Goal: Task Accomplishment & Management: Use online tool/utility

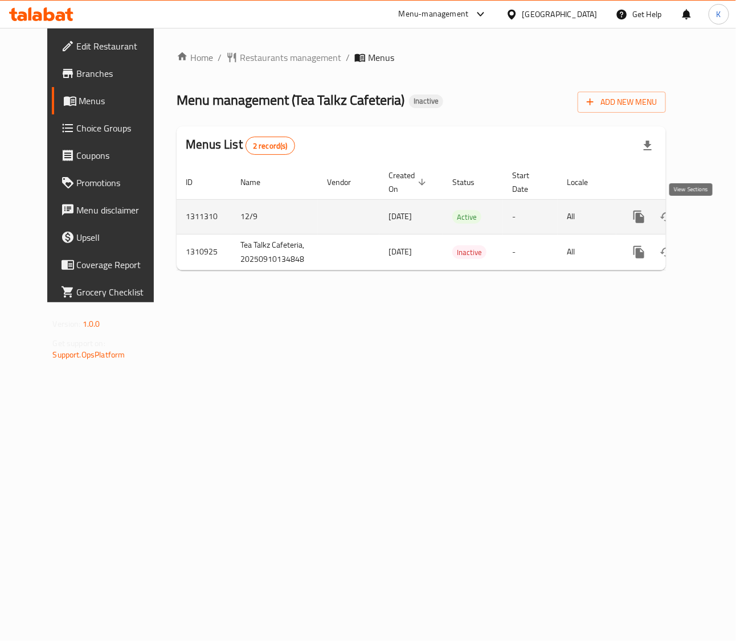
click at [714, 216] on icon "enhanced table" at bounding box center [721, 217] width 14 height 14
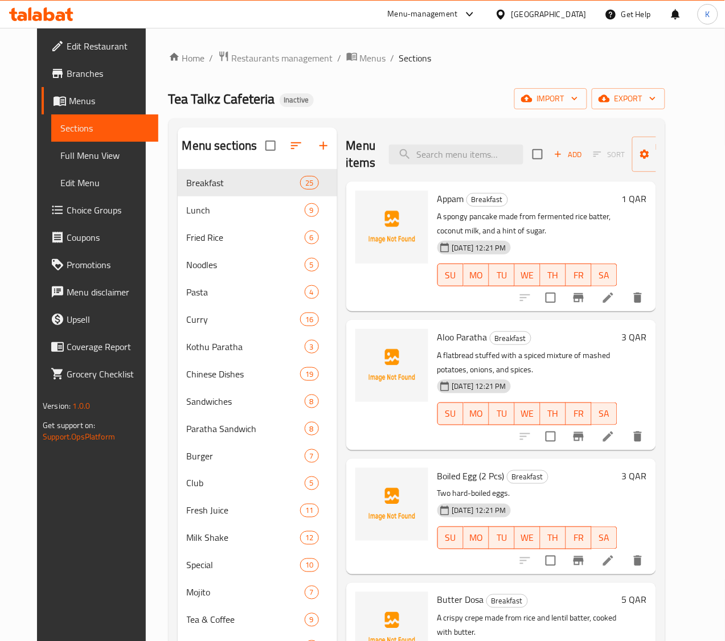
click at [428, 103] on div "Tea Talkz Cafeteria Inactive import export" at bounding box center [417, 98] width 497 height 21
click at [578, 100] on span "import" at bounding box center [551, 99] width 55 height 14
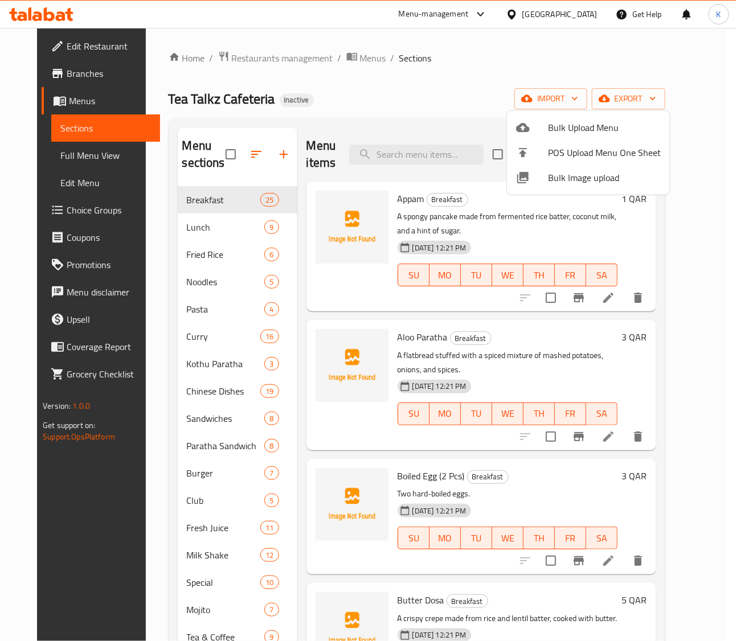
click at [569, 177] on span "Bulk Image upload" at bounding box center [604, 178] width 113 height 14
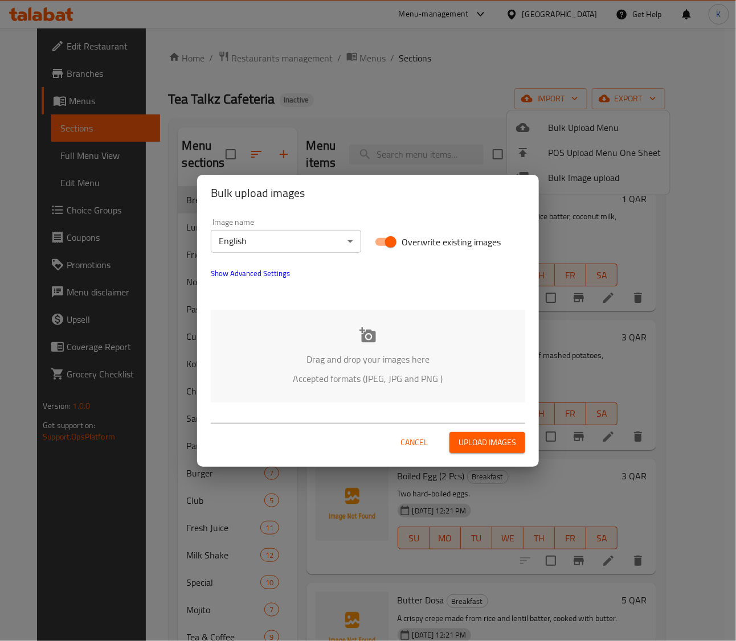
click at [348, 348] on div "Drag and drop your images here Accepted formats (JPEG, JPG and PNG )" at bounding box center [368, 356] width 314 height 93
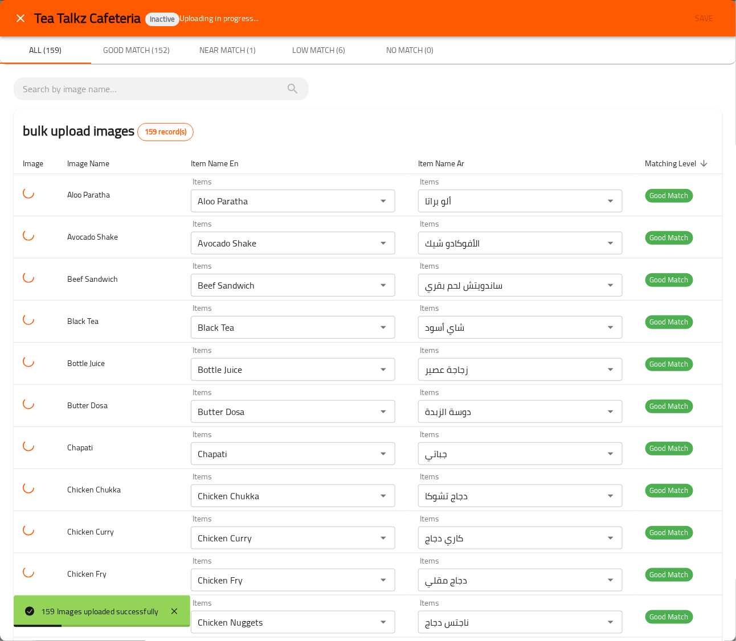
click at [376, 121] on div "bulk upload images 159 record(s)" at bounding box center [368, 130] width 709 height 43
click at [214, 48] on span "Near Match (1)" at bounding box center [227, 50] width 77 height 14
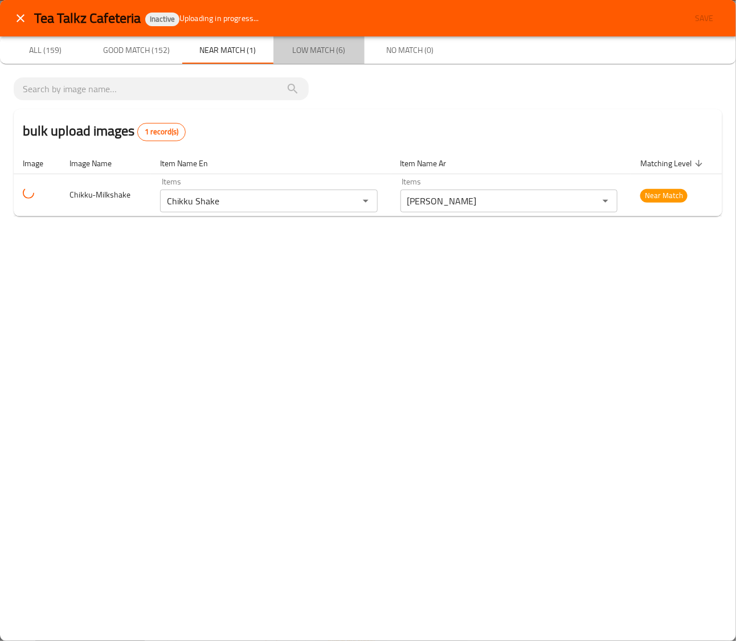
click at [312, 48] on span "Low Match (6)" at bounding box center [318, 50] width 77 height 14
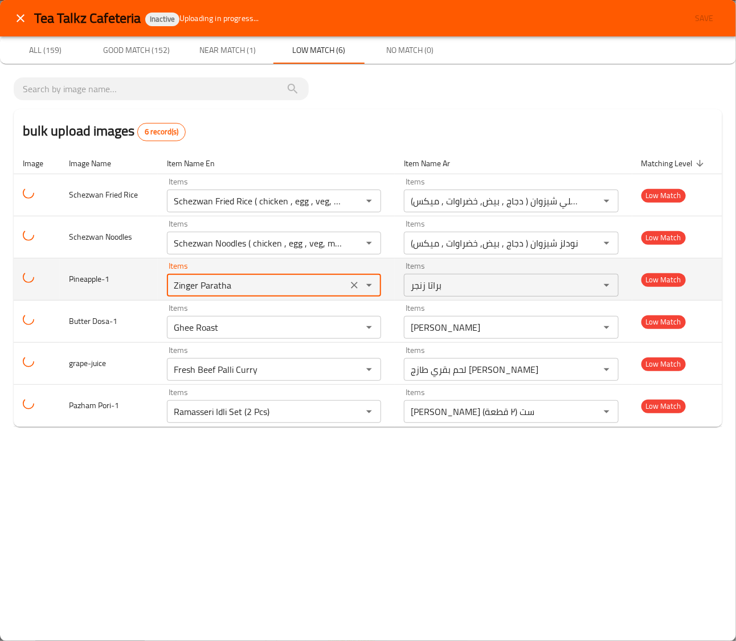
drag, startPoint x: 273, startPoint y: 286, endPoint x: 147, endPoint y: 287, distance: 126.5
click at [148, 288] on tr "Pineapple-1 Items Zinger Paratha Items Items براتا زنجر Items Low Match" at bounding box center [368, 280] width 709 height 42
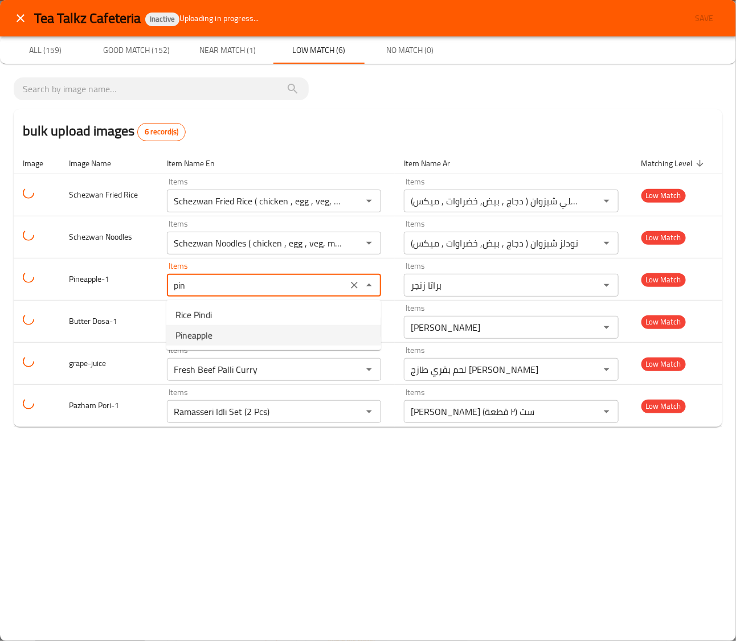
drag, startPoint x: 120, startPoint y: 491, endPoint x: 158, endPoint y: 454, distance: 52.8
click at [122, 491] on div "Tea Talkz Cafeteria Inactive Uploading in progress... Save All (159) Good Match…" at bounding box center [368, 320] width 736 height 641
type input "Zinger Paratha"
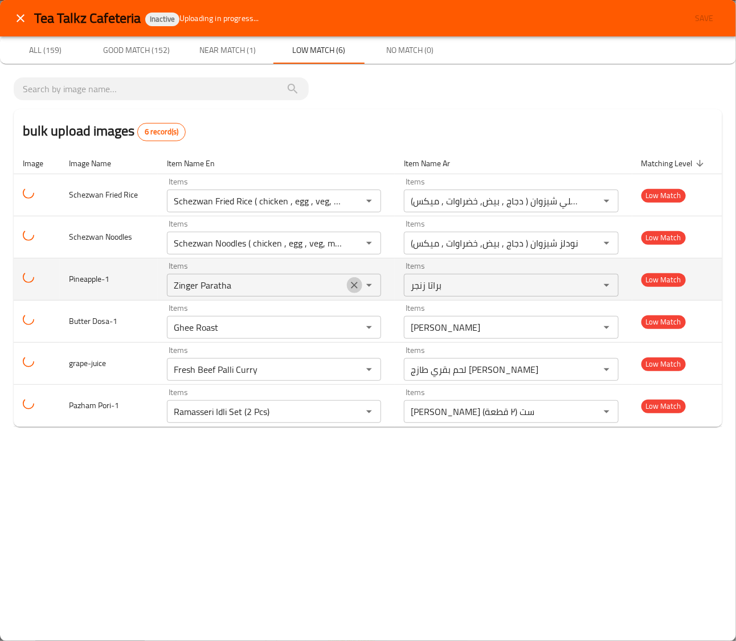
click at [360, 283] on button "Clear" at bounding box center [354, 285] width 16 height 16
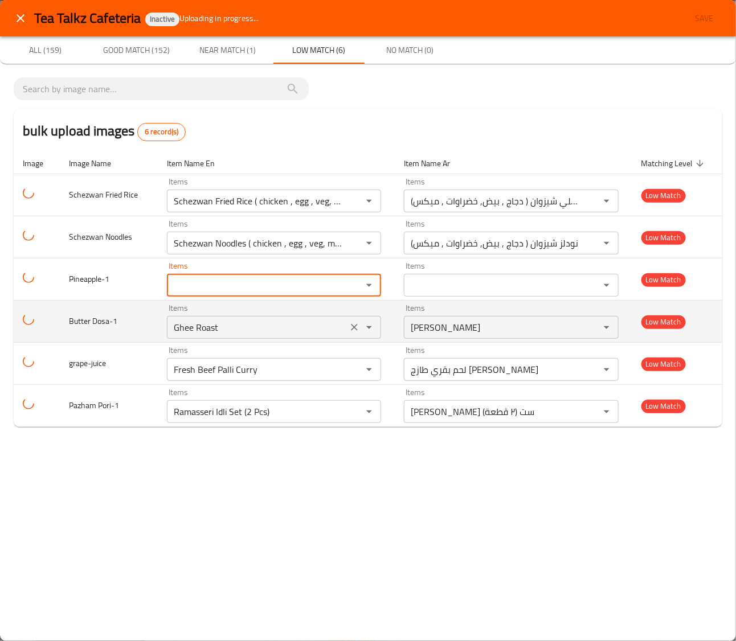
click at [354, 326] on icon "Clear" at bounding box center [354, 327] width 7 height 7
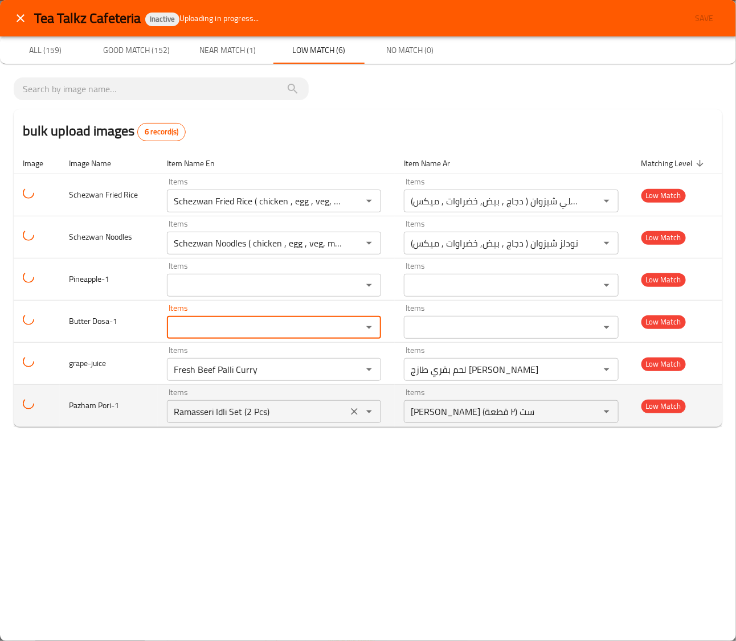
click at [356, 413] on icon "Clear" at bounding box center [354, 411] width 11 height 11
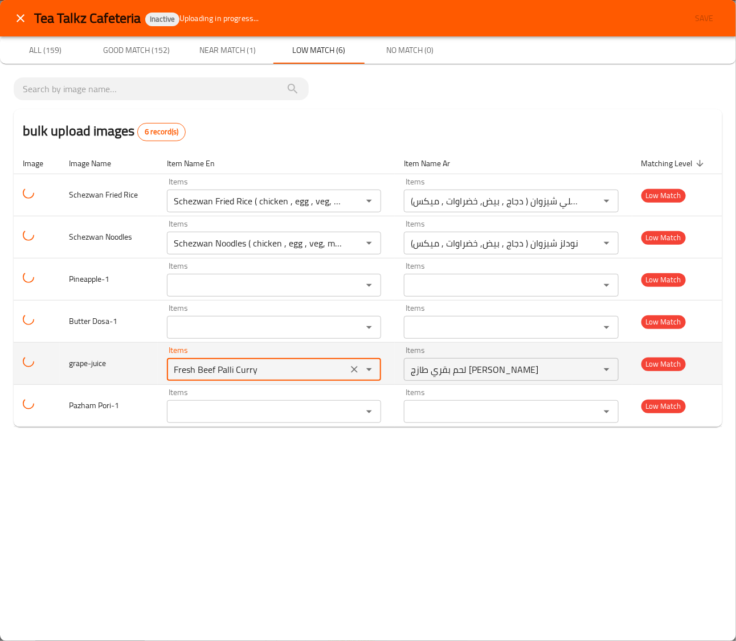
drag, startPoint x: 263, startPoint y: 369, endPoint x: 134, endPoint y: 376, distance: 128.9
click at [134, 380] on tr "grape-juice Items Fresh Beef Palli Curry Items Items لحم بقري طازج كاري بالي It…" at bounding box center [368, 364] width 709 height 42
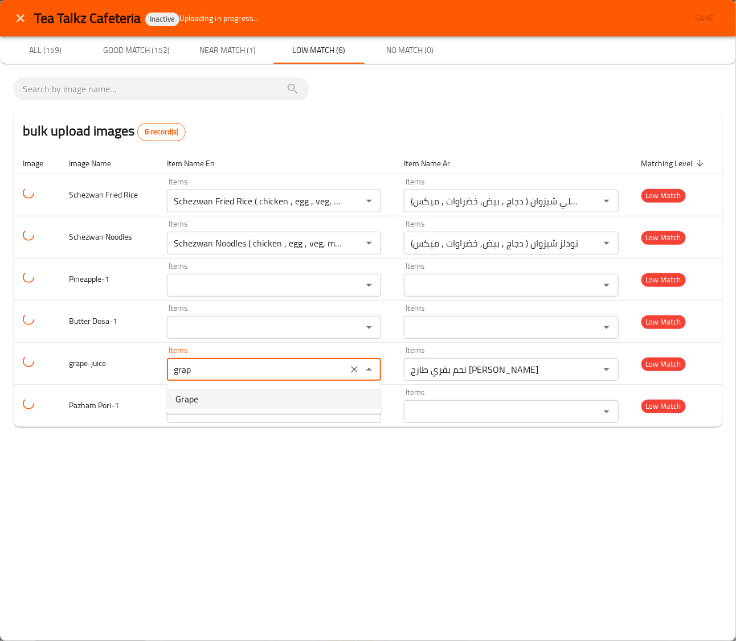
click at [192, 393] on span "Grape" at bounding box center [186, 400] width 23 height 14
type input "Grape"
type input "عنب"
type input "Grape"
click at [49, 47] on span "All (159)" at bounding box center [45, 50] width 77 height 14
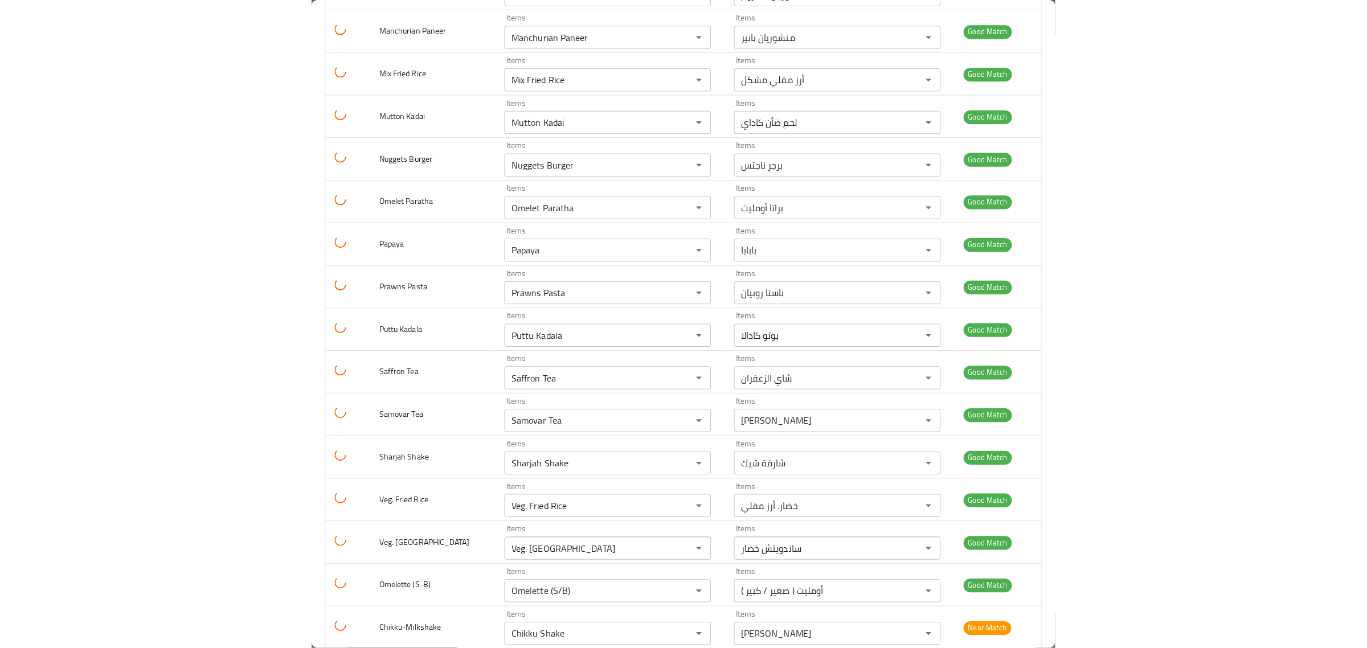
scroll to position [6277, 0]
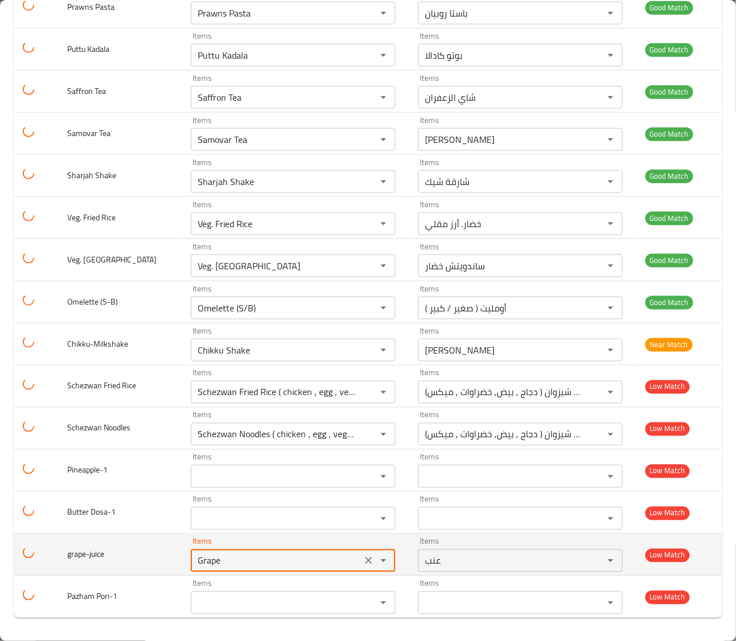
drag, startPoint x: 219, startPoint y: 562, endPoint x: 147, endPoint y: 554, distance: 72.9
click at [148, 562] on tr "grape-juice Items Grape Items Items عنب Items Low Match" at bounding box center [368, 555] width 709 height 42
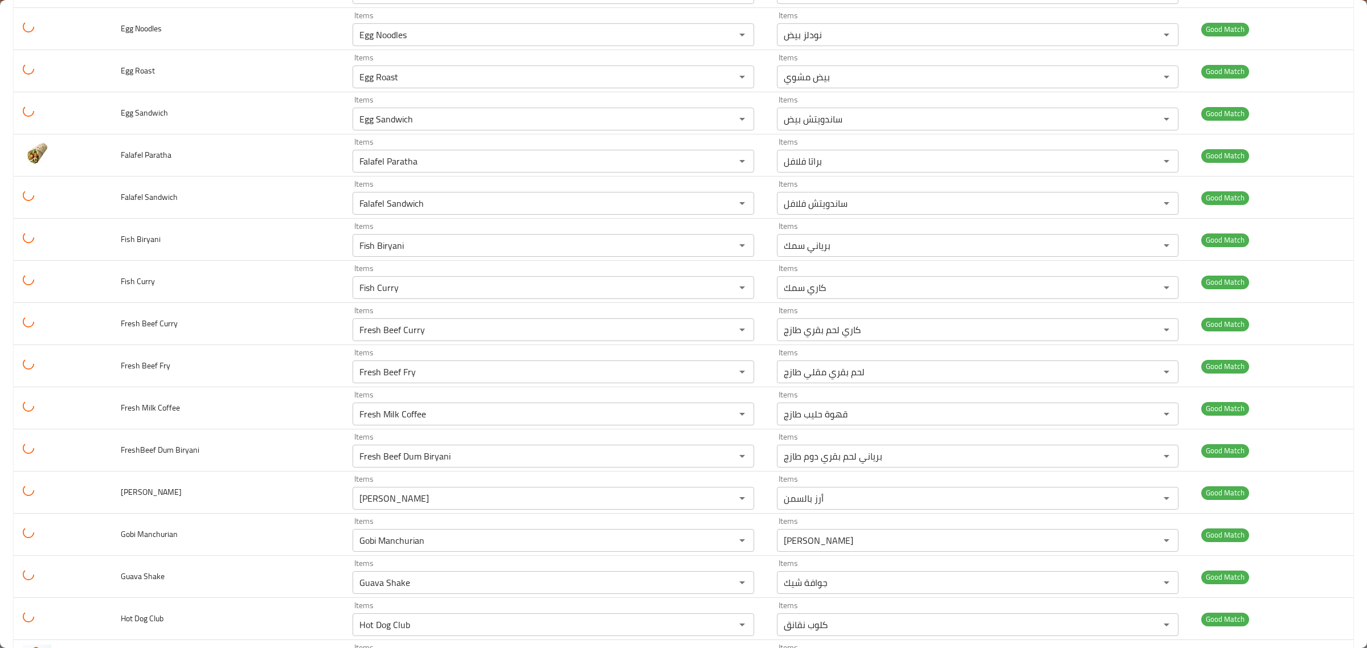
scroll to position [3418, 0]
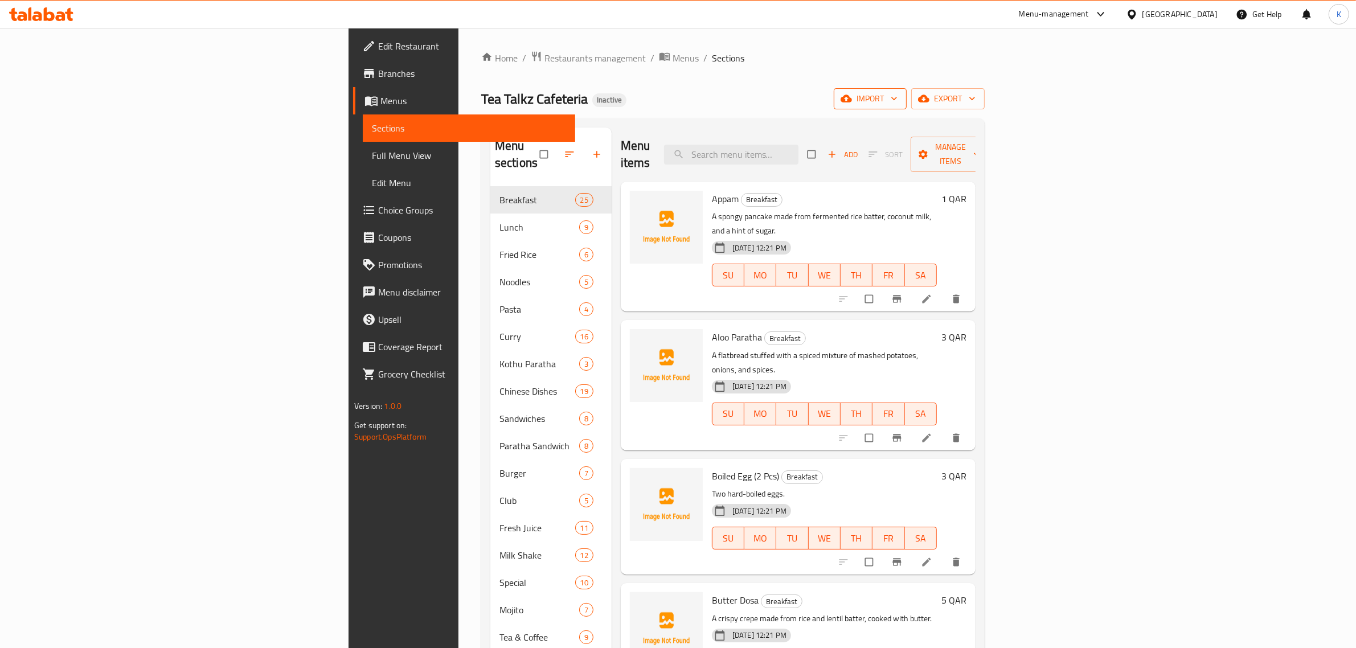
click at [852, 103] on icon "button" at bounding box center [846, 98] width 11 height 11
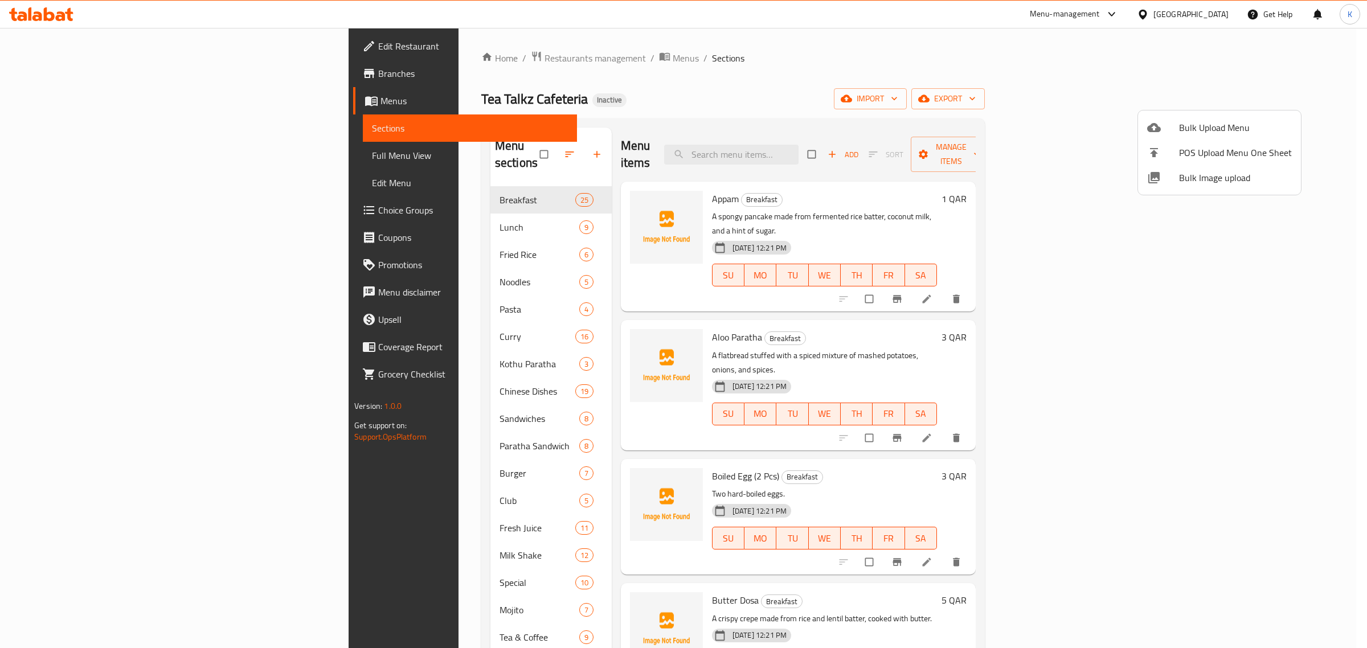
click at [1200, 177] on span "Bulk Image upload" at bounding box center [1235, 178] width 113 height 14
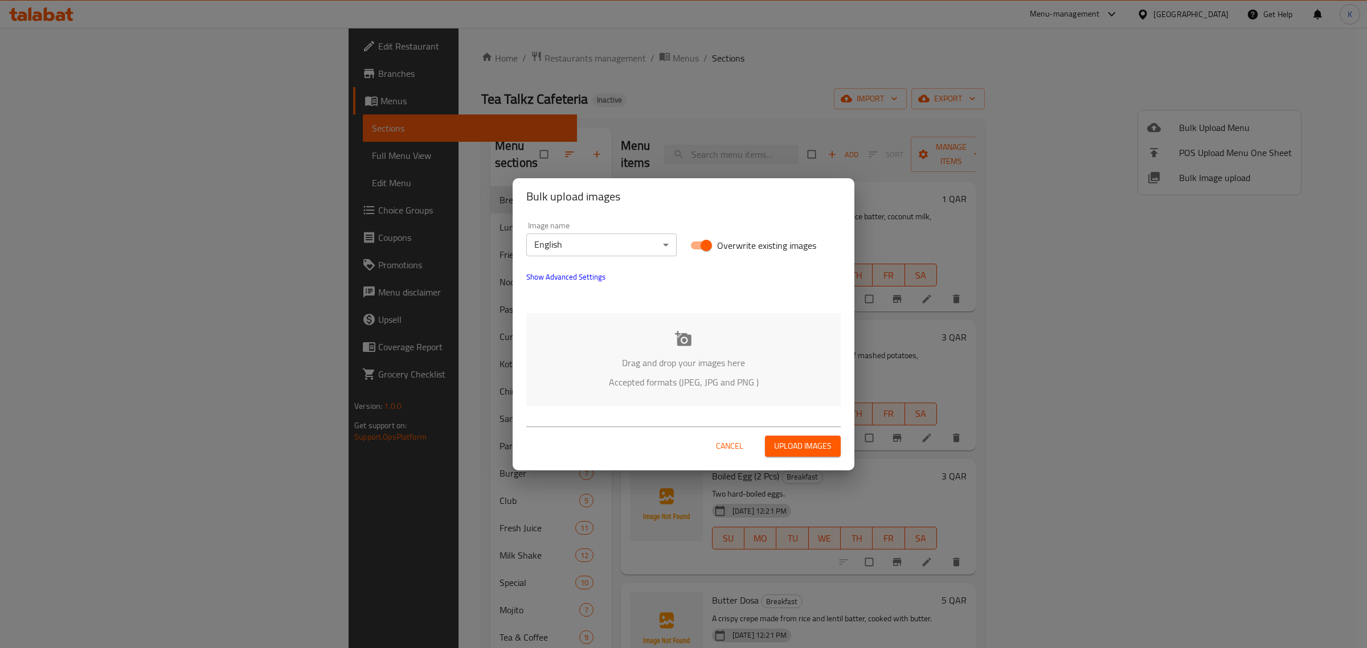
click at [695, 363] on p "Drag and drop your images here" at bounding box center [683, 363] width 280 height 14
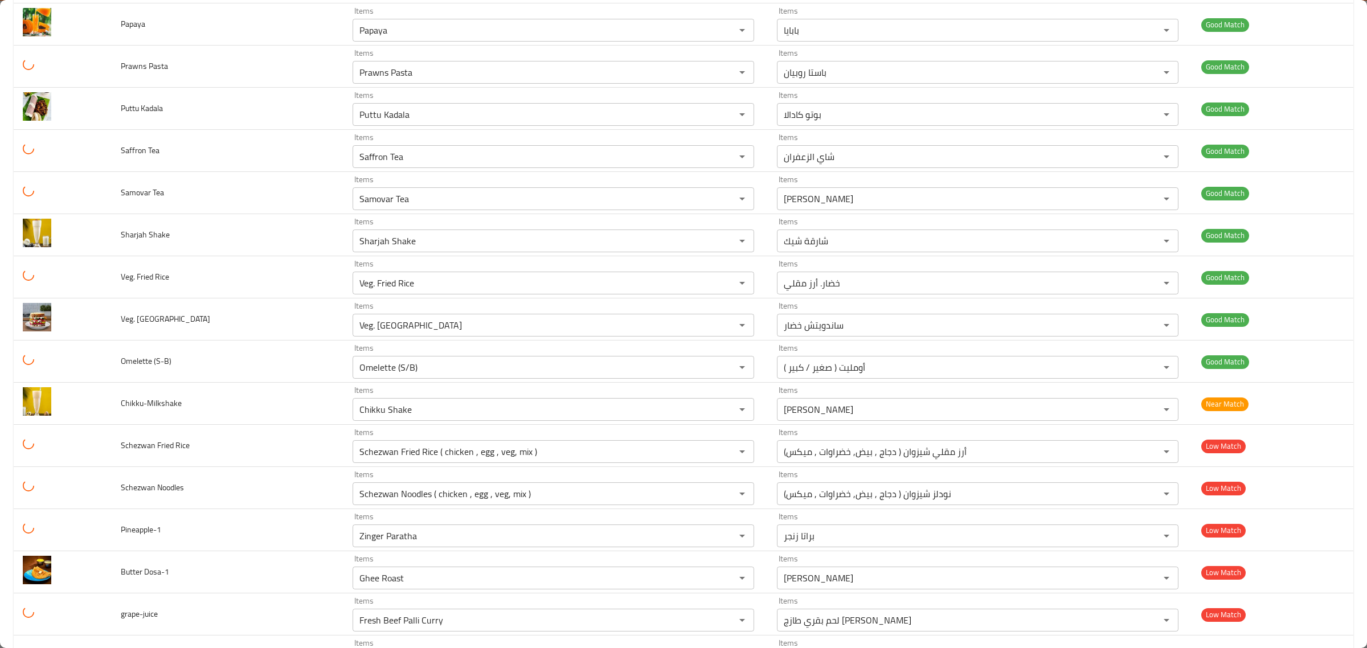
scroll to position [6270, 0]
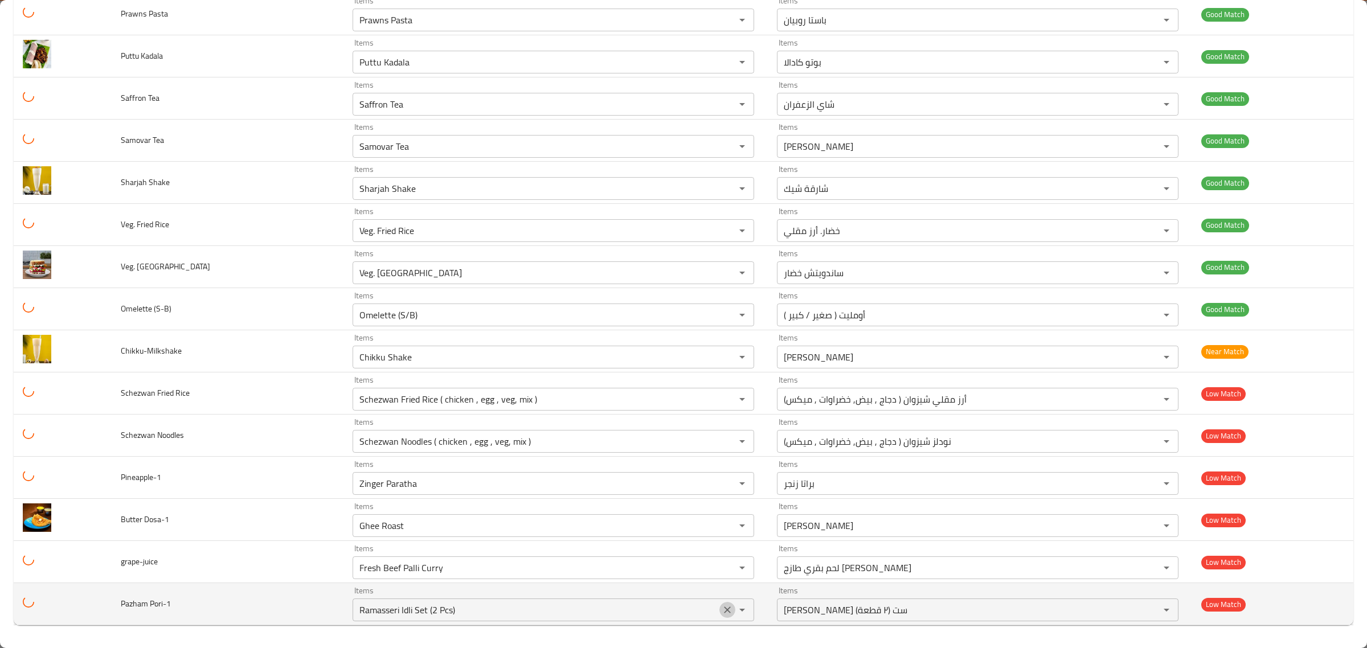
click at [722, 608] on icon "Clear" at bounding box center [727, 609] width 11 height 11
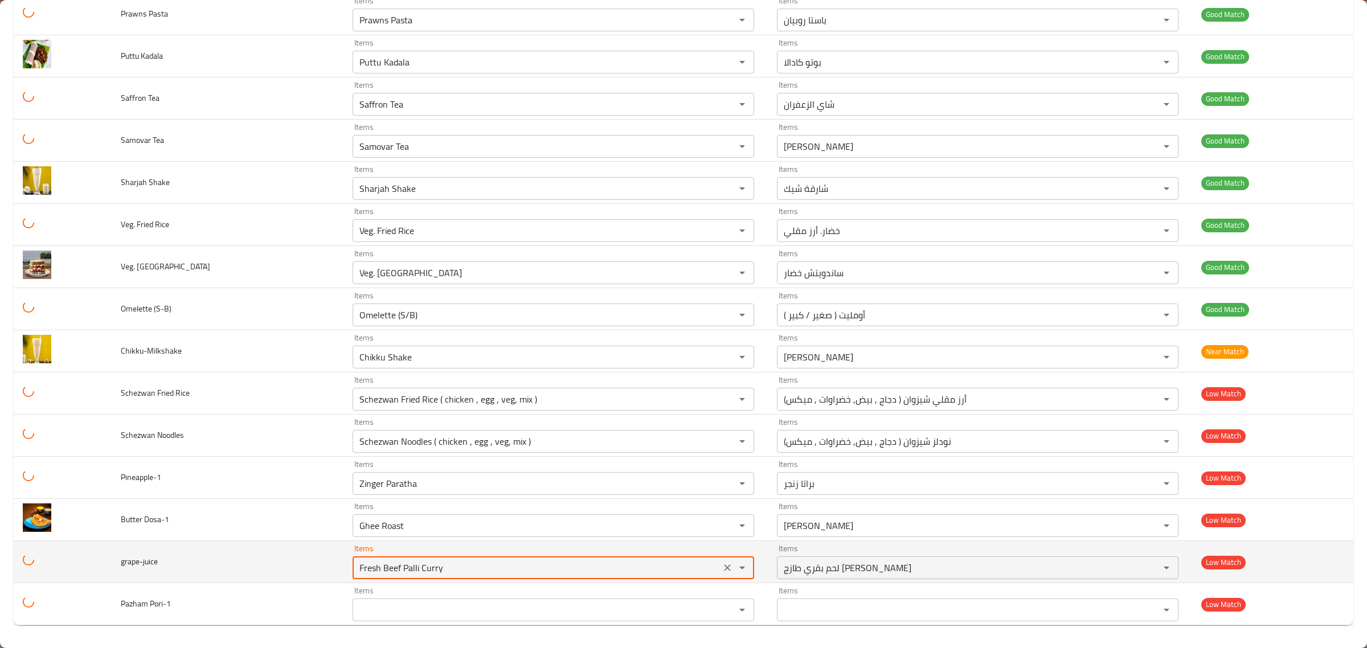
drag, startPoint x: 471, startPoint y: 563, endPoint x: 292, endPoint y: 569, distance: 179.0
click at [295, 569] on tr "grape-juice Items Fresh Beef Palli Curry Items Items لحم بقري طازج كاري بالي It…" at bounding box center [684, 562] width 1340 height 42
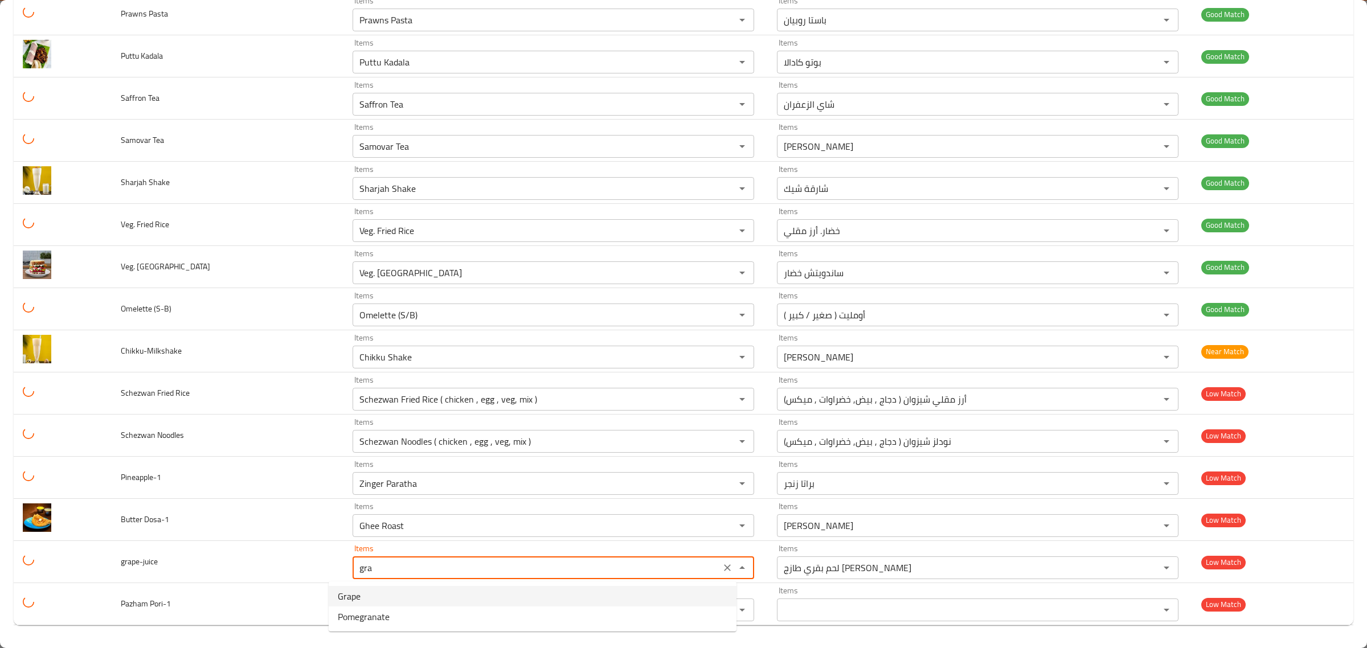
click at [369, 599] on li "Grape" at bounding box center [533, 596] width 408 height 21
type input "Grape"
type input "عنب"
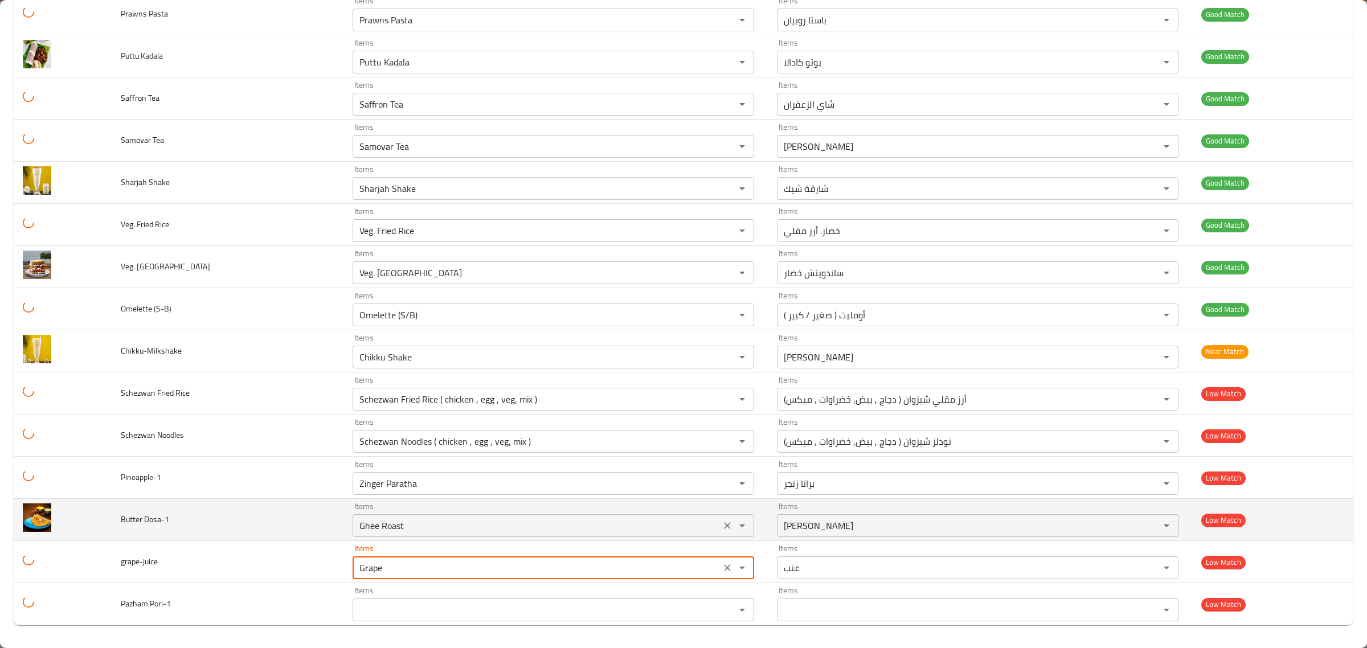
click at [722, 520] on icon "Clear" at bounding box center [727, 525] width 11 height 11
type input "Grape"
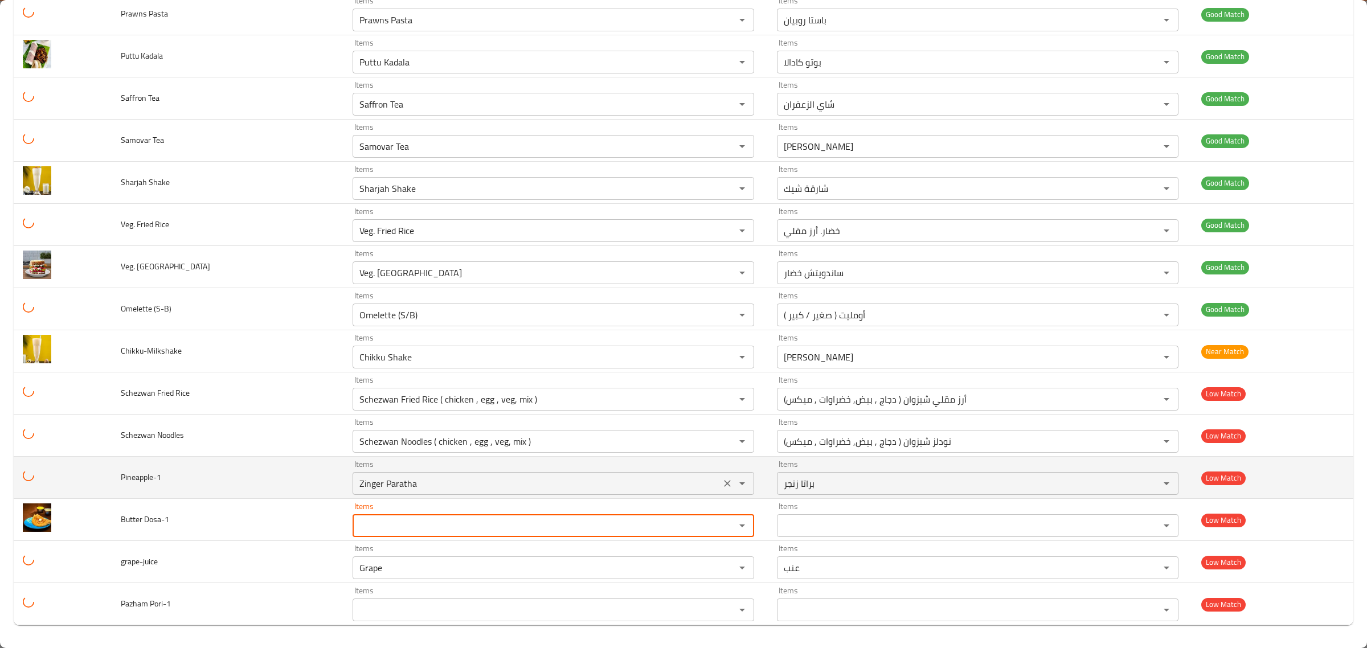
click at [722, 485] on icon "Clear" at bounding box center [727, 483] width 11 height 11
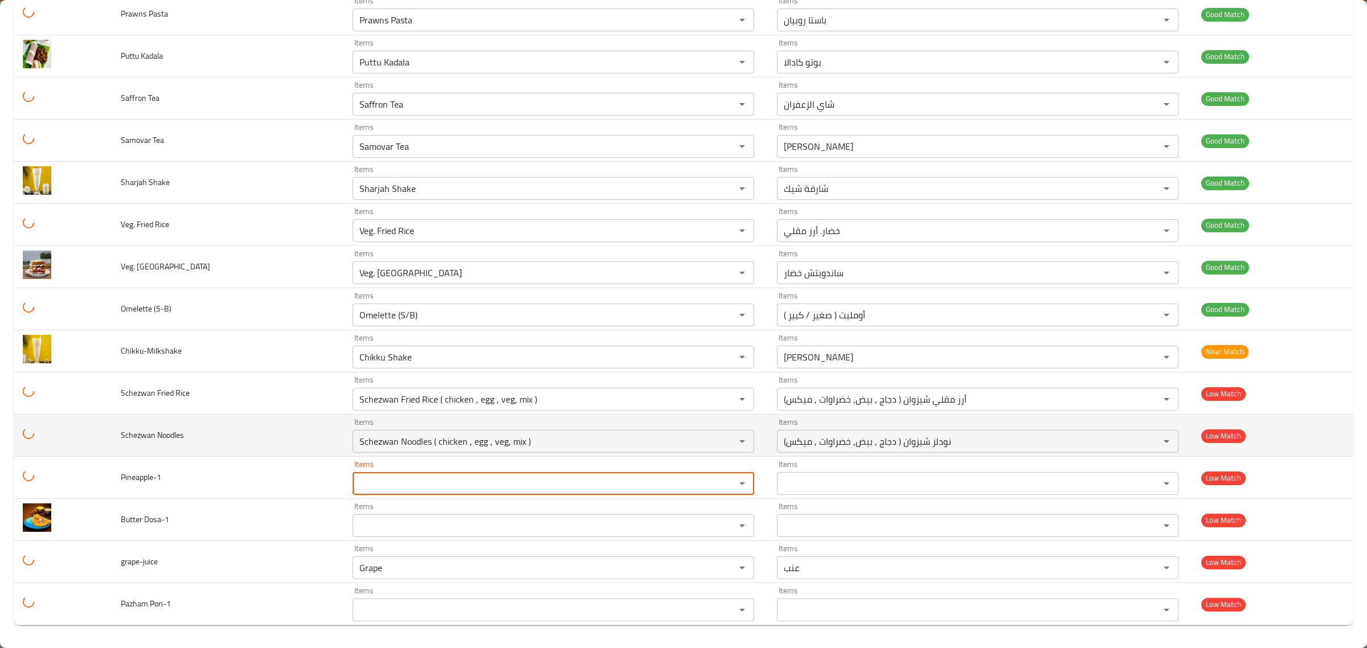
click at [314, 445] on td "Schezwan Noodles" at bounding box center [228, 436] width 232 height 42
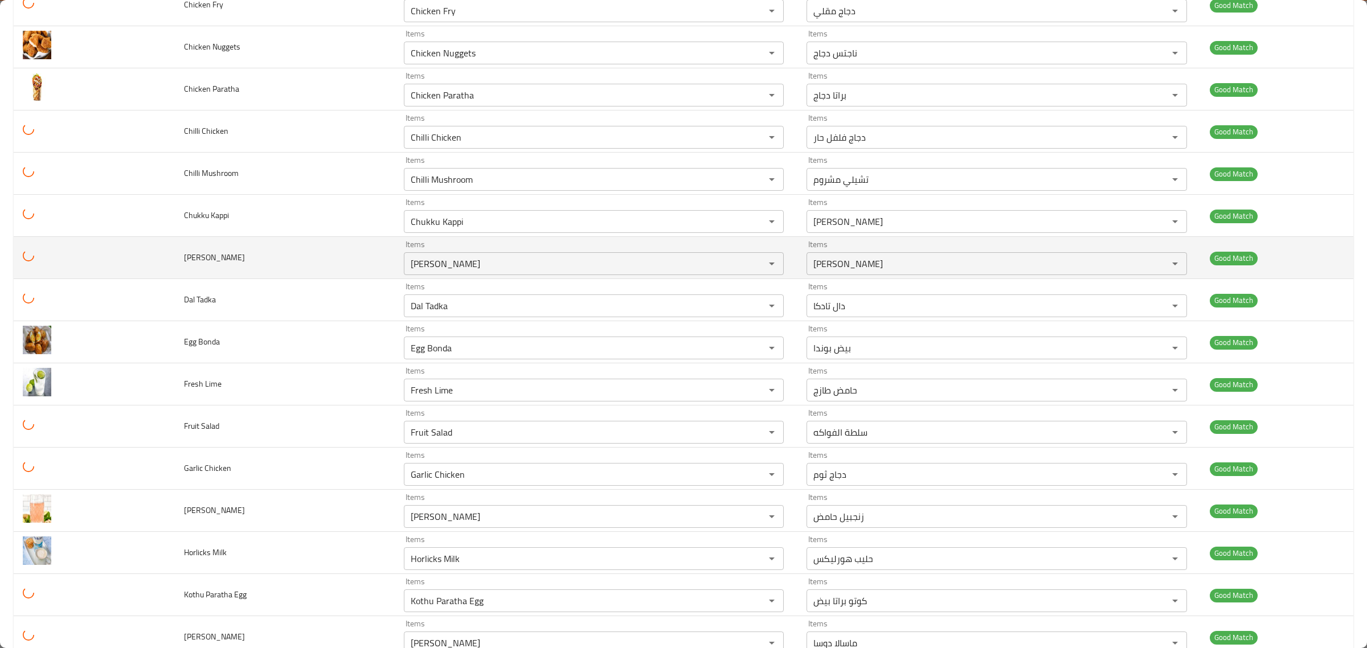
scroll to position [71, 0]
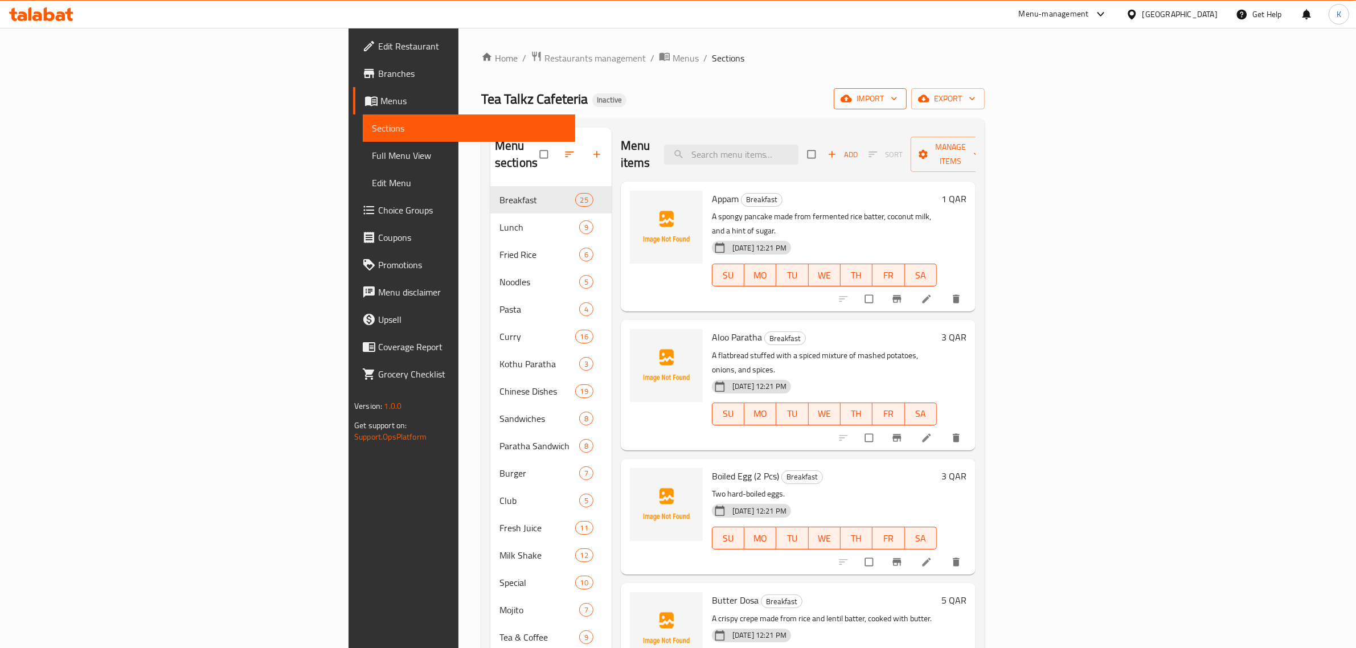
click at [852, 94] on icon "button" at bounding box center [846, 98] width 11 height 11
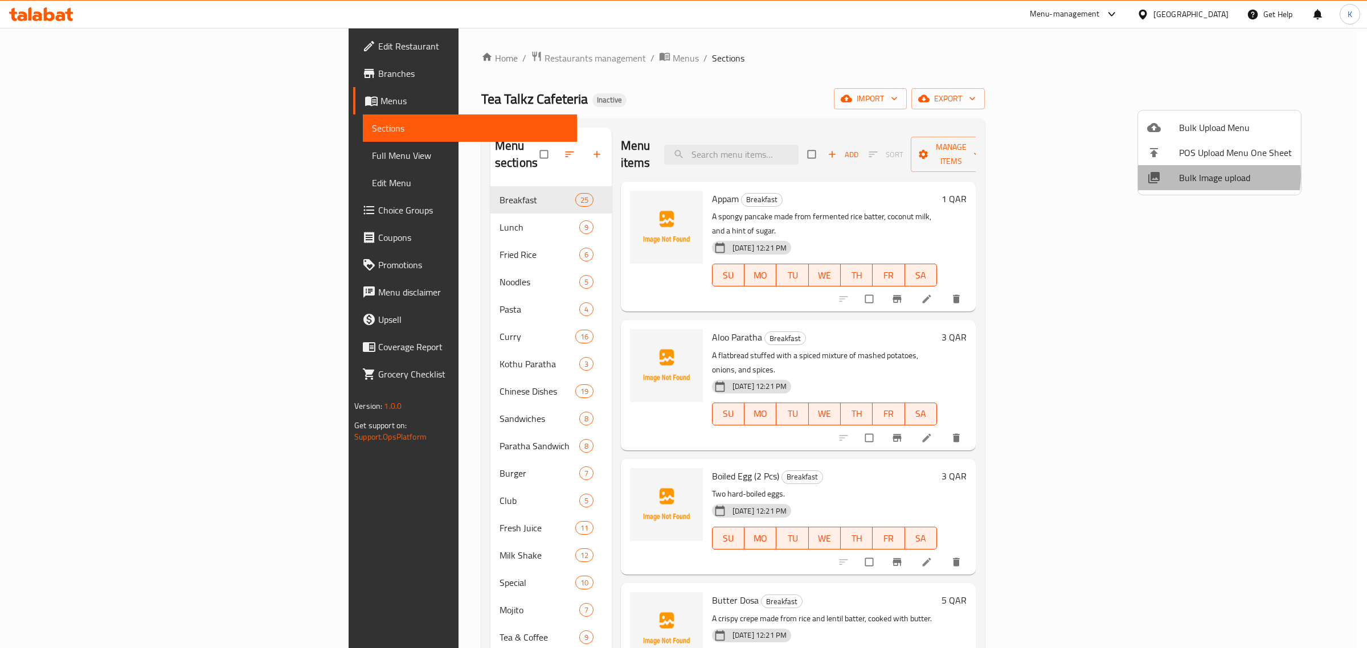
click at [1191, 175] on span "Bulk Image upload" at bounding box center [1235, 178] width 113 height 14
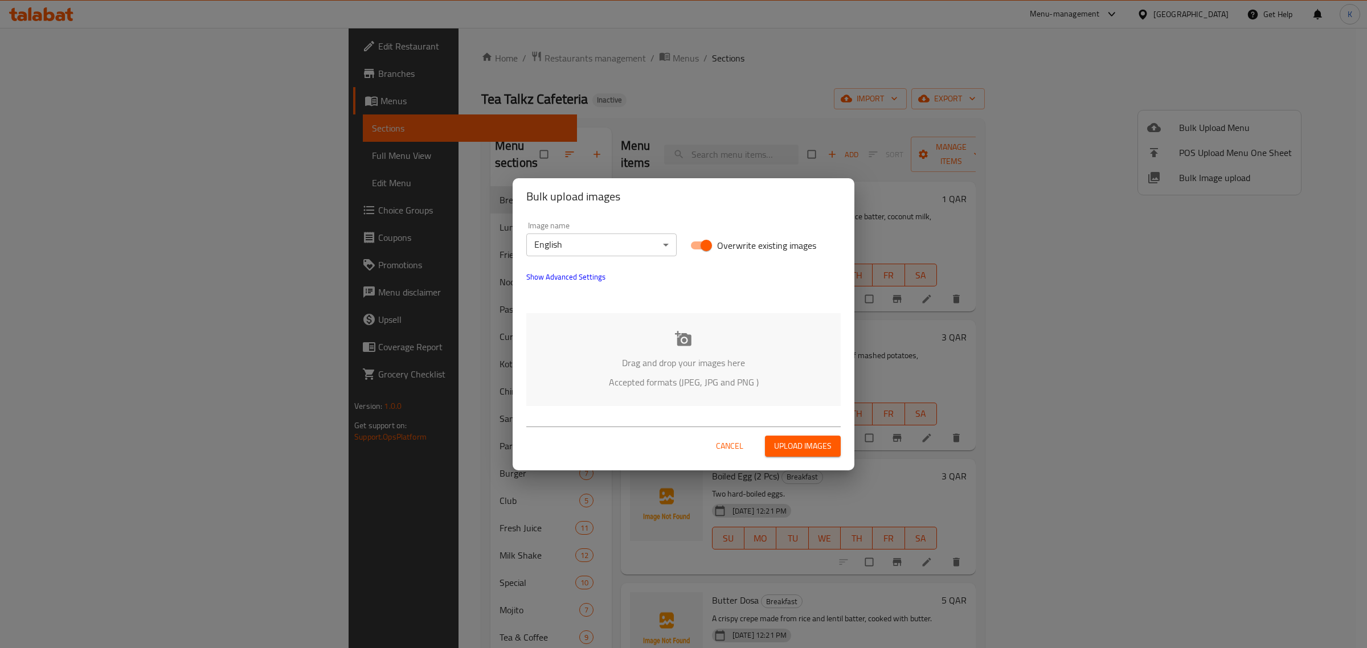
click at [685, 335] on icon at bounding box center [683, 338] width 17 height 15
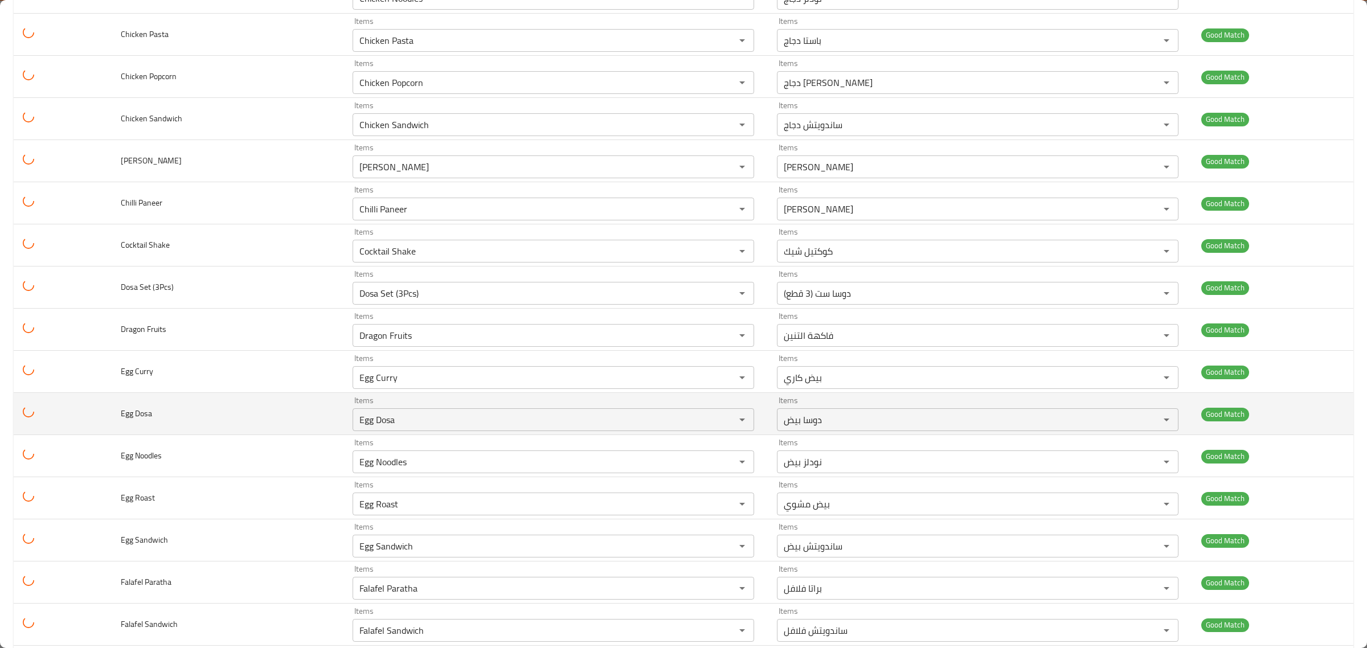
scroll to position [2931, 0]
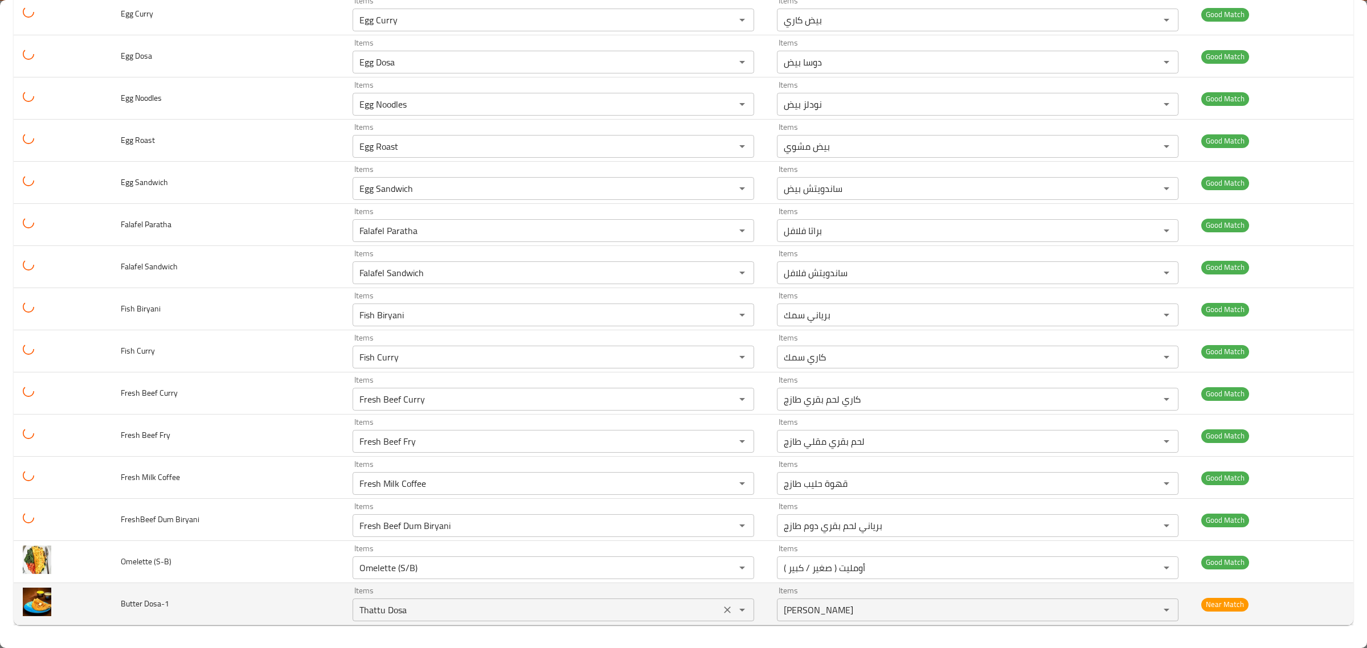
click at [722, 611] on icon "Clear" at bounding box center [727, 609] width 11 height 11
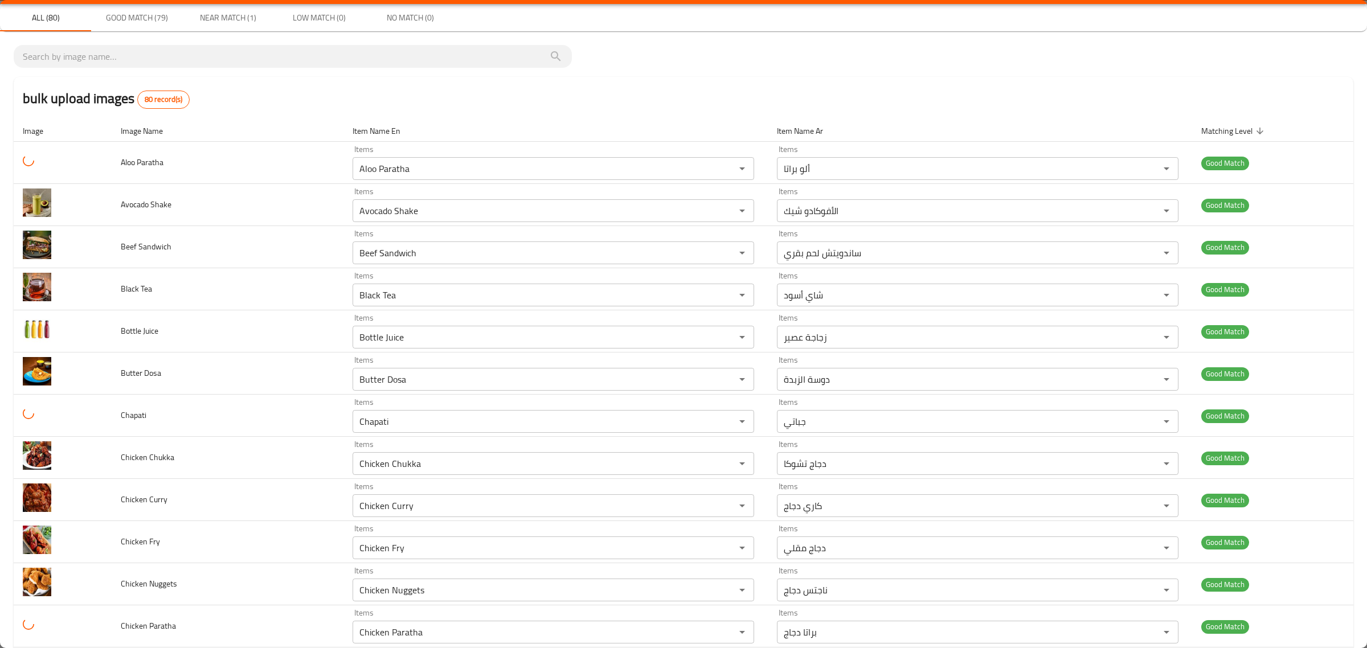
scroll to position [0, 0]
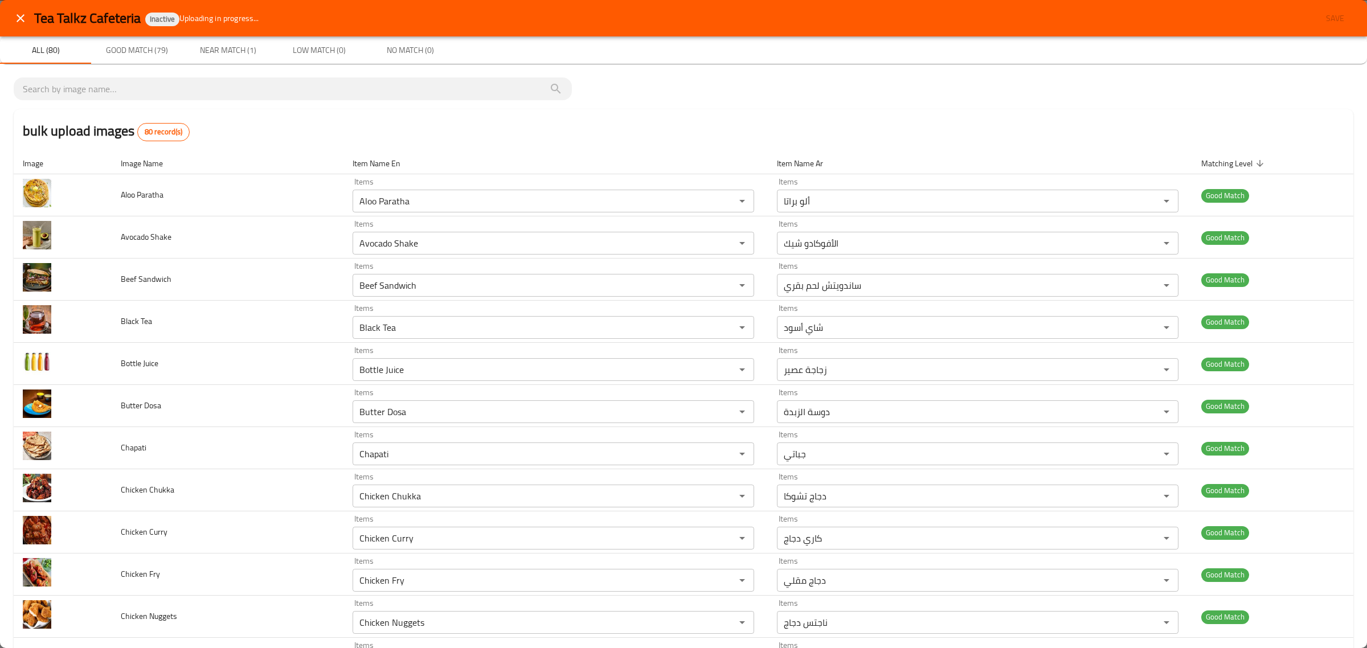
click at [951, 123] on div "bulk upload images 80 record(s)" at bounding box center [684, 130] width 1340 height 43
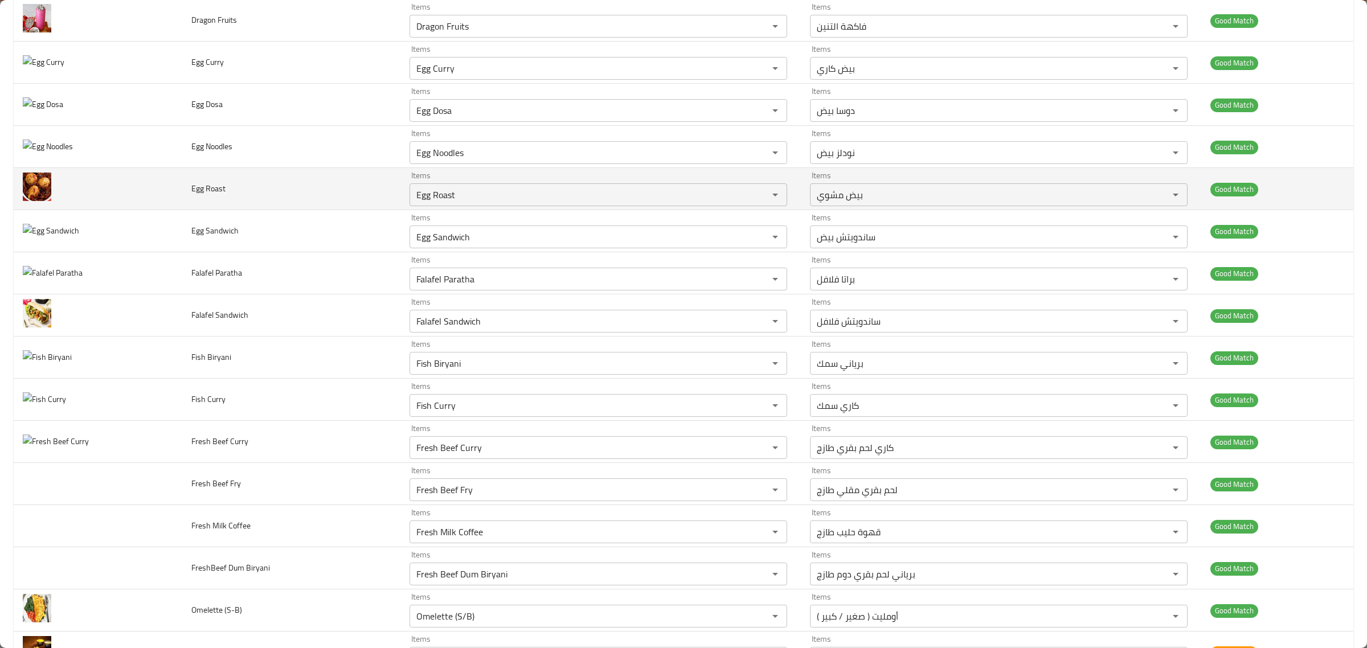
scroll to position [2931, 0]
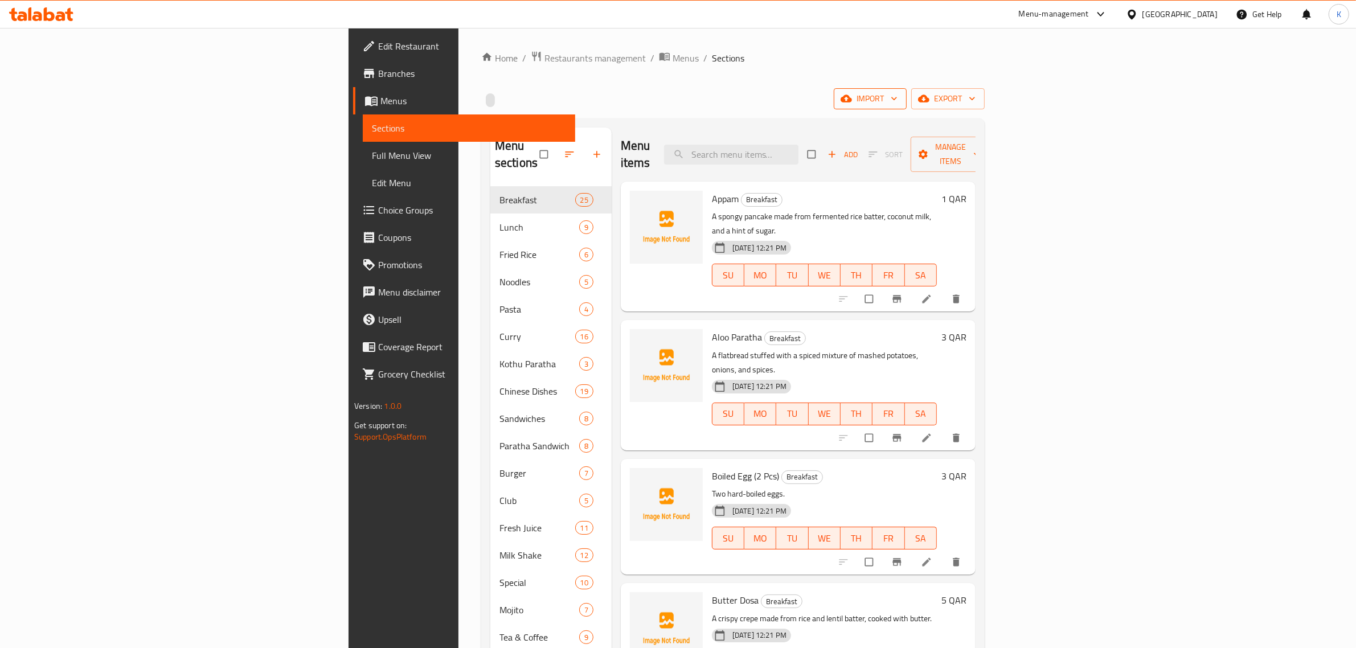
click at [898, 104] on span "import" at bounding box center [870, 99] width 55 height 14
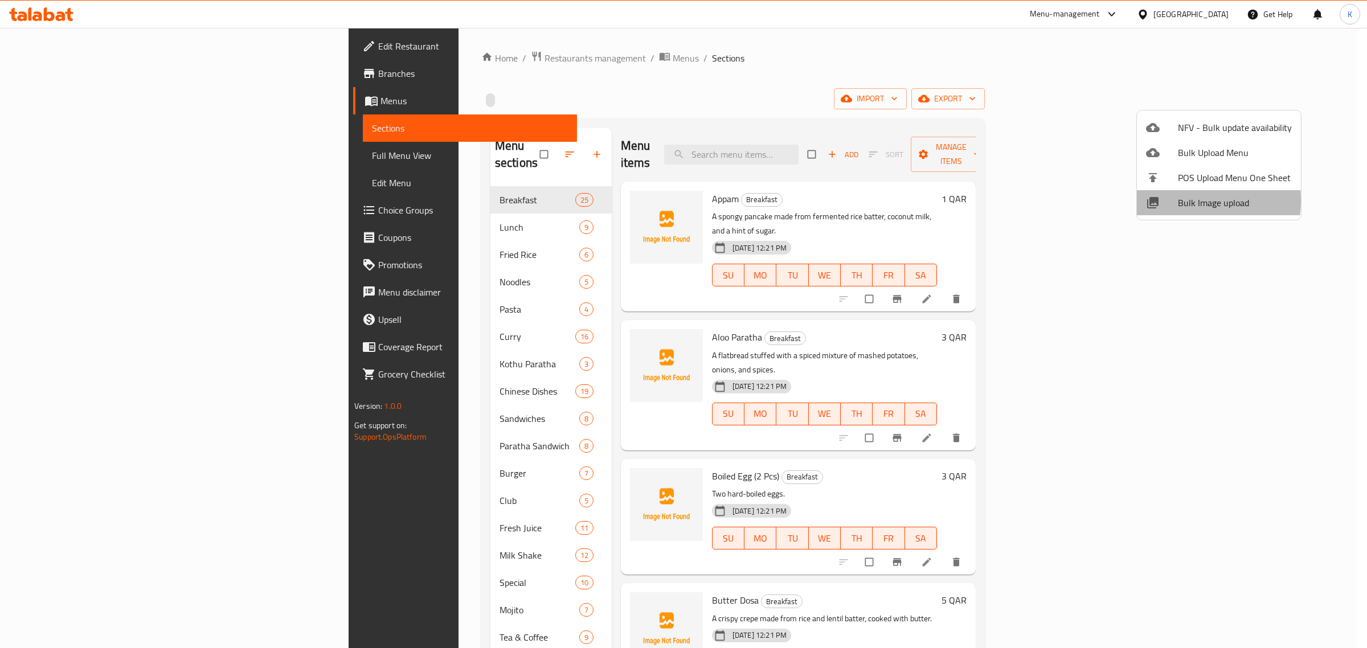
click at [1181, 201] on span "Bulk Image upload" at bounding box center [1235, 203] width 114 height 14
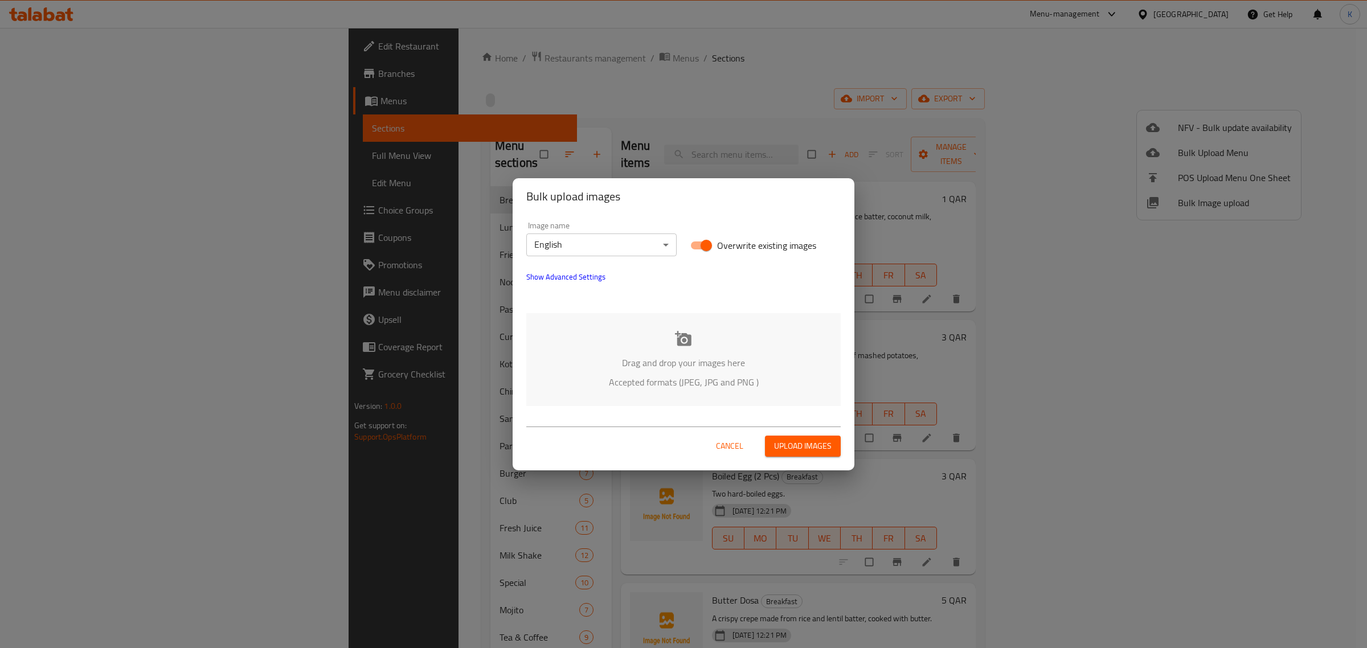
click at [682, 334] on icon at bounding box center [683, 338] width 17 height 15
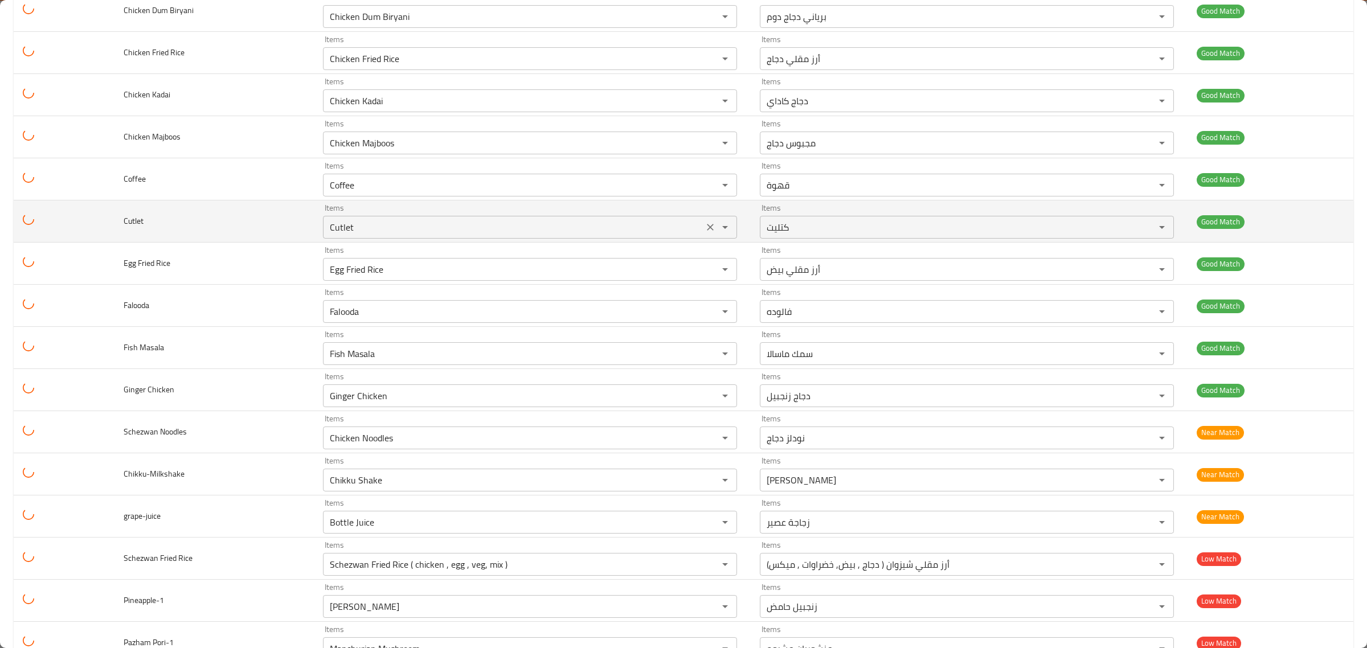
scroll to position [2888, 0]
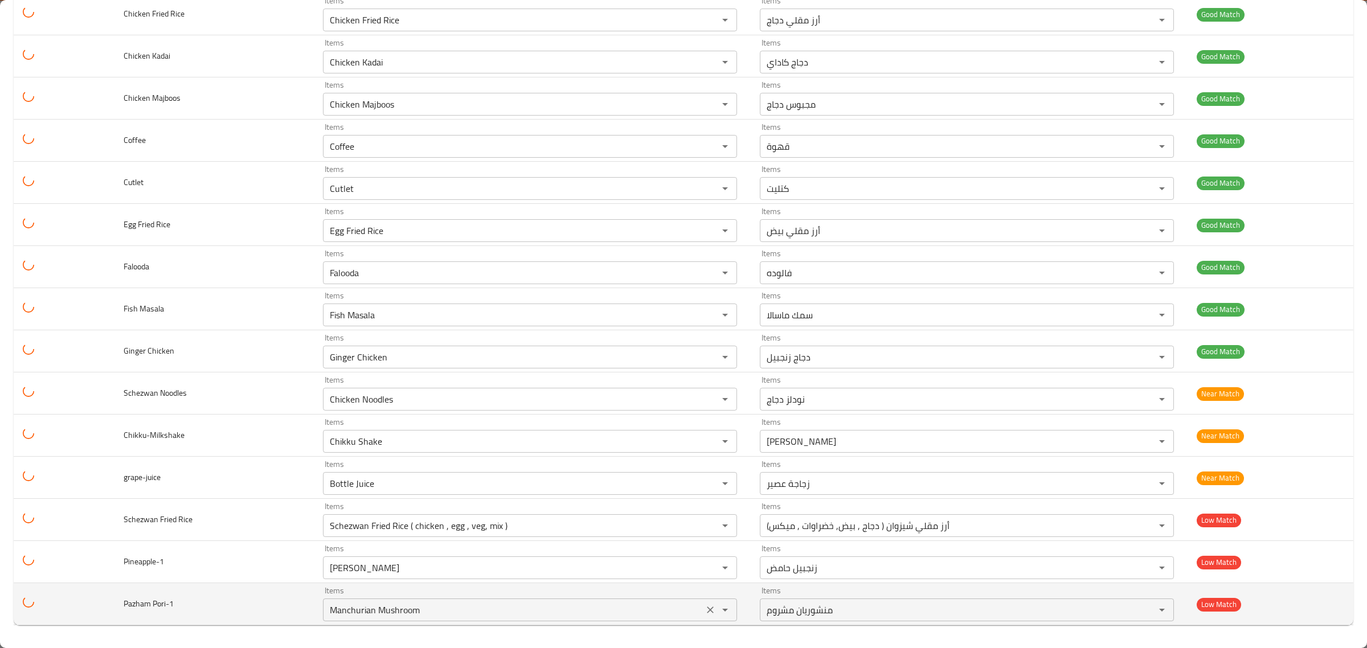
click at [705, 610] on icon "Clear" at bounding box center [710, 609] width 11 height 11
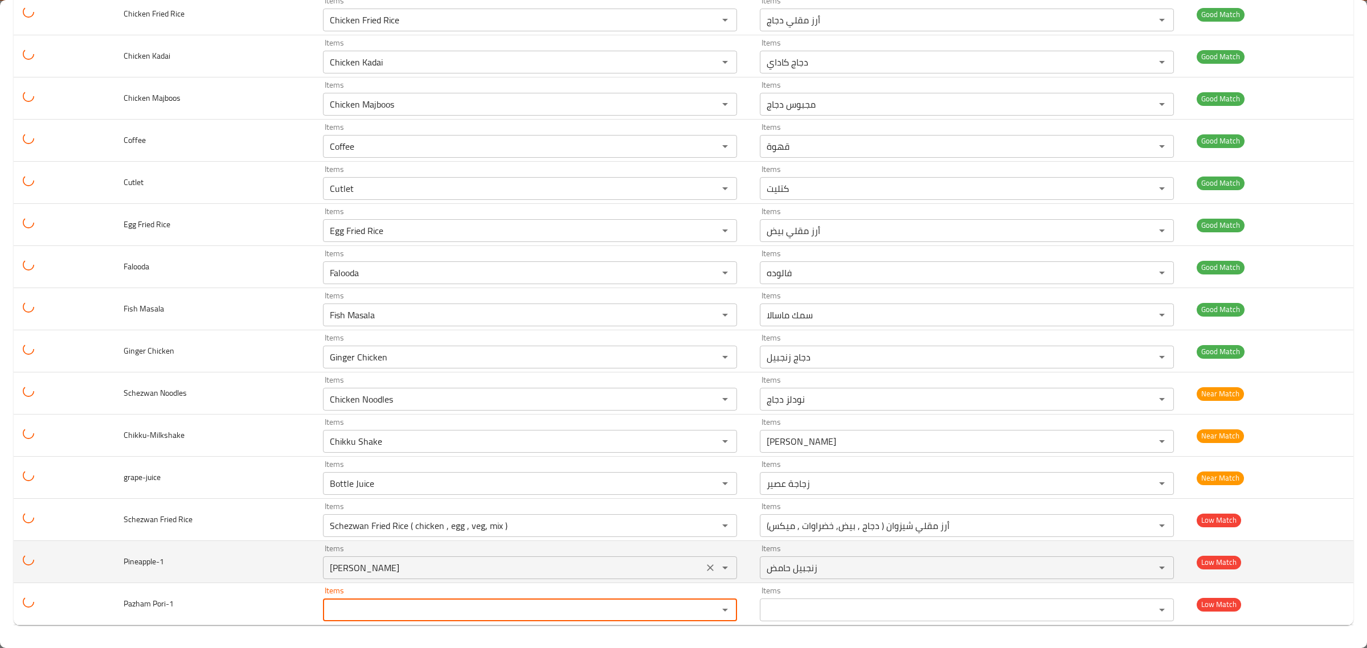
click at [705, 567] on icon "Clear" at bounding box center [710, 567] width 11 height 11
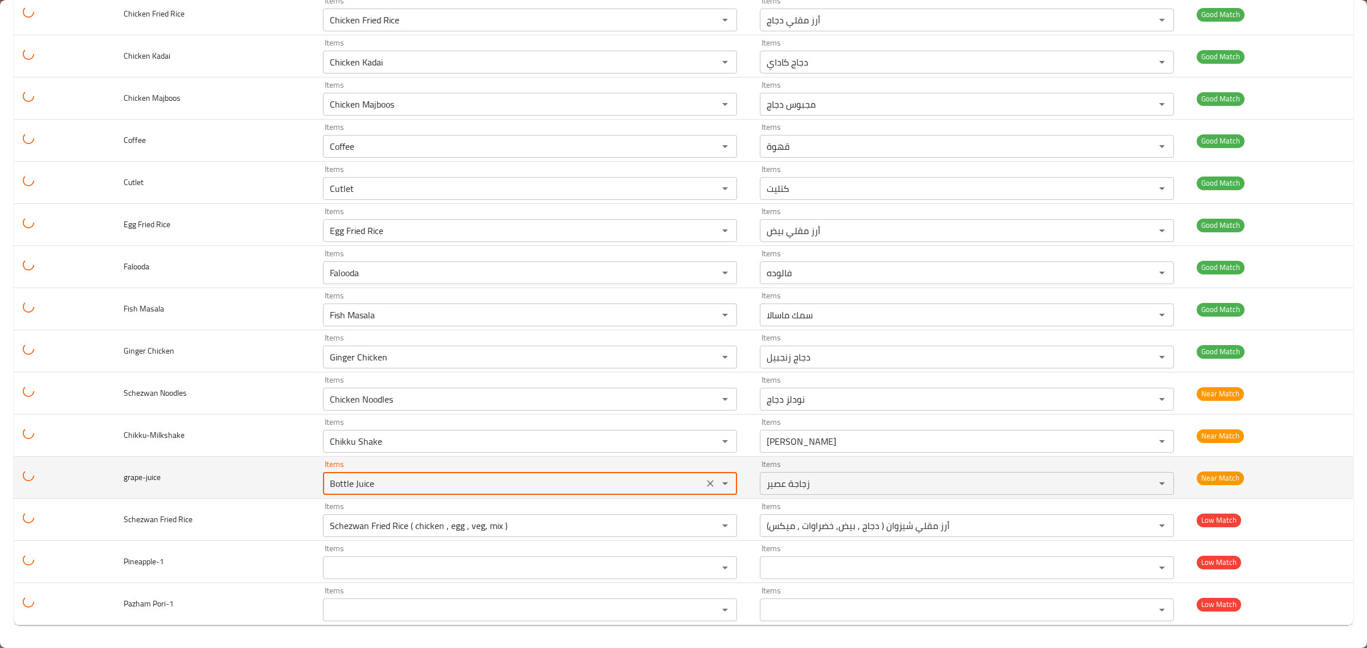
drag, startPoint x: 624, startPoint y: 479, endPoint x: 231, endPoint y: 480, distance: 393.7
click at [231, 480] on tr "grape-juice Items Bottle Juice Items Items زجاجة عصير Items Near Match" at bounding box center [684, 478] width 1340 height 42
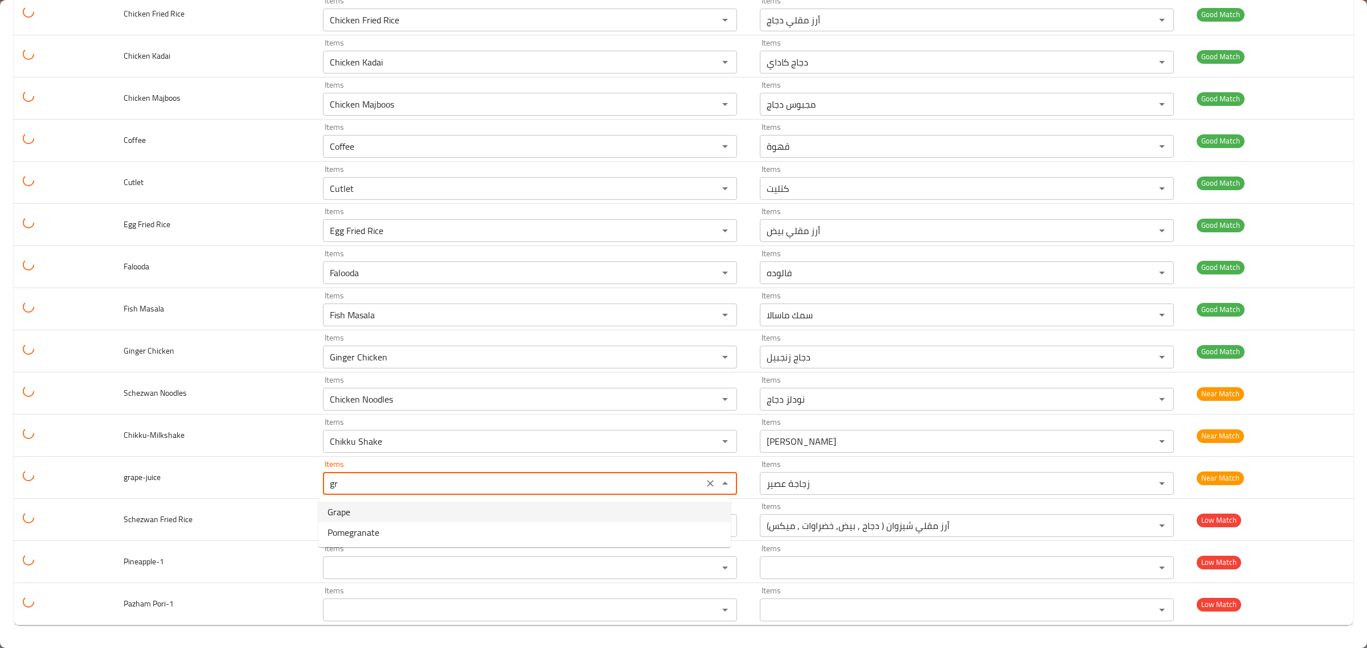
click at [335, 516] on span "Grape" at bounding box center [339, 512] width 23 height 14
type input "Grape"
type input "عنب"
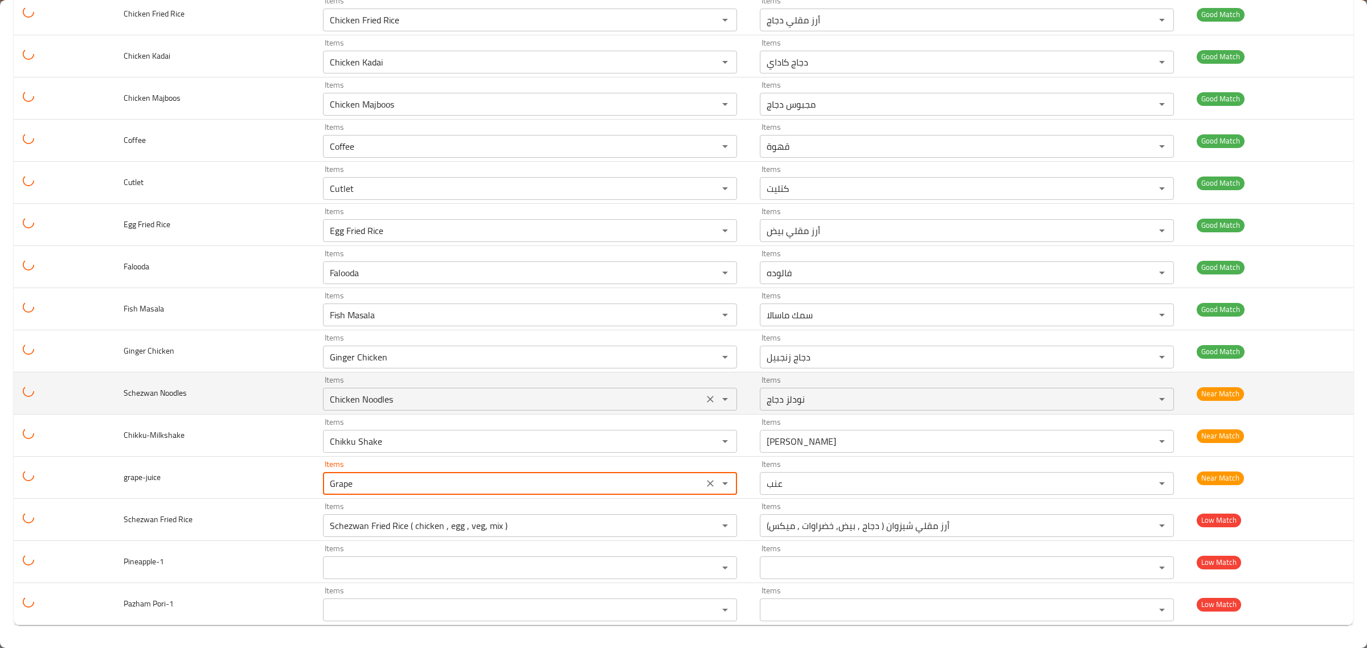
type input "Grape"
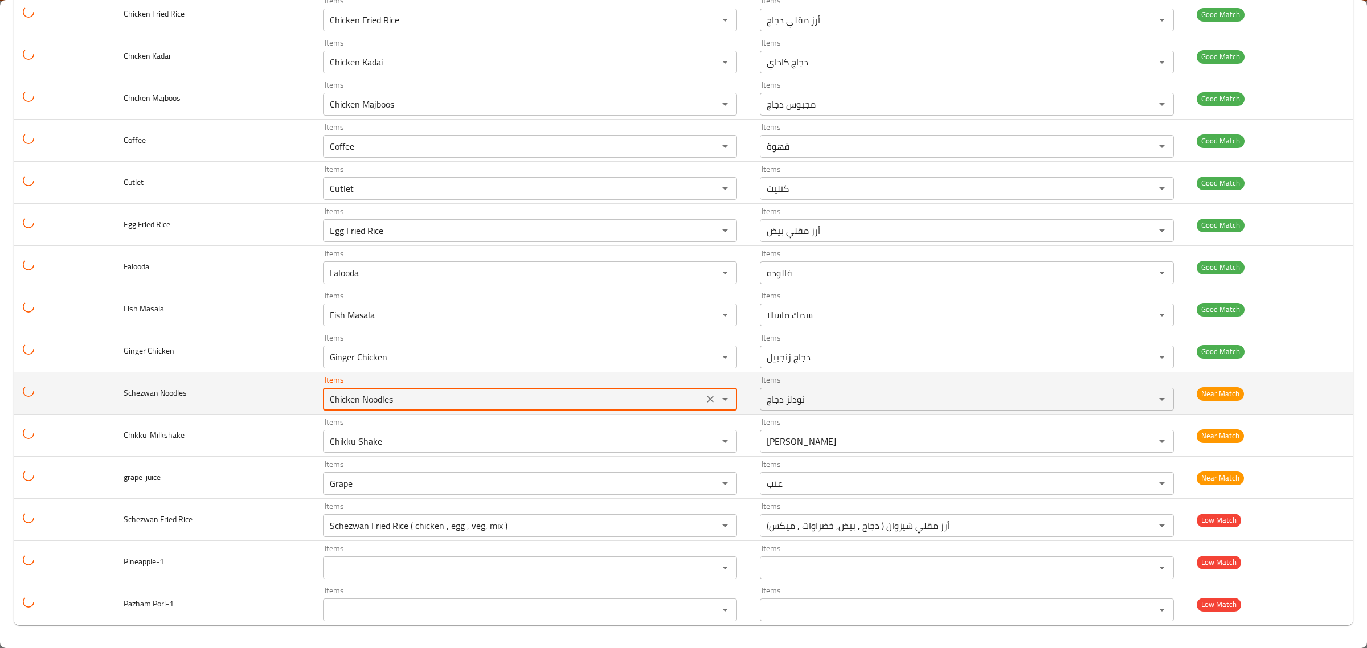
drag, startPoint x: 436, startPoint y: 400, endPoint x: 281, endPoint y: 398, distance: 155.6
click at [281, 398] on tr "Schezwan Noodles Items Chicken Noodles Items Items نودلز دجاج Items Near Match" at bounding box center [684, 394] width 1340 height 42
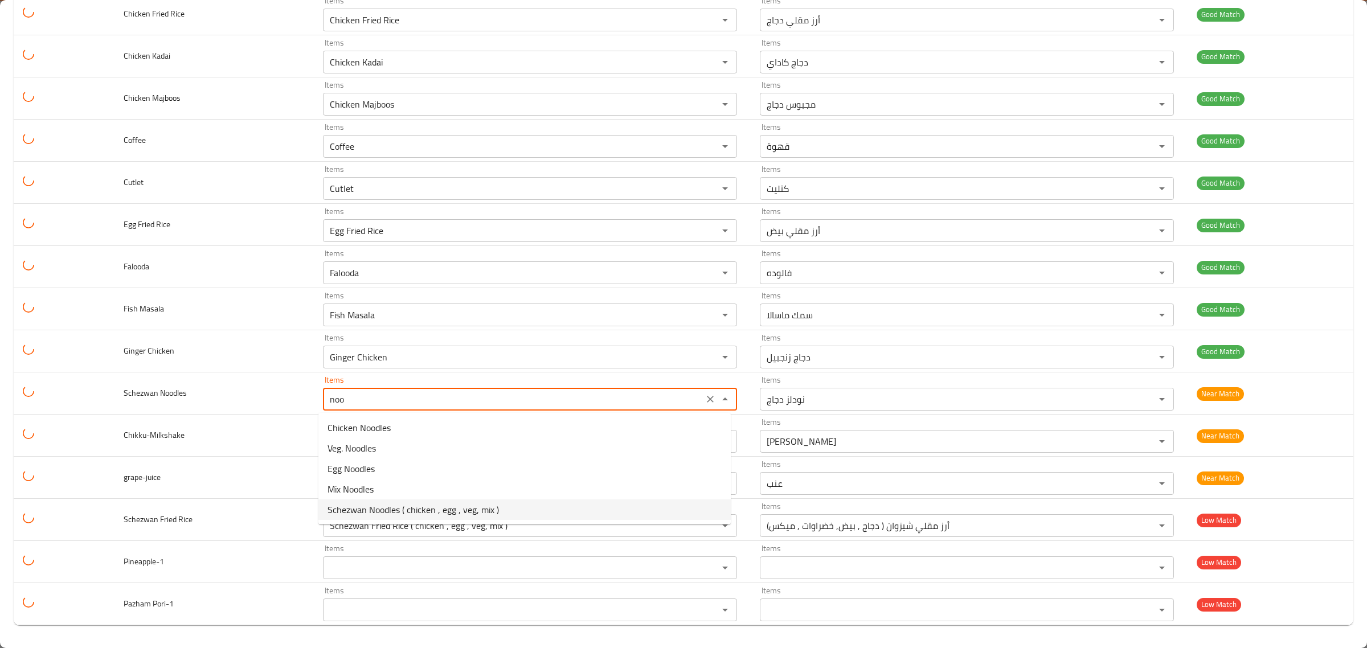
click at [399, 504] on span "Schezwan Noodles ( chicken , egg , veg, mix )" at bounding box center [413, 510] width 171 height 14
type Noodles "Schezwan Noodles ( chicken , egg , veg, mix )"
type Noodles-ar "نودلز شيزوان ( دجاج , بيض, خضراوات , ميكس)"
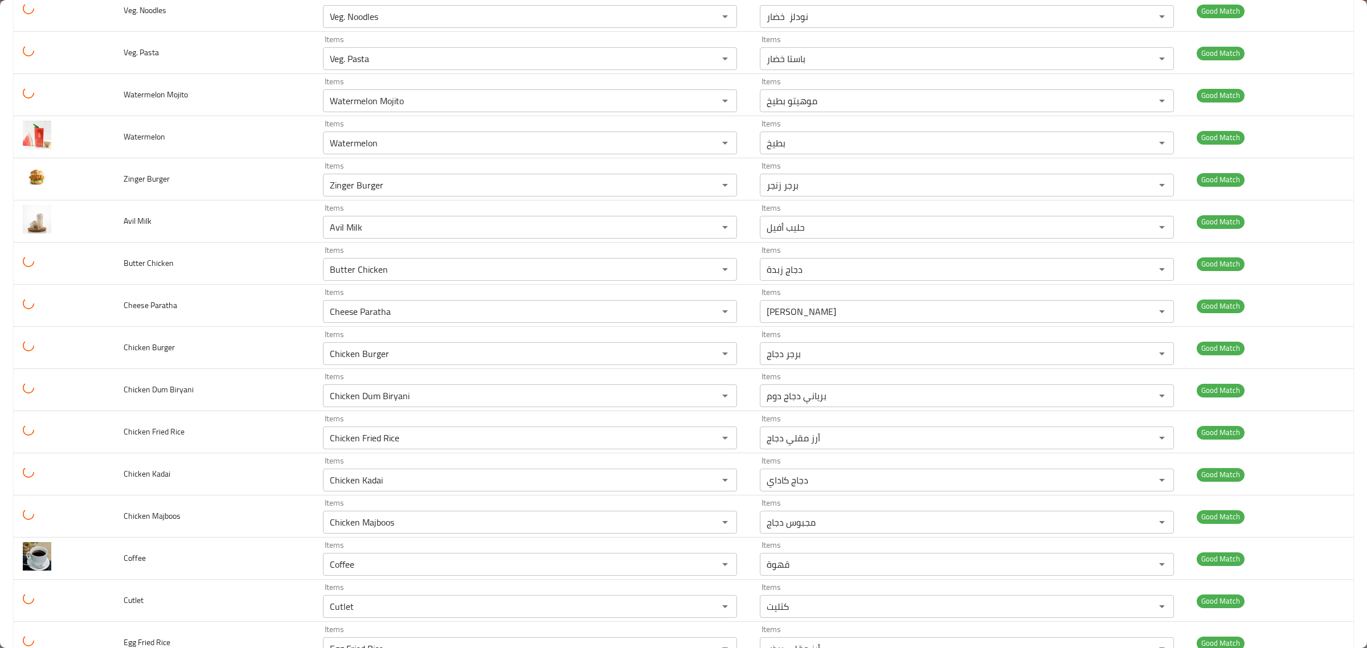
scroll to position [2363, 0]
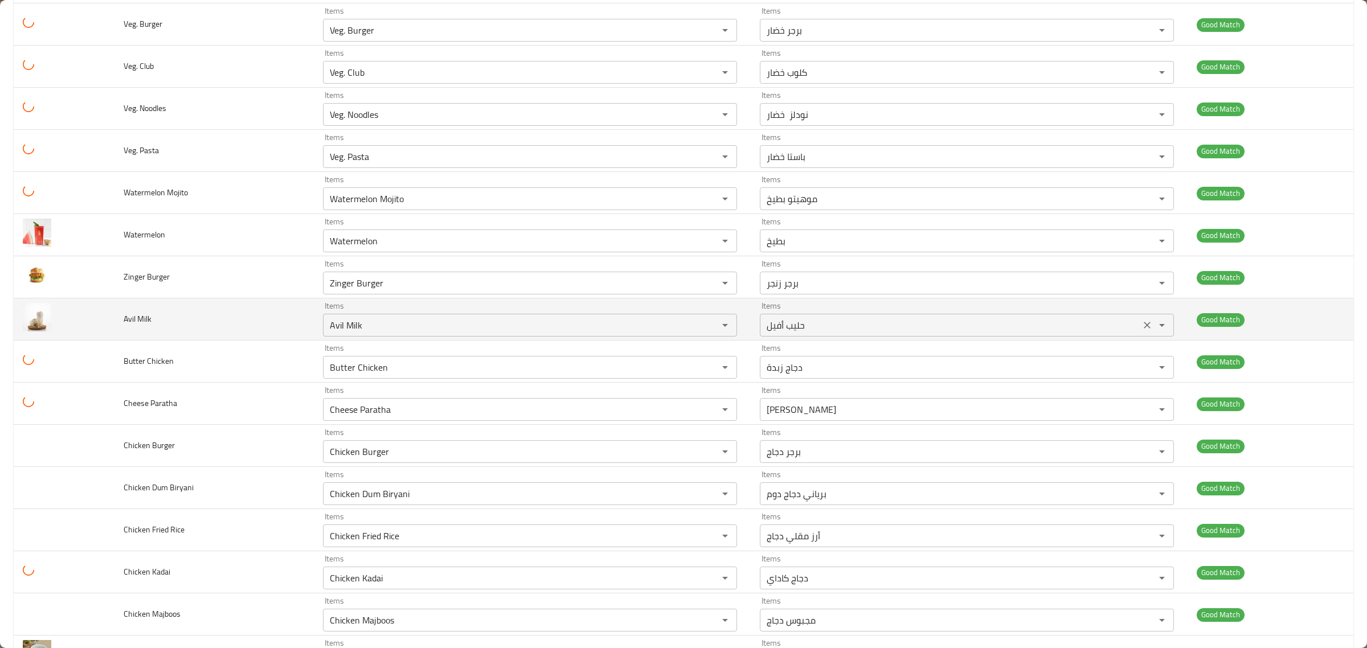
type Noodles "Schezwan Noodles ( chicken , egg , veg, mix )"
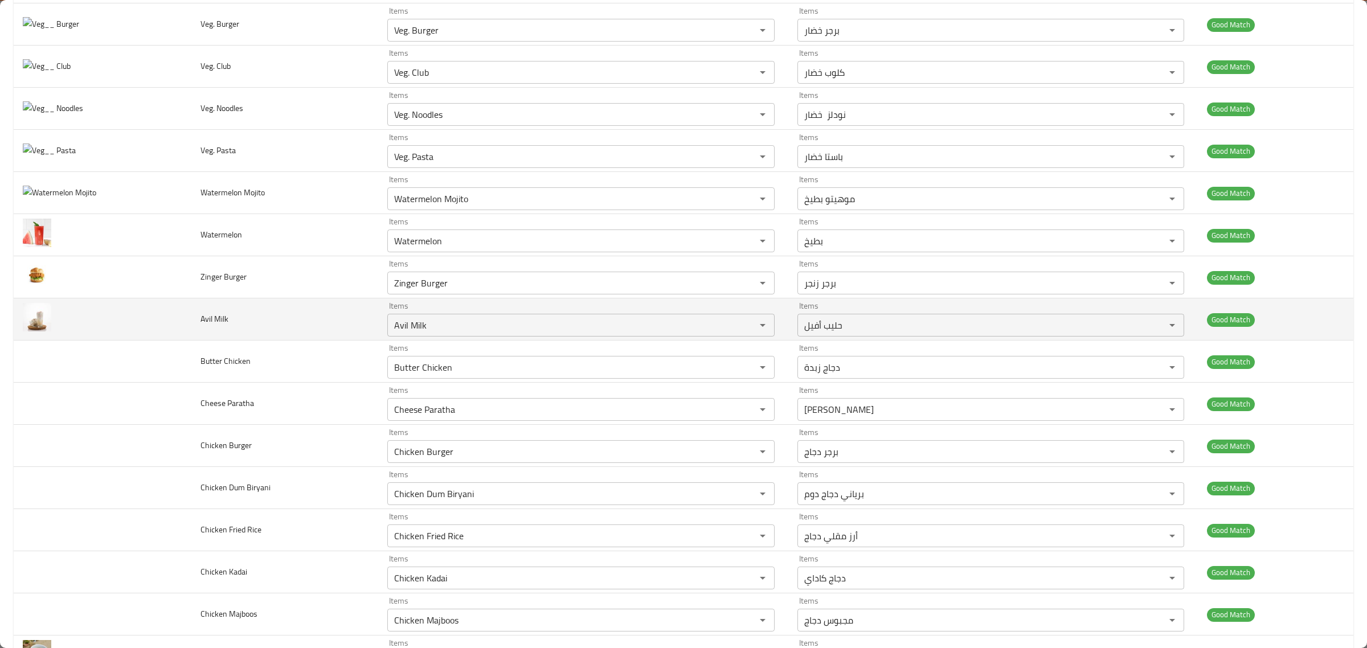
scroll to position [2034, 0]
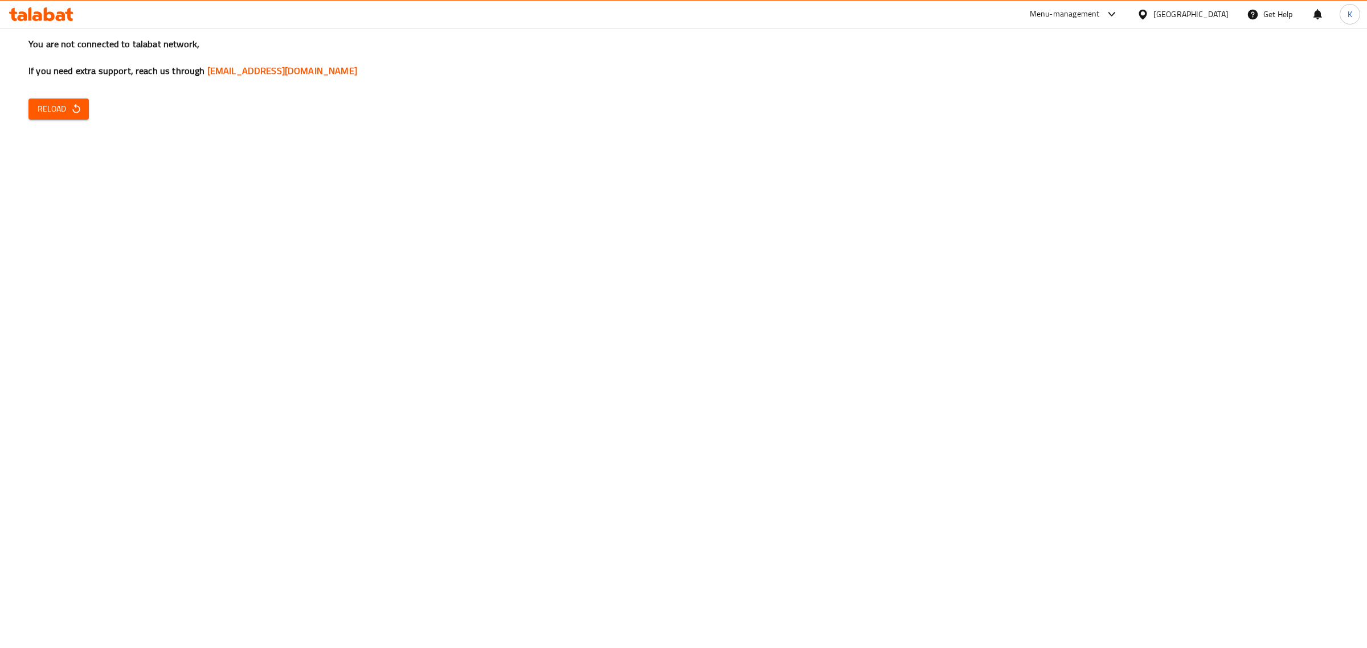
click at [44, 112] on span "Reload" at bounding box center [59, 109] width 42 height 14
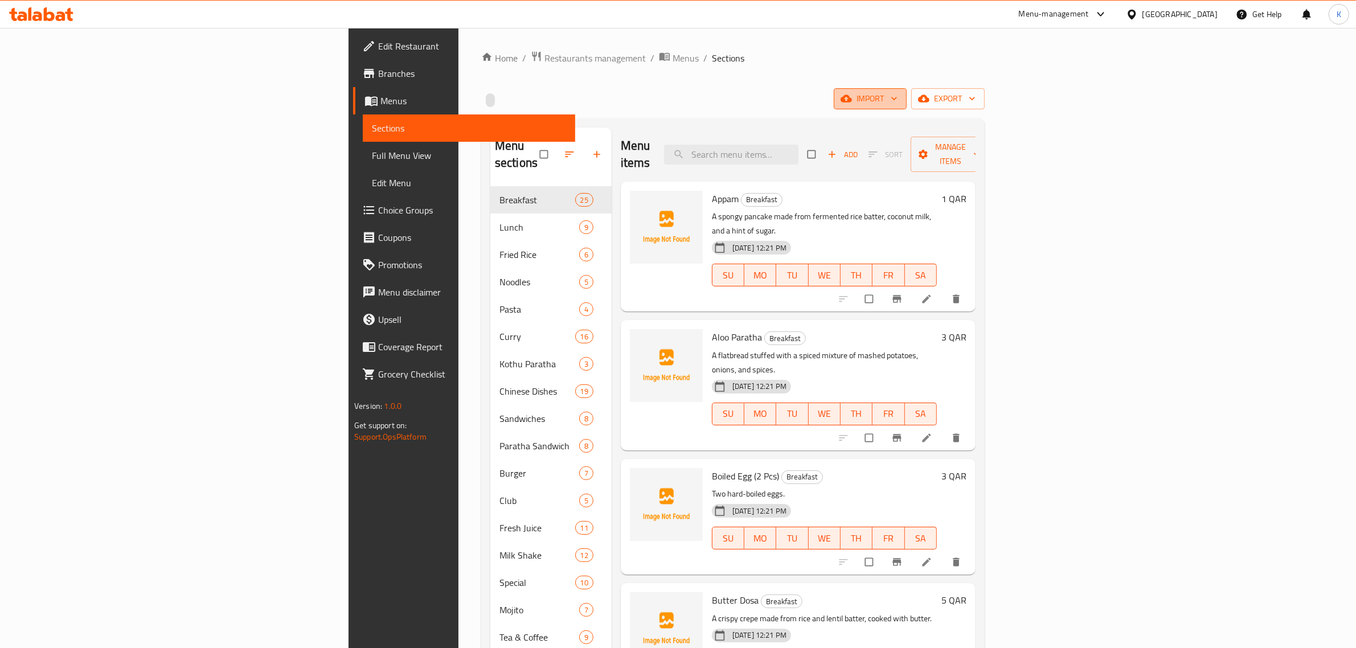
click at [898, 92] on span "import" at bounding box center [870, 99] width 55 height 14
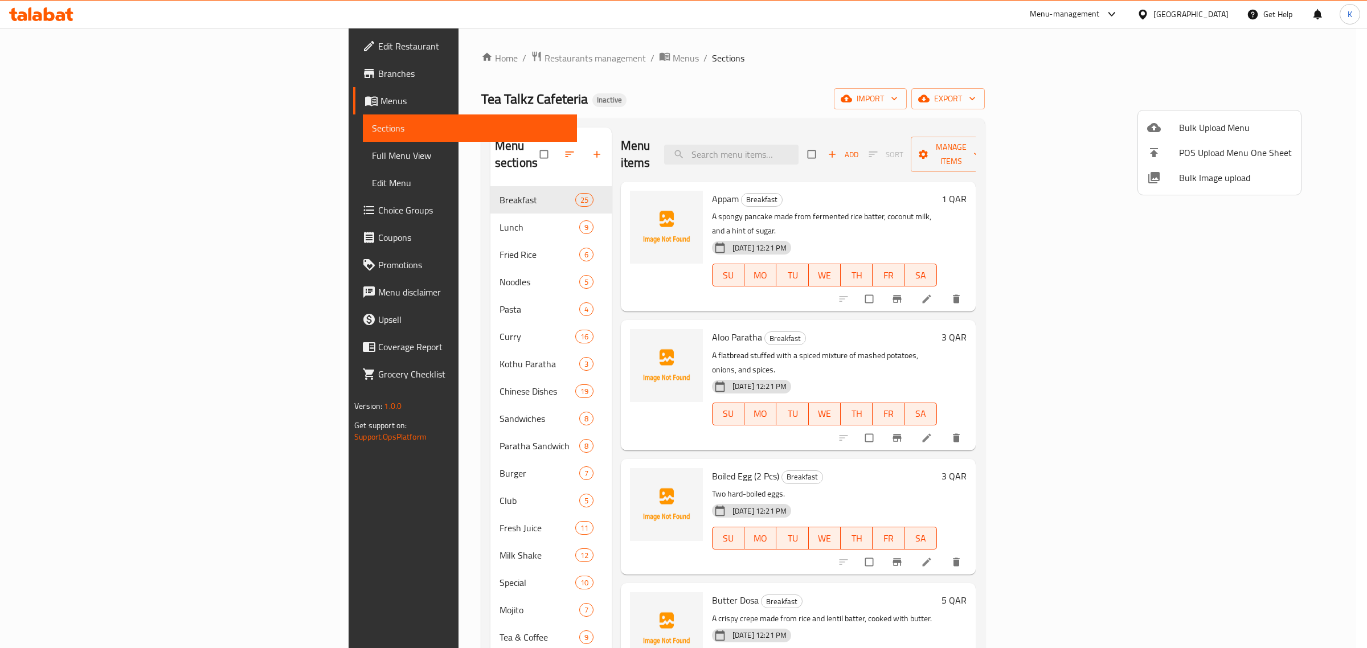
click at [1188, 204] on div at bounding box center [683, 324] width 1367 height 648
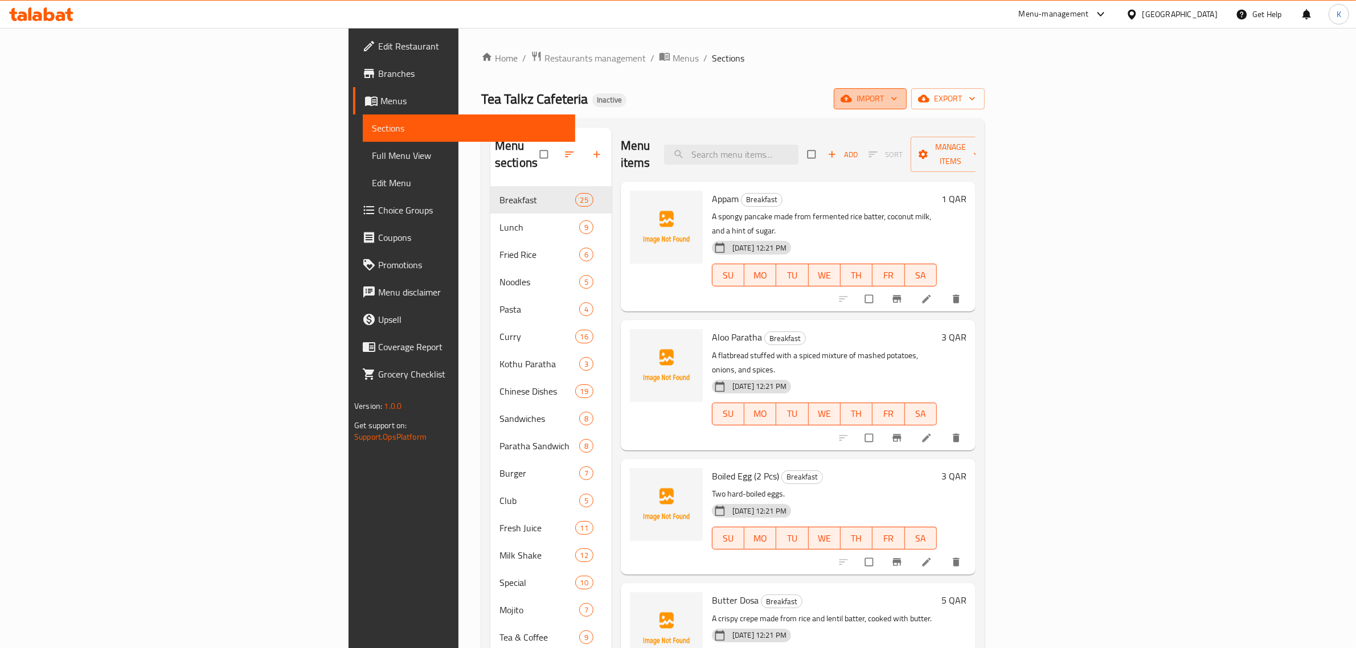
click at [852, 100] on icon "button" at bounding box center [846, 98] width 11 height 7
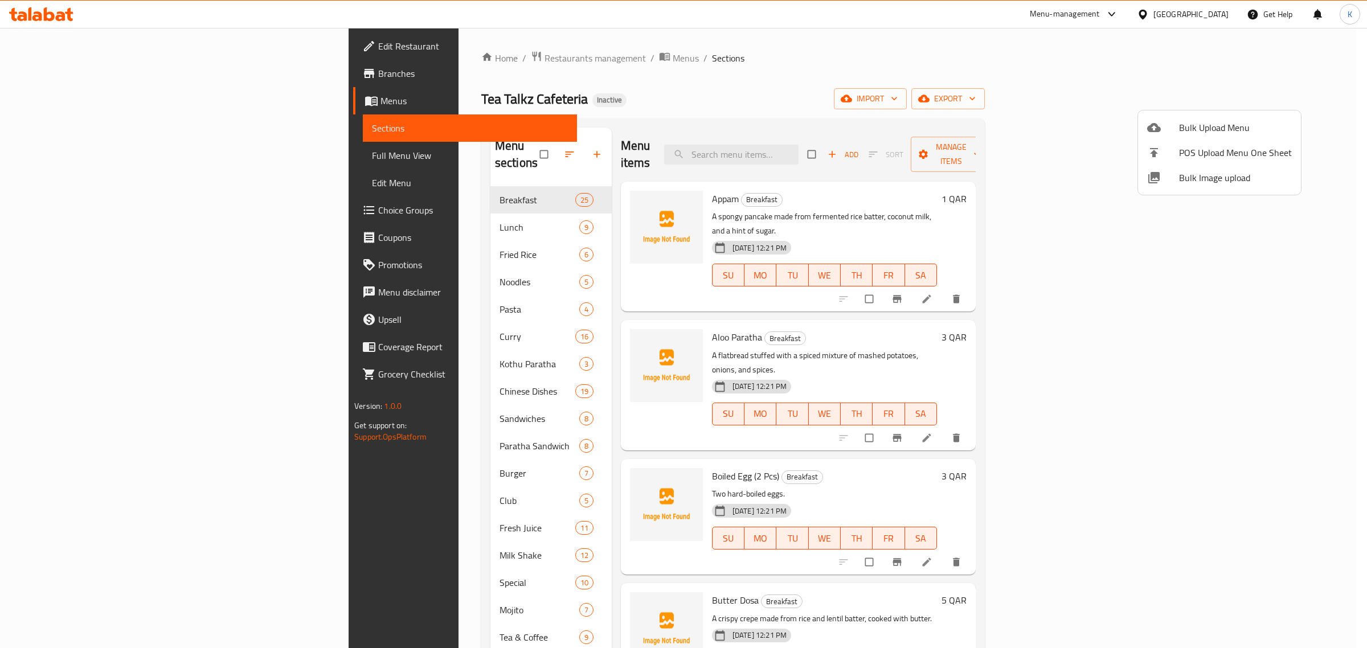
click at [1206, 174] on span "Bulk Image upload" at bounding box center [1235, 178] width 113 height 14
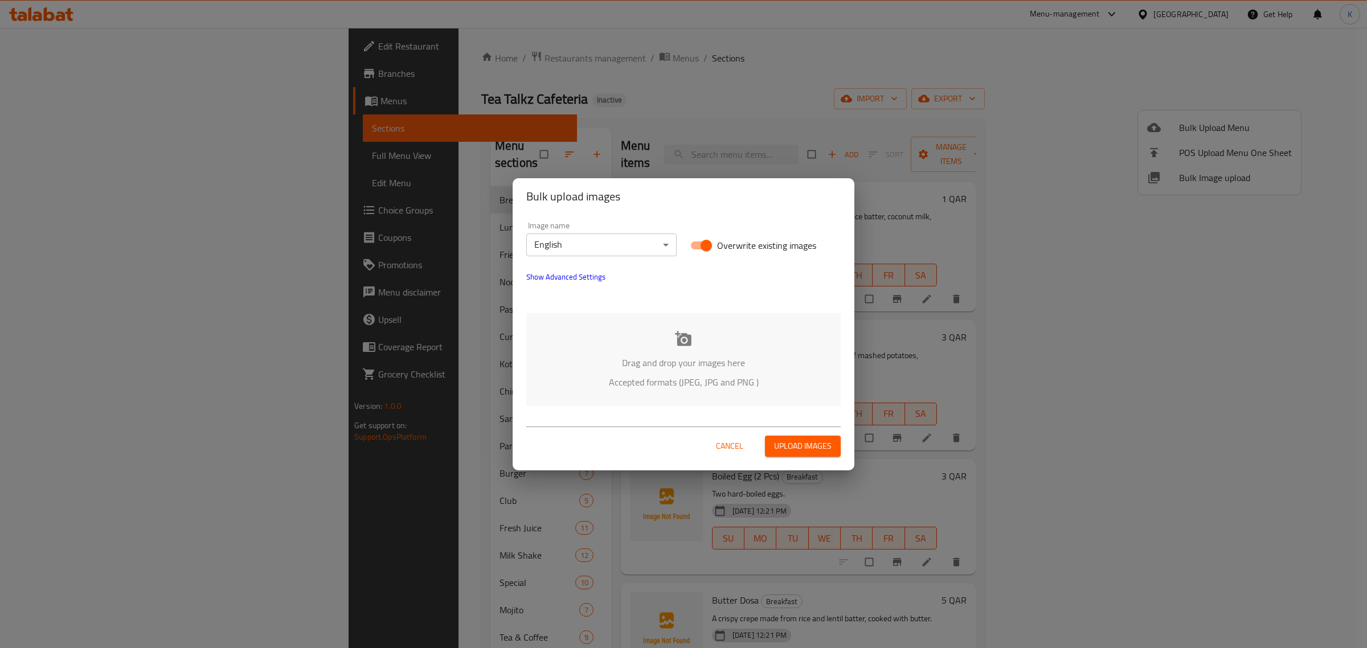
click at [738, 361] on p "Drag and drop your images here" at bounding box center [683, 363] width 280 height 14
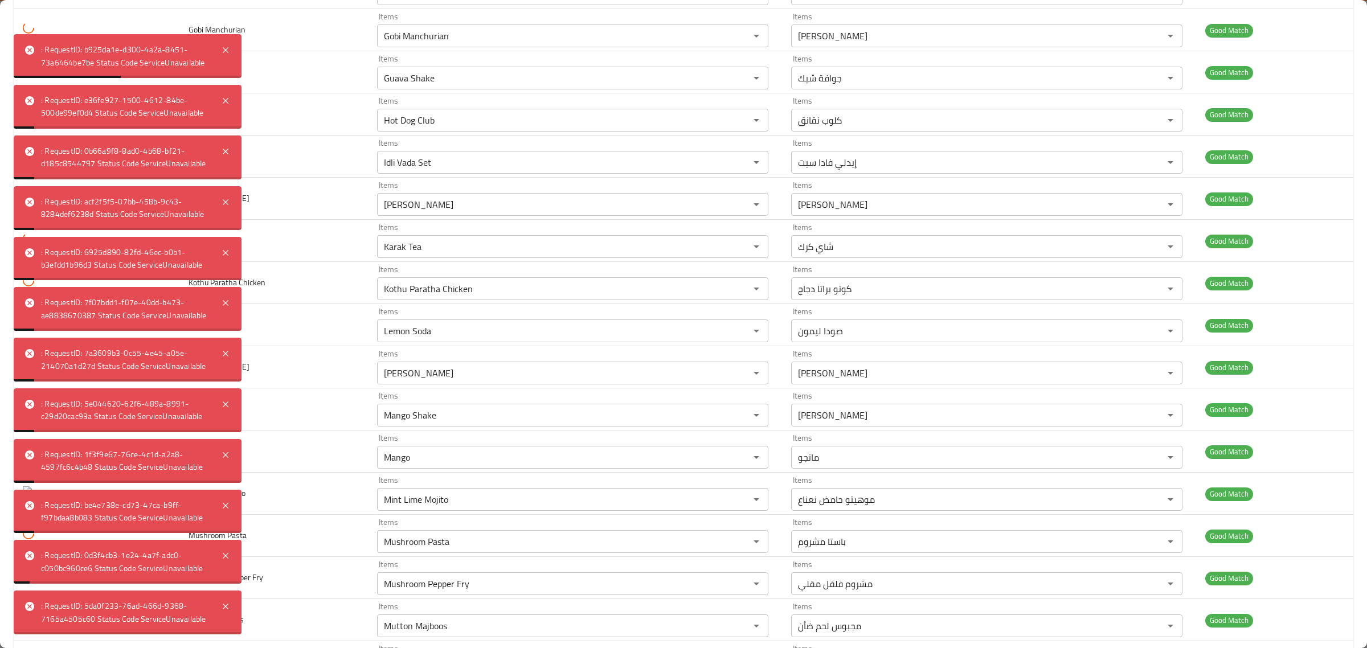
scroll to position [1071, 0]
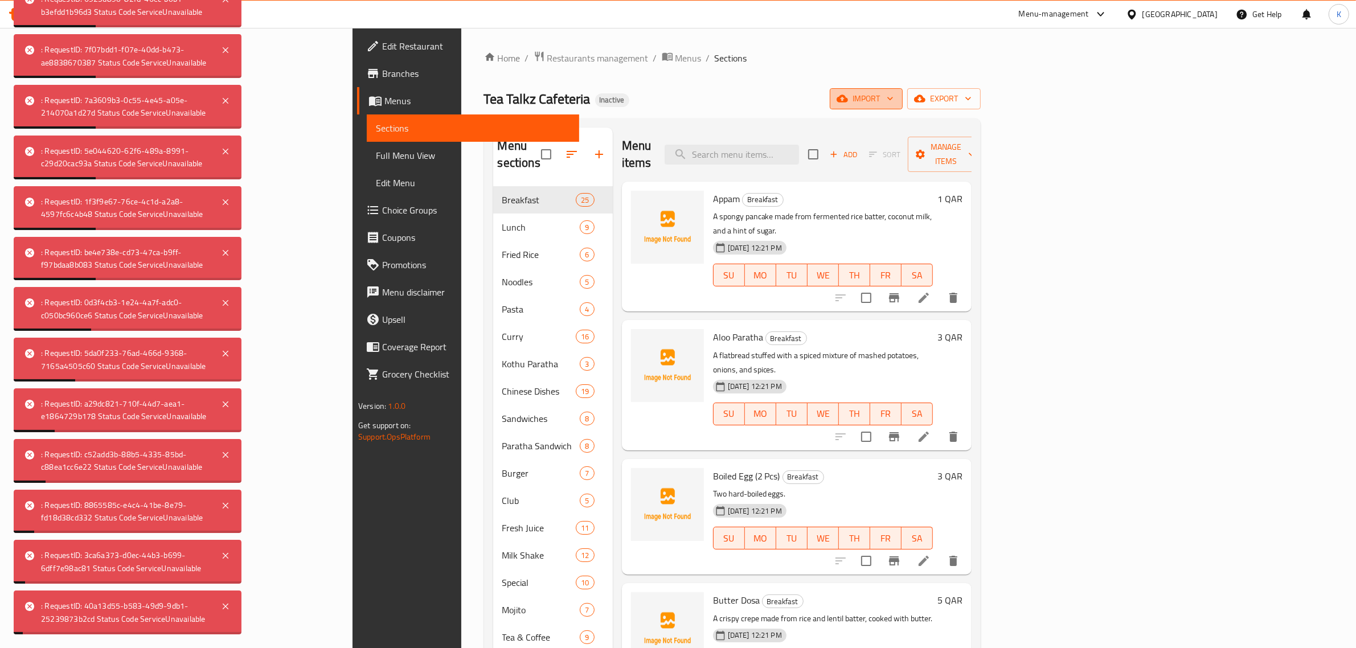
click at [848, 103] on icon "button" at bounding box center [842, 98] width 11 height 11
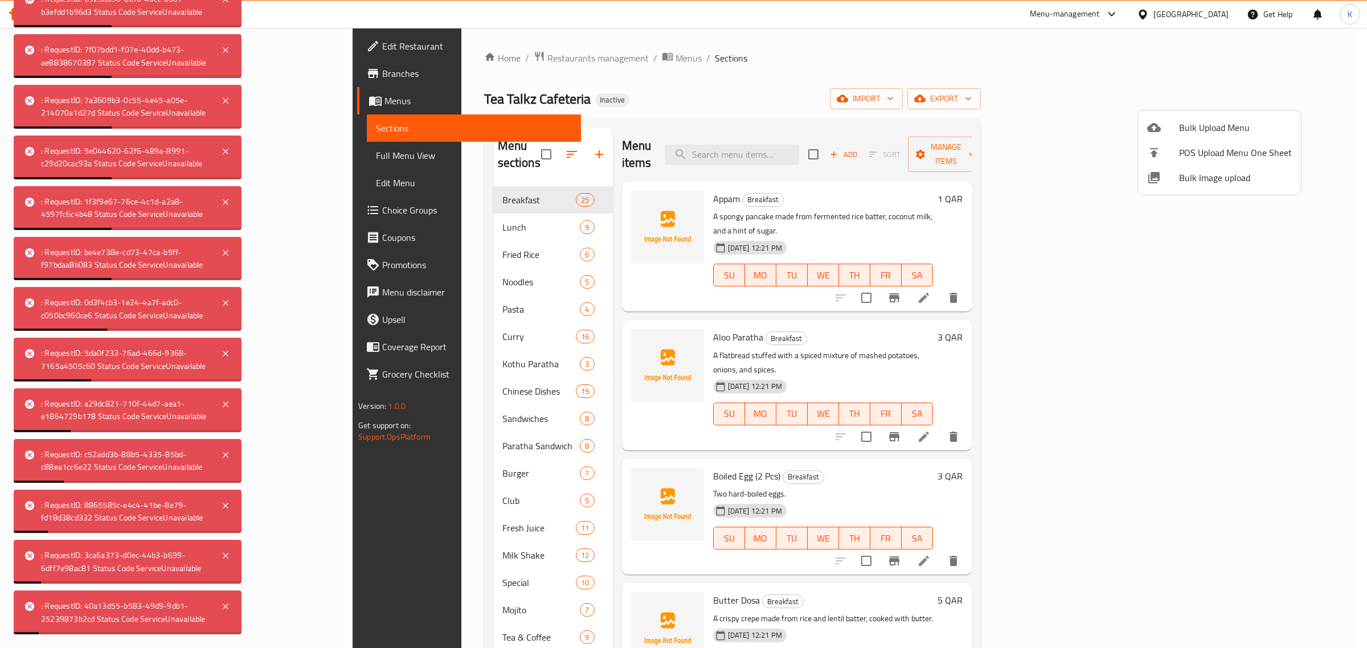
click at [809, 110] on div at bounding box center [683, 324] width 1367 height 648
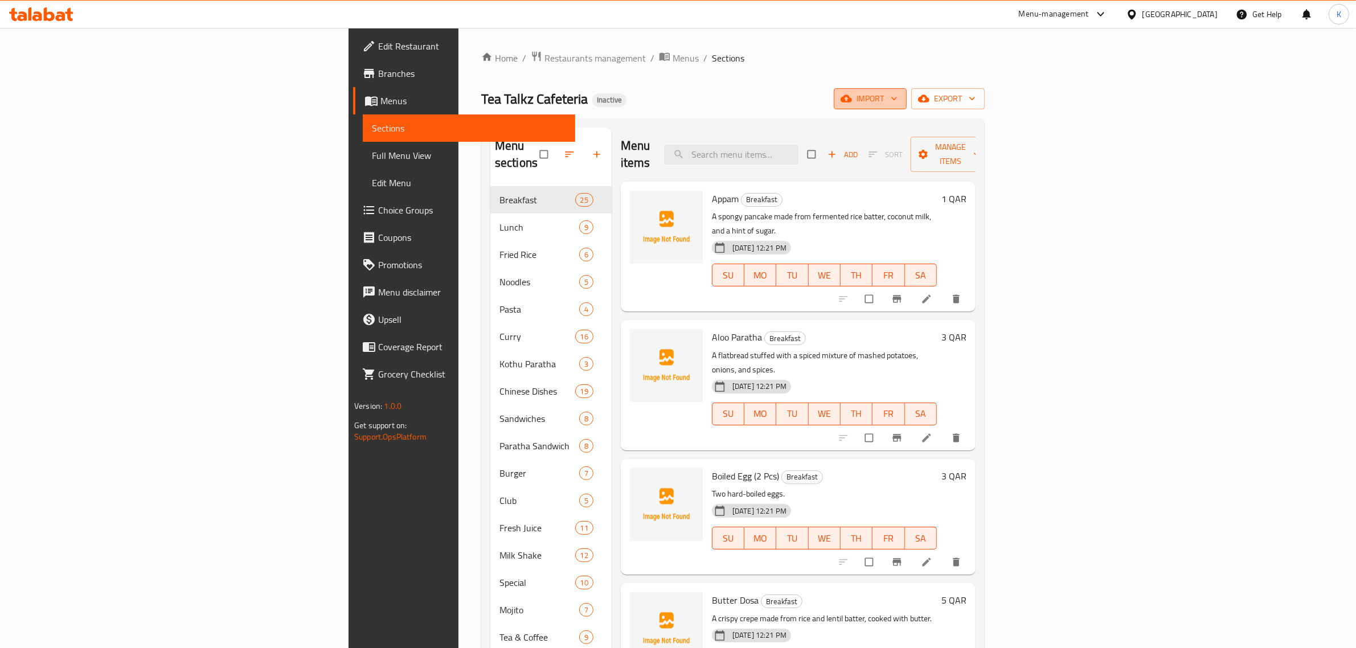
click at [898, 103] on span "import" at bounding box center [870, 99] width 55 height 14
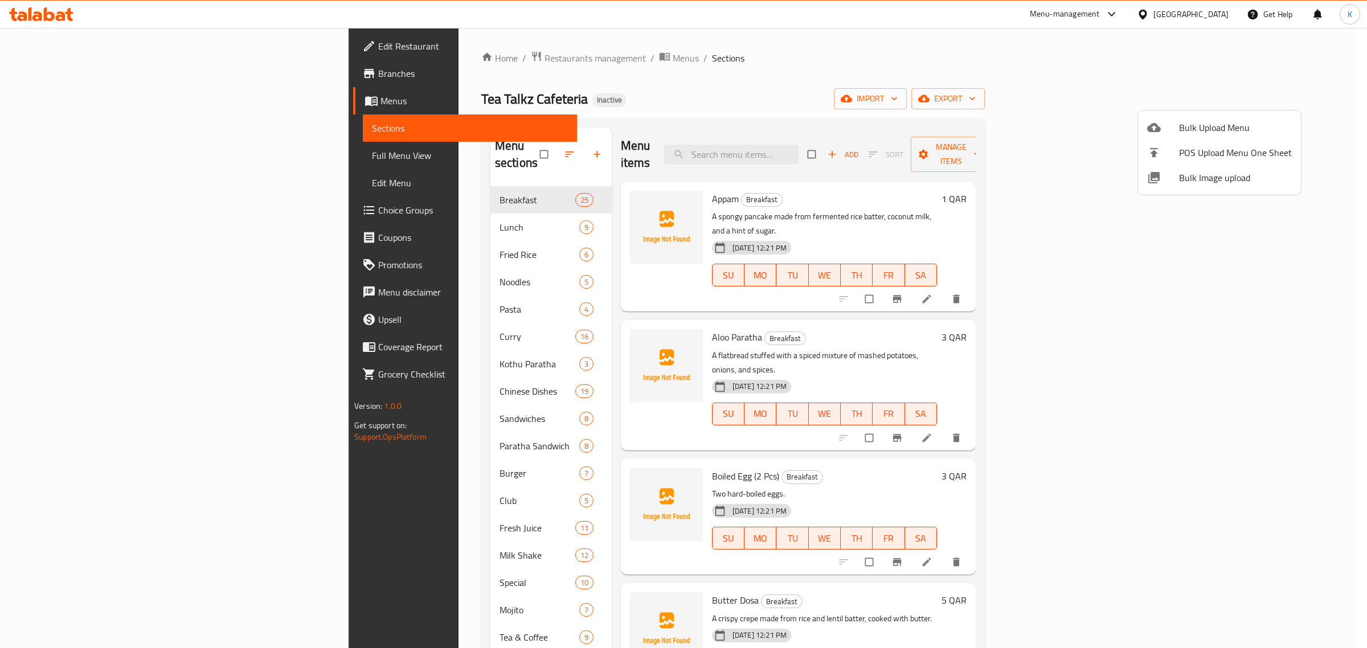
click at [1203, 174] on span "Bulk Image upload" at bounding box center [1235, 178] width 113 height 14
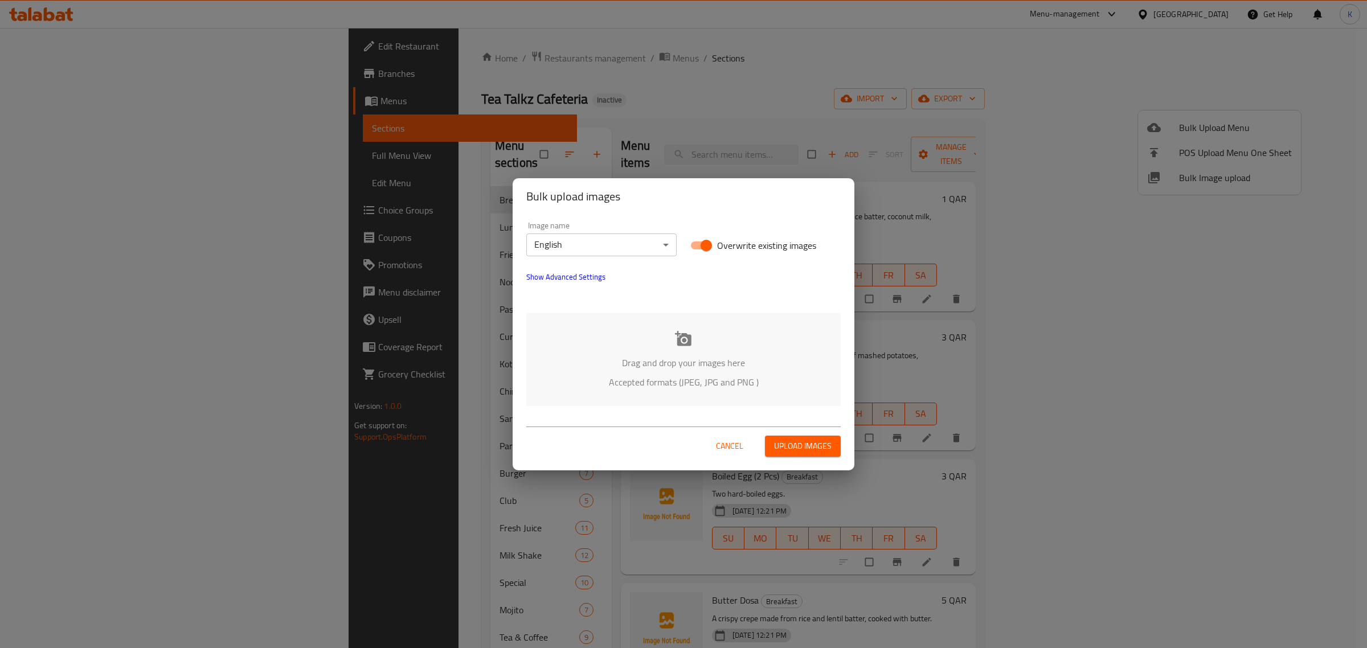
click at [698, 391] on div "Drag and drop your images here Accepted formats (JPEG, JPG and PNG )" at bounding box center [683, 359] width 314 height 93
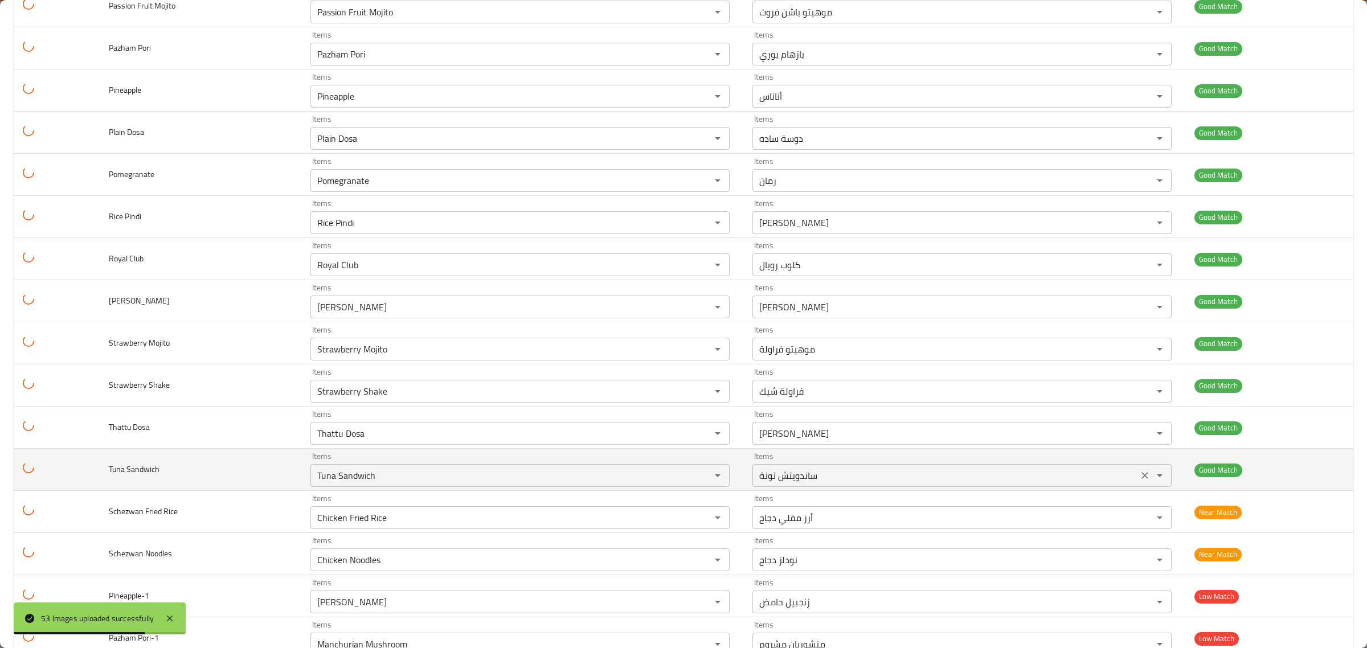
scroll to position [1789, 0]
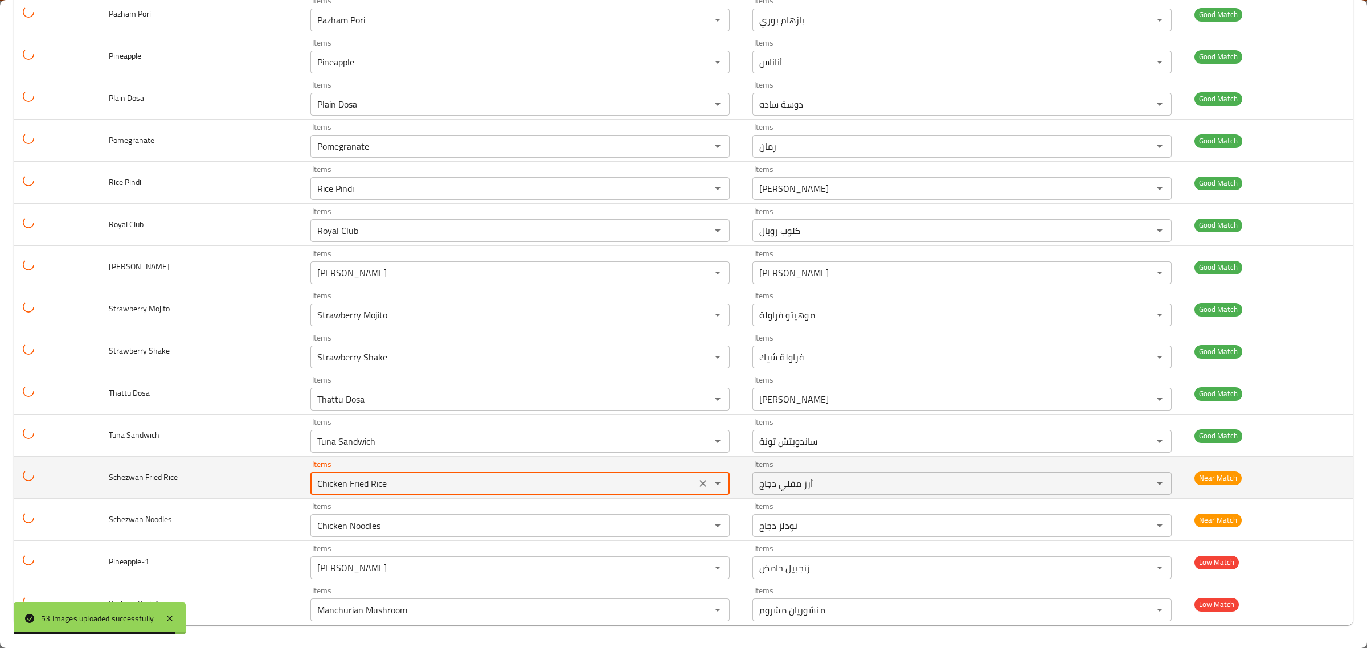
drag, startPoint x: 403, startPoint y: 485, endPoint x: 228, endPoint y: 486, distance: 174.3
click at [229, 485] on tr "Schezwan Fried Rice Items Chicken Fried Rice Items Items أرز مقلي دجاج Items Ne…" at bounding box center [684, 478] width 1340 height 42
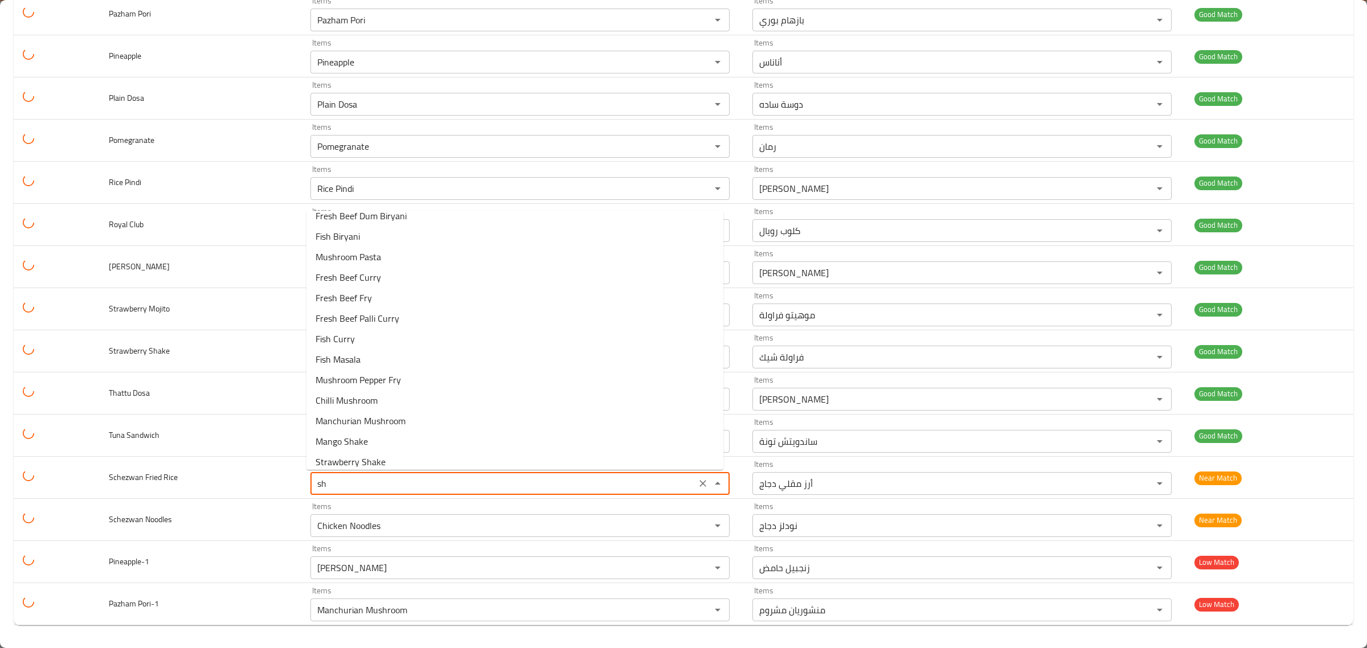
scroll to position [0, 0]
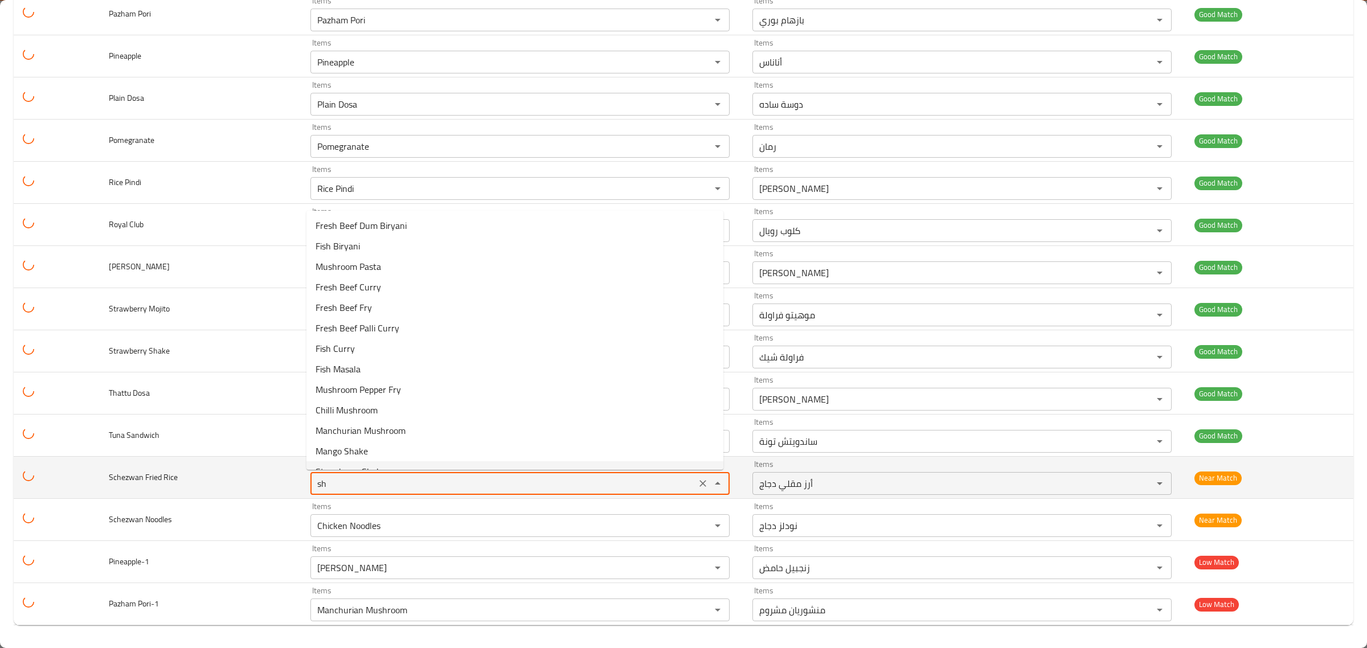
drag, startPoint x: 344, startPoint y: 479, endPoint x: 198, endPoint y: 485, distance: 146.0
click at [198, 485] on tr "Schezwan Fried Rice Items sh Items Items أرز مقلي دجاج Items Near Match" at bounding box center [684, 478] width 1340 height 42
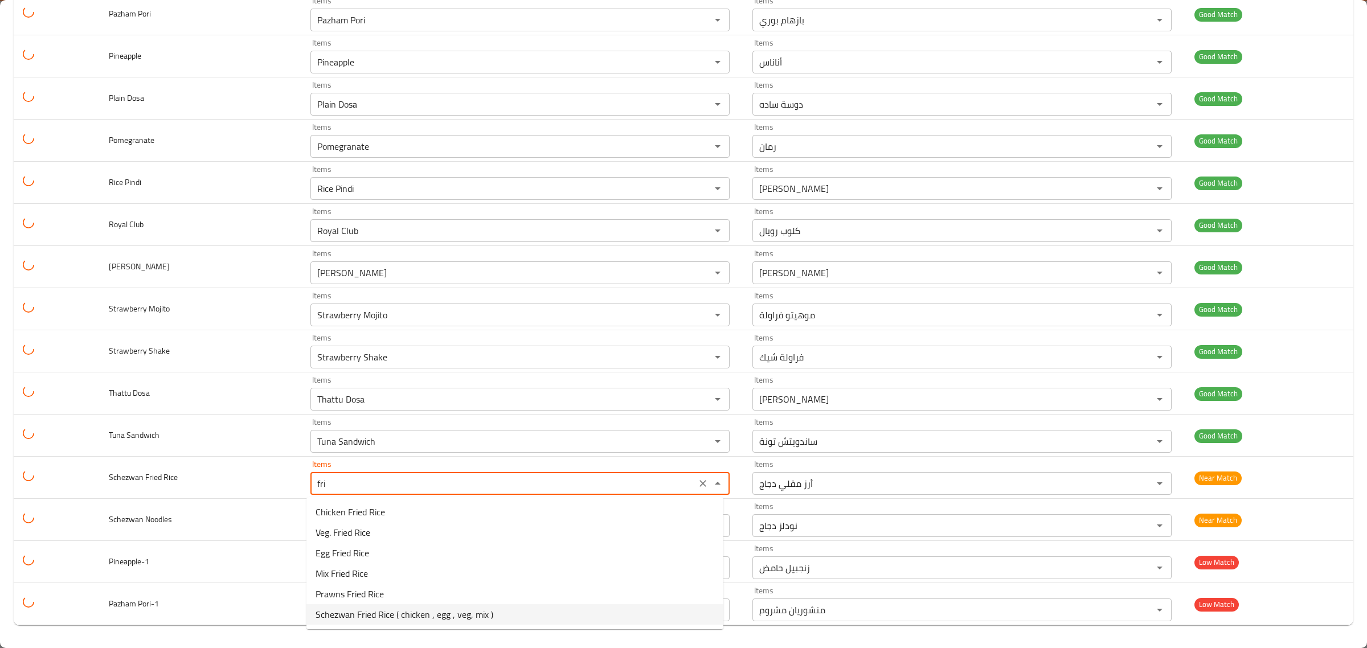
click at [325, 614] on span "Schezwan Fried Rice ( chicken , egg , veg, mix )" at bounding box center [405, 615] width 178 height 14
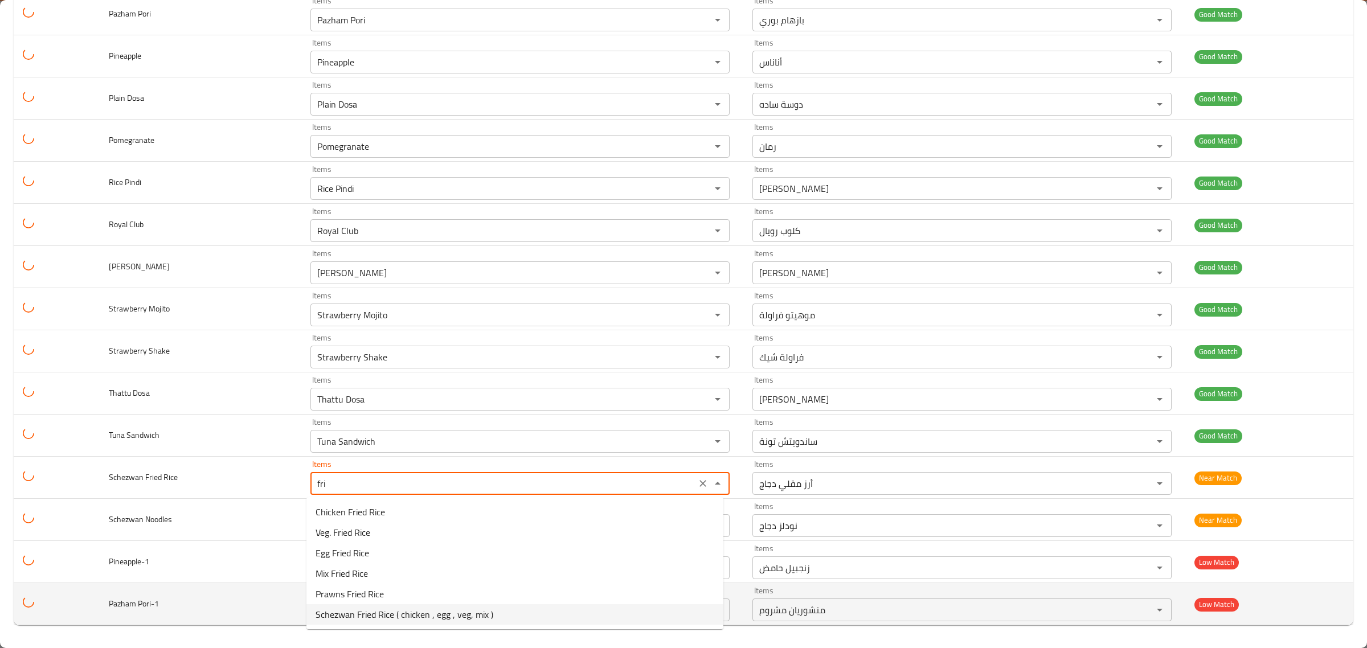
type Rice "Schezwan Fried Rice ( chicken , egg , veg, mix )"
type Rice-ar "أرز مقلي شيزوان ( دجاج , بيض, خضراوات , ميكس)"
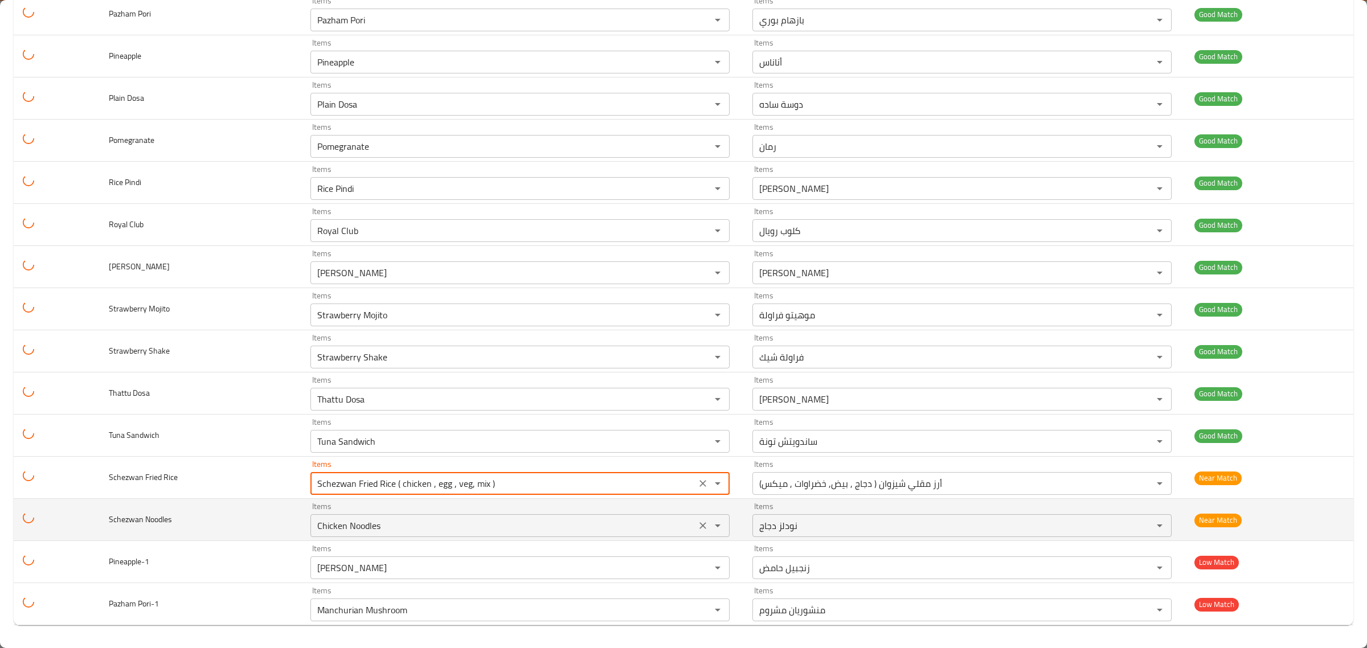
type Rice "Schezwan Fried Rice ( chicken , egg , veg, mix )"
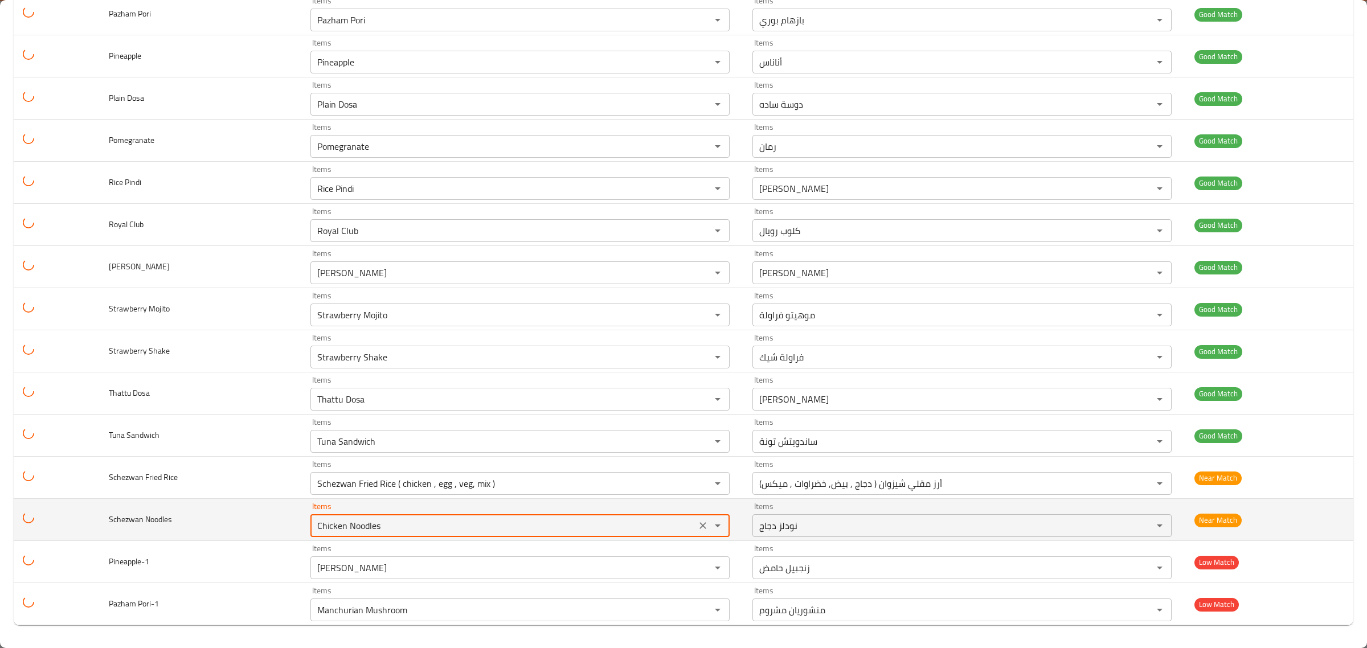
drag, startPoint x: 406, startPoint y: 524, endPoint x: 214, endPoint y: 507, distance: 192.2
click at [214, 507] on tr "Schezwan Noodles Items Chicken Noodles Items Items نودلز دجاج Items Near Match" at bounding box center [684, 520] width 1340 height 42
type Noodles "m"
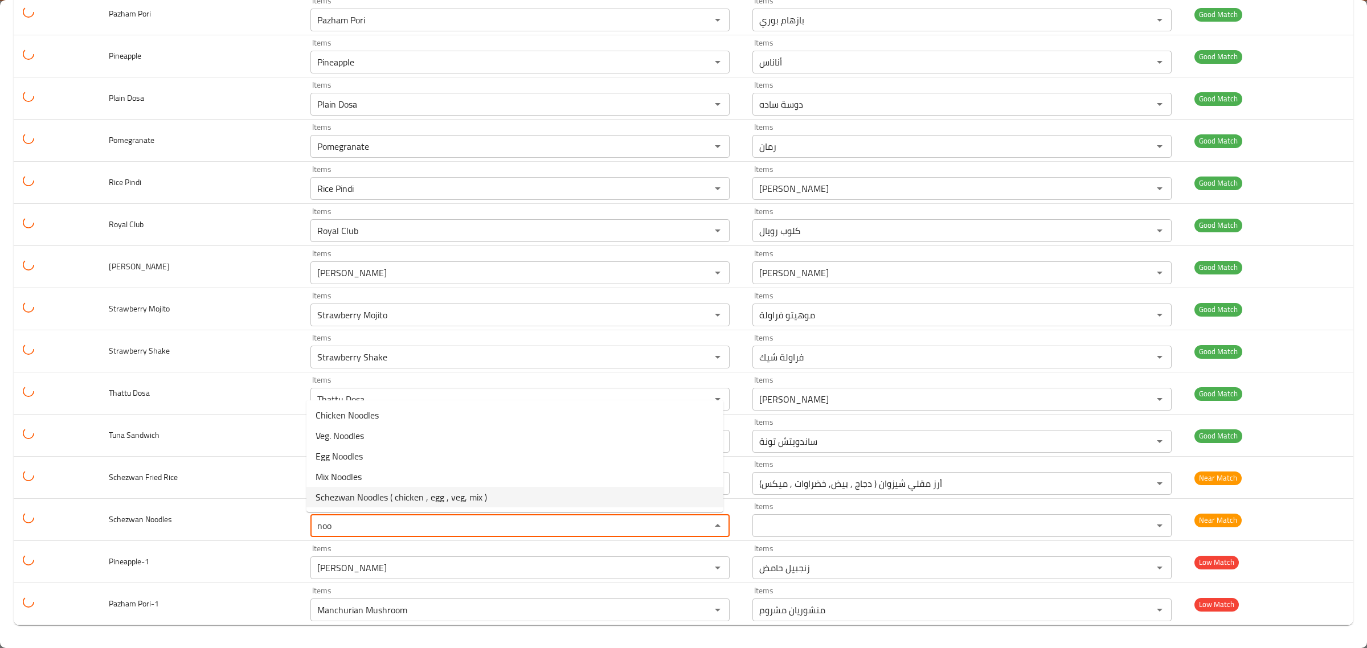
click at [343, 491] on span "Schezwan Noodles ( chicken , egg , veg, mix )" at bounding box center [401, 498] width 171 height 14
type Noodles "Schezwan Noodles ( chicken , egg , veg, mix )"
type Noodles-ar "نودلز شيزوان ( دجاج , بيض, خضراوات , ميكس)"
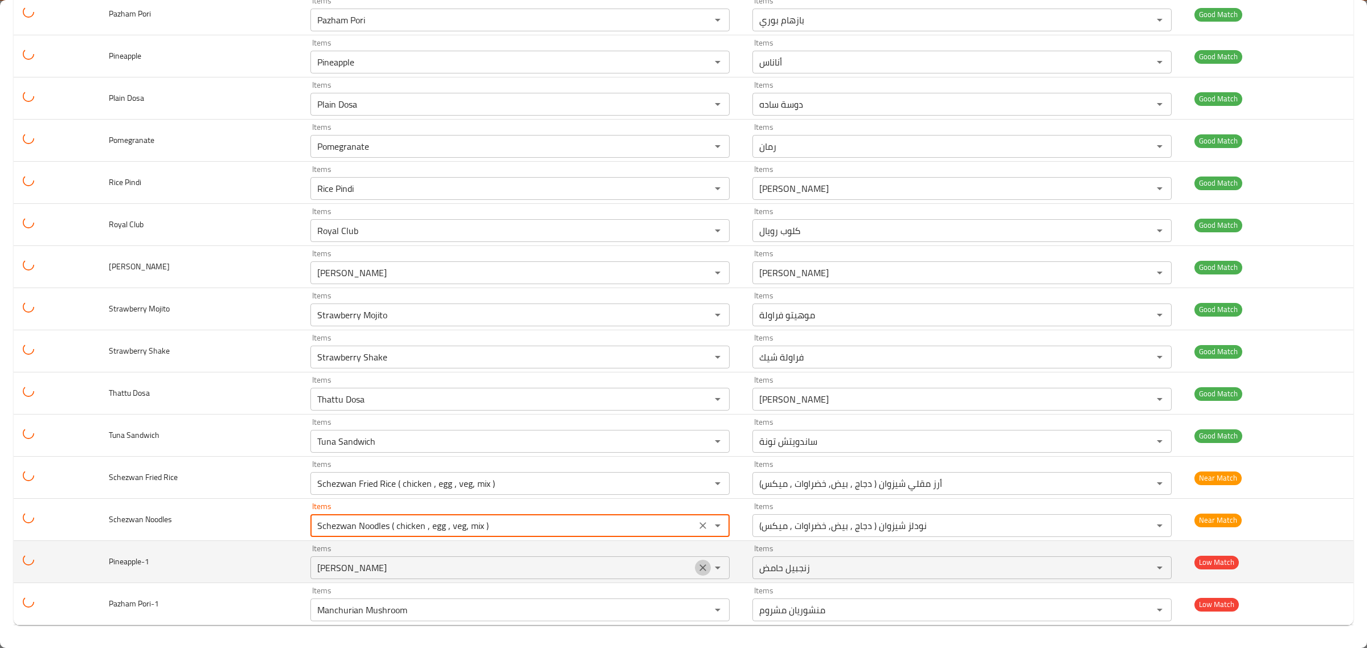
click at [697, 566] on icon "Clear" at bounding box center [702, 567] width 11 height 11
type Noodles "Schezwan Noodles ( chicken , egg , veg, mix )"
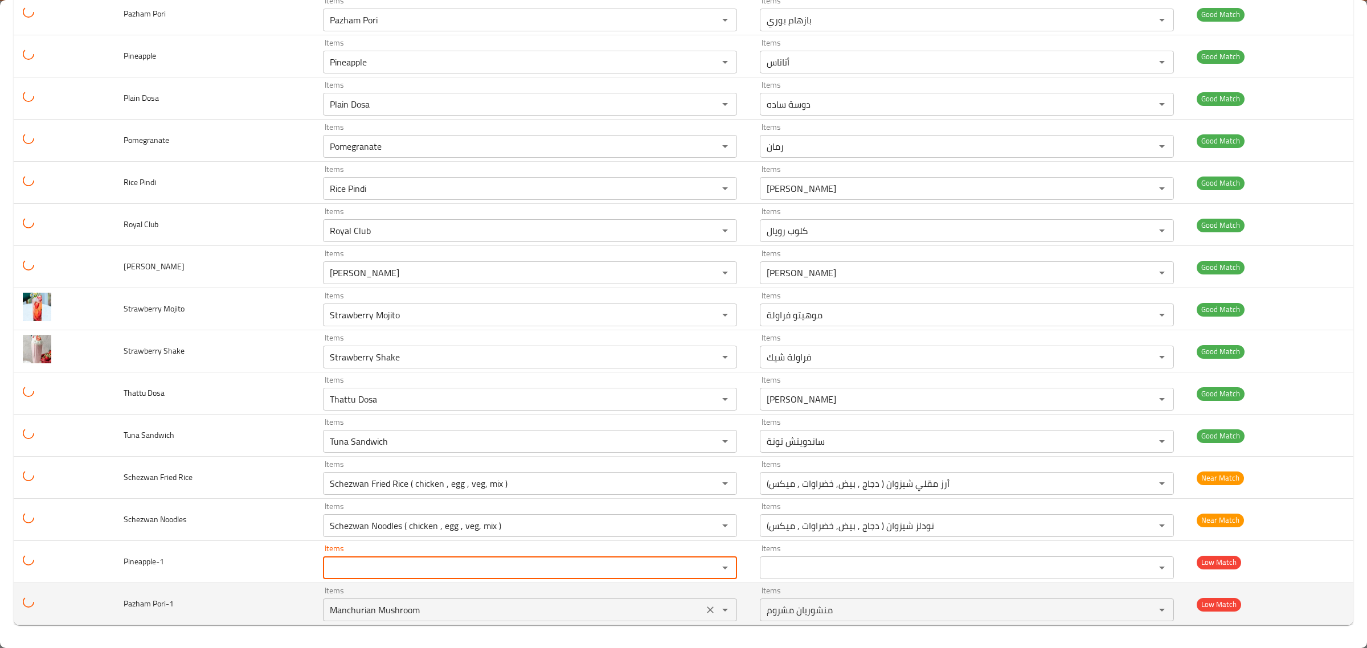
click at [694, 611] on div "Manchurian Mushroom Items" at bounding box center [530, 610] width 414 height 23
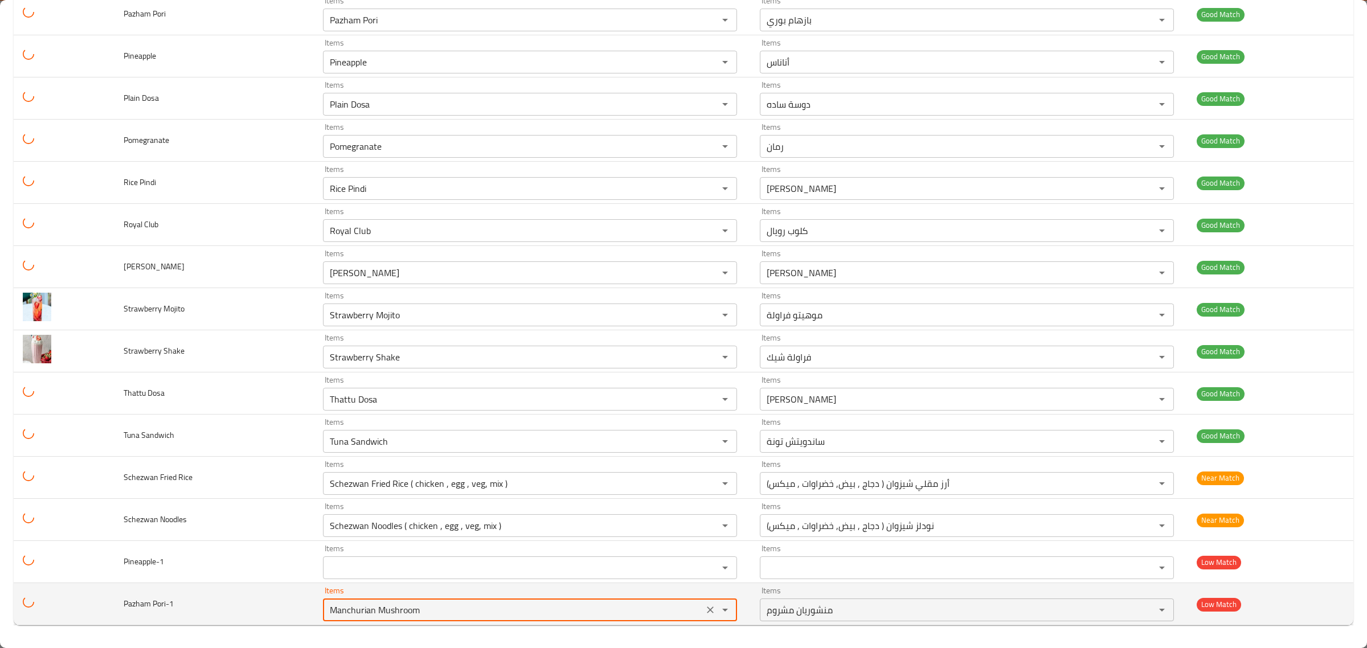
click at [705, 608] on icon "Clear" at bounding box center [710, 609] width 11 height 11
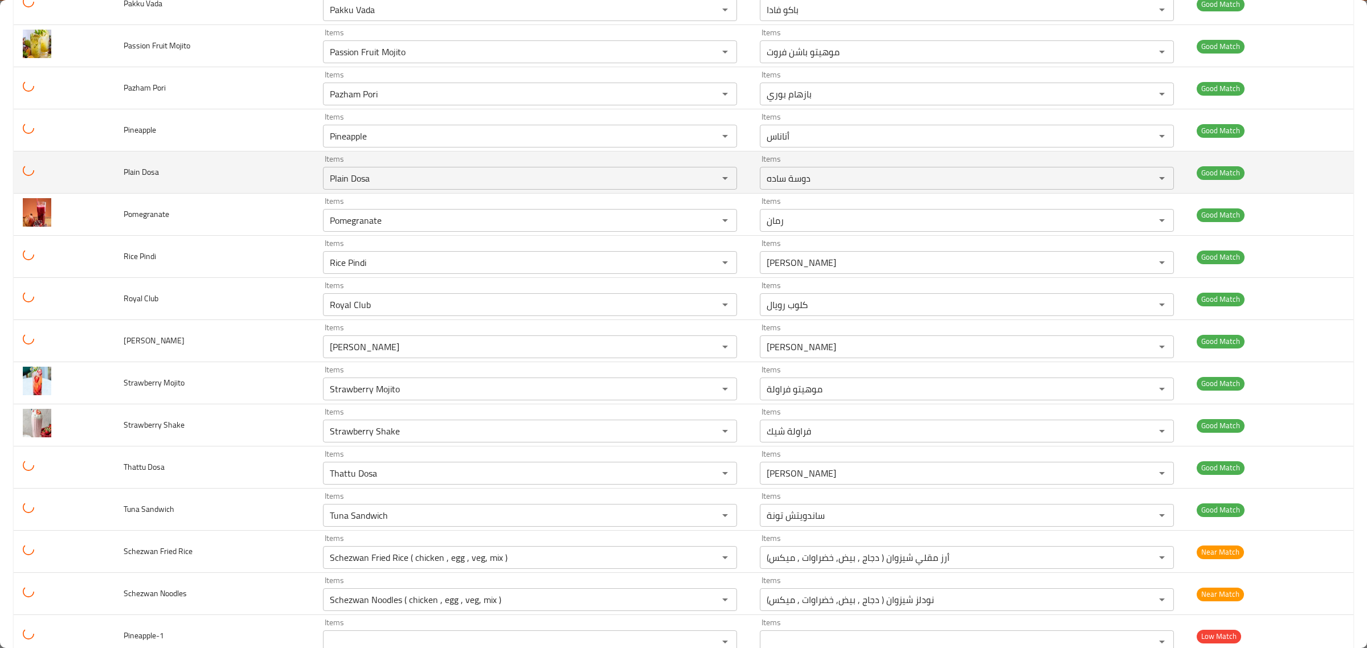
scroll to position [1789, 0]
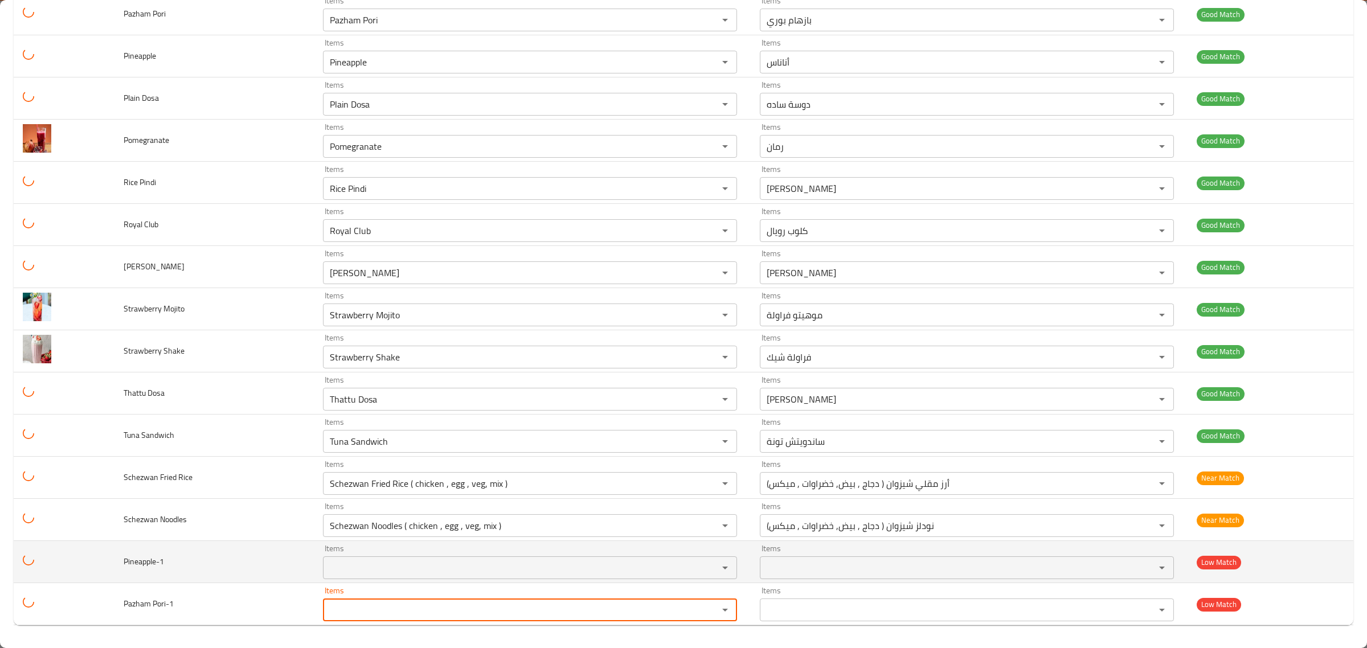
click at [277, 559] on td "Pineapple-1" at bounding box center [214, 562] width 199 height 42
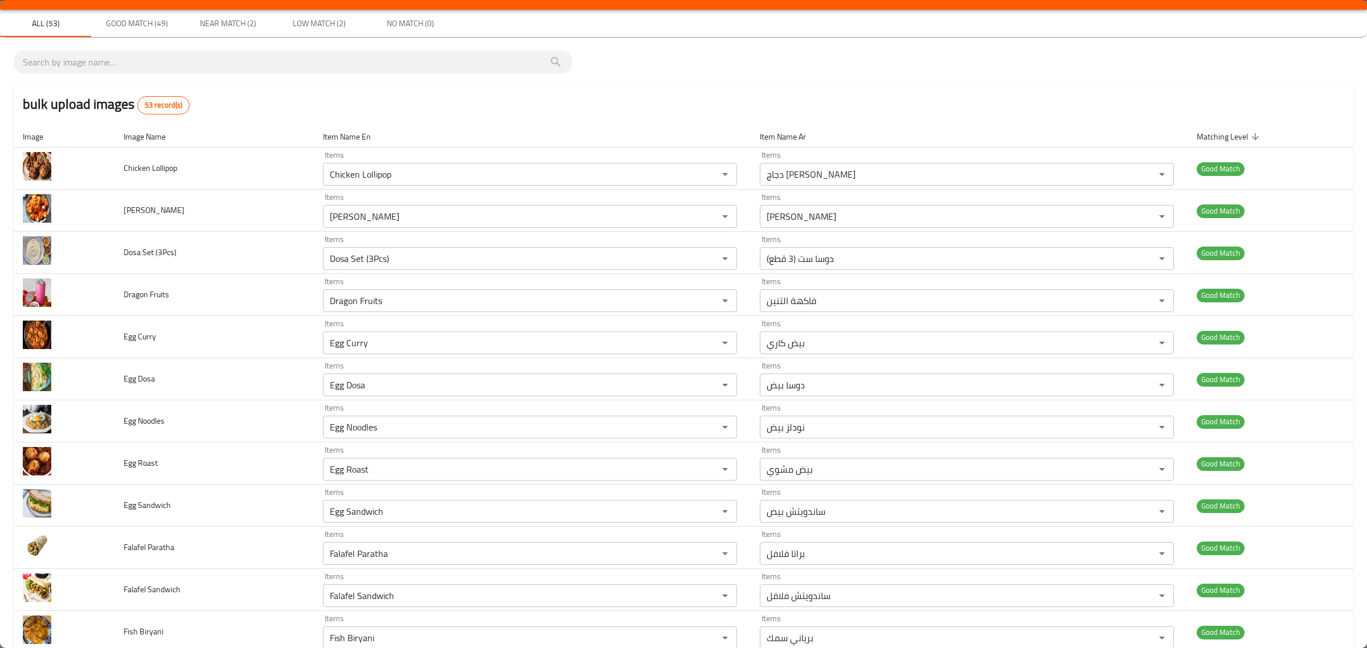
scroll to position [0, 0]
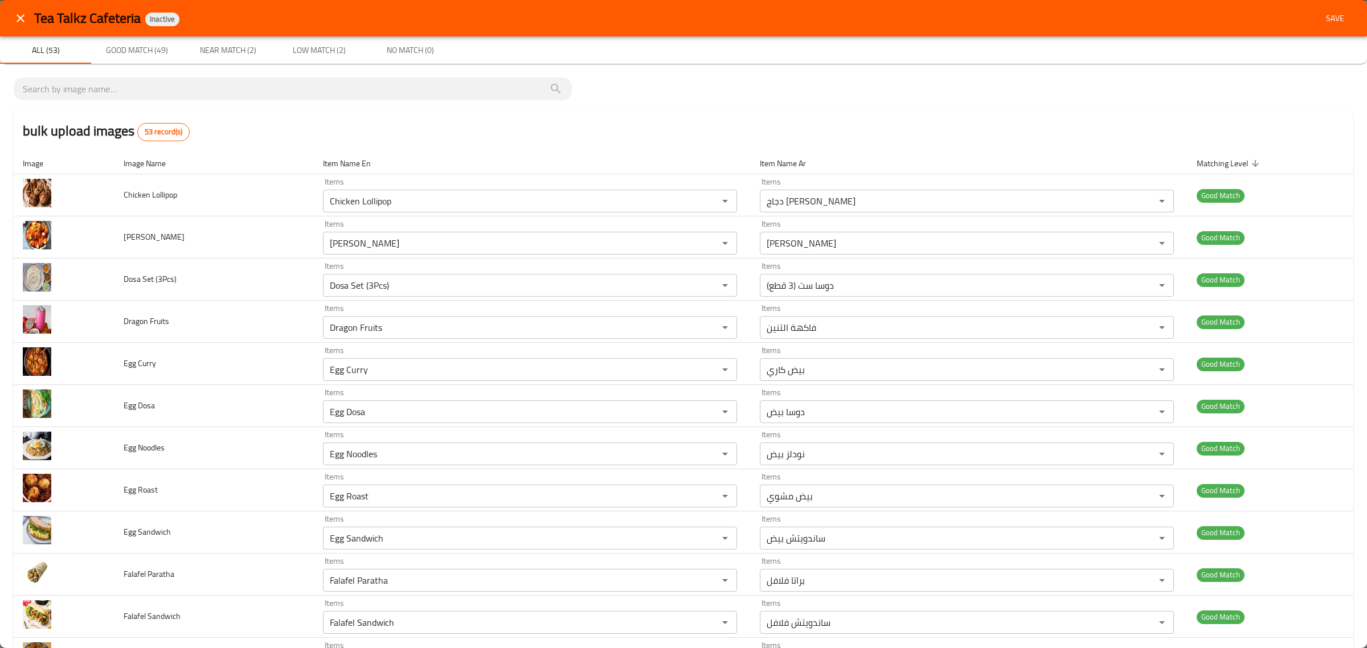
click at [1334, 17] on span "Save" at bounding box center [1335, 18] width 27 height 14
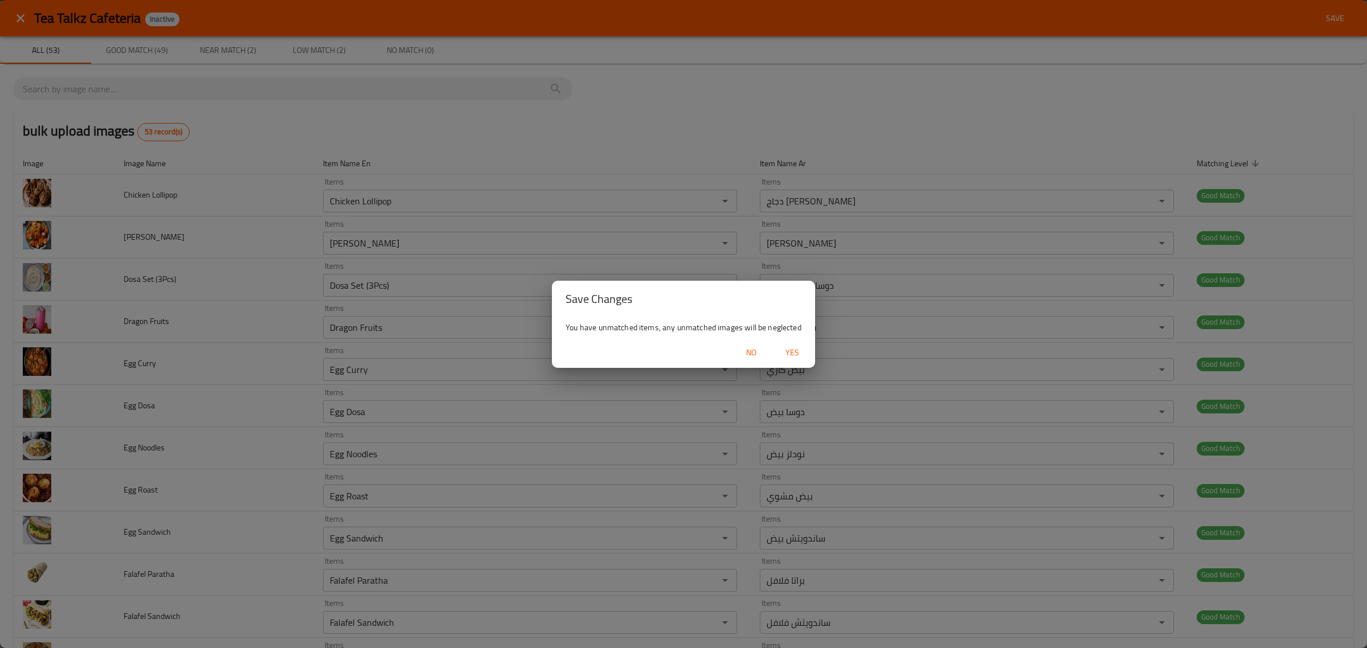
click at [798, 346] on span "Yes" at bounding box center [792, 353] width 27 height 14
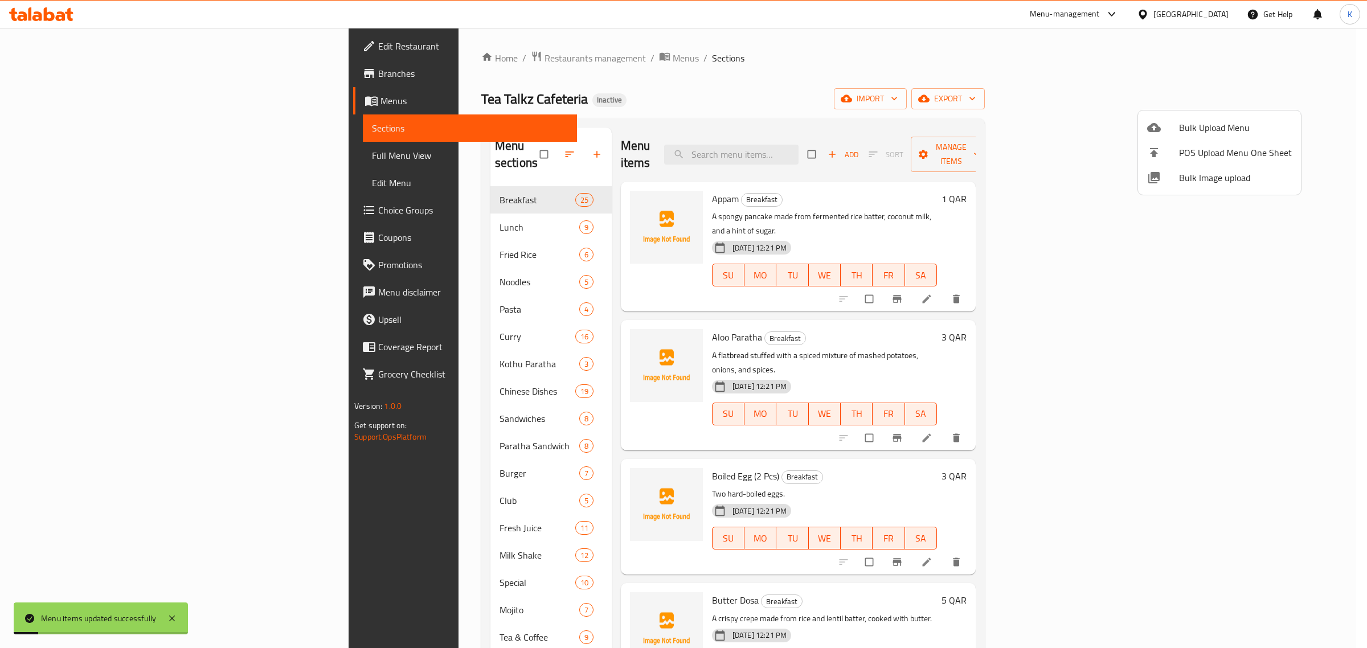
click at [1197, 178] on span "Bulk Image upload" at bounding box center [1235, 178] width 113 height 14
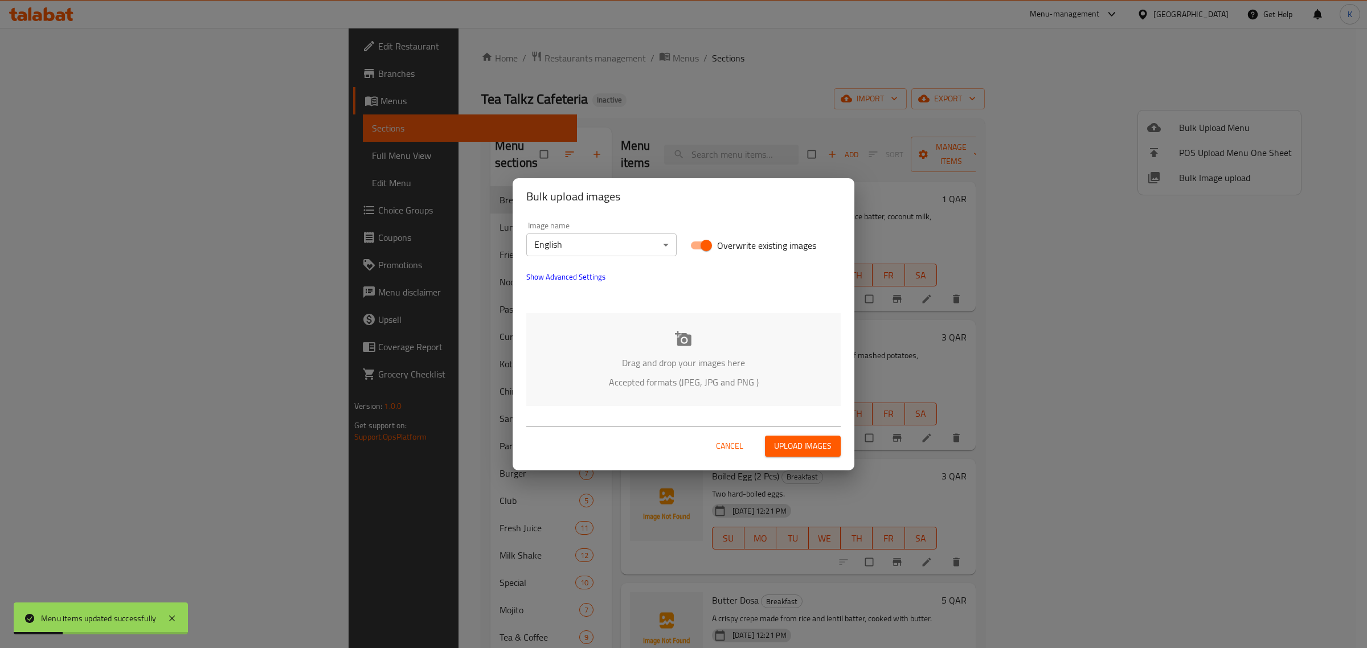
click at [676, 346] on icon at bounding box center [683, 338] width 17 height 17
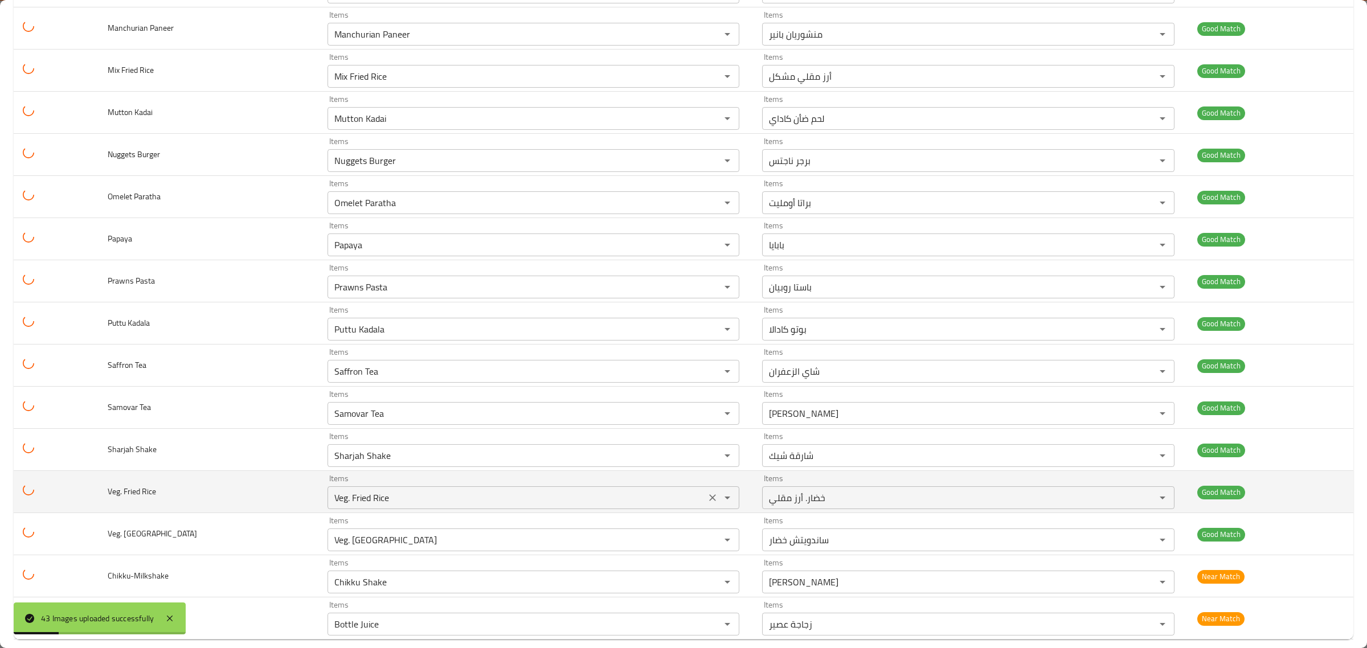
scroll to position [1366, 0]
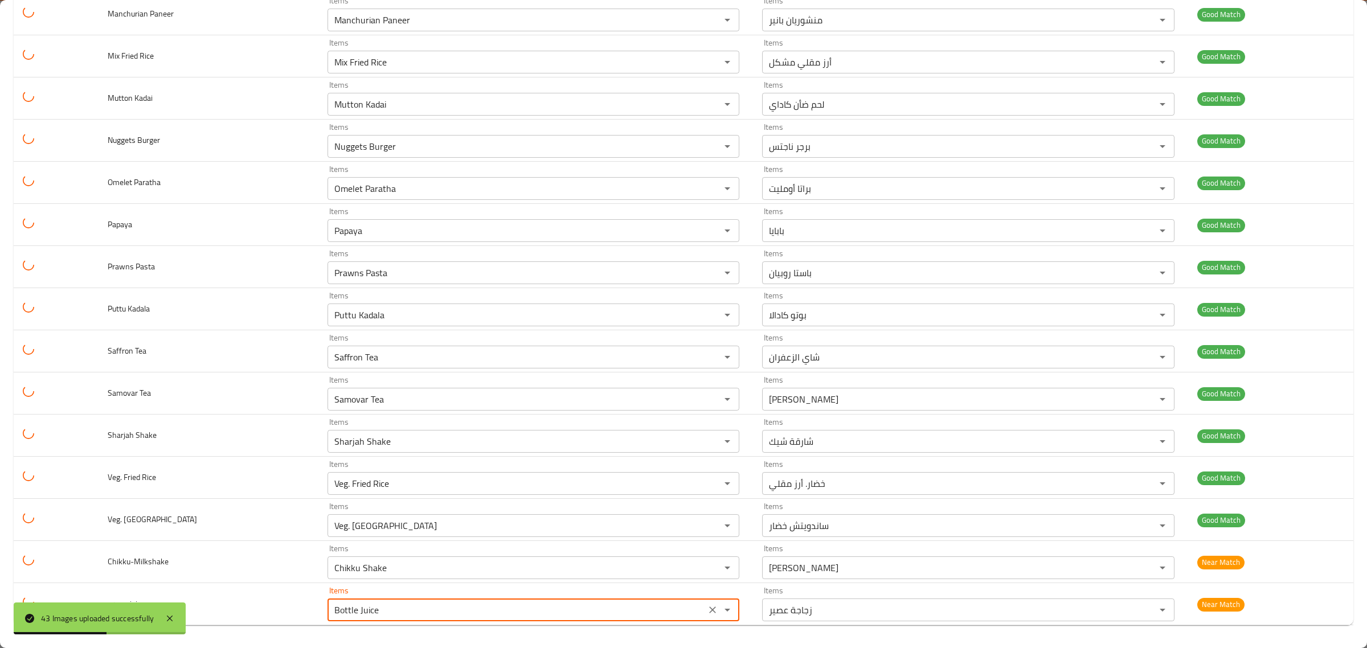
drag, startPoint x: 317, startPoint y: 615, endPoint x: 229, endPoint y: 630, distance: 89.4
click at [318, 561] on span "Grape" at bounding box center [328, 562] width 23 height 14
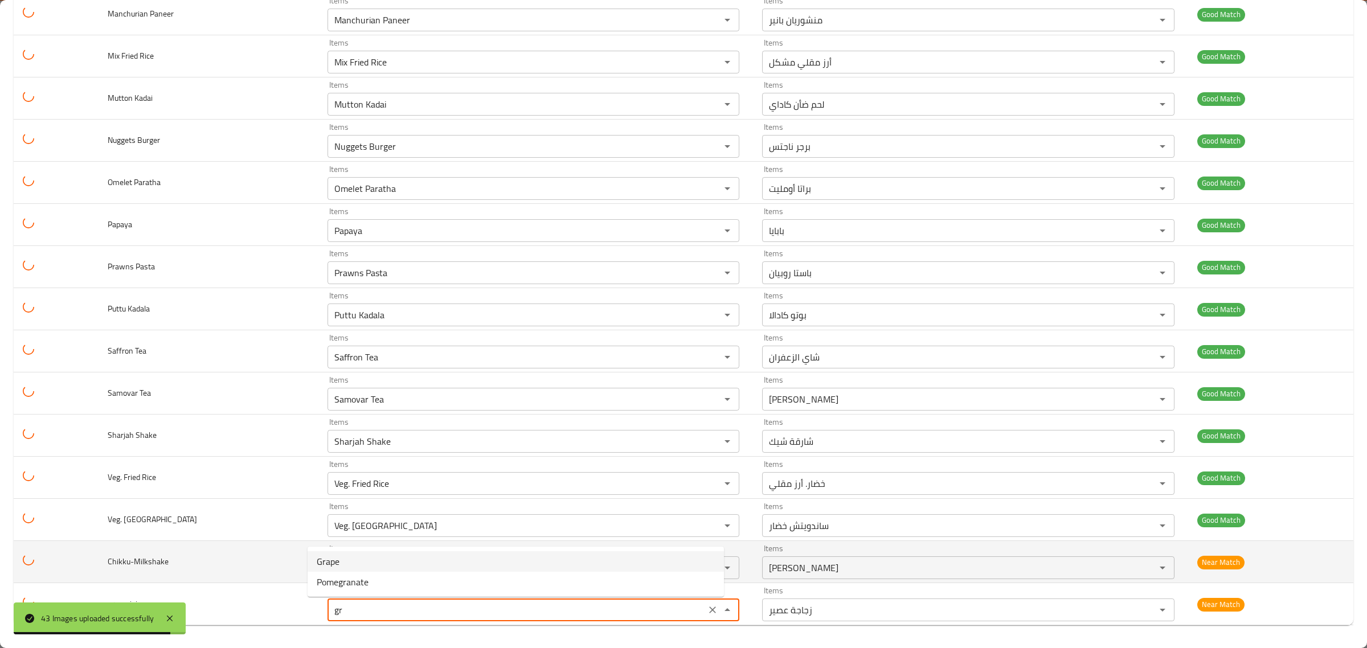
type input "Grape"
type input "عنب"
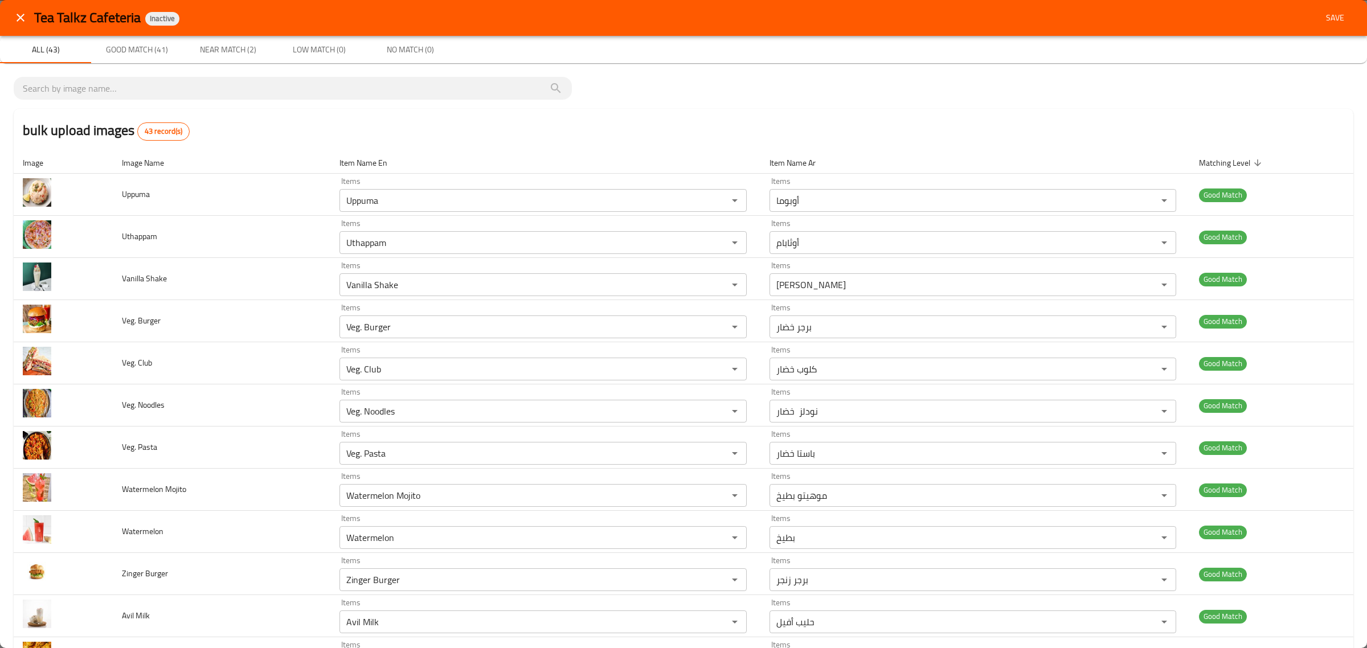
scroll to position [0, 0]
type input "Grape"
click at [1333, 21] on span "Save" at bounding box center [1335, 18] width 27 height 14
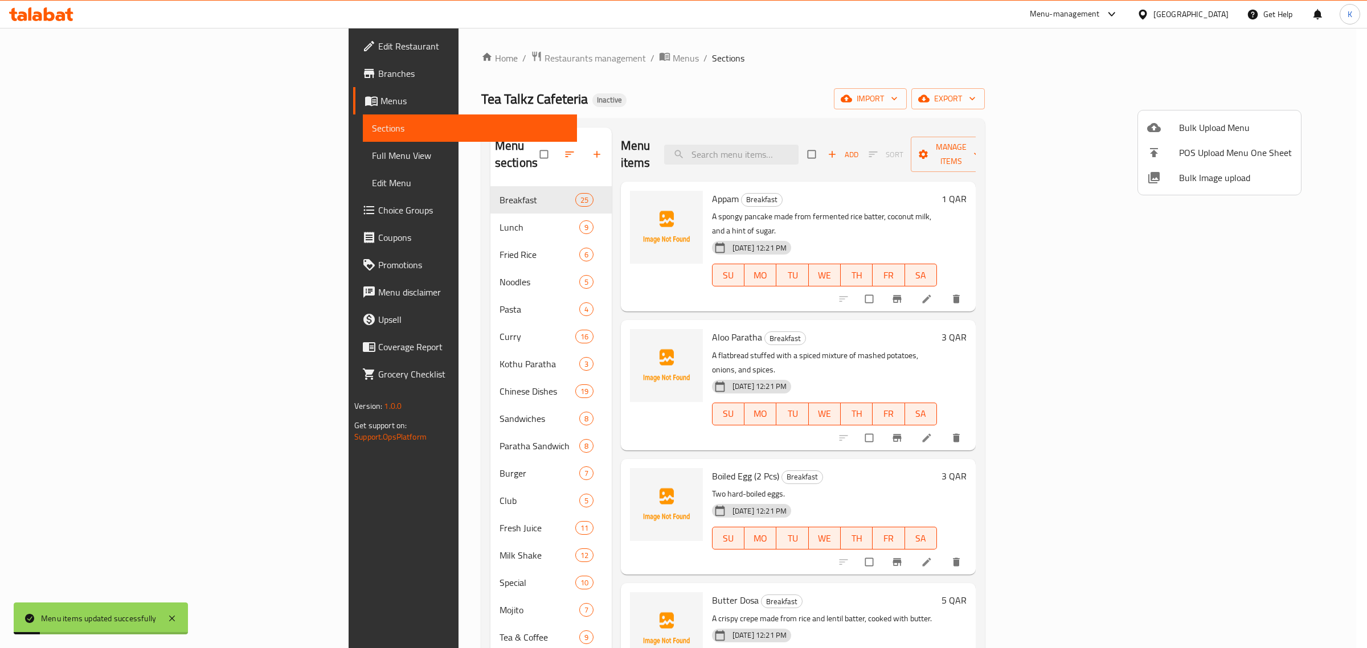
click at [1216, 173] on span "Bulk Image upload" at bounding box center [1235, 178] width 113 height 14
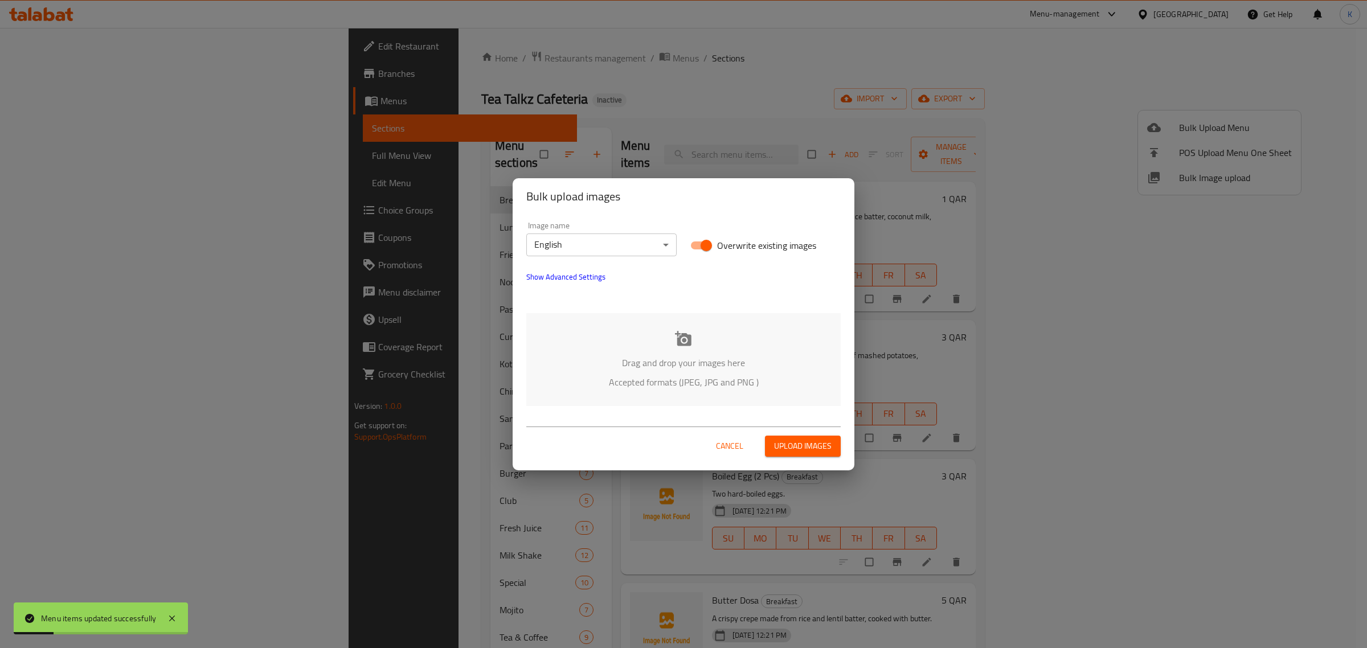
click at [676, 343] on icon at bounding box center [683, 338] width 17 height 17
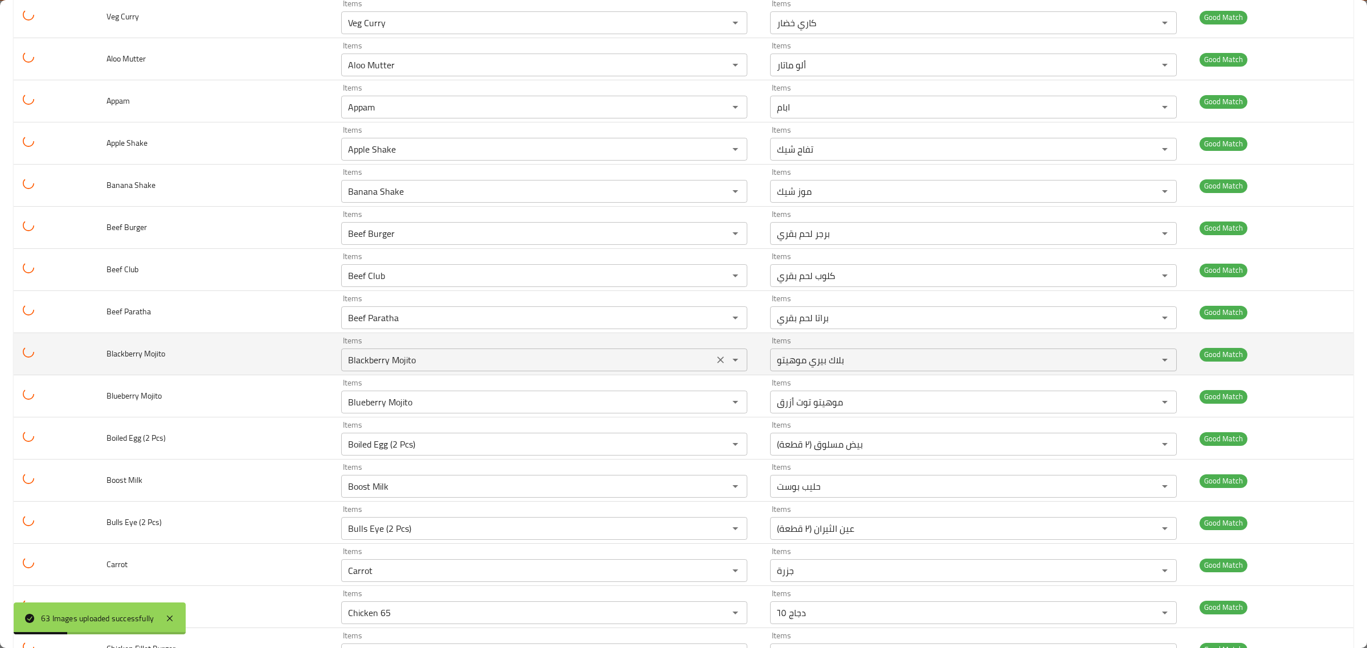
scroll to position [2212, 0]
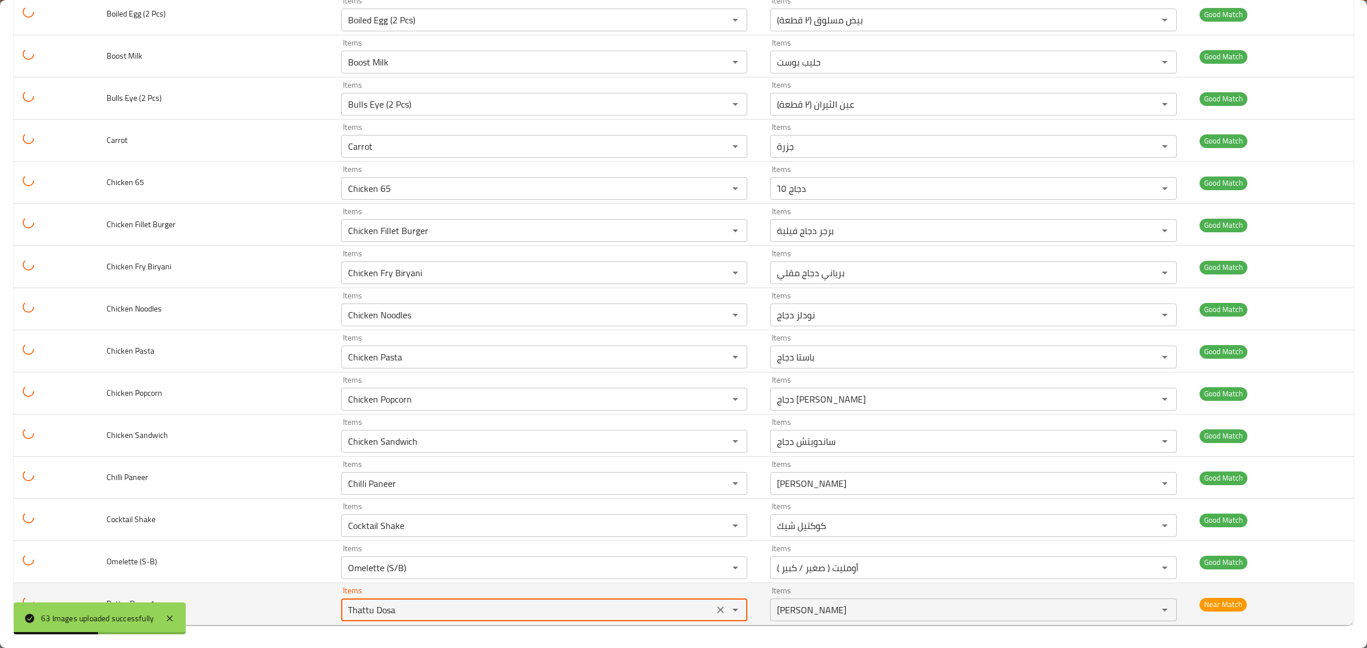
drag, startPoint x: 417, startPoint y: 618, endPoint x: 265, endPoint y: 604, distance: 152.7
click at [281, 607] on tr "Butter Dosa-1 Items Thattu Dosa Items Items ثاتو دوسا Items Near Match" at bounding box center [684, 604] width 1340 height 42
click at [715, 613] on icon "Clear" at bounding box center [720, 609] width 11 height 11
click at [732, 583] on td "Items Items" at bounding box center [547, 604] width 430 height 42
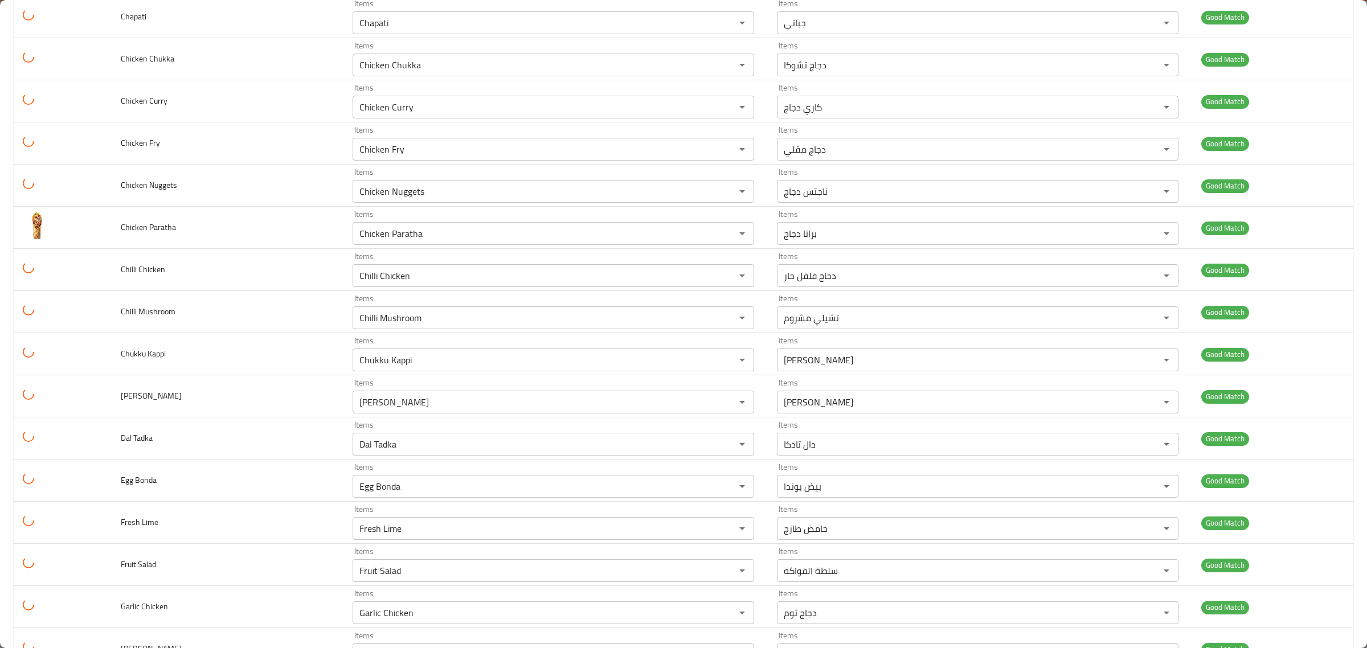
scroll to position [0, 0]
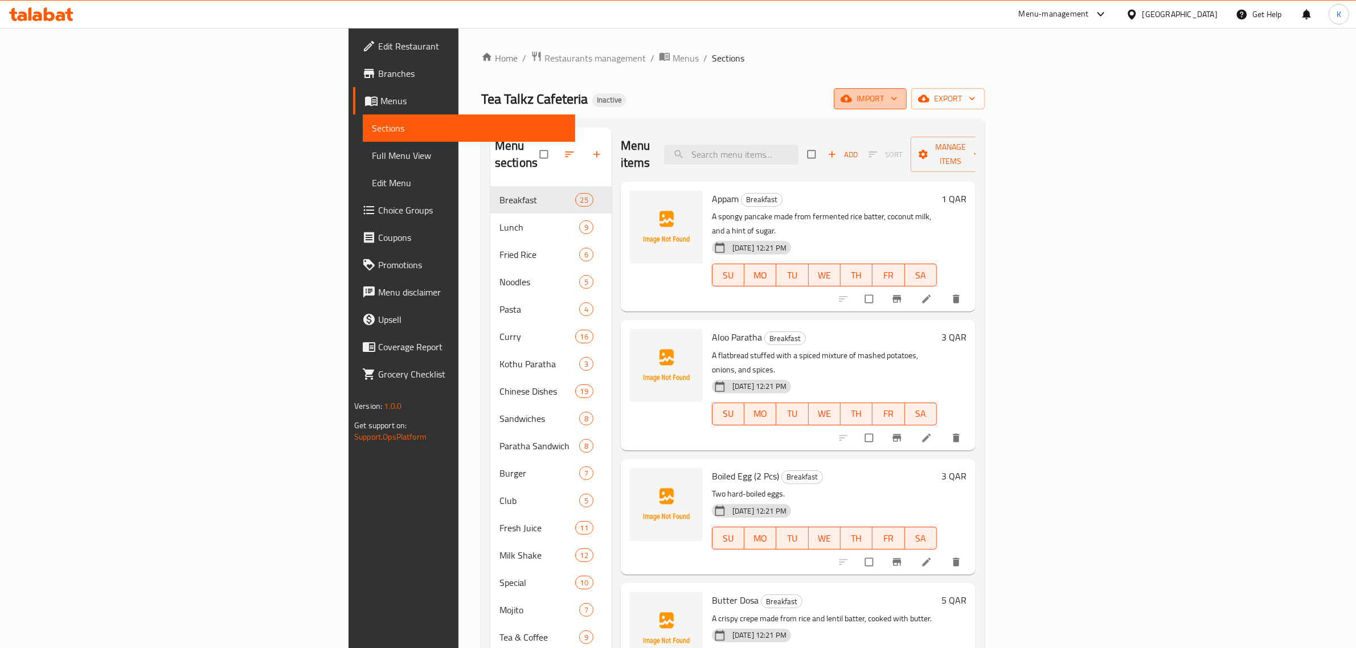
click at [852, 103] on icon "button" at bounding box center [846, 98] width 11 height 11
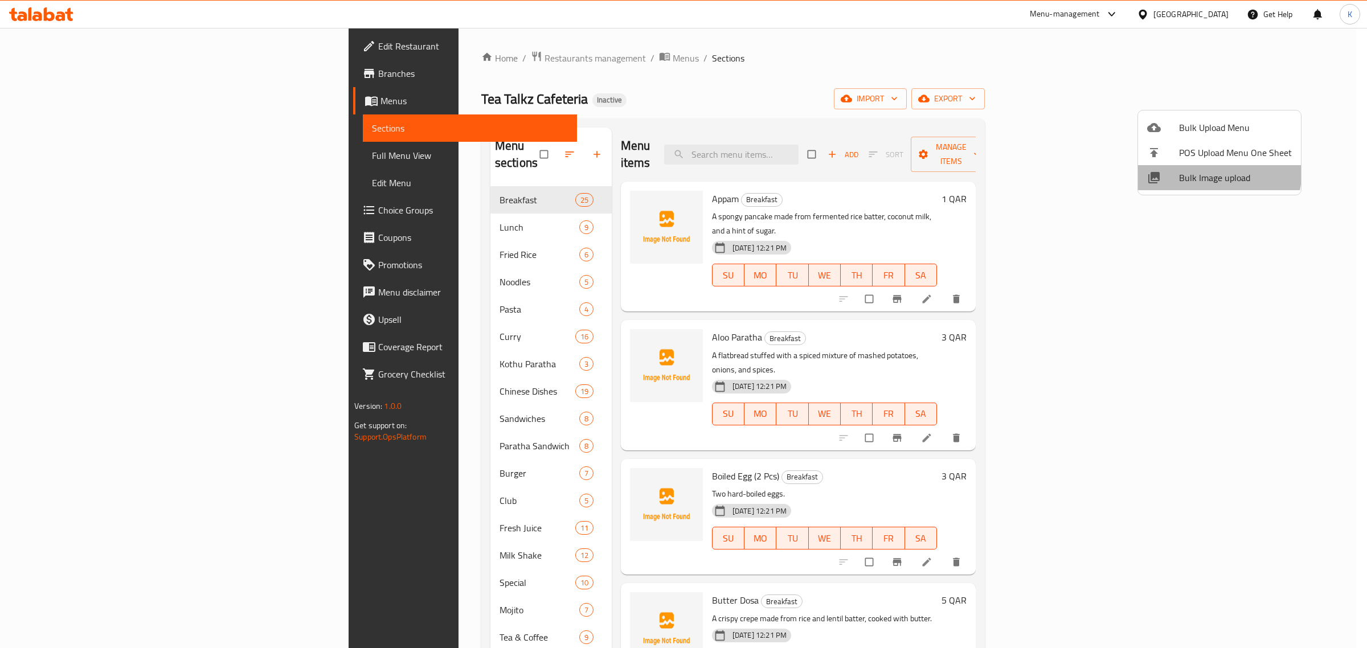
click at [1193, 171] on span "Bulk Image upload" at bounding box center [1235, 178] width 113 height 14
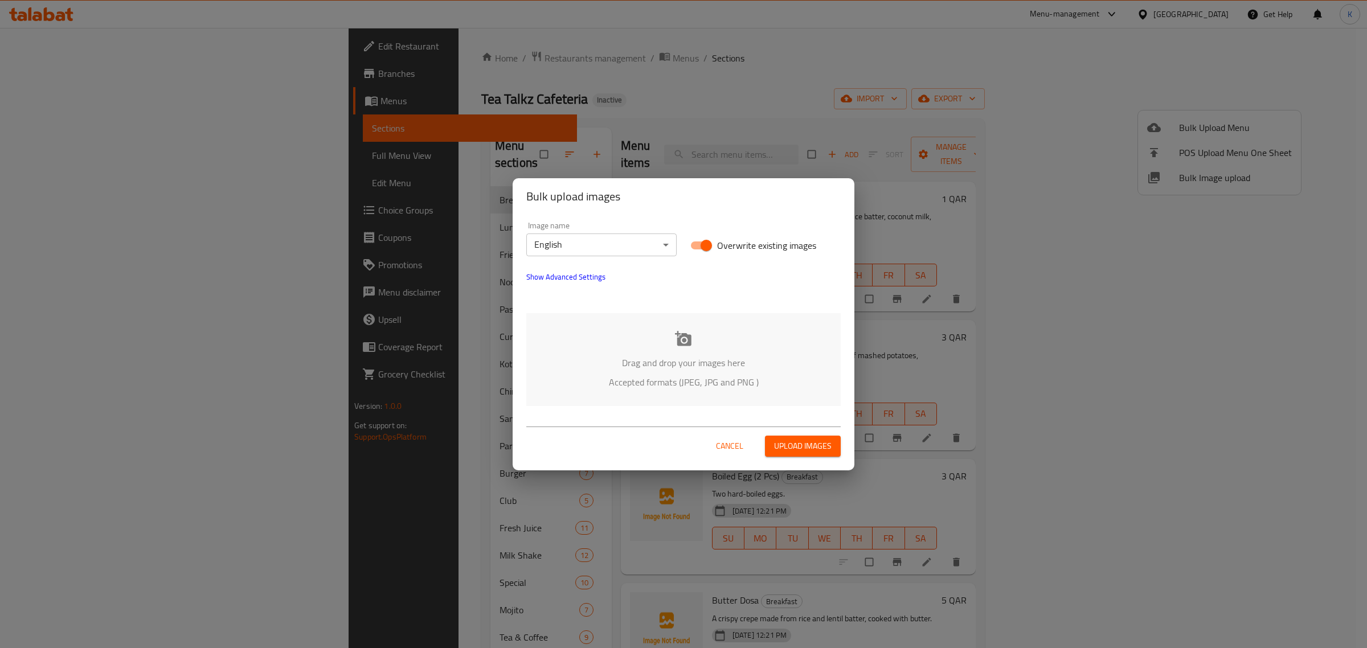
click at [686, 330] on icon at bounding box center [683, 338] width 17 height 17
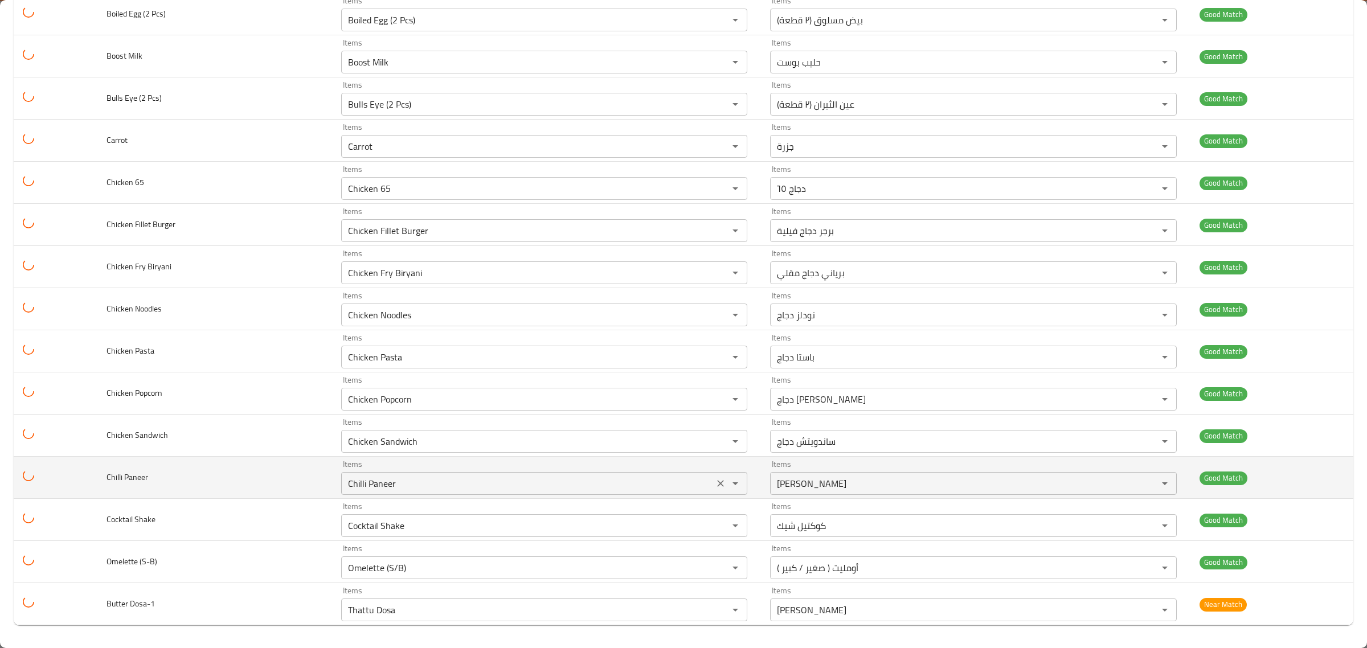
scroll to position [2212, 0]
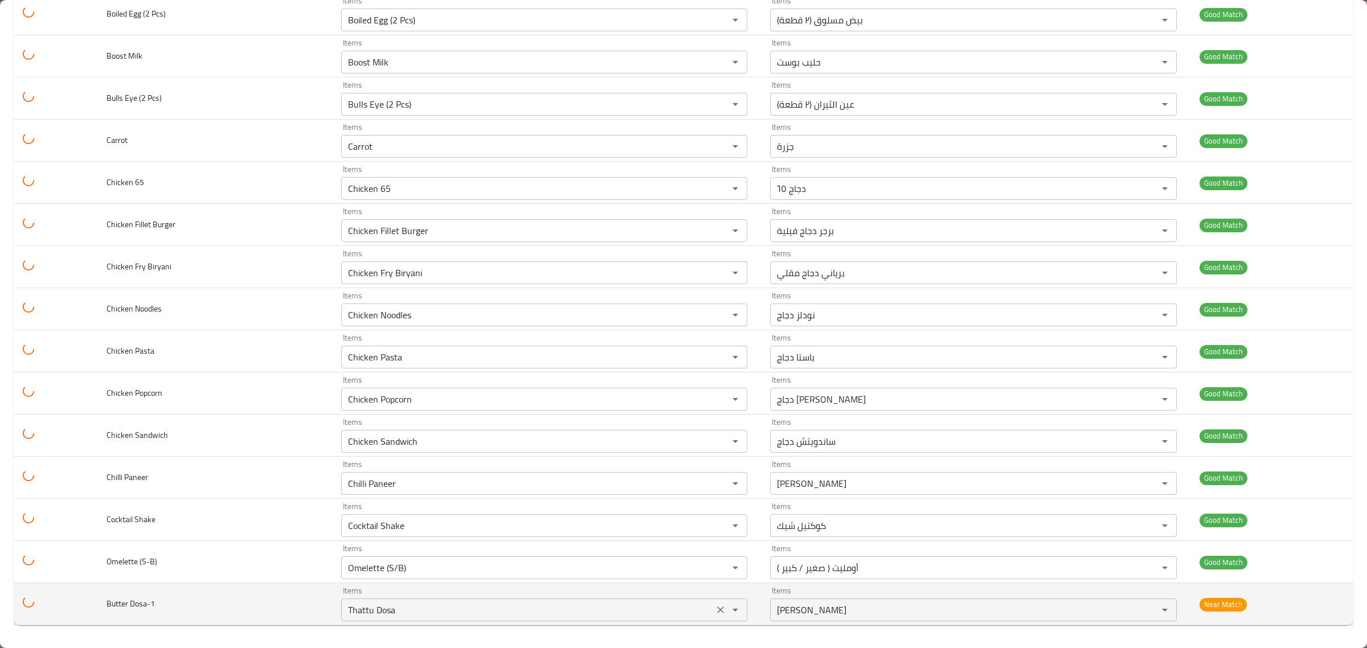
click at [717, 610] on icon "Clear" at bounding box center [720, 610] width 7 height 7
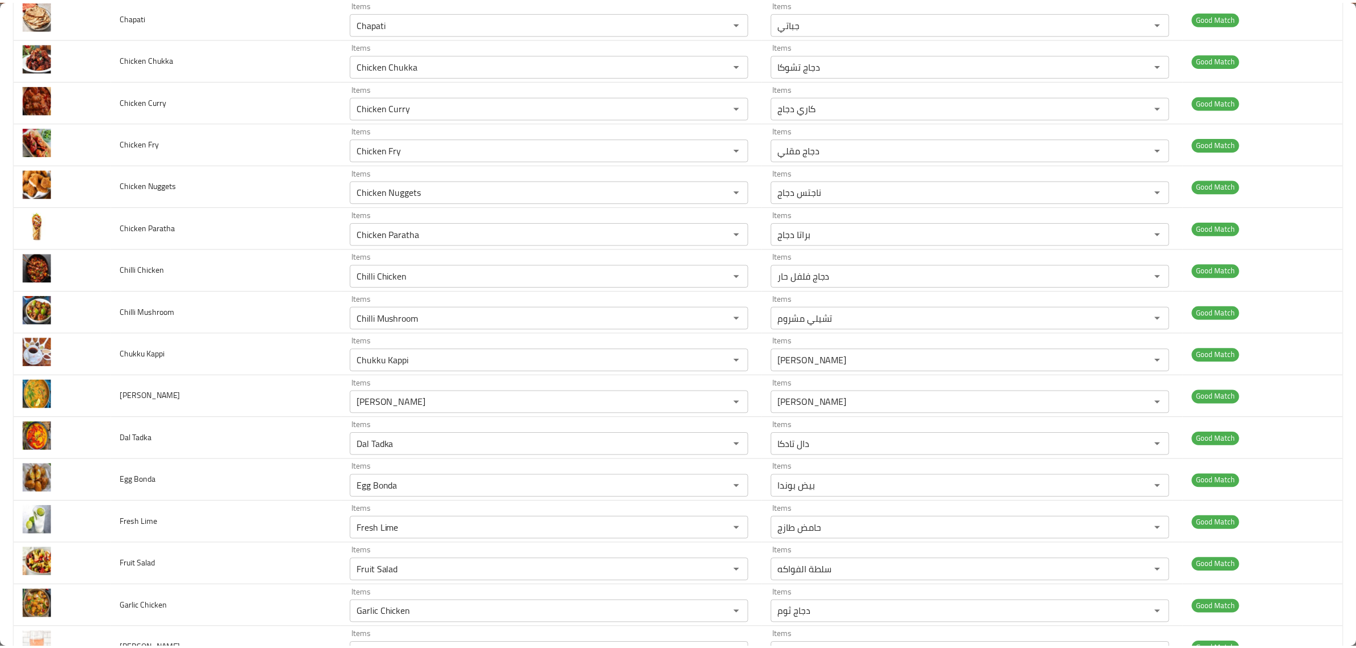
scroll to position [0, 0]
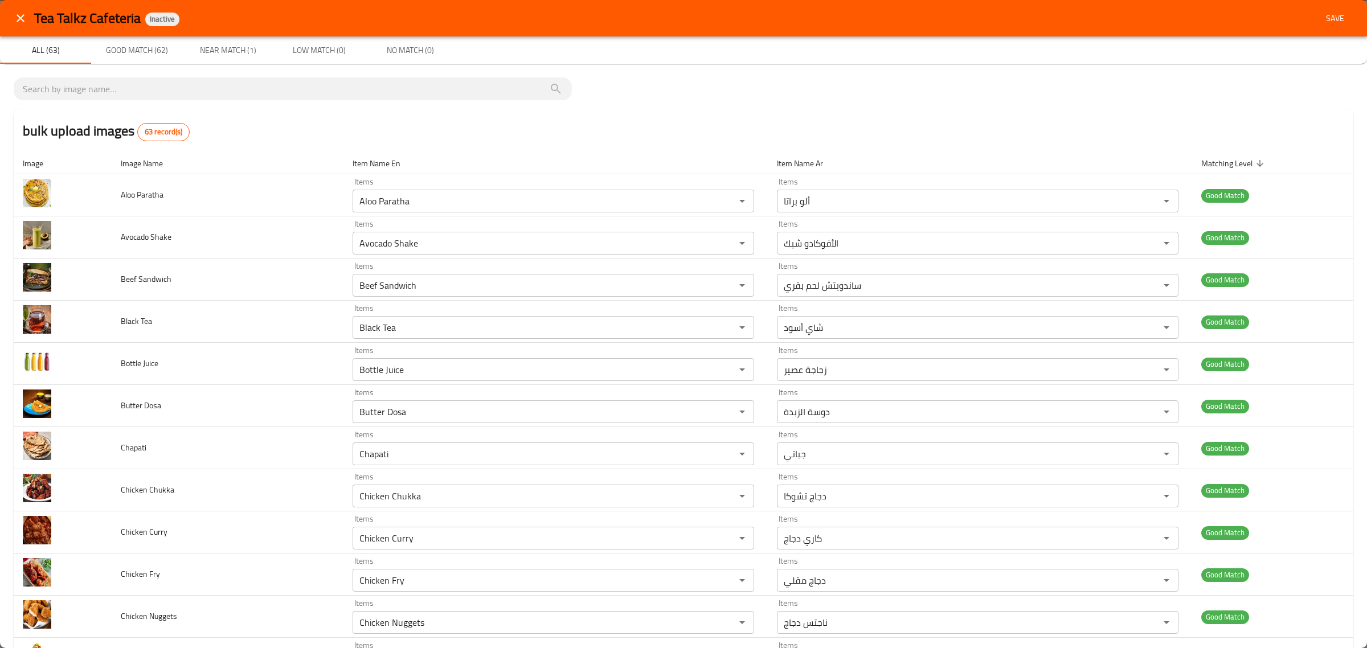
click at [1322, 15] on span "Save" at bounding box center [1335, 18] width 27 height 14
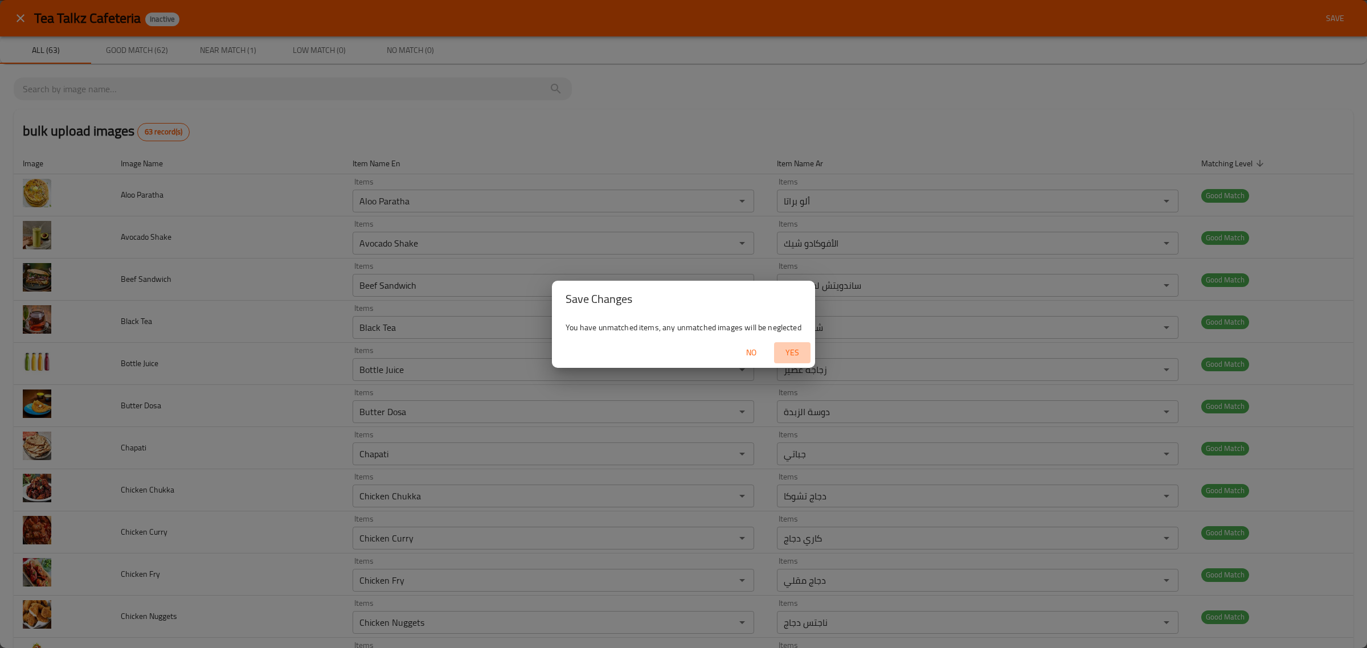
click at [801, 351] on span "Yes" at bounding box center [792, 353] width 27 height 14
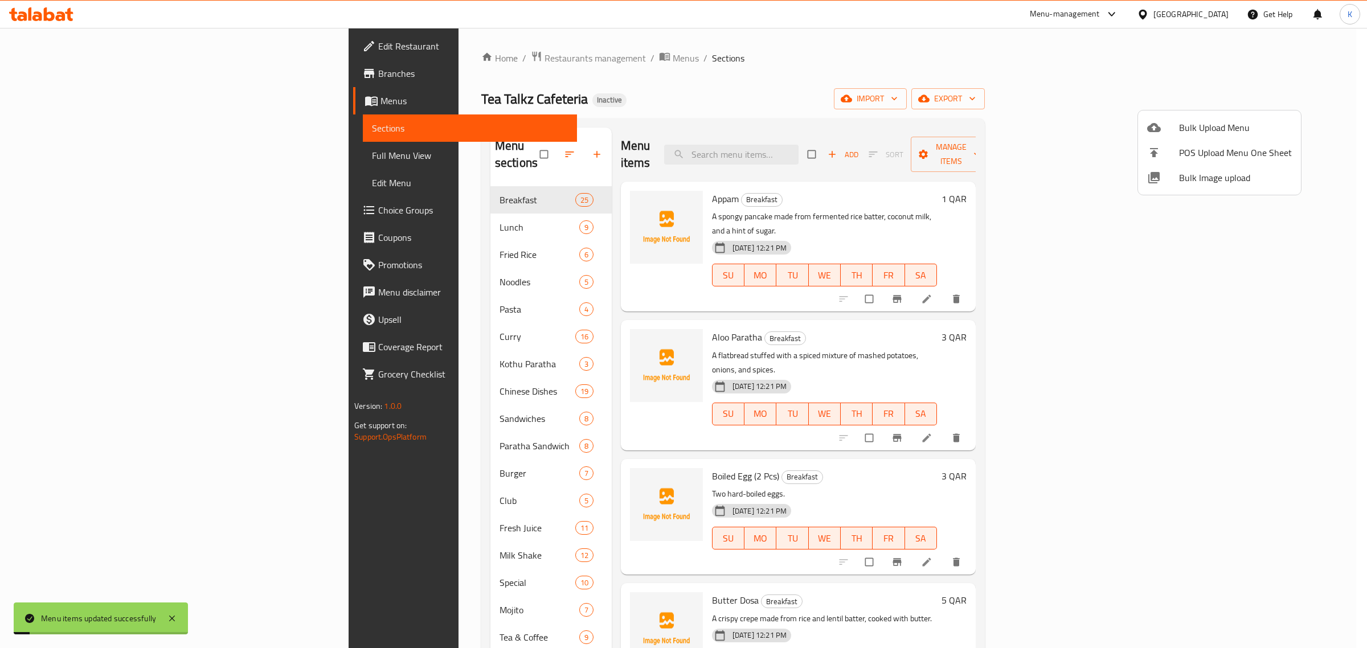
click at [103, 160] on div at bounding box center [683, 324] width 1367 height 648
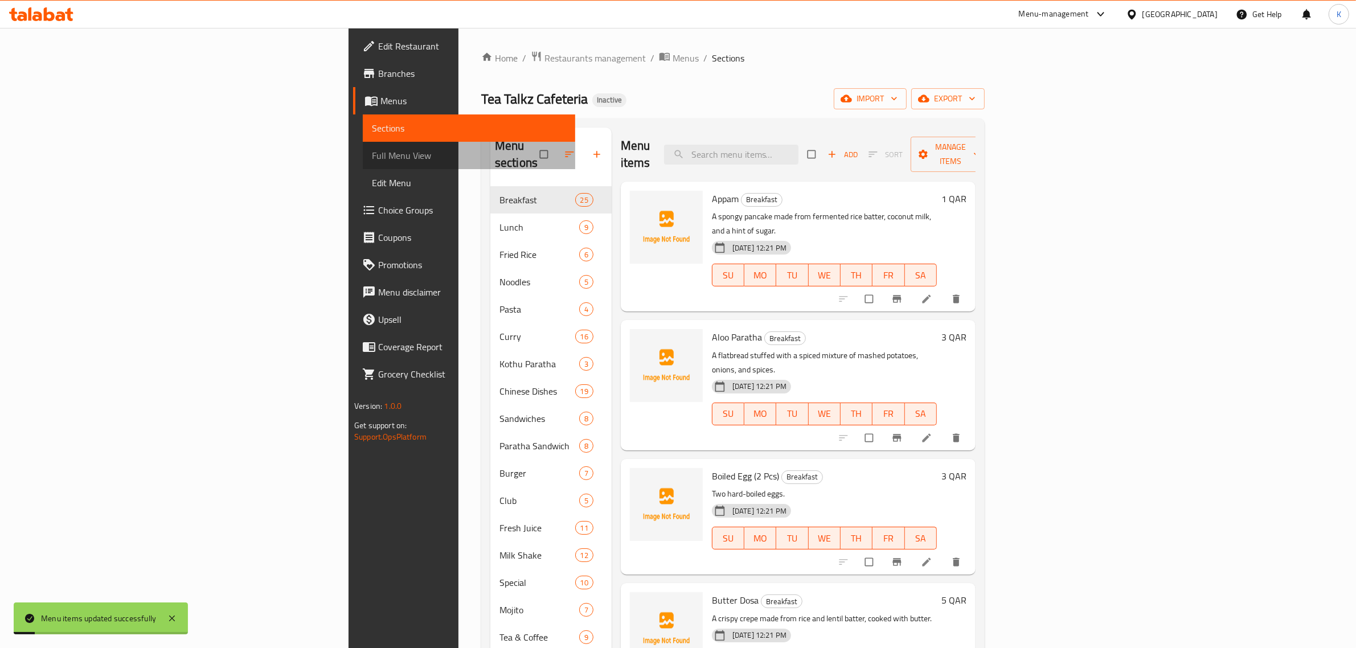
click at [372, 160] on span "Full Menu View" at bounding box center [469, 156] width 194 height 14
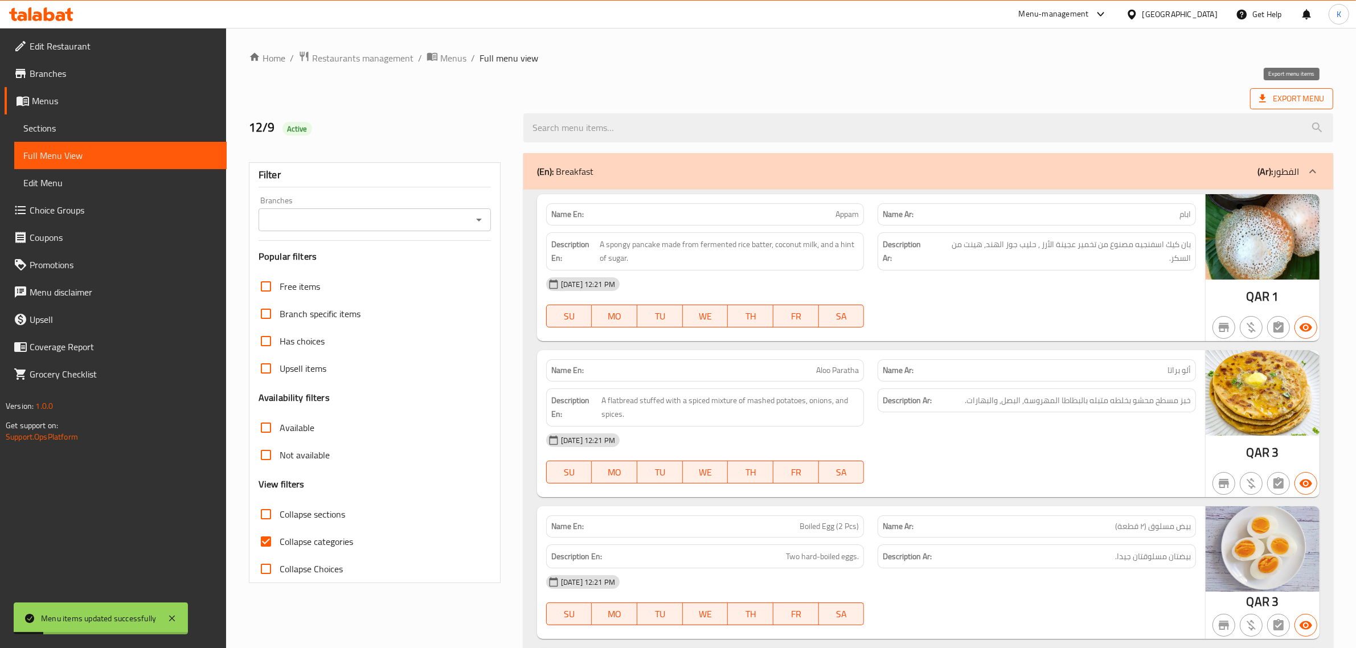
click at [1271, 97] on span "Export Menu" at bounding box center [1292, 99] width 65 height 14
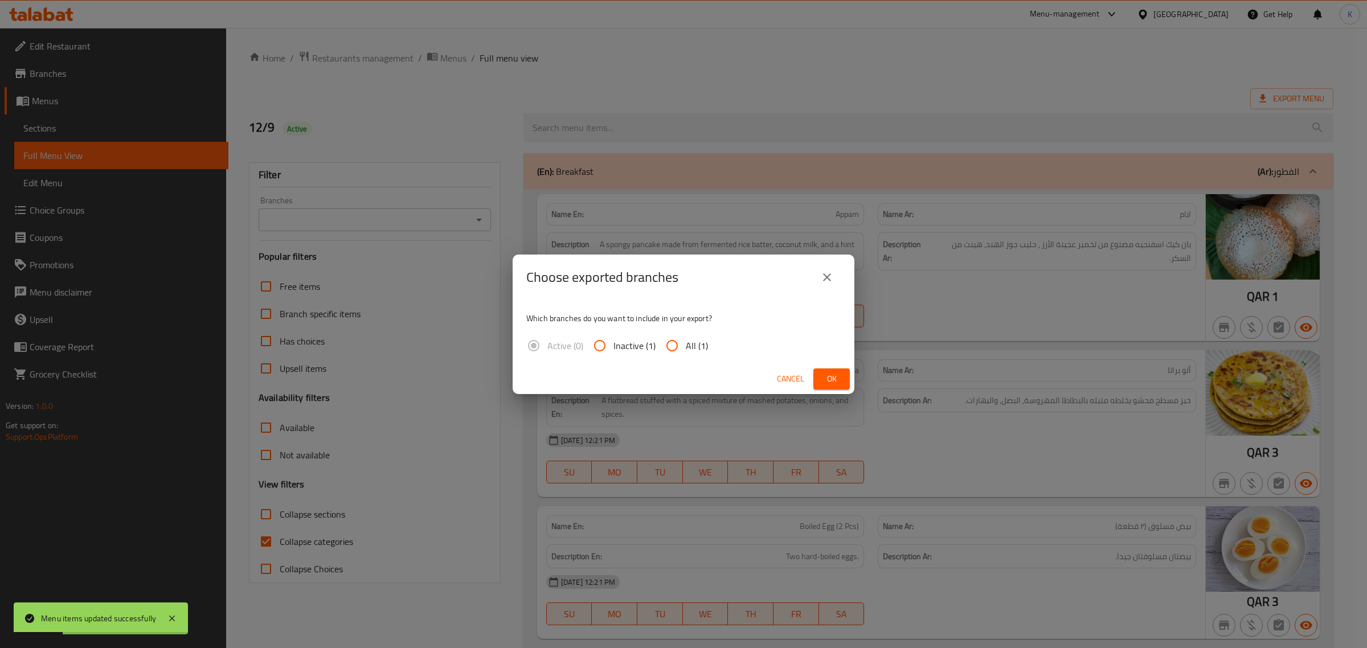
click at [700, 344] on span "All (1)" at bounding box center [697, 346] width 22 height 14
click at [686, 344] on input "All (1)" at bounding box center [672, 345] width 27 height 27
radio input "true"
click at [825, 386] on span "Ok" at bounding box center [832, 379] width 18 height 14
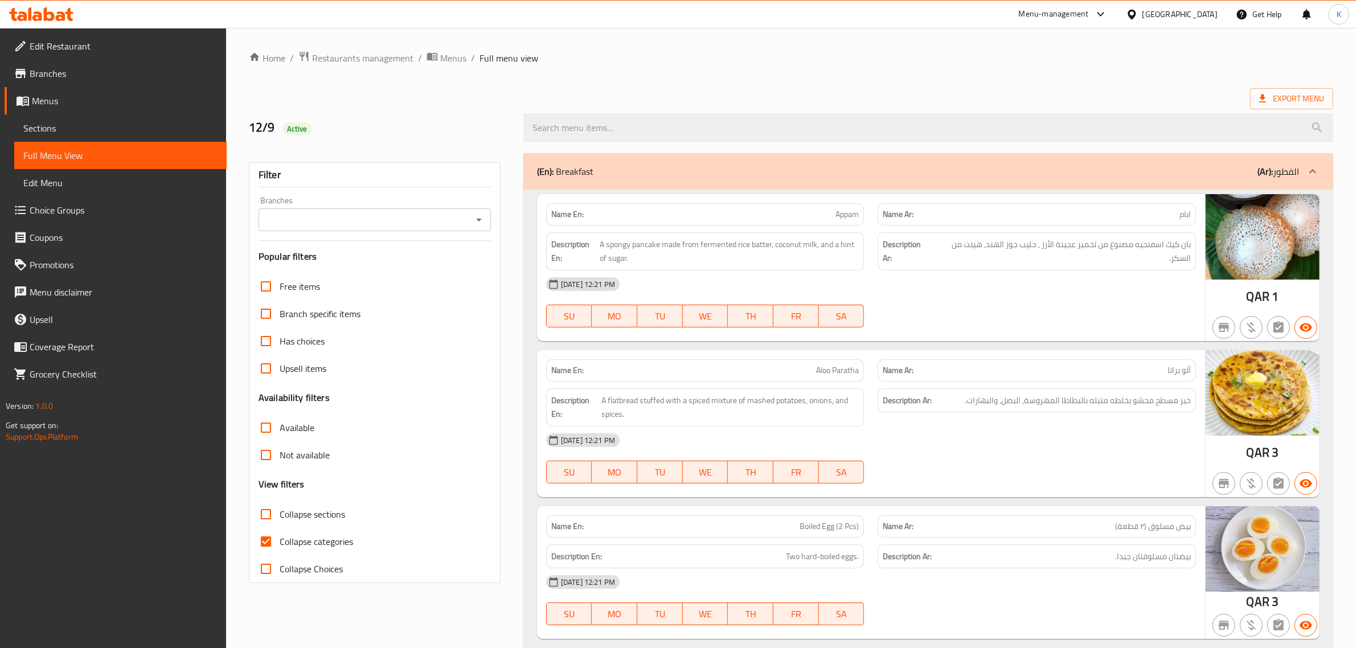
click at [59, 15] on icon at bounding box center [61, 16] width 10 height 10
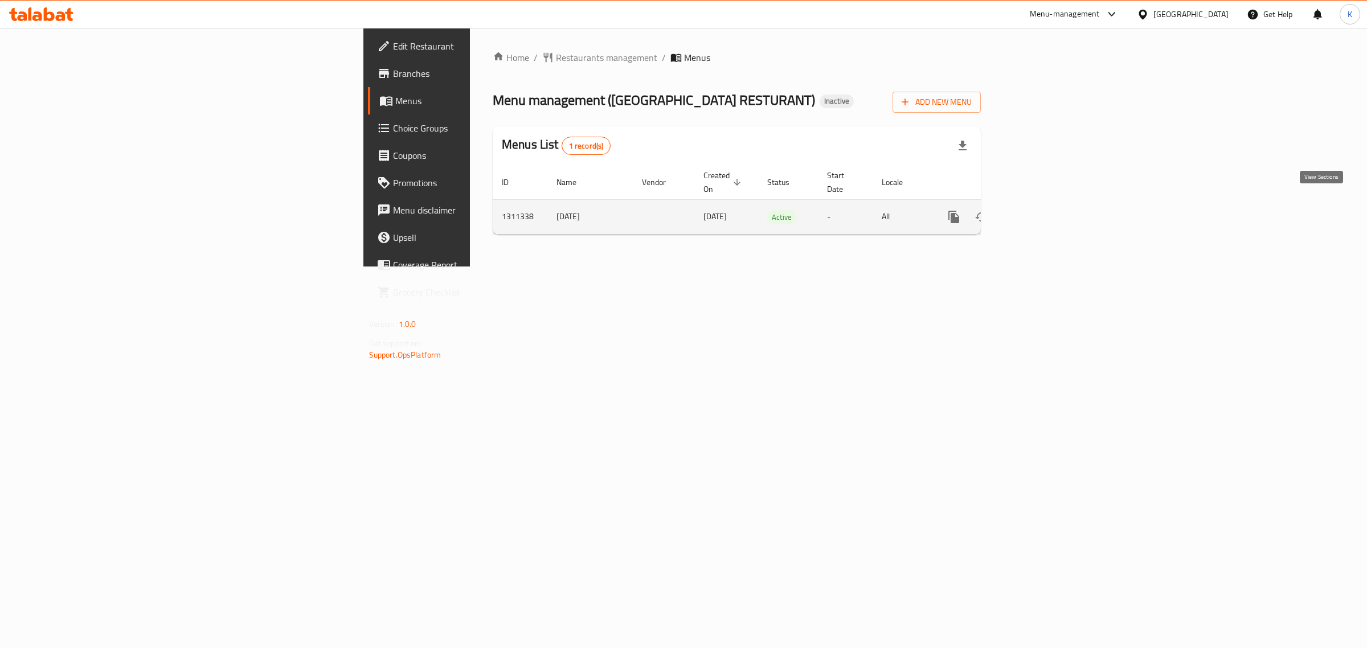
click at [1050, 214] on link "enhanced table" at bounding box center [1036, 216] width 27 height 27
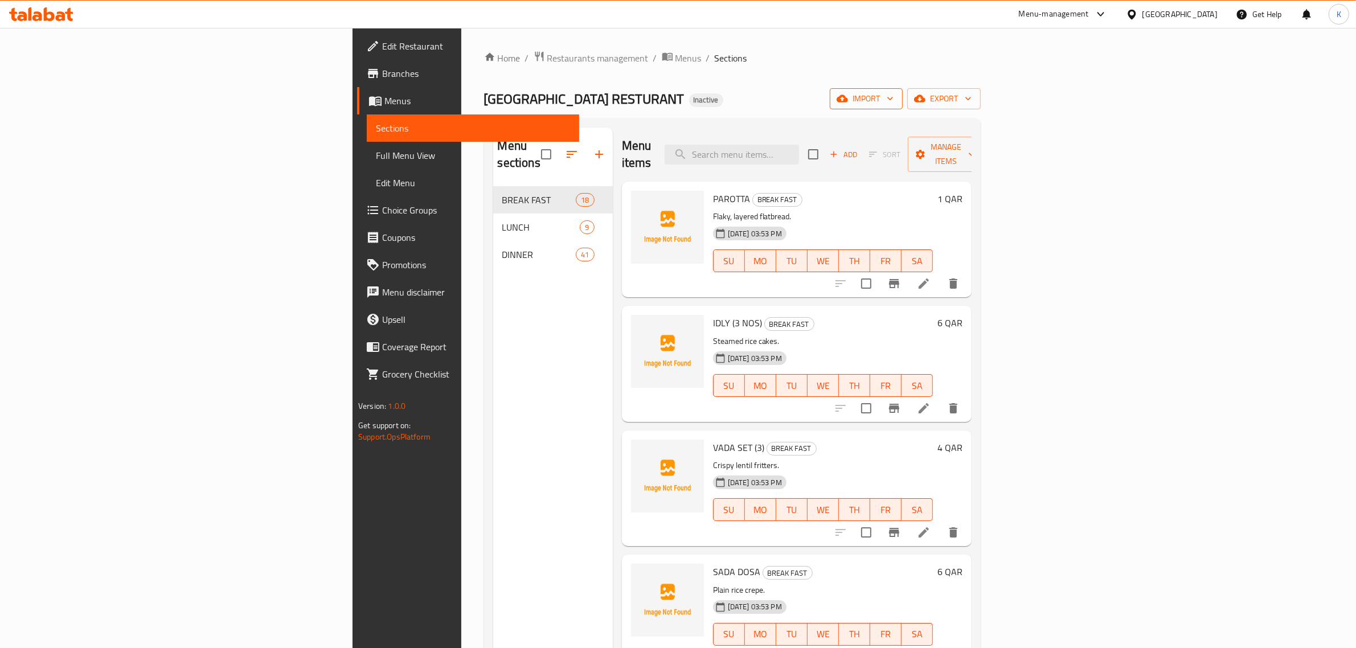
click at [848, 98] on icon "button" at bounding box center [842, 98] width 11 height 11
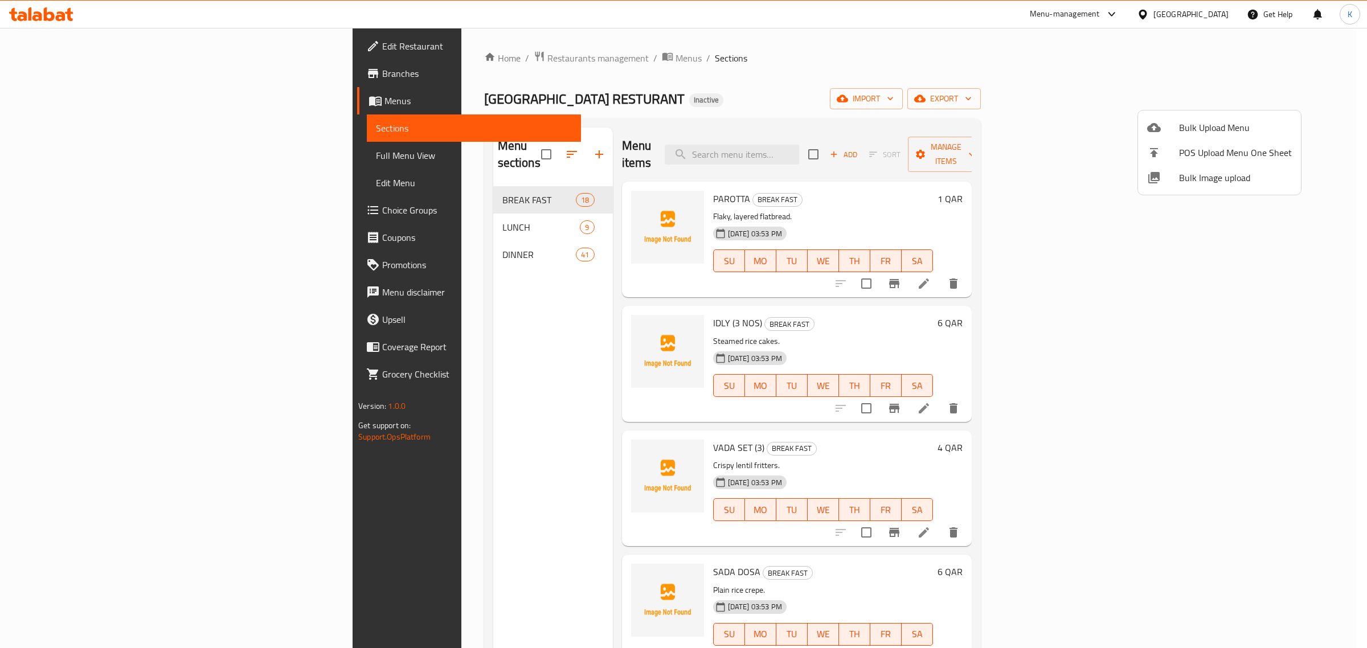
click at [1193, 175] on span "Bulk Image upload" at bounding box center [1235, 178] width 113 height 14
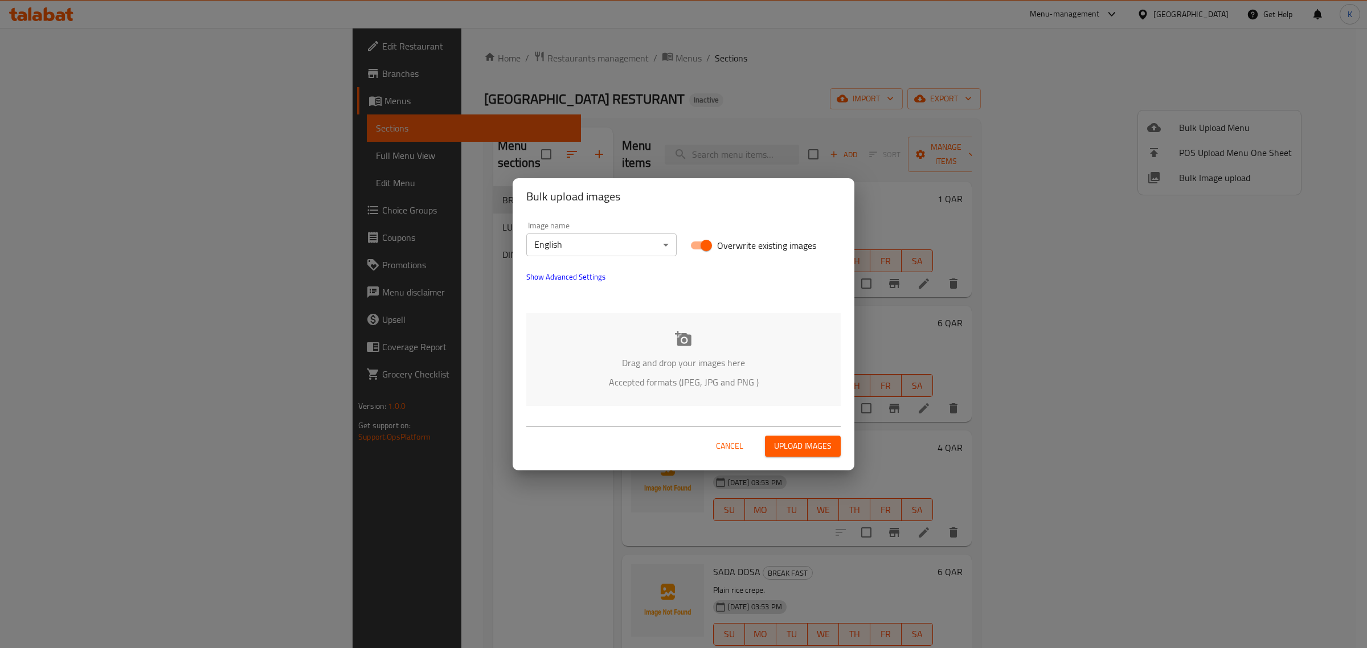
click at [620, 363] on p "Drag and drop your images here" at bounding box center [683, 363] width 280 height 14
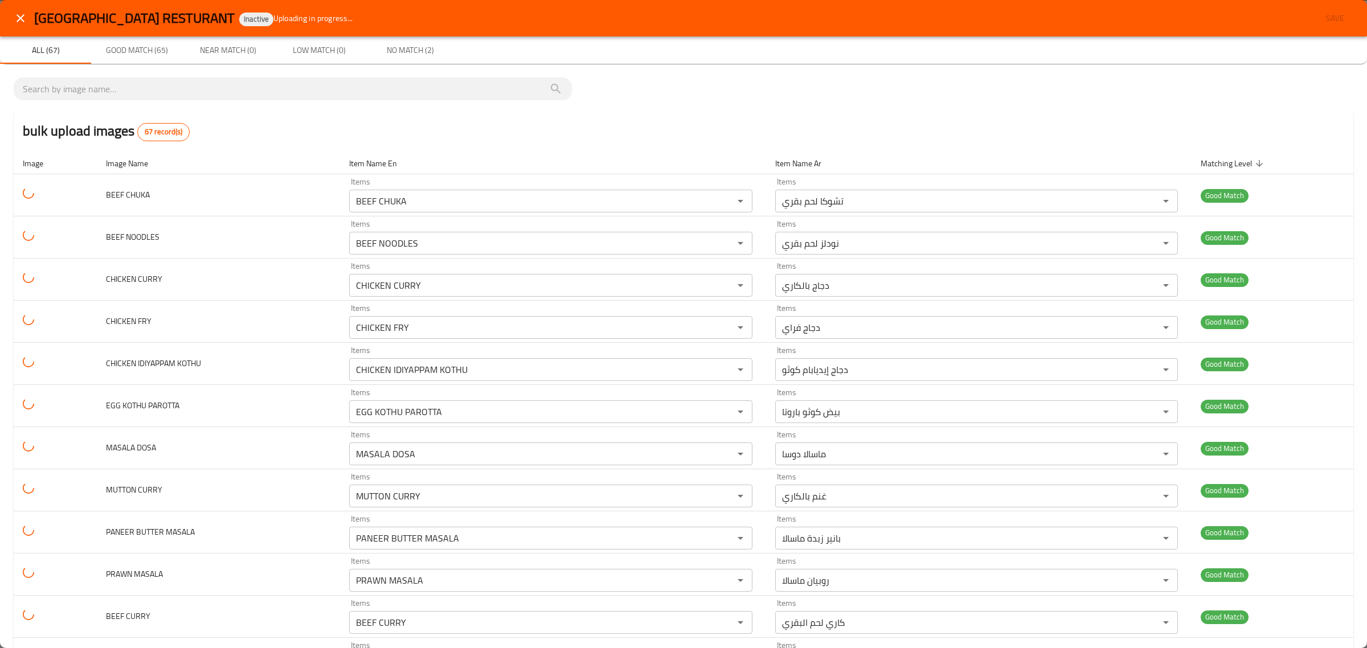
click at [1014, 132] on div "bulk upload images 67 record(s)" at bounding box center [684, 130] width 1340 height 43
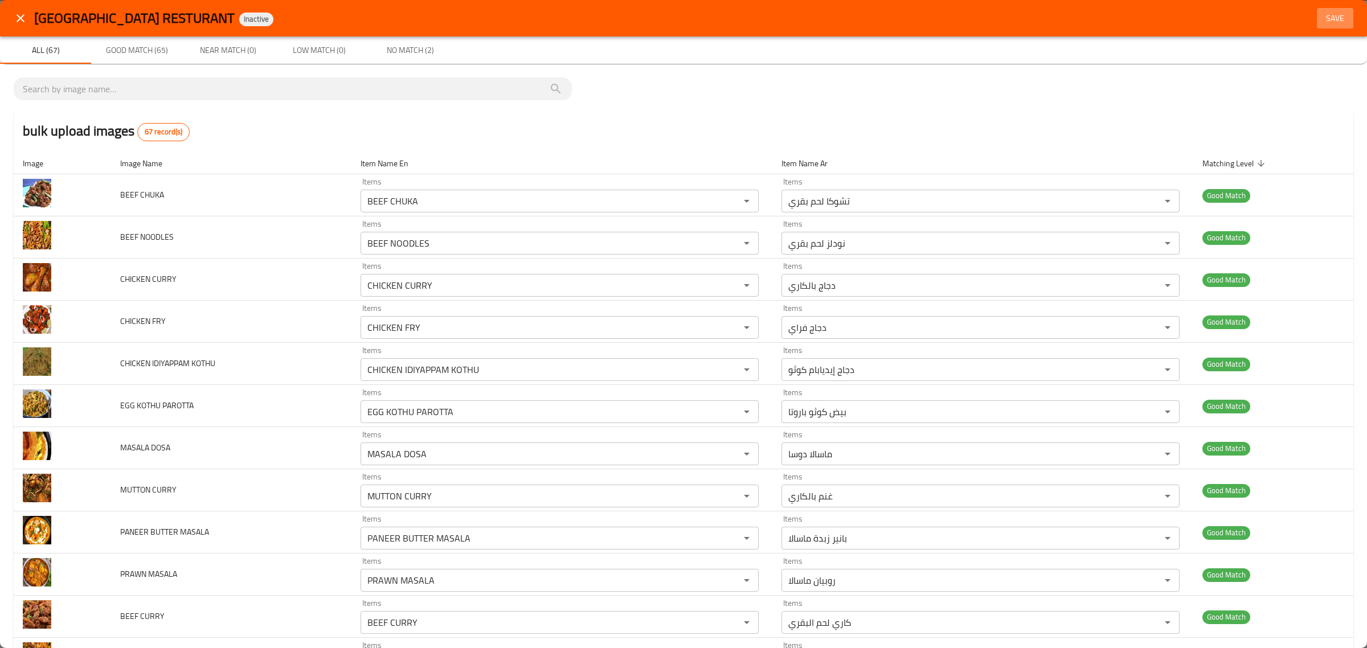
click at [1328, 15] on span "Save" at bounding box center [1335, 18] width 27 height 14
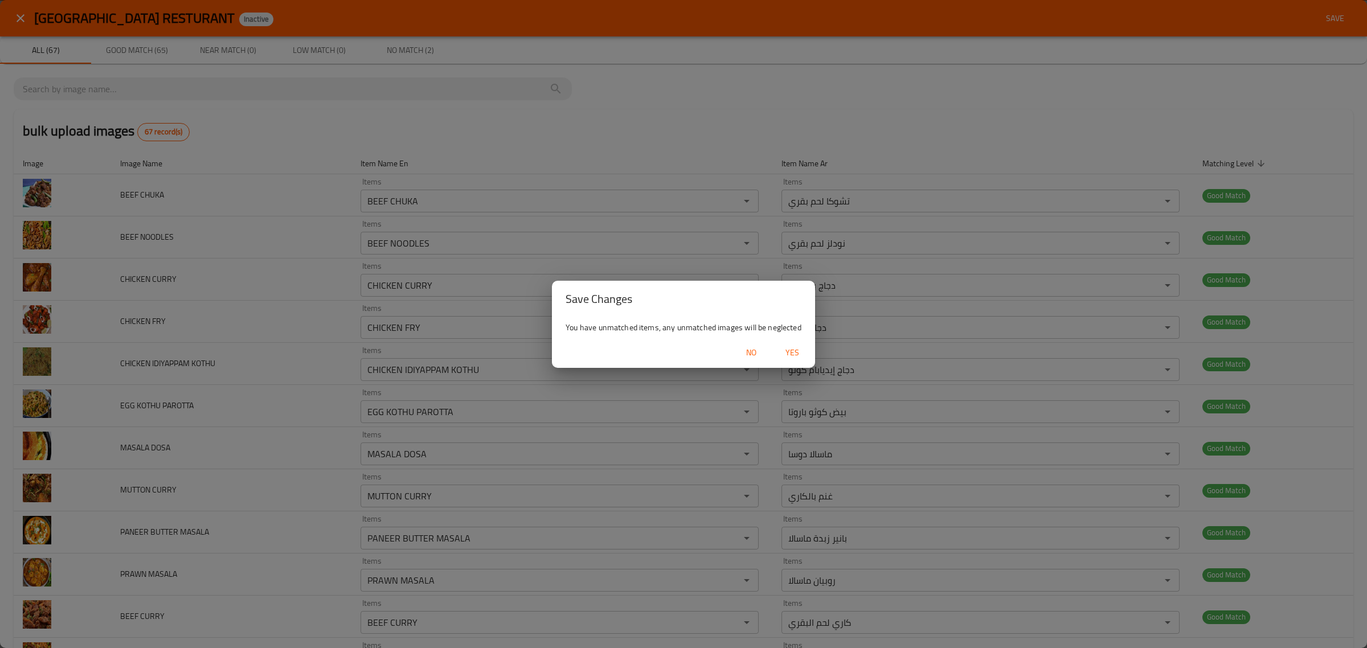
click at [793, 350] on span "Yes" at bounding box center [792, 353] width 27 height 14
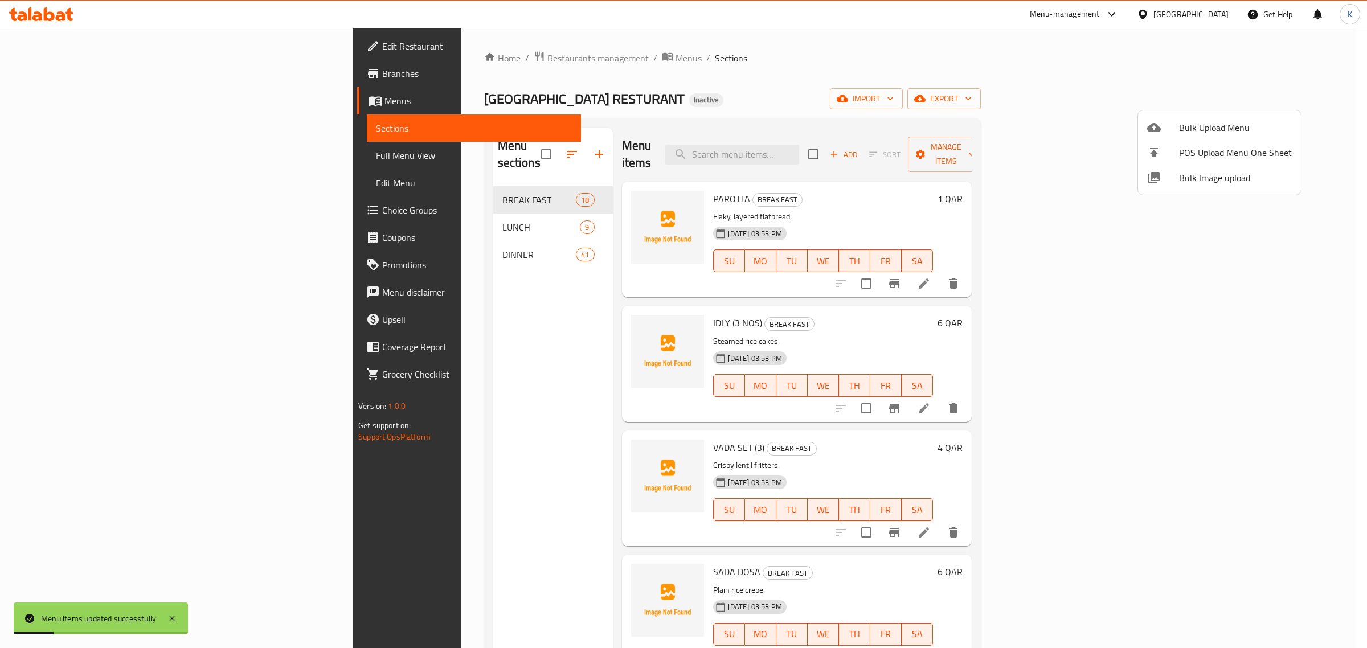
click at [1285, 101] on div at bounding box center [683, 324] width 1367 height 648
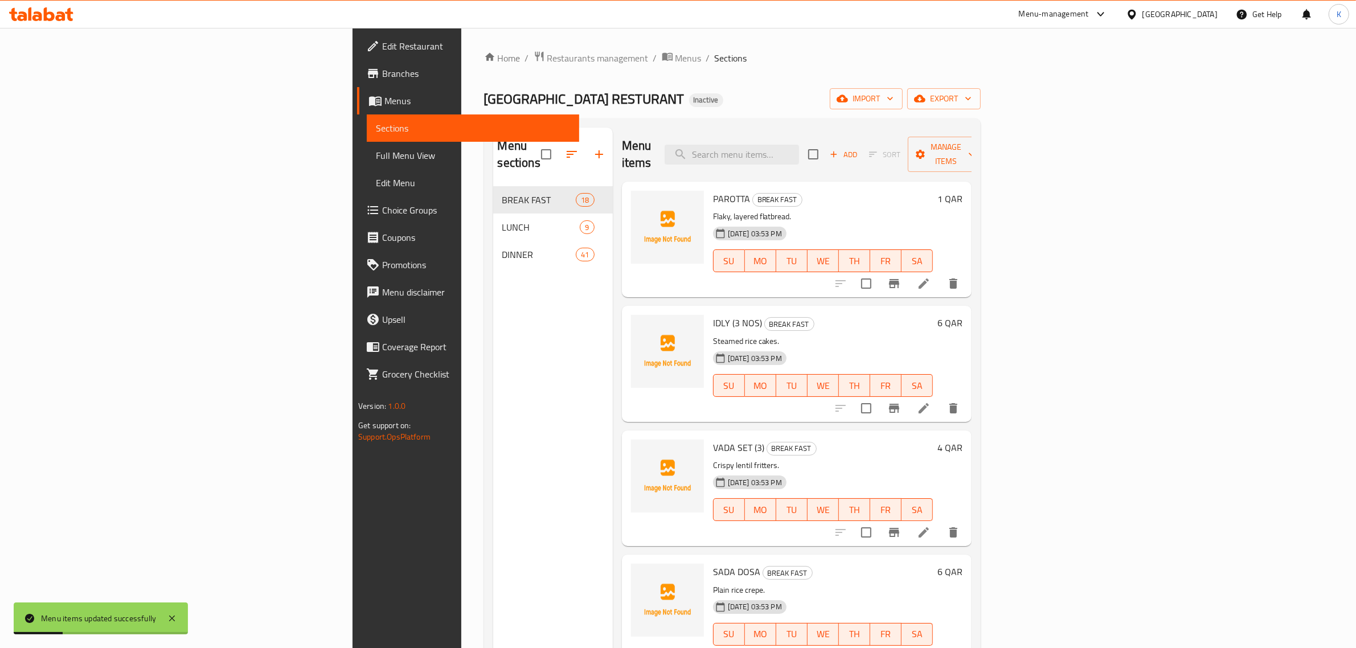
click at [972, 101] on span "export" at bounding box center [944, 99] width 55 height 14
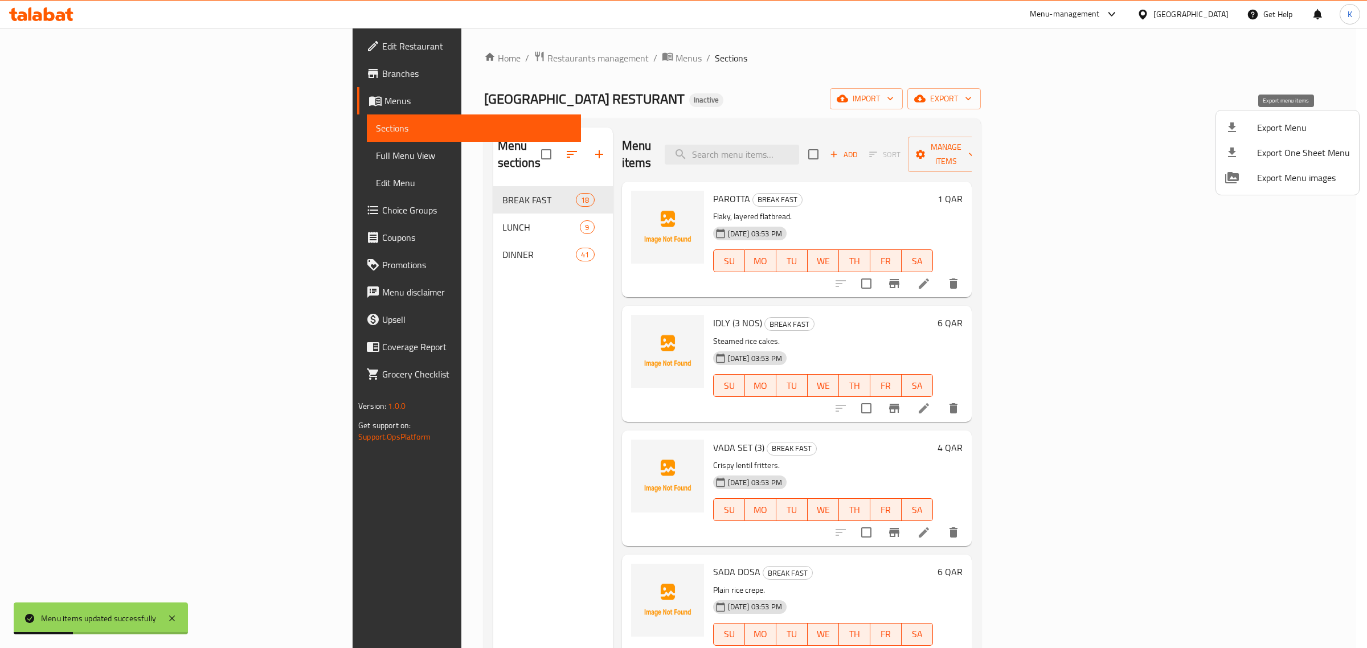
click at [1258, 126] on span "Export Menu" at bounding box center [1303, 128] width 93 height 14
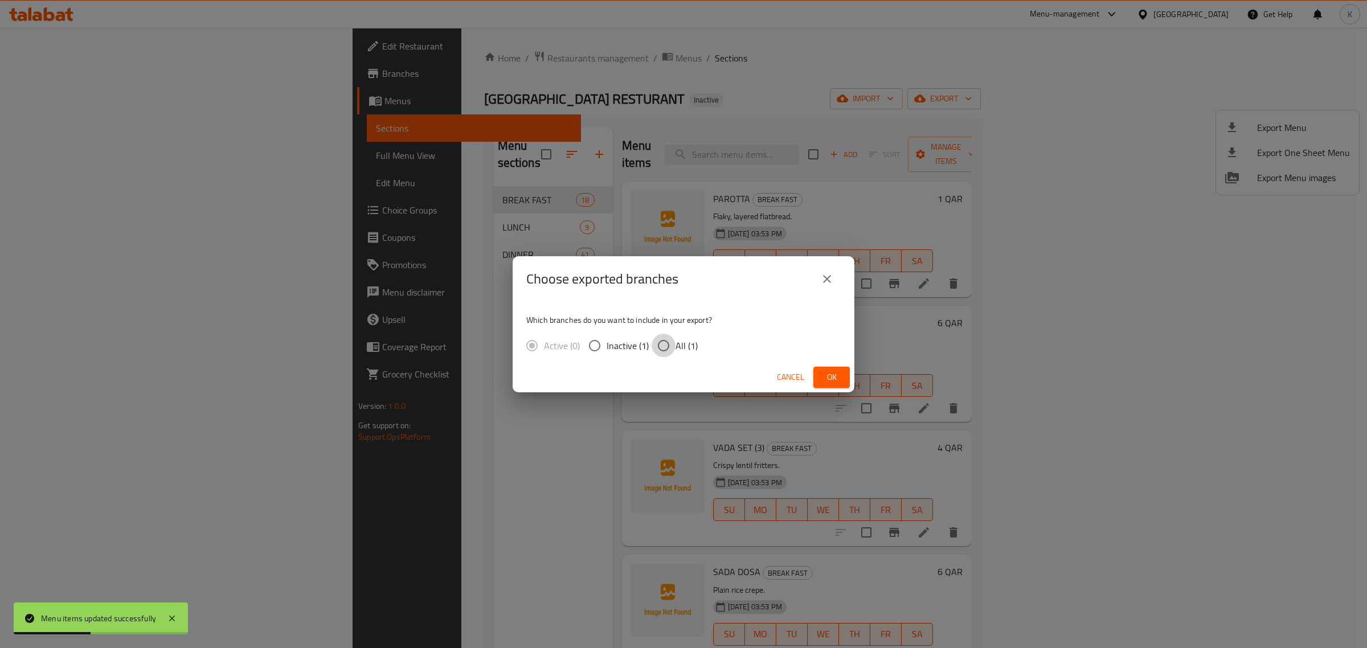
click at [665, 346] on input "All (1)" at bounding box center [664, 346] width 24 height 24
radio input "true"
click at [831, 378] on span "Ok" at bounding box center [832, 377] width 18 height 14
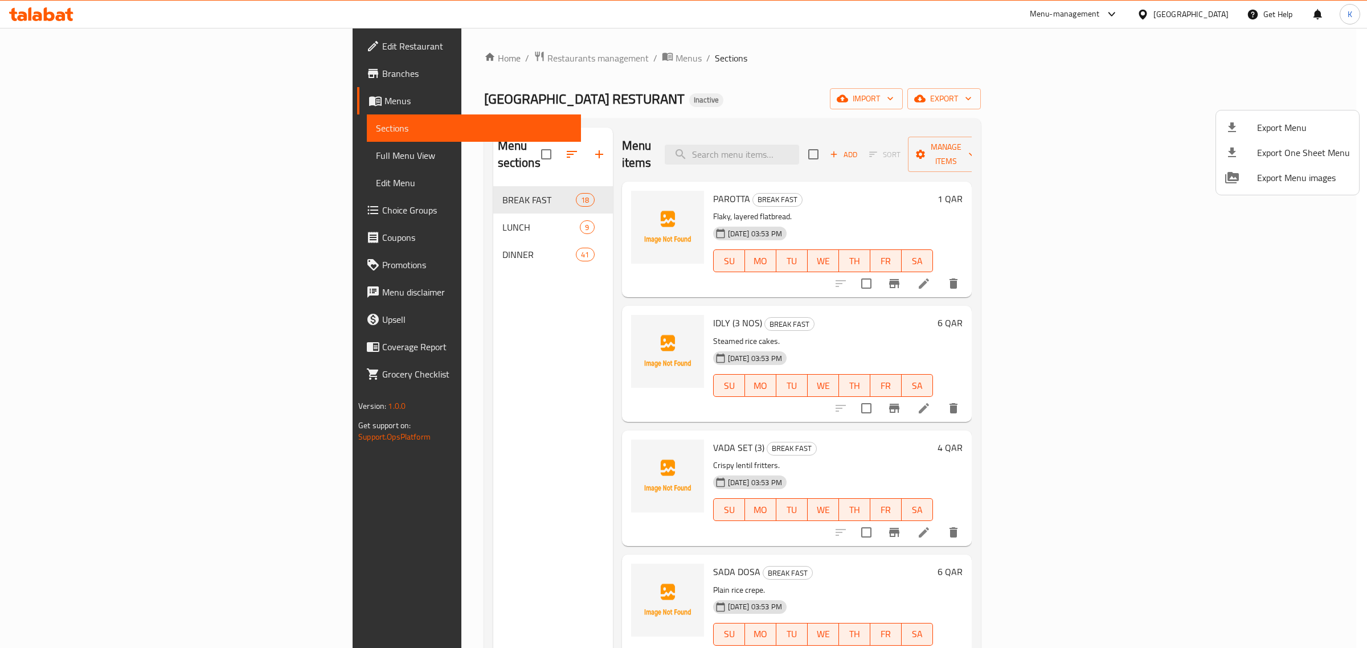
click at [471, 451] on div at bounding box center [683, 324] width 1367 height 648
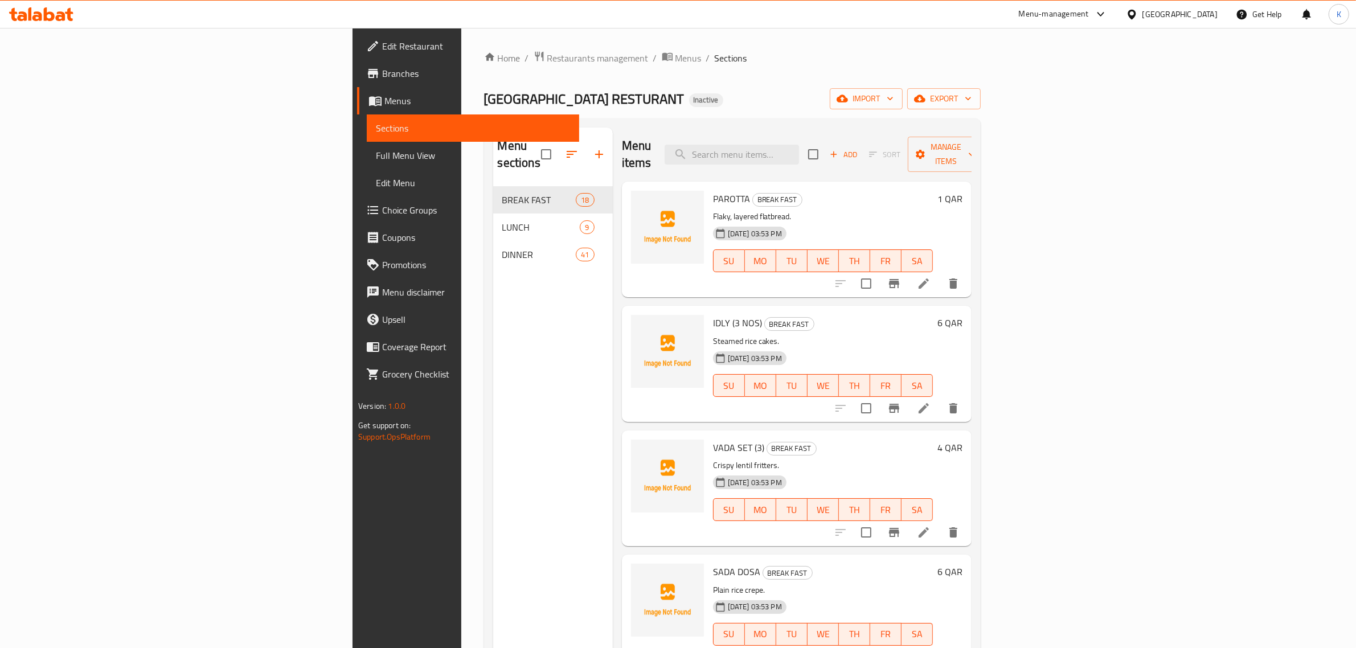
click at [1203, 15] on div "[GEOGRAPHIC_DATA]" at bounding box center [1180, 14] width 75 height 13
click at [1078, 300] on div "[GEOGRAPHIC_DATA]" at bounding box center [1094, 298] width 75 height 13
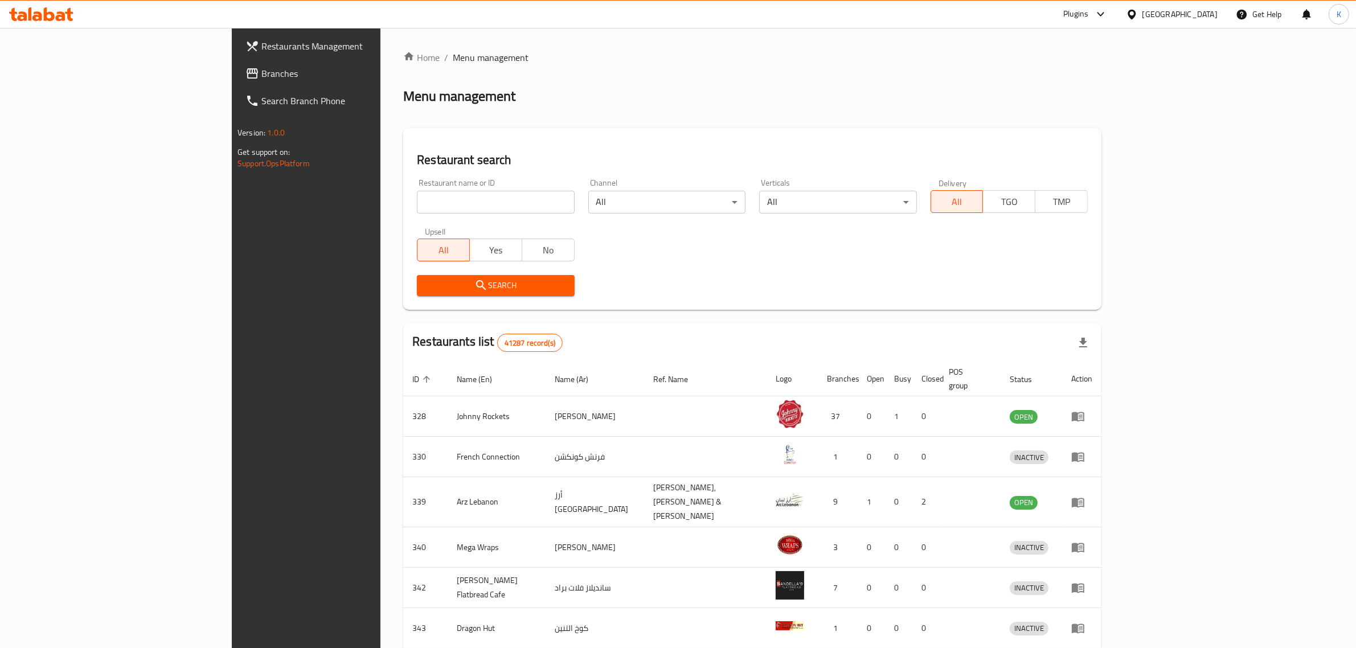
click at [945, 95] on div "Home / Menu management Menu management Restaurant search Restaurant name or ID …" at bounding box center [752, 450] width 698 height 799
click at [261, 75] on span "Branches" at bounding box center [355, 74] width 188 height 14
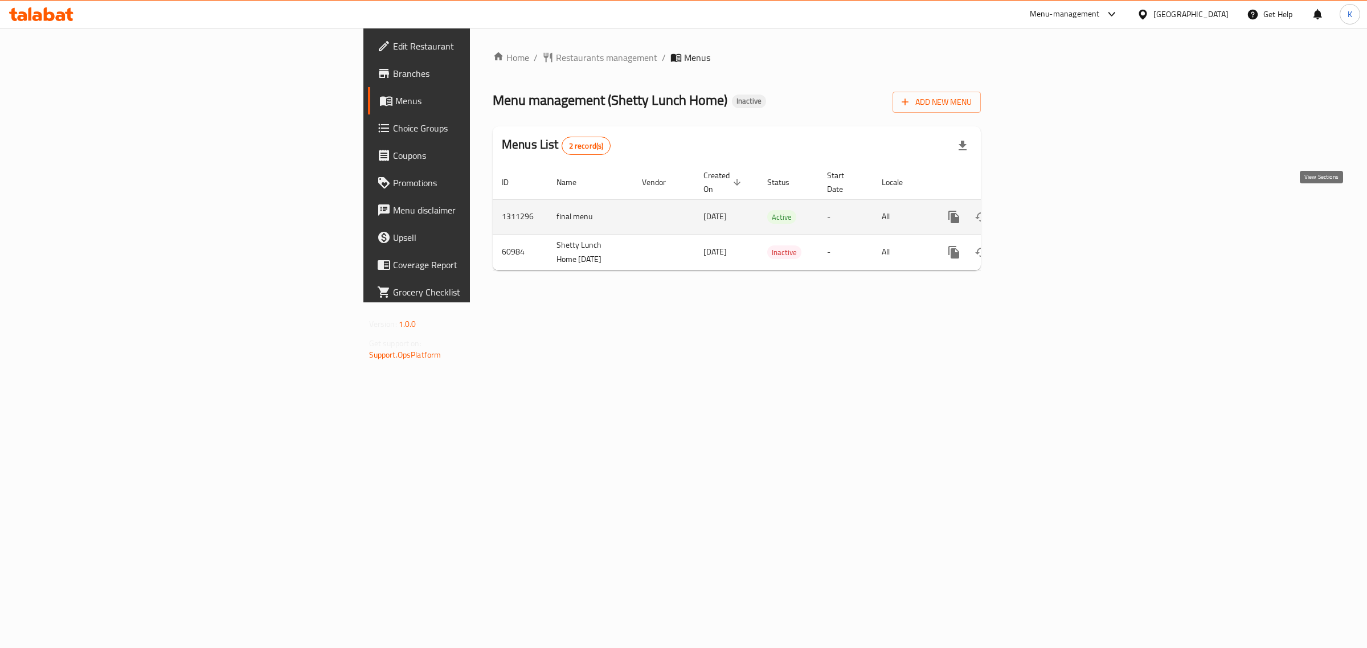
click at [1043, 210] on icon "enhanced table" at bounding box center [1036, 217] width 14 height 14
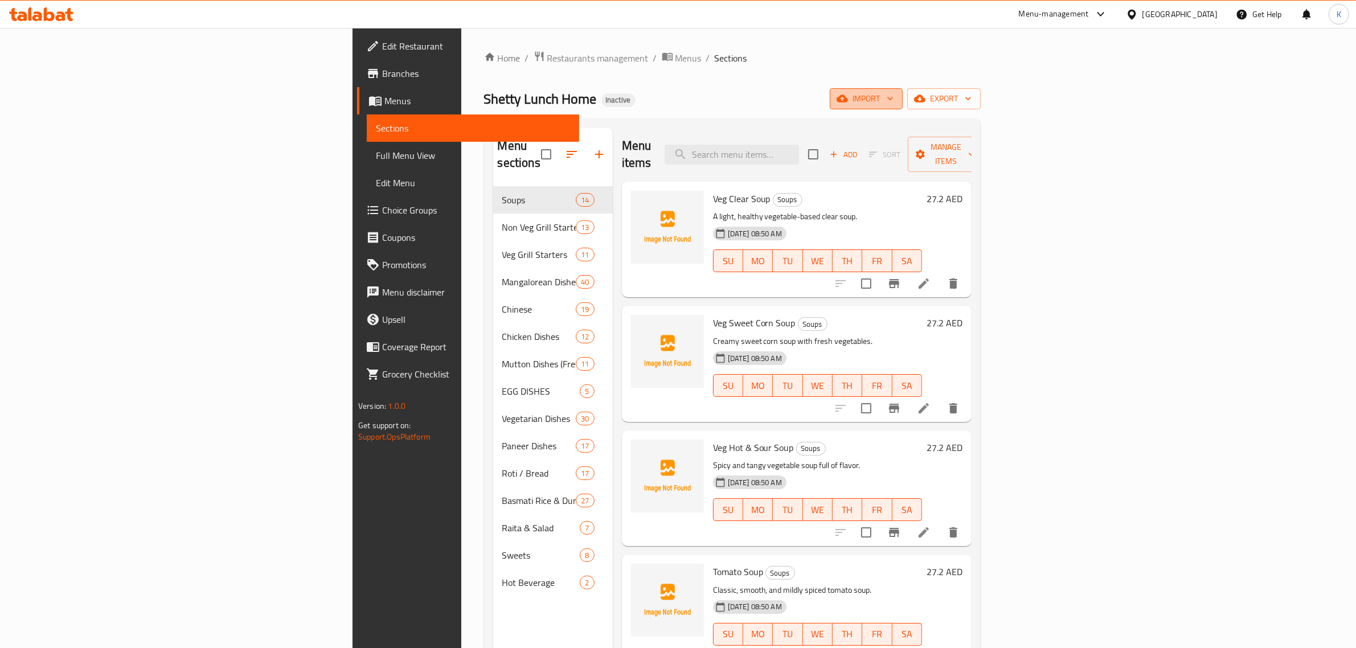
click at [894, 100] on span "import" at bounding box center [866, 99] width 55 height 14
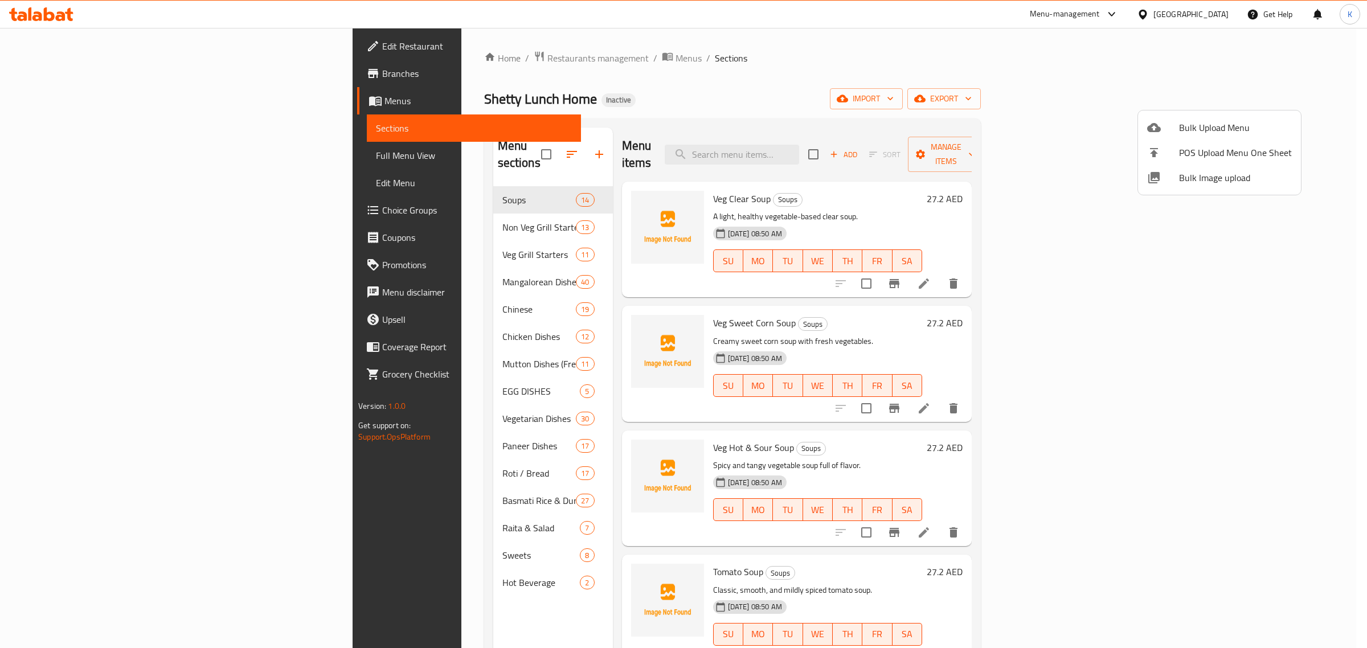
click at [1172, 183] on div at bounding box center [1163, 178] width 32 height 14
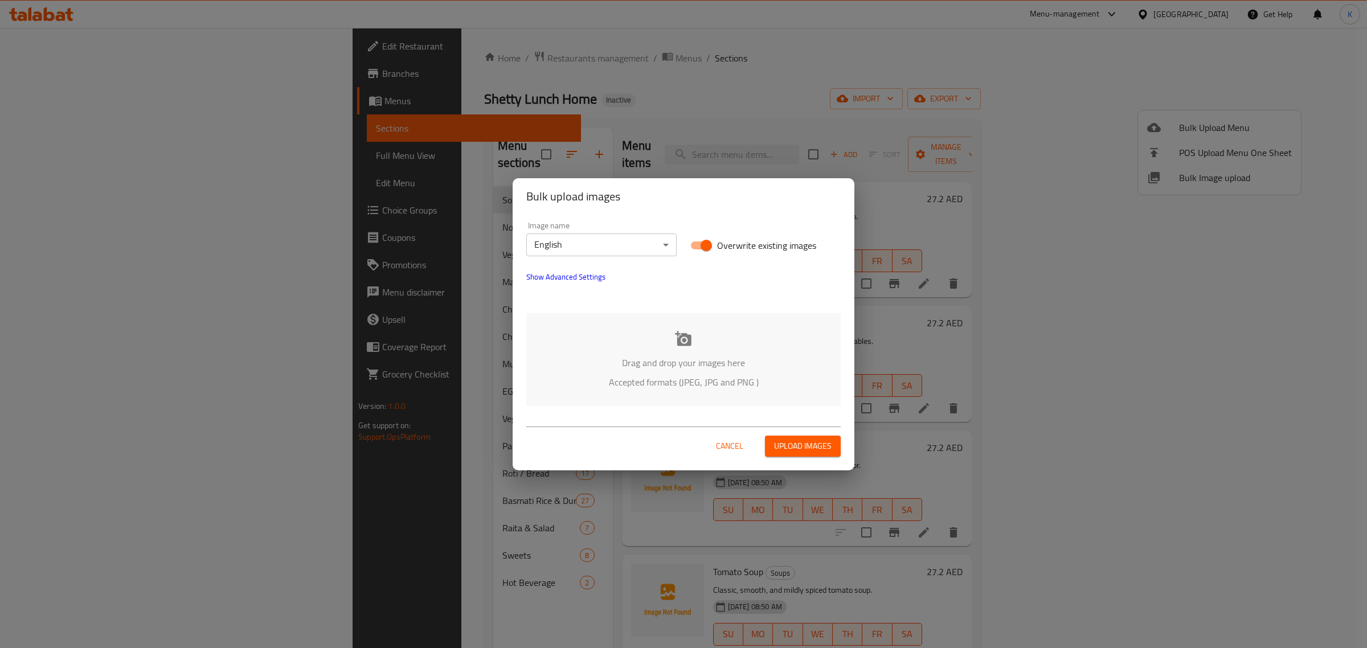
click at [700, 339] on div "Drag and drop your images here Accepted formats (JPEG, JPG and PNG )" at bounding box center [683, 359] width 314 height 93
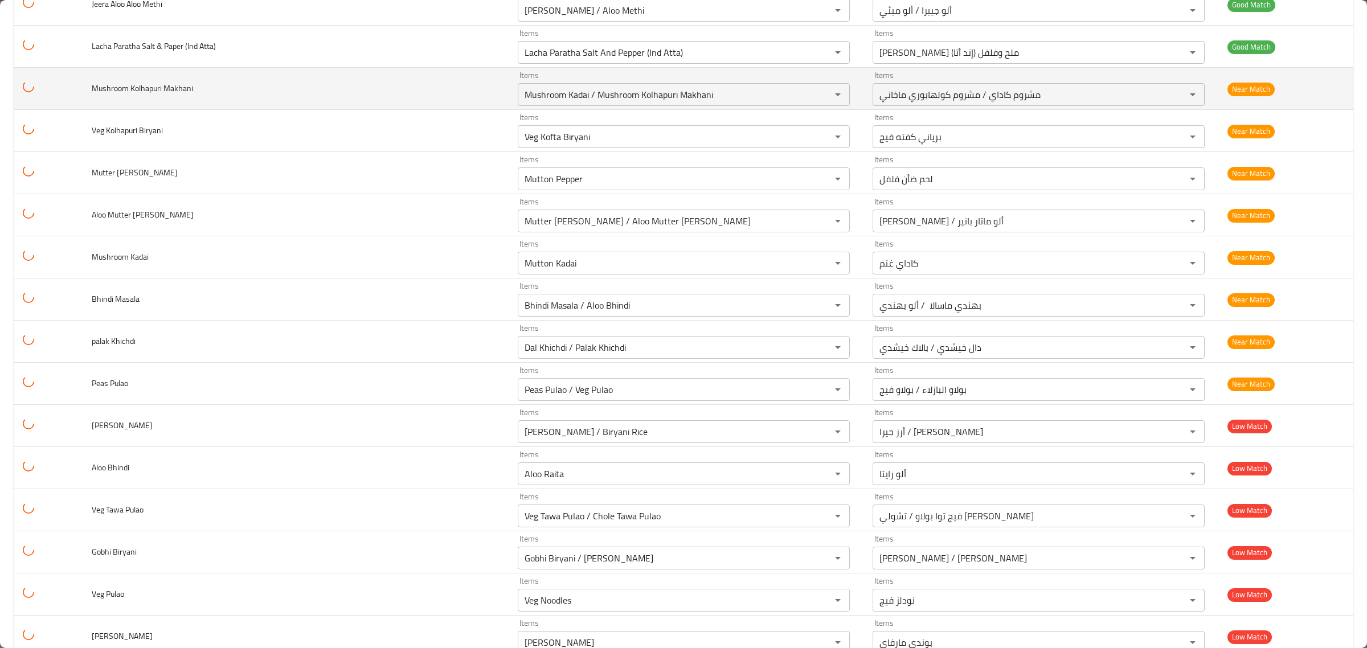
scroll to position [5324, 0]
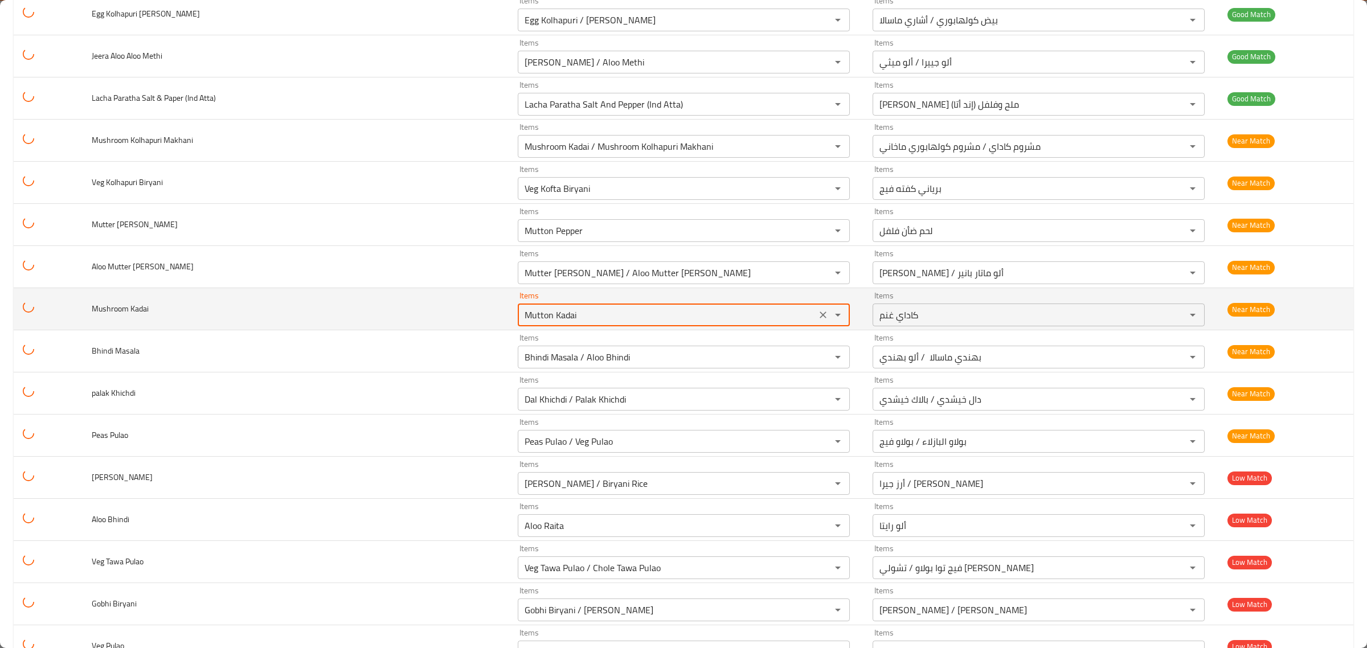
drag, startPoint x: 562, startPoint y: 334, endPoint x: 436, endPoint y: 334, distance: 125.3
click at [509, 330] on td "Items Mutton Kadai Items" at bounding box center [686, 309] width 355 height 42
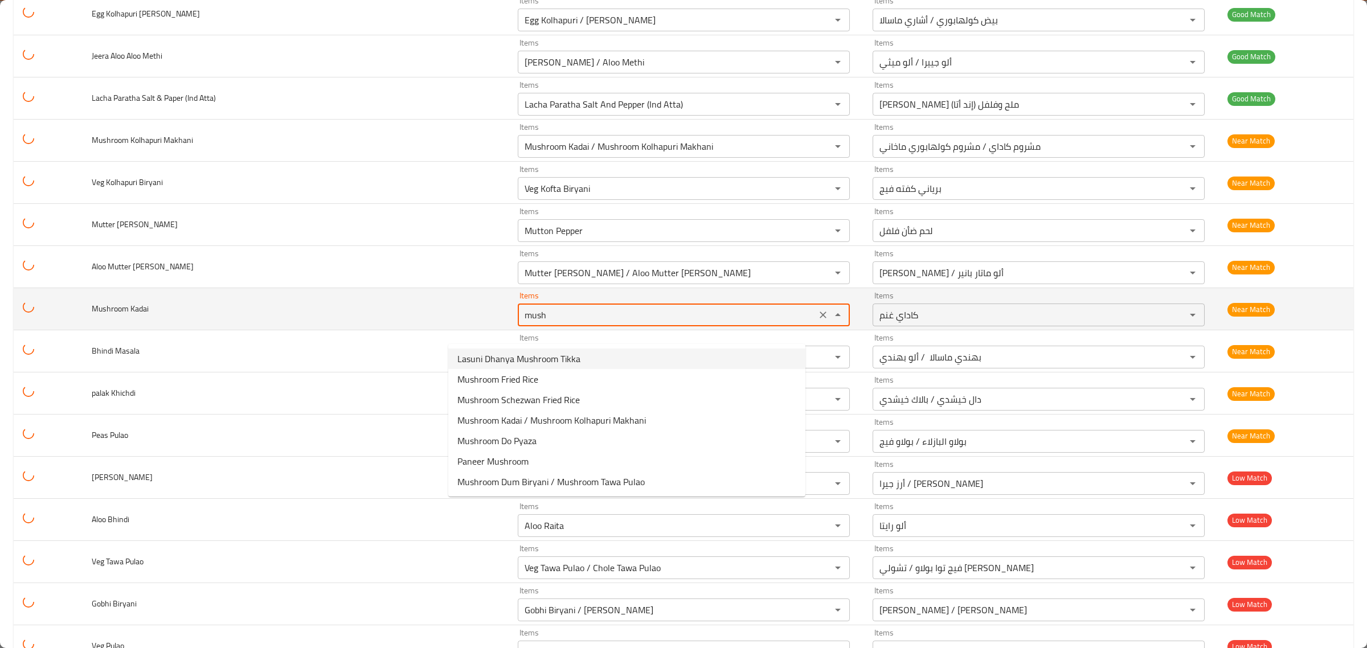
drag, startPoint x: 483, startPoint y: 325, endPoint x: 367, endPoint y: 303, distance: 117.8
click at [367, 303] on tr "Mushroom Kadai Items mush Items Items كاداي غنم Items Near Match" at bounding box center [684, 309] width 1340 height 42
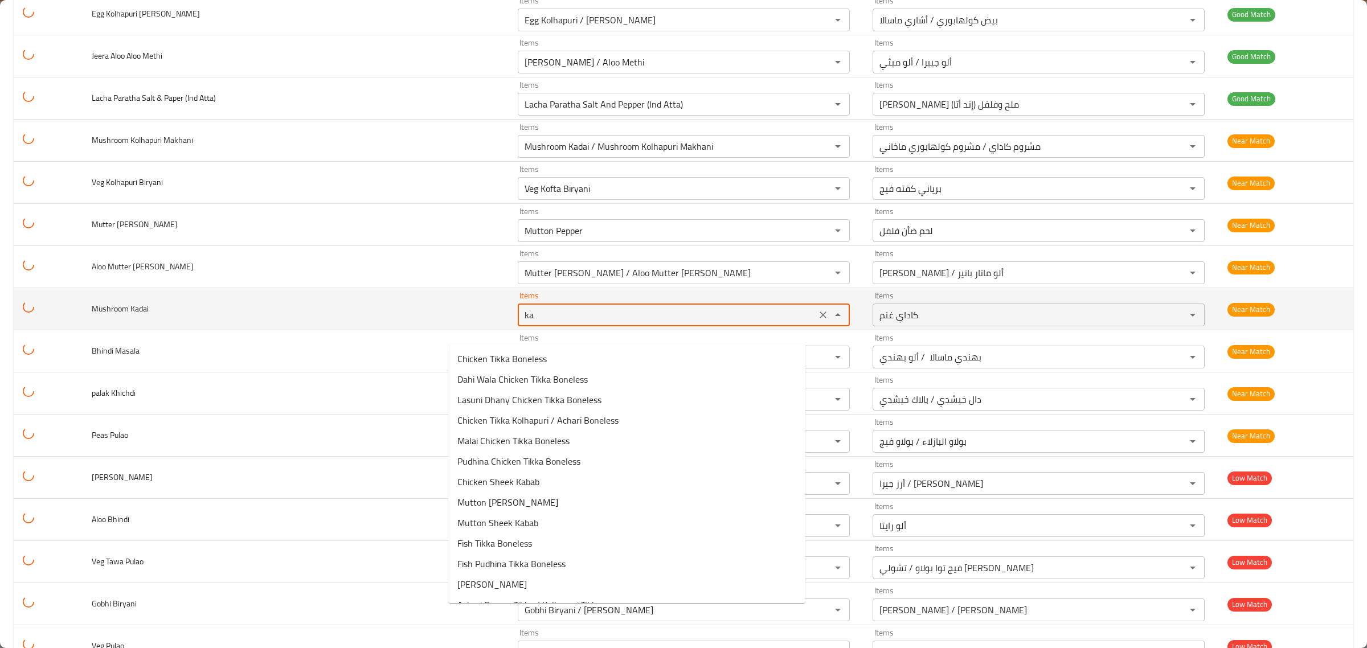
type Kadai "kad"
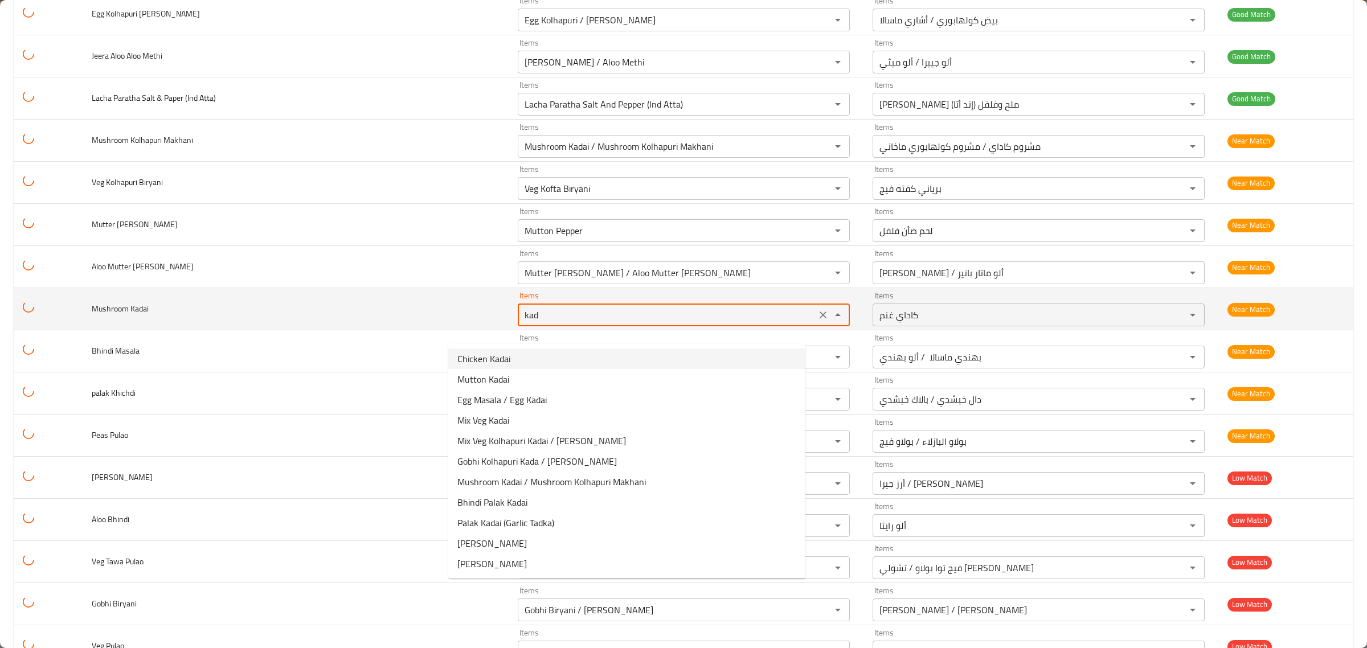
click at [818, 321] on icon "Clear" at bounding box center [823, 314] width 11 height 11
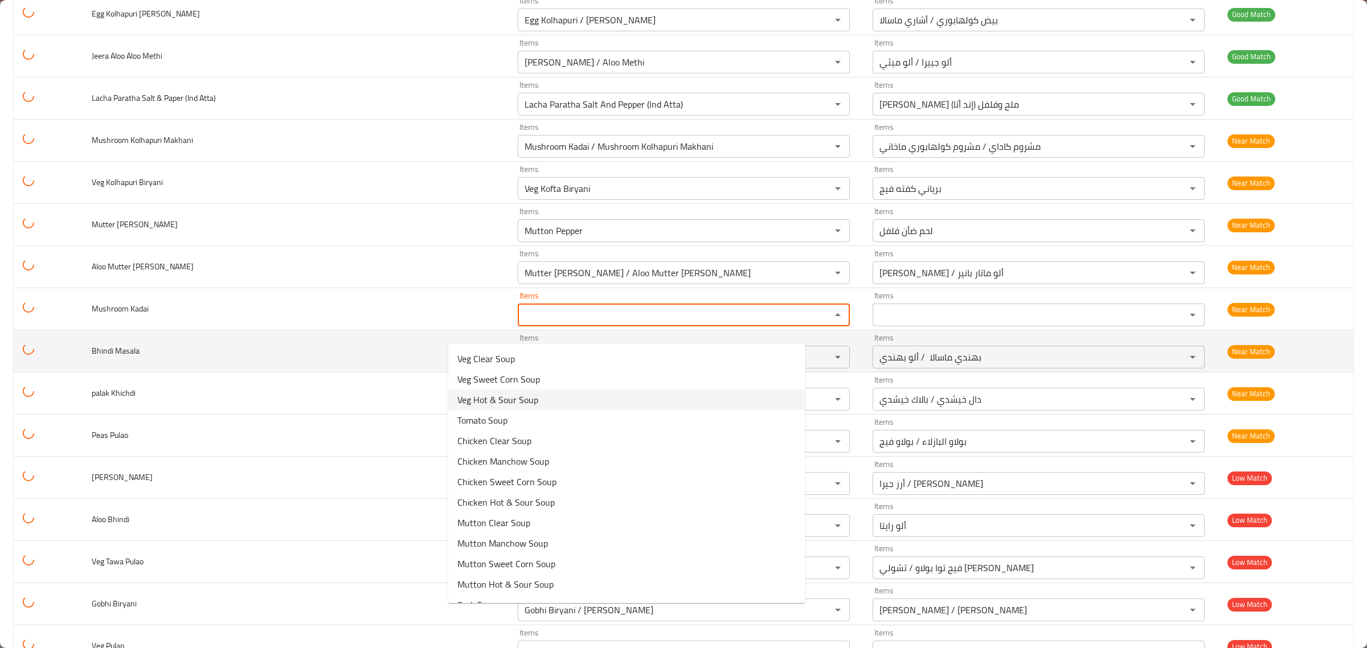
click at [391, 348] on td "Bhindi Masala" at bounding box center [296, 351] width 426 height 42
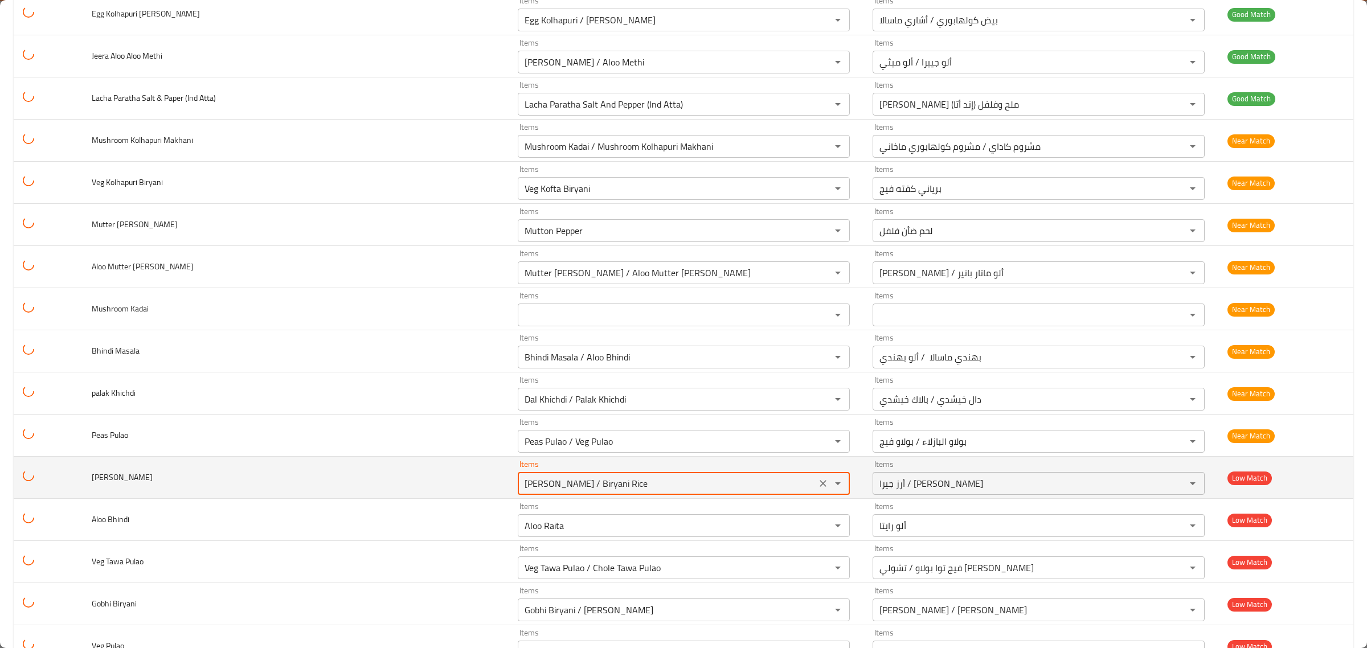
drag, startPoint x: 559, startPoint y: 496, endPoint x: 408, endPoint y: 502, distance: 151.7
click at [415, 499] on tr "Achari Biryani Items Jeera Rice / Biryani Rice Items Items أرز جيرا / أرز بريان…" at bounding box center [684, 478] width 1340 height 42
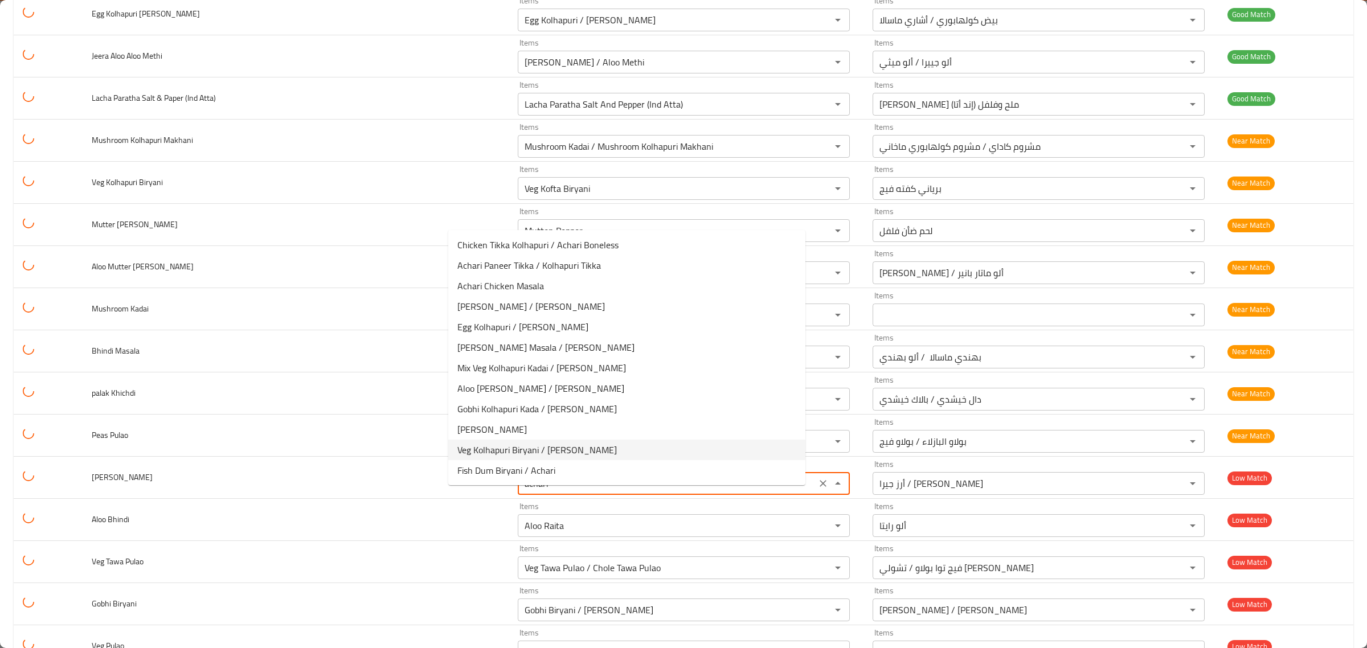
click at [510, 444] on span "Veg Kolhapuri Biryani / Achari Biryani" at bounding box center [537, 450] width 160 height 14
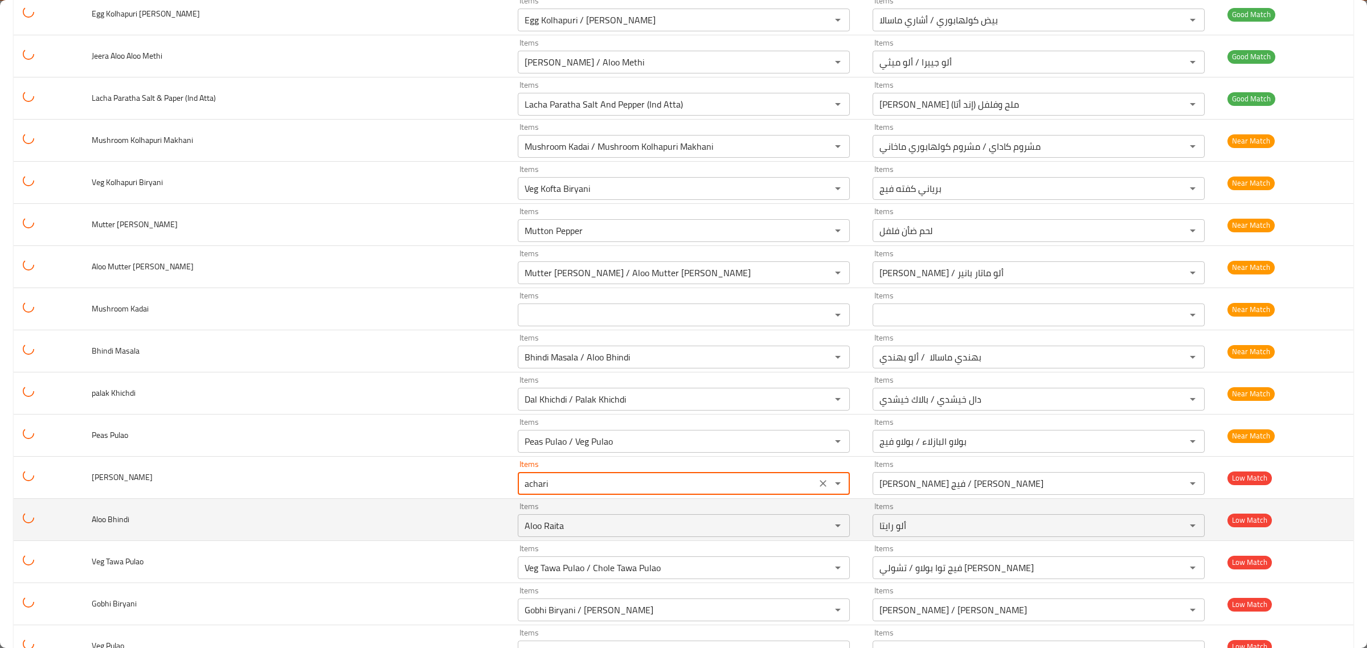
type Biryani "Veg Kolhapuri Biryani / Achari Biryani"
type Biryani-ar "برياني كولهابوري فيج / برياني أشاري"
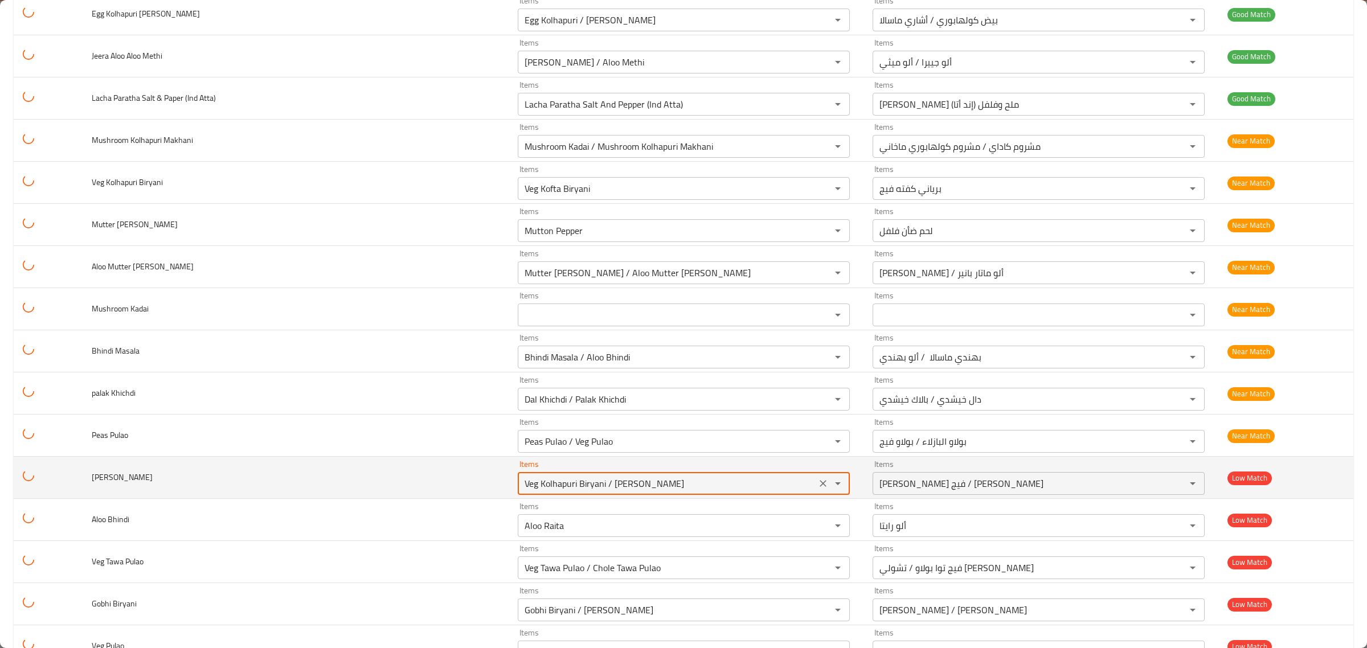
drag, startPoint x: 537, startPoint y: 500, endPoint x: 377, endPoint y: 503, distance: 160.1
click at [377, 499] on tr "Achari Biryani Items Veg Kolhapuri Biryani / Achari Biryani Items Items برياني …" at bounding box center [684, 478] width 1340 height 42
type Biryani "Veg Kolhapuri Biryani / Achari Biryani"
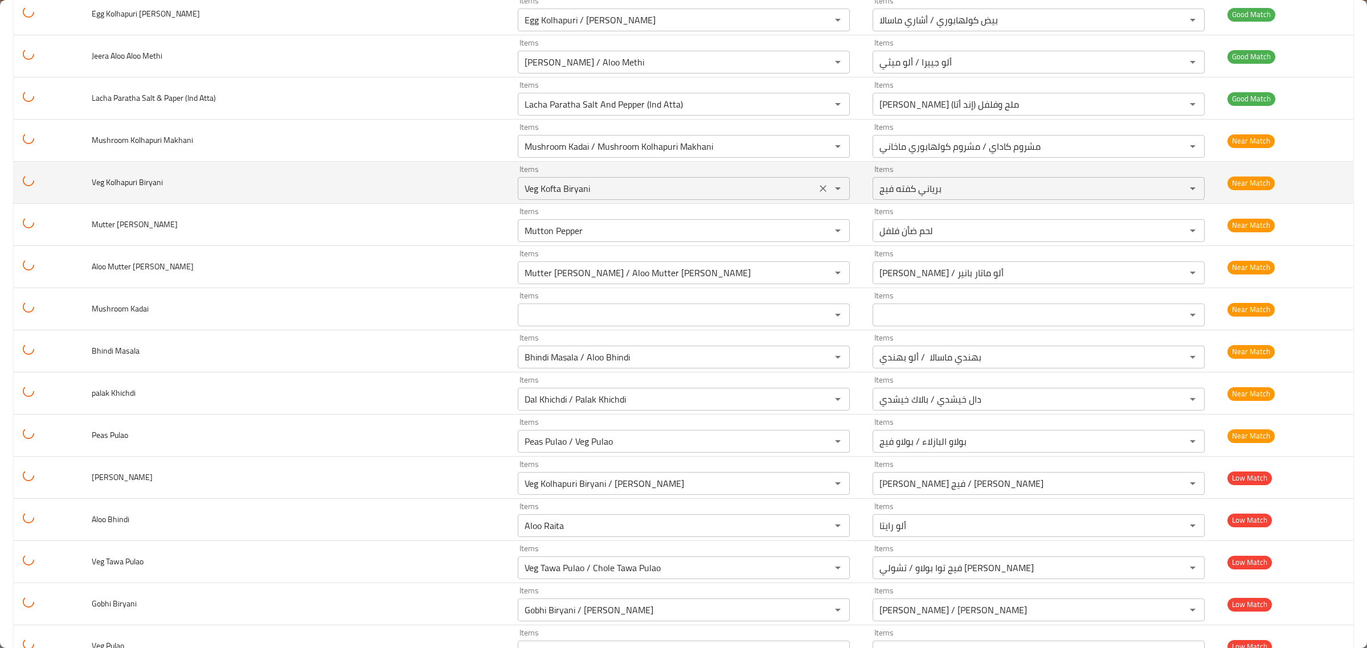
click at [529, 189] on div "Items Veg Kofta Biryani Items" at bounding box center [684, 182] width 332 height 35
paste Biryani "lhapuri"
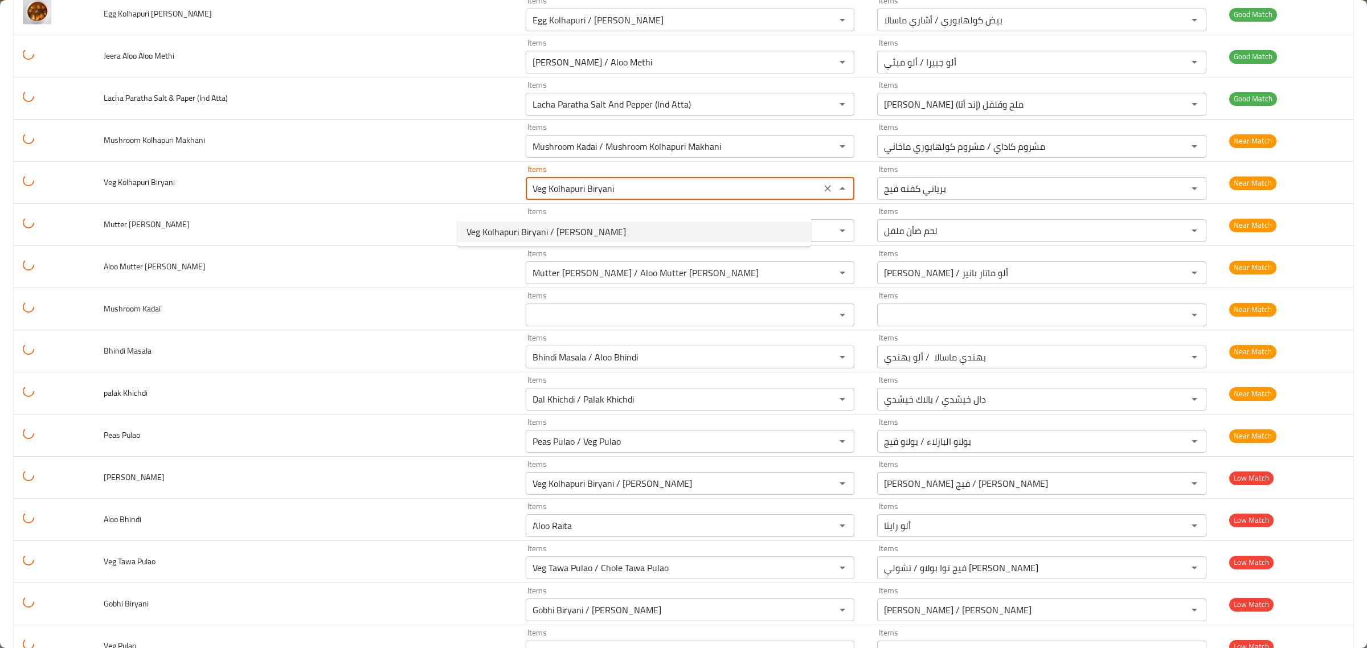
click at [560, 228] on span "Veg Kolhapuri Biryani / [PERSON_NAME]" at bounding box center [547, 232] width 160 height 14
type Biryani "Veg Kolhapuri Biryani / [PERSON_NAME]"
type Biryani-ar "[PERSON_NAME] فيج / [PERSON_NAME]"
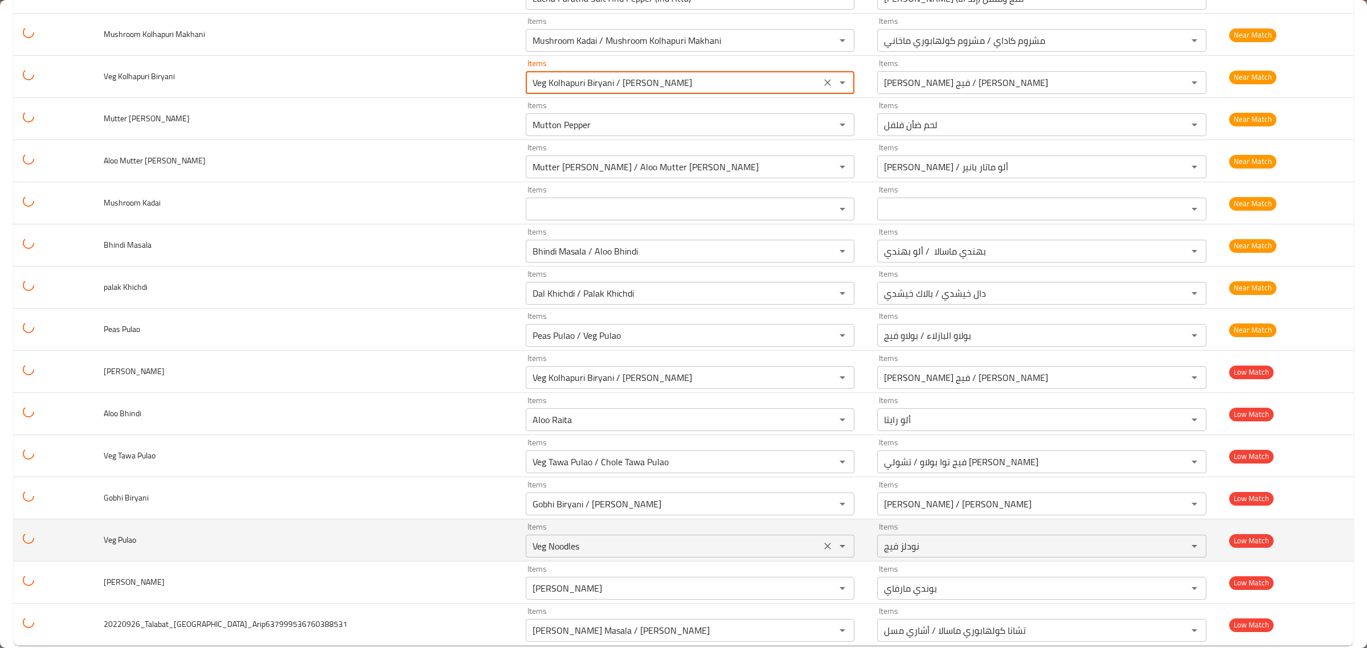
scroll to position [5467, 0]
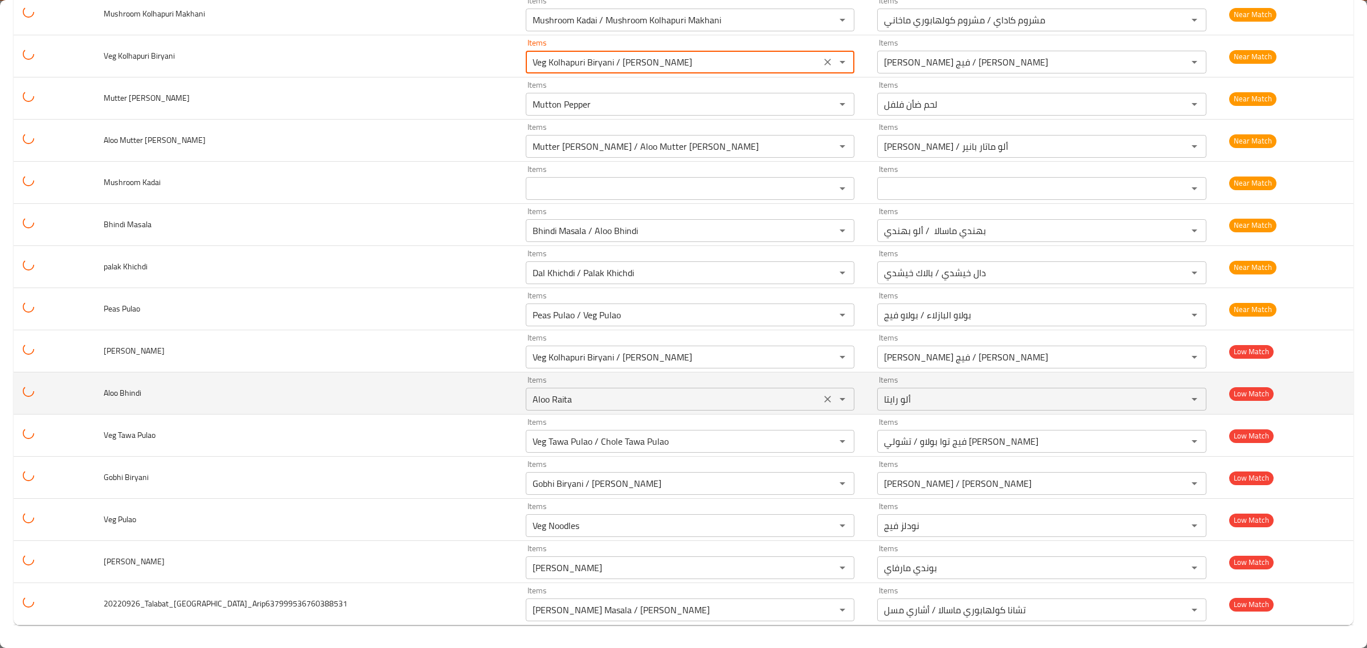
type Biryani "Veg Kolhapuri Biryani / [PERSON_NAME]"
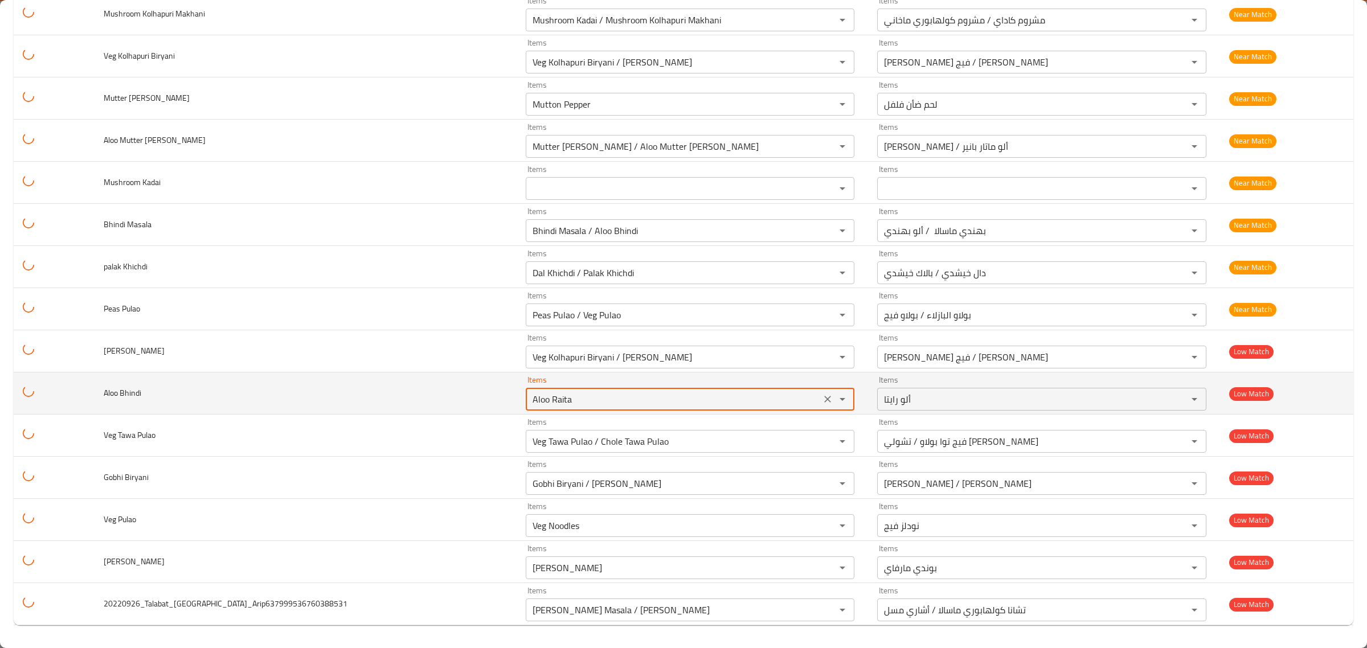
drag, startPoint x: 513, startPoint y: 398, endPoint x: 358, endPoint y: 377, distance: 156.9
click at [358, 377] on tr "Aloo Bhindi Items Aloo Raita Items Items ألو رايتا Items Low Match" at bounding box center [684, 394] width 1340 height 42
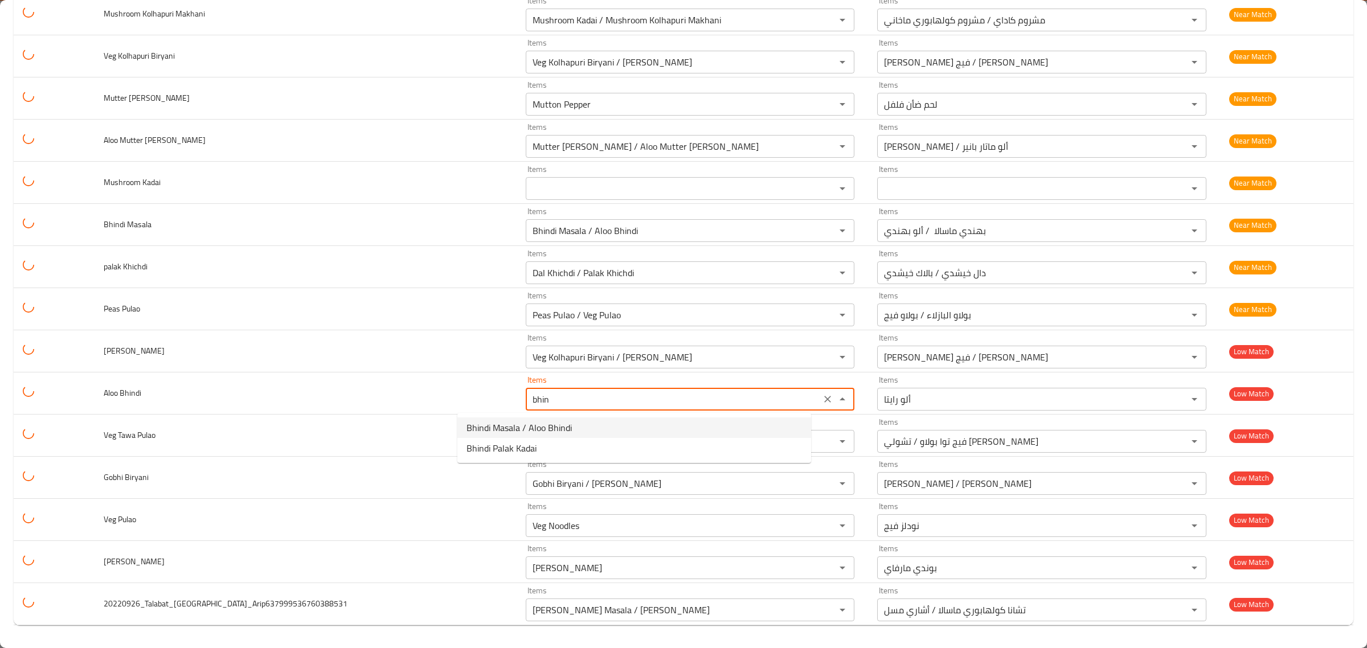
click at [549, 429] on span "Bhindi Masala / Aloo Bhindi" at bounding box center [519, 428] width 105 height 14
type Bhindi "Bhindi Masala / Aloo Bhindi"
type Bhindi-ar "بهندي ماسالا / ألو بهندي"
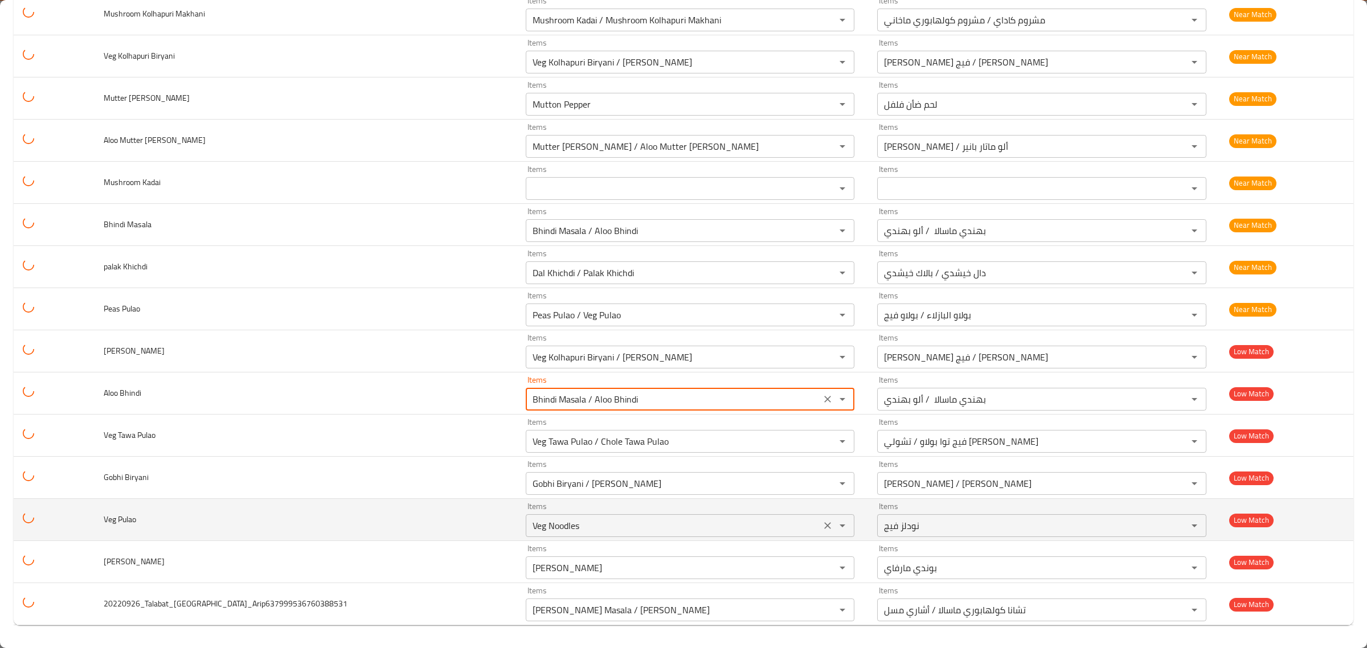
type Bhindi "Bhindi Masala / Aloo Bhindi"
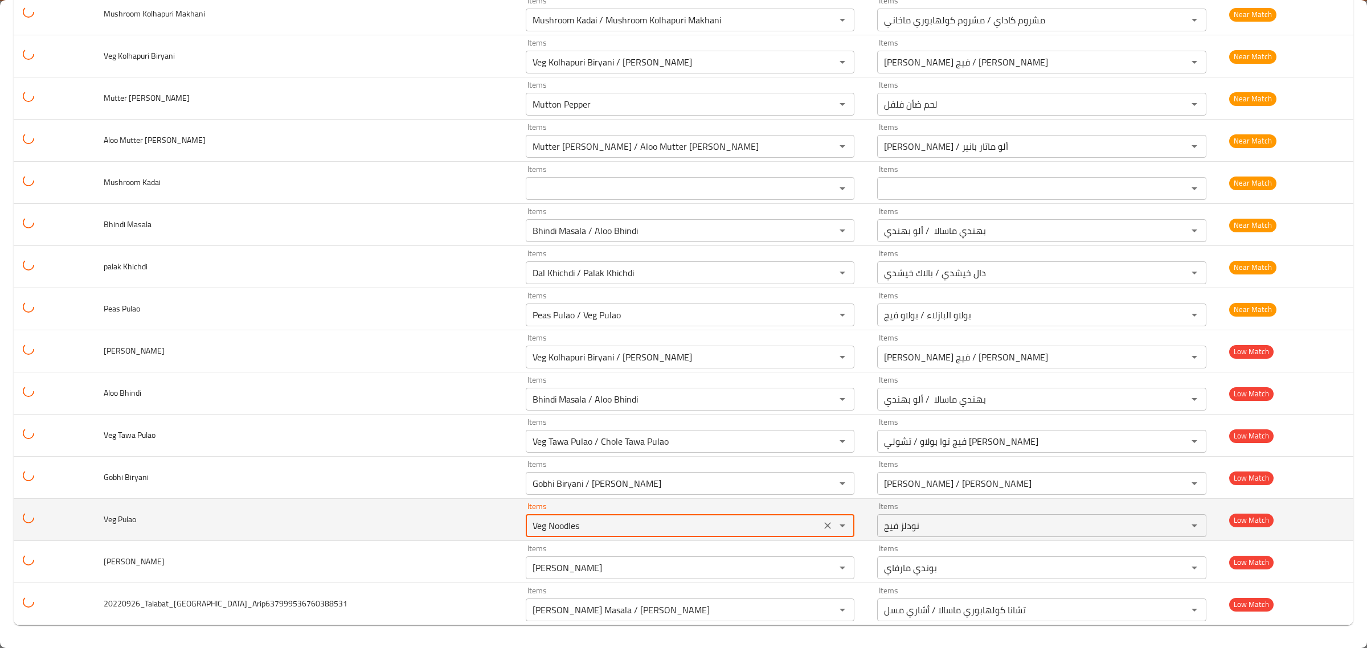
drag, startPoint x: 560, startPoint y: 525, endPoint x: 482, endPoint y: 525, distance: 78.0
click at [529, 525] on Pulao "Veg Noodles" at bounding box center [673, 526] width 288 height 16
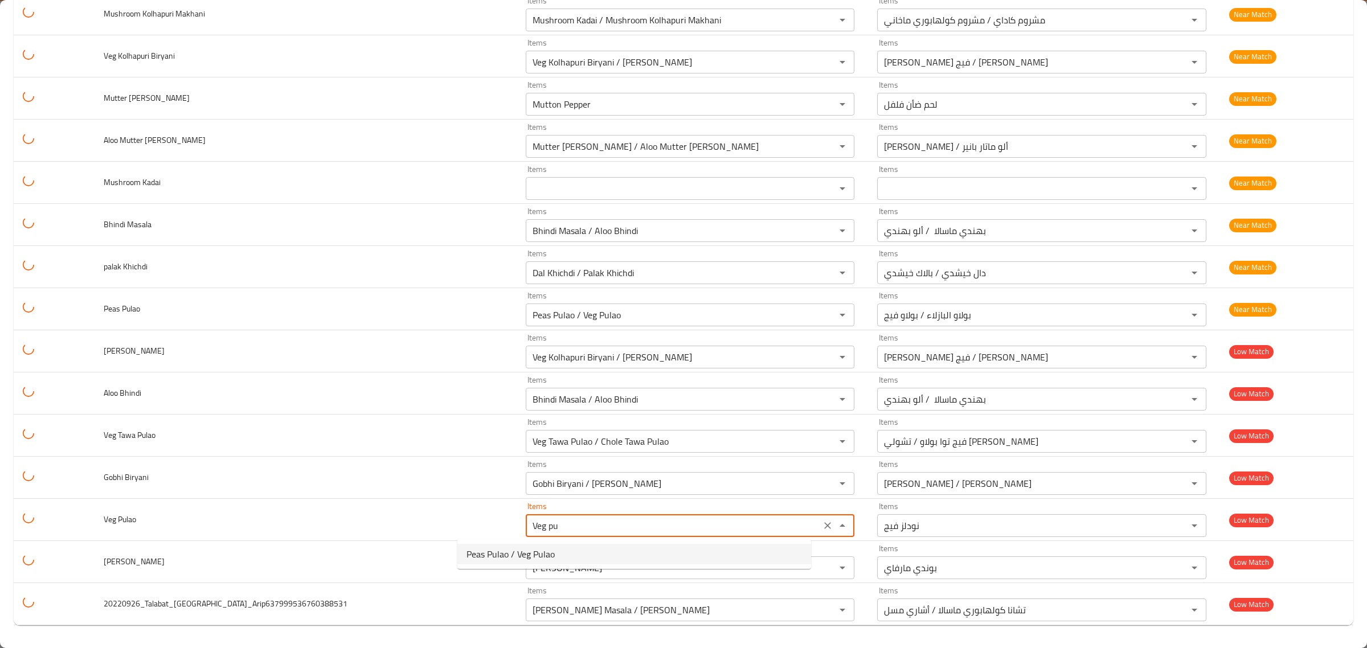
click at [533, 559] on span "Peas Pulao / Veg Pulao" at bounding box center [511, 554] width 88 height 14
type Pulao "Peas Pulao / Veg Pulao"
type Pulao-ar "بولاو البازلاء / بولاو فيج"
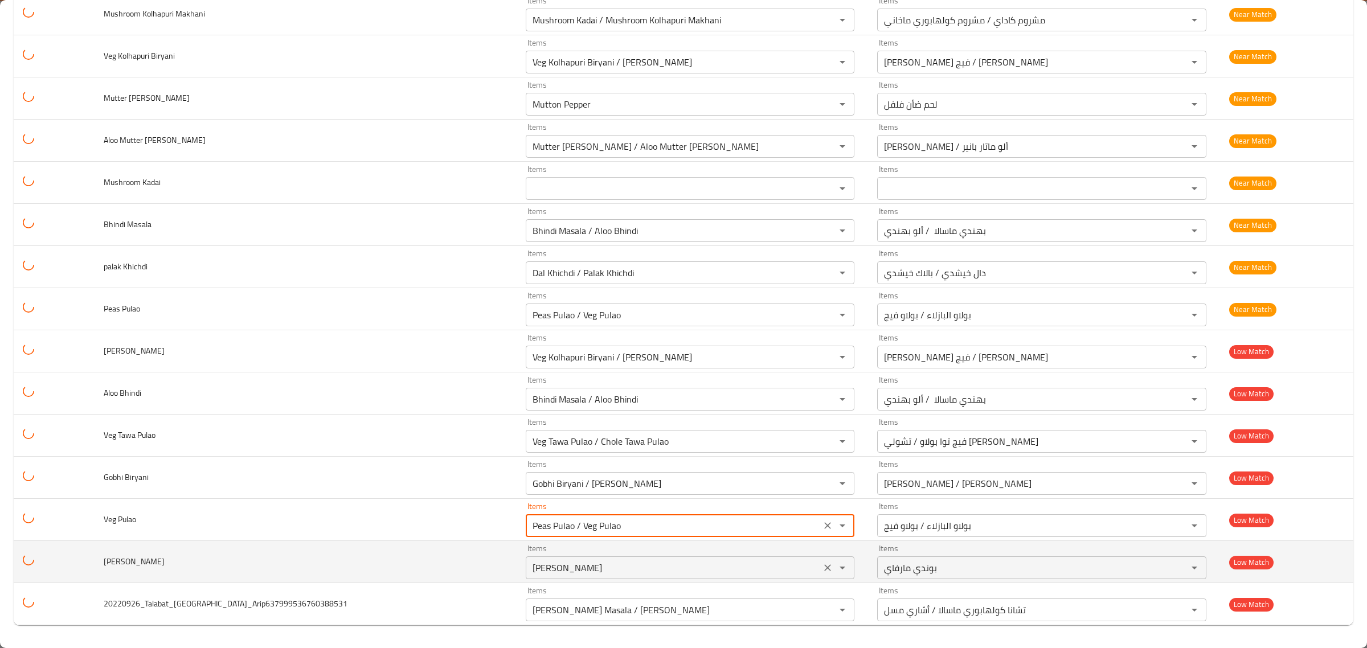
type Pulao "Peas Pulao / Veg Pulao"
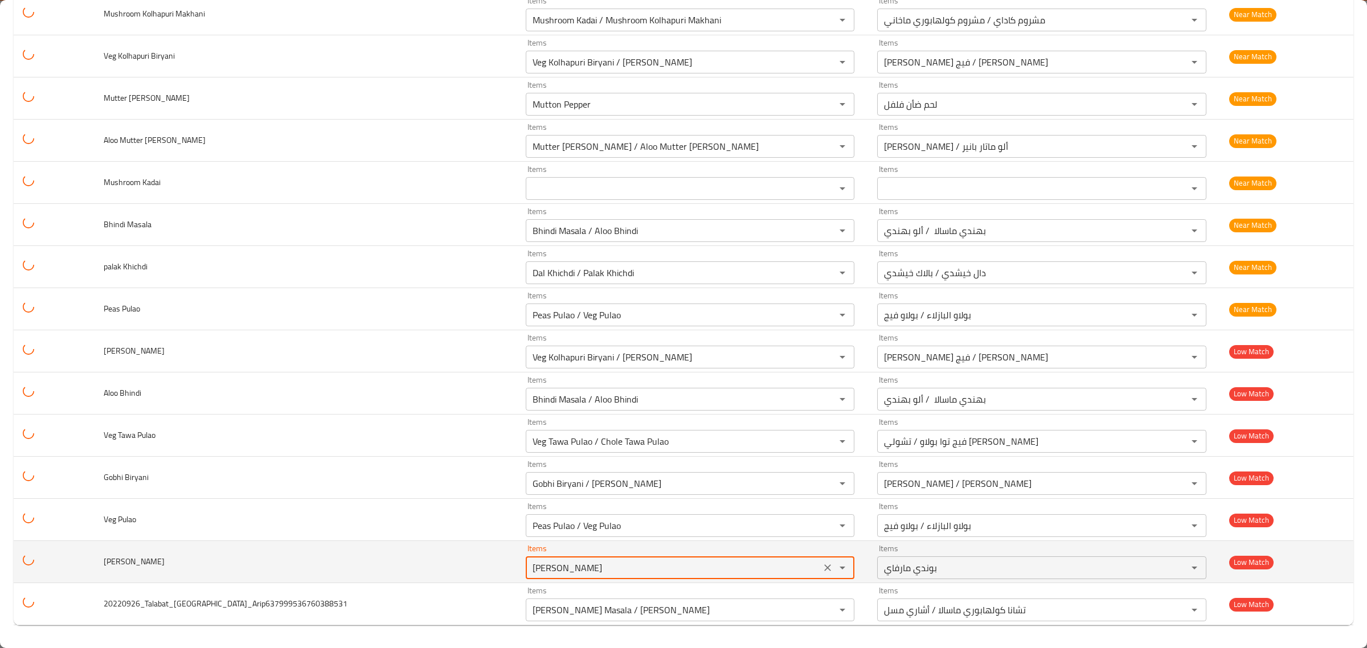
drag, startPoint x: 523, startPoint y: 573, endPoint x: 359, endPoint y: 548, distance: 165.9
click at [359, 548] on tr "Dal Khichdi Items Marvai Pundi Items Items بوندي مارفاي Items Low Match" at bounding box center [684, 562] width 1340 height 42
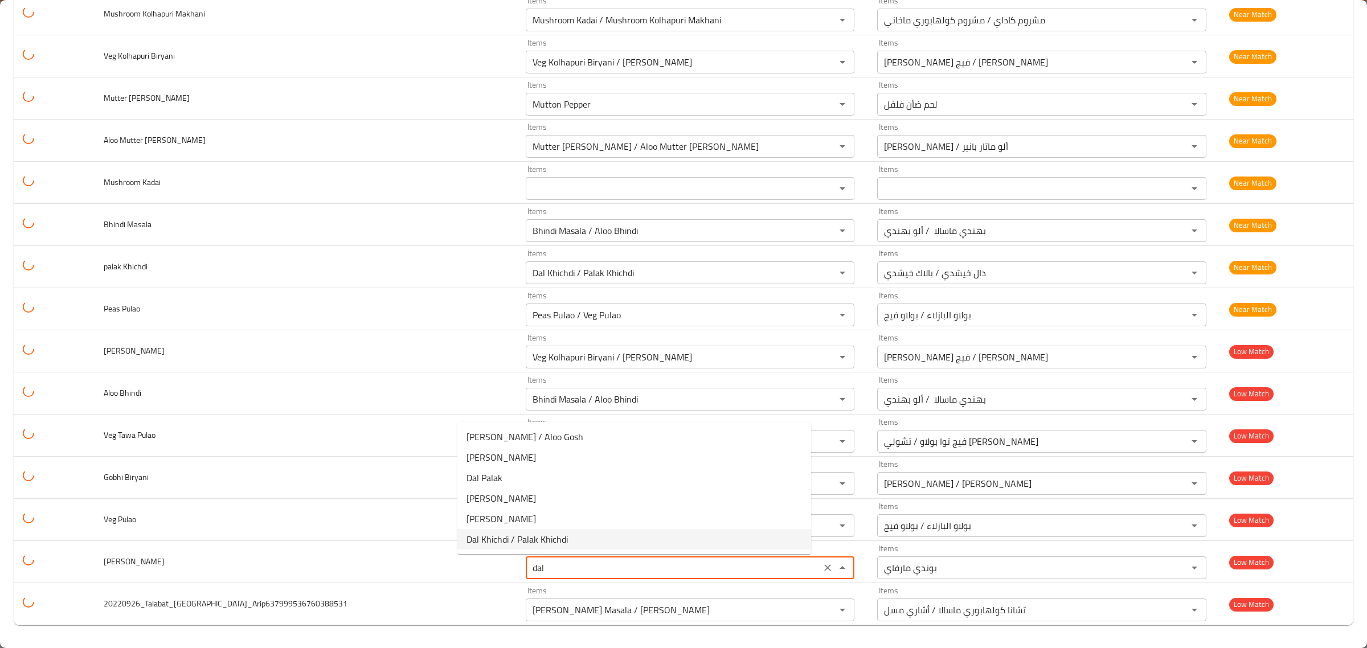
click at [558, 542] on span "Dal Khichdi / Palak Khichdi" at bounding box center [517, 540] width 101 height 14
type Khichdi "Dal Khichdi / Palak Khichdi"
type Khichdi-ar "دال خيشدي / بالاك خيشدي"
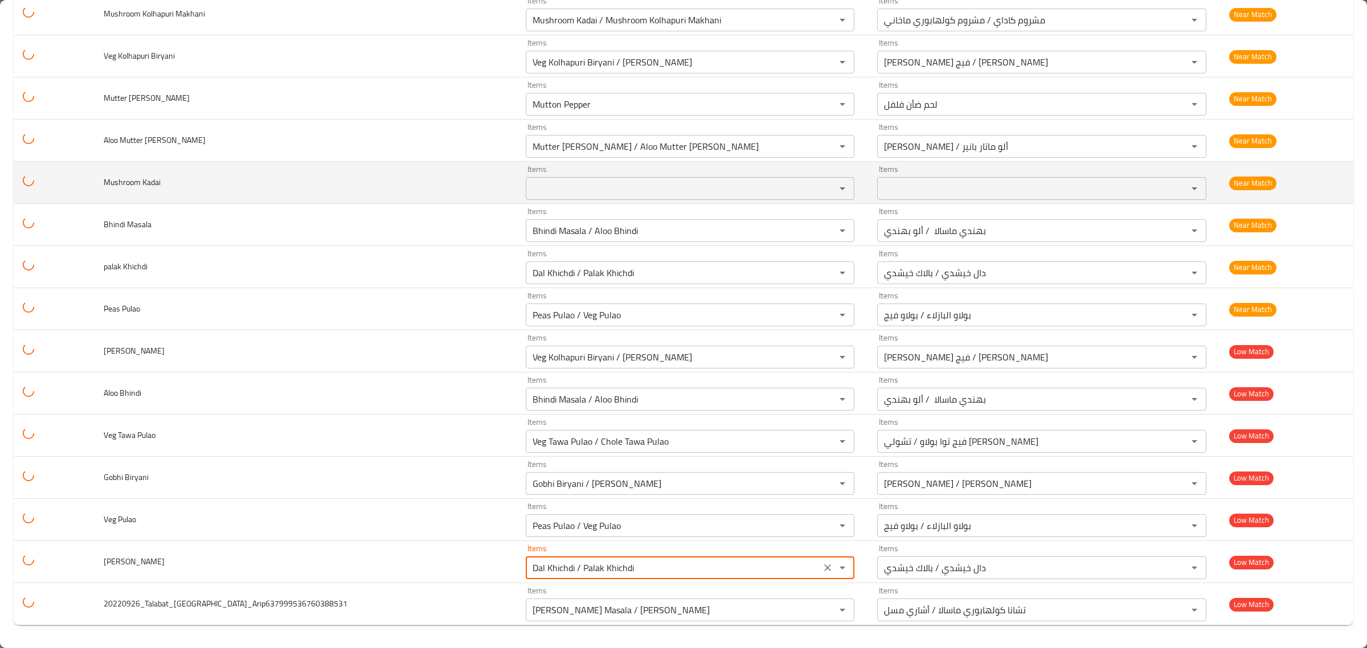
type Khichdi "Dal Khichdi / Palak Khichdi"
click at [529, 190] on Kadai "Items" at bounding box center [673, 189] width 288 height 16
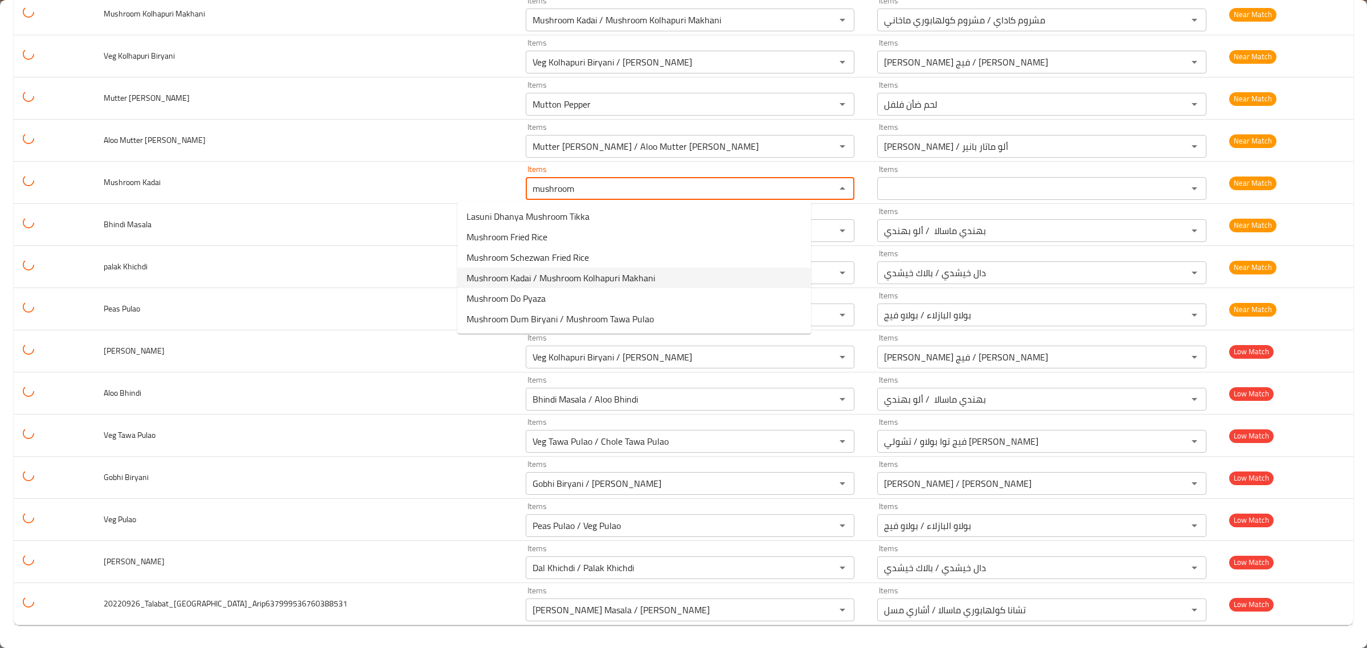
click at [507, 268] on Kadai-option-3 "Mushroom Kadai / Mushroom Kolhapuri Makhani" at bounding box center [634, 278] width 354 height 21
type Kadai "Mushroom Kadai / Mushroom Kolhapuri Makhani"
type Kadai-ar "مشروم كاداي / مشروم كولهابوري ماخاني"
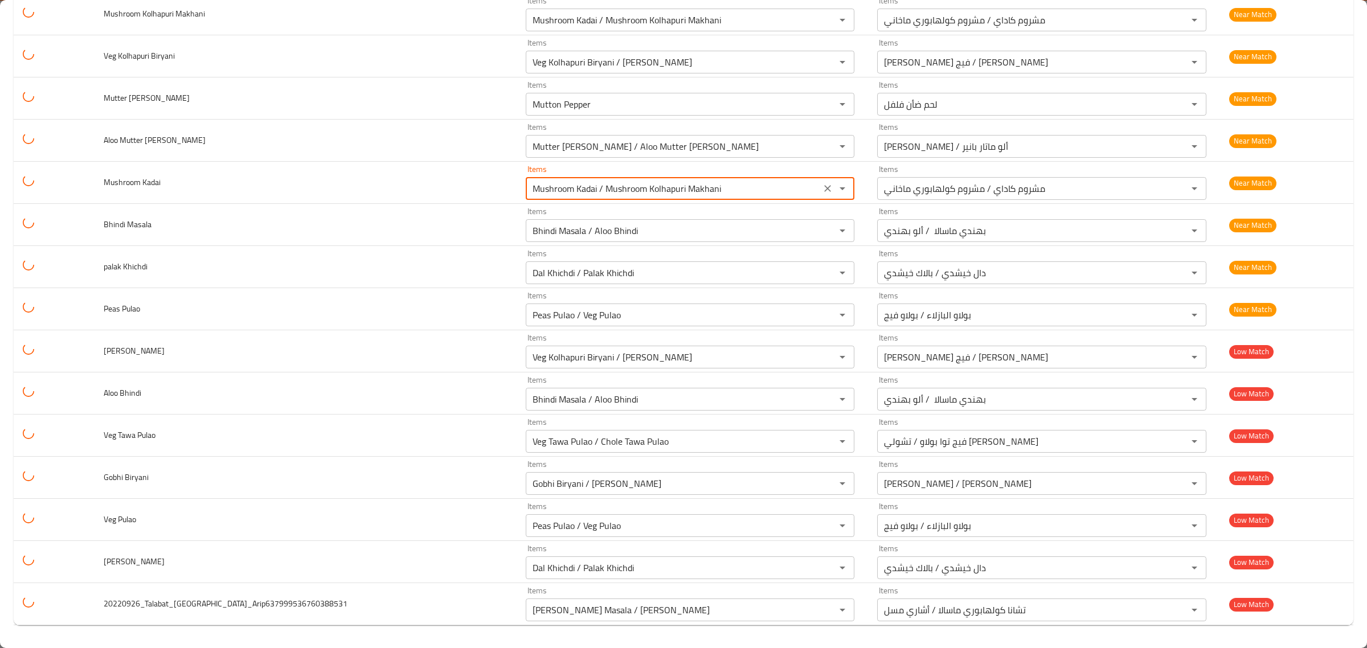
type Kadai "Mushroom Kadai / Mushroom Kolhapuri Makhani"
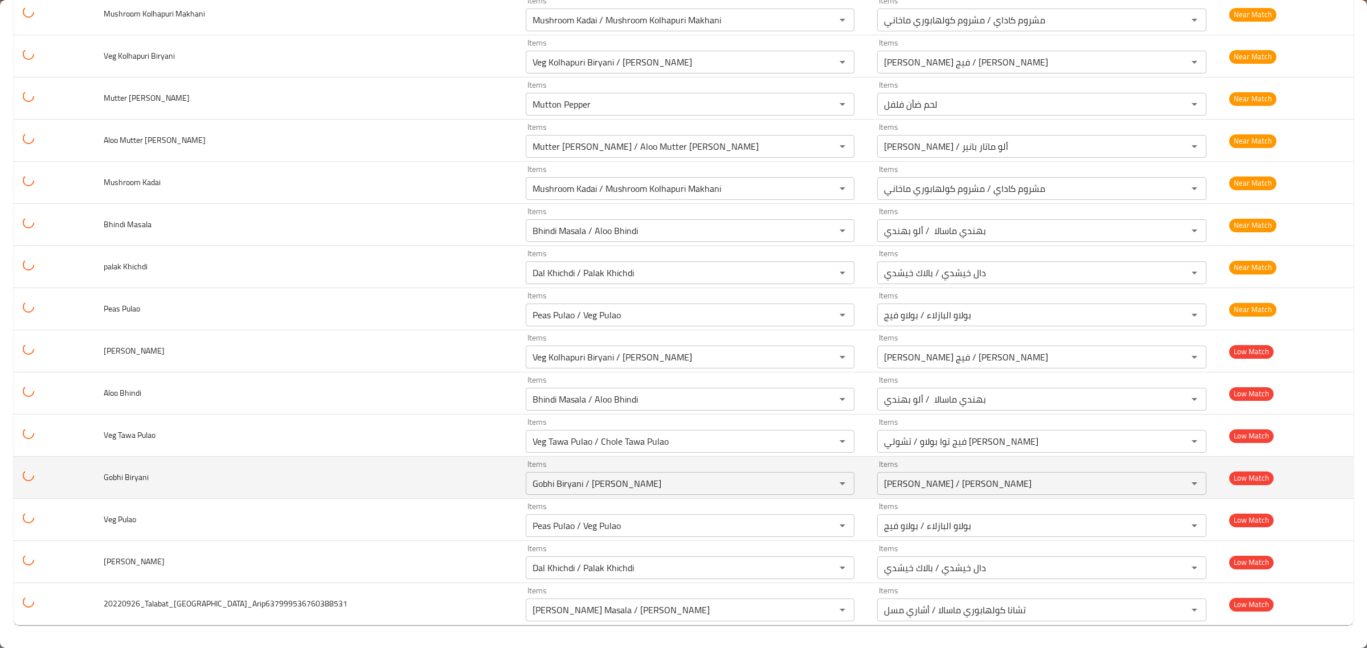
click at [275, 489] on td "Gobhi Biryani" at bounding box center [306, 478] width 422 height 42
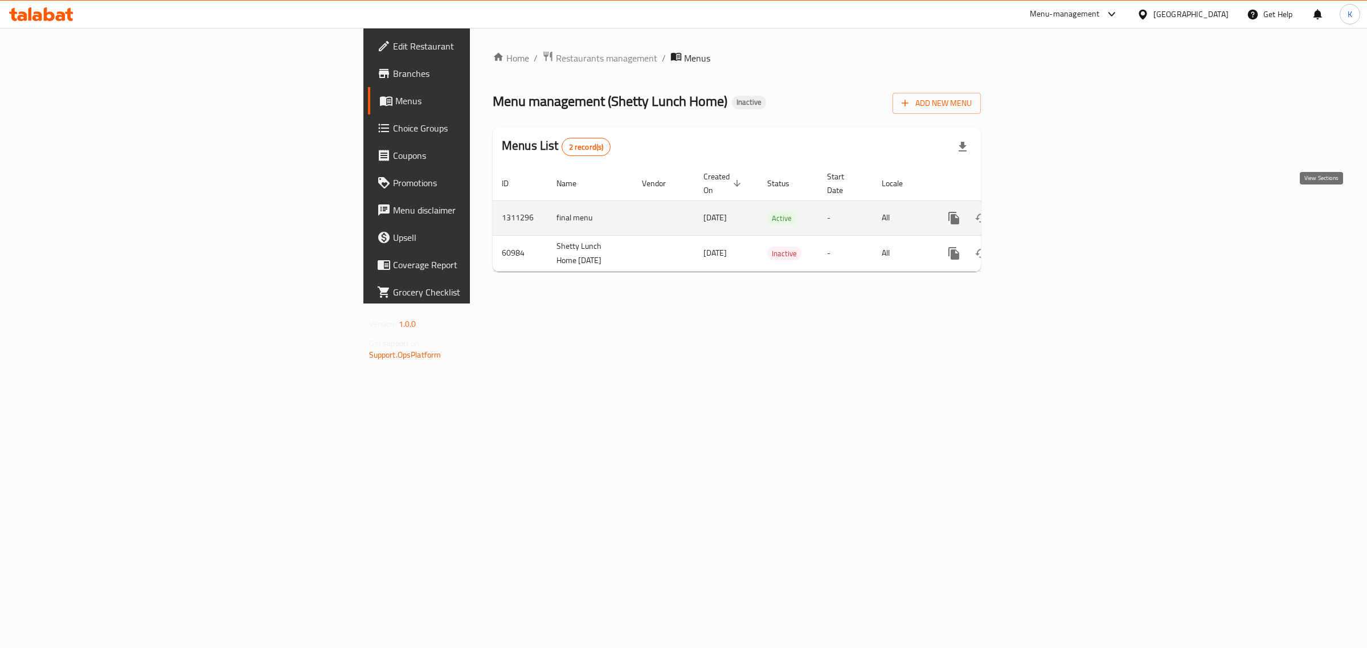
click at [1043, 211] on icon "enhanced table" at bounding box center [1036, 218] width 14 height 14
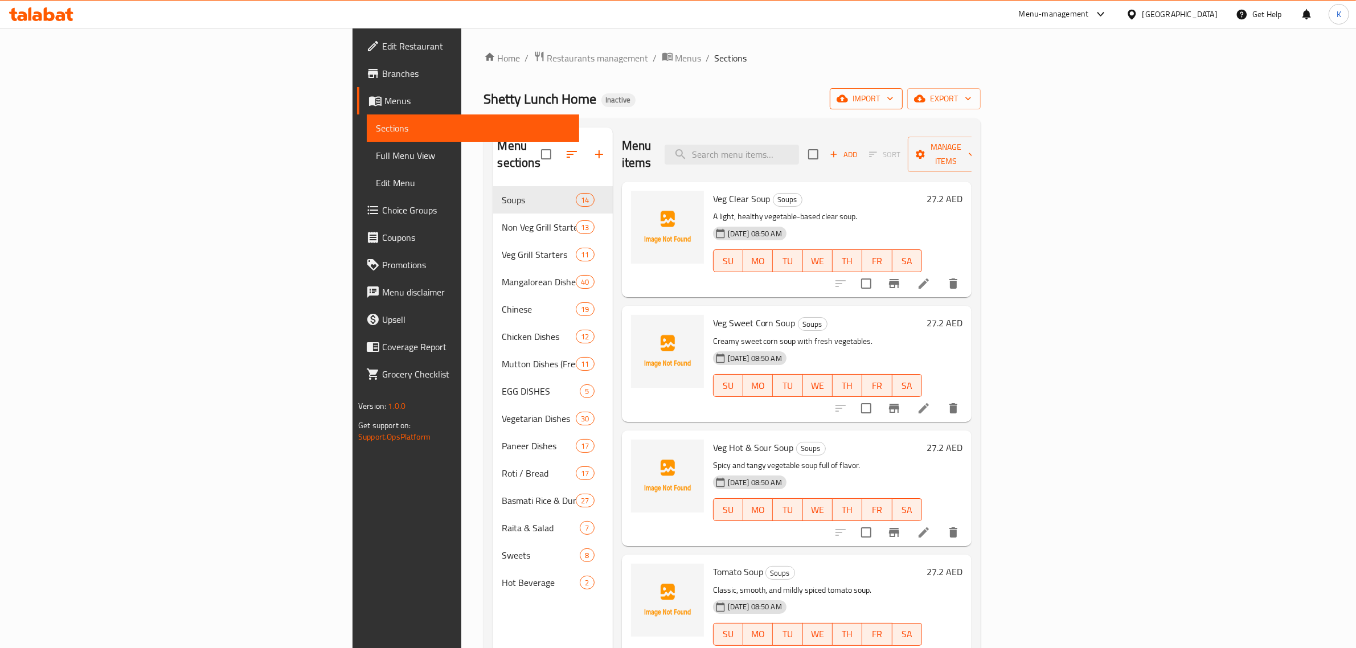
click at [894, 100] on span "import" at bounding box center [866, 99] width 55 height 14
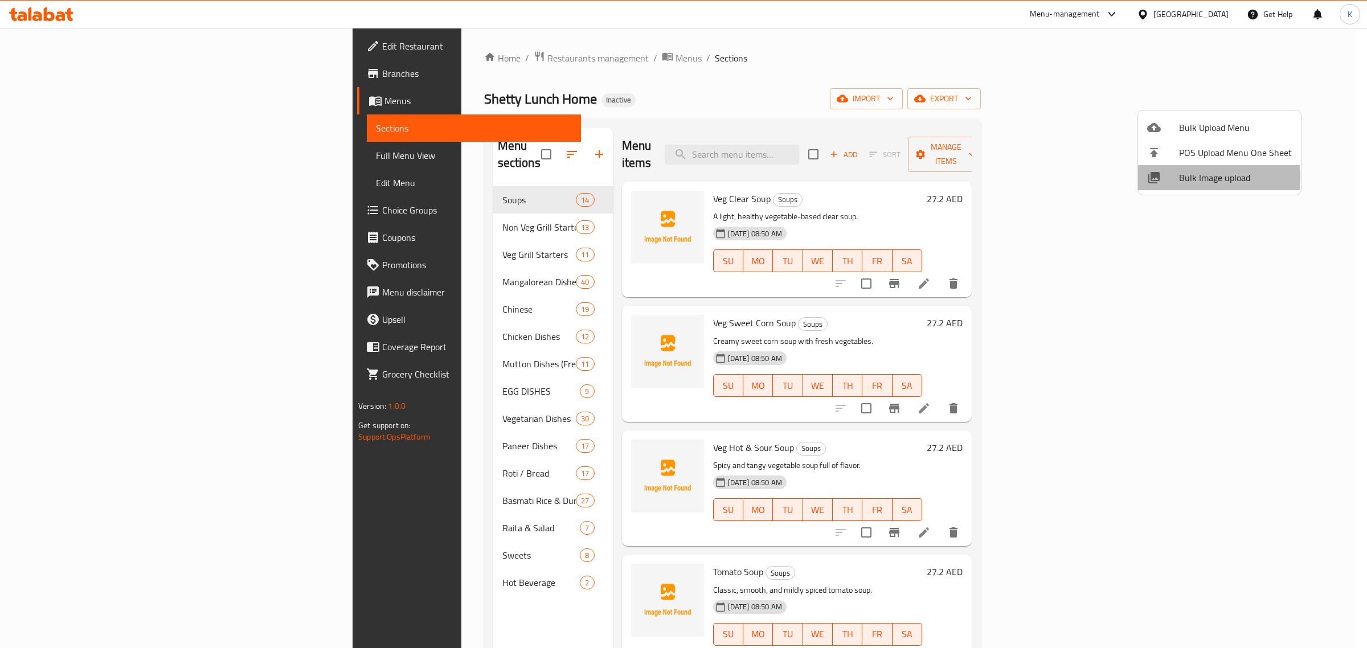
click at [1181, 177] on span "Bulk Image upload" at bounding box center [1235, 178] width 113 height 14
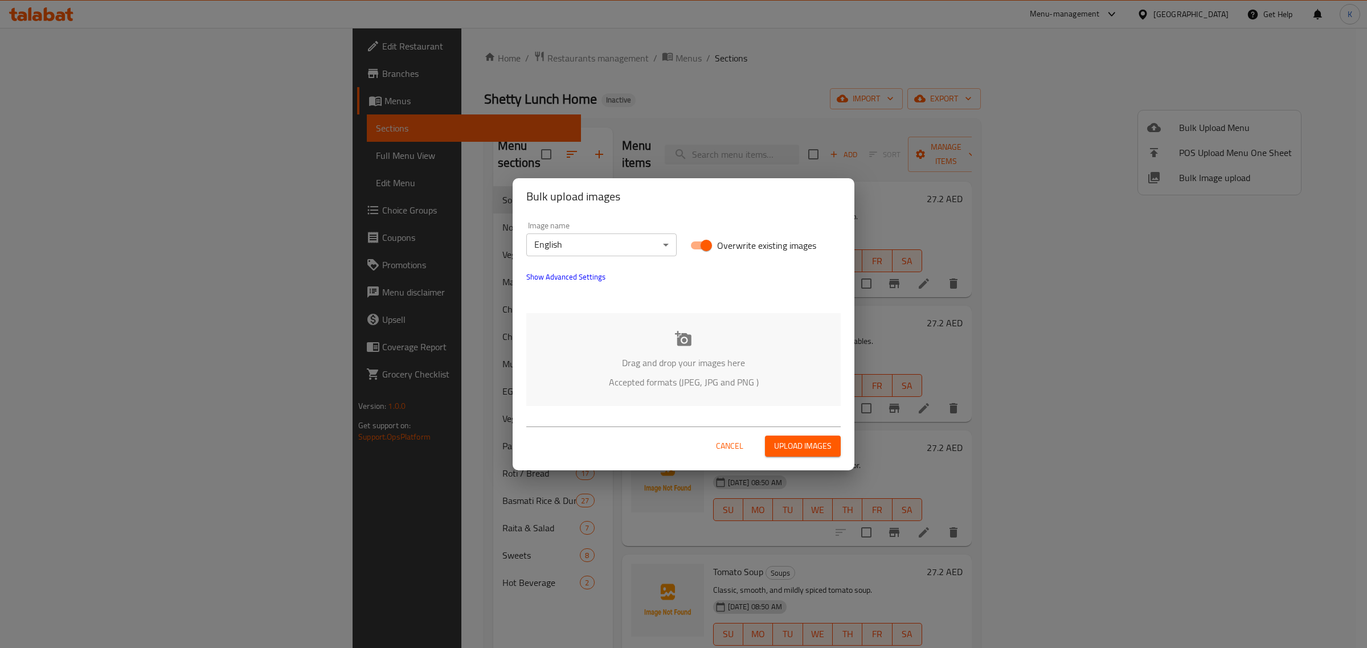
click at [659, 339] on div "Drag and drop your images here Accepted formats (JPEG, JPG and PNG )" at bounding box center [683, 359] width 314 height 93
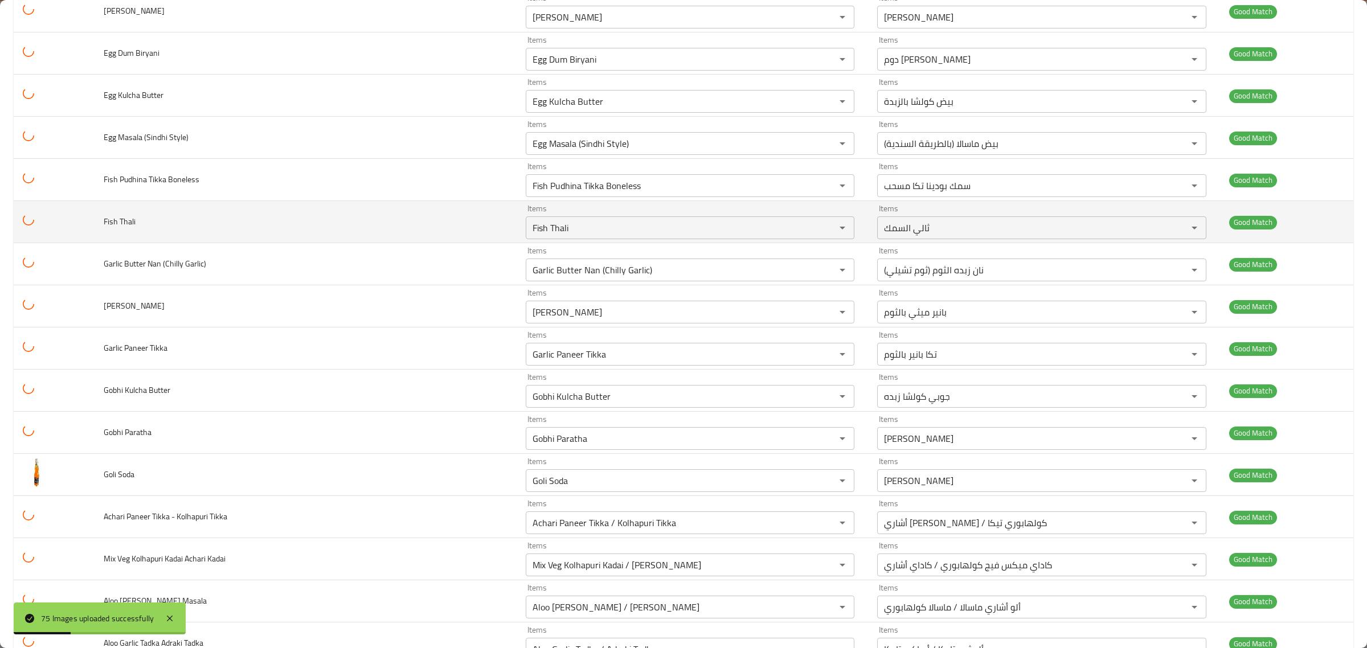
scroll to position [2719, 0]
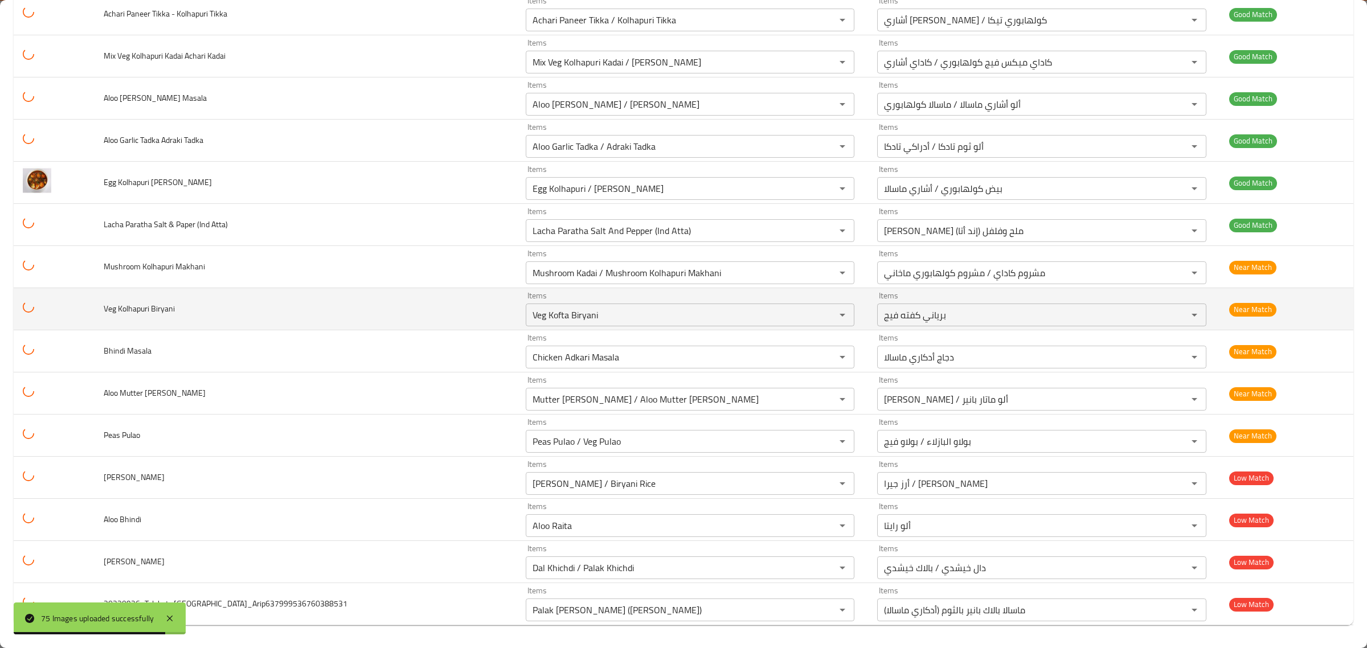
click at [138, 310] on span "Veg Kolhapuri Biryani" at bounding box center [139, 308] width 71 height 15
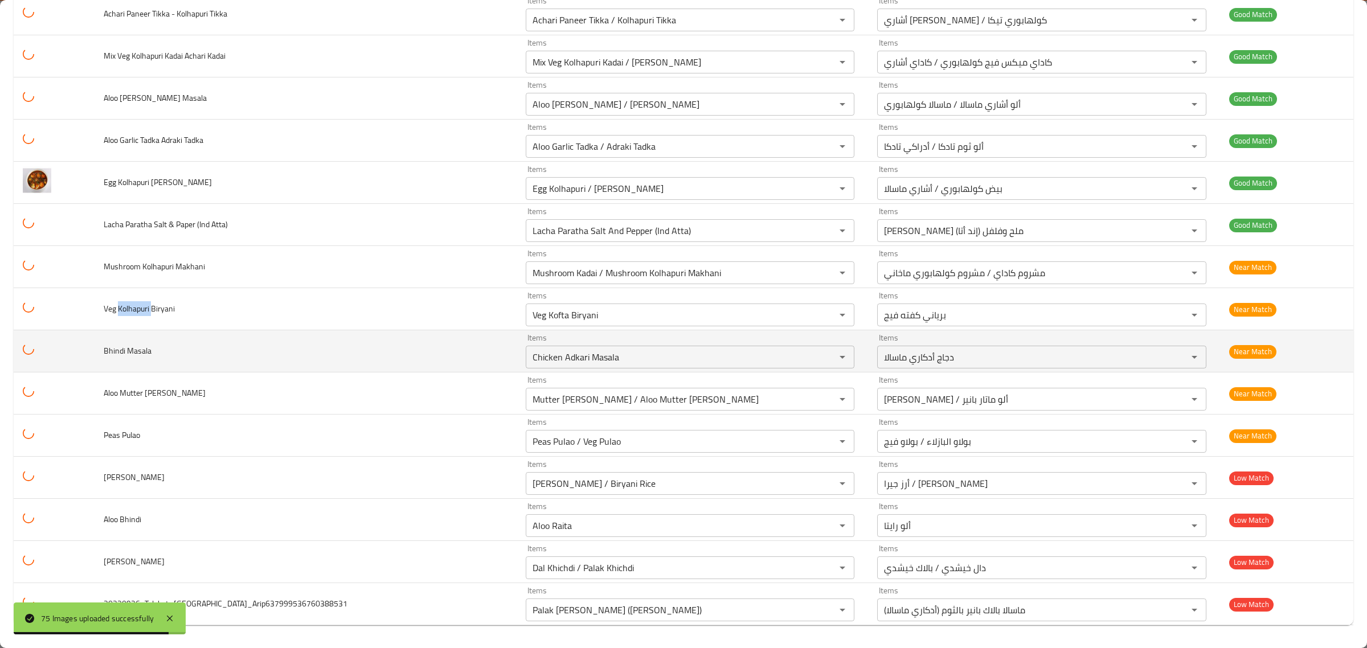
copy span "Kolhapuri"
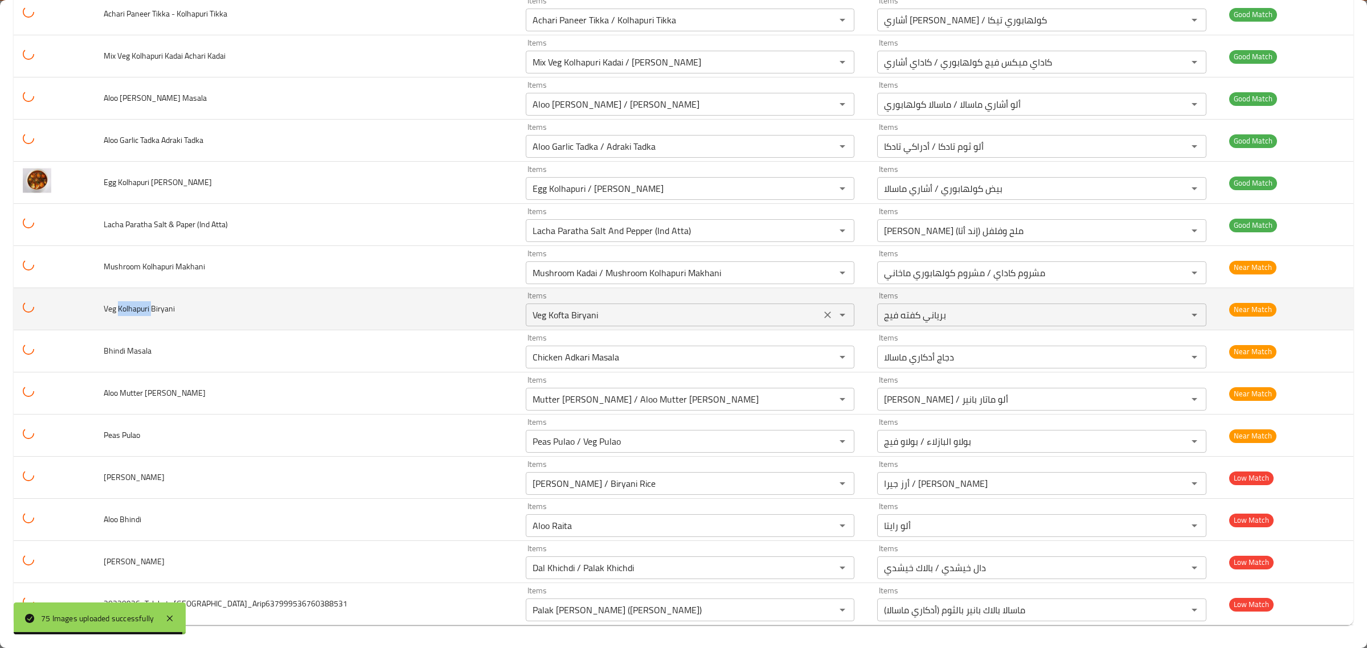
click at [529, 318] on Biryani "Veg Kofta Biryani" at bounding box center [673, 315] width 288 height 16
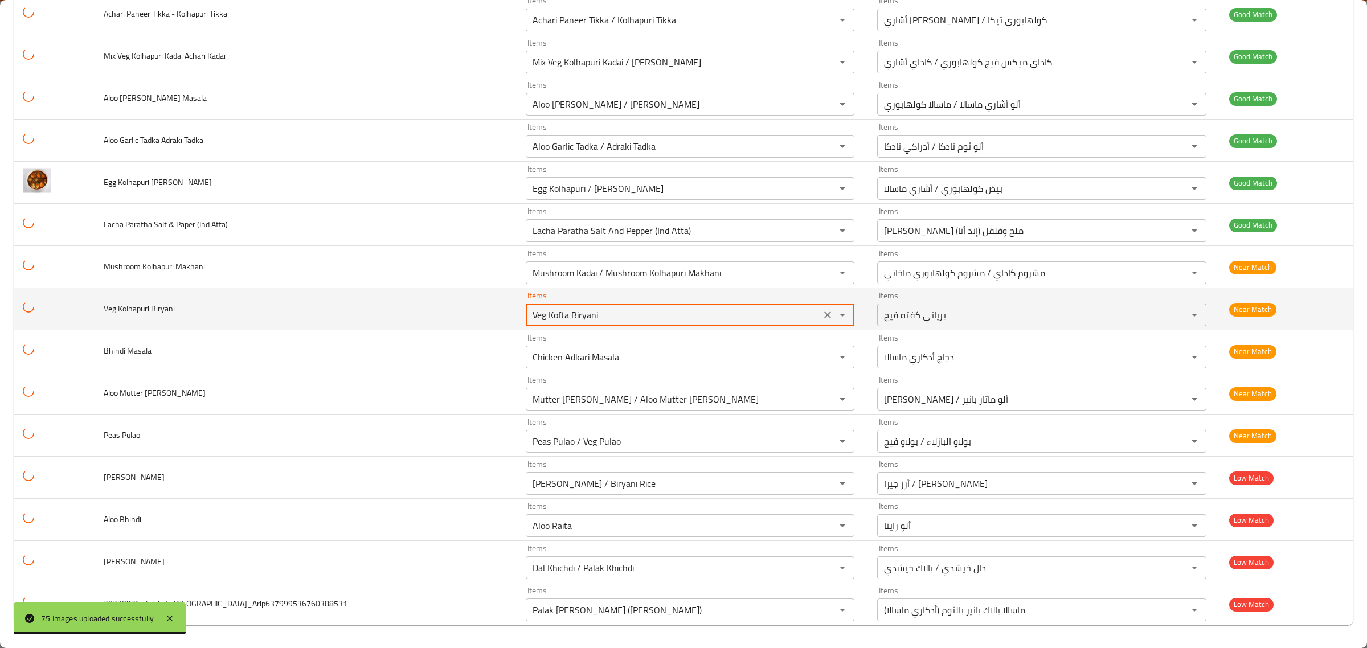
click at [529, 318] on Biryani "Veg Kofta Biryani" at bounding box center [673, 315] width 288 height 16
paste Biryani "Kolhapuri"
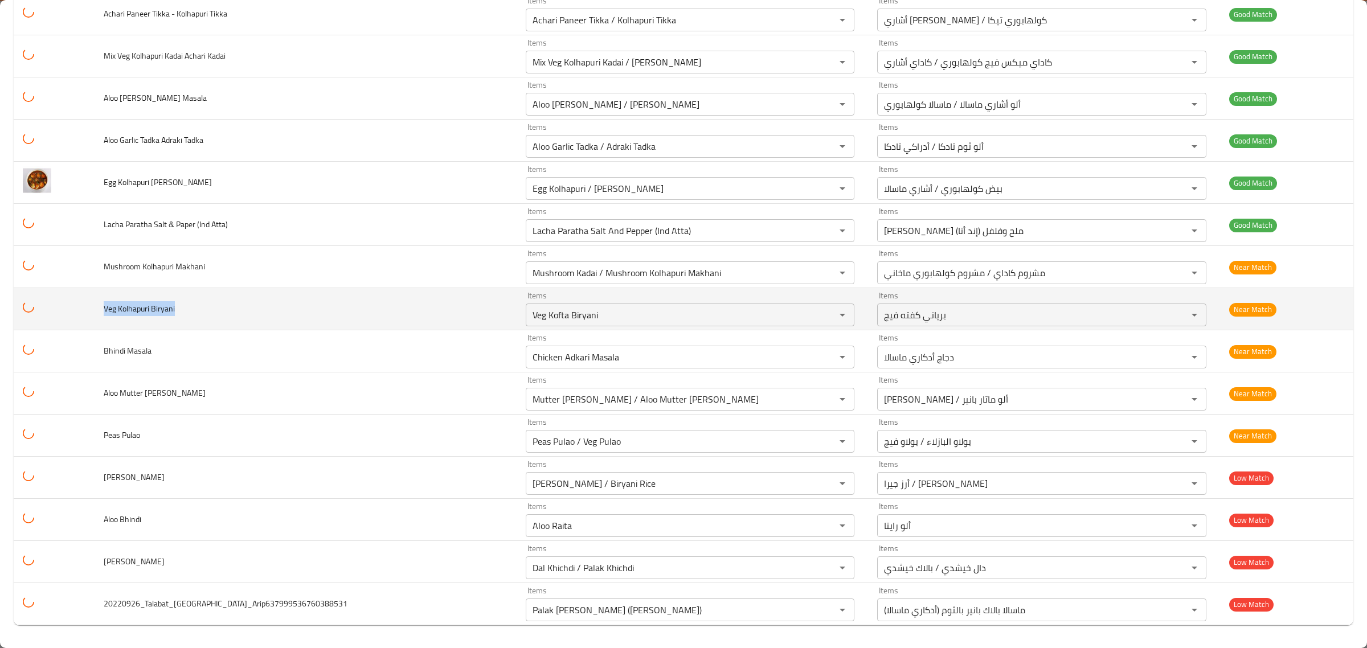
drag, startPoint x: 223, startPoint y: 304, endPoint x: 85, endPoint y: 305, distance: 137.9
click at [85, 305] on tr "Veg Kolhapuri Biryani Items Veg Kofta Biryani Items Items برياني كفته فيج Items…" at bounding box center [684, 309] width 1340 height 42
copy span "Veg Kolhapuri Biryani"
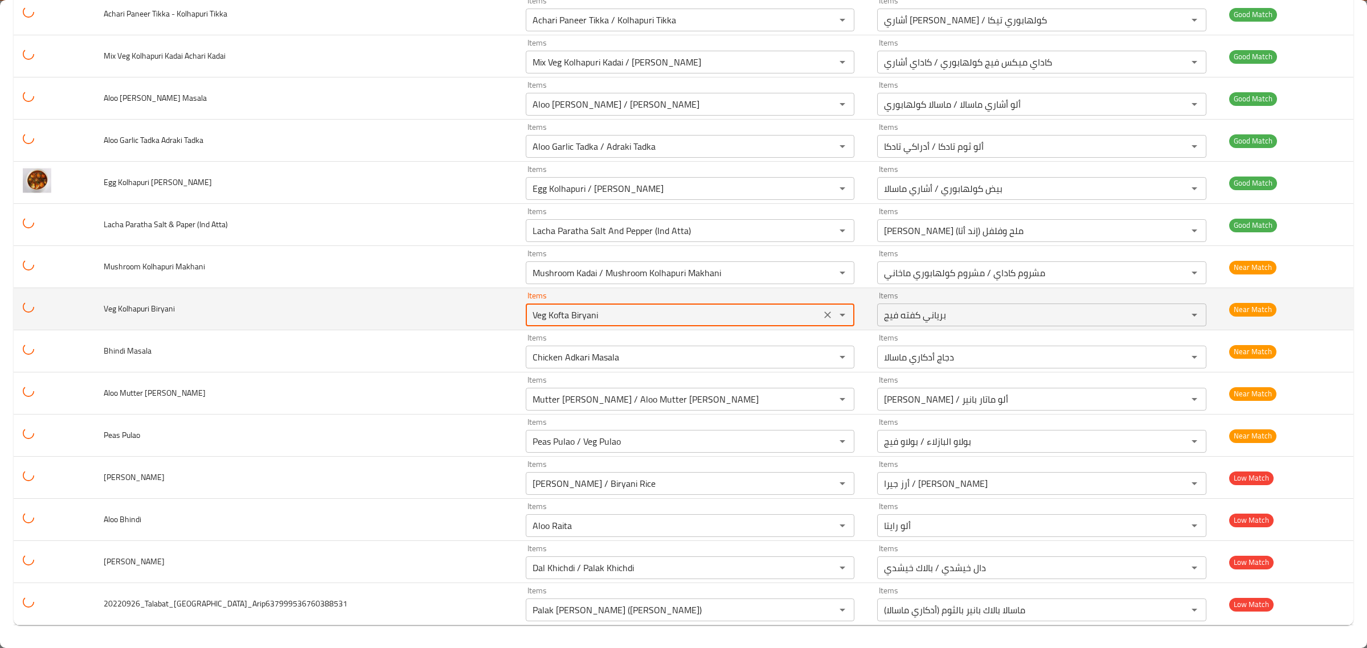
click at [529, 312] on Biryani "Veg Kofta Biryani" at bounding box center [673, 315] width 288 height 16
paste Biryani "lhapuri"
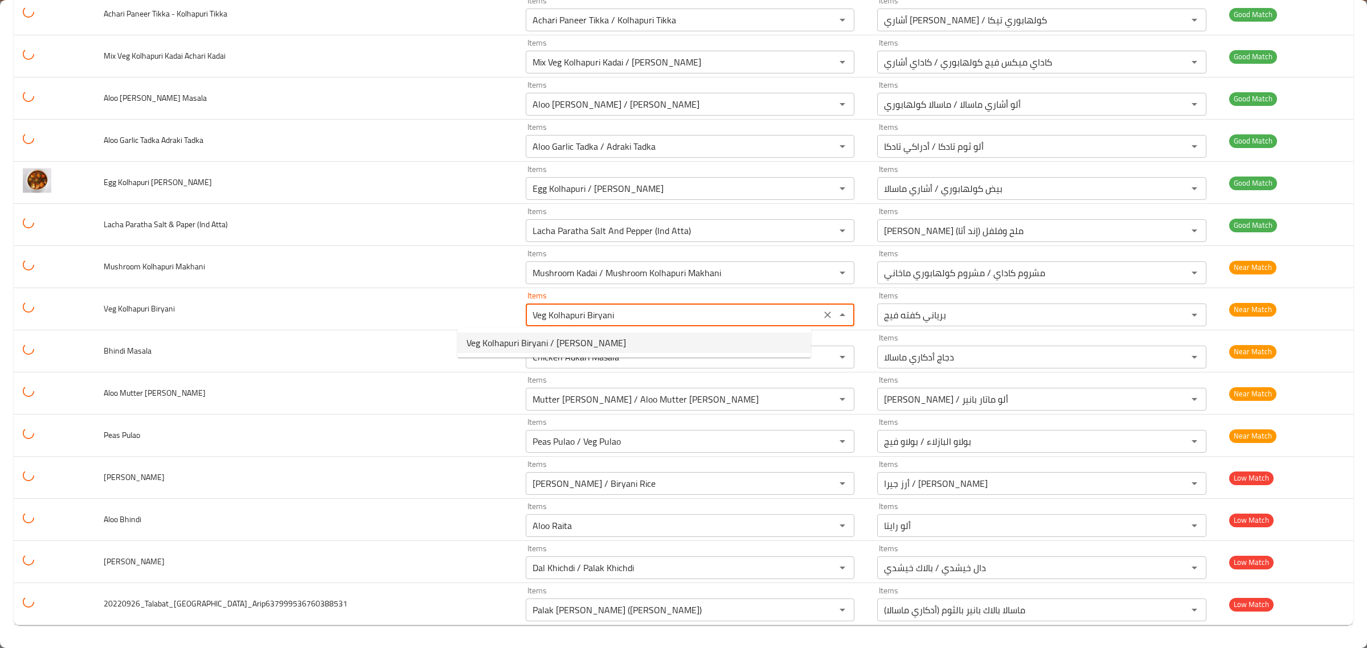
click at [533, 343] on span "Veg Kolhapuri Biryani / [PERSON_NAME]" at bounding box center [547, 343] width 160 height 14
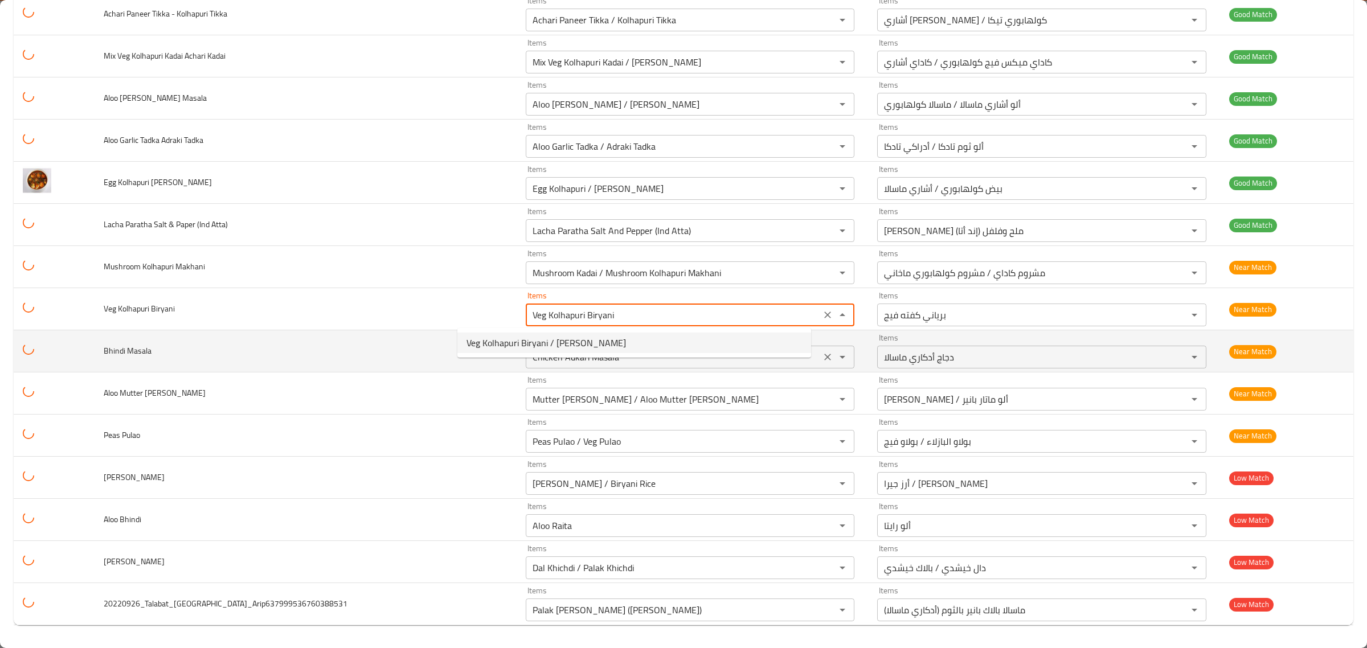
type Biryani "Veg Kolhapuri Biryani / [PERSON_NAME]"
type Biryani-ar "[PERSON_NAME] فيج / [PERSON_NAME]"
type Biryani "Veg Kolhapuri Biryani / [PERSON_NAME]"
drag, startPoint x: 115, startPoint y: 341, endPoint x: 100, endPoint y: 341, distance: 14.2
click at [101, 341] on td "Bhindi Masala" at bounding box center [306, 351] width 422 height 42
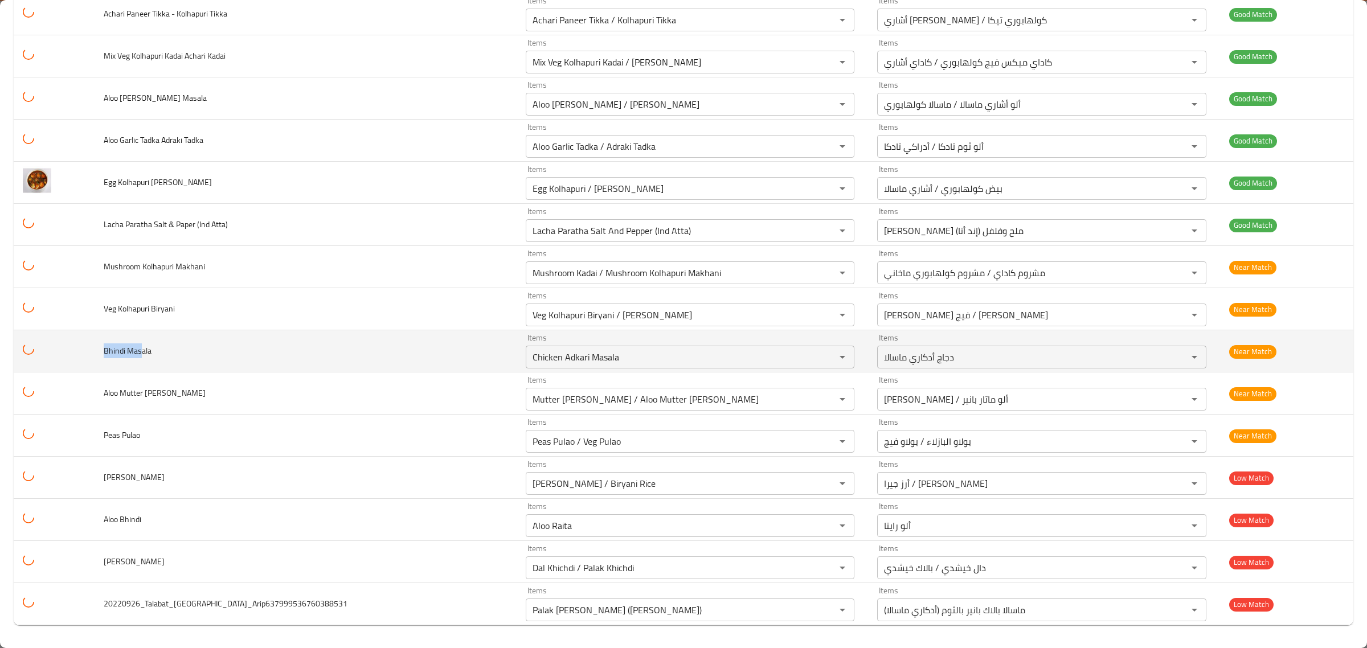
click at [123, 349] on span "Bhindi Masala" at bounding box center [128, 351] width 48 height 15
copy span "Bhindi Masala"
click at [539, 359] on Masala "Chicken Adkari Masala" at bounding box center [673, 357] width 288 height 16
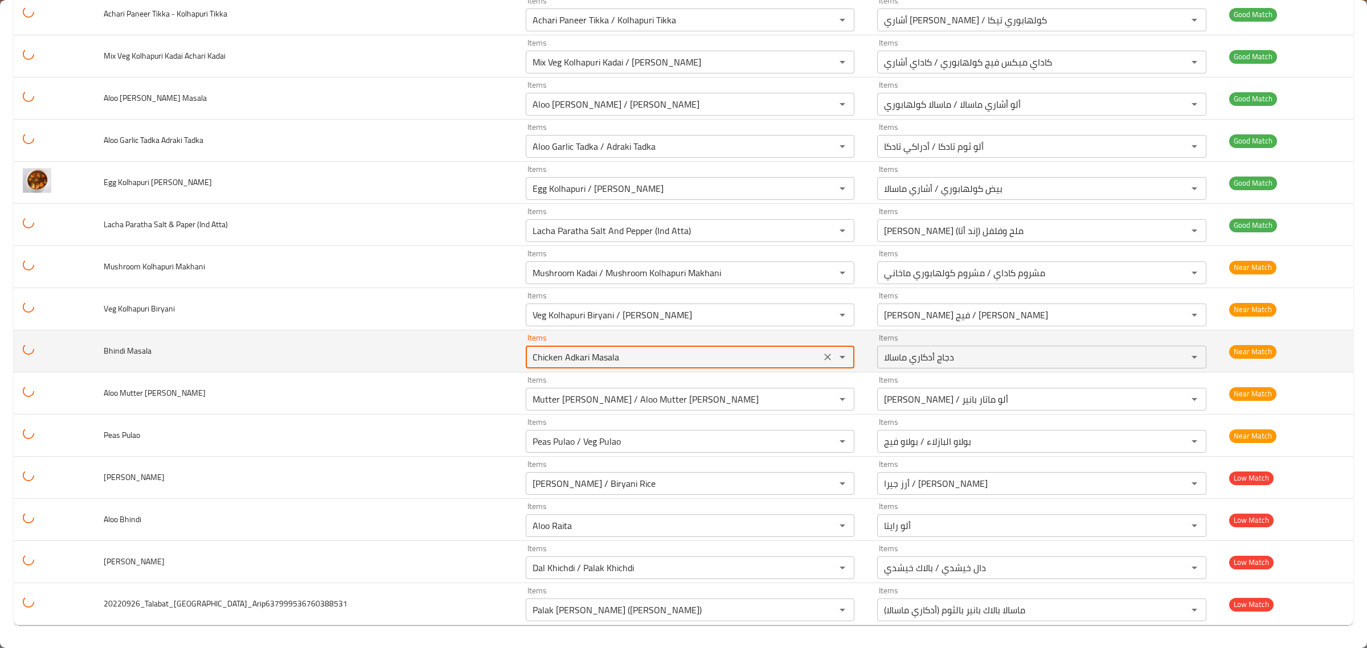
click at [539, 359] on Masala "Chicken Adkari Masala" at bounding box center [673, 357] width 288 height 16
paste Masala "Bhindi Masala"
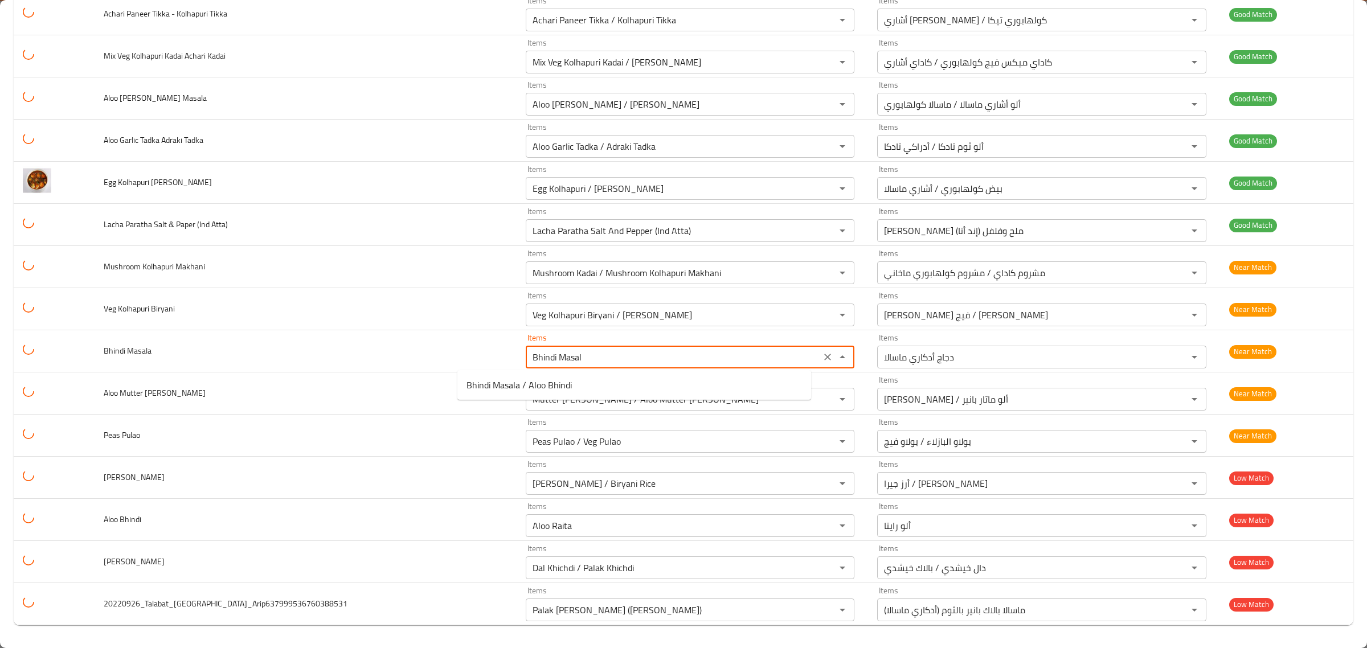
click at [518, 387] on span "Bhindi Masala / Aloo Bhindi" at bounding box center [519, 385] width 105 height 14
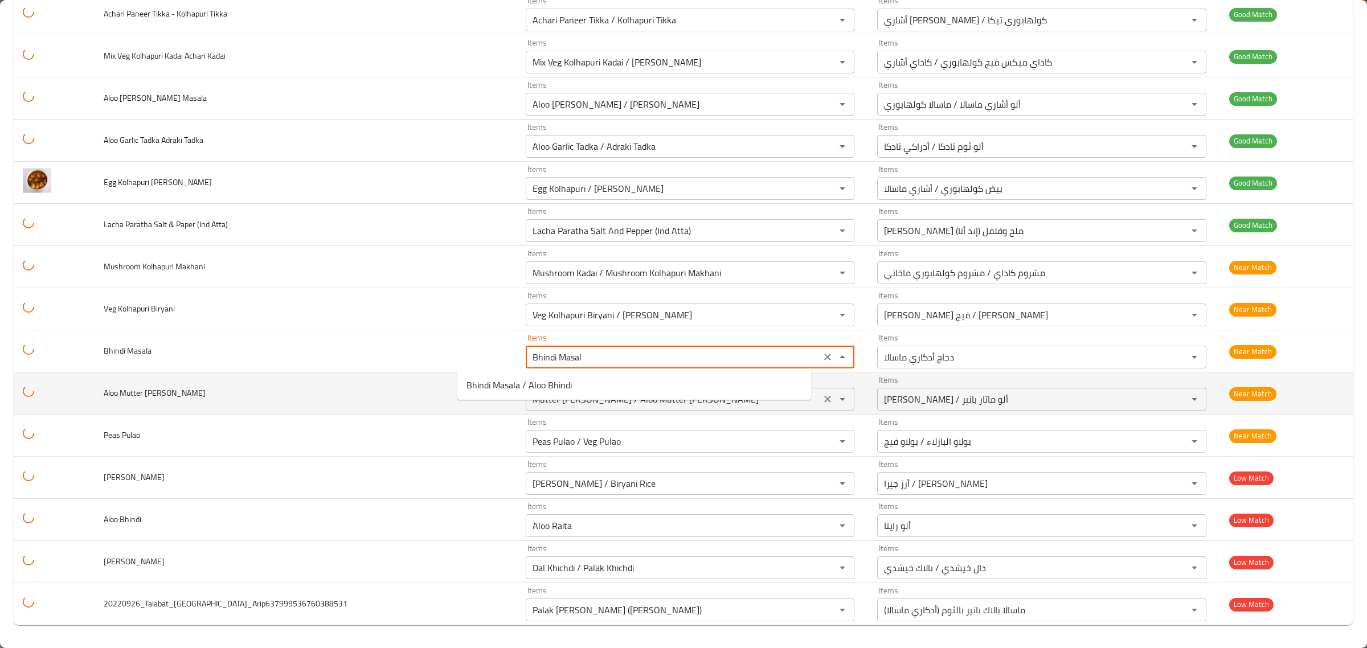
type Masala "Bhindi Masala / Aloo Bhindi"
type Masala-ar "بهندي ماسالا / ألو بهندي"
type Masala "Bhindi Masala / Aloo Bhindi"
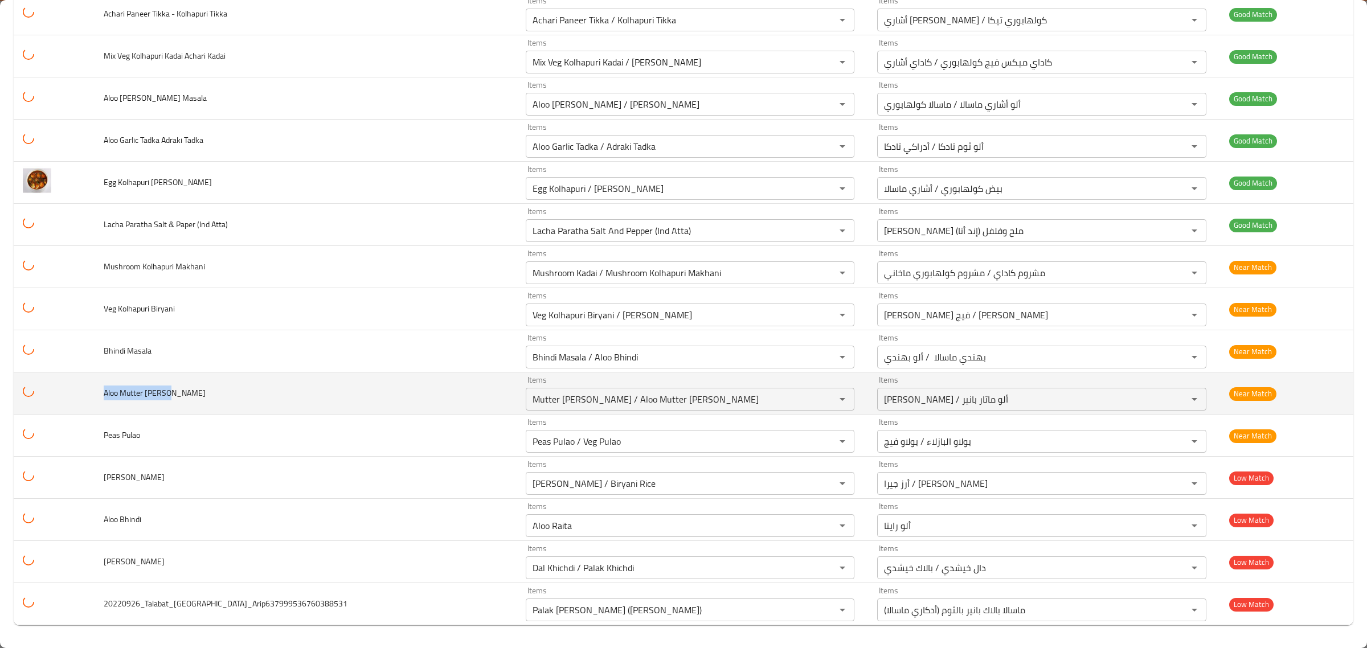
drag, startPoint x: 203, startPoint y: 394, endPoint x: 77, endPoint y: 386, distance: 126.2
click at [77, 386] on tr "Aloo Mutter Paneer Items Mutter [PERSON_NAME] / Aloo Mutter Paneer Items Items …" at bounding box center [684, 394] width 1340 height 42
copy span "Aloo Mutter [PERSON_NAME]"
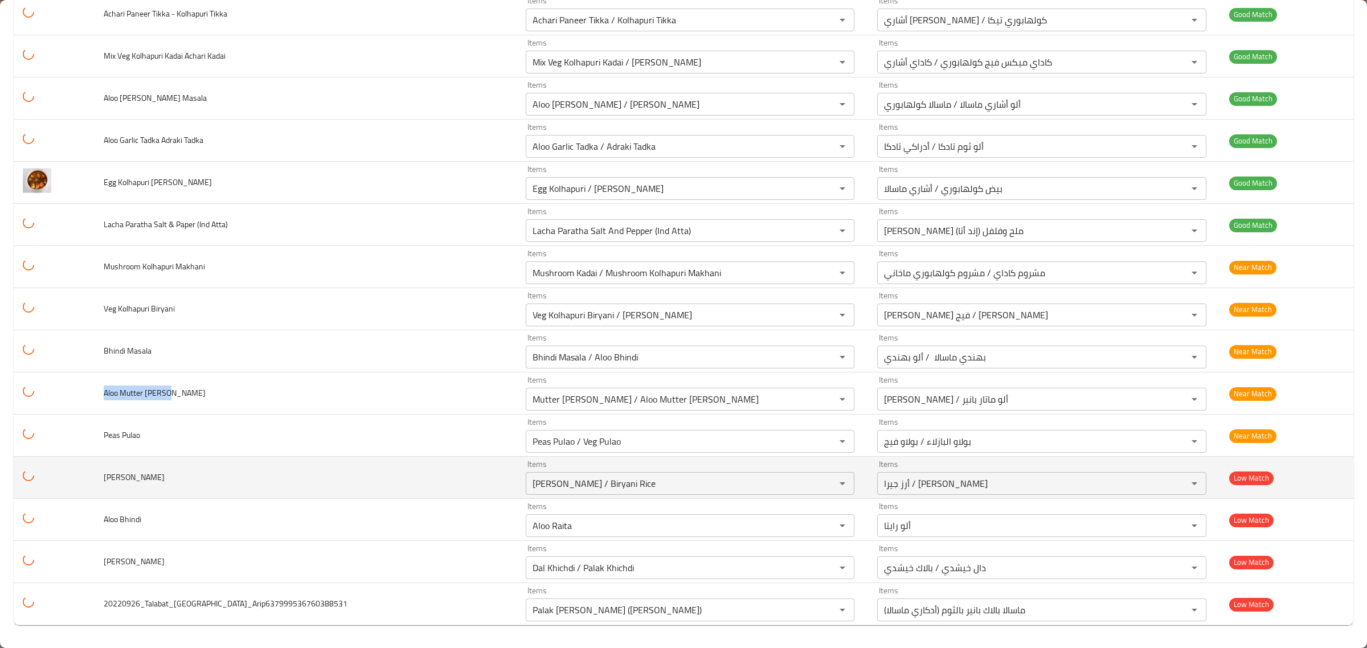
drag, startPoint x: 257, startPoint y: 476, endPoint x: 74, endPoint y: 482, distance: 183.5
click at [74, 482] on tr "Achari Biryani Items Jeera Rice / Biryani Rice Items Items أرز جيرا / أرز بريان…" at bounding box center [684, 478] width 1340 height 42
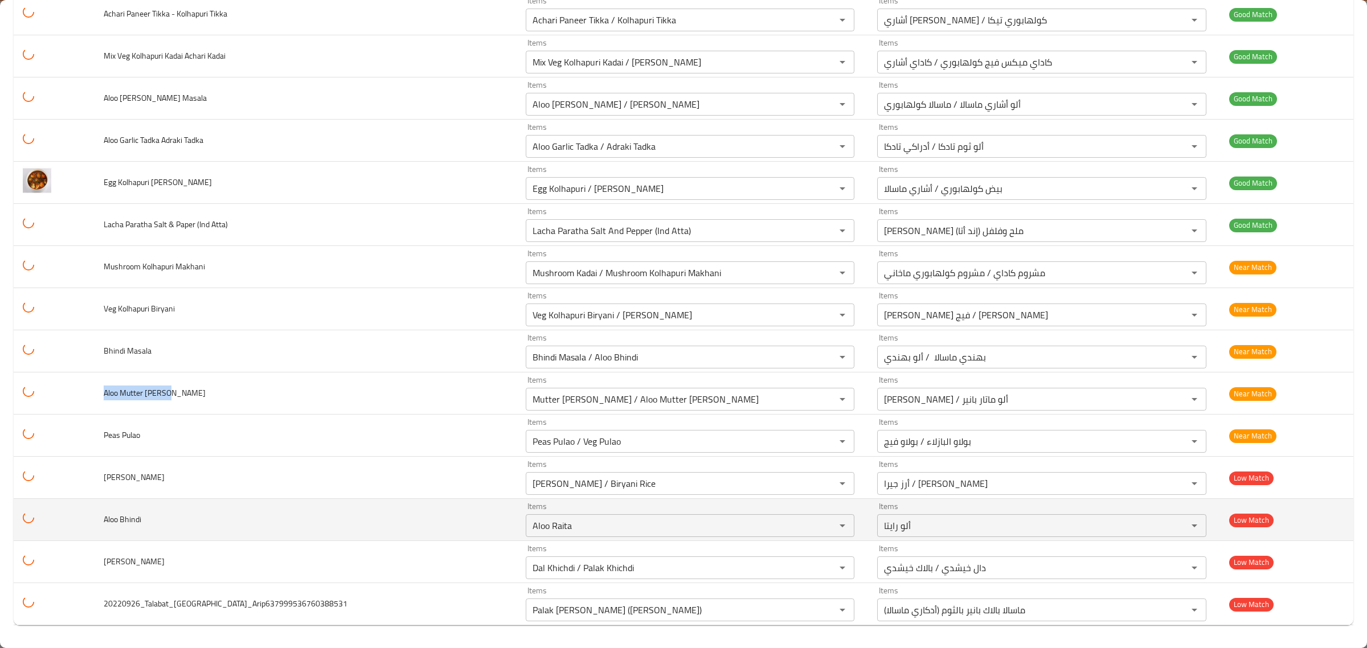
copy span "Achari Biryani"
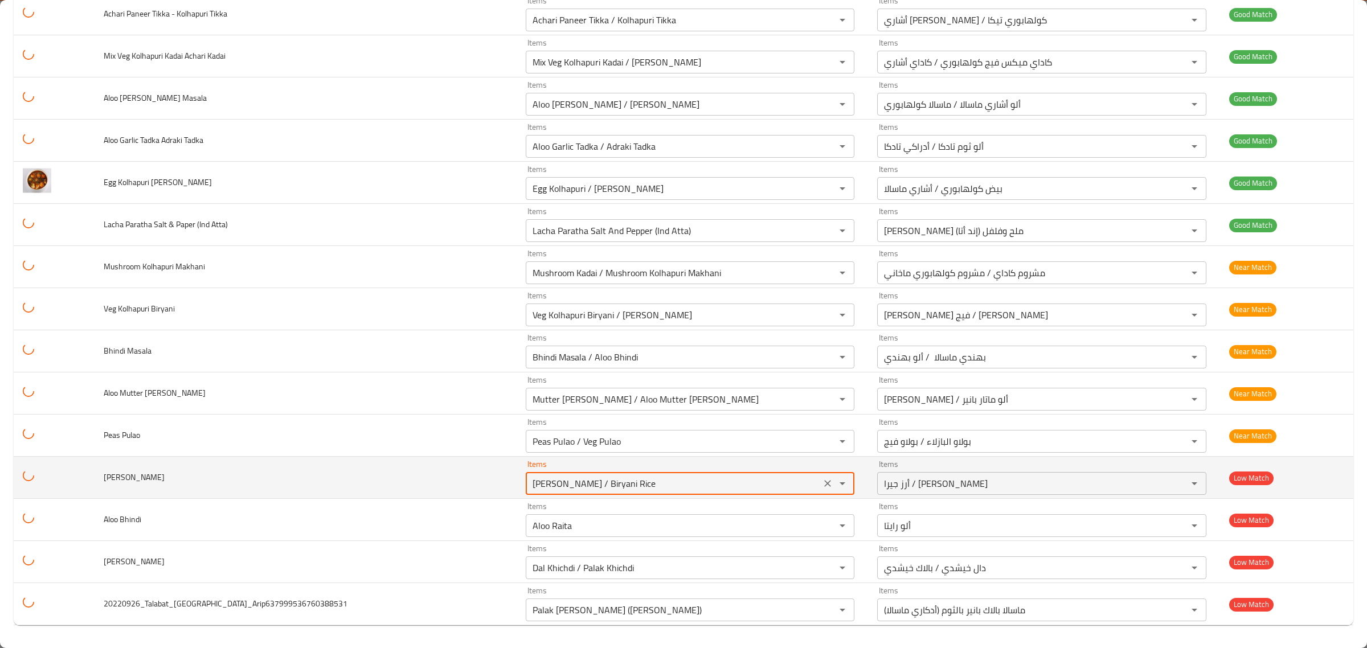
click at [529, 491] on Biryani "Jeera Rice / Biryani Rice" at bounding box center [673, 484] width 288 height 16
paste Biryani "Achari Biryani"
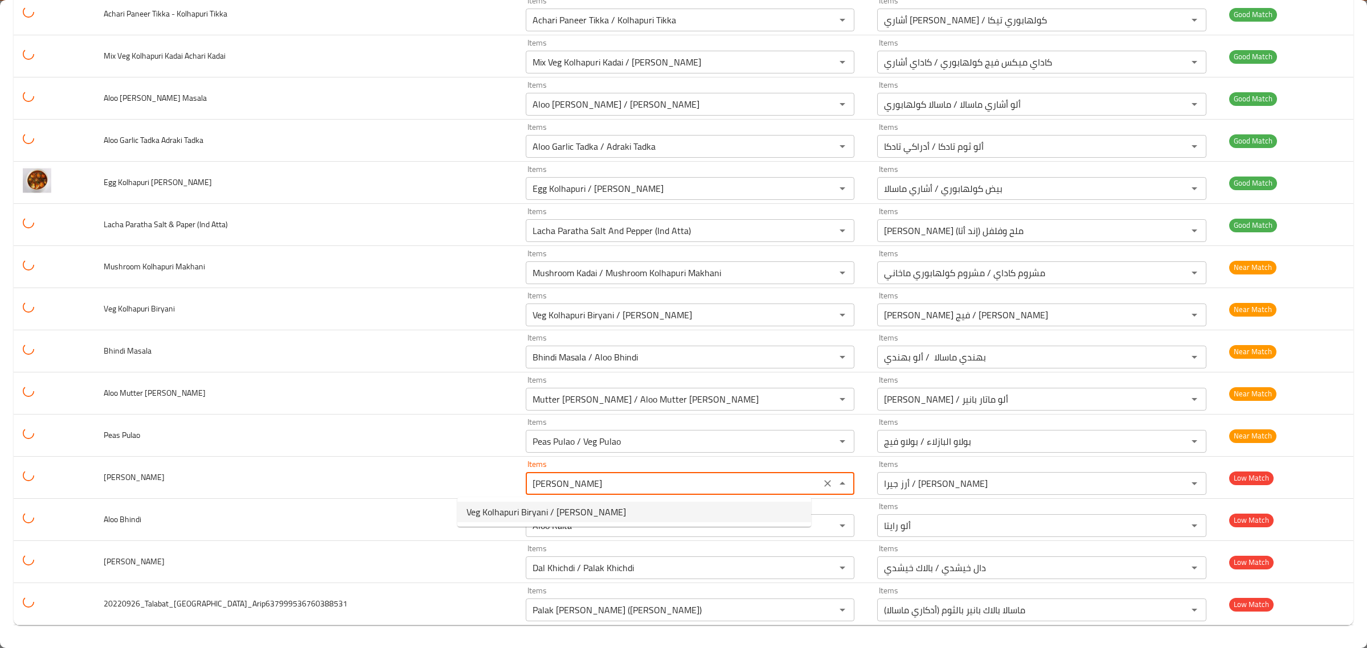
click at [525, 511] on span "Veg Kolhapuri Biryani / Achari Biryani" at bounding box center [547, 512] width 160 height 14
type Biryani "Veg Kolhapuri Biryani / Achari Biryani"
type Biryani-ar "برياني كولهابوري فيج / برياني أشاري"
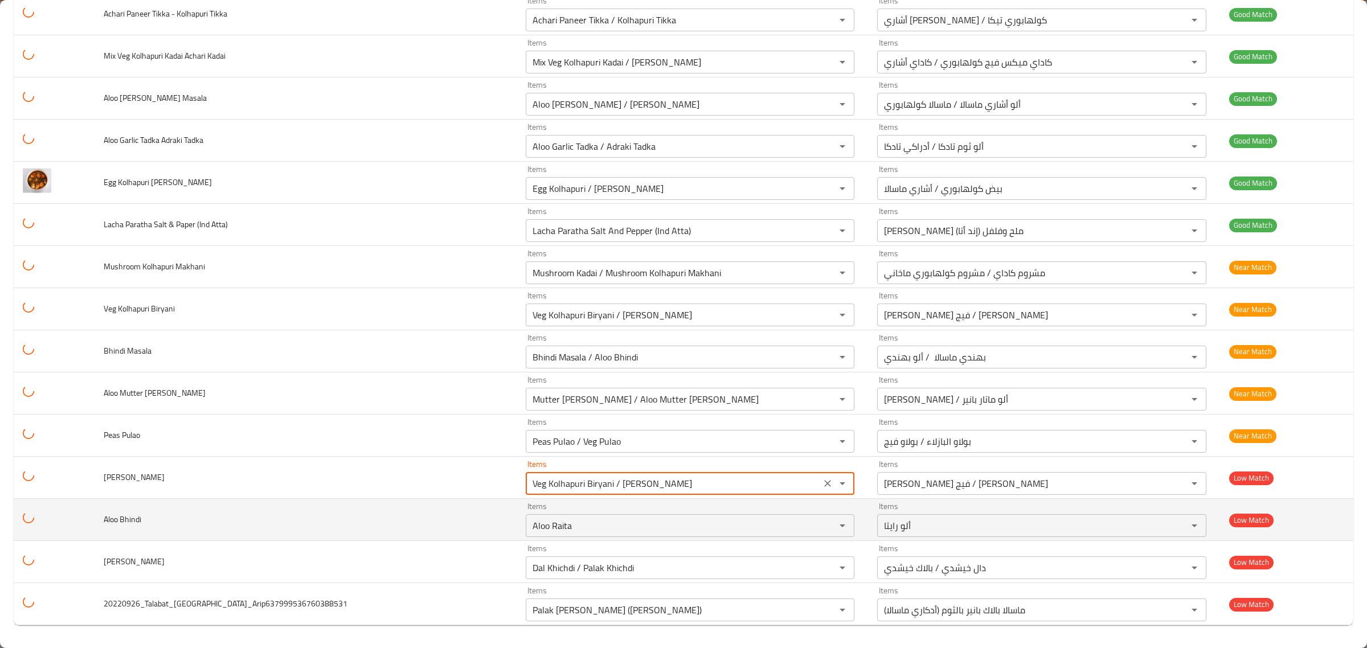
type Biryani "Veg Kolhapuri Biryani / Achari Biryani"
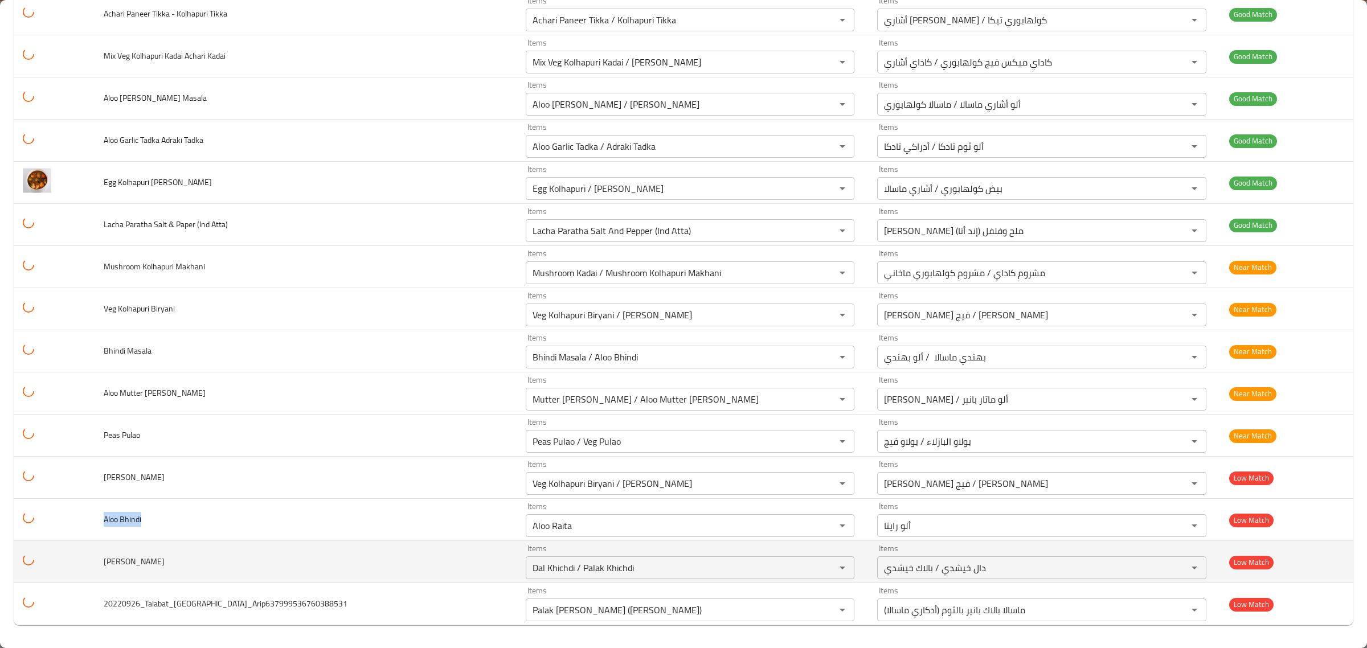
drag, startPoint x: 95, startPoint y: 514, endPoint x: 324, endPoint y: 551, distance: 231.9
click at [32, 511] on tr "Aloo Bhindi Items Aloo Raita Items Items ألو رايتا Items Low Match" at bounding box center [684, 520] width 1340 height 42
copy span "Aloo Bhindi"
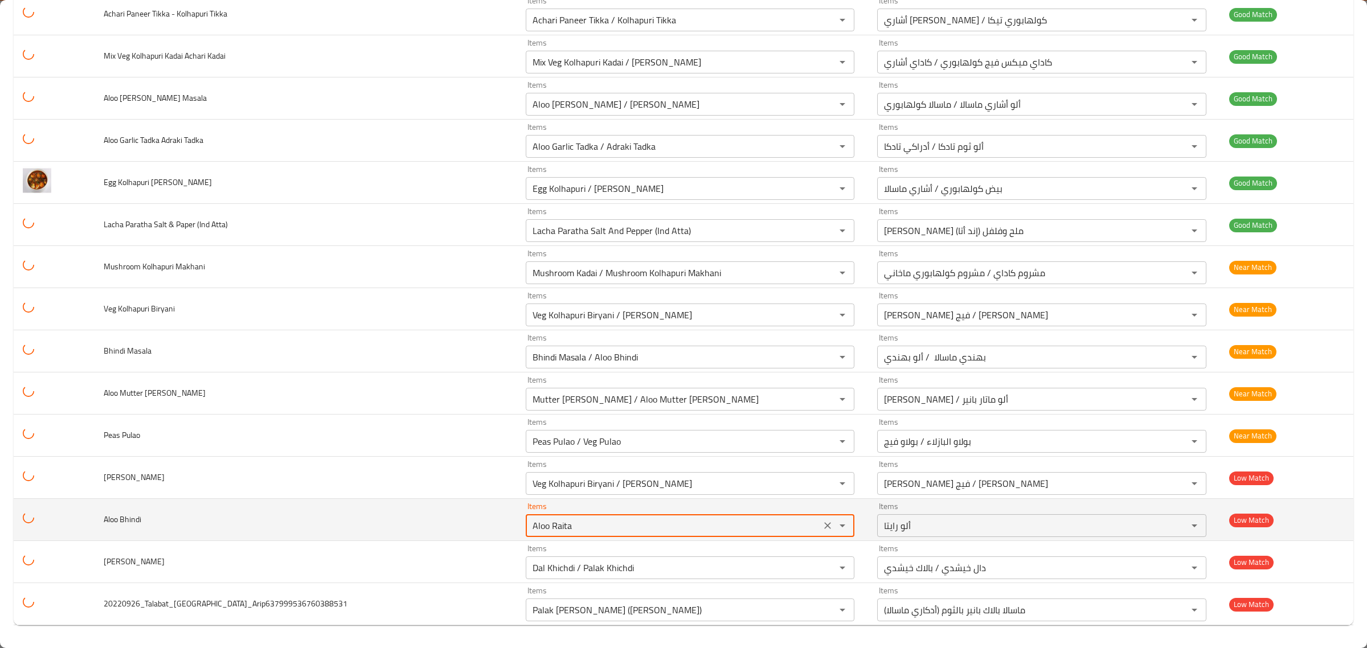
click at [529, 528] on Bhindi "Aloo Raita" at bounding box center [673, 526] width 288 height 16
paste Bhindi "Bhindi"
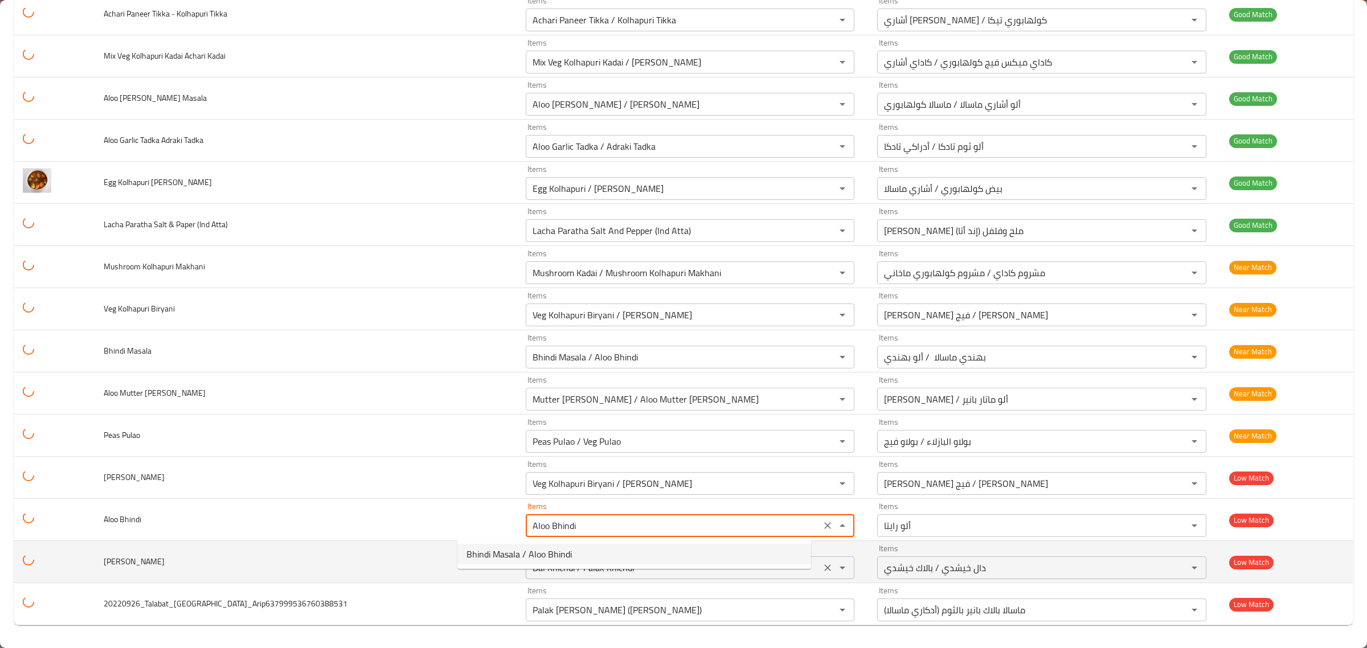
click at [556, 553] on span "Bhindi Masala / Aloo Bhindi" at bounding box center [519, 554] width 105 height 14
type Bhindi "Bhindi Masala / Aloo Bhindi"
type Bhindi-ar "بهندي ماسالا / ألو بهندي"
type Bhindi "Bhindi Masala / Aloo Bhindi"
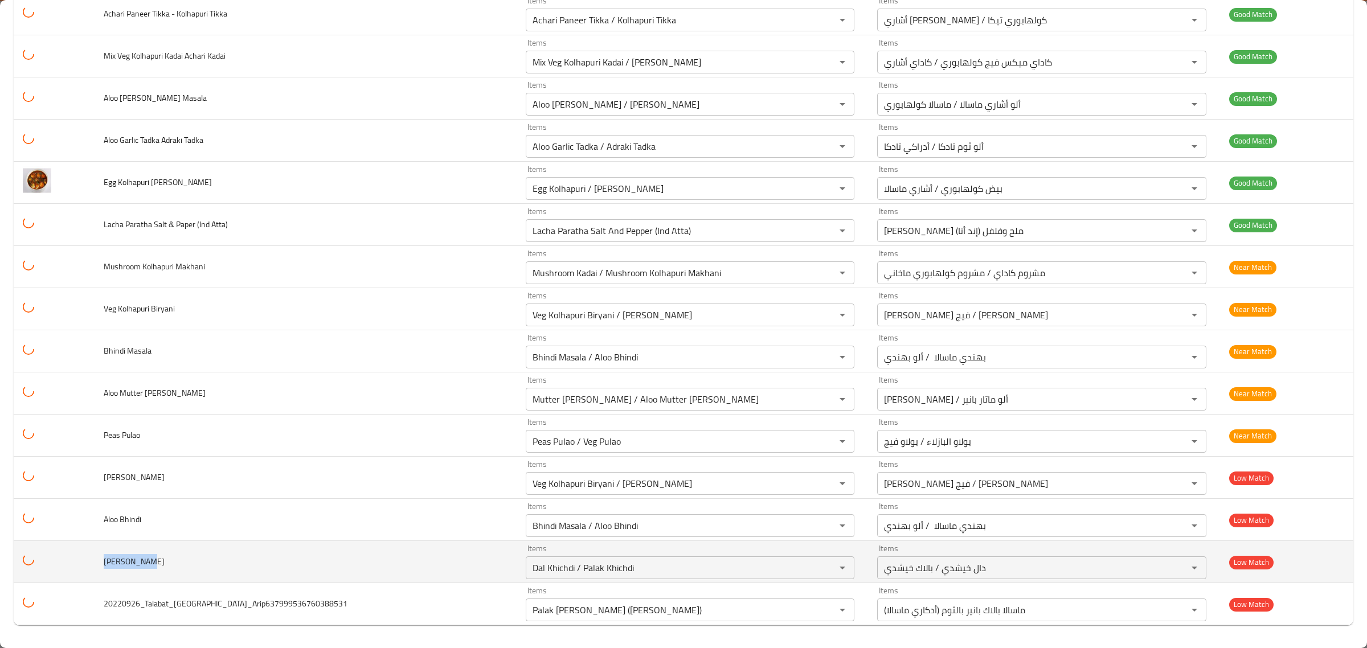
drag, startPoint x: 158, startPoint y: 559, endPoint x: 89, endPoint y: 559, distance: 68.9
click at [89, 559] on tr "Dal Khichdi Items Dal Khichdi / Palak Khichdi Items Items دال خيشدي / بالاك خيش…" at bounding box center [684, 562] width 1340 height 42
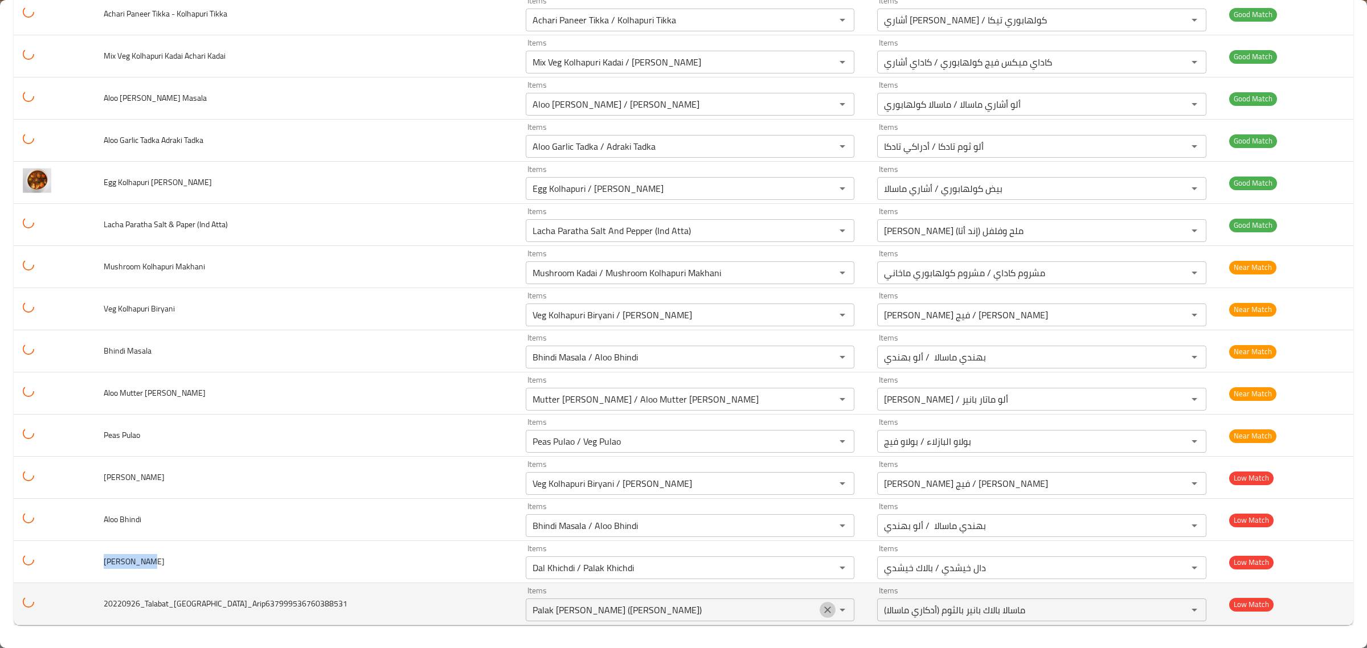
click at [825, 612] on icon "Clear" at bounding box center [828, 610] width 7 height 7
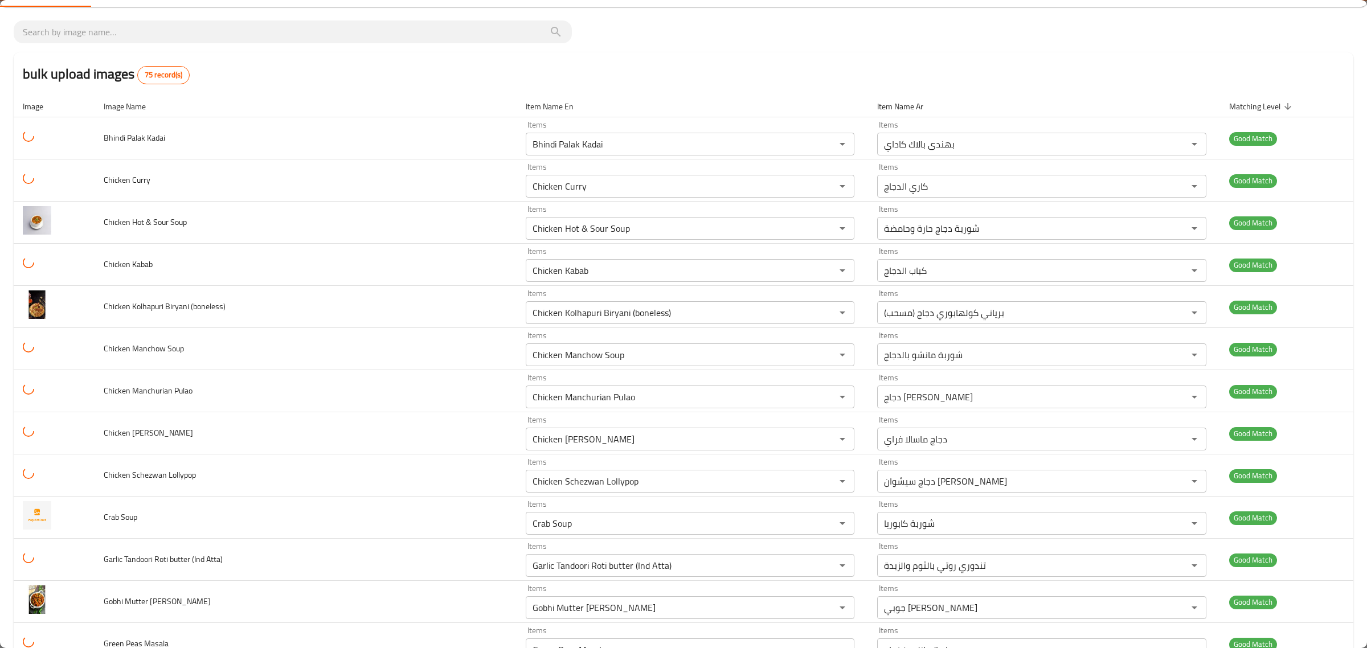
scroll to position [0, 0]
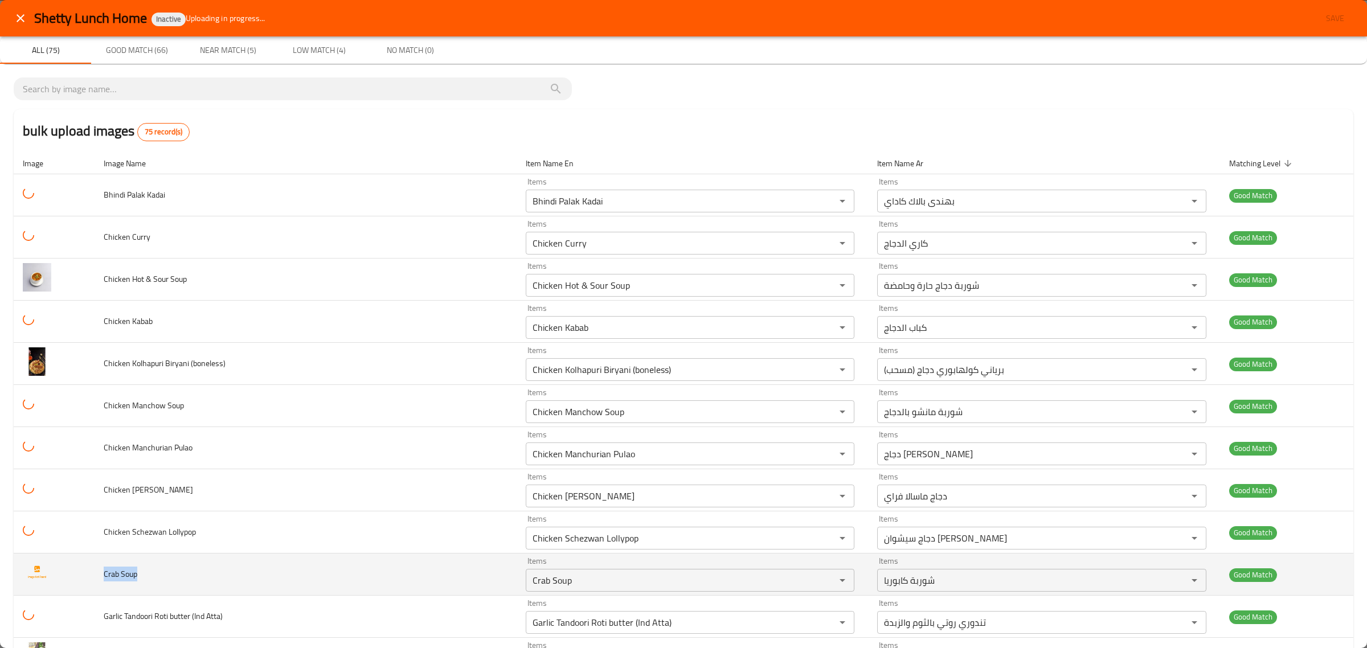
drag, startPoint x: 191, startPoint y: 583, endPoint x: 109, endPoint y: 577, distance: 82.3
click at [109, 577] on td "Crab Soup" at bounding box center [306, 575] width 422 height 42
copy span "Crab Soup"
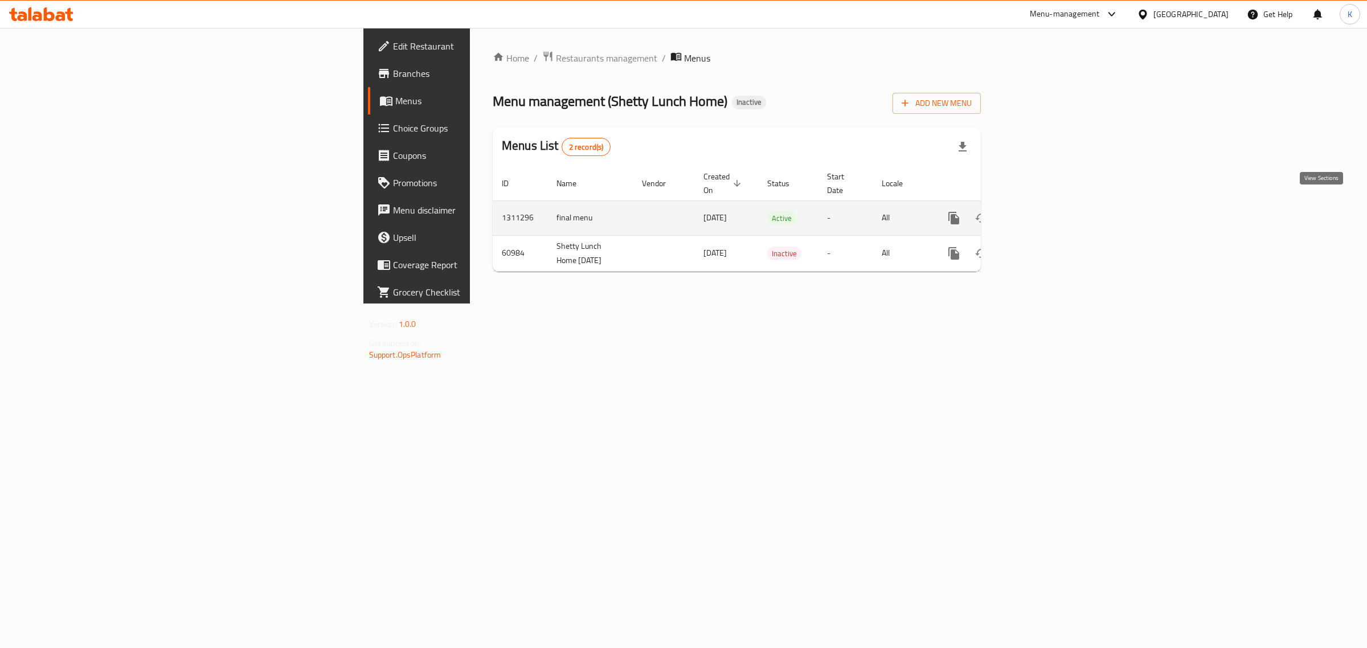
click at [1043, 211] on icon "enhanced table" at bounding box center [1036, 218] width 14 height 14
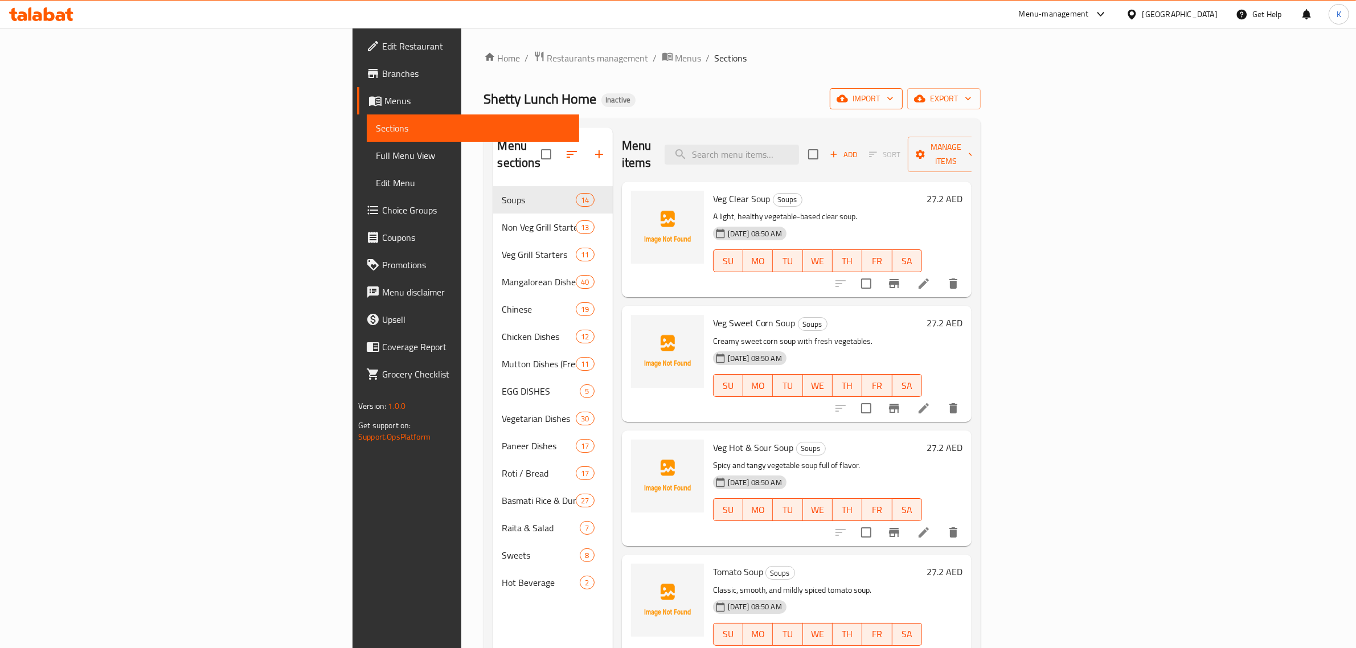
click at [903, 89] on button "import" at bounding box center [866, 98] width 73 height 21
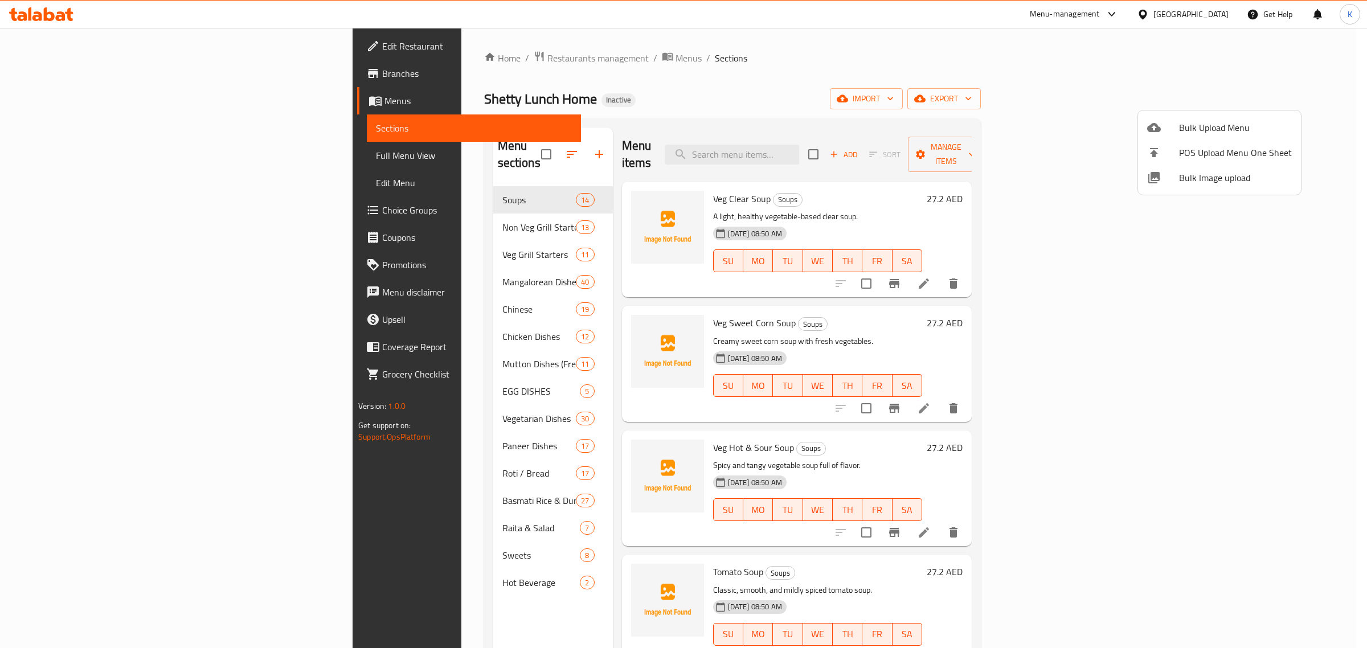
click at [1200, 175] on span "Bulk Image upload" at bounding box center [1235, 178] width 113 height 14
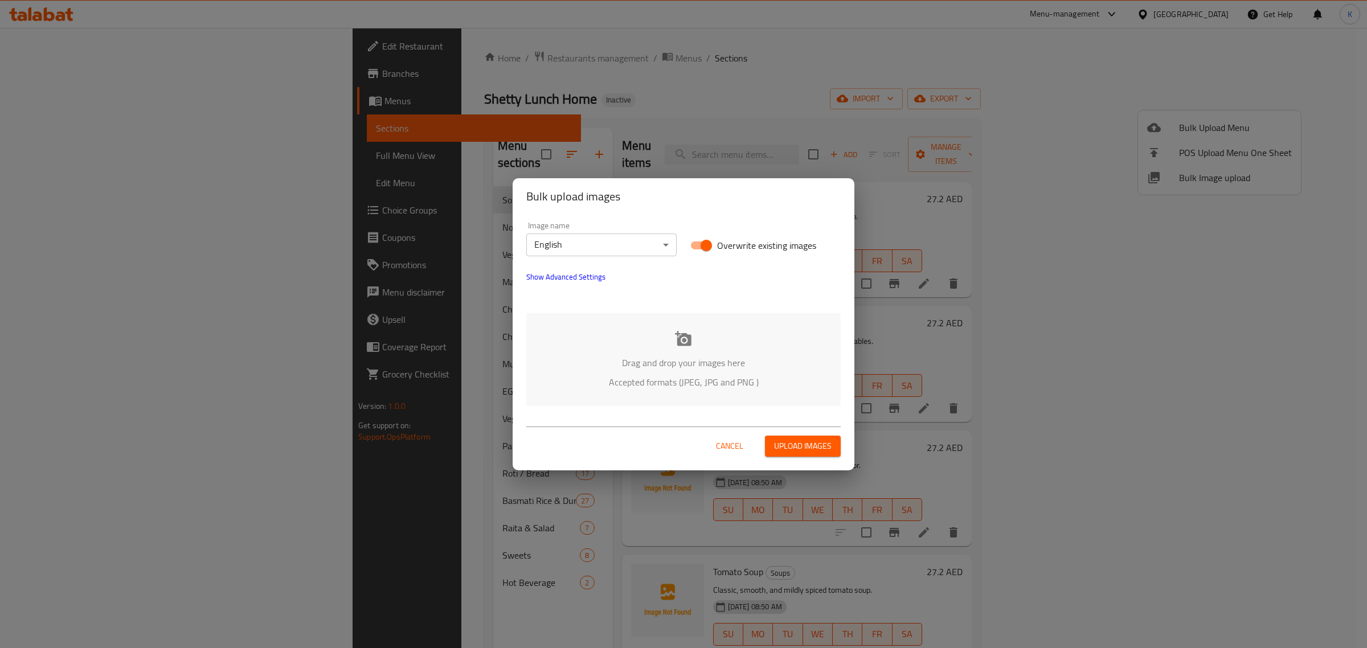
click at [705, 348] on div "Drag and drop your images here Accepted formats (JPEG, JPG and PNG )" at bounding box center [683, 359] width 314 height 93
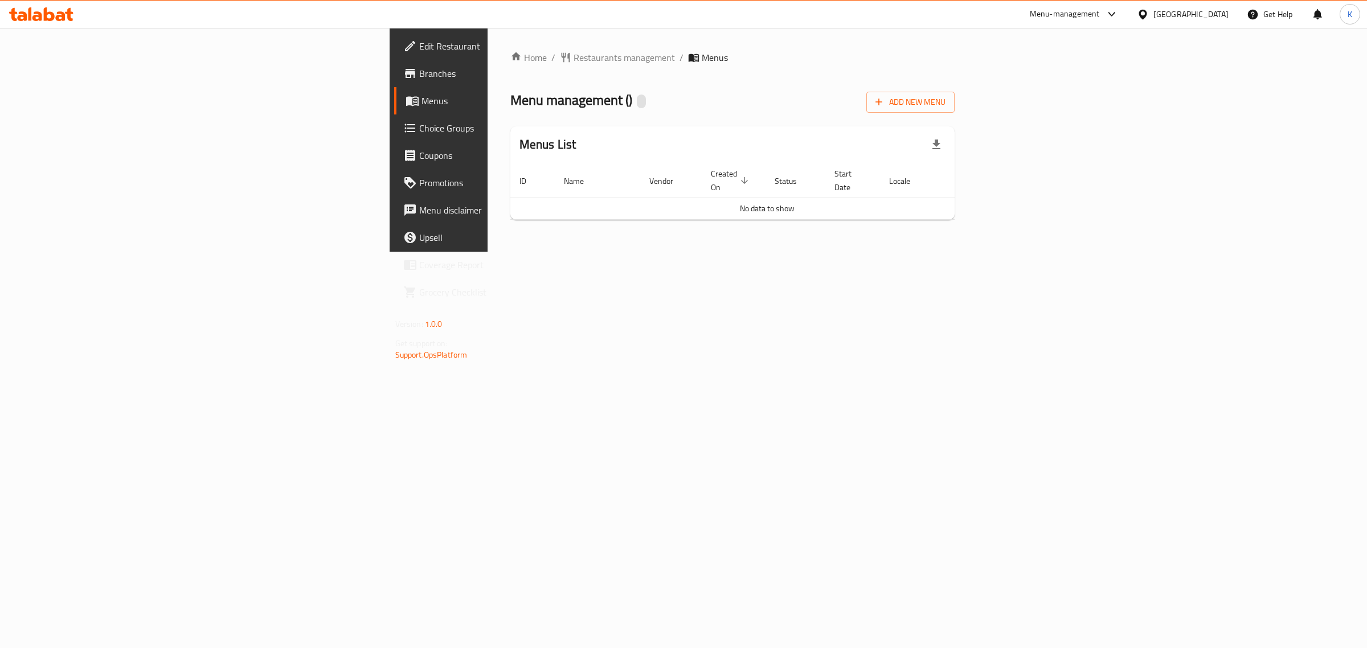
click at [829, 252] on div "Home / Restaurants management / Menus Menu management ( ) Add New Menu Menus Li…" at bounding box center [733, 140] width 491 height 224
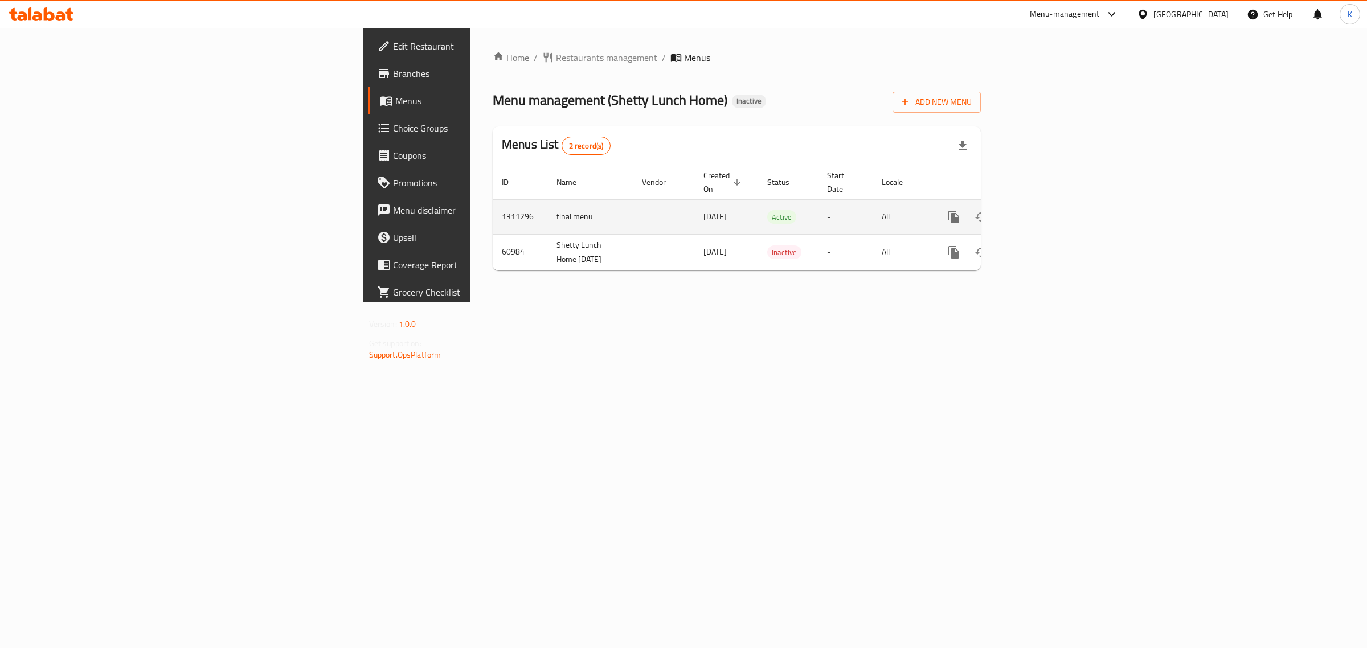
click at [1043, 210] on icon "enhanced table" at bounding box center [1036, 217] width 14 height 14
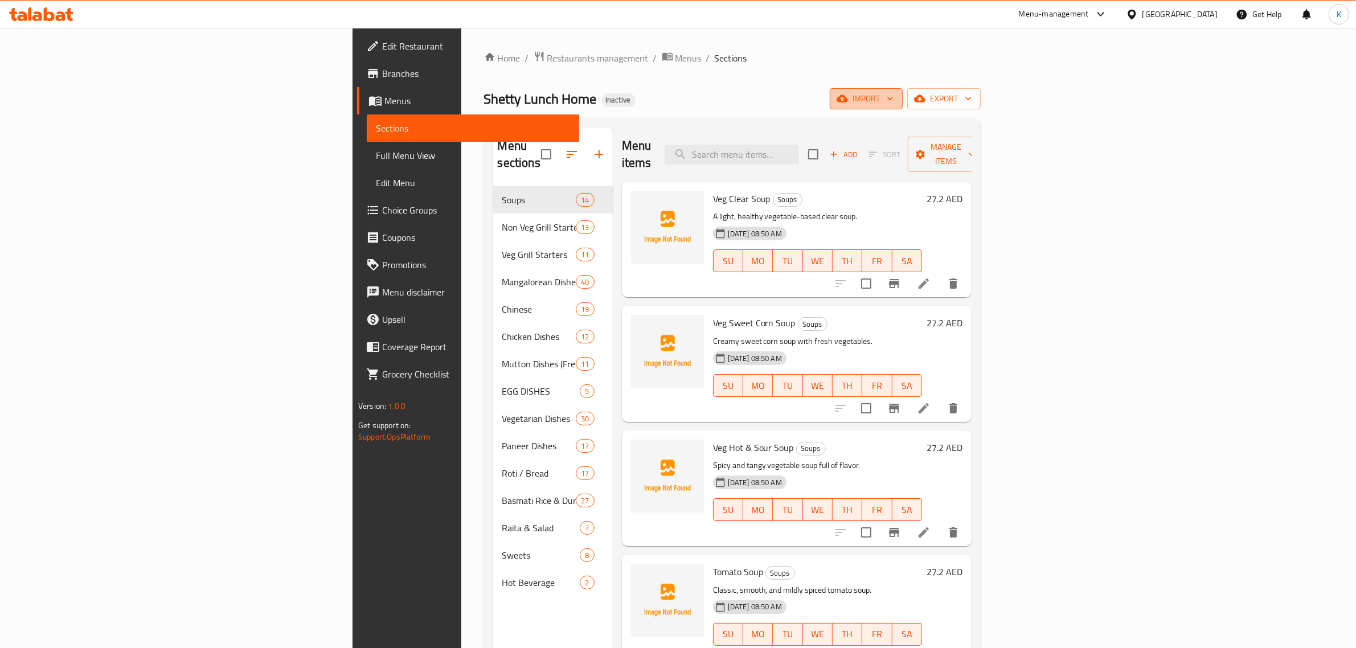
click at [848, 101] on icon "button" at bounding box center [842, 98] width 11 height 7
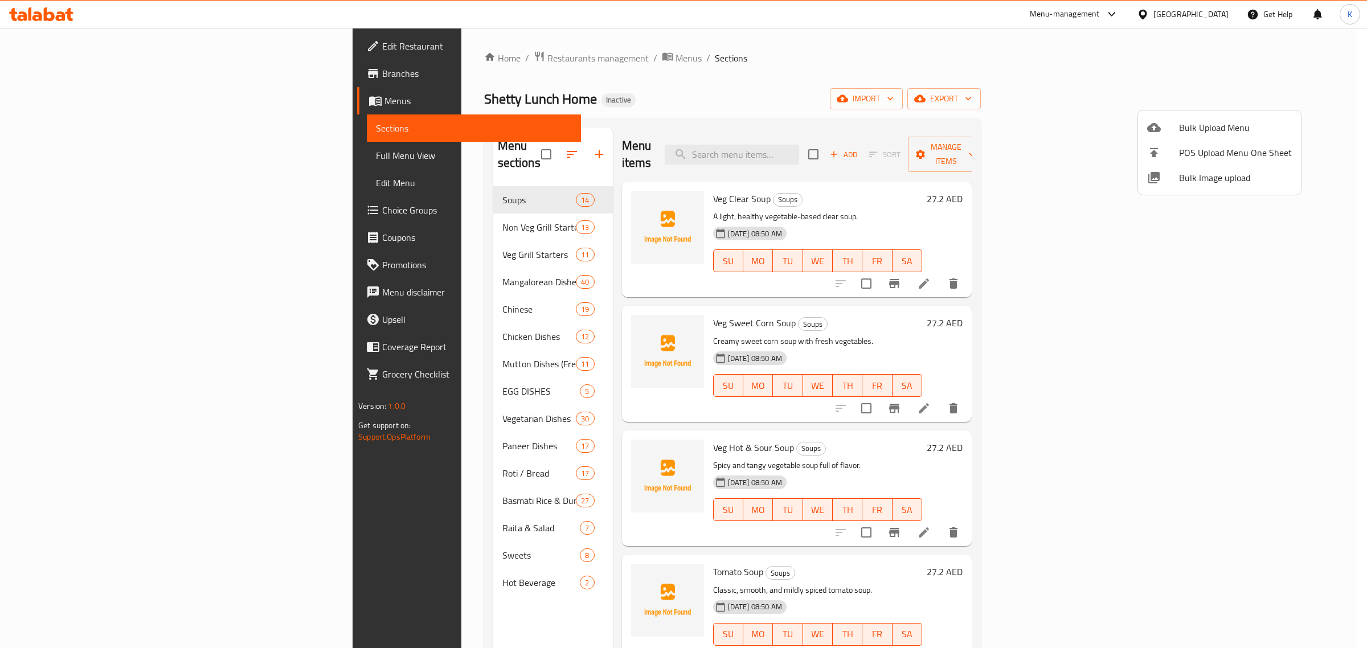
click at [1167, 186] on li "Bulk Image upload" at bounding box center [1219, 177] width 163 height 25
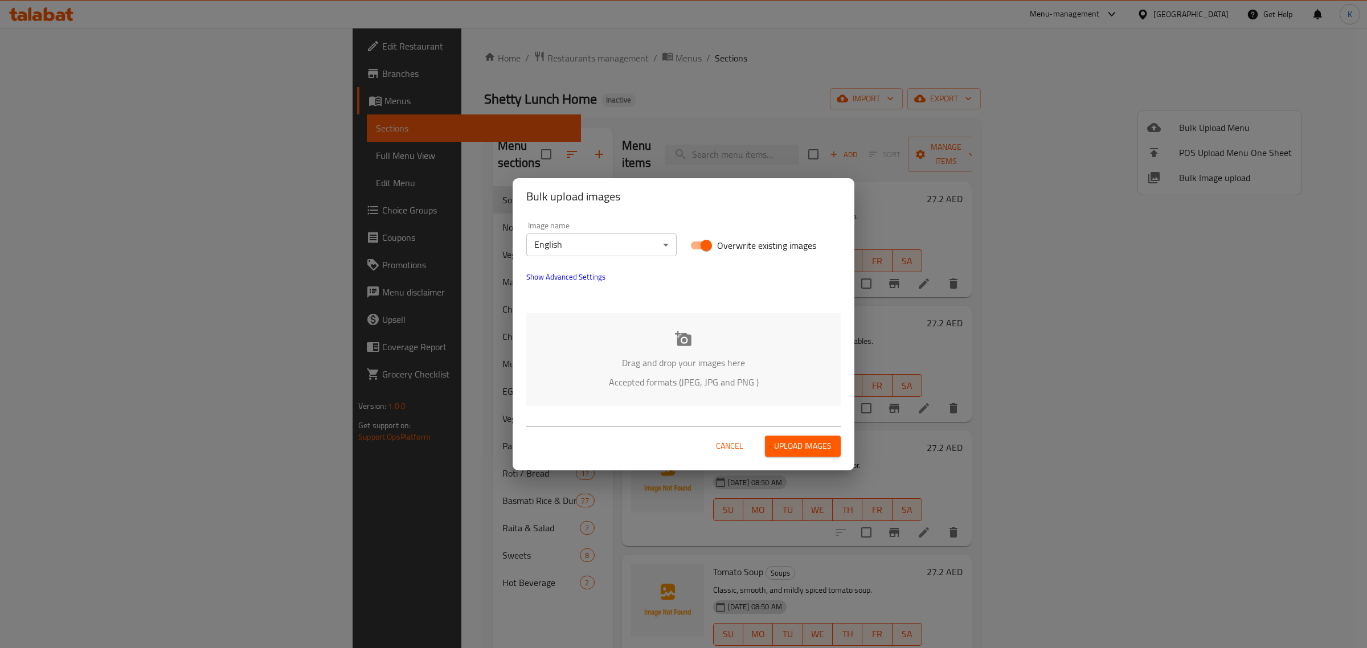
click at [708, 357] on p "Drag and drop your images here" at bounding box center [683, 363] width 280 height 14
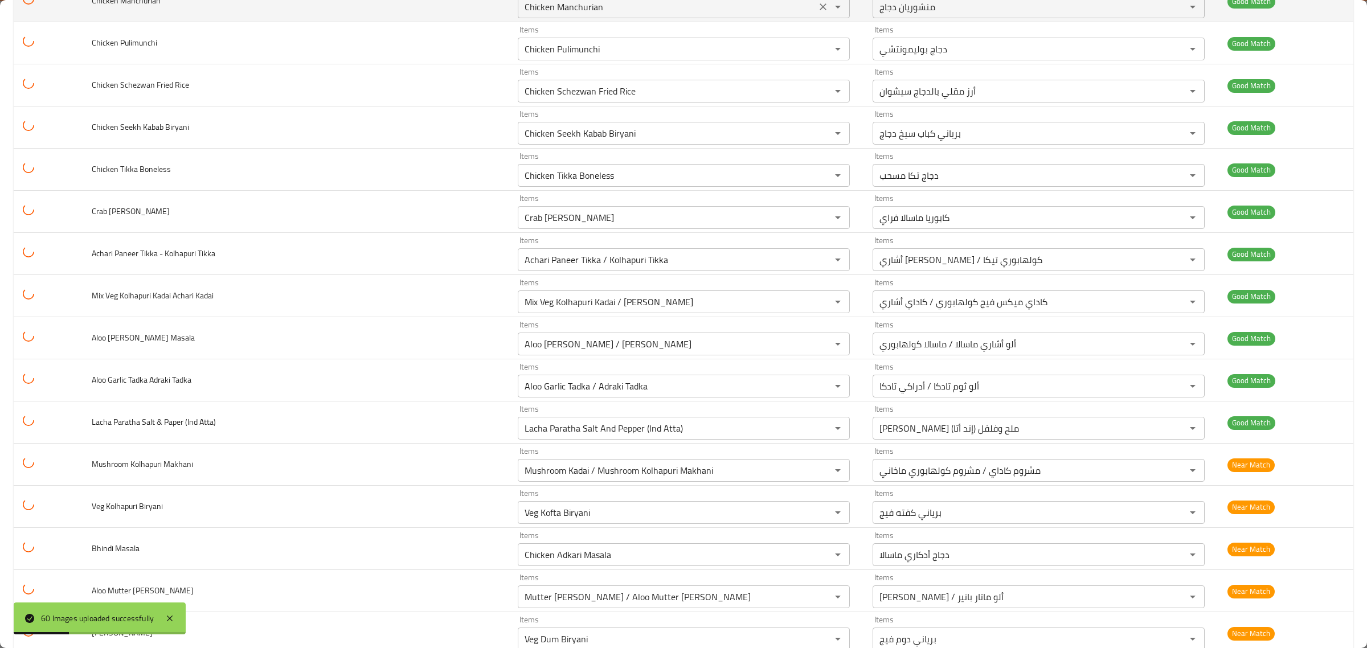
scroll to position [2085, 0]
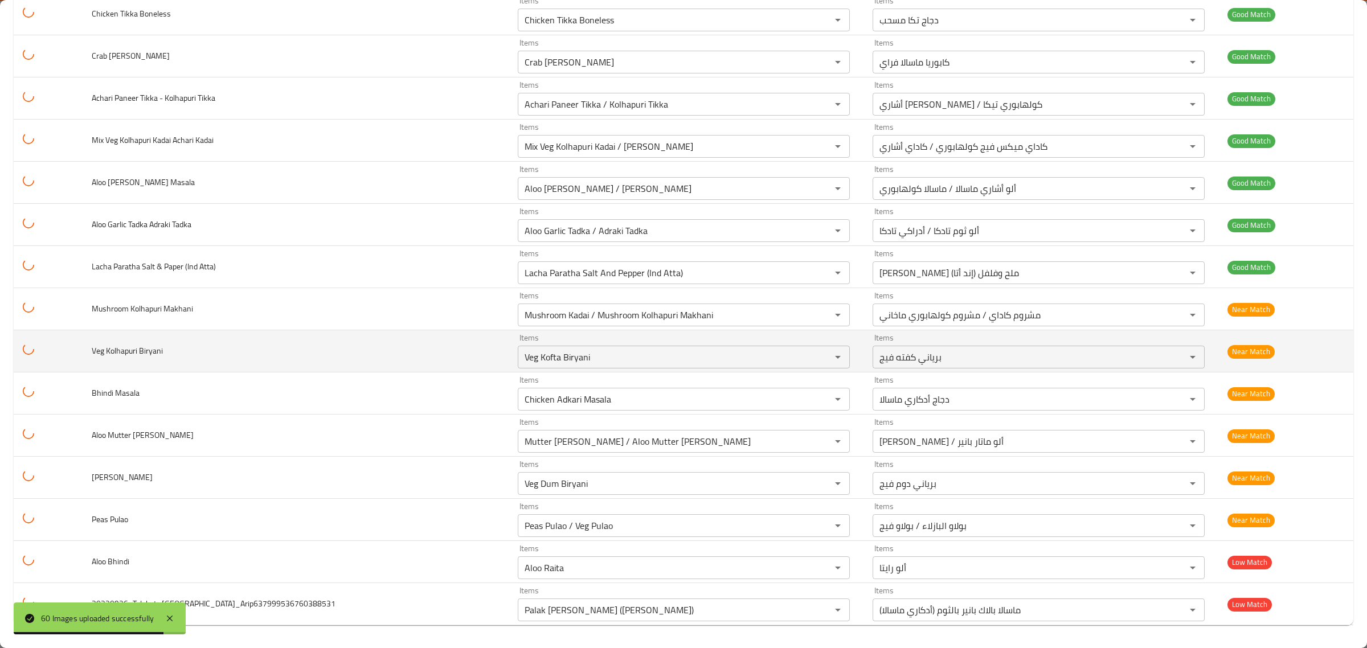
click at [158, 351] on span "Veg Kolhapuri Biryani" at bounding box center [127, 351] width 71 height 15
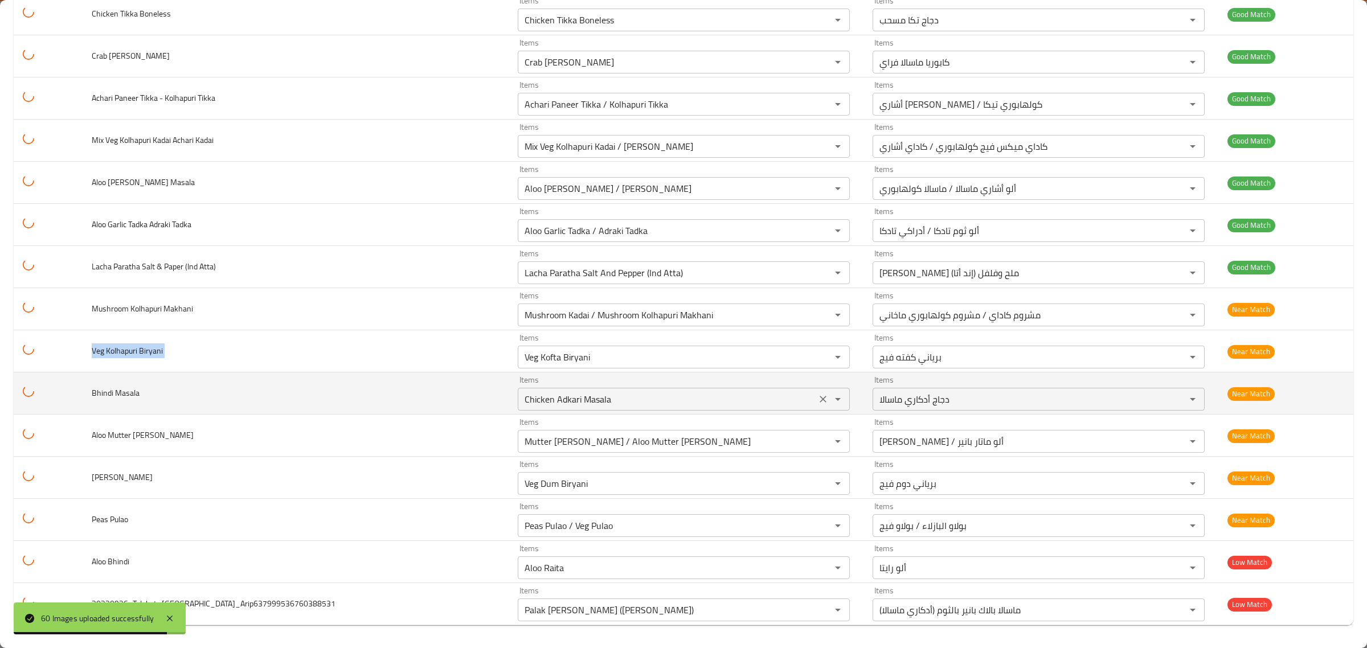
copy span "Veg Kolhapuri Biryani"
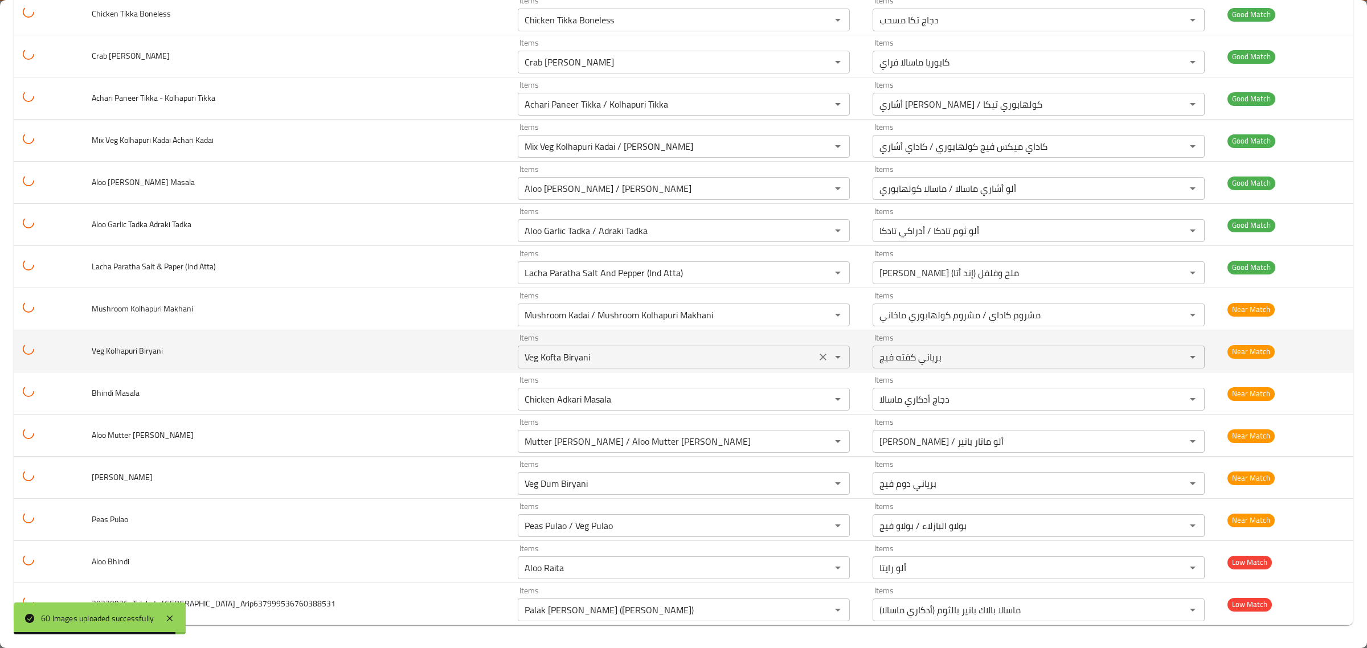
click at [563, 357] on Biryani "Veg Kofta Biryani" at bounding box center [667, 357] width 292 height 16
paste Biryani "lhapuri Biryani"
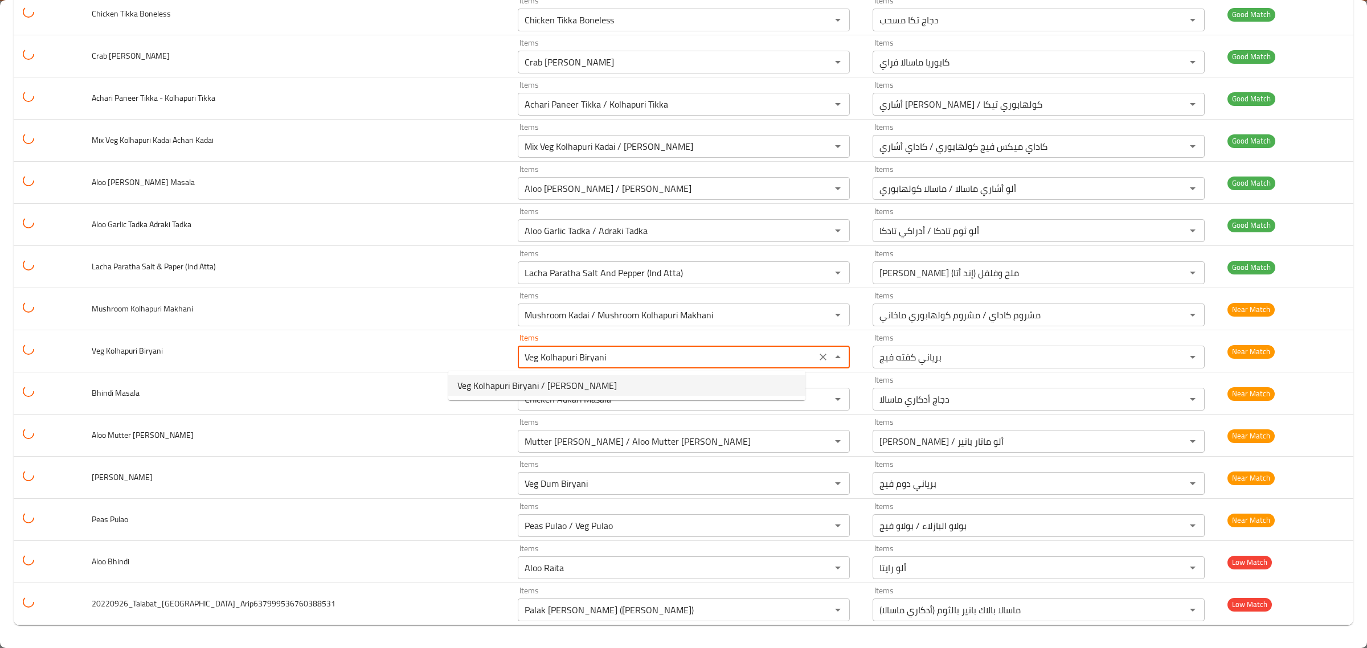
click at [556, 388] on span "Veg Kolhapuri Biryani / [PERSON_NAME]" at bounding box center [537, 386] width 160 height 14
type Biryani "Veg Kolhapuri Biryani / [PERSON_NAME]"
type Biryani-ar "برياني كولهابوري فيج / برياني أشاري"
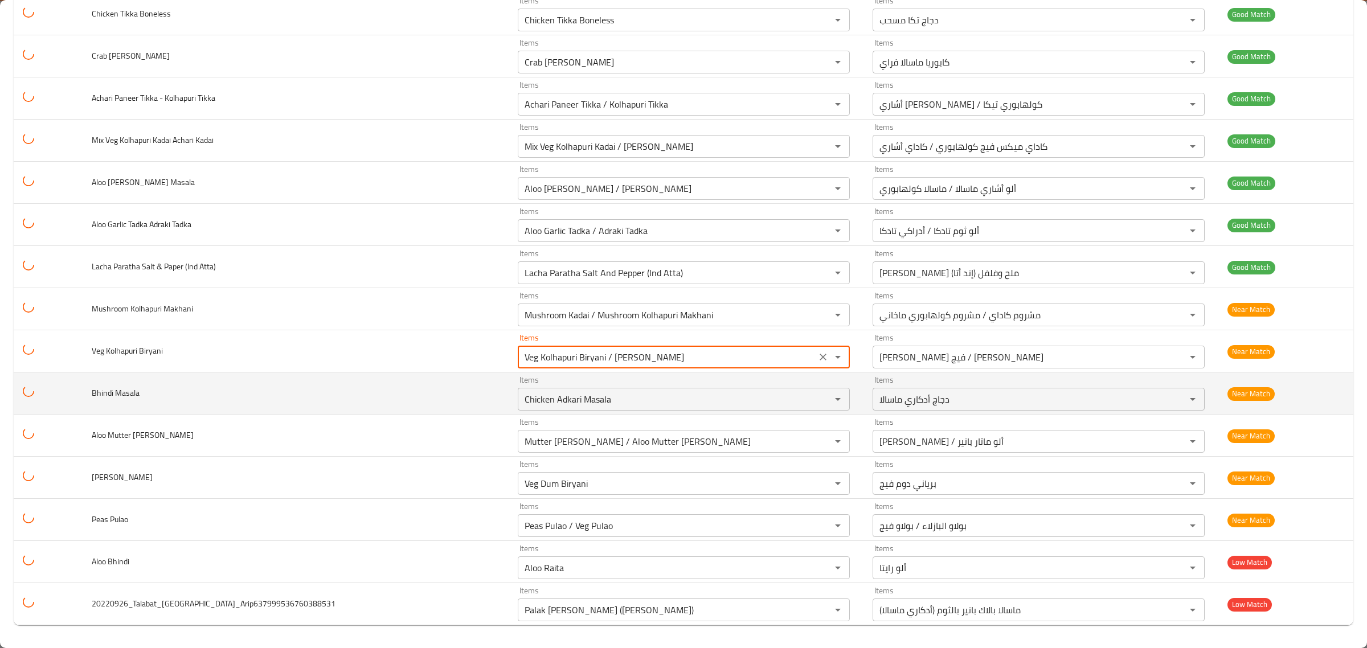
type Biryani "Veg Kolhapuri Biryani / Achari Biryani"
drag, startPoint x: 175, startPoint y: 395, endPoint x: 55, endPoint y: 388, distance: 120.4
click at [55, 388] on tr "Bhindi Masala Items Chicken Adkari Masala Items Items دجاج أدكاري ماسالا Items …" at bounding box center [684, 394] width 1340 height 42
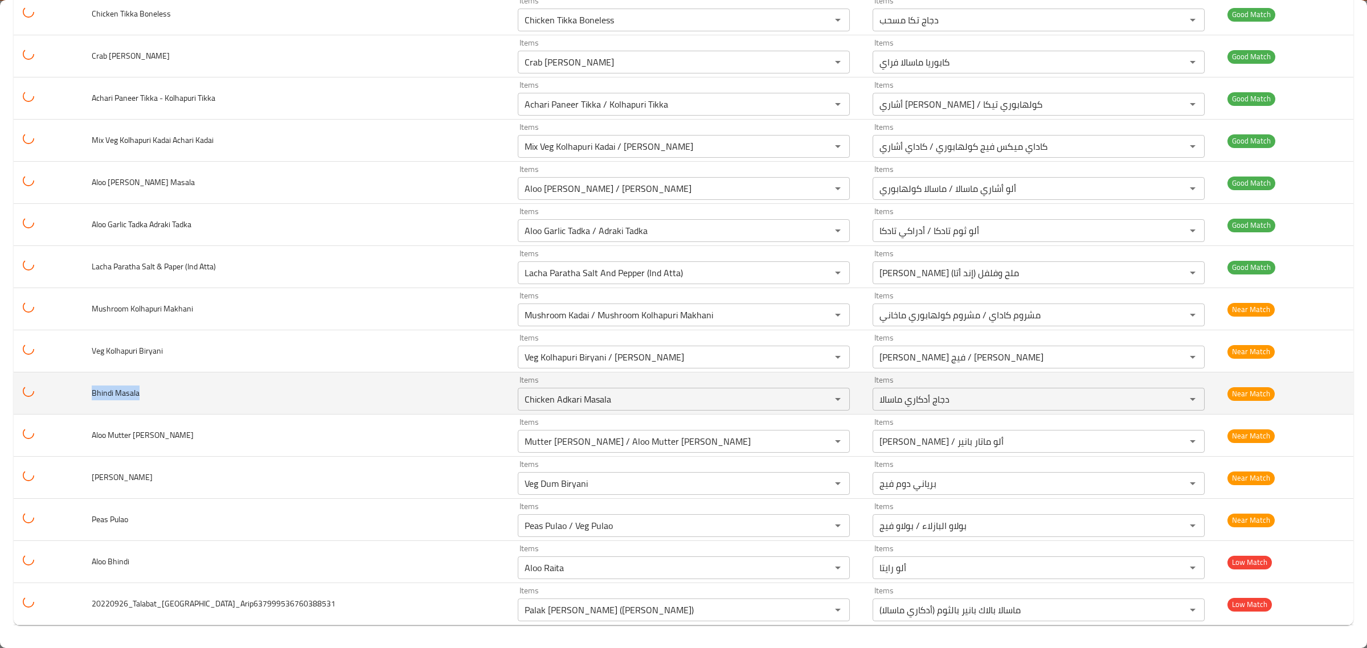
copy span "Bhindi Masala"
click at [557, 402] on Masala "Chicken Adkari Masala" at bounding box center [667, 399] width 292 height 16
paste Masala "Bhind"
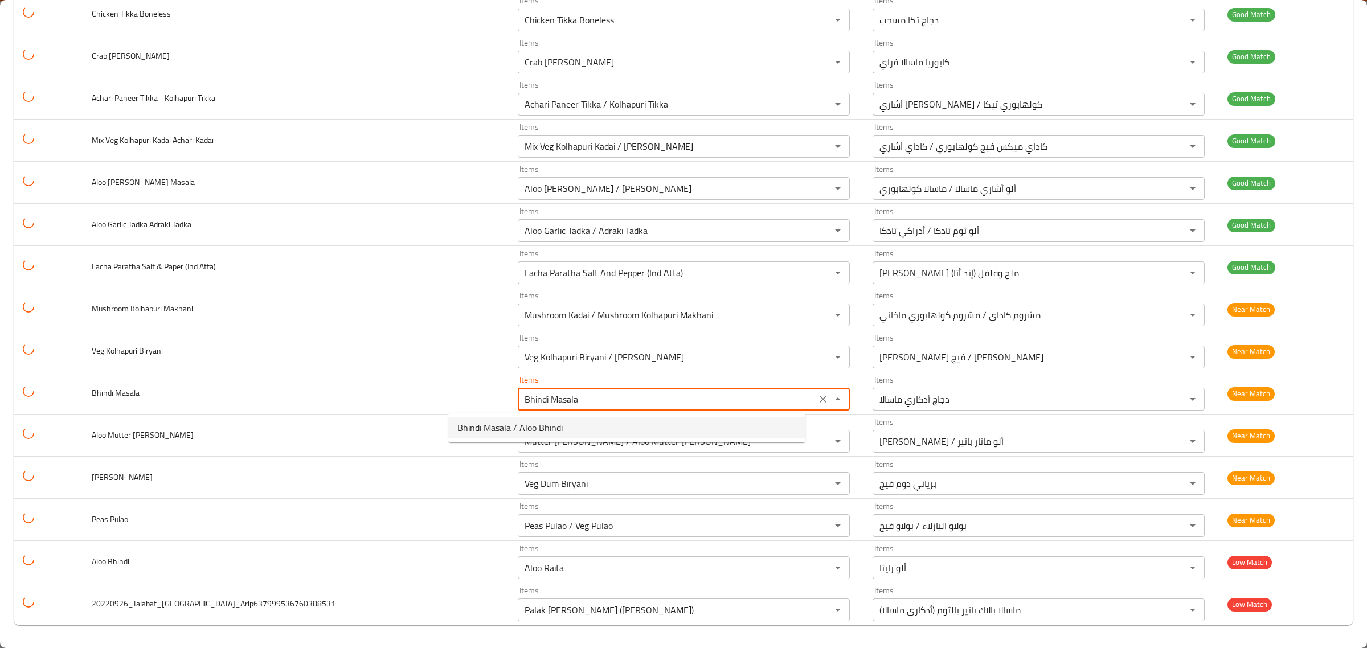
click at [533, 431] on span "Bhindi Masala / Aloo Bhindi" at bounding box center [509, 428] width 105 height 14
type Masala "Bhindi Masala / Aloo Bhindi"
type Masala-ar "بهندي ماسالا / ألو بهندي"
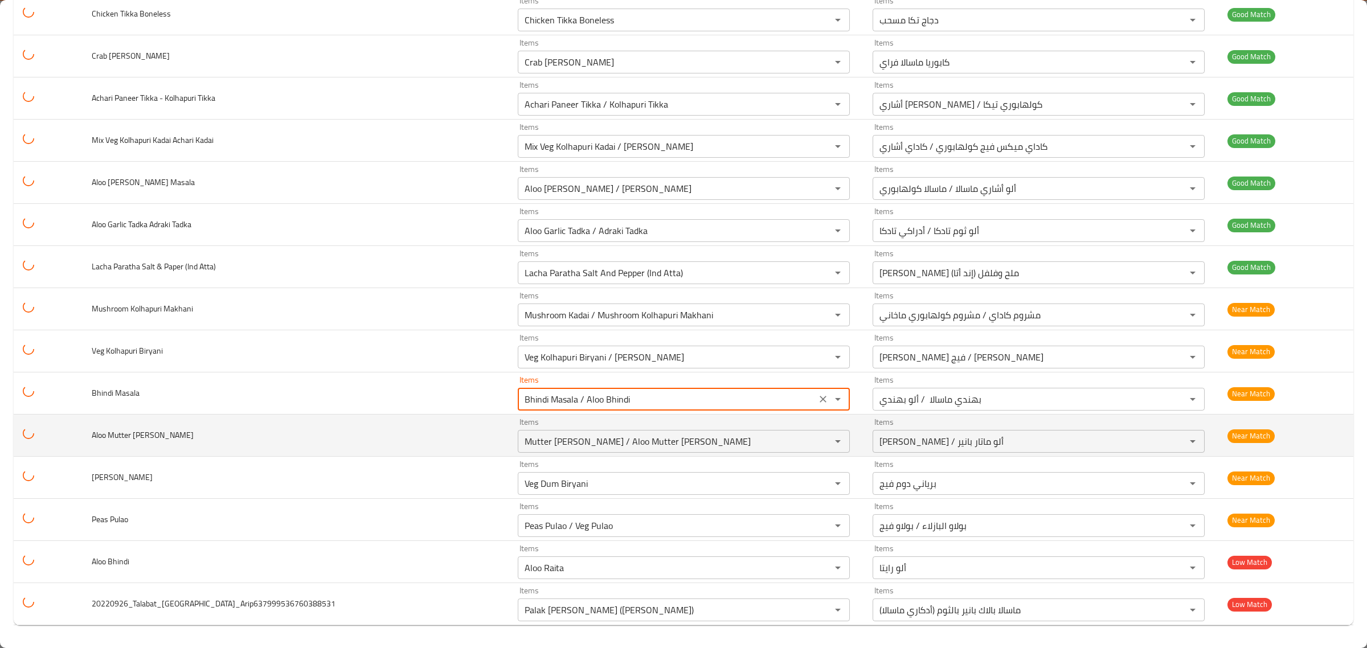
type Masala "Bhindi Masala / Aloo Bhindi"
drag, startPoint x: 186, startPoint y: 442, endPoint x: 57, endPoint y: 429, distance: 129.4
click at [57, 429] on tr "Aloo Mutter Paneer Items Mutter Paneer / Aloo Mutter Paneer Items Items ماتار ب…" at bounding box center [684, 436] width 1340 height 42
copy span "Aloo Mutter Paneer"
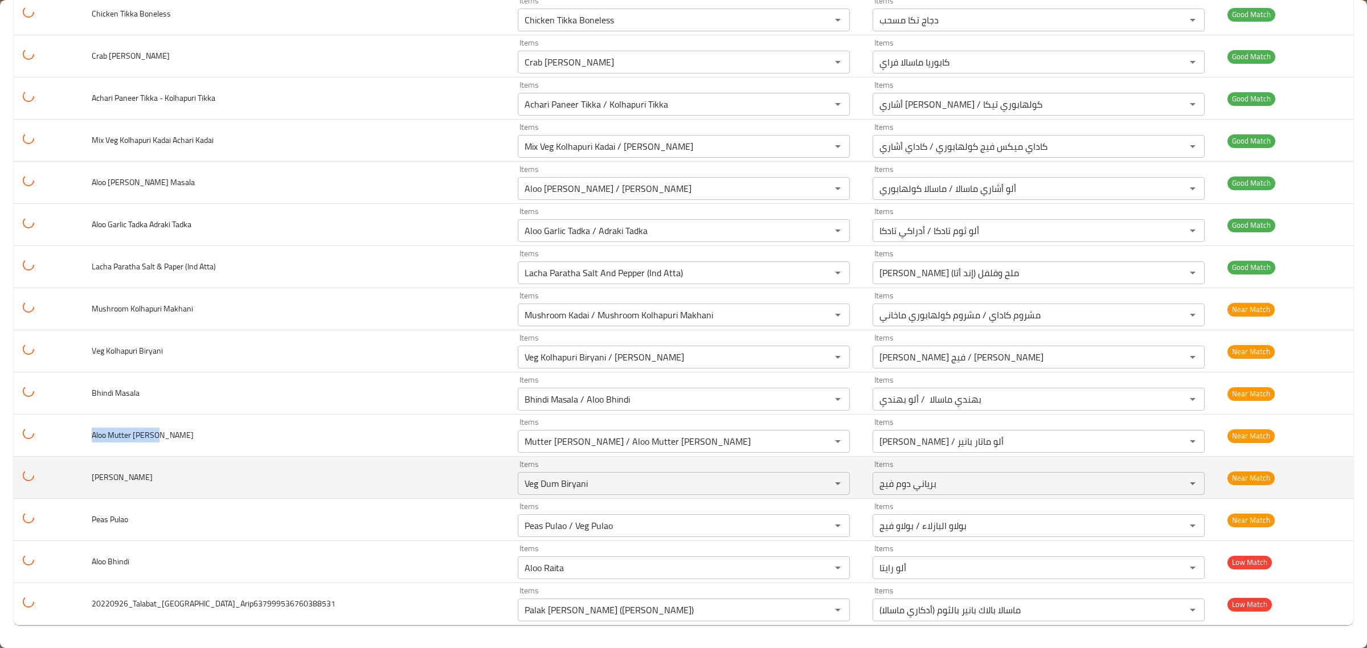
drag, startPoint x: 134, startPoint y: 476, endPoint x: 86, endPoint y: 472, distance: 48.0
click at [71, 471] on tr "Achari Biryani Items Veg Dum Biryani Items Items برياني دوم فيج Items Near Match" at bounding box center [684, 478] width 1340 height 42
copy span "Achari Biryani"
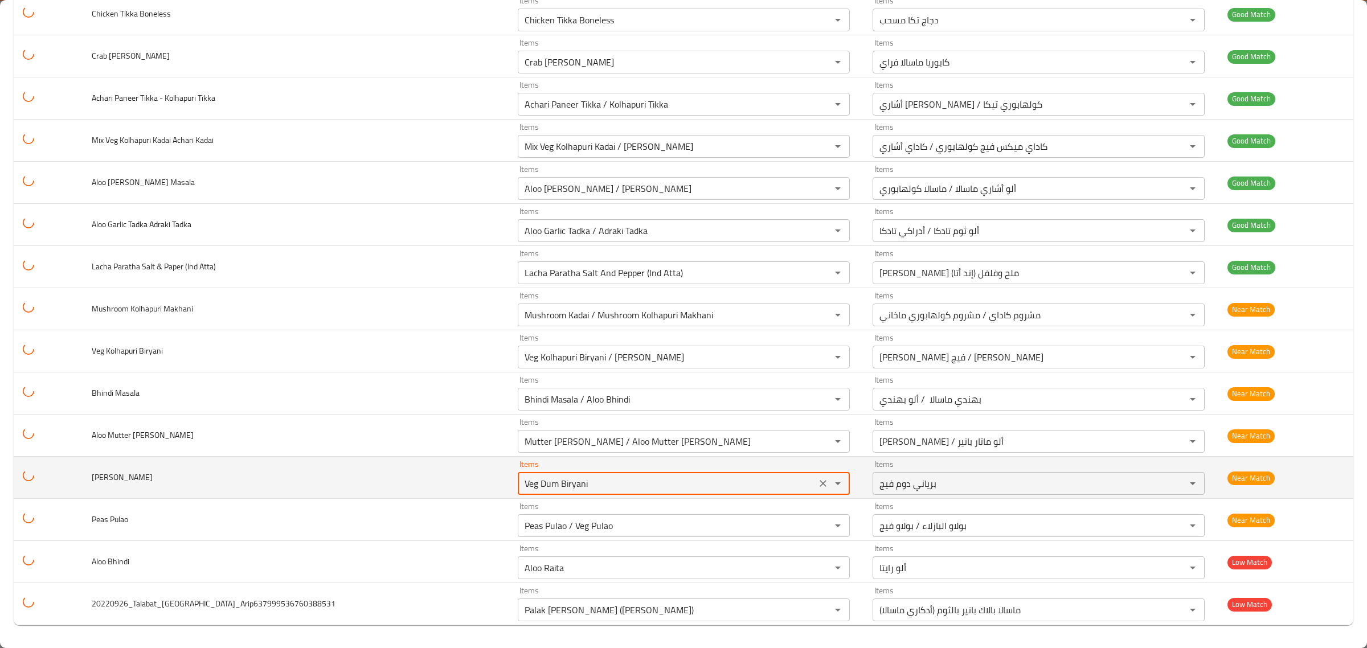
click at [521, 485] on Biryani "Veg Dum Biryani" at bounding box center [667, 484] width 292 height 16
paste Biryani "Achari"
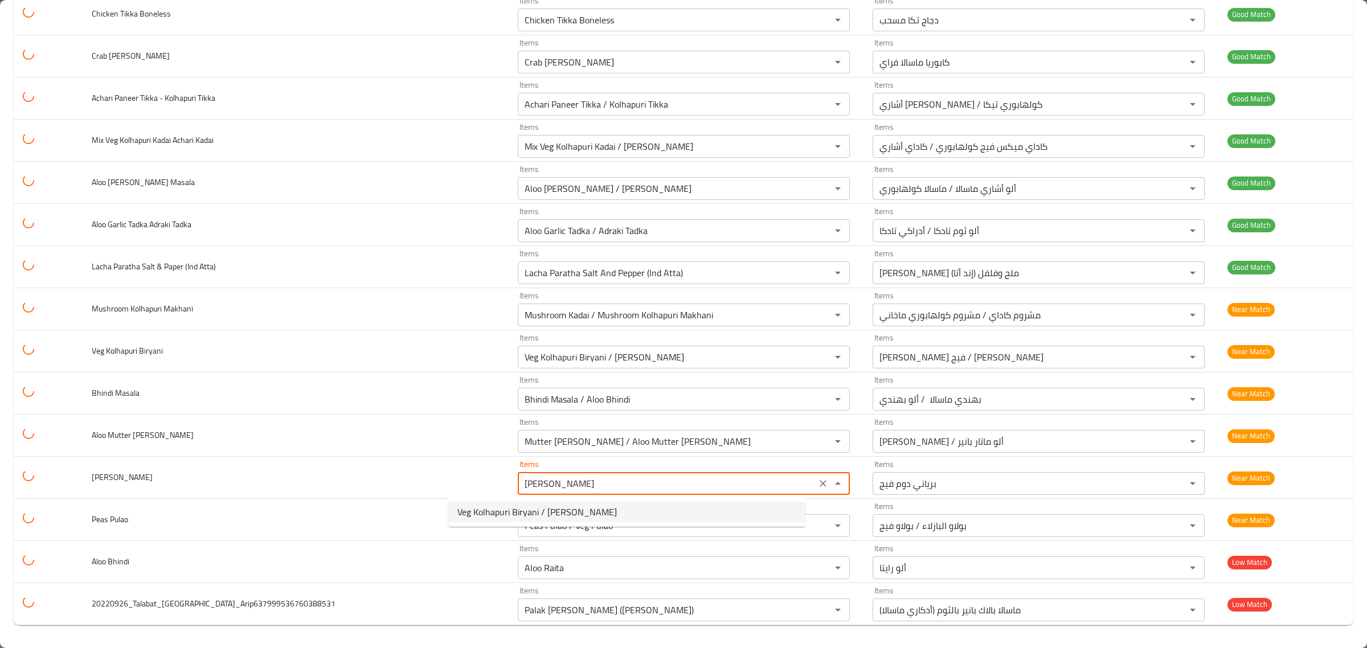
click at [573, 516] on span "Veg Kolhapuri Biryani / Achari Biryani" at bounding box center [537, 512] width 160 height 14
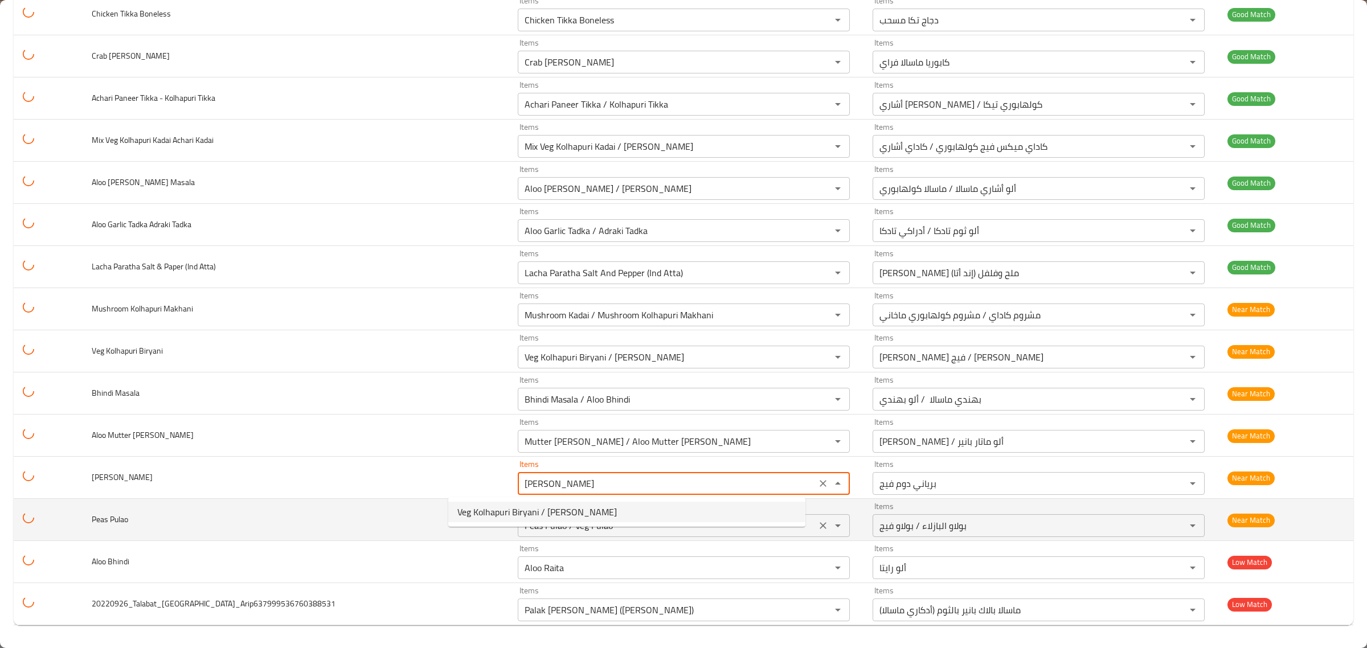
type Biryani "Veg Kolhapuri Biryani / Achari Biryani"
type Biryani-ar "برياني كولهابوري فيج / برياني أشاري"
type Biryani "Veg Kolhapuri Biryani / Achari Biryani"
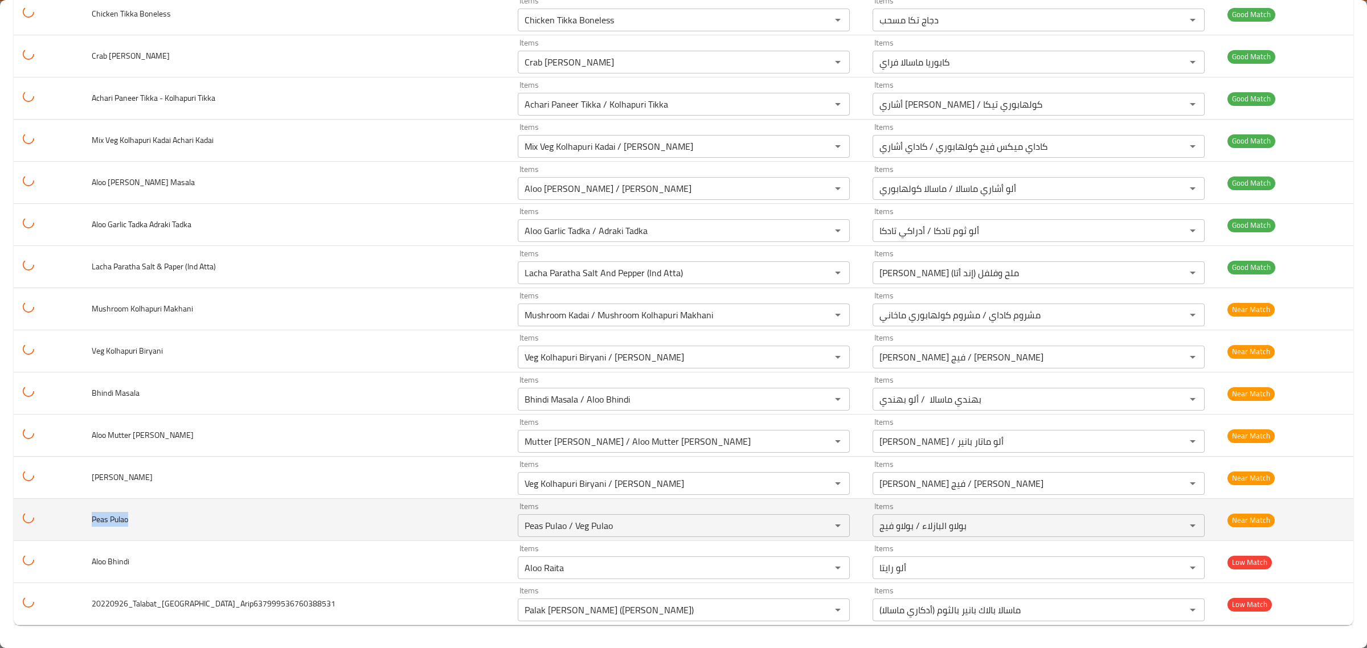
click at [52, 510] on tr "Peas Pulao Items Peas Pulao / Veg Pulao Items Items بولاو البازلاء / بولاو فيج …" at bounding box center [684, 520] width 1340 height 42
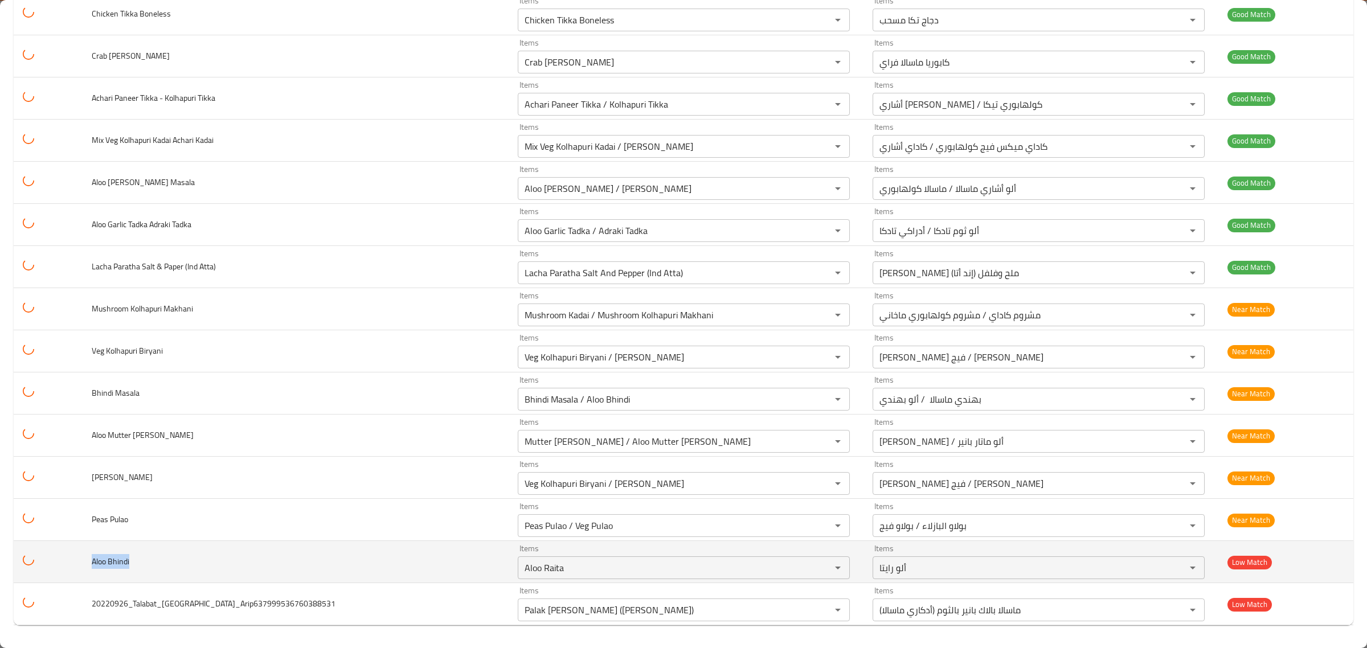
drag, startPoint x: 167, startPoint y: 568, endPoint x: 243, endPoint y: 555, distance: 76.8
click at [70, 557] on tr "Aloo Bhindi Items Aloo Raita Items Items ألو رايتا Items Low Match" at bounding box center [684, 562] width 1340 height 42
copy span "Aloo Bhindi"
click at [518, 555] on div "Items Aloo Raita Items" at bounding box center [684, 562] width 332 height 35
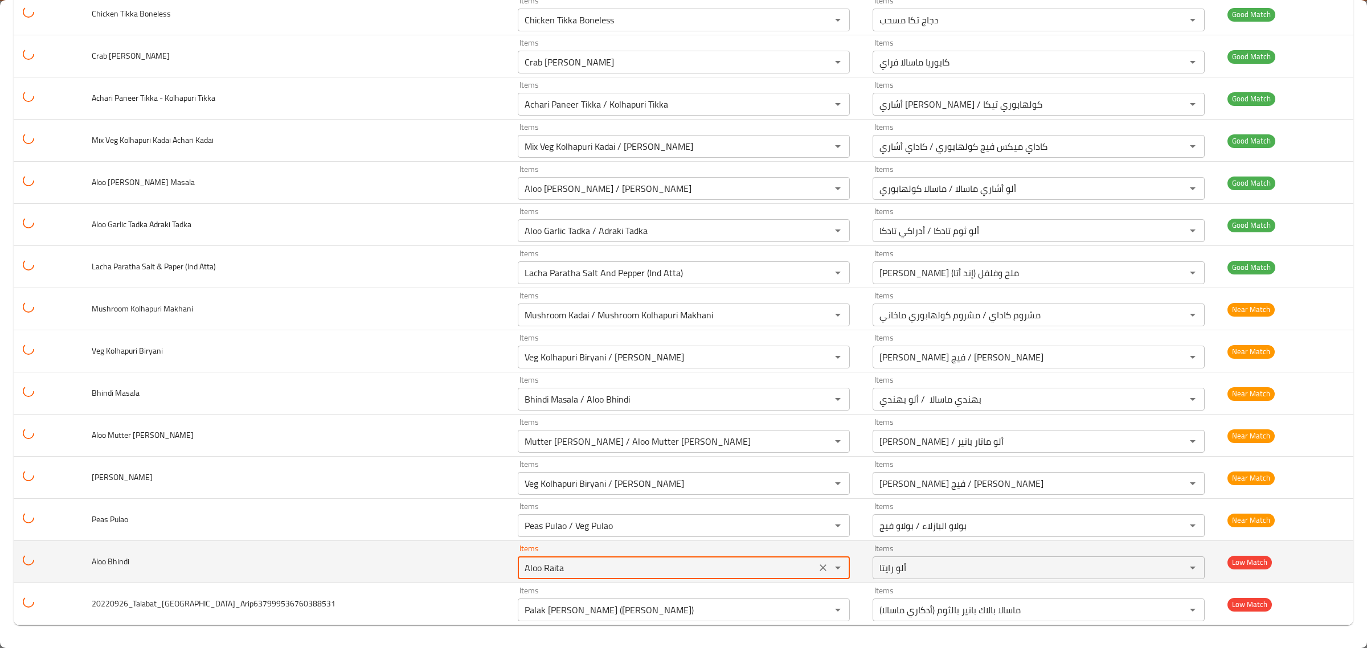
click at [521, 562] on Bhindi "Aloo Raita" at bounding box center [667, 568] width 292 height 16
paste Bhindi "Bhindi"
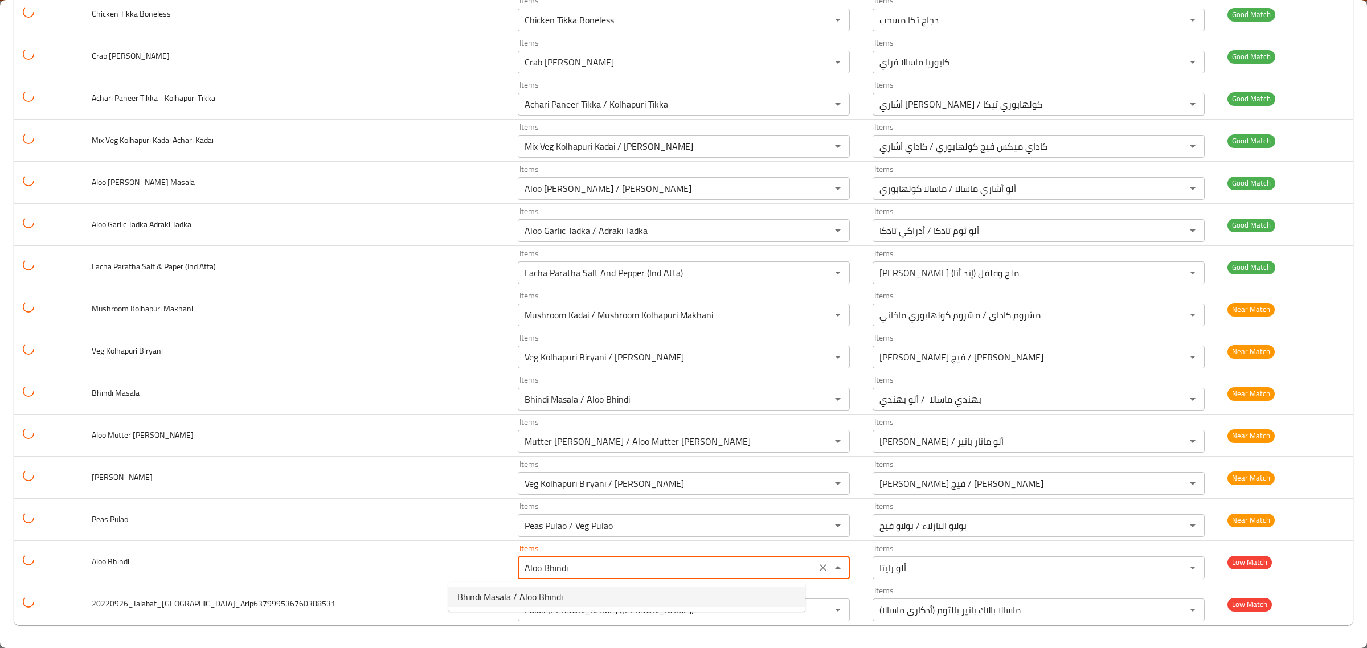
click at [504, 597] on span "Bhindi Masala / Aloo Bhindi" at bounding box center [509, 597] width 105 height 14
type Bhindi "Bhindi Masala / Aloo Bhindi"
type Bhindi-ar "بهندي ماسالا / ألو بهندي"
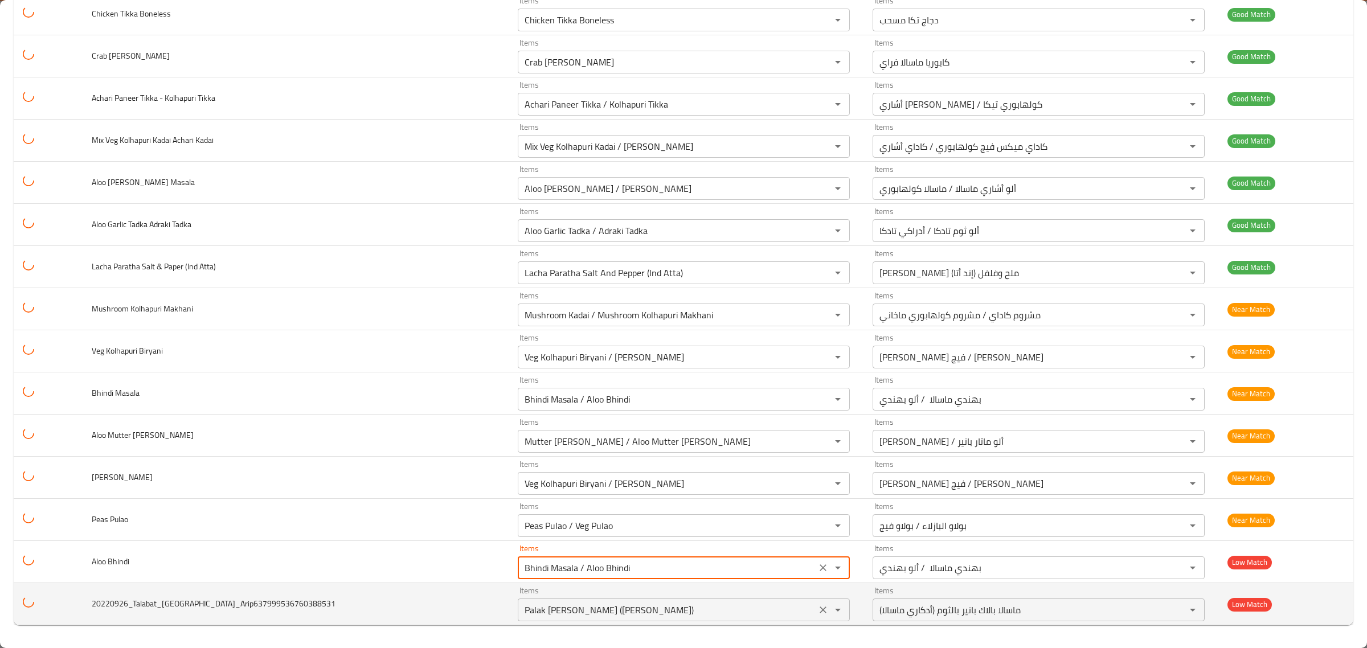
click at [818, 608] on icon "Clear" at bounding box center [823, 609] width 11 height 11
type Bhindi "Bhindi Masala / Aloo Bhindi"
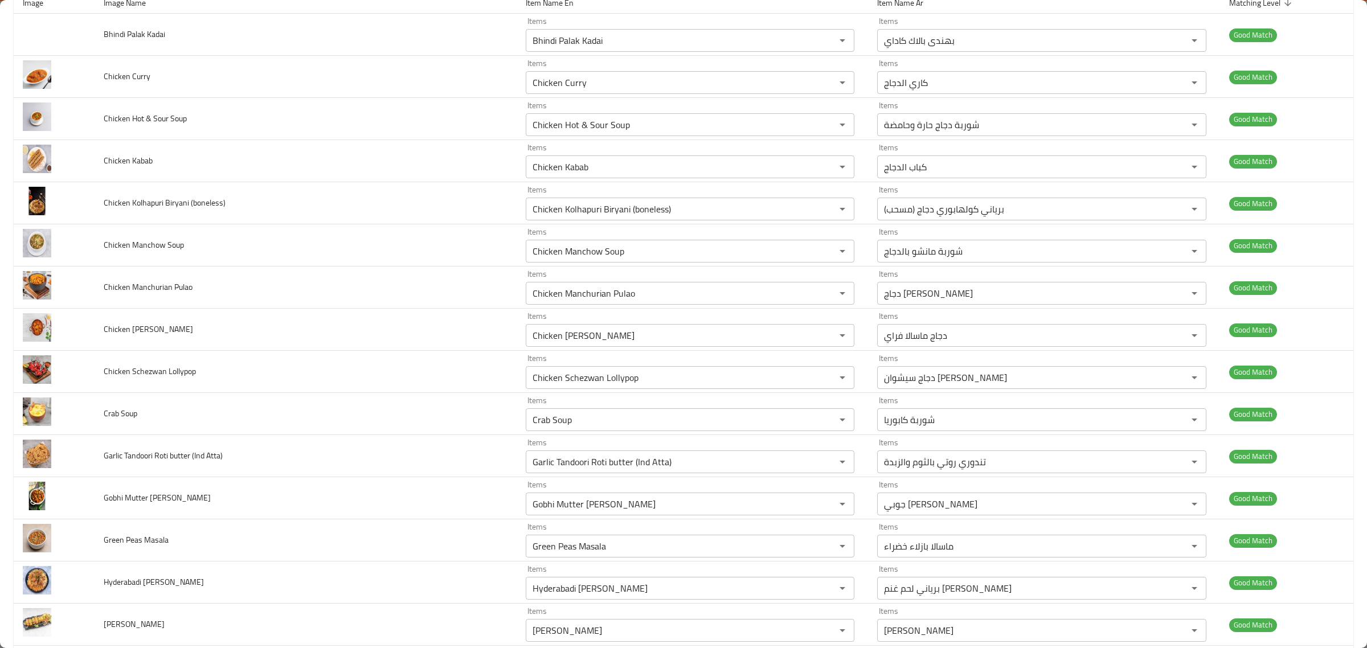
scroll to position [0, 0]
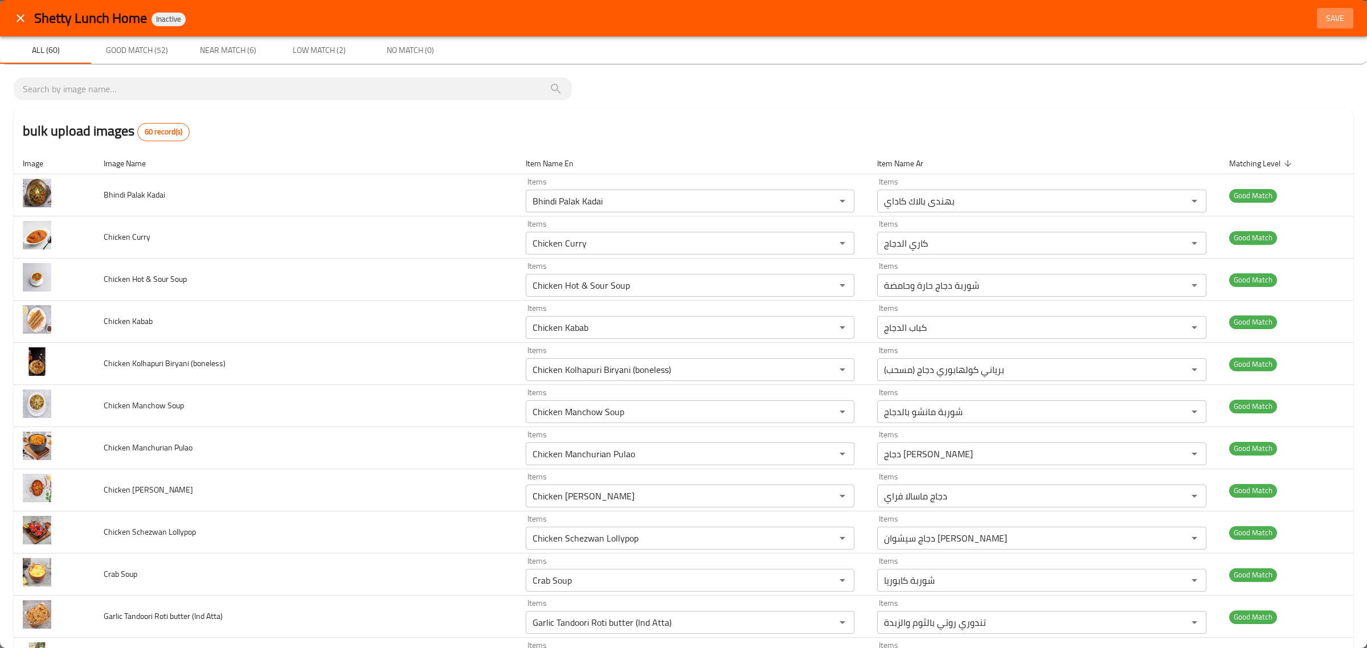
click at [1322, 18] on span "Save" at bounding box center [1335, 18] width 27 height 14
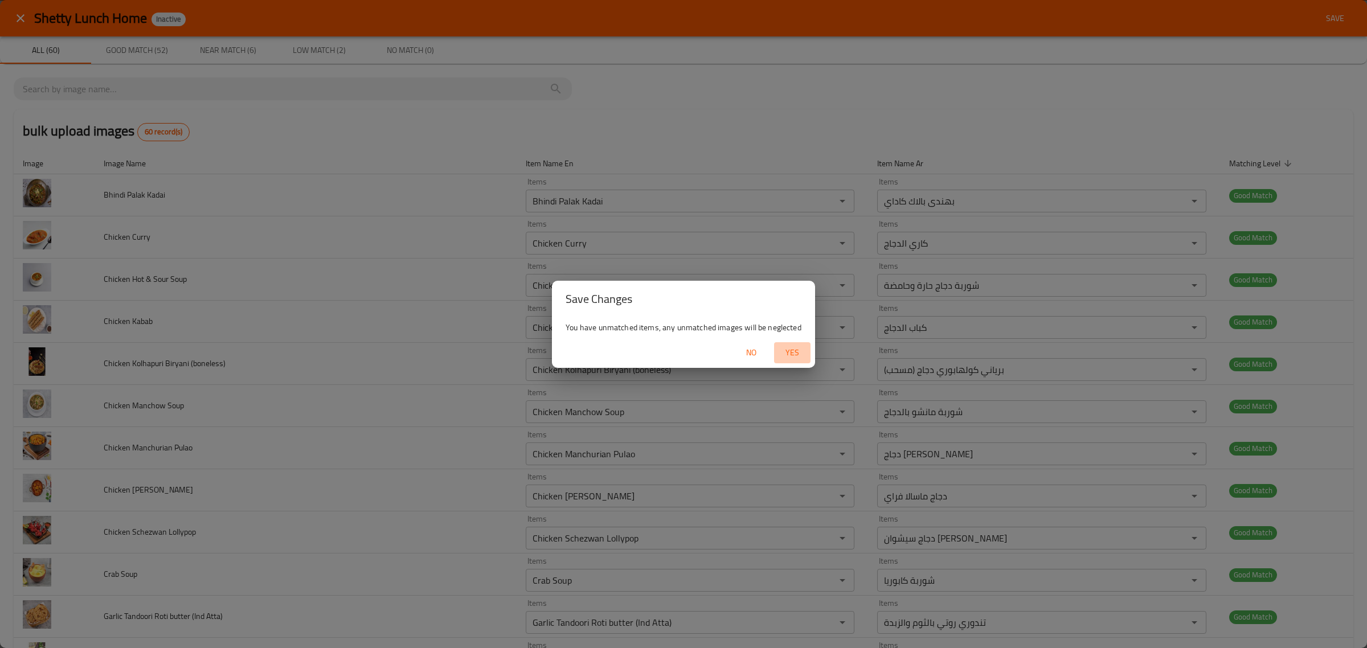
click at [790, 352] on span "Yes" at bounding box center [792, 353] width 27 height 14
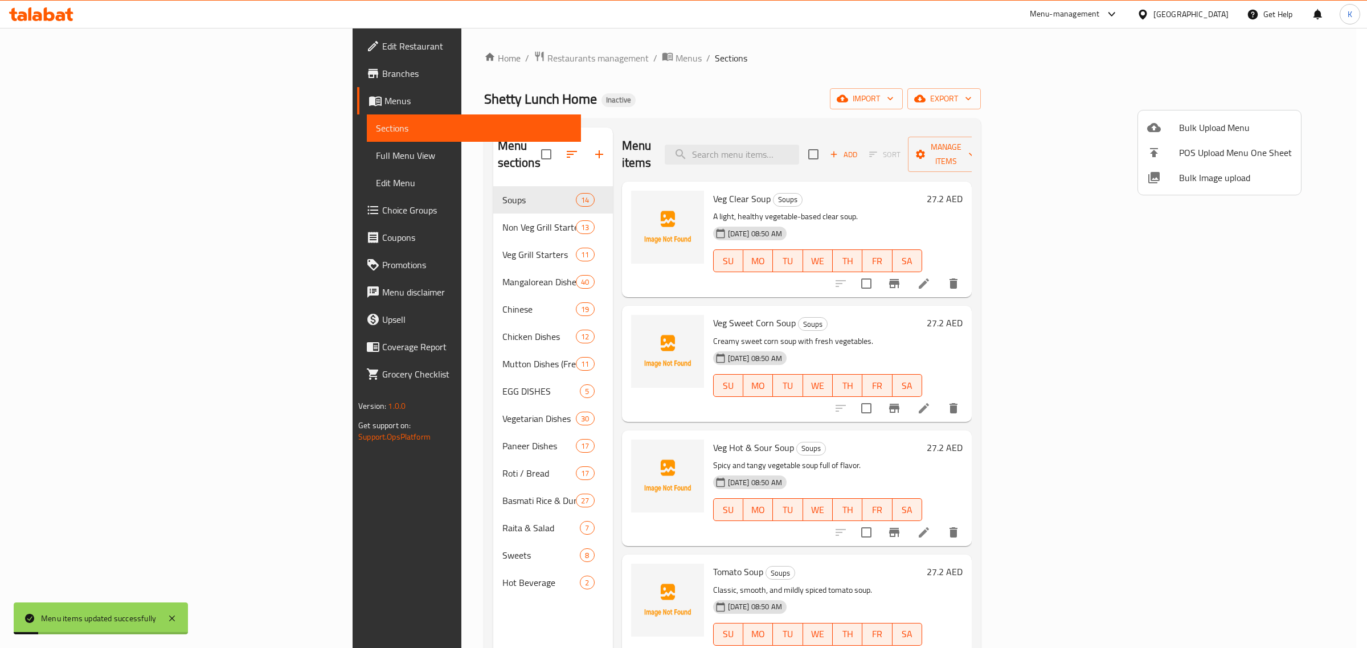
click at [1183, 185] on span "Bulk Image upload" at bounding box center [1235, 178] width 113 height 14
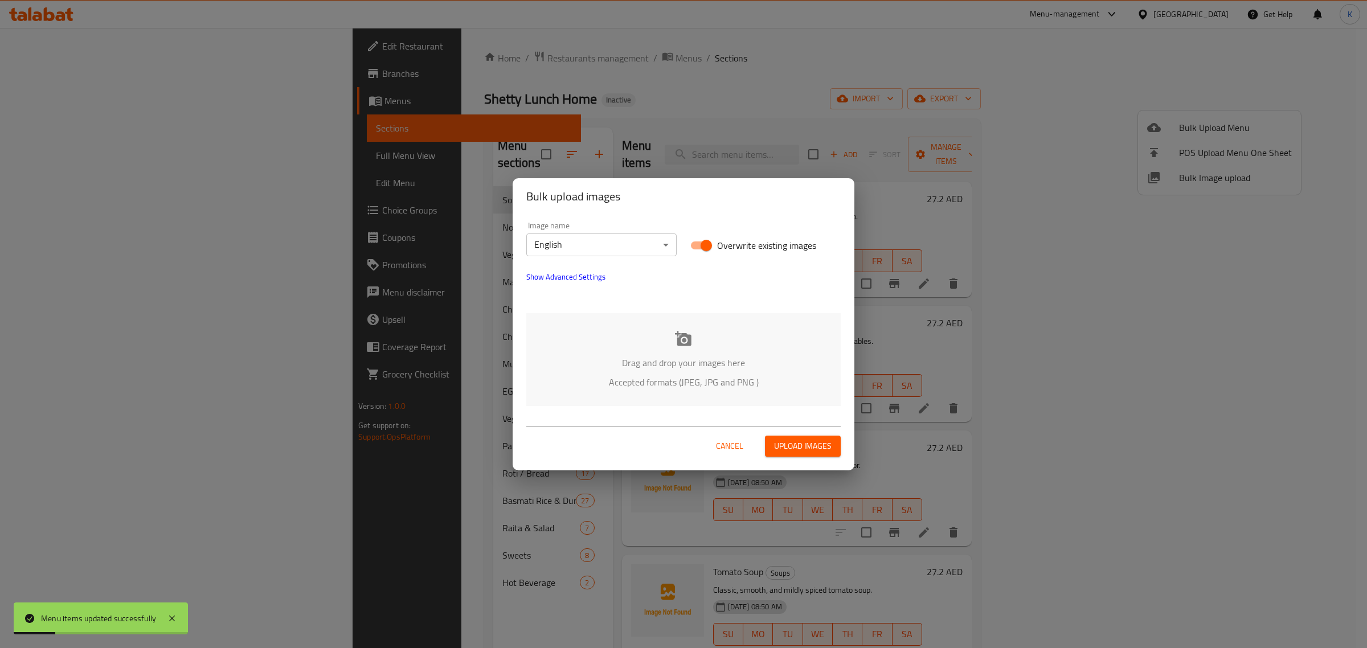
click at [656, 359] on p "Drag and drop your images here" at bounding box center [683, 363] width 280 height 14
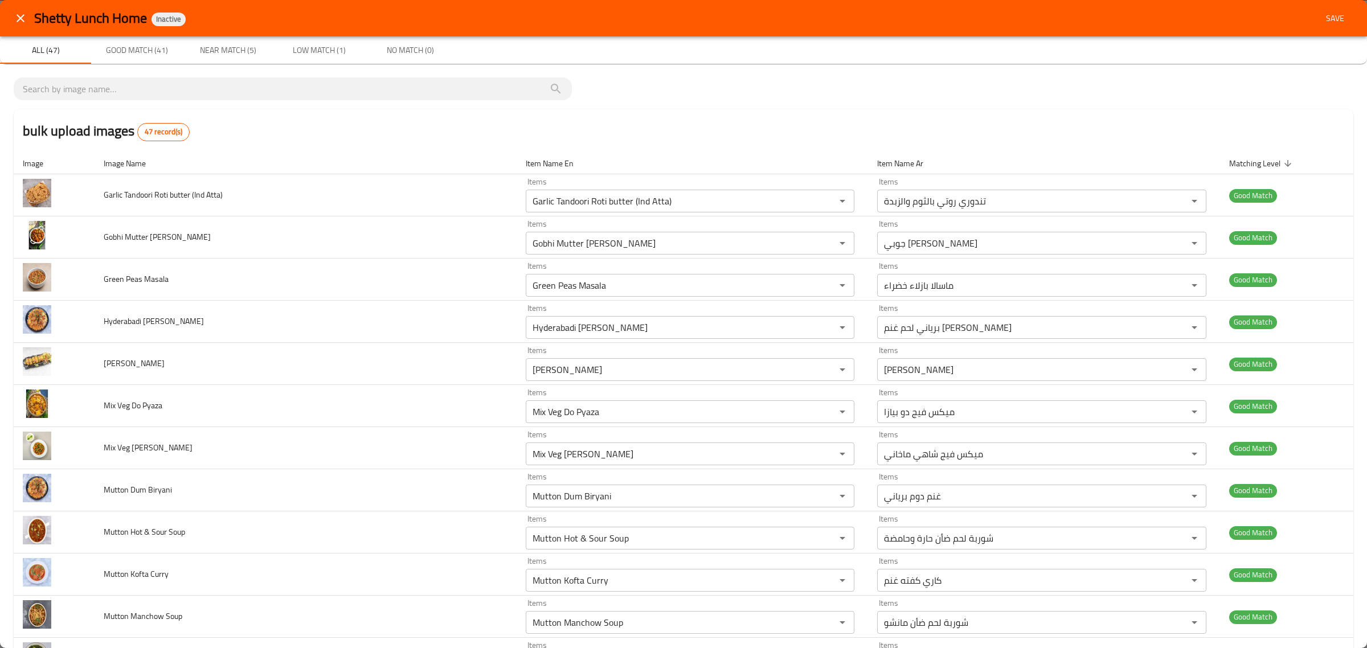
click at [24, 24] on icon "close" at bounding box center [21, 18] width 14 height 14
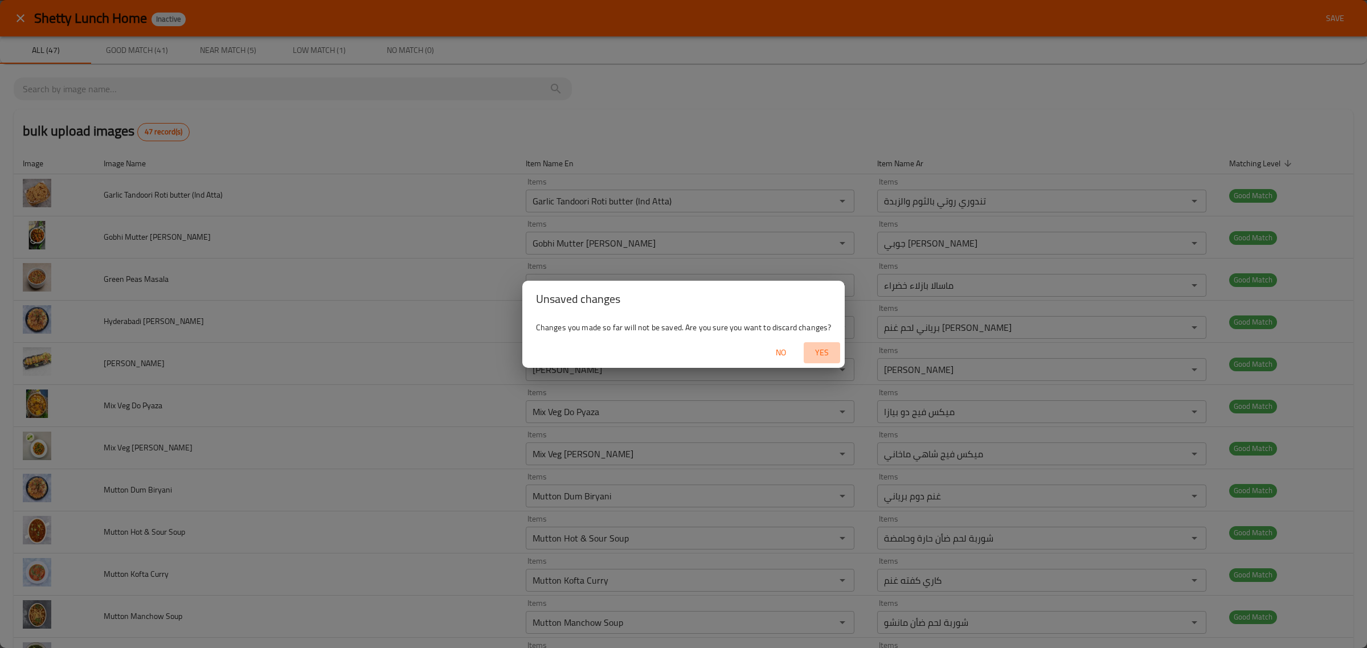
click at [822, 353] on span "Yes" at bounding box center [821, 353] width 27 height 14
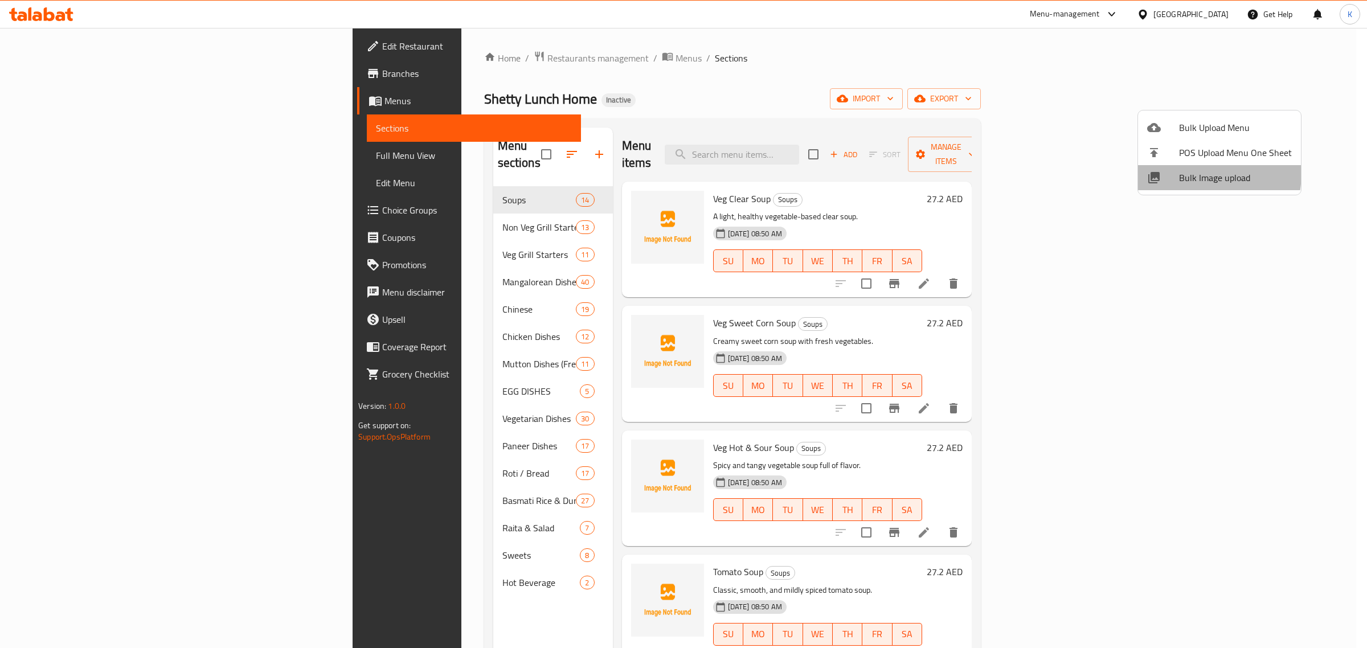
click at [1180, 172] on span "Bulk Image upload" at bounding box center [1235, 178] width 113 height 14
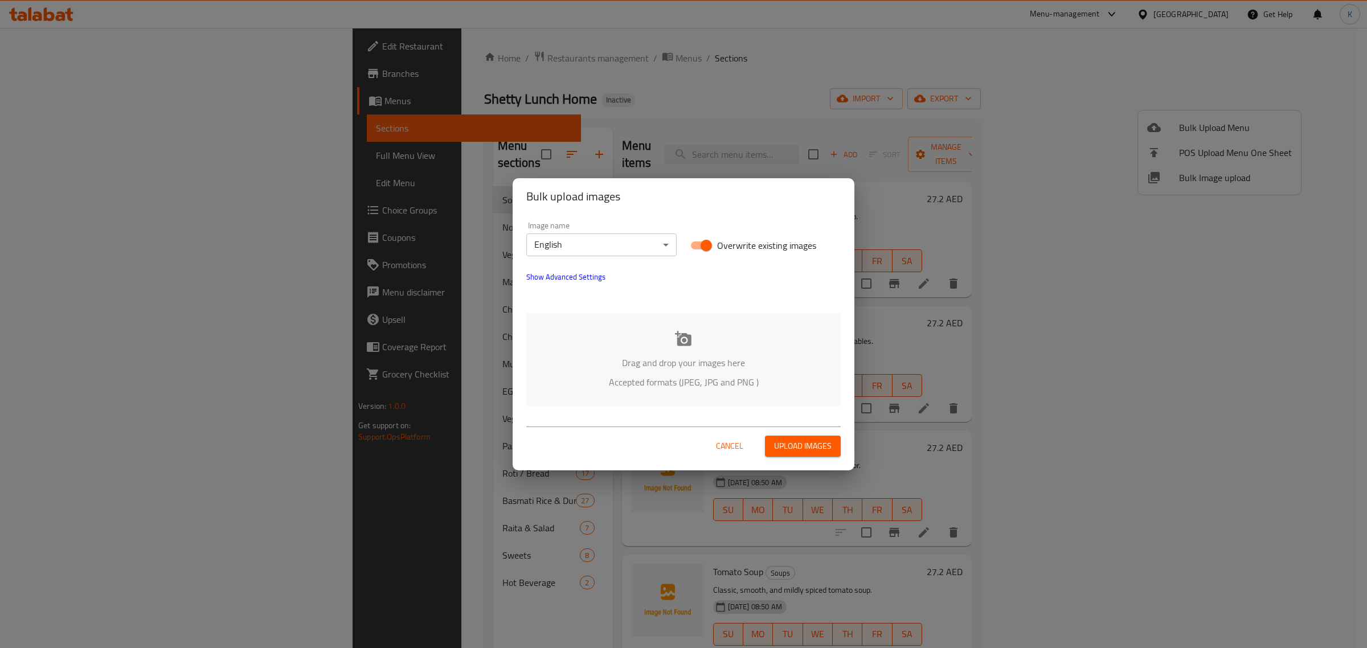
click at [706, 357] on p "Drag and drop your images here" at bounding box center [683, 363] width 280 height 14
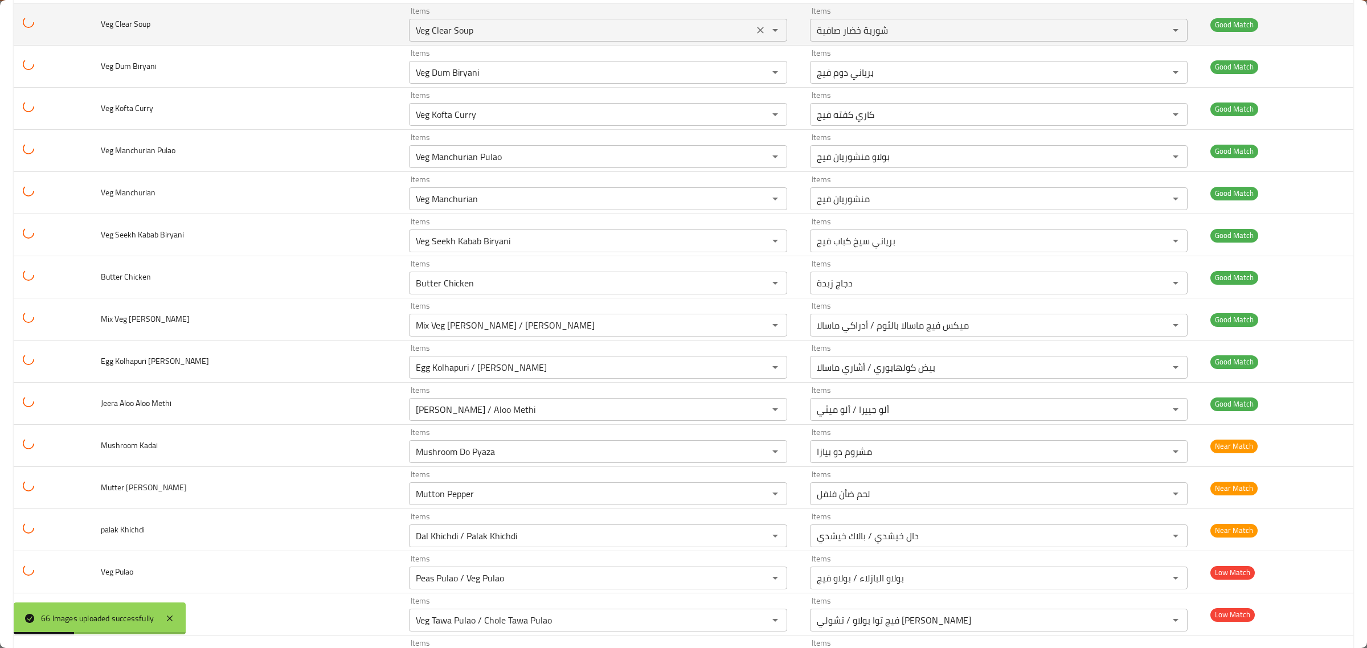
scroll to position [2339, 0]
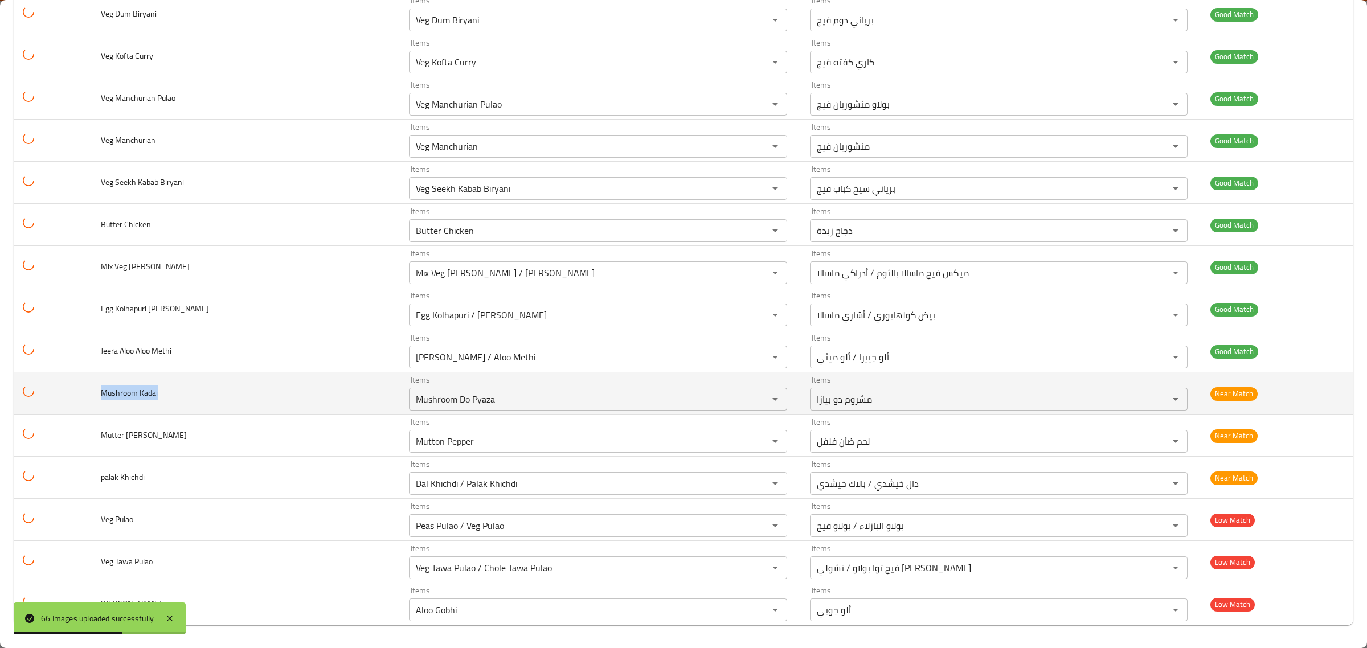
drag, startPoint x: 160, startPoint y: 394, endPoint x: 92, endPoint y: 398, distance: 67.9
click at [92, 398] on td "Mushroom Kadai" at bounding box center [246, 394] width 308 height 42
copy span "Mushroom Kadai"
click at [434, 402] on Kadai "Mushroom Do Pyaza" at bounding box center [580, 399] width 337 height 16
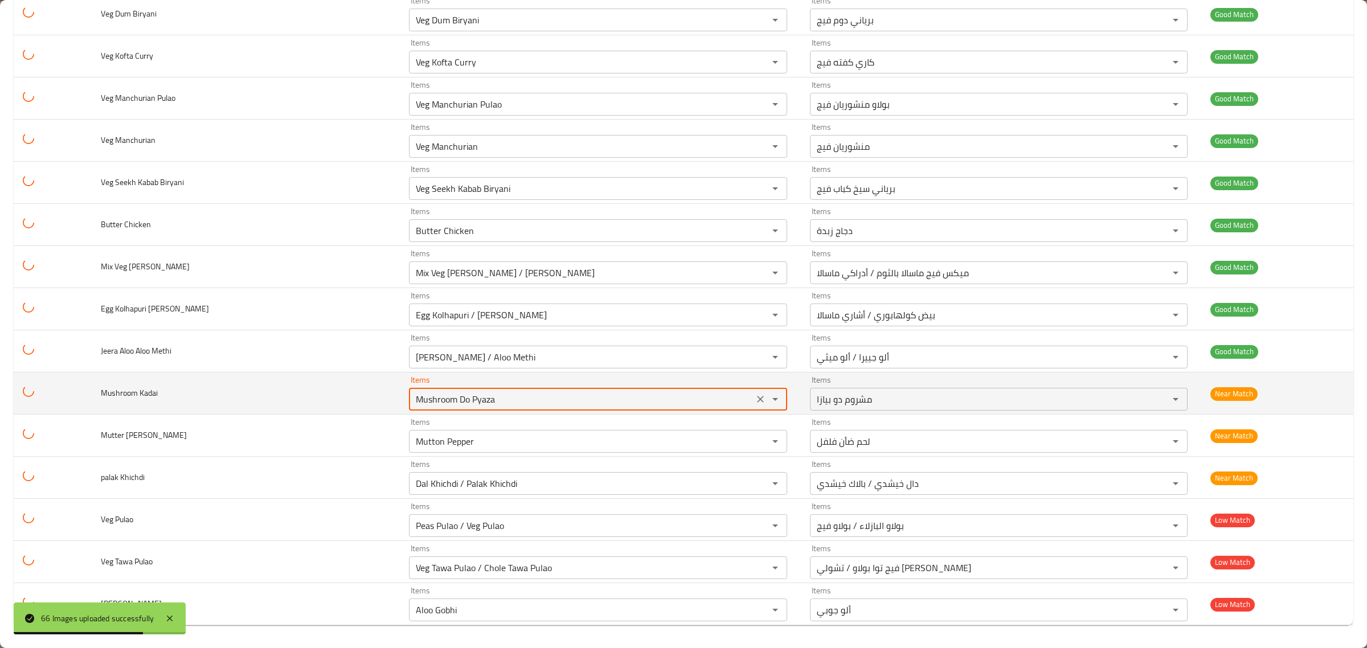
click at [434, 402] on Kadai "Mushroom Do Pyaza" at bounding box center [580, 399] width 337 height 16
paste Kadai "Kadai"
drag, startPoint x: 500, startPoint y: 397, endPoint x: 231, endPoint y: 374, distance: 269.9
click at [231, 374] on tr "Mushroom Kadai Items Mushroom Do Pyaza Items Items مشروم دو بيازا Items Near Ma…" at bounding box center [684, 394] width 1340 height 42
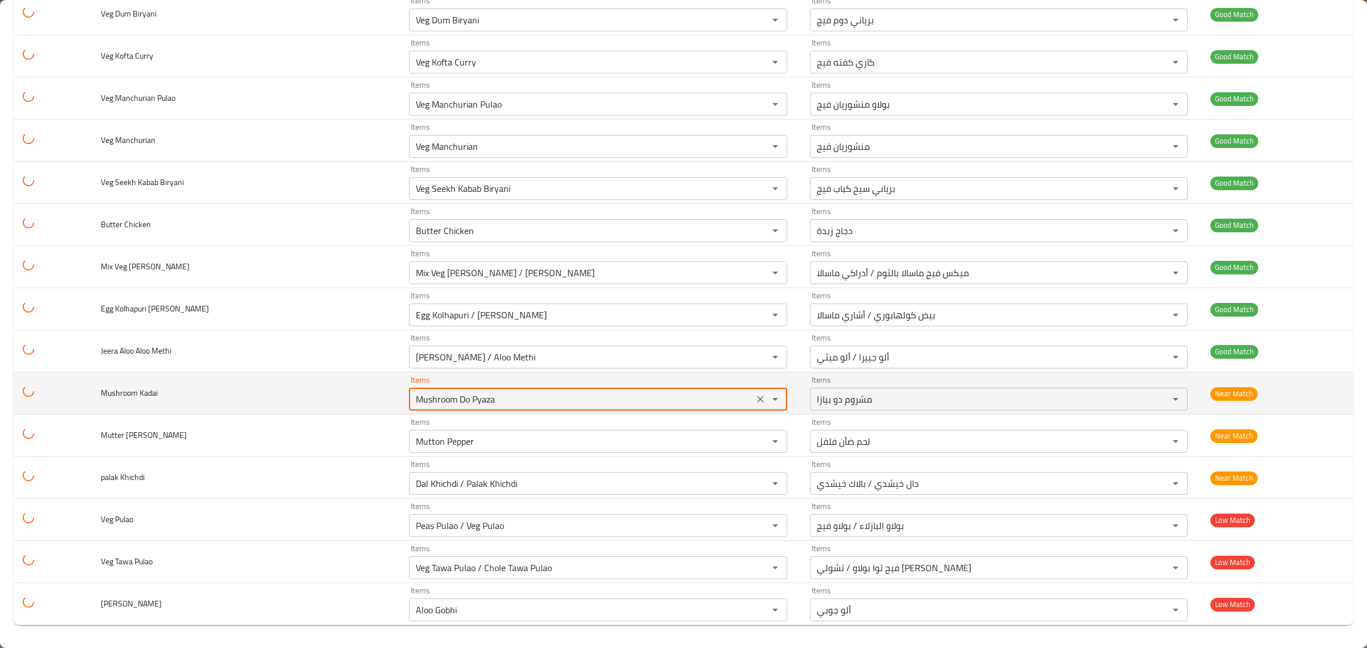
paste Kadai "Kadai"
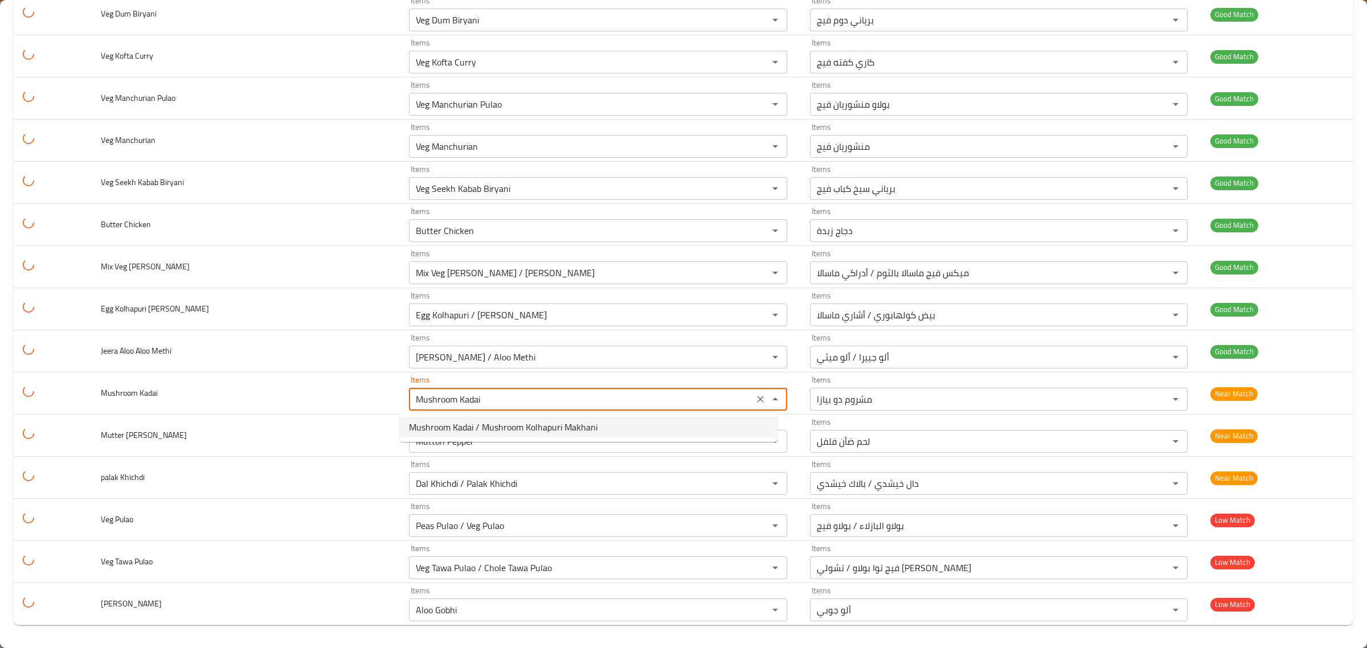
click span "Mushroom Kadai / Mushroom Kolhapuri Makhani"
type Kadai "Mushroom Kadai / Mushroom Kolhapuri Makhani"
type Kadai-ar "مشروم كاداي / مشروم كولهابوري ماخاني"
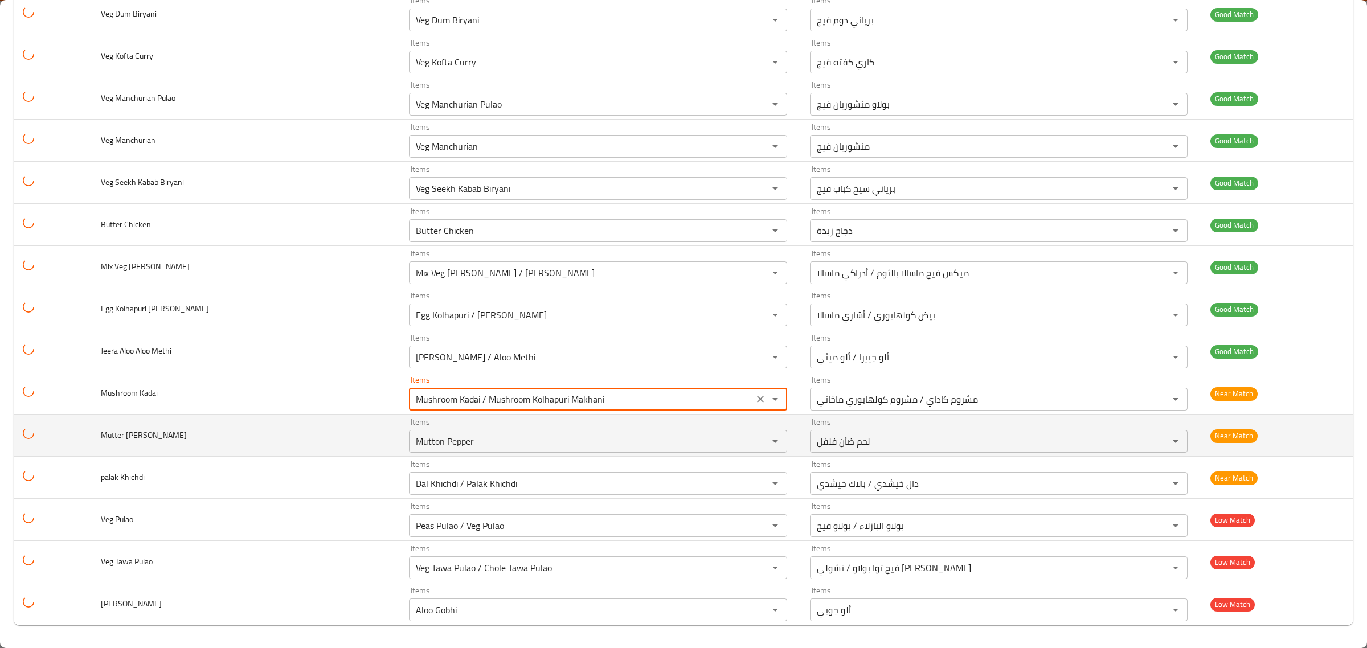
type Kadai "Mushroom Kadai / Mushroom Kolhapuri Makhani"
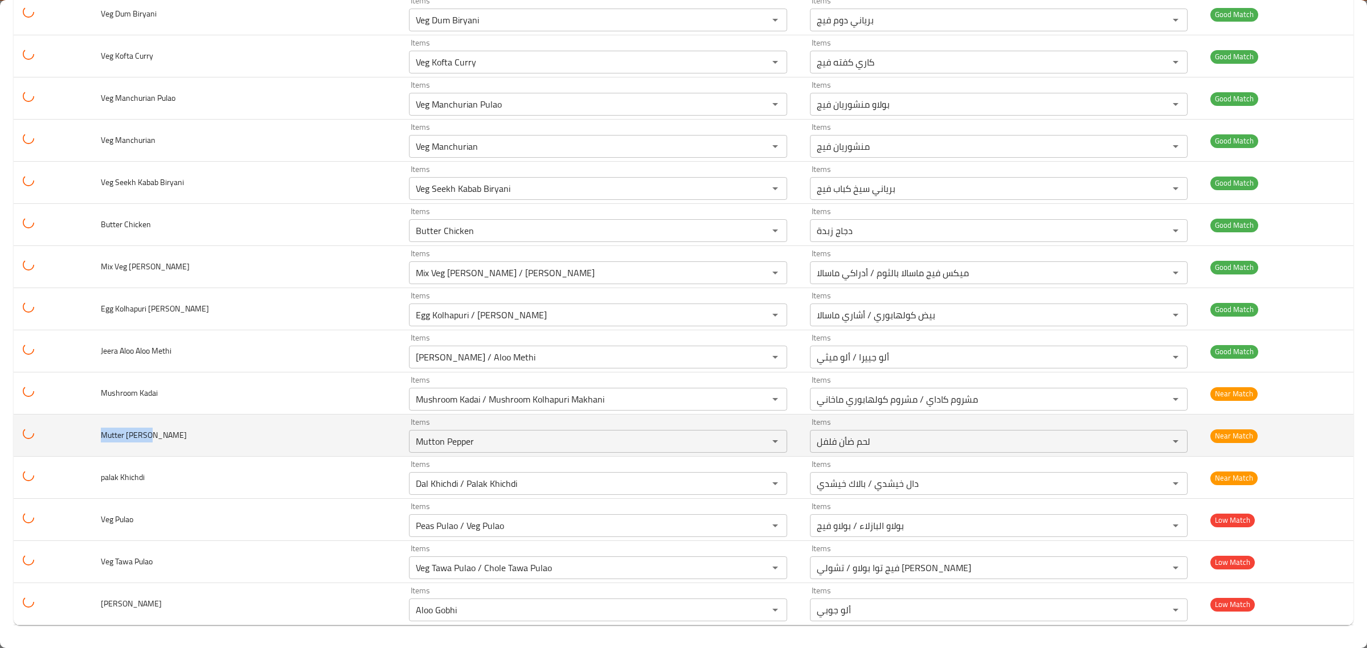
drag, startPoint x: 182, startPoint y: 439, endPoint x: 83, endPoint y: 435, distance: 99.2
click tr "Mutter Paneer Items Mutton Pepper Items Items لحم ضأن فلفل Items Near Match"
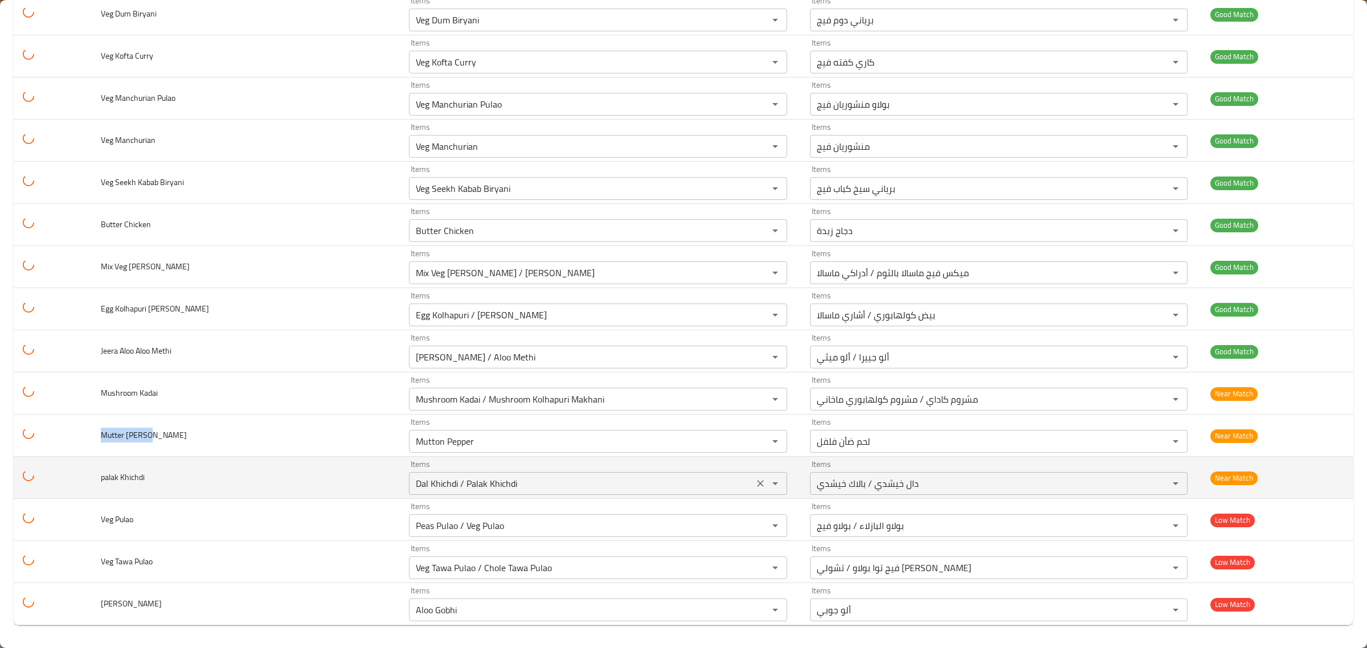
copy span "Mutter Paneer"
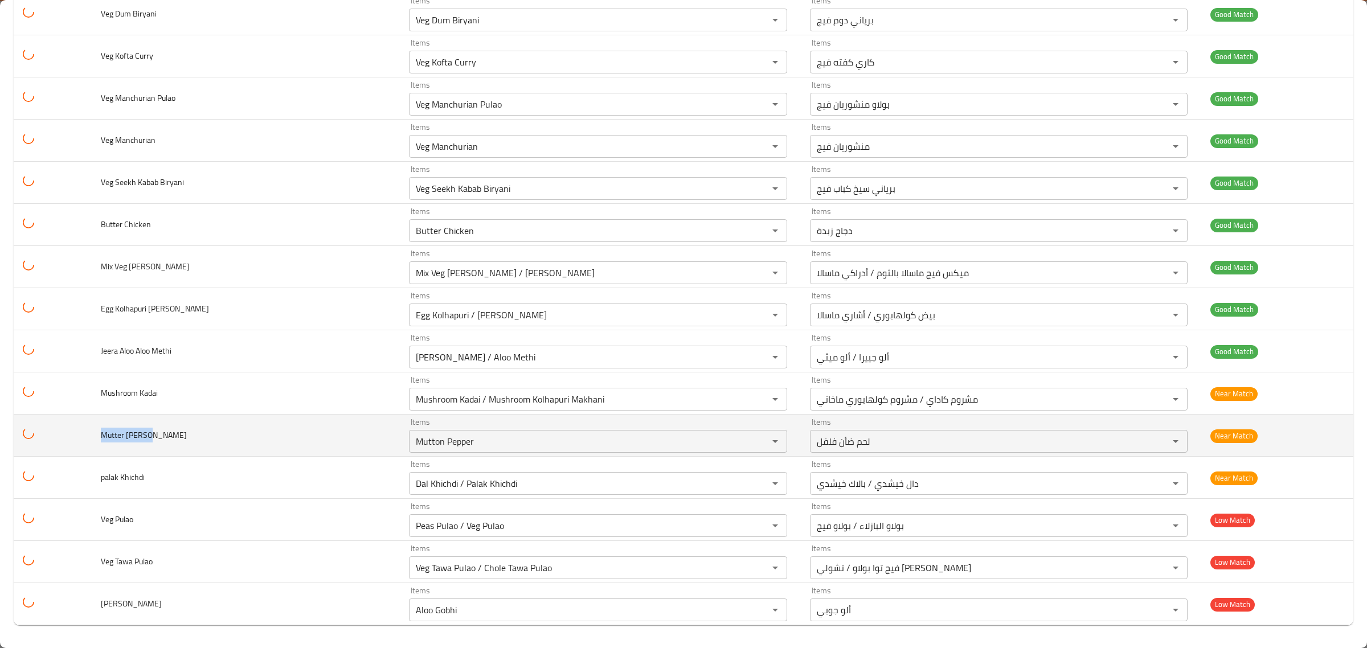
drag, startPoint x: 502, startPoint y: 450, endPoint x: 344, endPoint y: 450, distance: 158.4
click tr "Mutter Paneer Items Mutton Pepper Items Items لحم ضأن فلفل Items Near Match"
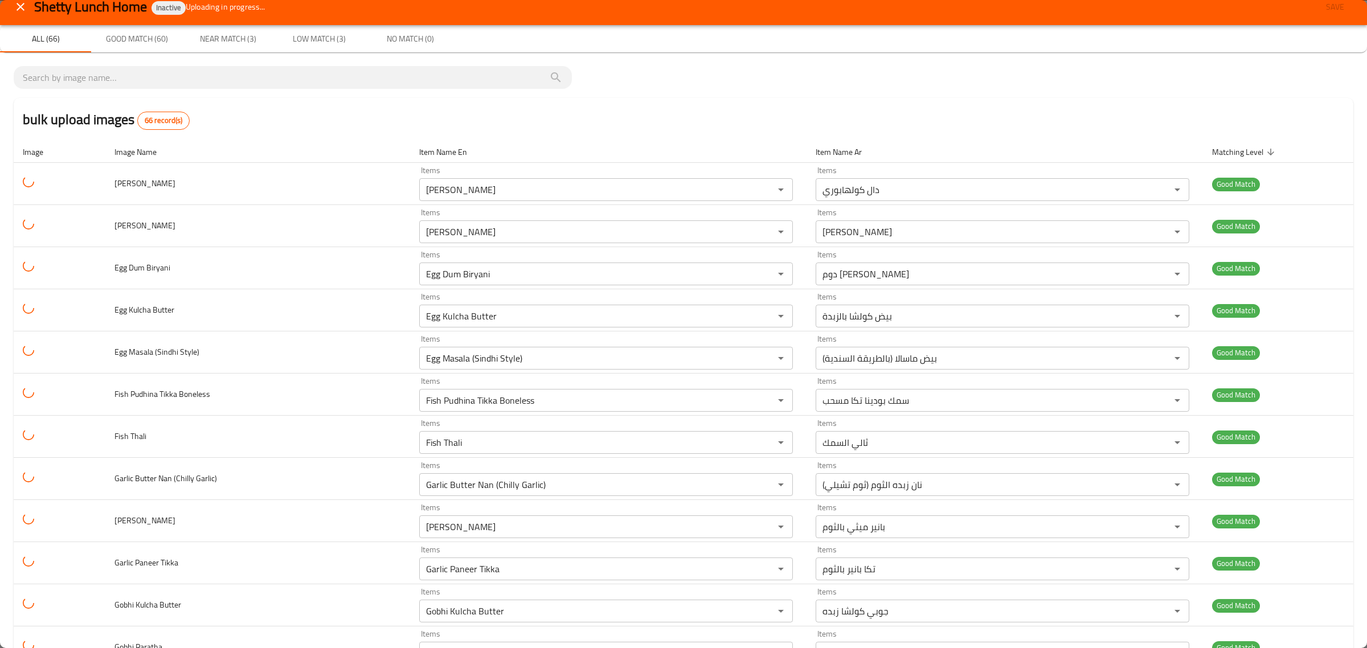
scroll to position [0, 0]
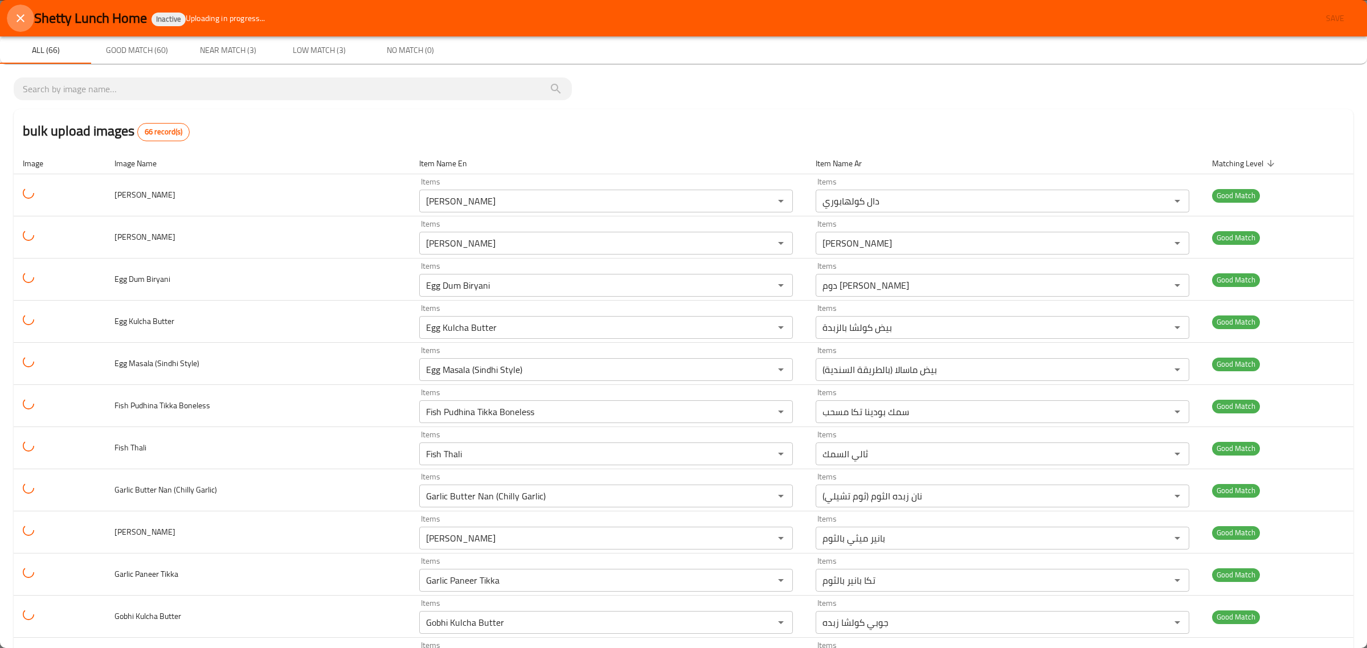
click icon "close"
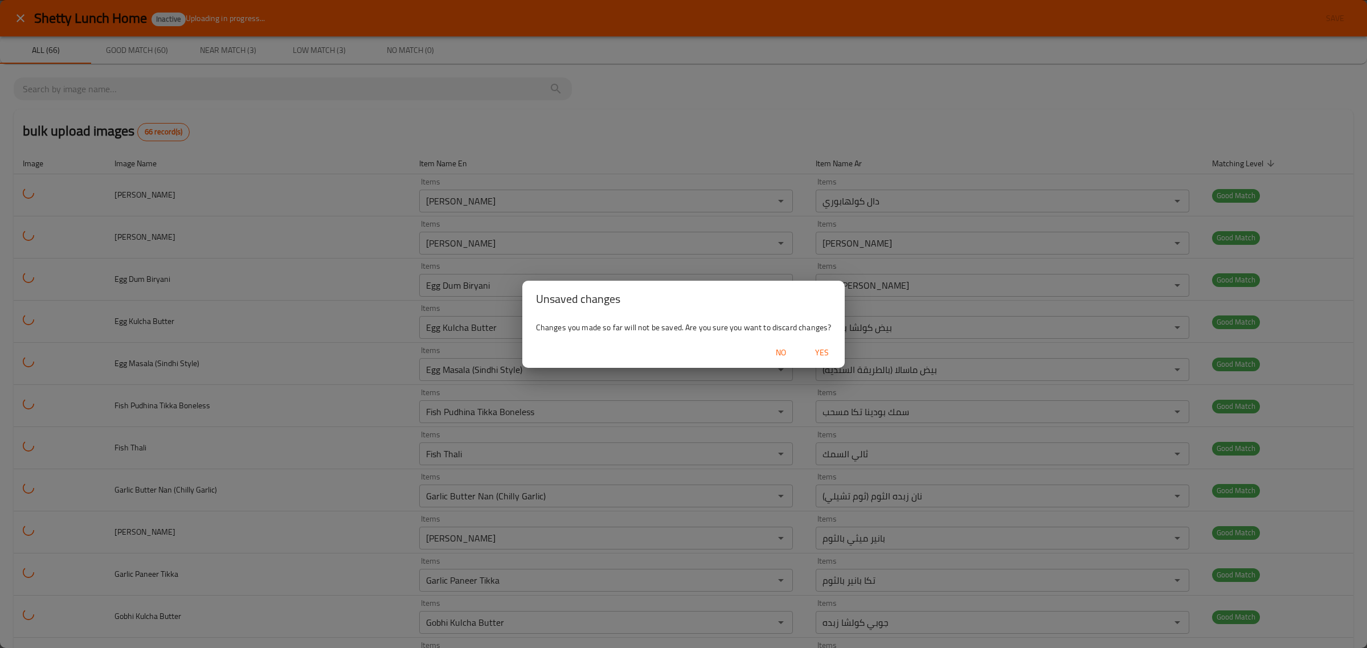
click span "Yes"
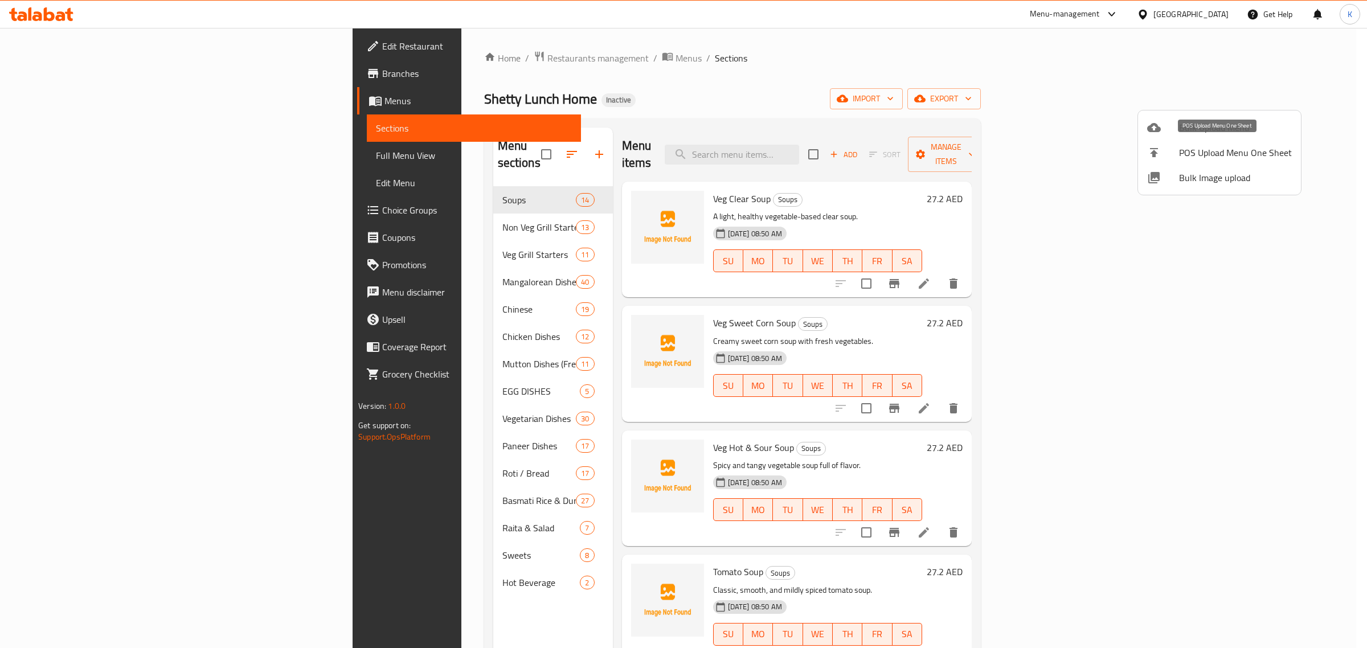
click div
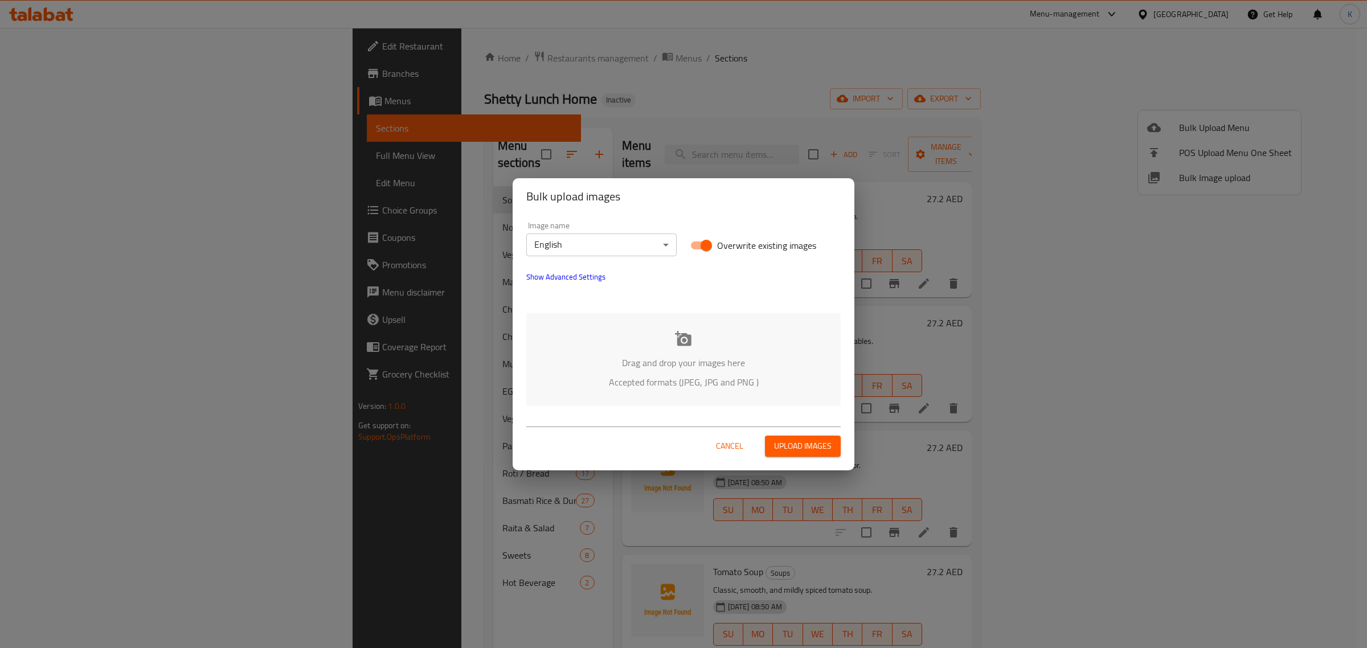
click p "Drag and drop your images here"
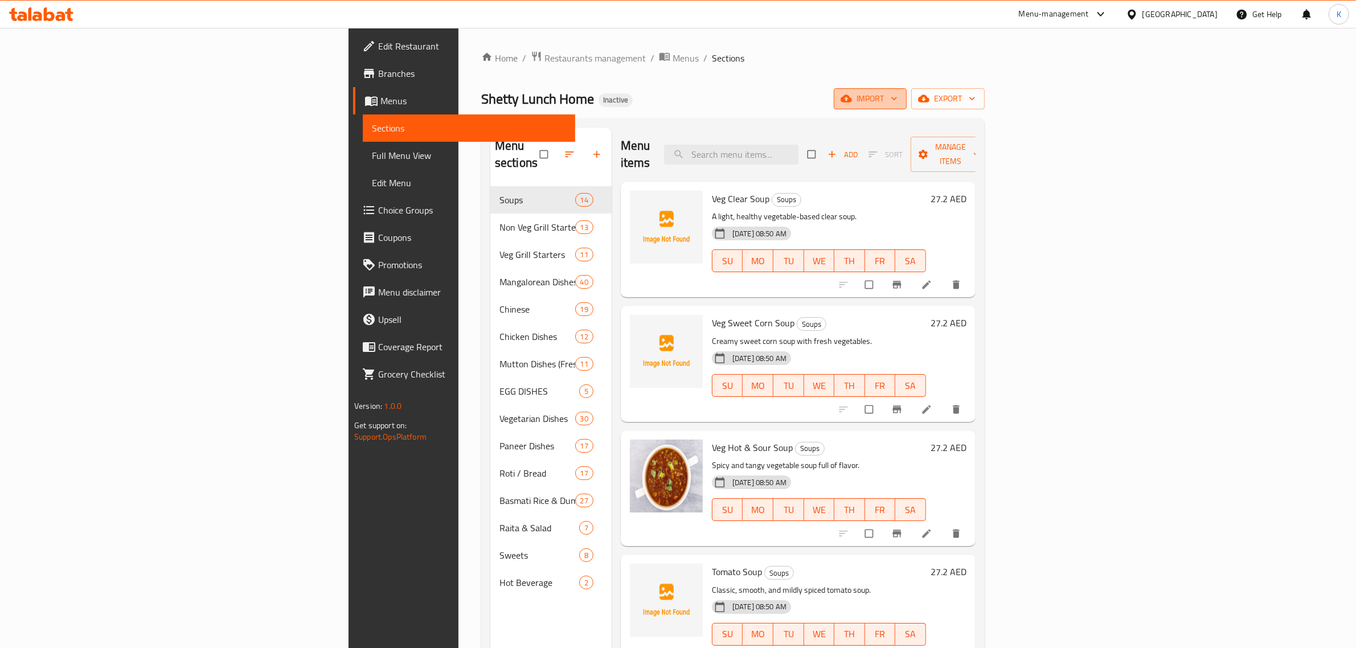
click at [898, 104] on span "import" at bounding box center [870, 99] width 55 height 14
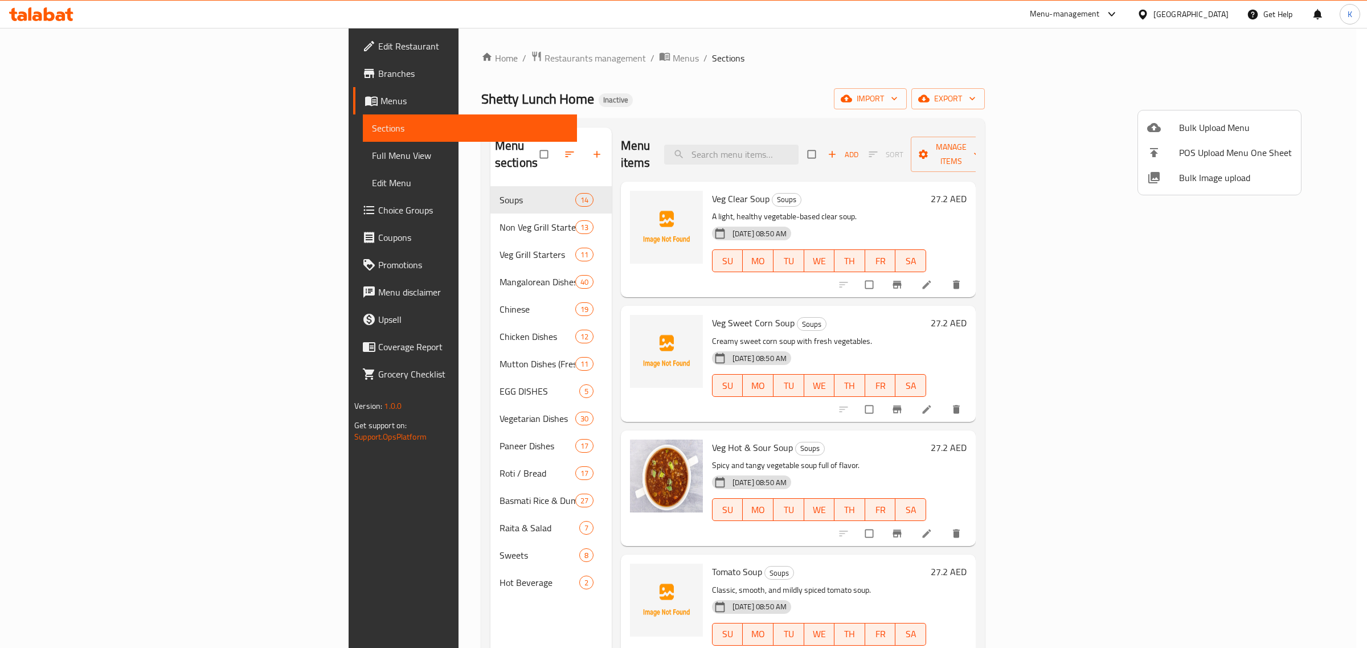
click at [1177, 174] on div at bounding box center [1163, 178] width 32 height 14
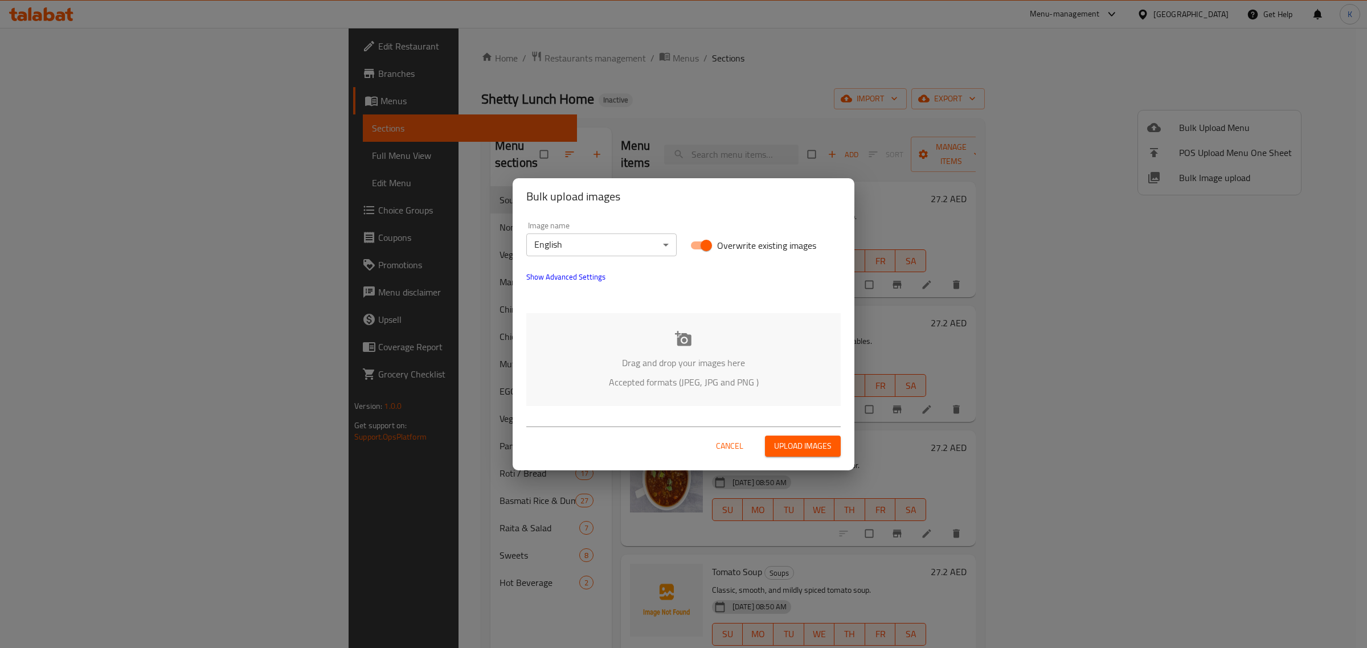
click at [734, 348] on div "Drag and drop your images here Accepted formats (JPEG, JPG and PNG )" at bounding box center [683, 359] width 314 height 93
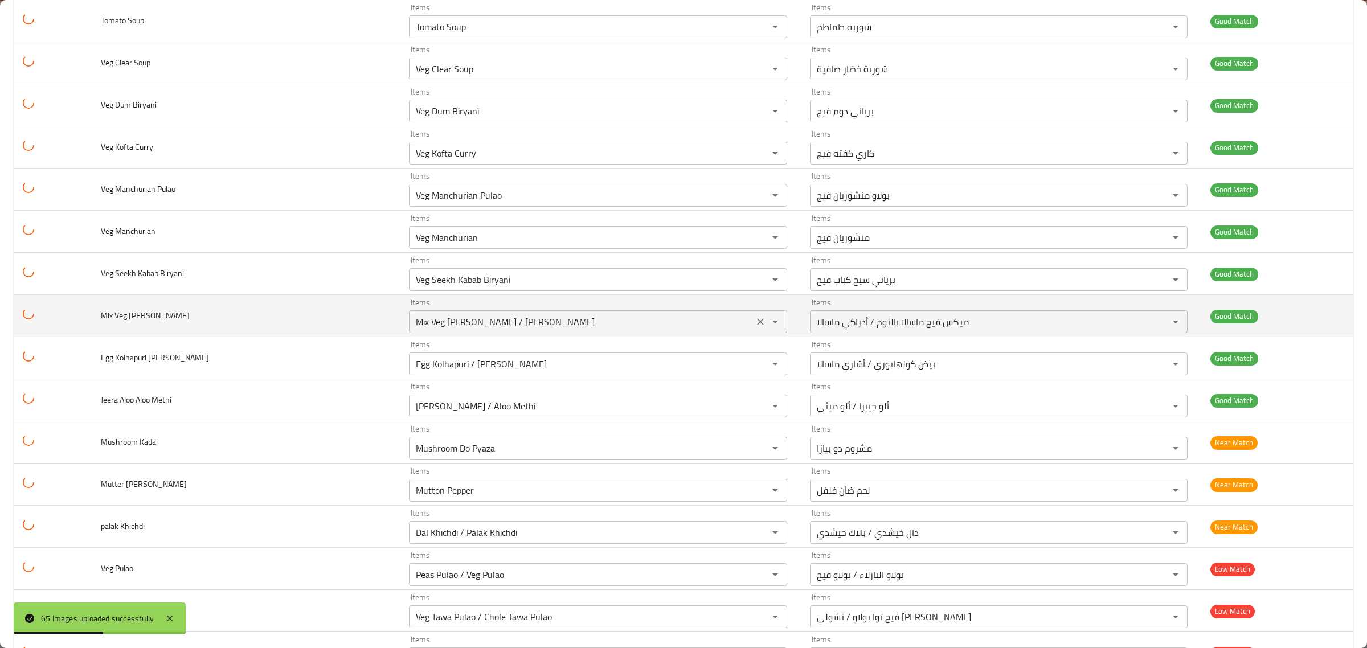
scroll to position [2296, 0]
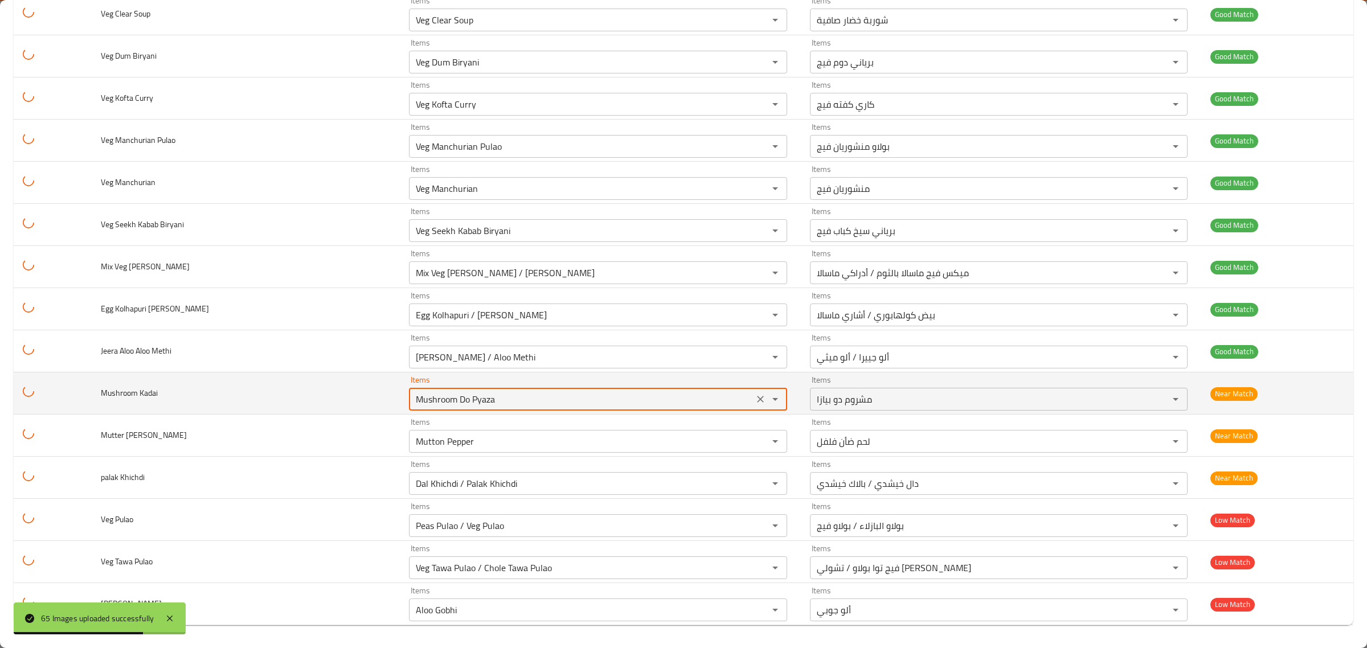
drag, startPoint x: 505, startPoint y: 402, endPoint x: 302, endPoint y: 402, distance: 202.8
click at [302, 402] on tr "Mushroom Kadai Items Mushroom Do Pyaza Items Items مشروم دو بيازا Items Near Ma…" at bounding box center [684, 394] width 1340 height 42
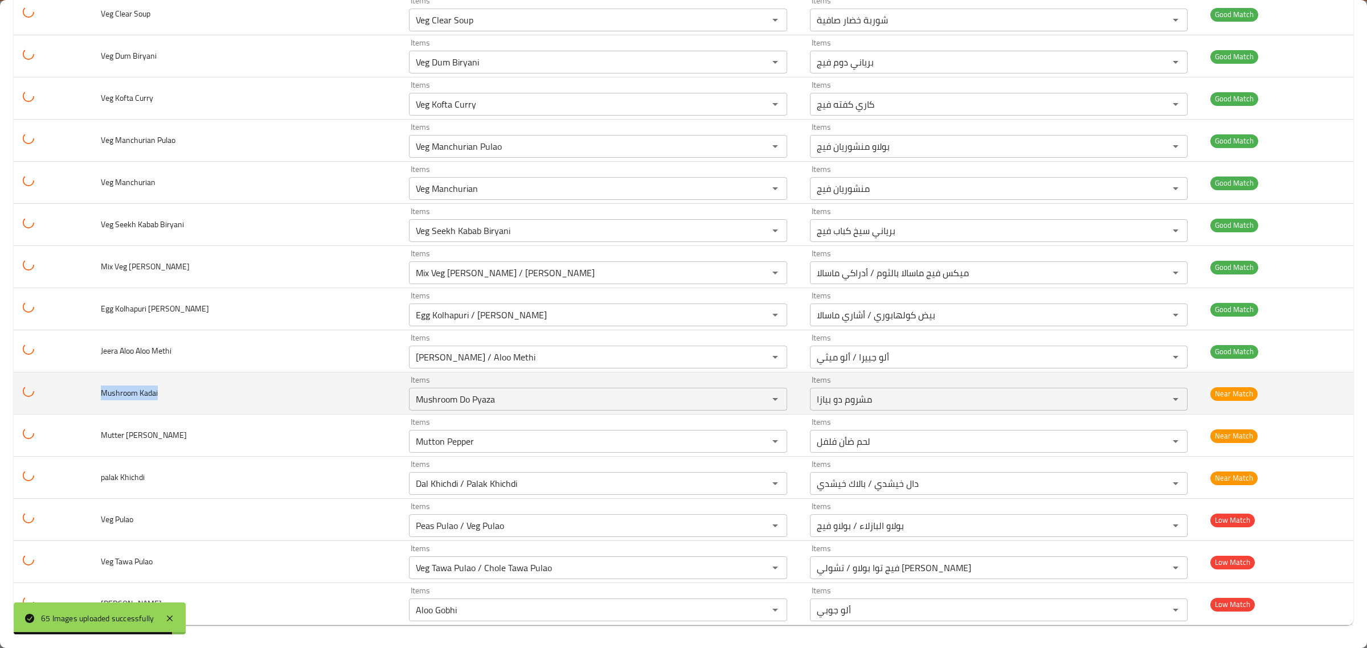
drag, startPoint x: 171, startPoint y: 394, endPoint x: 81, endPoint y: 397, distance: 90.1
click at [81, 397] on tr "Mushroom Kadai Items Mushroom Do Pyaza Items Items مشروم دو بيازا Items Near Ma…" at bounding box center [684, 394] width 1340 height 42
copy span "Mushroom Kadai"
click at [468, 399] on Kadai "Mushroom Do Pyaza" at bounding box center [580, 399] width 337 height 16
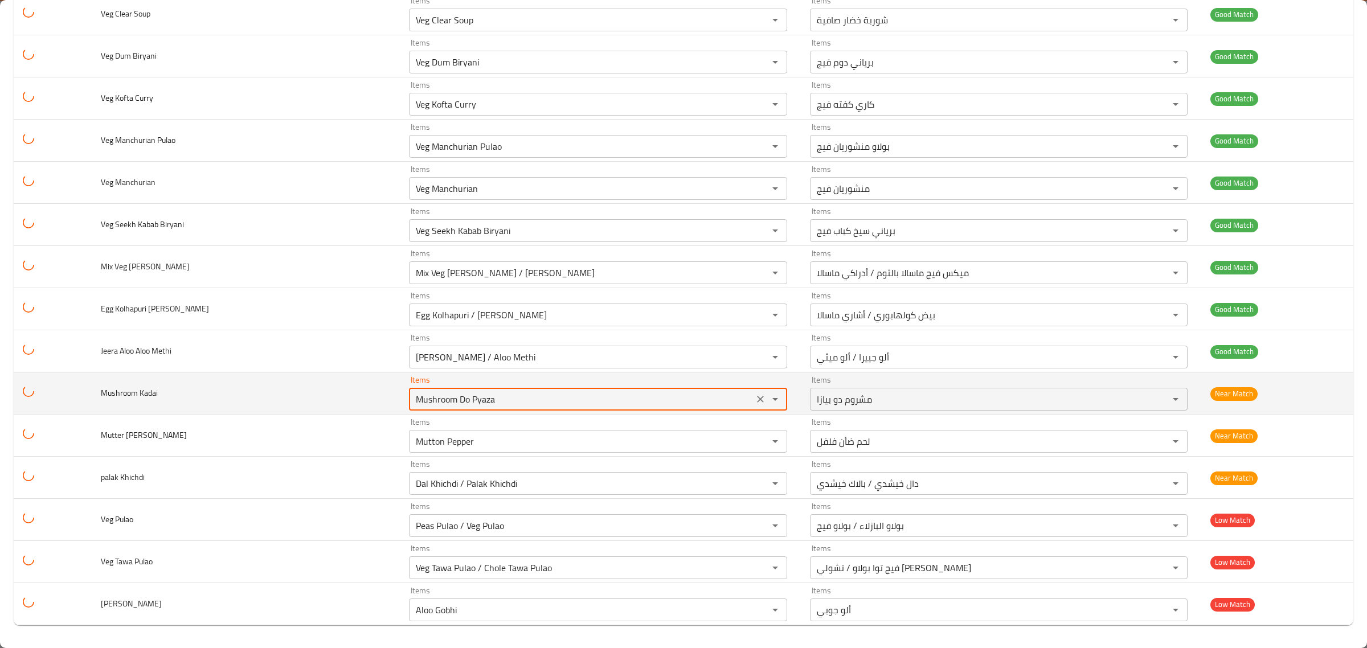
click at [468, 399] on Kadai "Mushroom Do Pyaza" at bounding box center [580, 399] width 337 height 16
paste Kadai "Kadai"
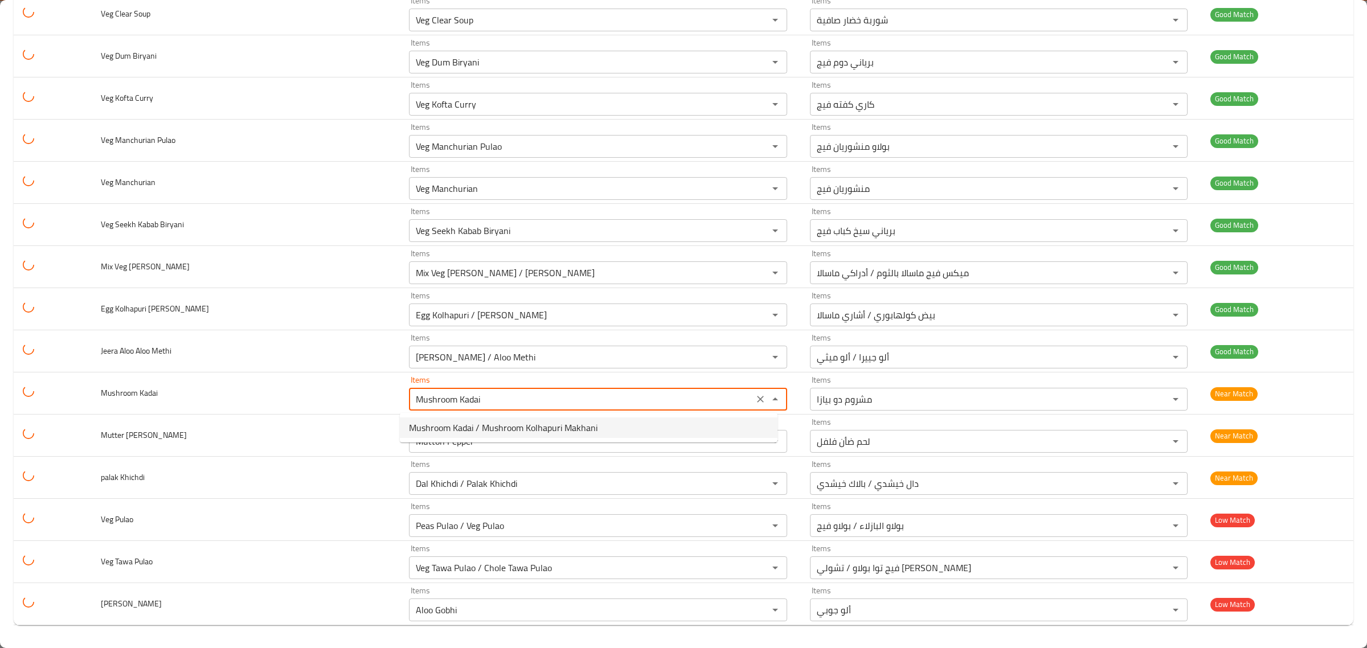
click at [470, 430] on span "Mushroom Kadai / Mushroom Kolhapuri Makhani" at bounding box center [503, 428] width 189 height 14
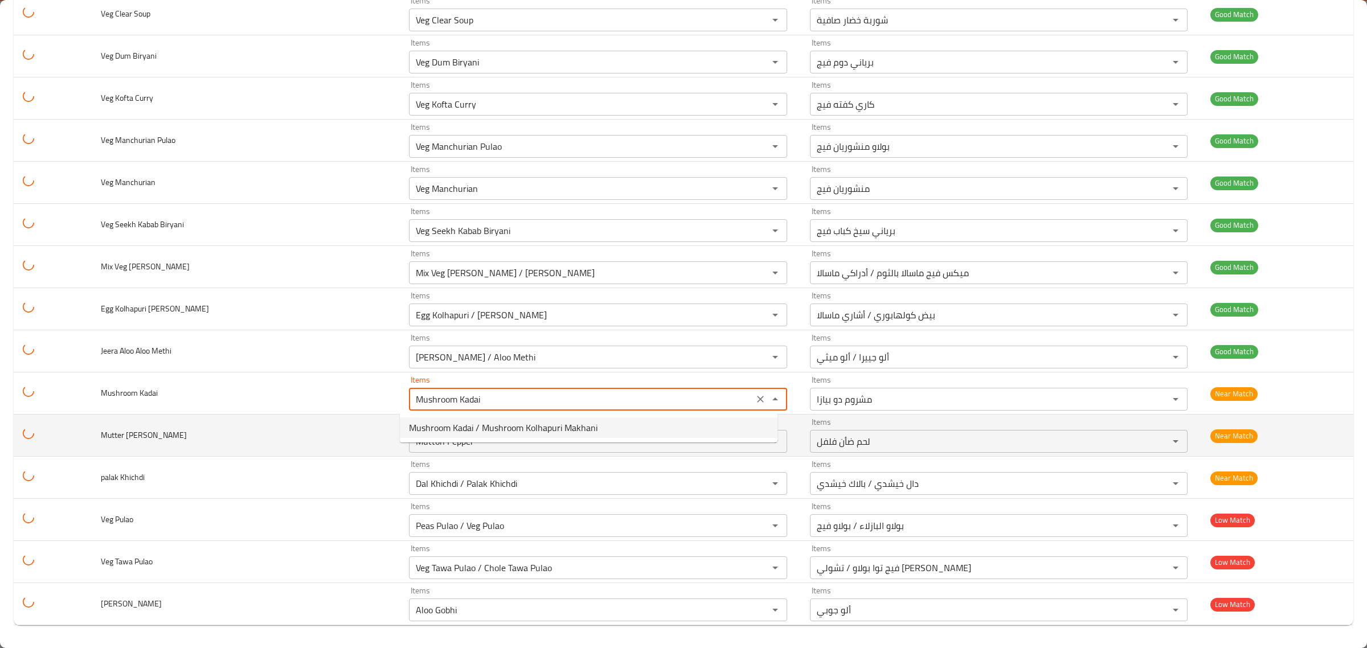
type Kadai "Mushroom Kadai / Mushroom Kolhapuri Makhani"
type Kadai-ar "مشروم كاداي / مشروم كولهابوري ماخاني"
type Kadai "Mushroom Kadai / Mushroom Kolhapuri Makhani"
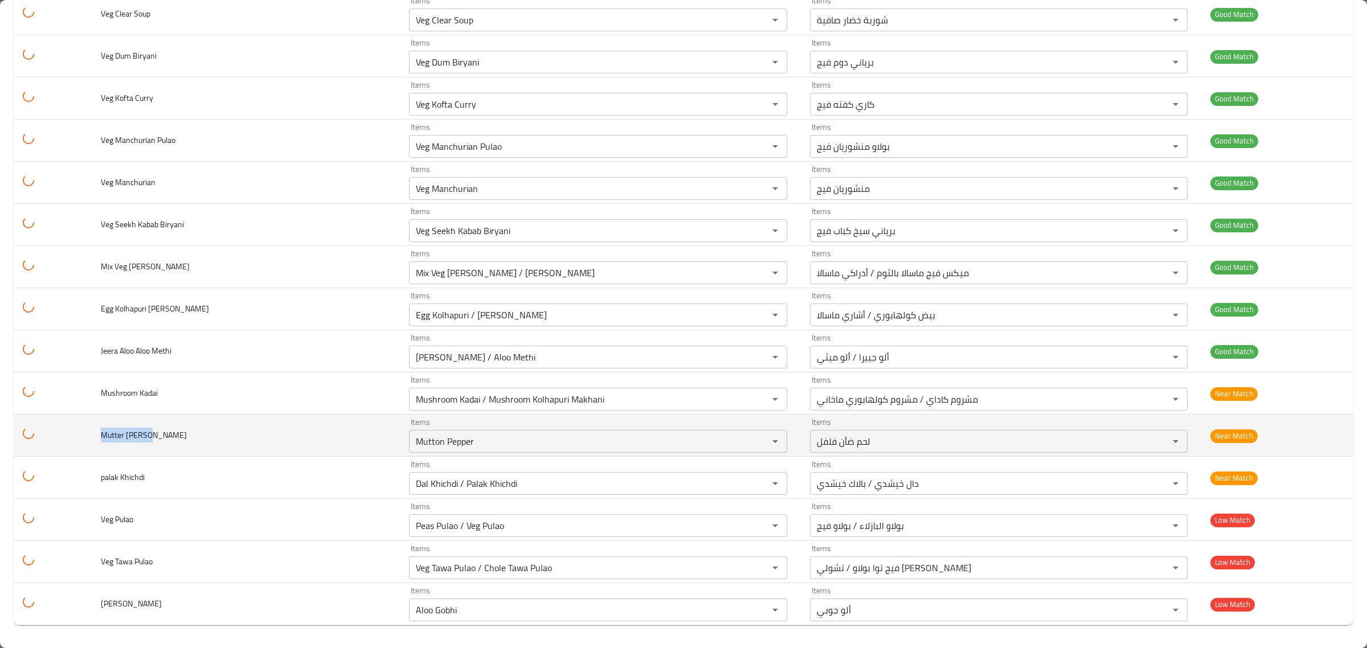
drag, startPoint x: 163, startPoint y: 432, endPoint x: 84, endPoint y: 438, distance: 79.4
click at [84, 438] on tr "Mutter Paneer Items Mutton Pepper Items Items لحم ضأن فلفل Items Near Match" at bounding box center [684, 436] width 1340 height 42
copy span "Mutter [PERSON_NAME]"
click at [434, 444] on Paneer "Mutton Pepper" at bounding box center [580, 442] width 337 height 16
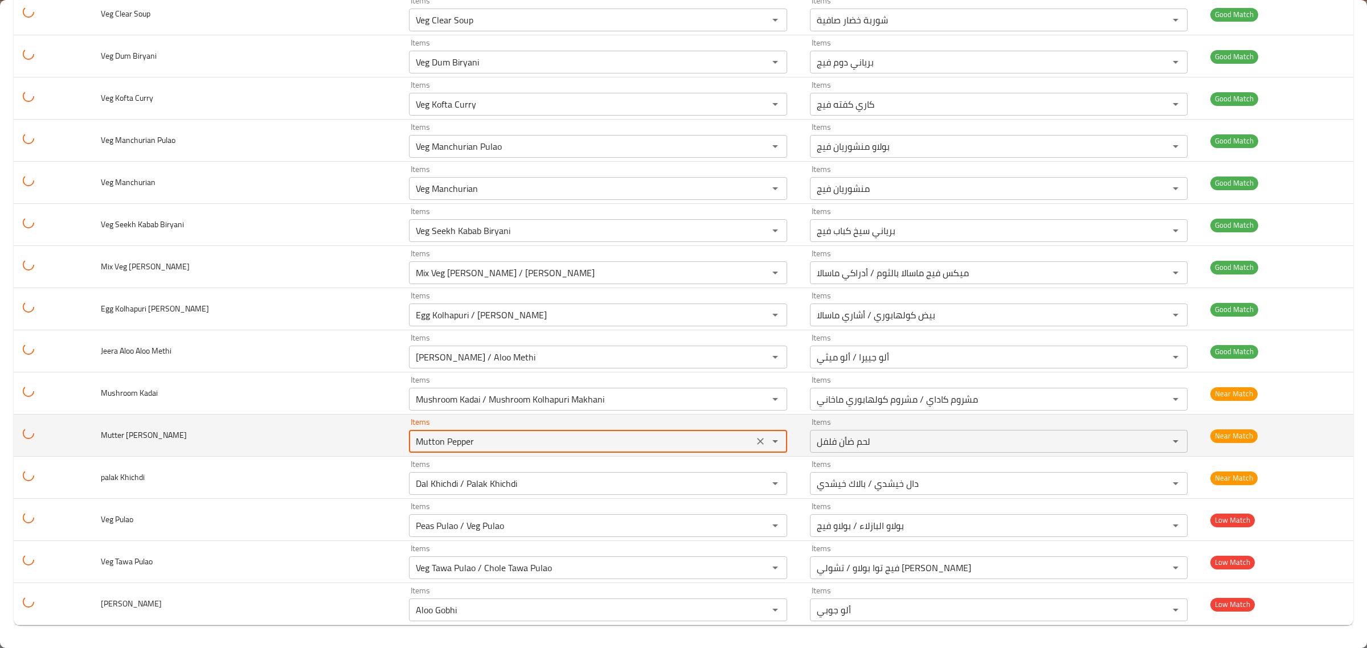
paste Paneer "er Pane"
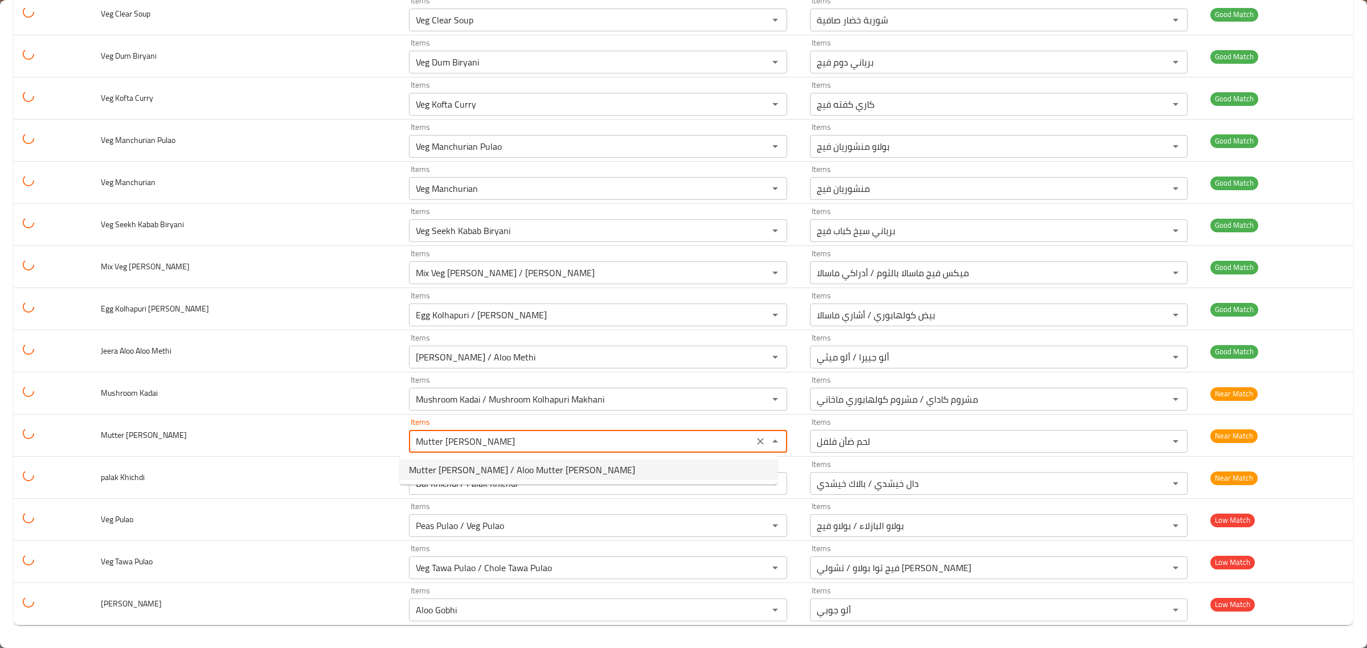
click at [475, 473] on span "Mutter [PERSON_NAME] / Aloo Mutter [PERSON_NAME]" at bounding box center [522, 470] width 226 height 14
type Paneer "Mutter [PERSON_NAME] / Aloo Mutter [PERSON_NAME]"
type Paneer-ar "[PERSON_NAME] / ألو ماتار بانير"
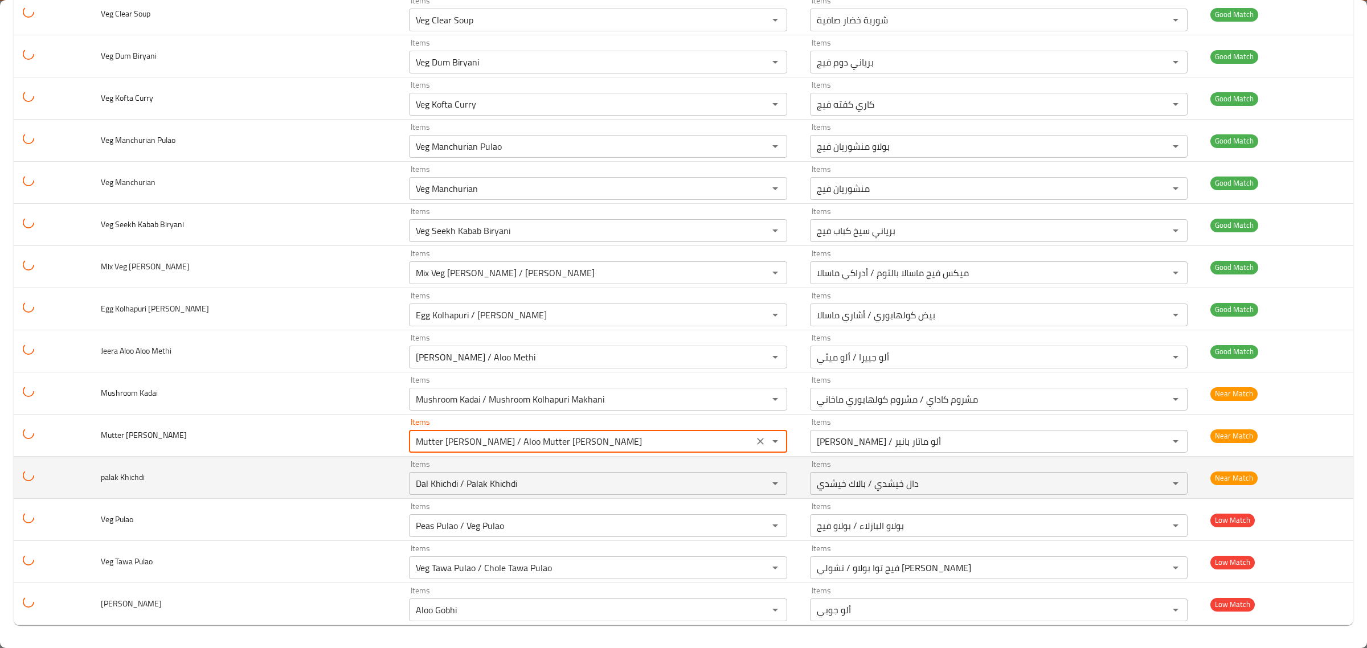
type Paneer "Mutter [PERSON_NAME] / Aloo Mutter [PERSON_NAME]"
drag, startPoint x: 161, startPoint y: 486, endPoint x: 77, endPoint y: 483, distance: 83.2
click at [77, 483] on tr "palak Khichdi Items Dal Khichdi / Palak Khichdi Items Items دال خيشدي / بالاك خ…" at bounding box center [684, 478] width 1340 height 42
copy span "palak Khichdi"
click at [428, 491] on Khichdi "Dal Khichdi / Palak Khichdi" at bounding box center [580, 484] width 337 height 16
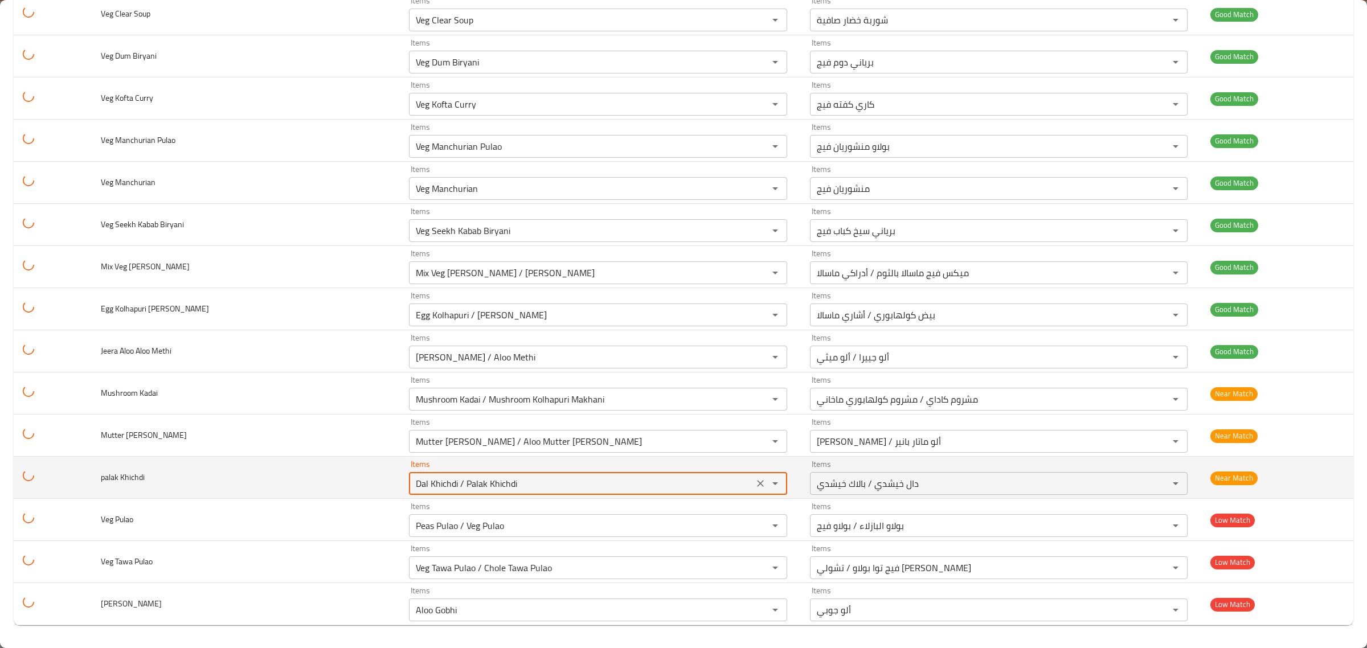
click at [428, 491] on Khichdi "Dal Khichdi / Palak Khichdi" at bounding box center [580, 484] width 337 height 16
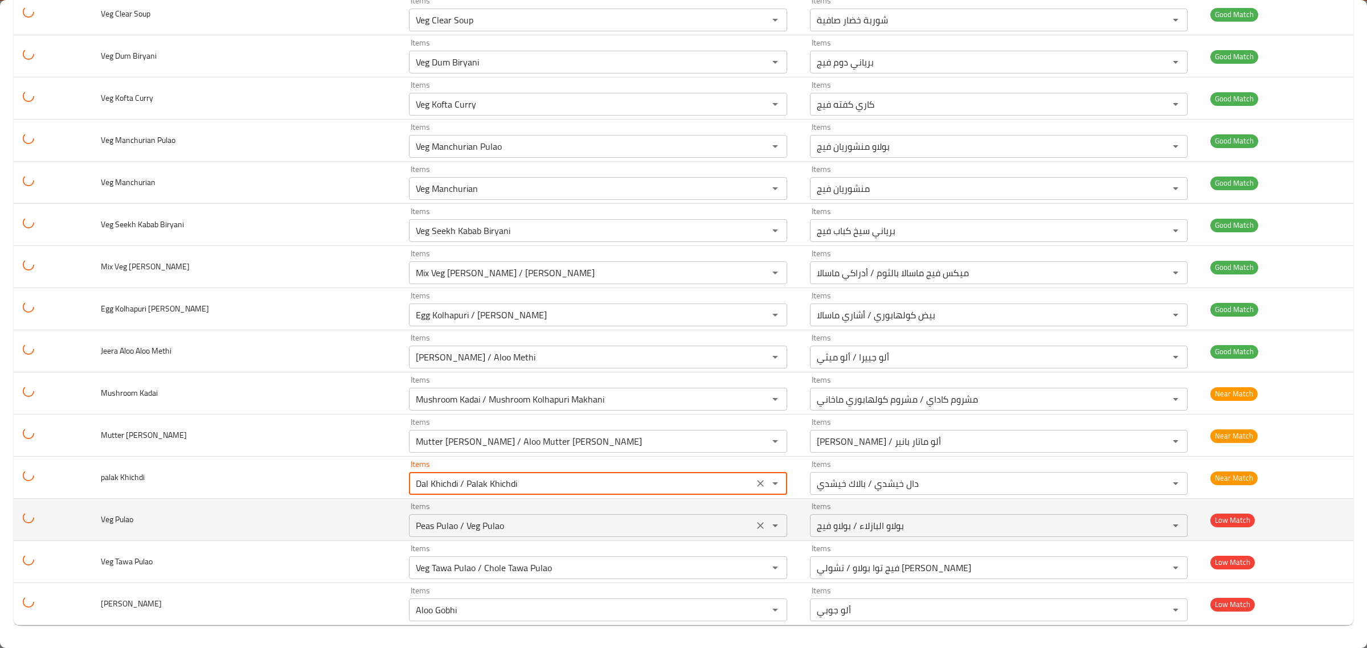
paste Khichdi "p"
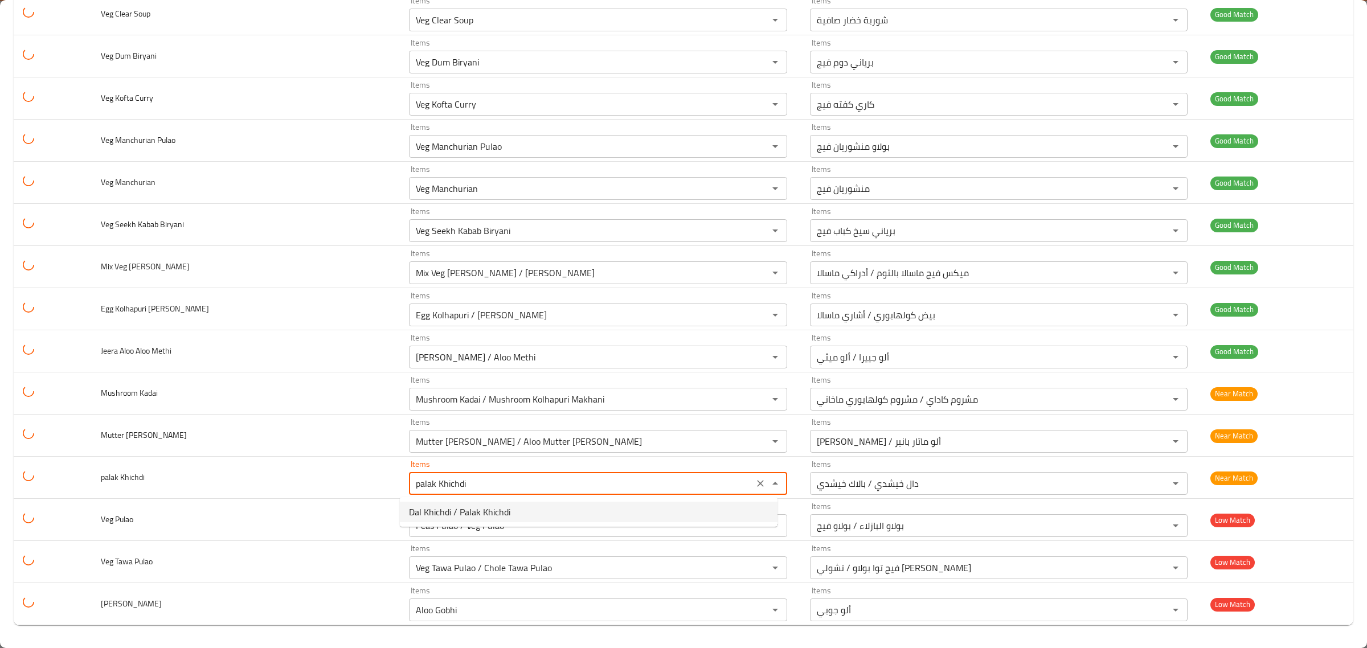
click at [476, 516] on span "Dal Khichdi / Palak Khichdi" at bounding box center [459, 512] width 101 height 14
type Khichdi "Dal Khichdi / Palak Khichdi"
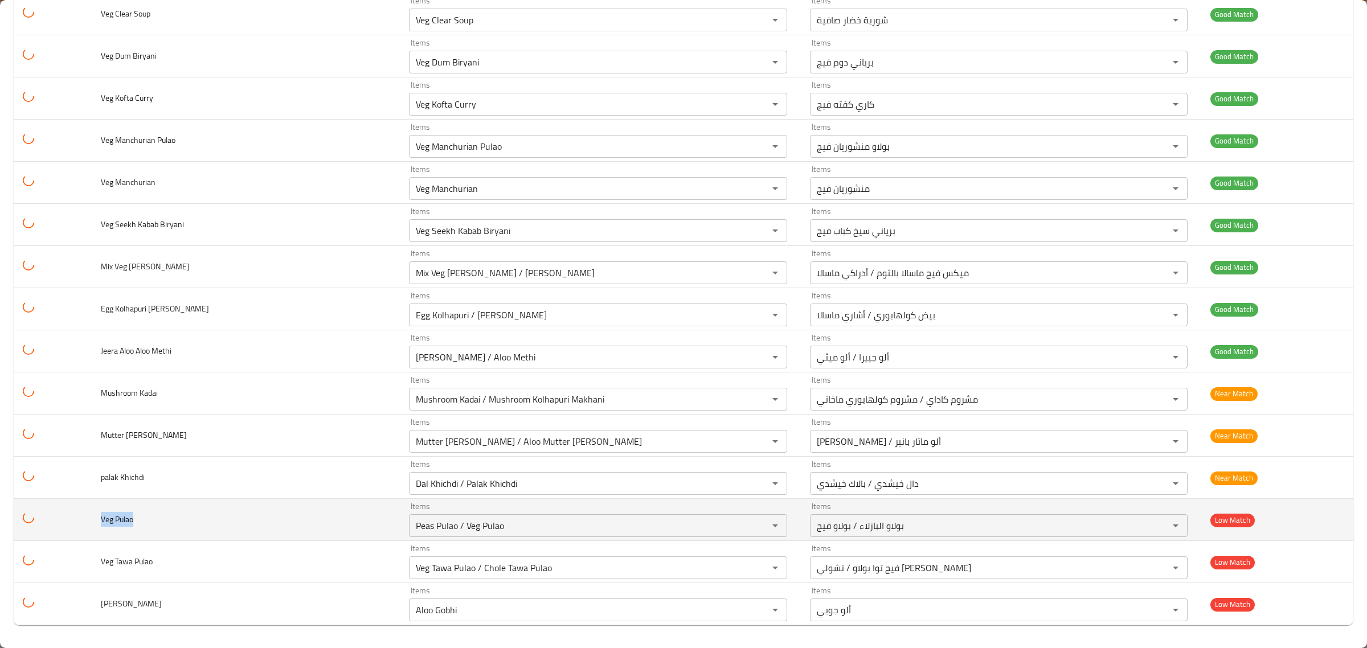
drag, startPoint x: 164, startPoint y: 523, endPoint x: 76, endPoint y: 523, distance: 87.7
click at [76, 523] on tr "Veg Pulao Items Peas Pulao / Veg Pulao Items Items بولاو البازلاء / بولاو فيج I…" at bounding box center [684, 520] width 1340 height 42
copy span "Veg Pulao"
click at [428, 518] on Pulao "Peas Pulao / Veg Pulao" at bounding box center [580, 526] width 337 height 16
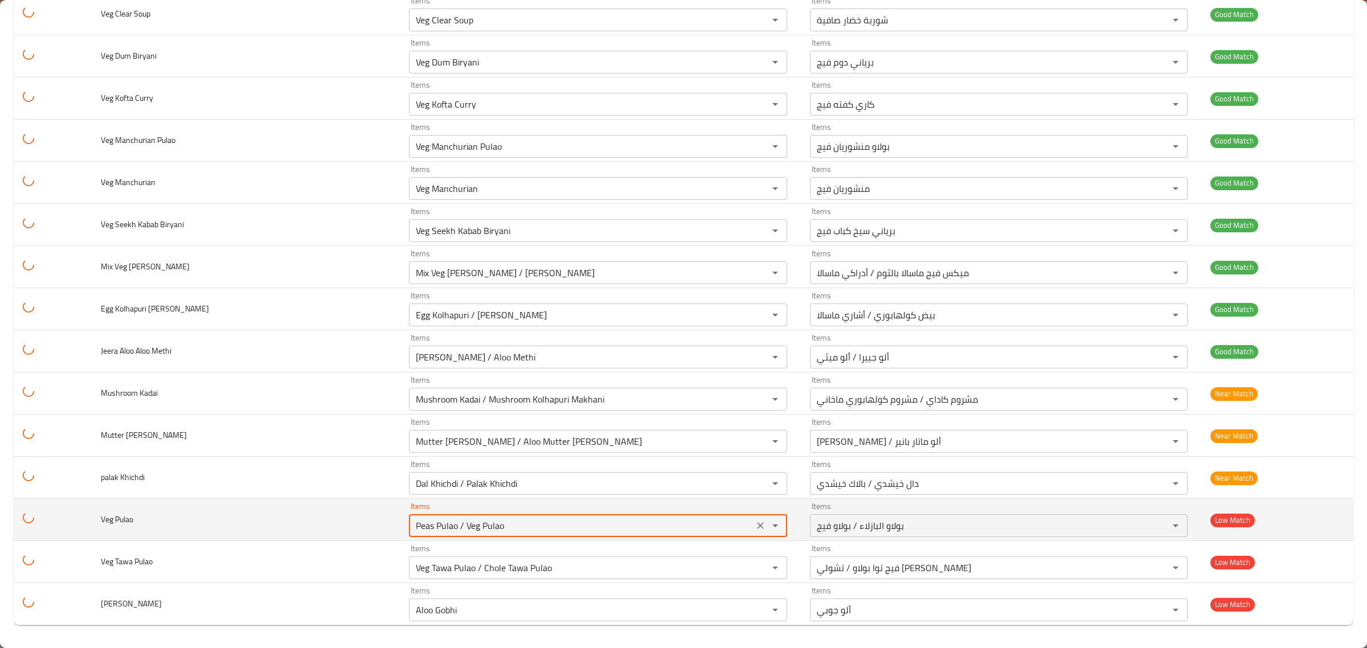
click at [428, 518] on Pulao "Peas Pulao / Veg Pulao" at bounding box center [580, 526] width 337 height 16
paste Pulao "enhanced table"
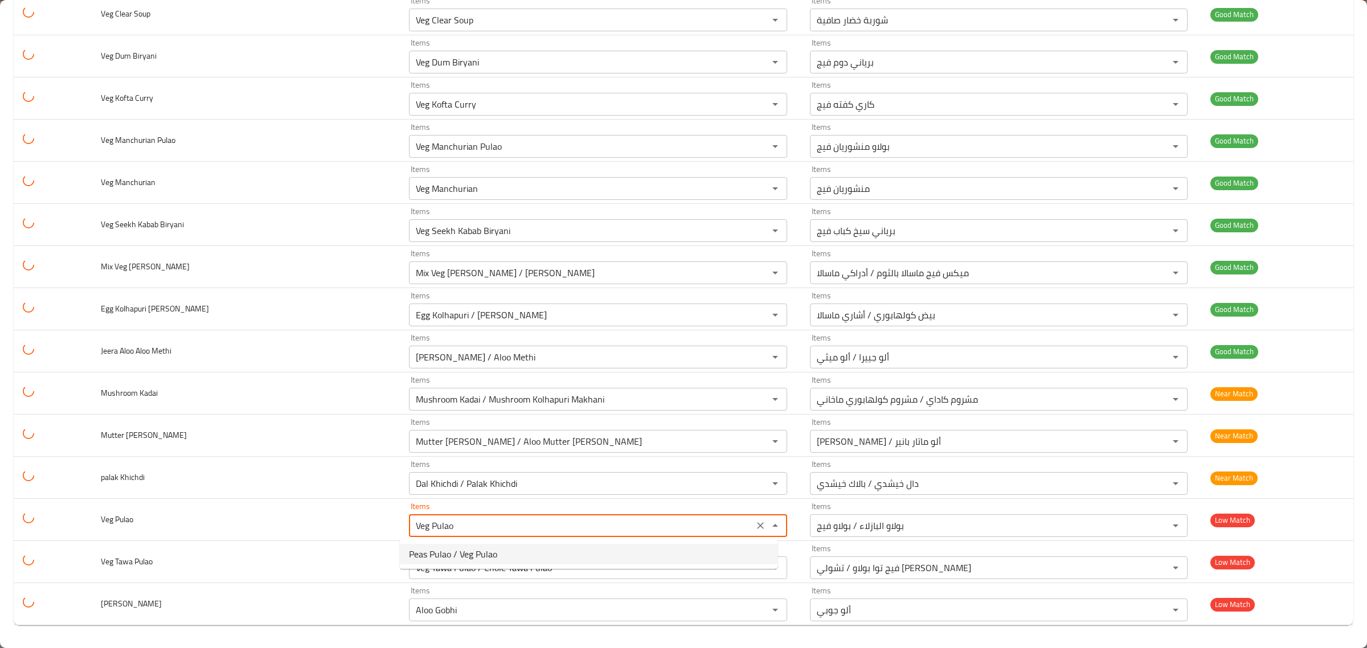
click at [445, 550] on span "Peas Pulao / Veg Pulao" at bounding box center [453, 554] width 88 height 14
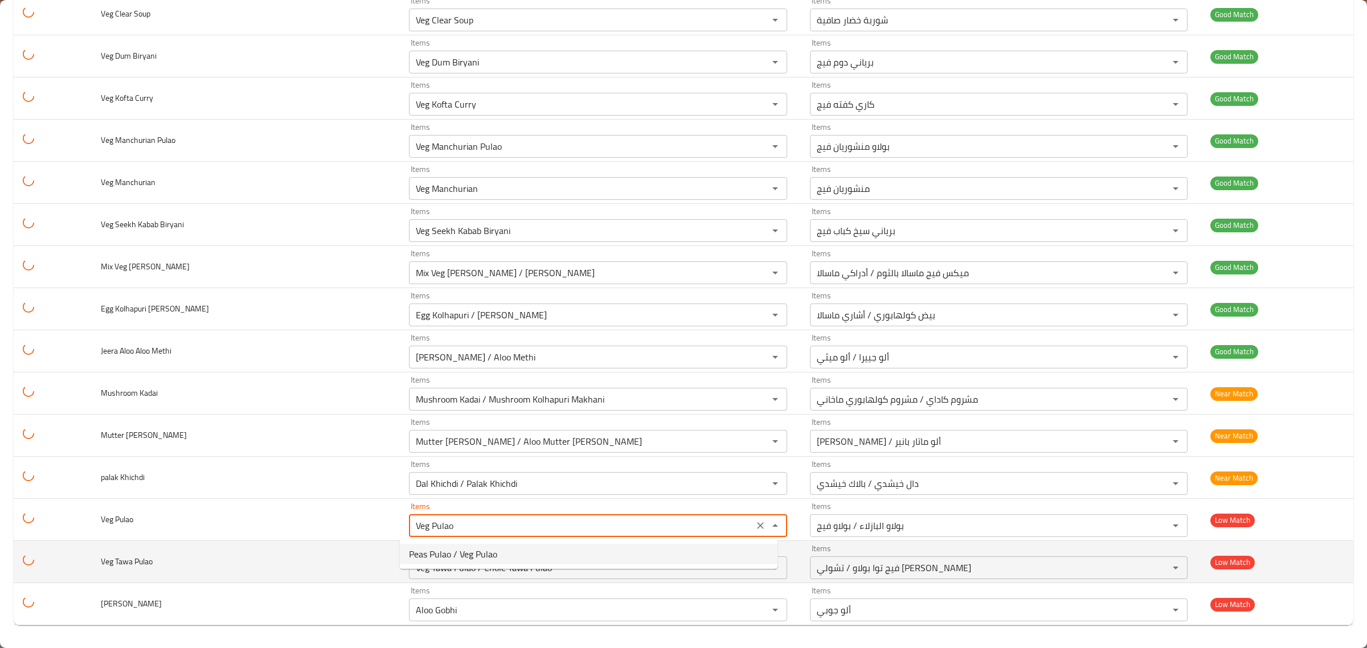
type Pulao "Peas Pulao / Veg Pulao"
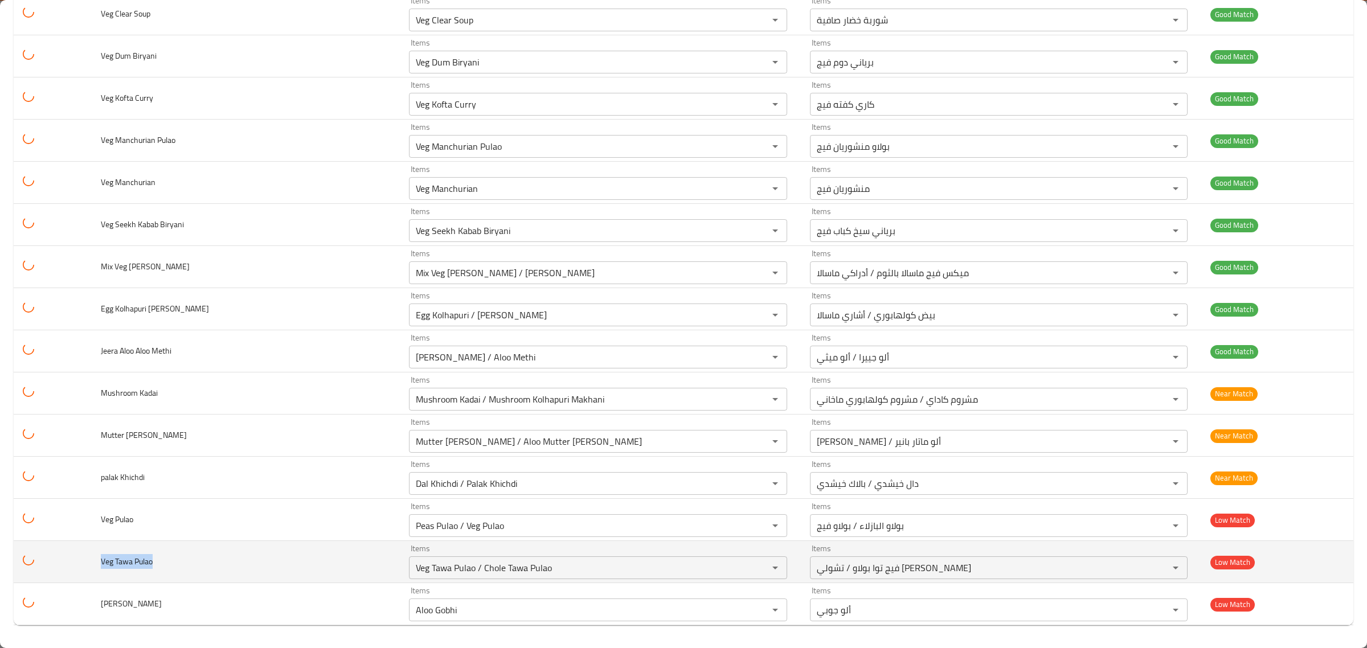
drag, startPoint x: 134, startPoint y: 567, endPoint x: 92, endPoint y: 565, distance: 42.2
click at [92, 565] on td "Veg Tawa Pulao" at bounding box center [246, 562] width 308 height 42
copy span "Veg Tawa Pulao"
click at [494, 562] on Pulao "Veg Tawa Pulao / Chole Tawa Pulao" at bounding box center [580, 568] width 337 height 16
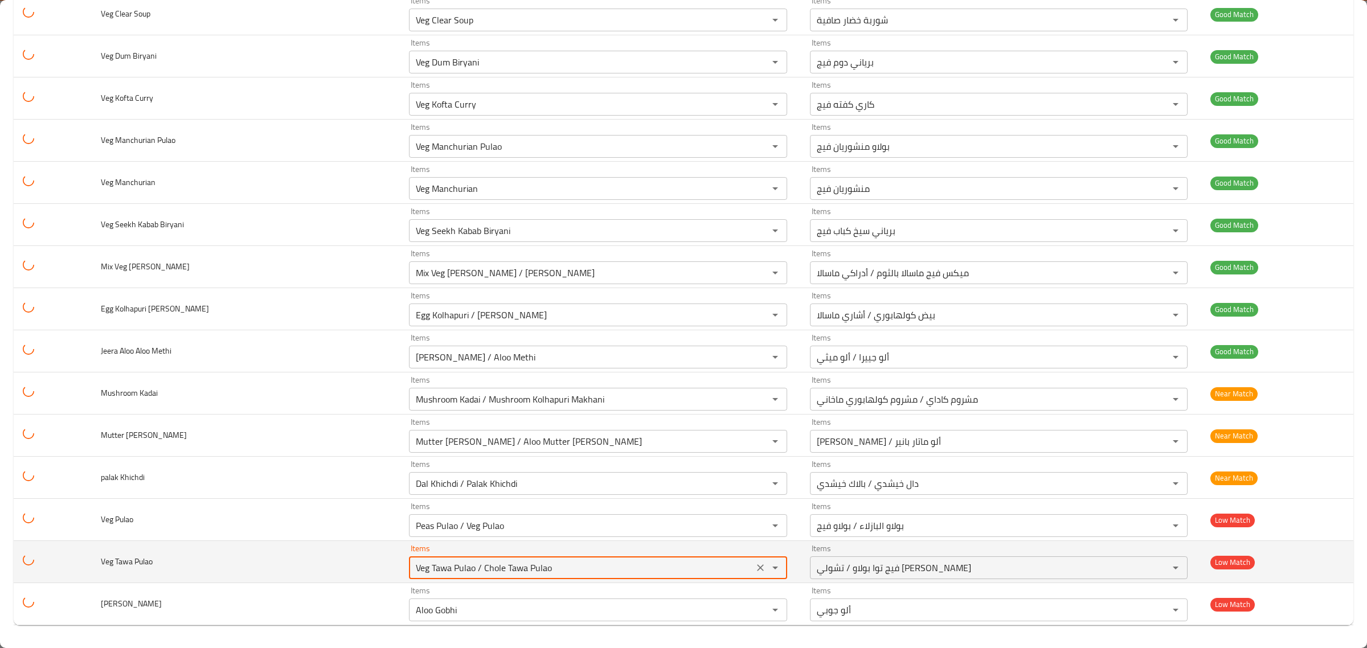
click at [494, 562] on Pulao "Veg Tawa Pulao / Chole Tawa Pulao" at bounding box center [580, 568] width 337 height 16
paste Pulao "enhanced table"
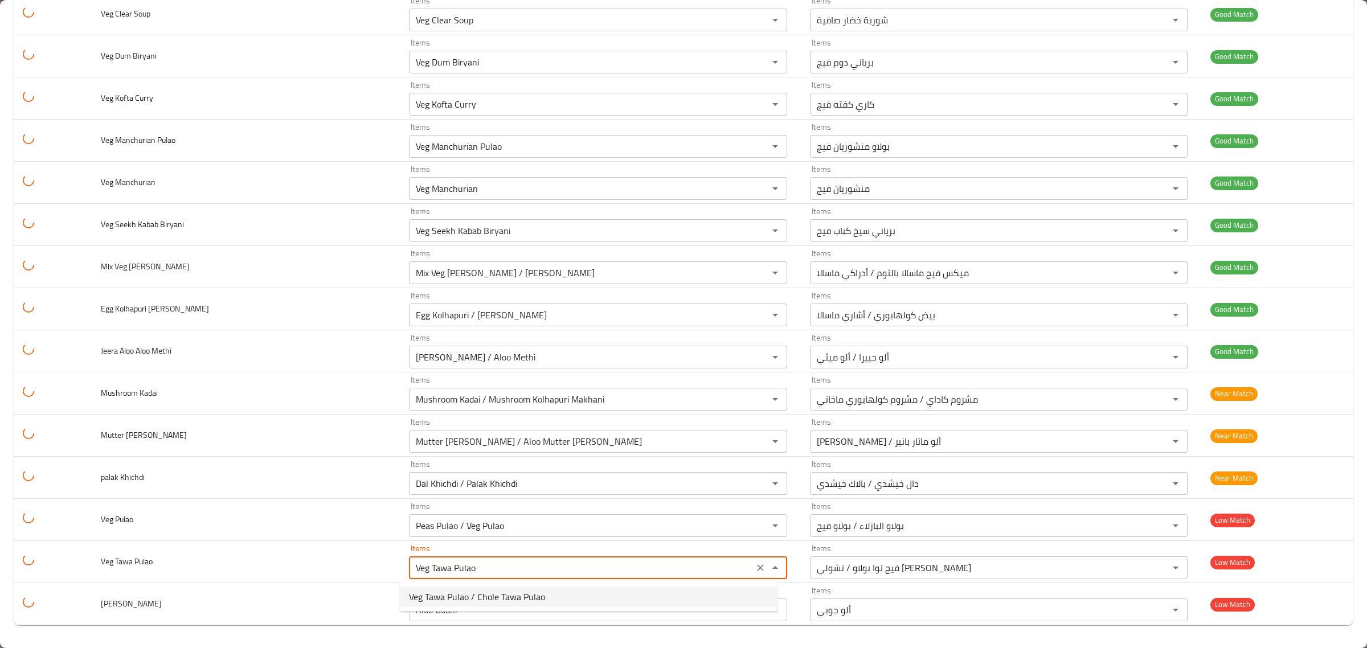
click at [488, 596] on span "Veg Tawa Pulao / Chole Tawa Pulao" at bounding box center [477, 597] width 136 height 14
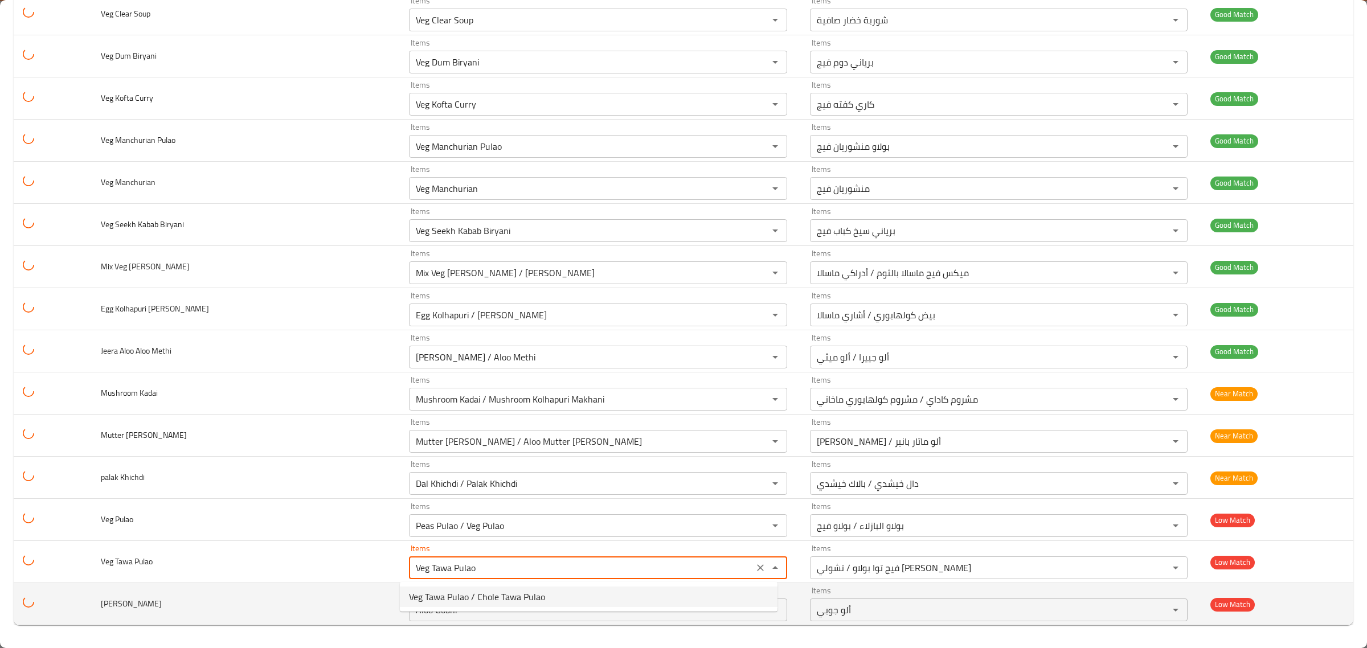
type Pulao "Veg Tawa Pulao / Chole Tawa Pulao"
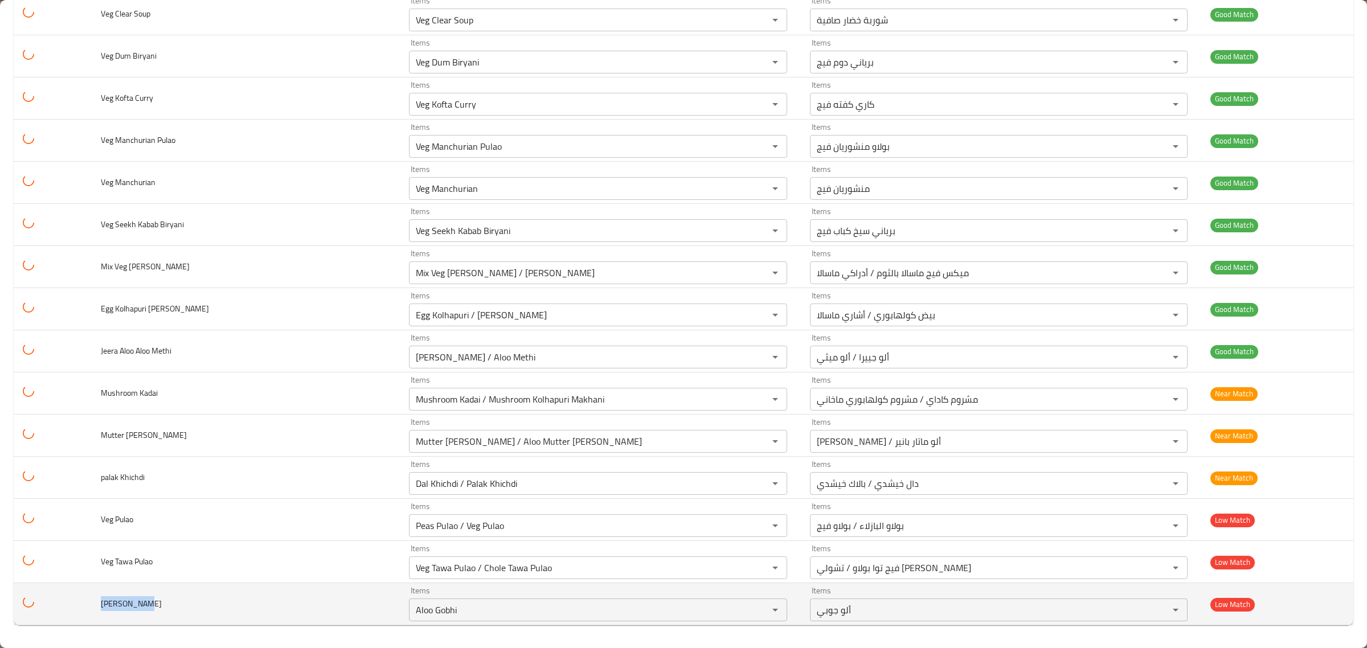
drag, startPoint x: 148, startPoint y: 606, endPoint x: 80, endPoint y: 606, distance: 67.8
click at [80, 606] on tr "Dal Khichdi Items Aloo Gobhi Items Items ألو جوبي Items Low Match" at bounding box center [684, 604] width 1340 height 42
copy span "[PERSON_NAME]"
click at [461, 601] on div "Aloo Gobhi Items" at bounding box center [598, 610] width 378 height 23
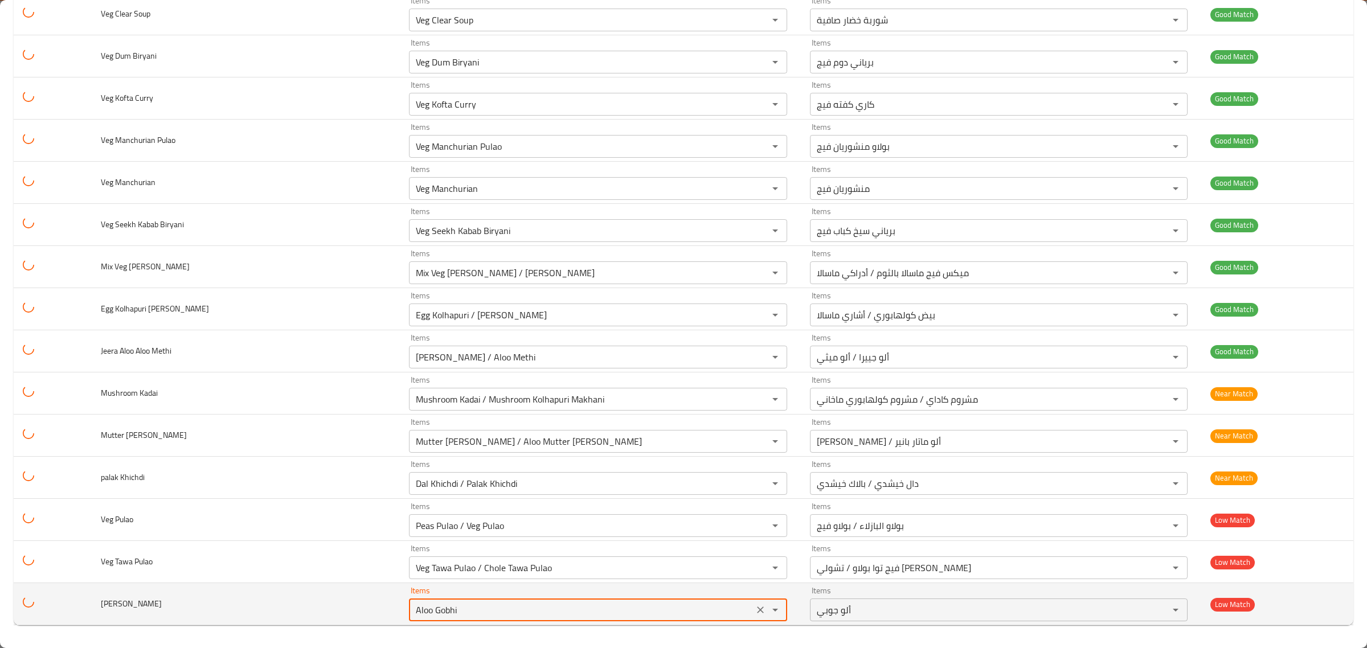
paste Khichdi "Dal Khichd"
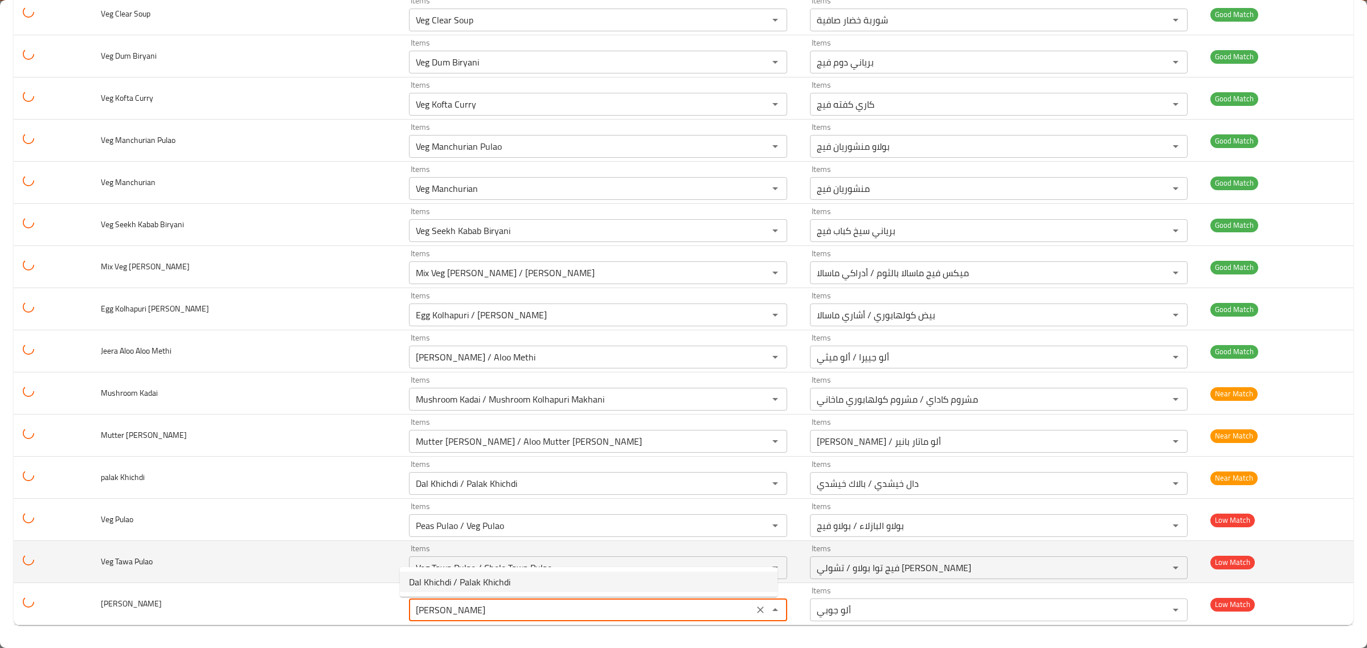
click at [453, 579] on span "Dal Khichdi / Palak Khichdi" at bounding box center [459, 582] width 101 height 14
type Khichdi "Dal Khichdi / Palak Khichdi"
type Khichdi-ar "دال خيشدي / بالاك خيشدي"
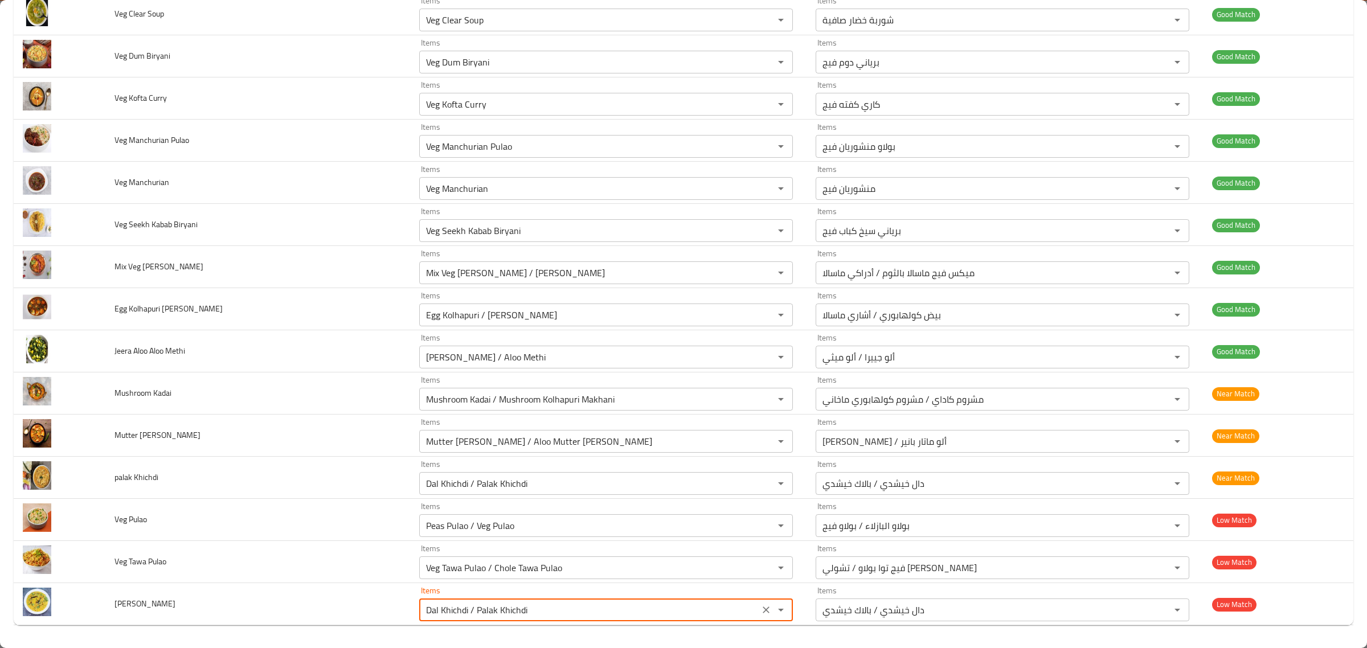
type Khichdi "Dal Khichdi / Palak Khichdi"
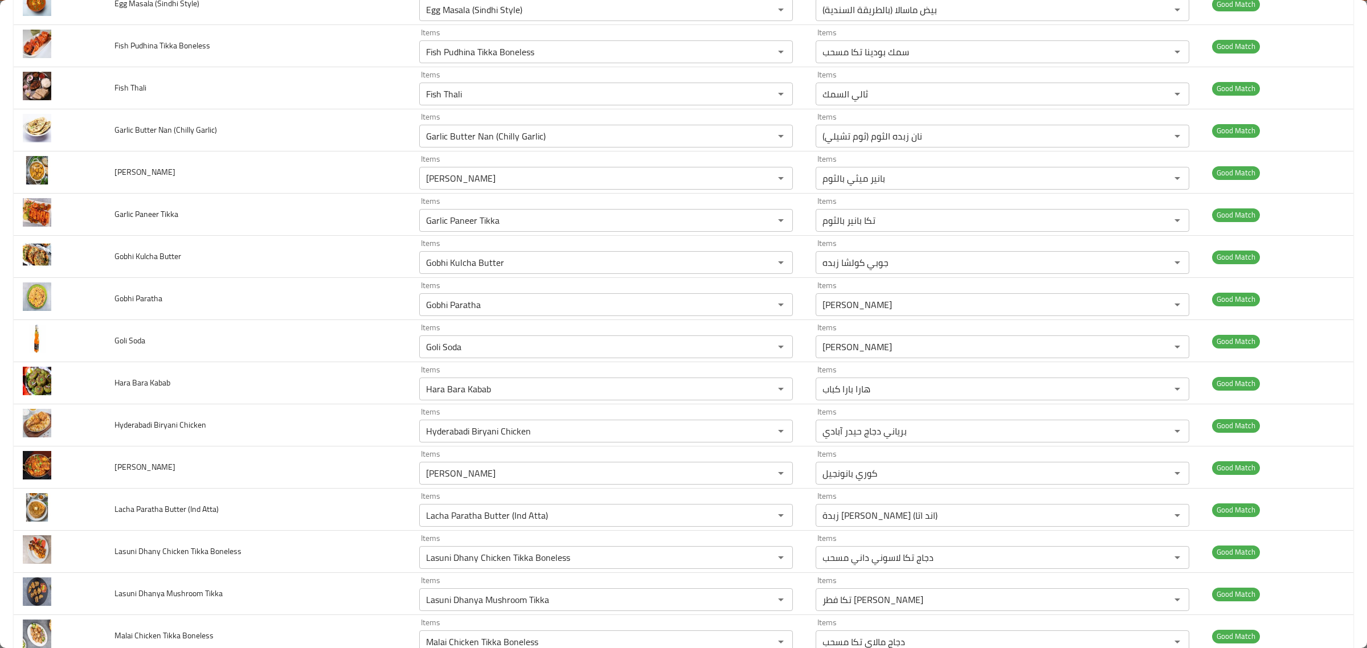
scroll to position [0, 0]
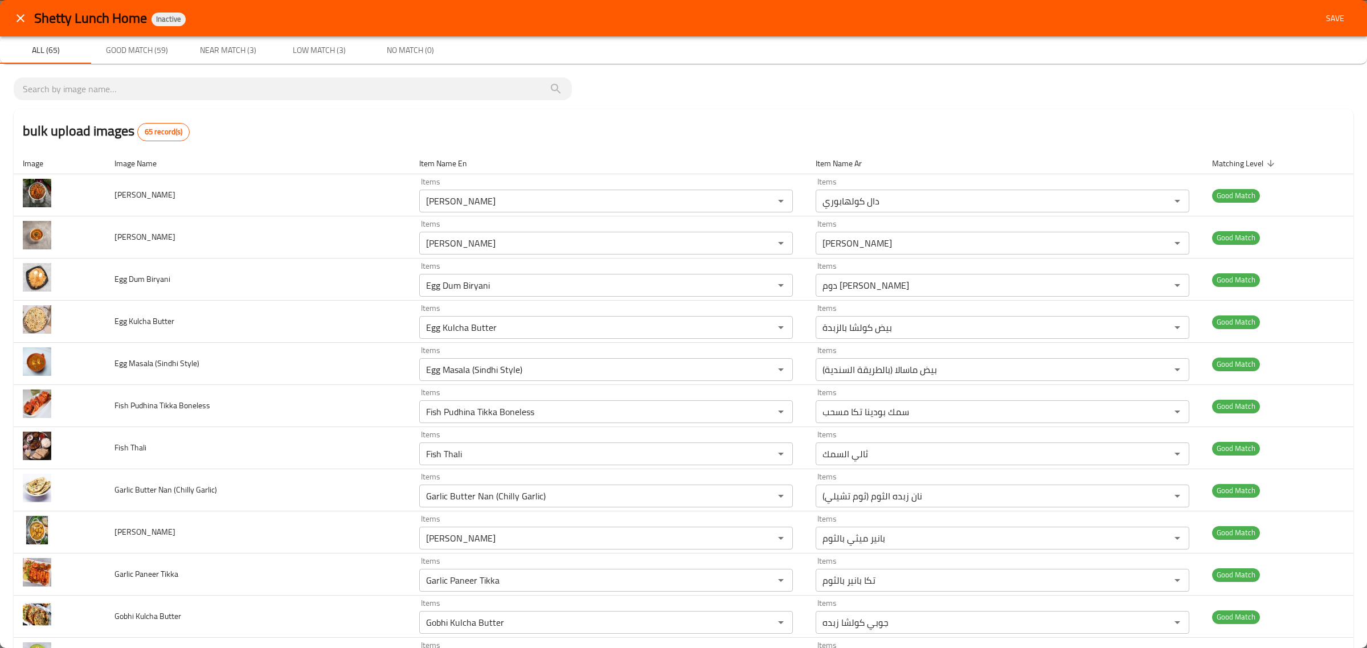
click at [1322, 20] on span "Save" at bounding box center [1335, 18] width 27 height 14
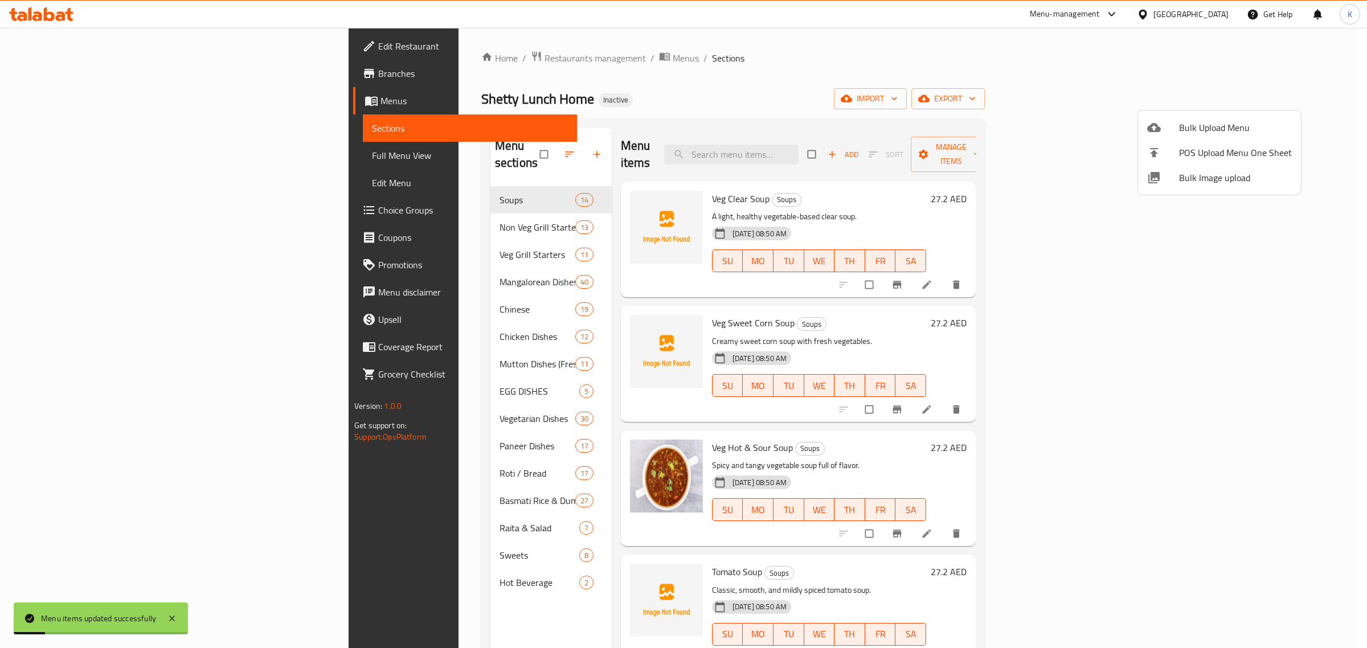
click at [1177, 177] on div at bounding box center [1163, 178] width 32 height 14
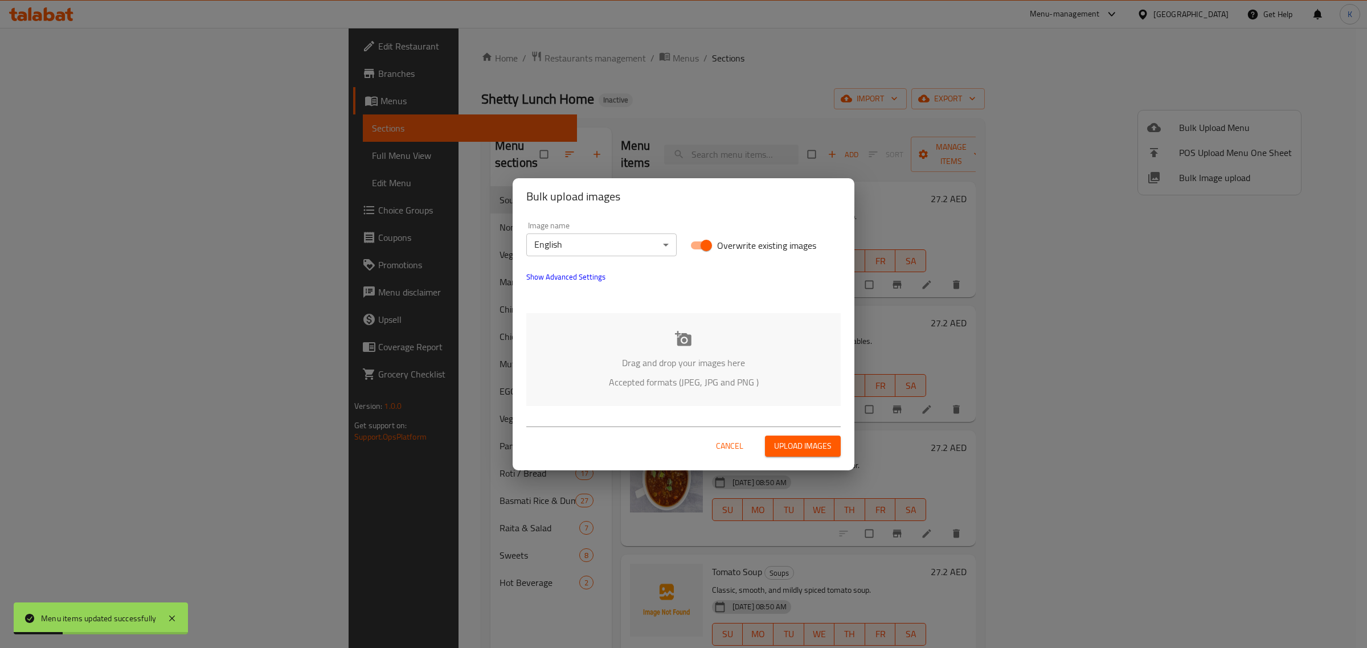
click at [690, 335] on icon at bounding box center [683, 338] width 17 height 15
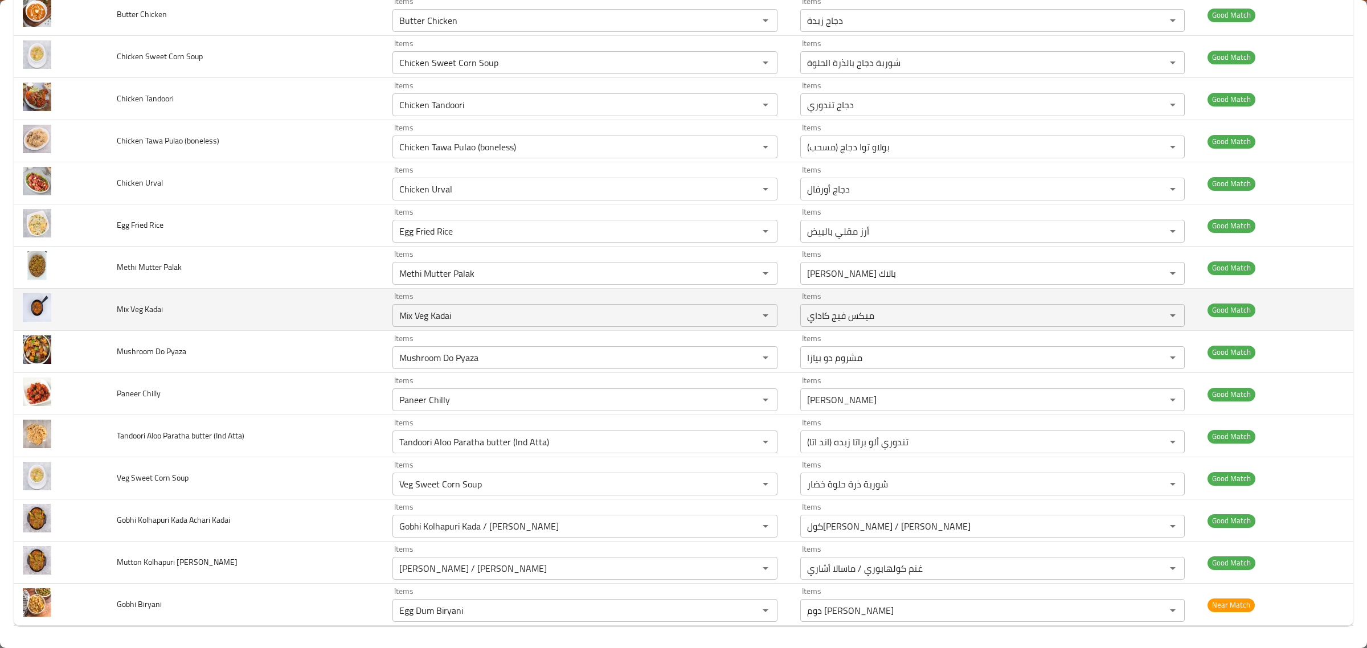
scroll to position [183, 0]
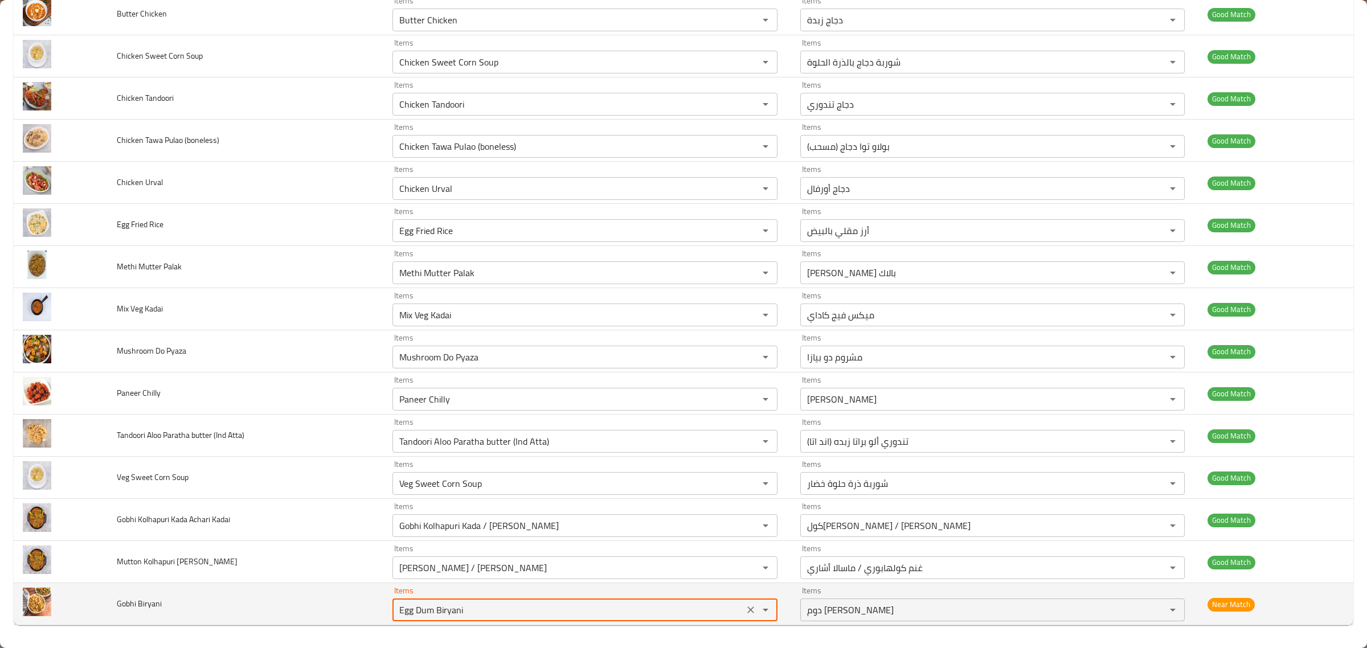
drag, startPoint x: 480, startPoint y: 611, endPoint x: 293, endPoint y: 598, distance: 186.7
click at [295, 598] on tr "Gobhi Biryani Items Egg Dum Biryani Items Items دوم بيض برياني Items Near Match" at bounding box center [684, 604] width 1340 height 42
click at [141, 602] on span "Gobhi Biryani" at bounding box center [139, 603] width 45 height 15
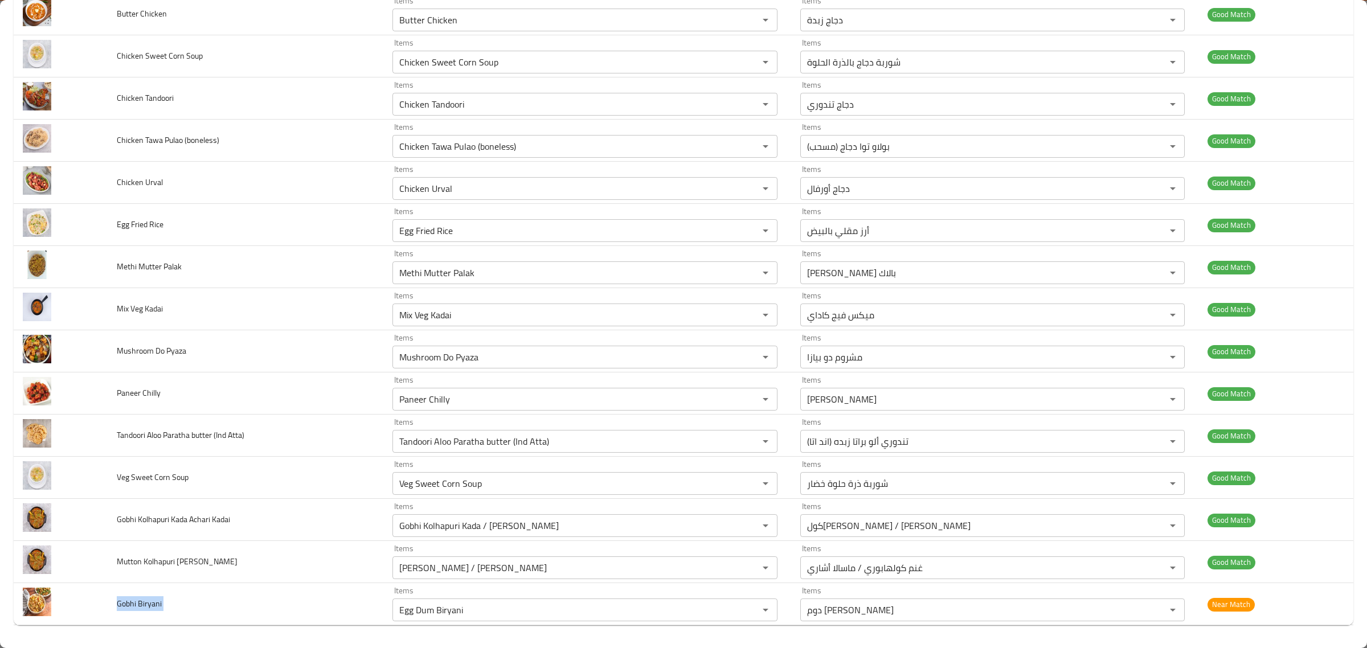
copy span "Gobhi Biryani"
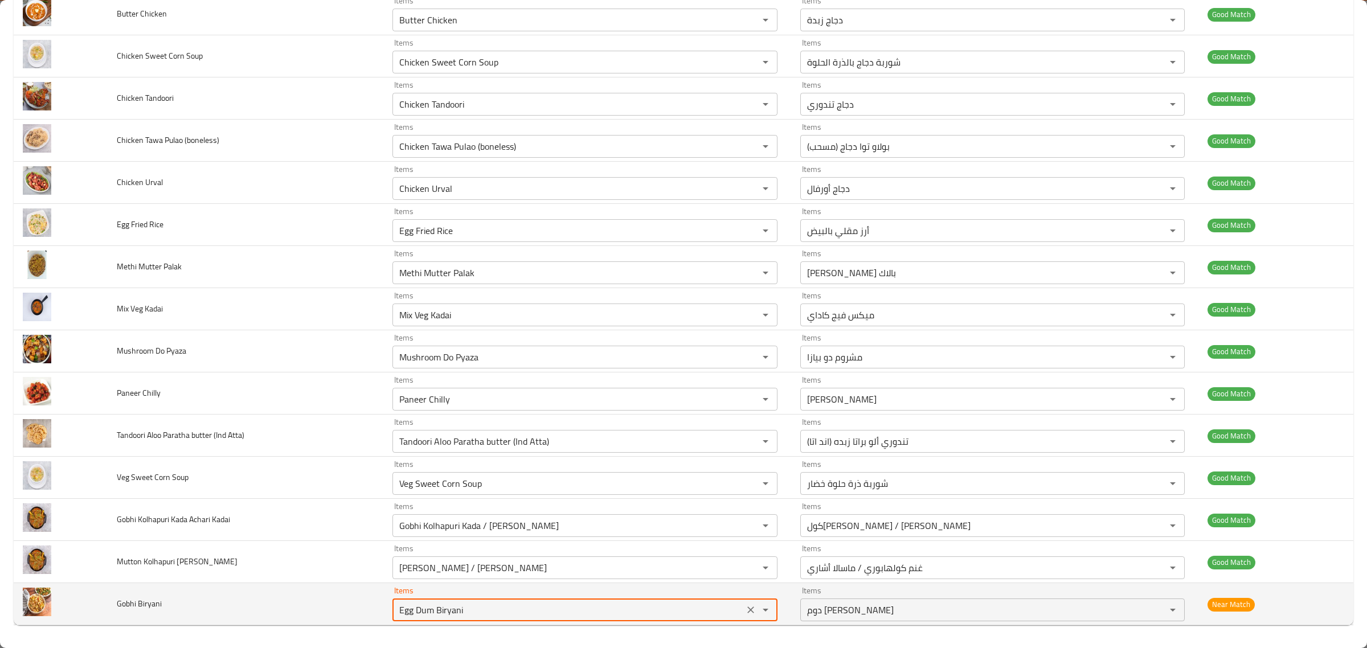
click at [427, 616] on Biryani "Egg Dum Biryani" at bounding box center [568, 610] width 345 height 16
paste Biryani "Gobhi Biryani"
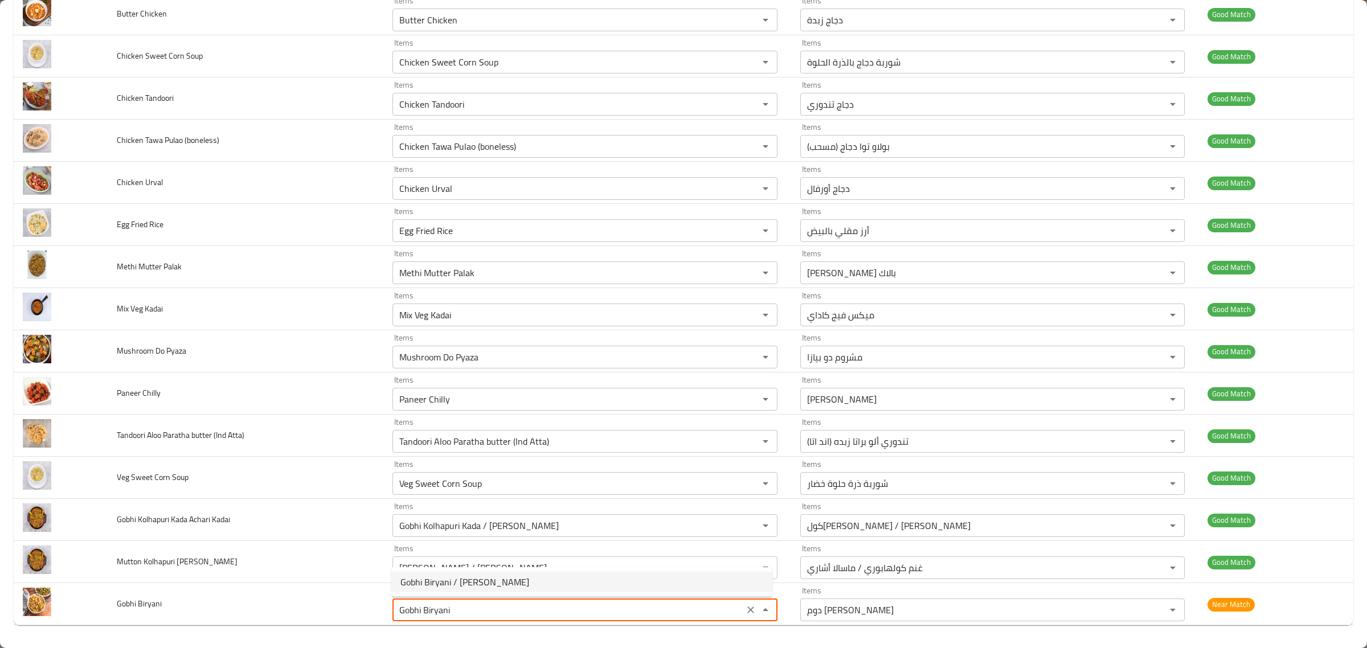
click at [438, 589] on span "Gobhi Biryani / Gobhi Tawa Pulao" at bounding box center [464, 582] width 129 height 14
type Biryani "Gobhi Biryani / Gobhi Tawa Pulao"
type Biryani-ar "برياني جوبي / بولاو جوبي توا"
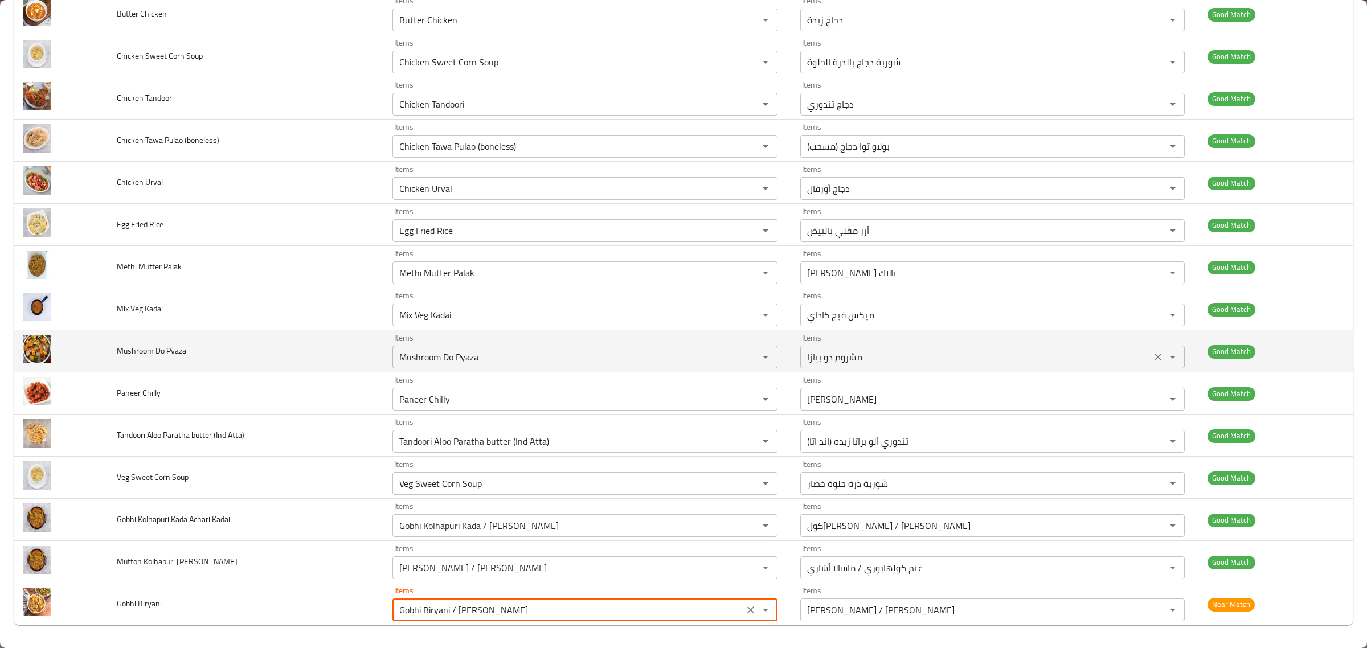
scroll to position [0, 0]
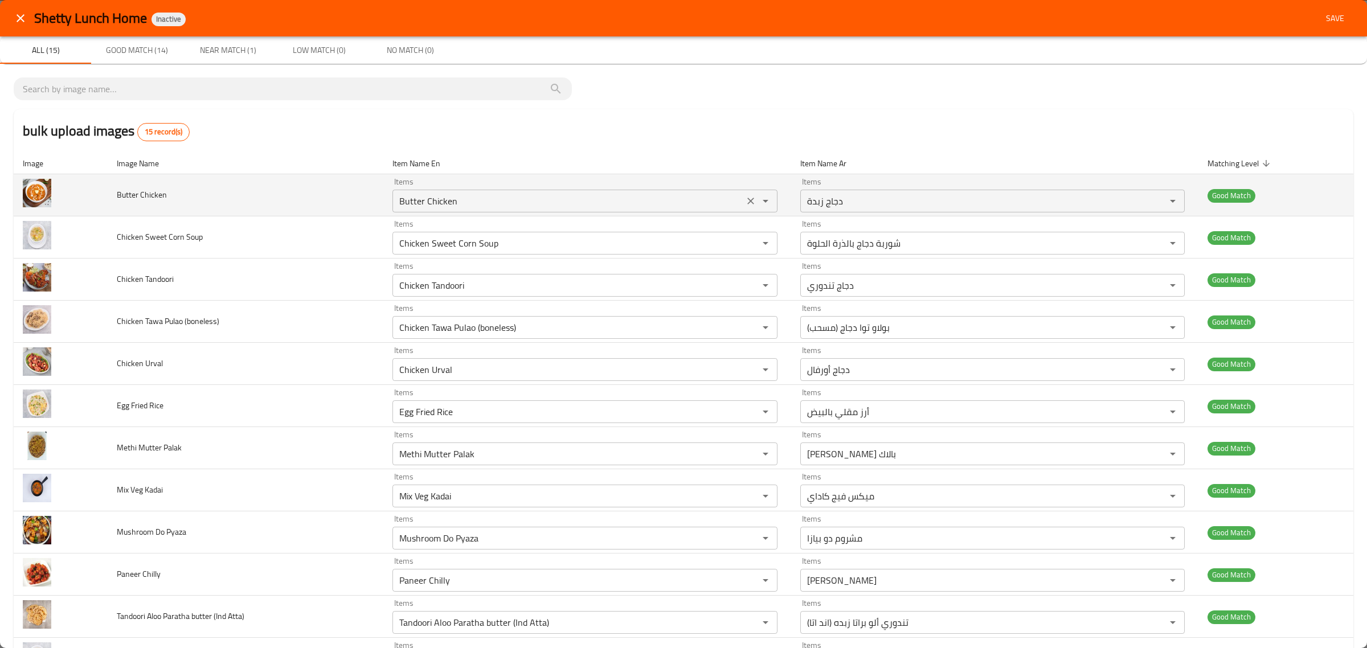
type Biryani "Gobhi Biryani / Gobhi Tawa Pulao"
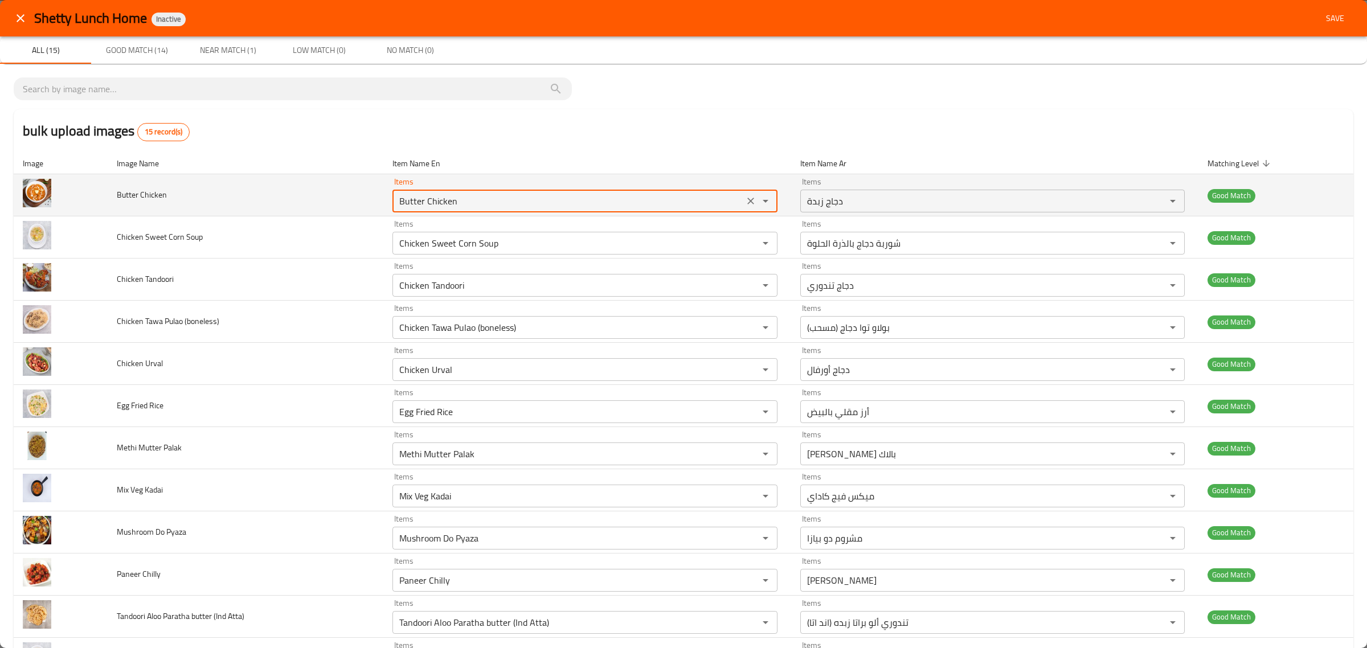
drag, startPoint x: 443, startPoint y: 197, endPoint x: 346, endPoint y: 194, distance: 96.9
click at [346, 194] on tr "Butter Chicken Items Butter Chicken Items Items دجاج زبدة Items Good Match" at bounding box center [684, 195] width 1340 height 42
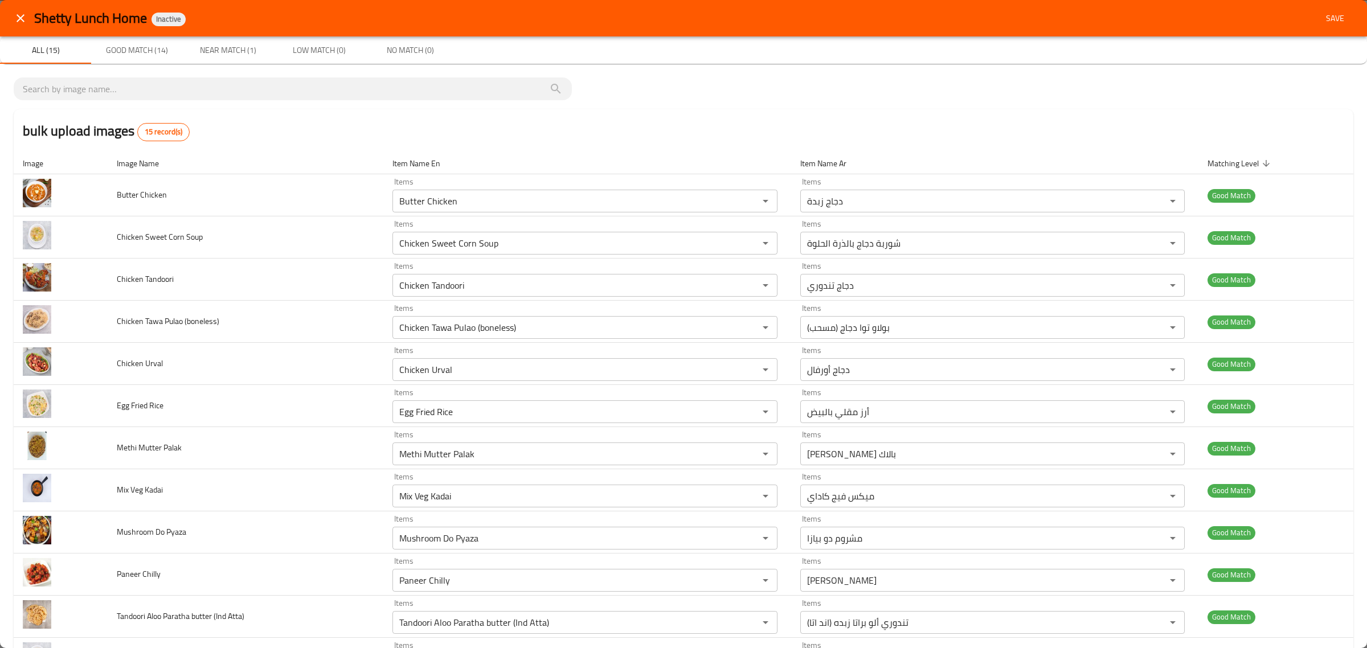
click at [420, 118] on div "bulk upload images 15 record(s)" at bounding box center [684, 130] width 1340 height 43
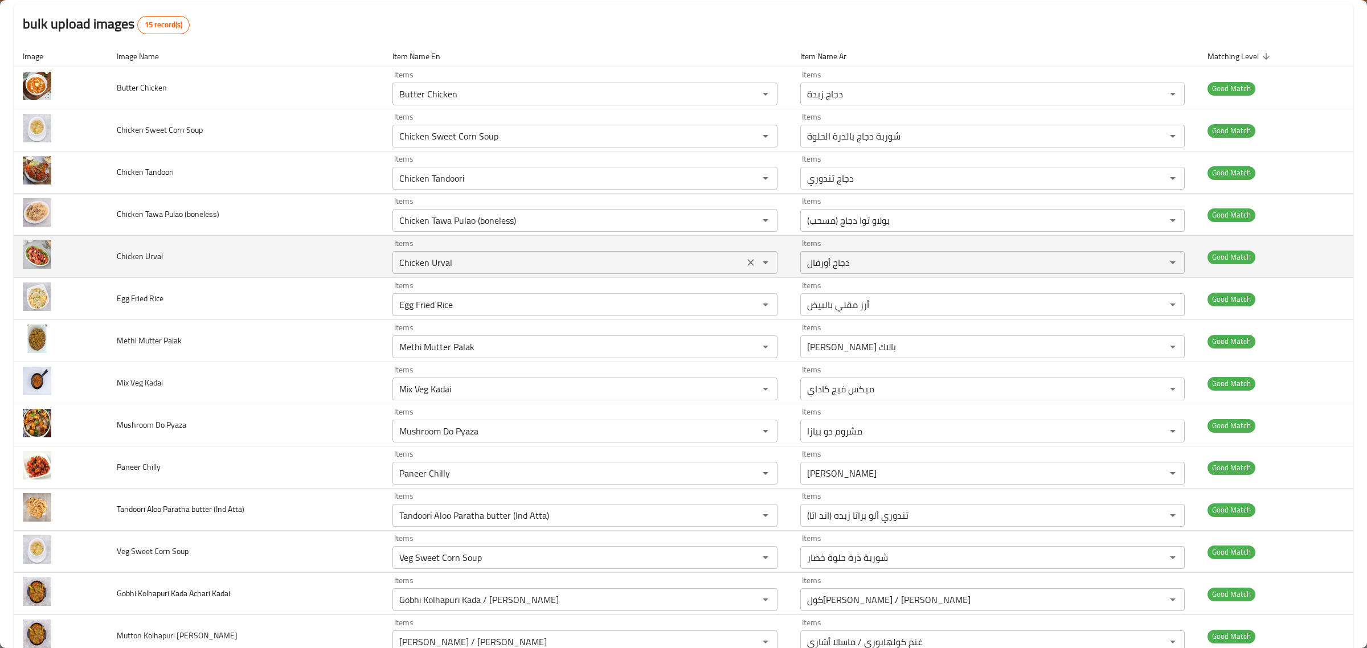
scroll to position [183, 0]
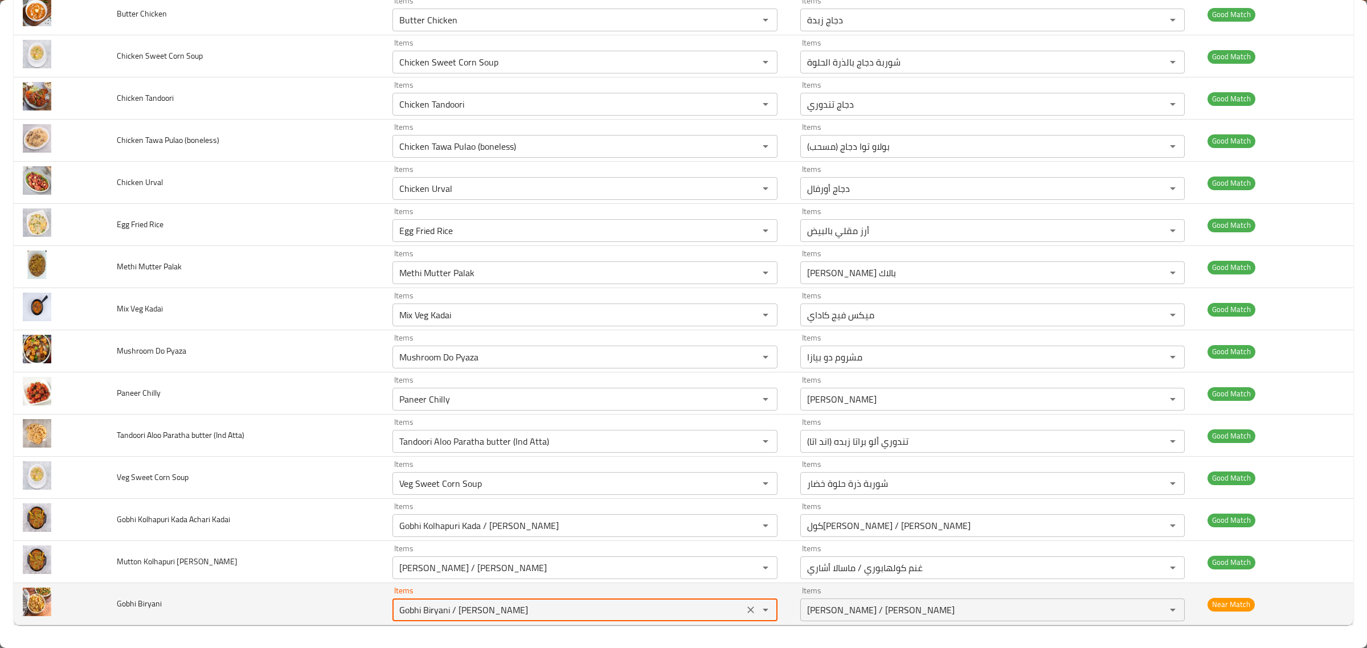
drag, startPoint x: 548, startPoint y: 610, endPoint x: 311, endPoint y: 607, distance: 237.0
click at [314, 610] on tr "Gobhi Biryani Items Gobhi Biryani / Gobhi Tawa Pulao Items Items برياني جوبي / …" at bounding box center [684, 604] width 1340 height 42
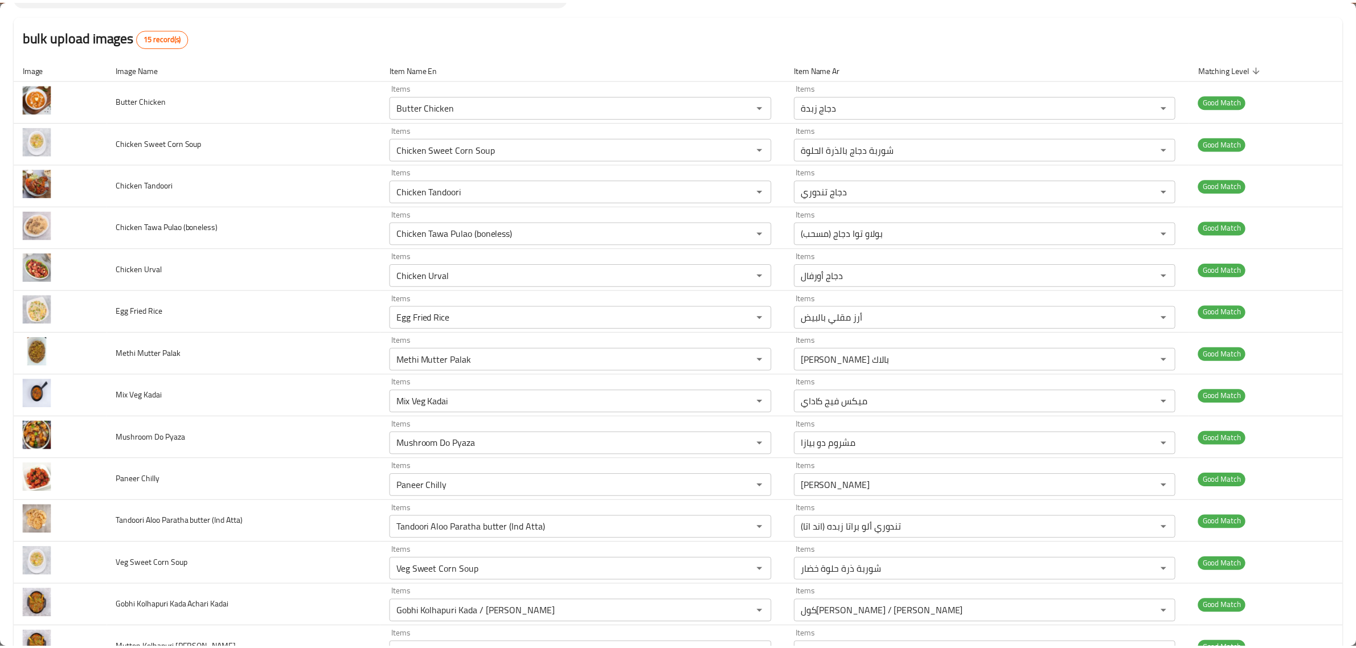
scroll to position [0, 0]
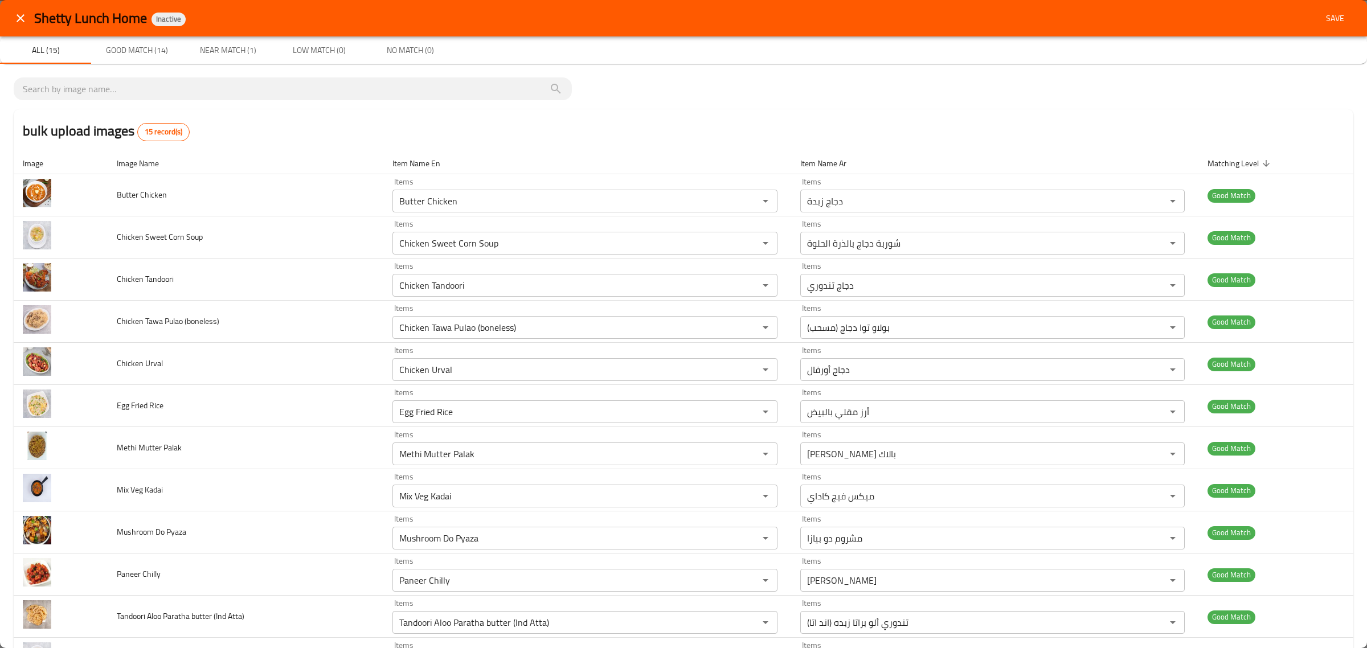
click at [1322, 18] on span "Save" at bounding box center [1335, 18] width 27 height 14
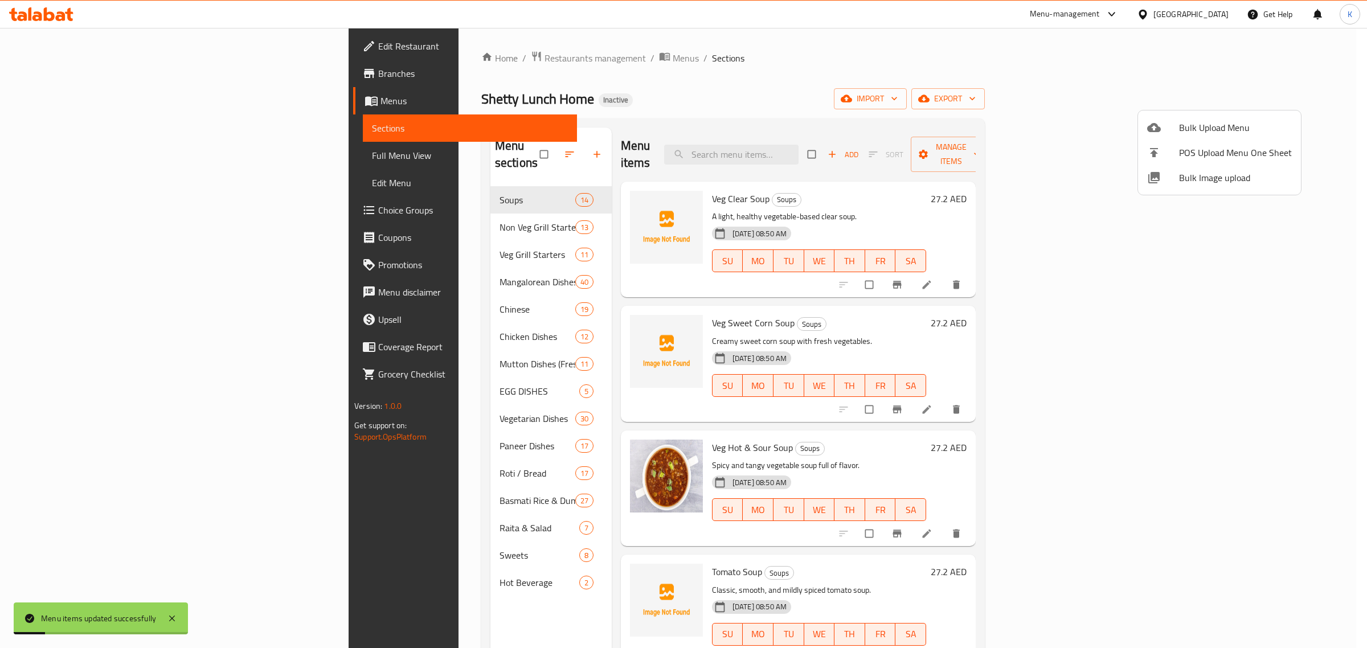
click at [104, 158] on div at bounding box center [683, 324] width 1367 height 648
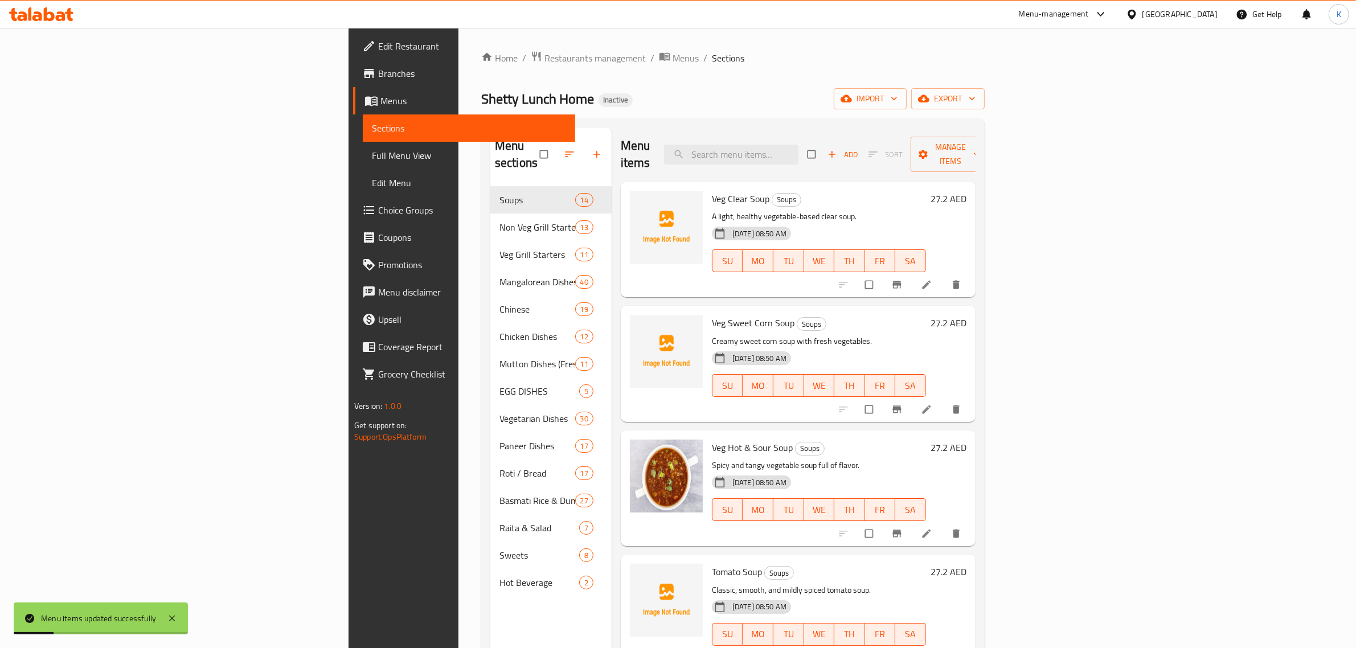
drag, startPoint x: 104, startPoint y: 158, endPoint x: 189, endPoint y: 334, distance: 195.9
click at [372, 158] on span "Full Menu View" at bounding box center [469, 156] width 194 height 14
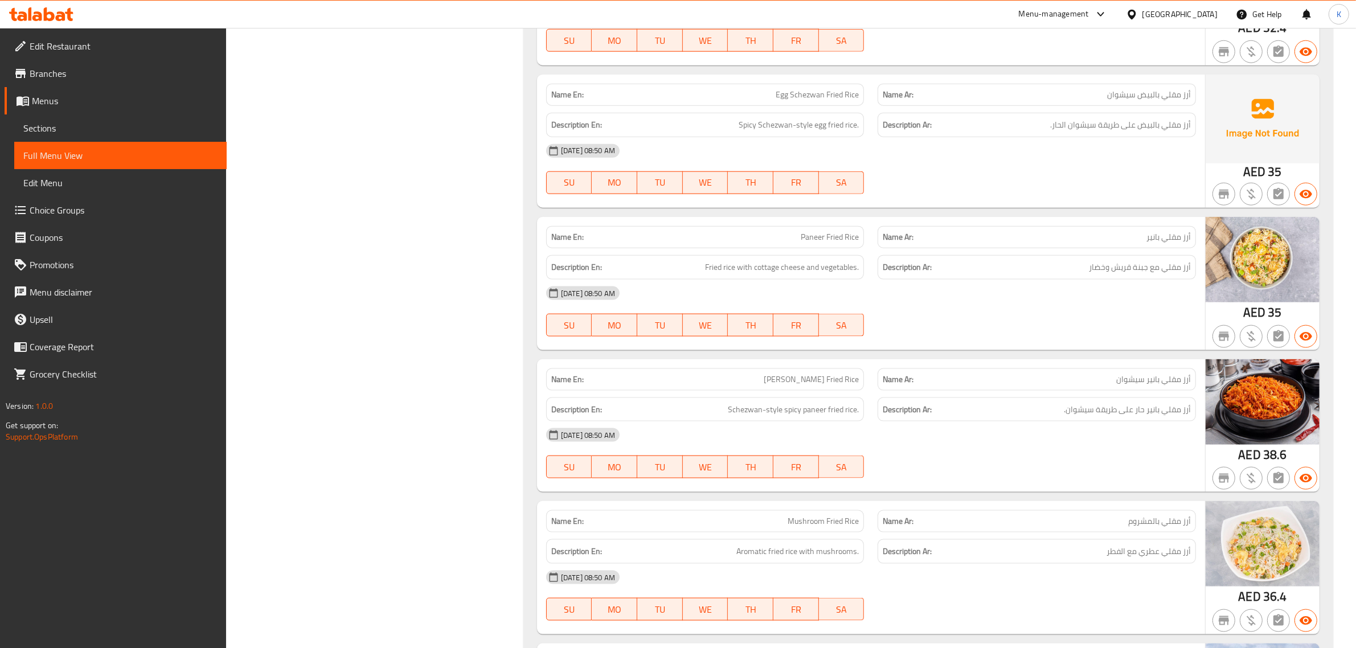
scroll to position [12533, 0]
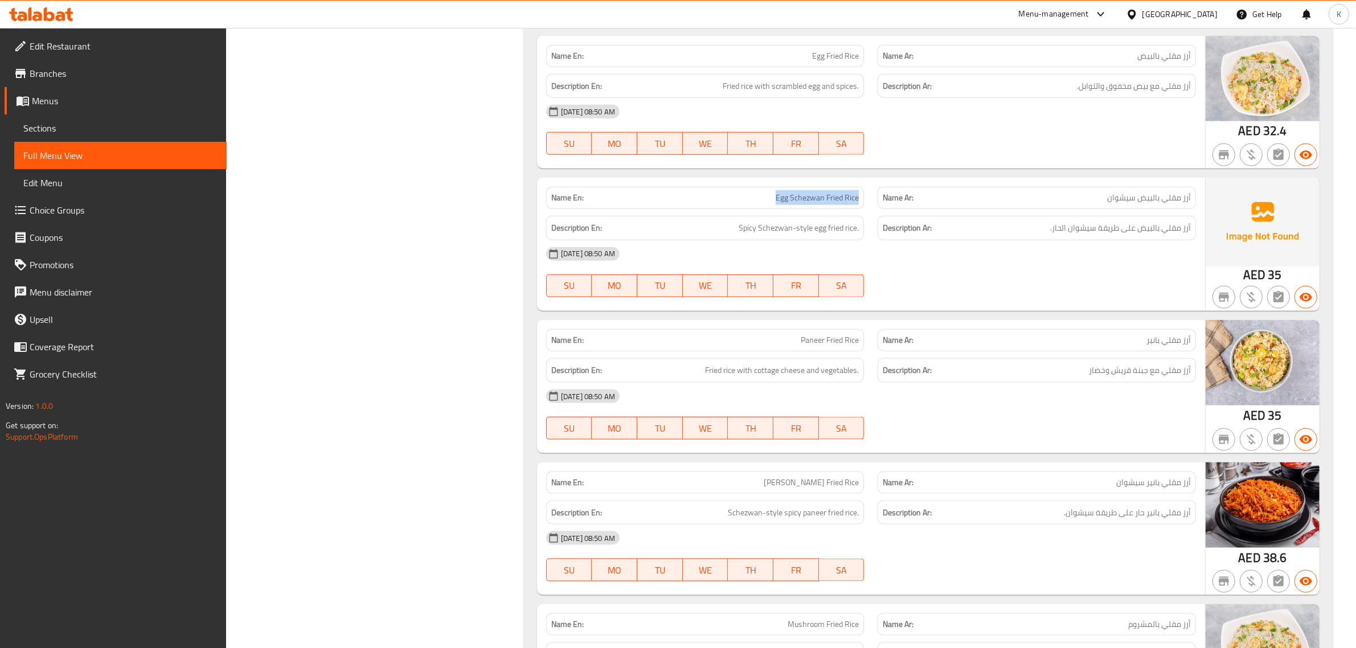
drag, startPoint x: 763, startPoint y: 238, endPoint x: 869, endPoint y: 229, distance: 105.8
click at [869, 216] on div "Name En: Egg Schezwan Fried Rice" at bounding box center [705, 198] width 332 height 36
copy span "Egg Schezwan Fried Rice"
drag, startPoint x: 827, startPoint y: 95, endPoint x: 861, endPoint y: 97, distance: 34.8
click at [861, 67] on div "Name En: Egg Fried Rice" at bounding box center [705, 56] width 318 height 22
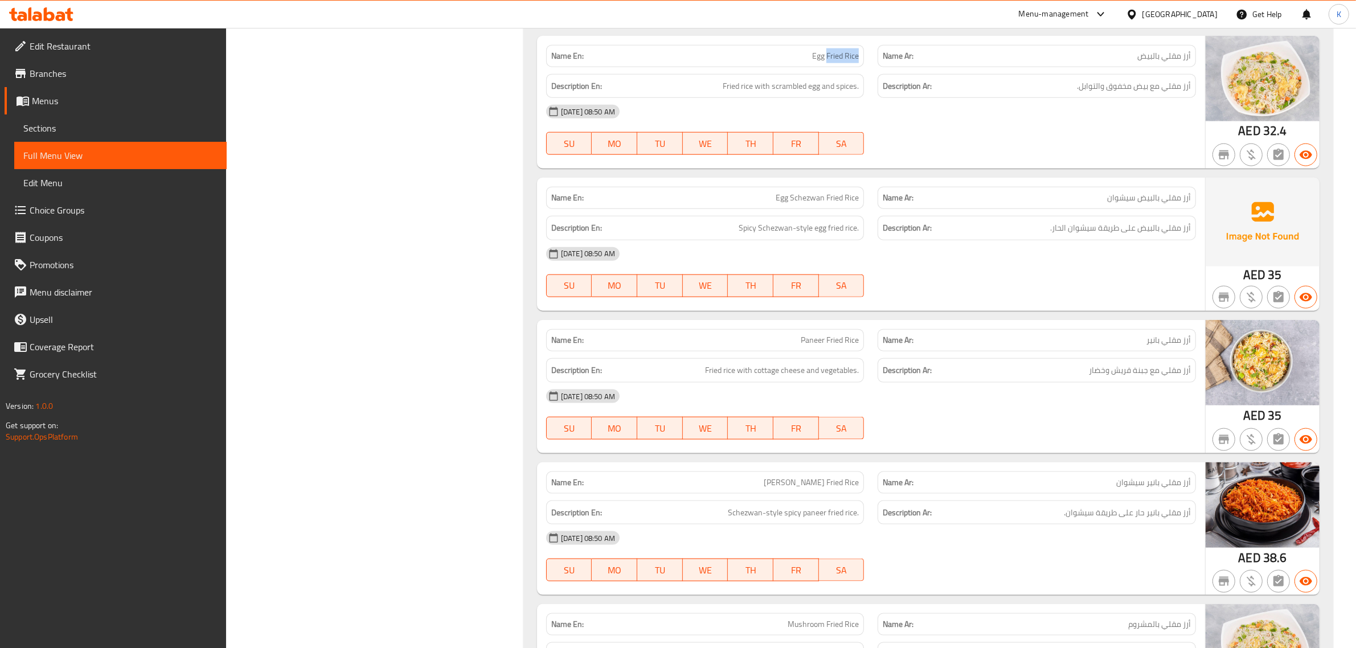
copy span "Fried Rice"
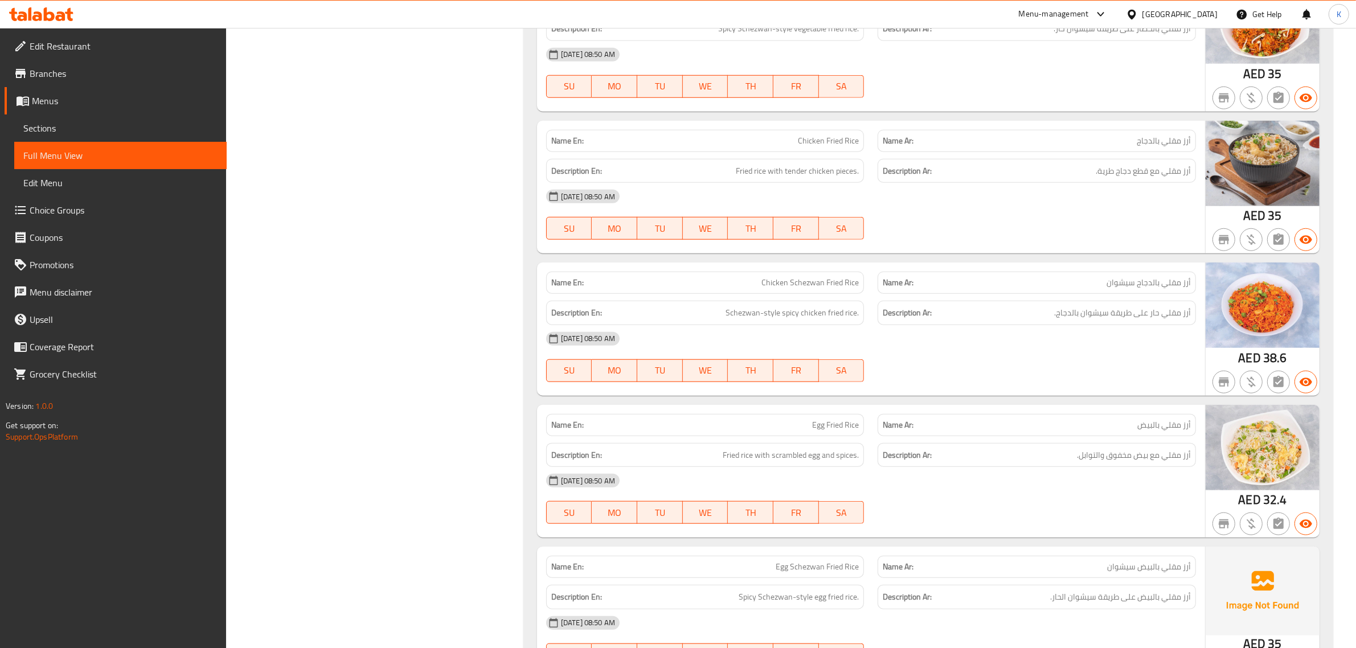
scroll to position [12591, 0]
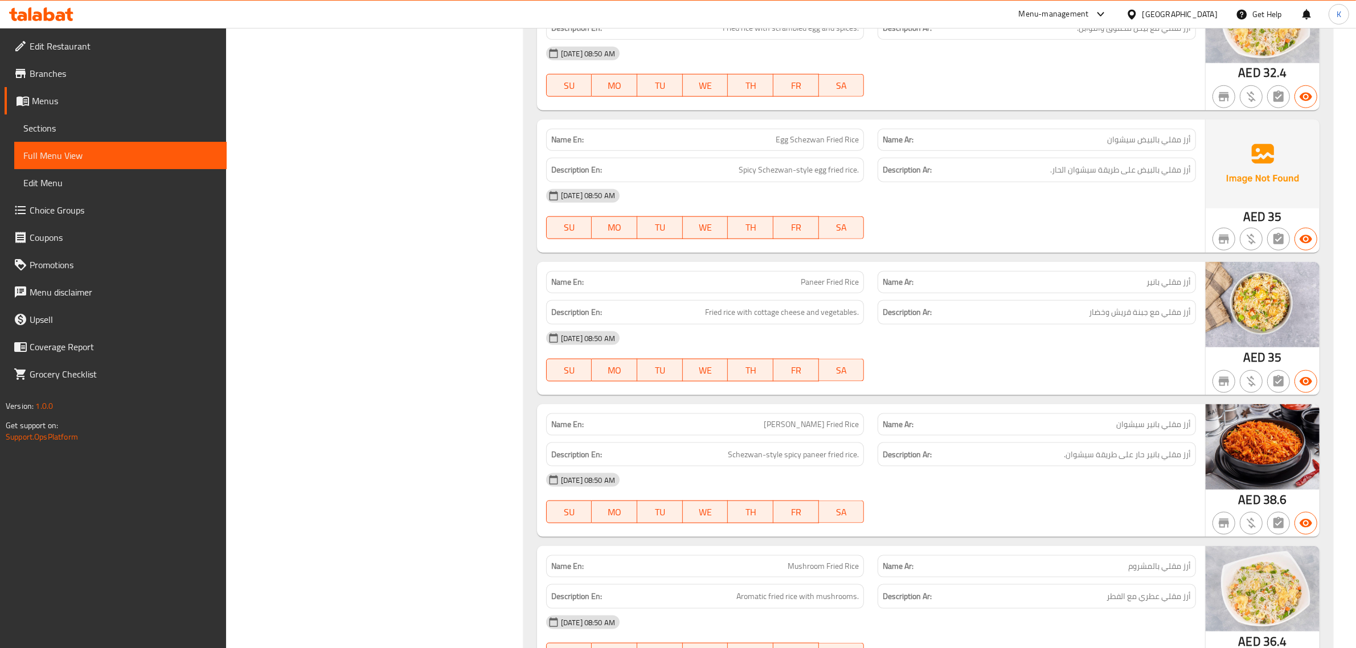
click at [800, 431] on span "[PERSON_NAME] Fried Rice" at bounding box center [811, 425] width 95 height 12
copy span "Schezwan"
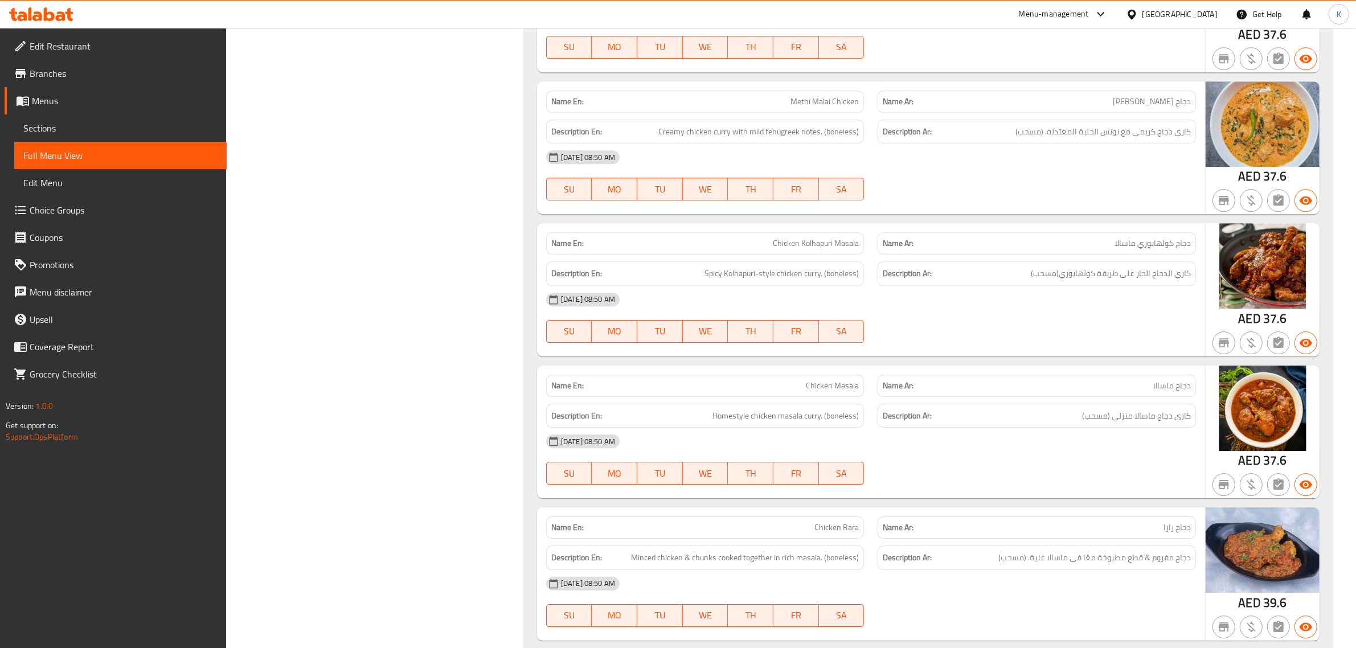
scroll to position [15681, 0]
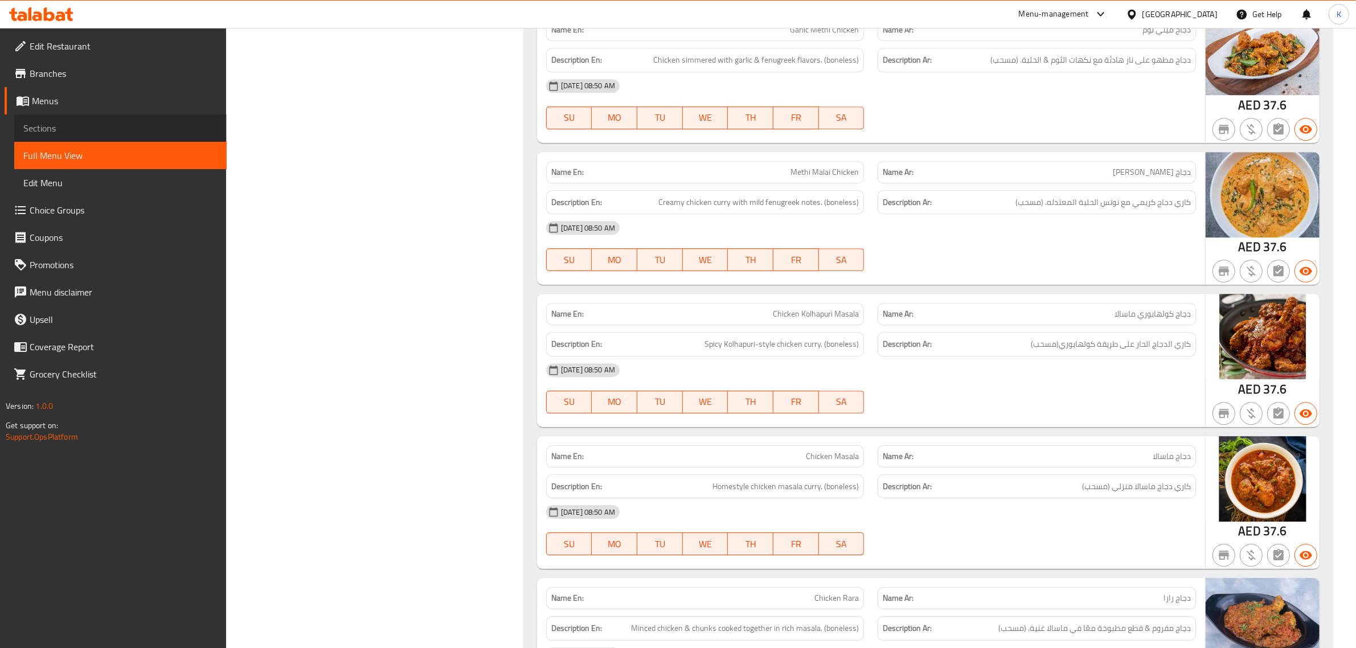
click at [63, 121] on span "Sections" at bounding box center [120, 128] width 194 height 14
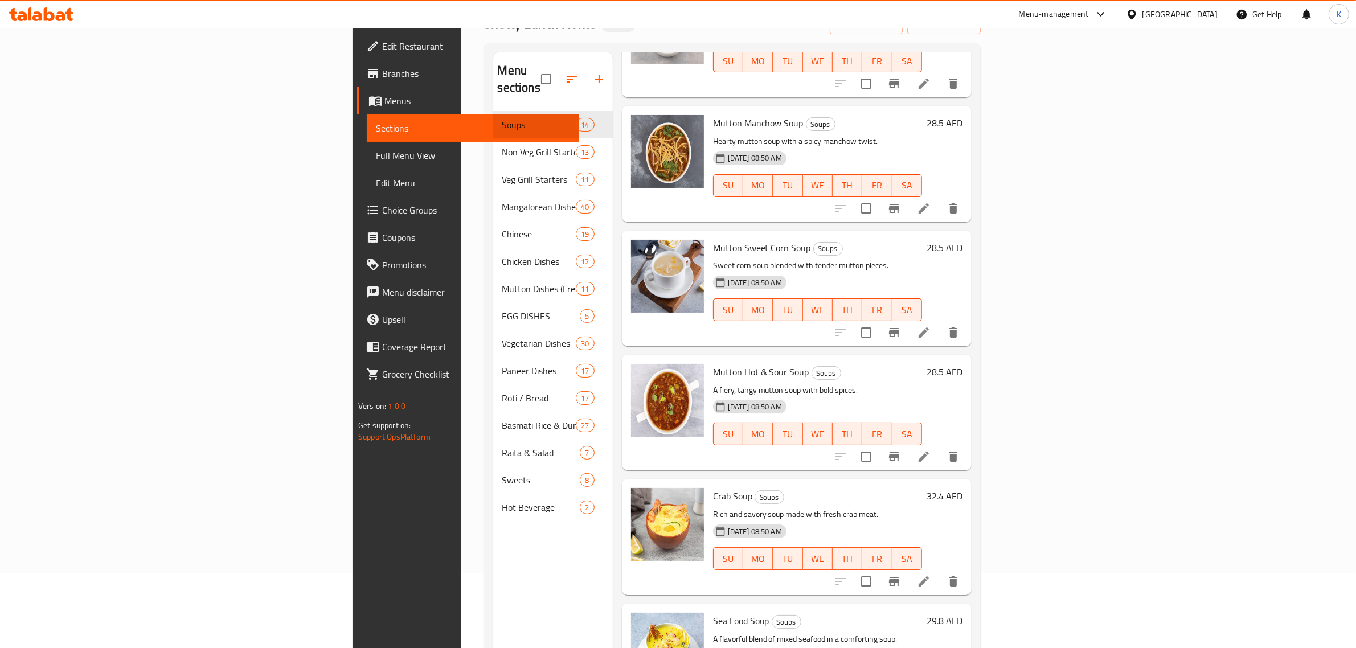
scroll to position [160, 0]
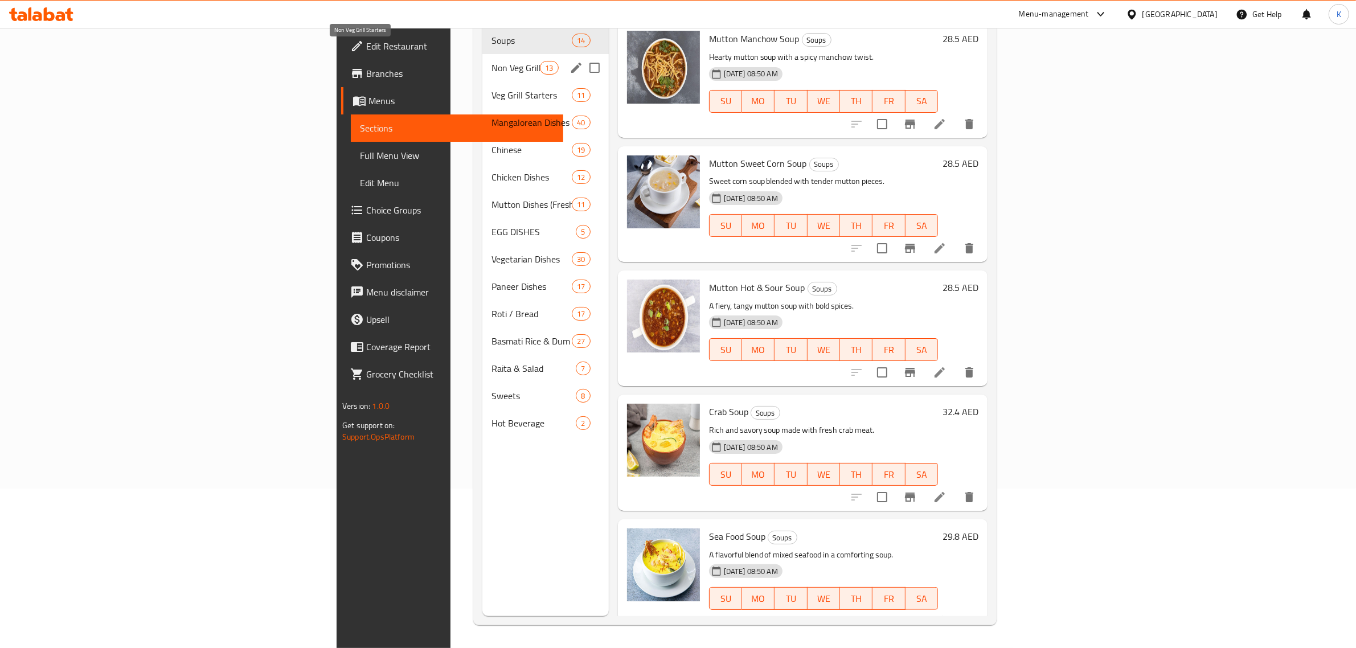
click at [492, 61] on span "Non Veg Grill Starters" at bounding box center [516, 68] width 48 height 14
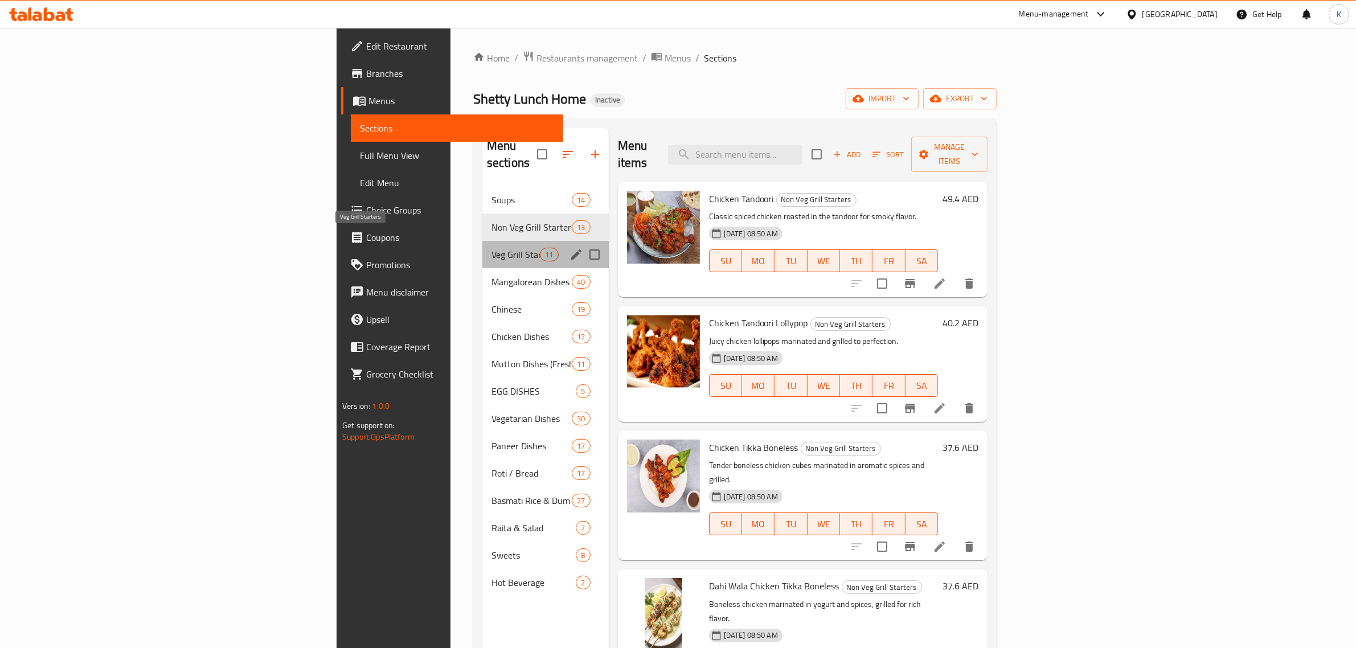
click at [492, 248] on span "Veg Grill Starters" at bounding box center [516, 255] width 48 height 14
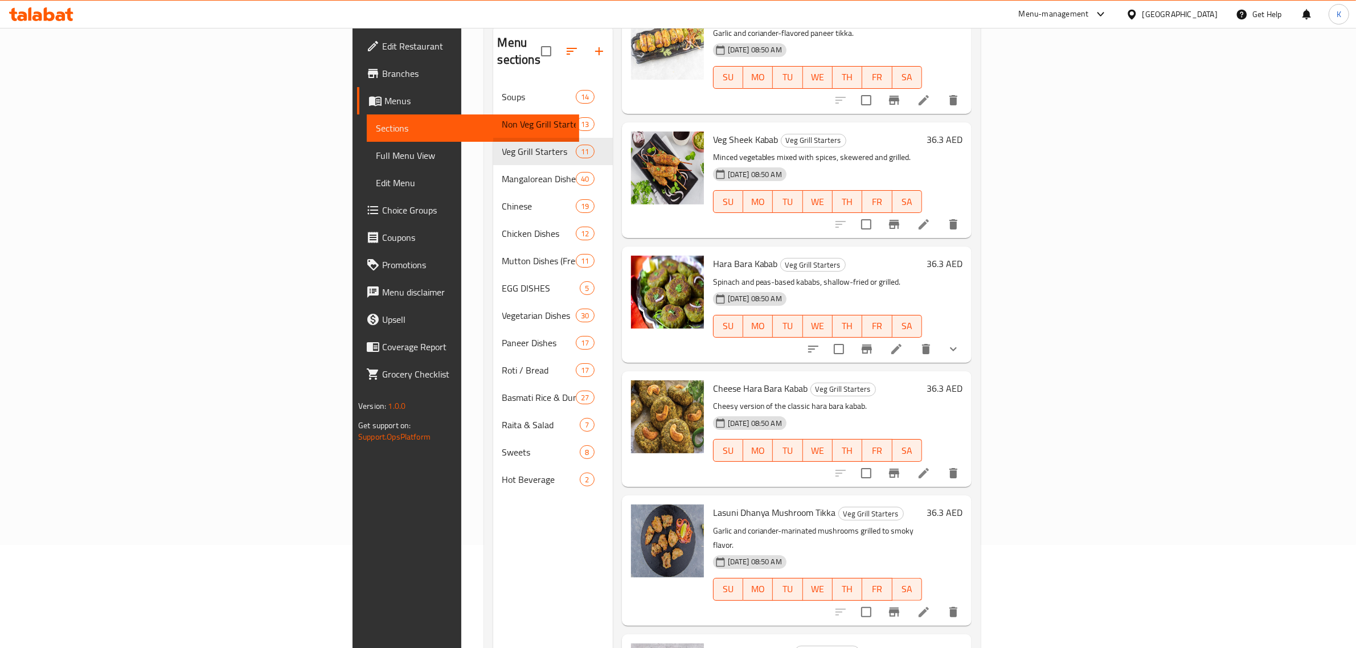
scroll to position [160, 0]
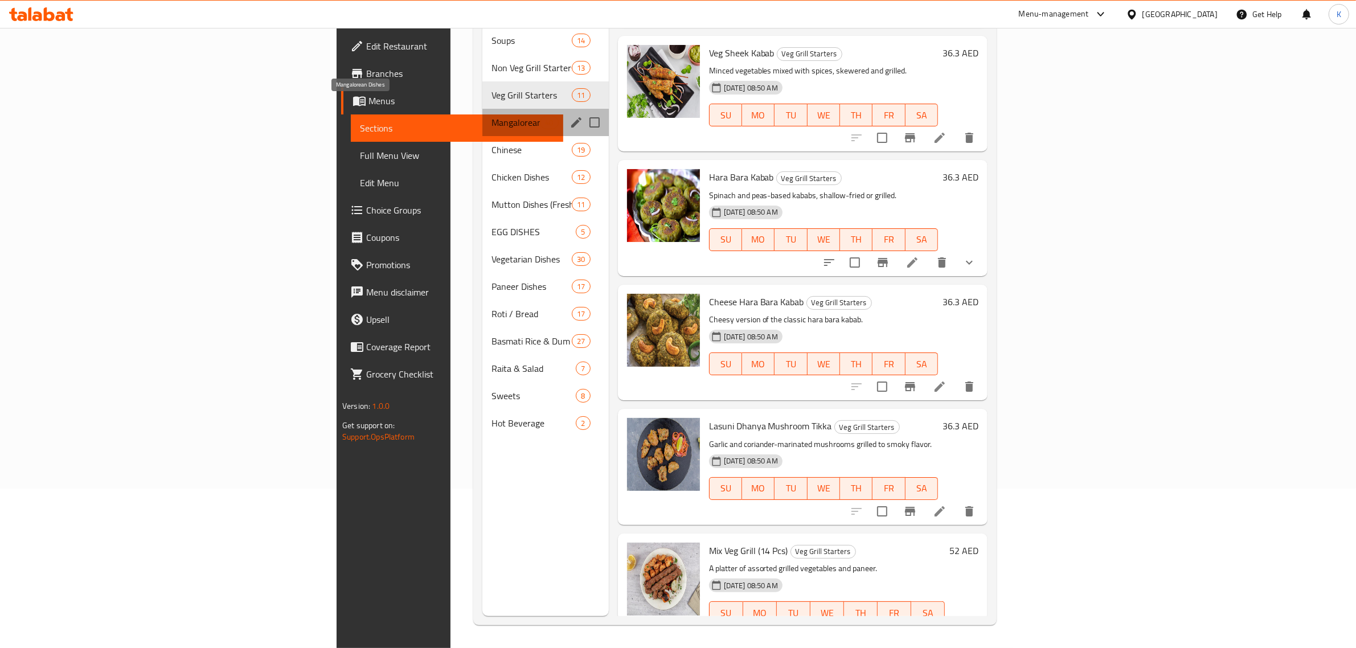
click at [492, 116] on span "Mangalorean Dishes" at bounding box center [516, 123] width 48 height 14
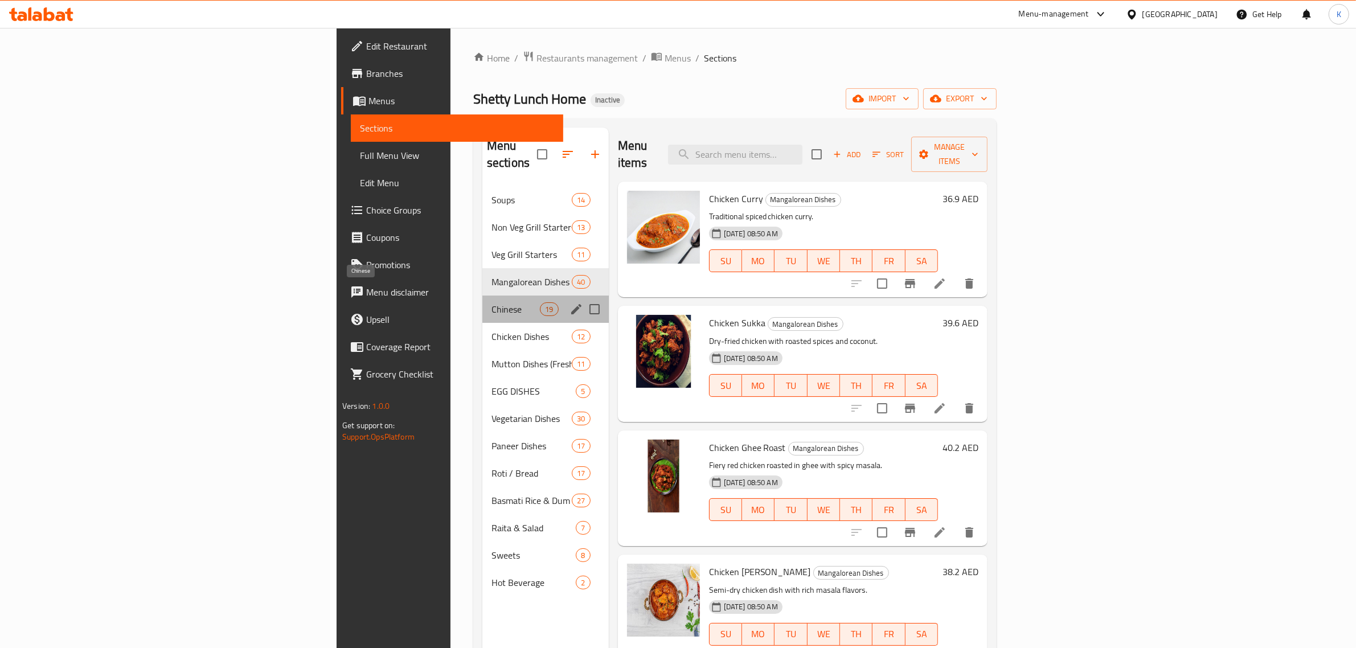
click at [492, 303] on span "Chinese" at bounding box center [516, 310] width 48 height 14
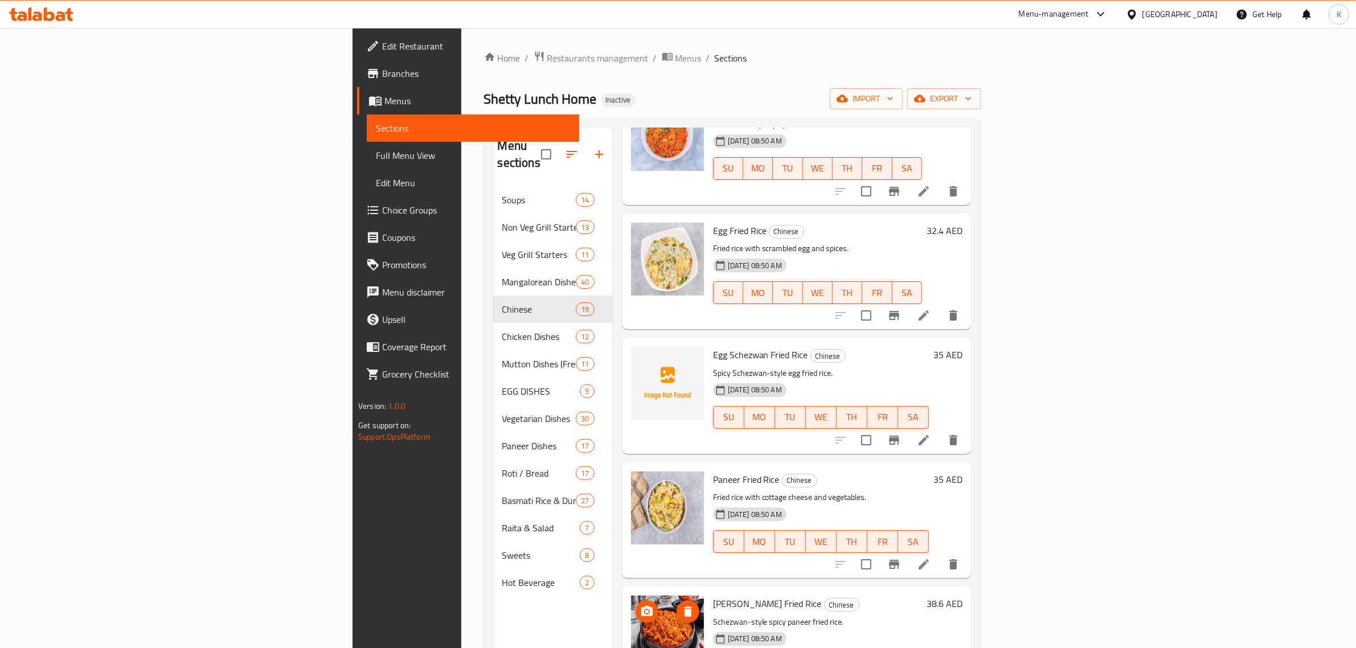
scroll to position [641, 0]
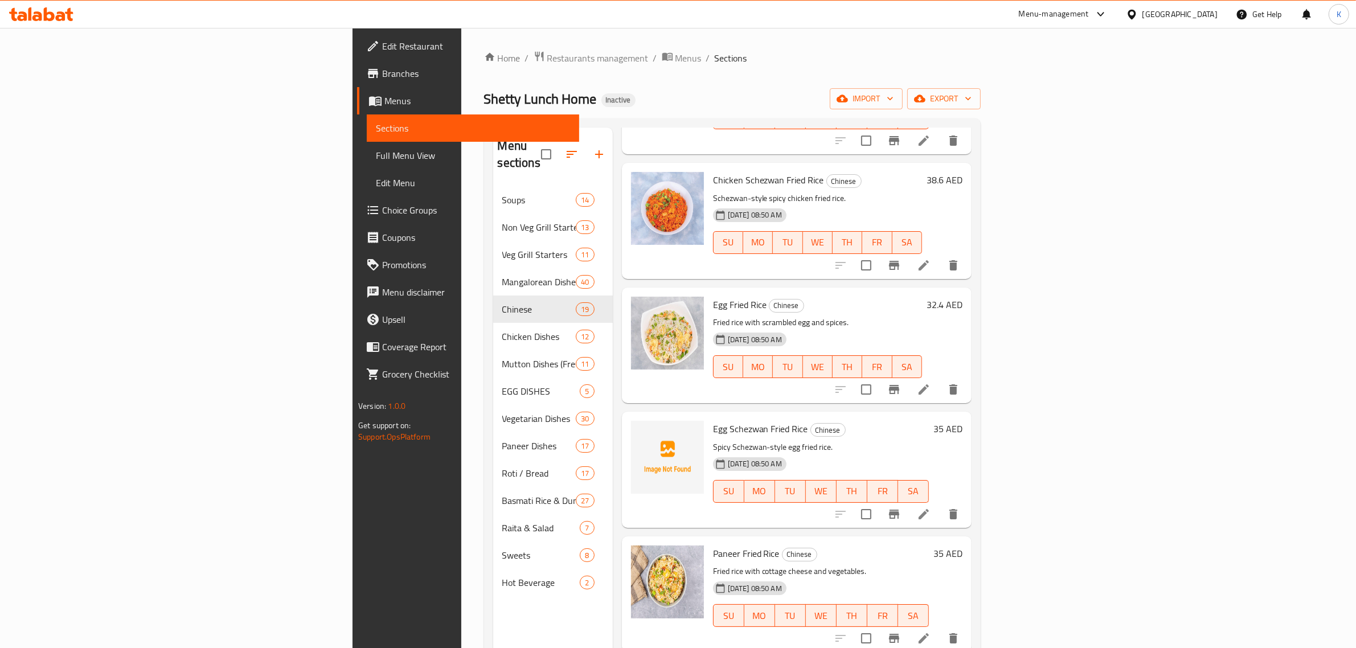
click at [916, 83] on div "Home / Restaurants management / Menus / Sections Shetty Lunch Home Inactive imp…" at bounding box center [732, 418] width 497 height 734
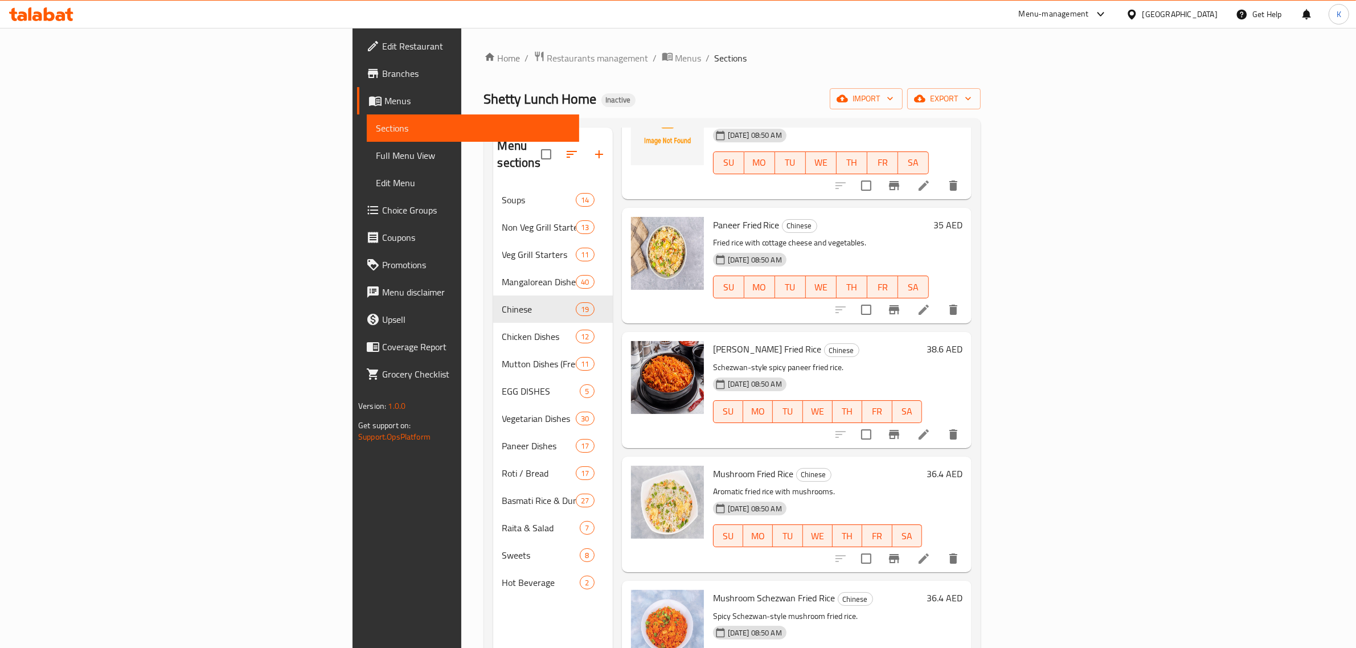
scroll to position [997, 0]
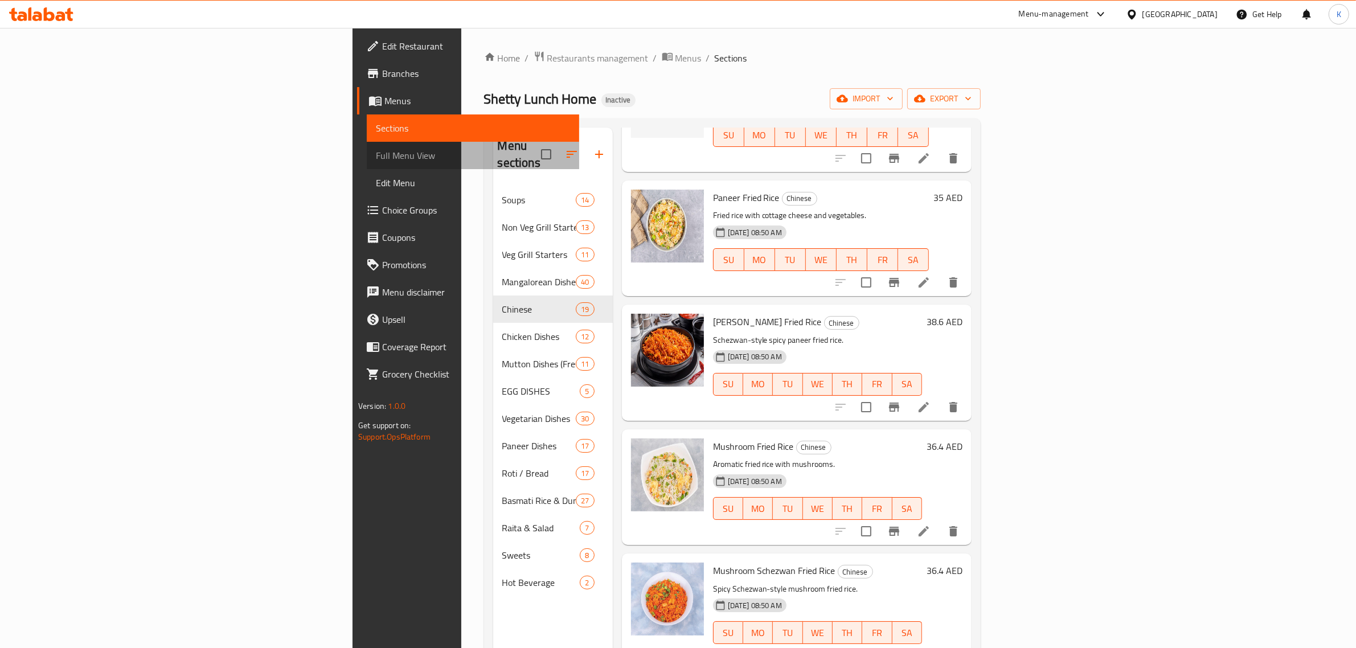
click at [376, 162] on span "Full Menu View" at bounding box center [473, 156] width 194 height 14
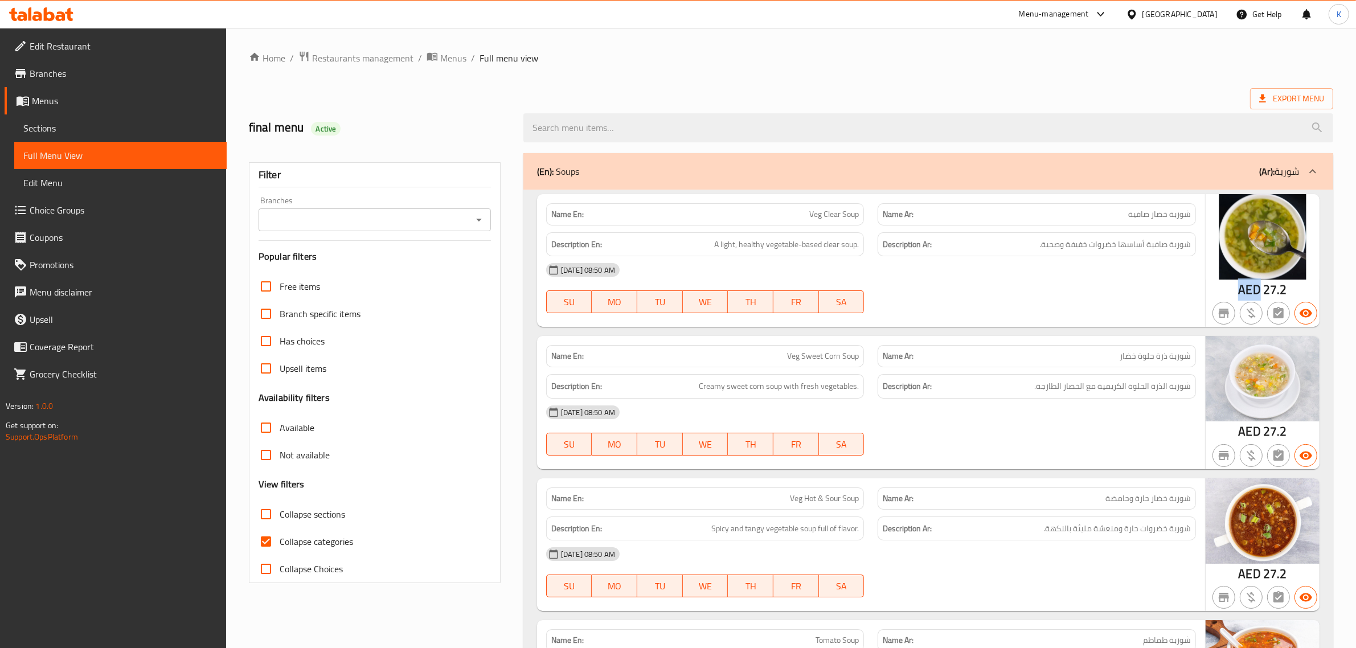
drag, startPoint x: 1261, startPoint y: 289, endPoint x: 1241, endPoint y: 294, distance: 20.6
click at [1241, 294] on div "AED 27.2" at bounding box center [1263, 289] width 48 height 17
click at [1269, 100] on span "Export Menu" at bounding box center [1292, 99] width 65 height 14
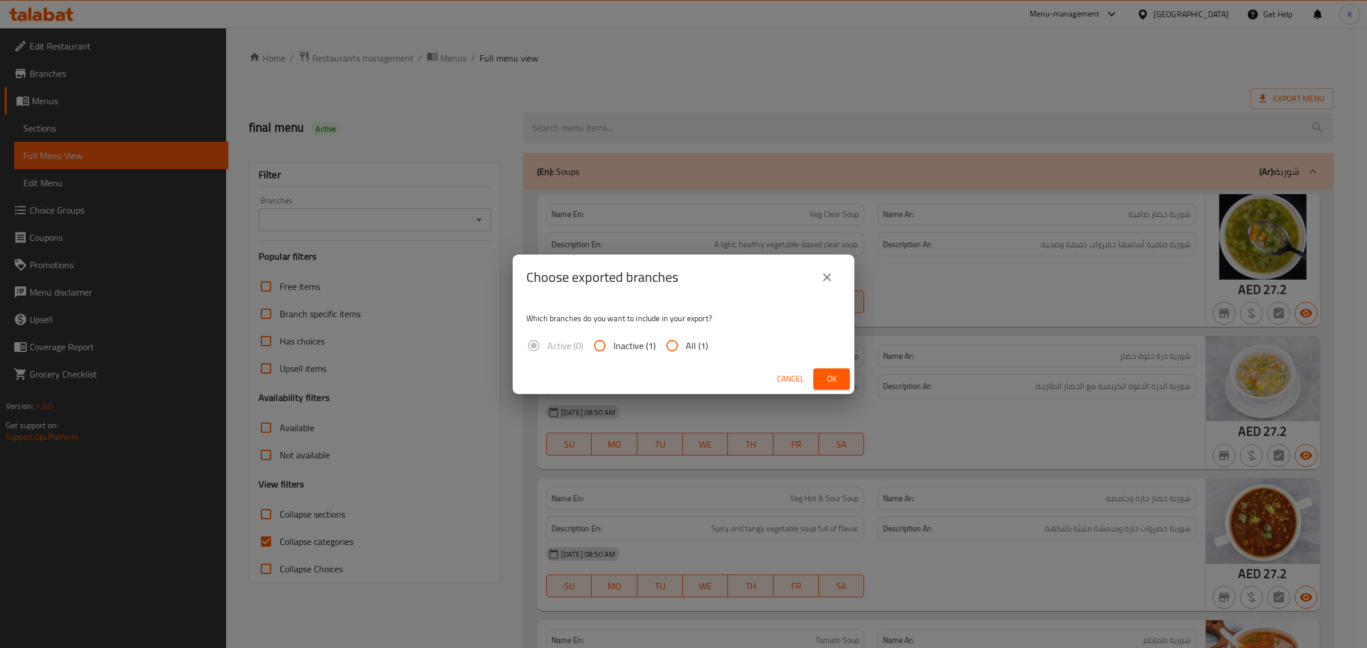
drag, startPoint x: 688, startPoint y: 342, endPoint x: 824, endPoint y: 366, distance: 138.2
click at [688, 343] on span "All (1)" at bounding box center [697, 346] width 22 height 14
click at [686, 343] on input "All (1)" at bounding box center [672, 345] width 27 height 27
radio input "true"
click at [842, 374] on button "Ok" at bounding box center [832, 379] width 36 height 21
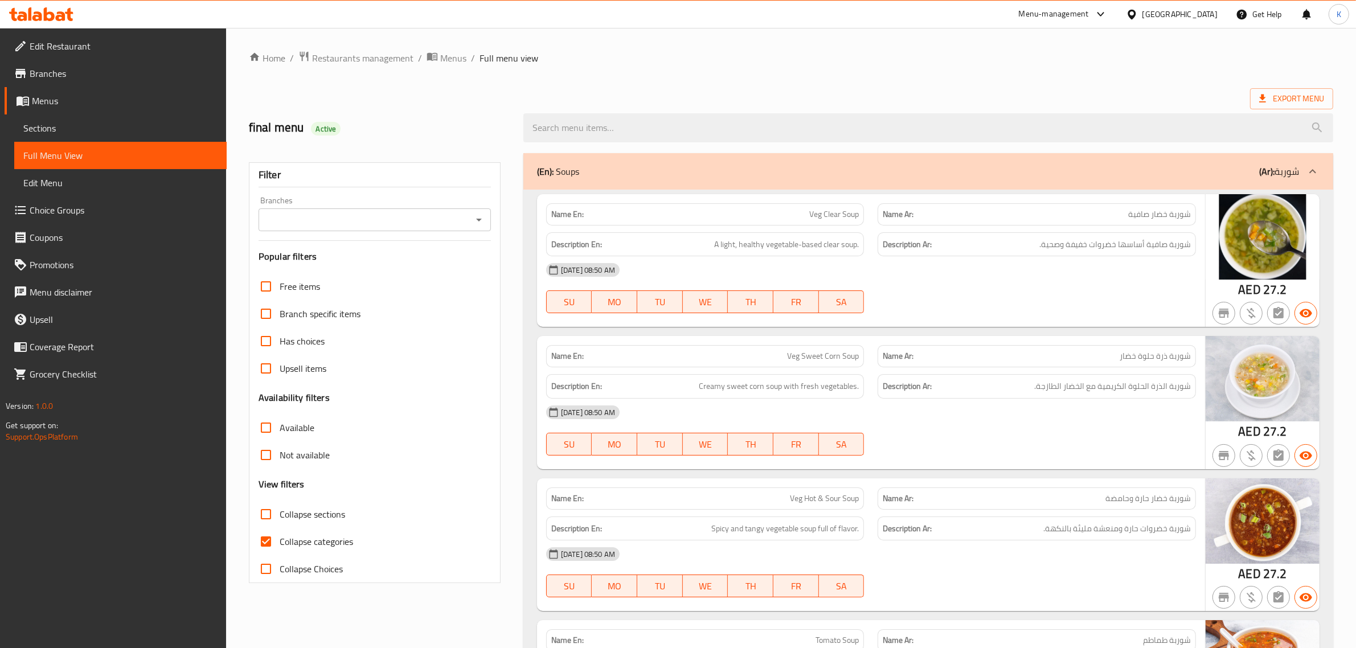
click at [47, 9] on icon at bounding box center [41, 14] width 64 height 14
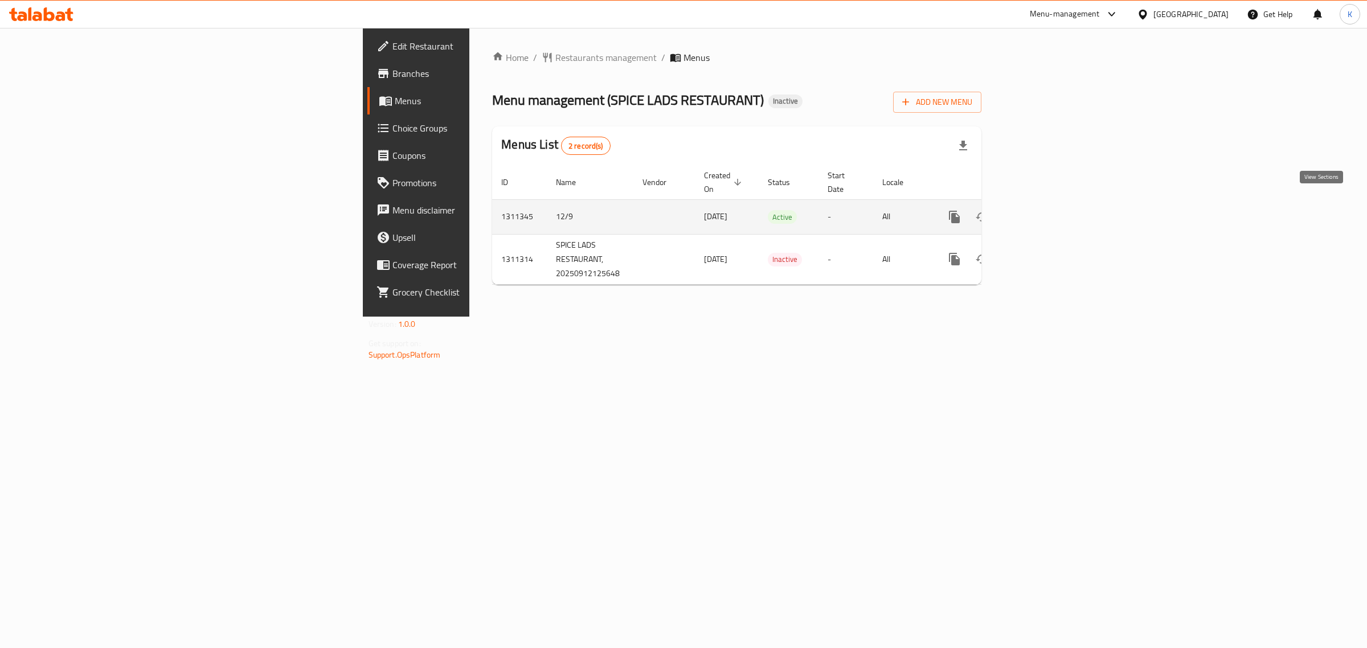
click at [1051, 203] on link "enhanced table" at bounding box center [1036, 216] width 27 height 27
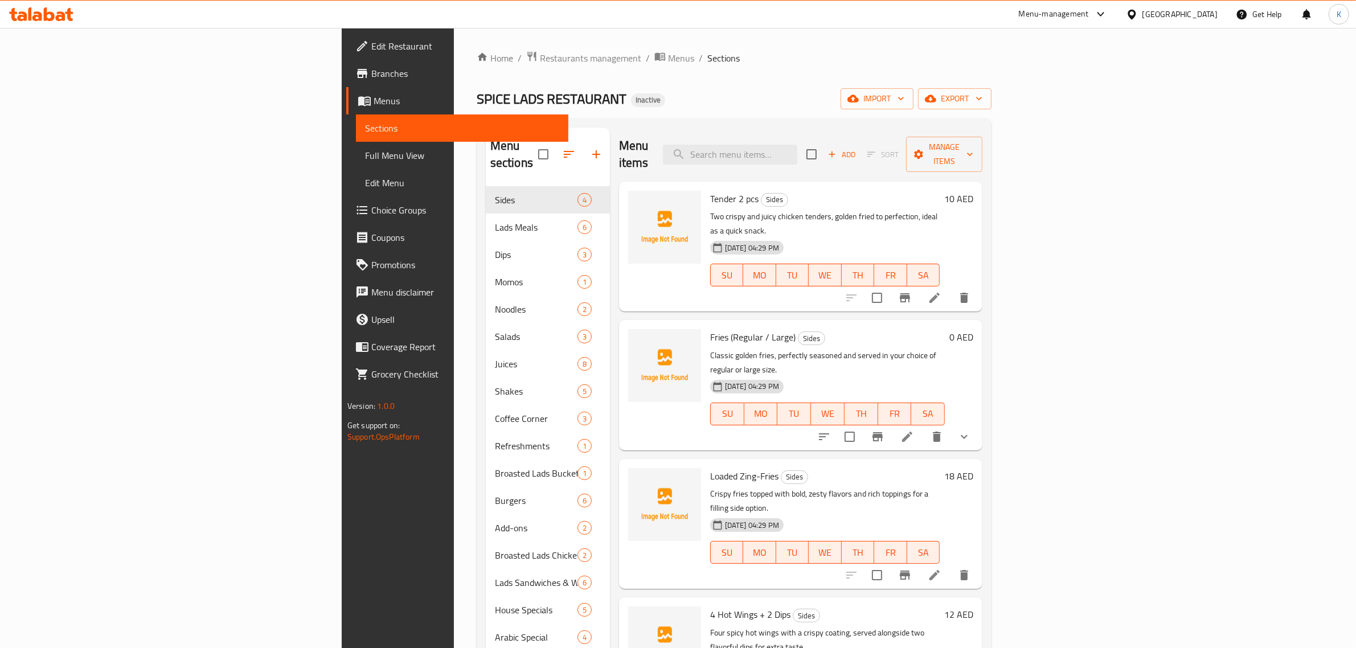
click at [956, 110] on div "Home / Restaurants management / Menus / Sections SPICE LADS RESTAURANT Inactive…" at bounding box center [734, 418] width 515 height 734
click at [905, 104] on span "import" at bounding box center [877, 99] width 55 height 14
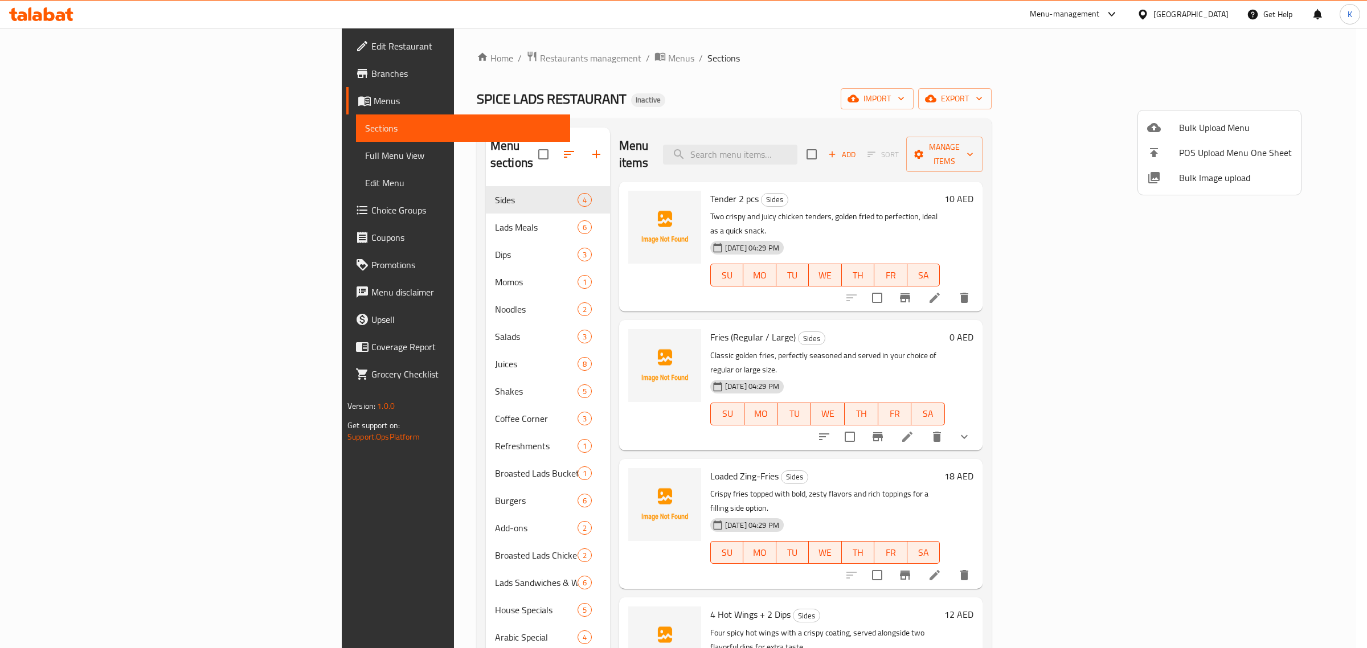
click at [1197, 171] on span "Bulk Image upload" at bounding box center [1235, 178] width 113 height 14
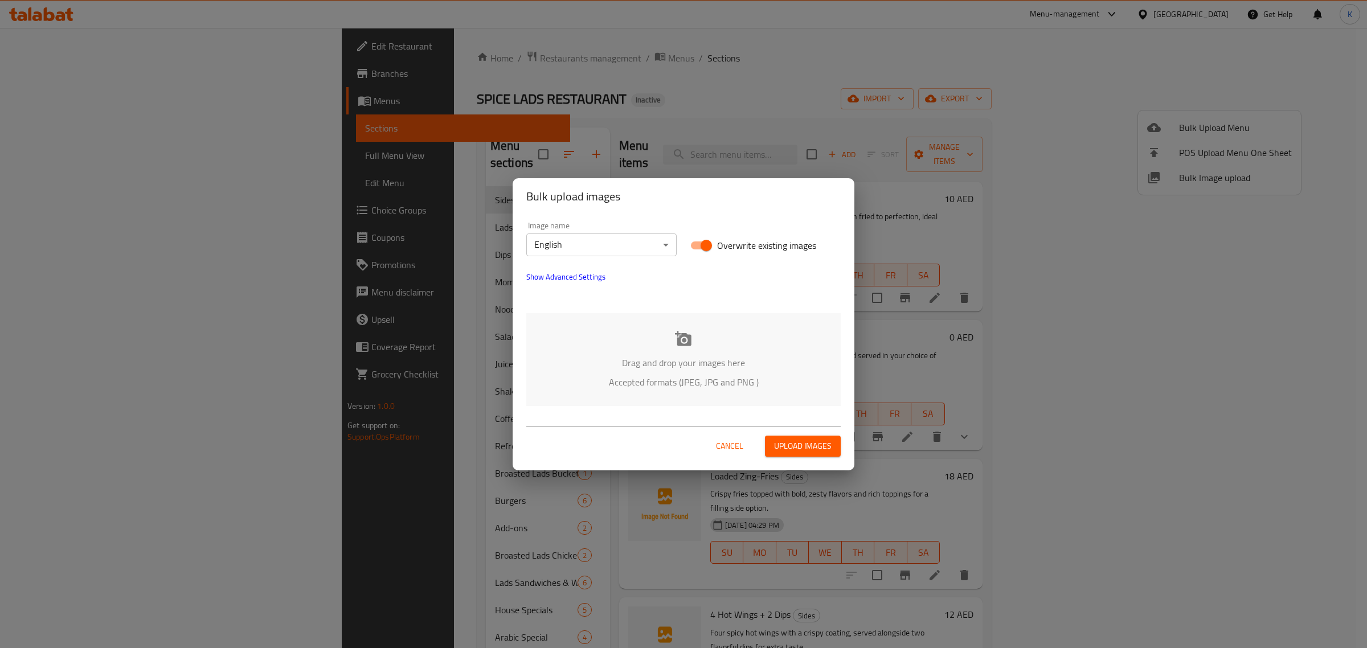
click at [692, 351] on div "Drag and drop your images here Accepted formats (JPEG, JPG and PNG )" at bounding box center [683, 359] width 314 height 93
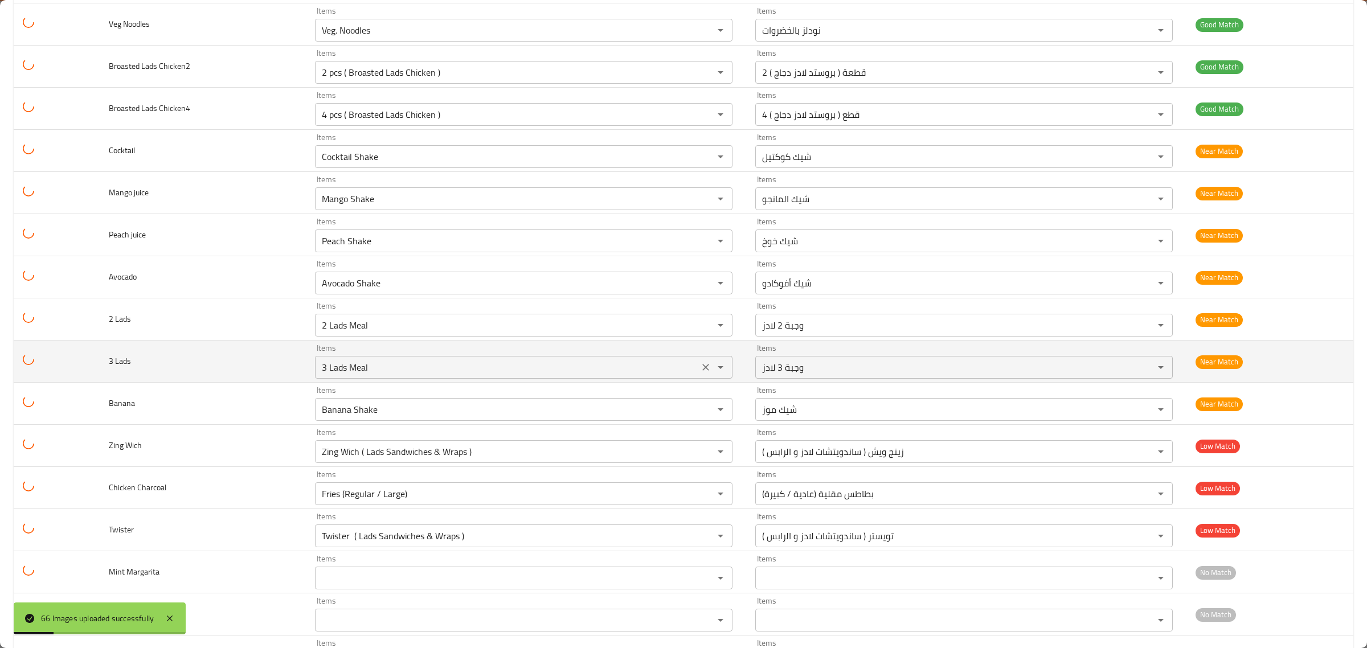
scroll to position [2339, 0]
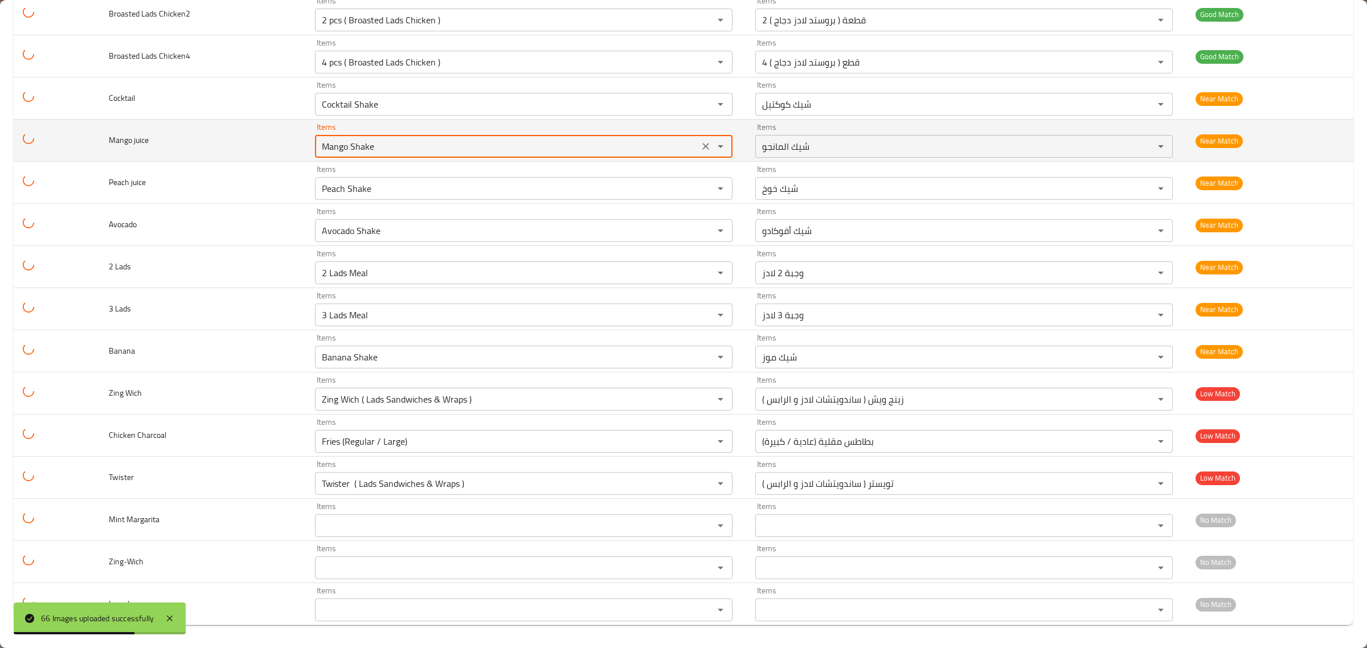
click at [363, 142] on juice "Mango Shake" at bounding box center [506, 146] width 377 height 16
click at [362, 144] on juice "Mango Shake" at bounding box center [506, 146] width 377 height 16
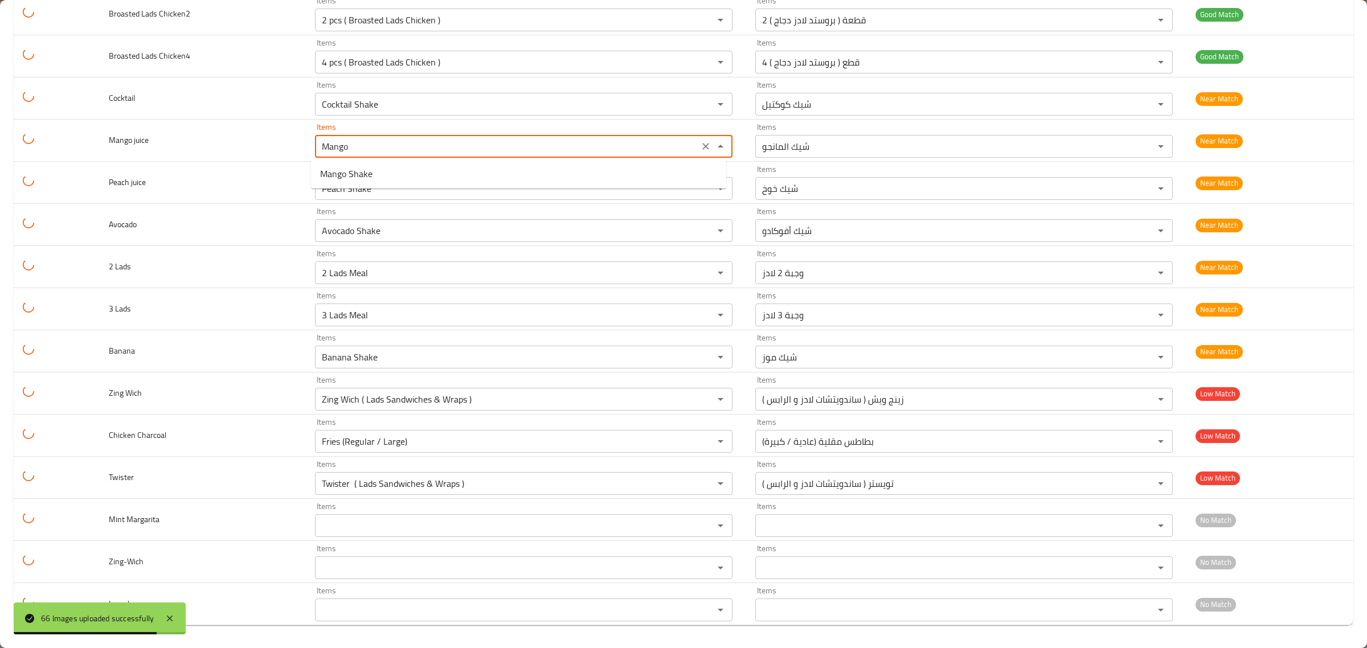
type juice "Mango"
click at [383, 177] on juice-option-0 "Mango" at bounding box center [518, 174] width 415 height 21
type juice-ar "مانجو"
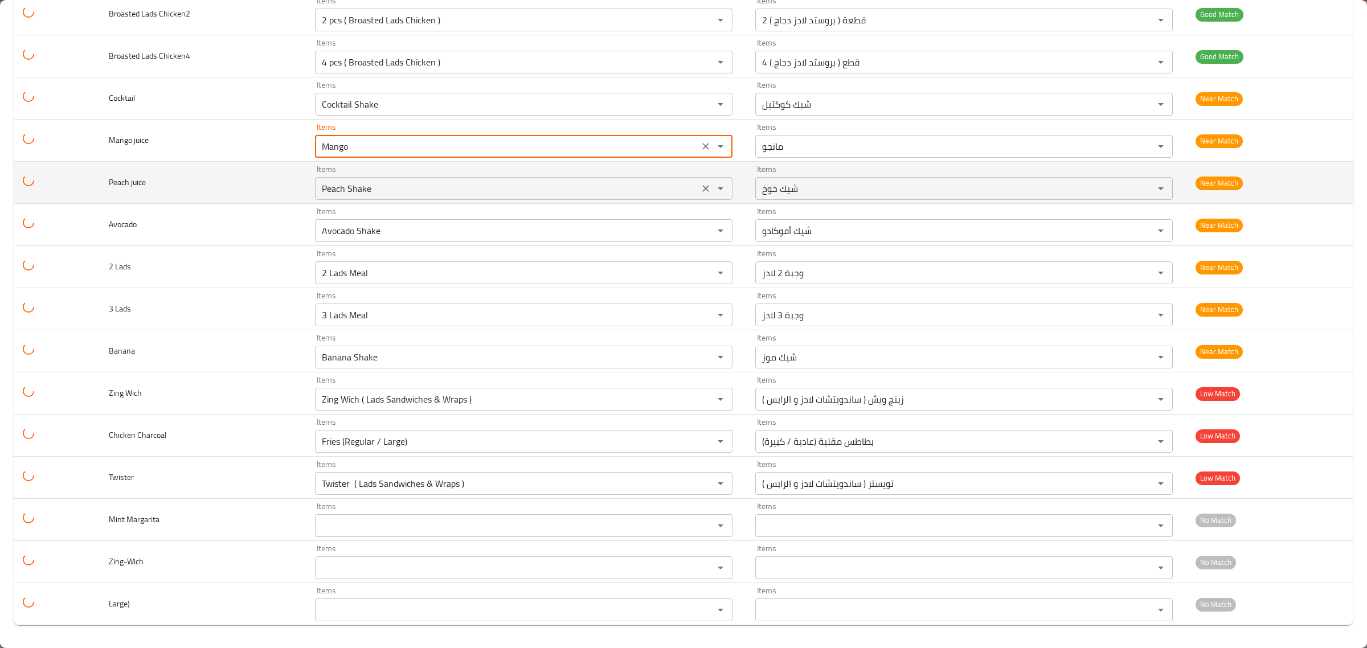
type juice "Mango"
click at [354, 189] on juice "Peach Shake" at bounding box center [506, 189] width 377 height 16
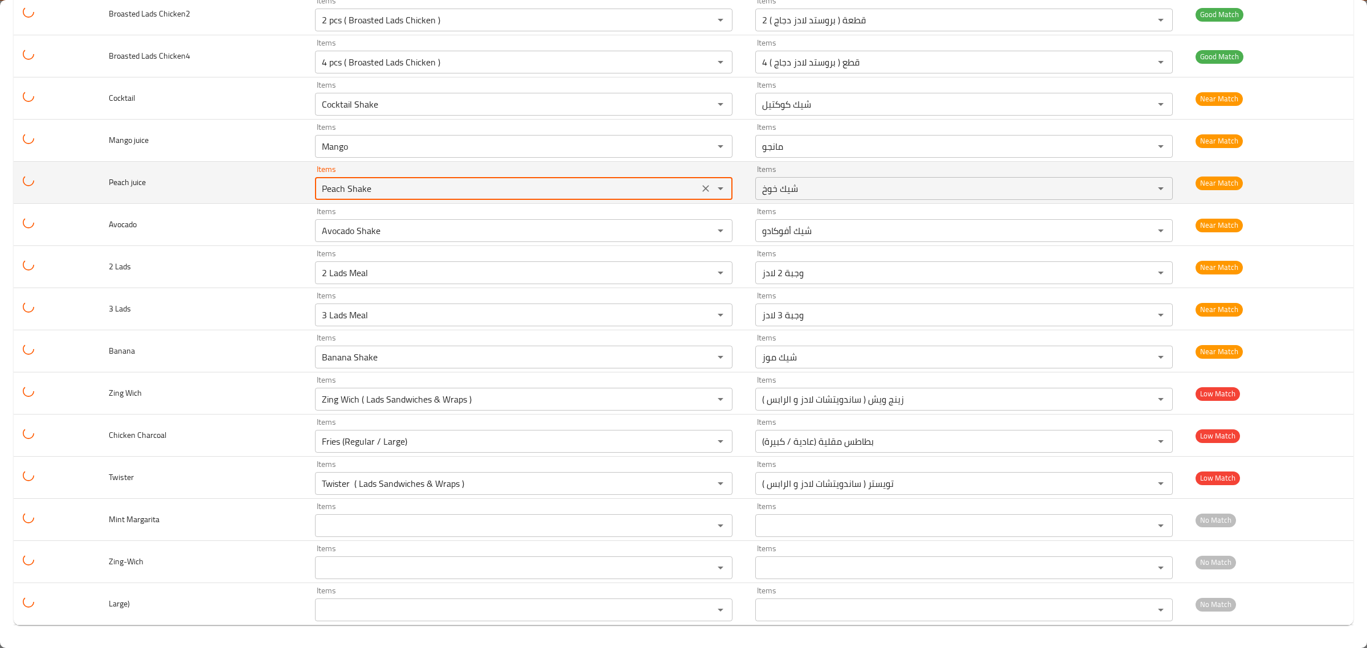
click at [354, 189] on juice "Peach Shake" at bounding box center [506, 189] width 377 height 16
click at [351, 187] on juice "Peach Shake" at bounding box center [506, 189] width 377 height 16
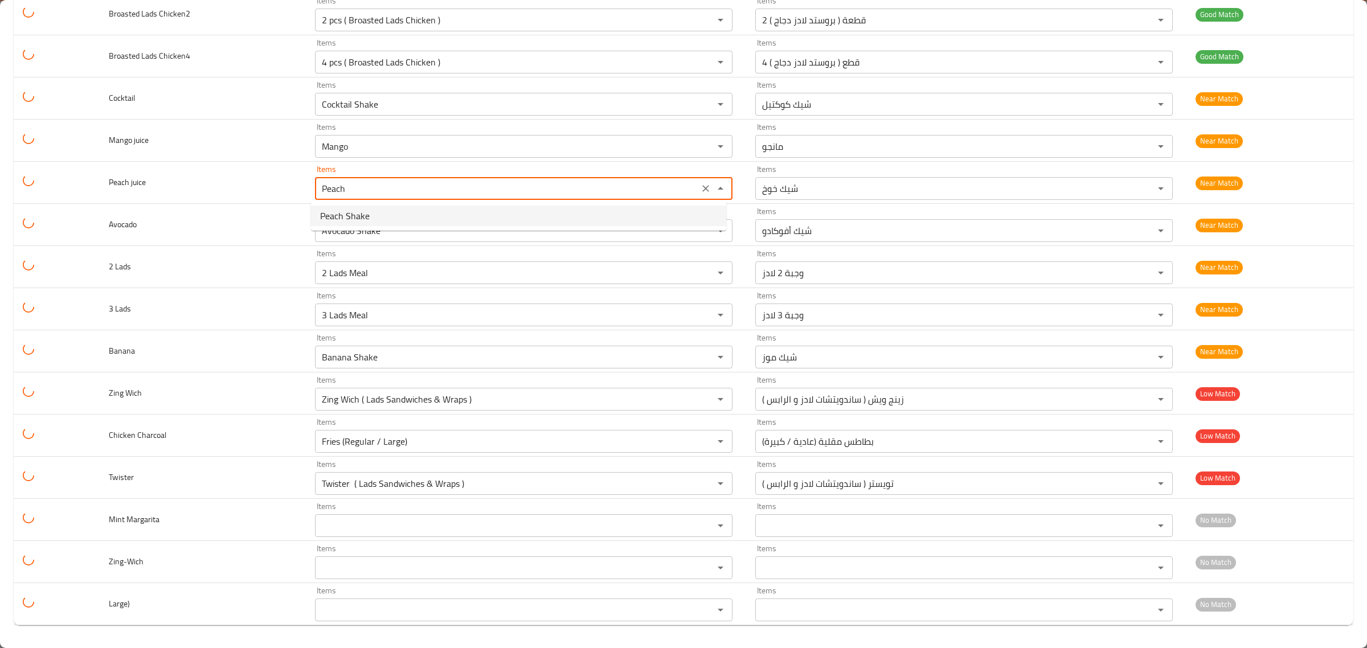
type juice "Peach"
click at [352, 211] on juice-option-0 "Peach" at bounding box center [518, 216] width 415 height 21
type juice-ar "خوخ"
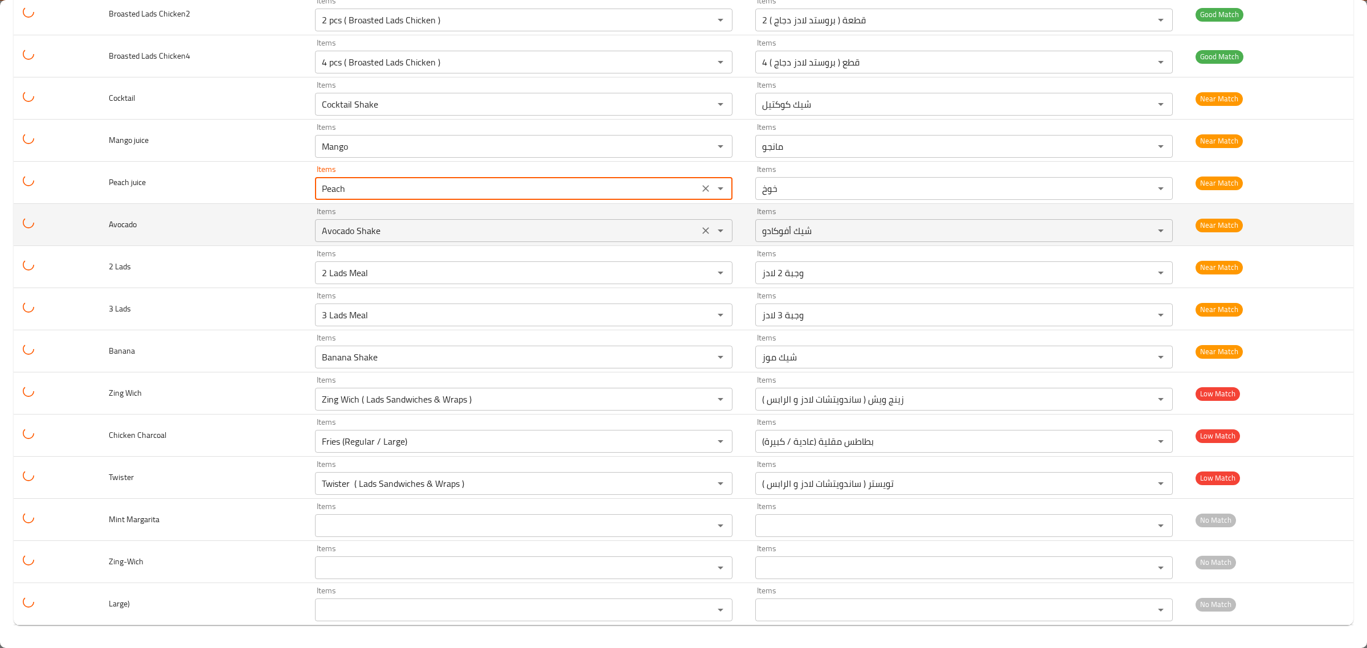
type juice "Peach"
click at [363, 231] on input "Avocado Shake" at bounding box center [506, 231] width 377 height 16
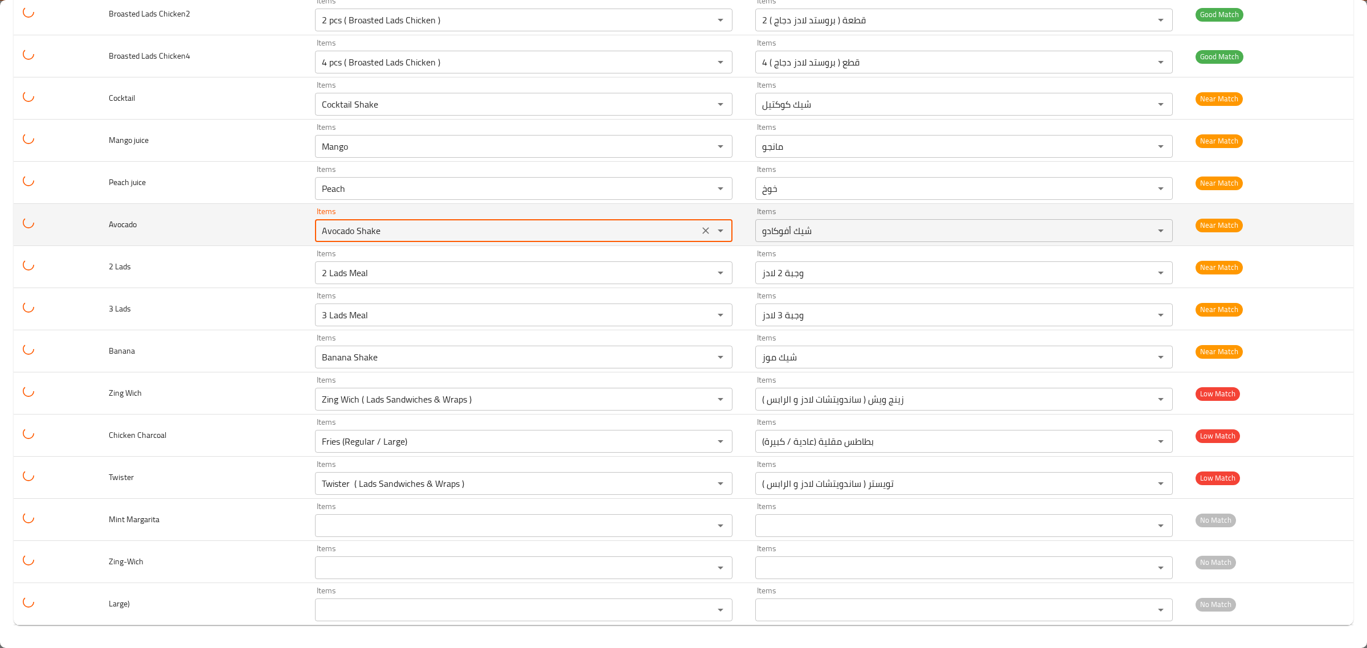
click at [363, 231] on input "Avocado Shake" at bounding box center [506, 231] width 377 height 16
click at [366, 231] on input "Avocado Shake" at bounding box center [506, 231] width 377 height 16
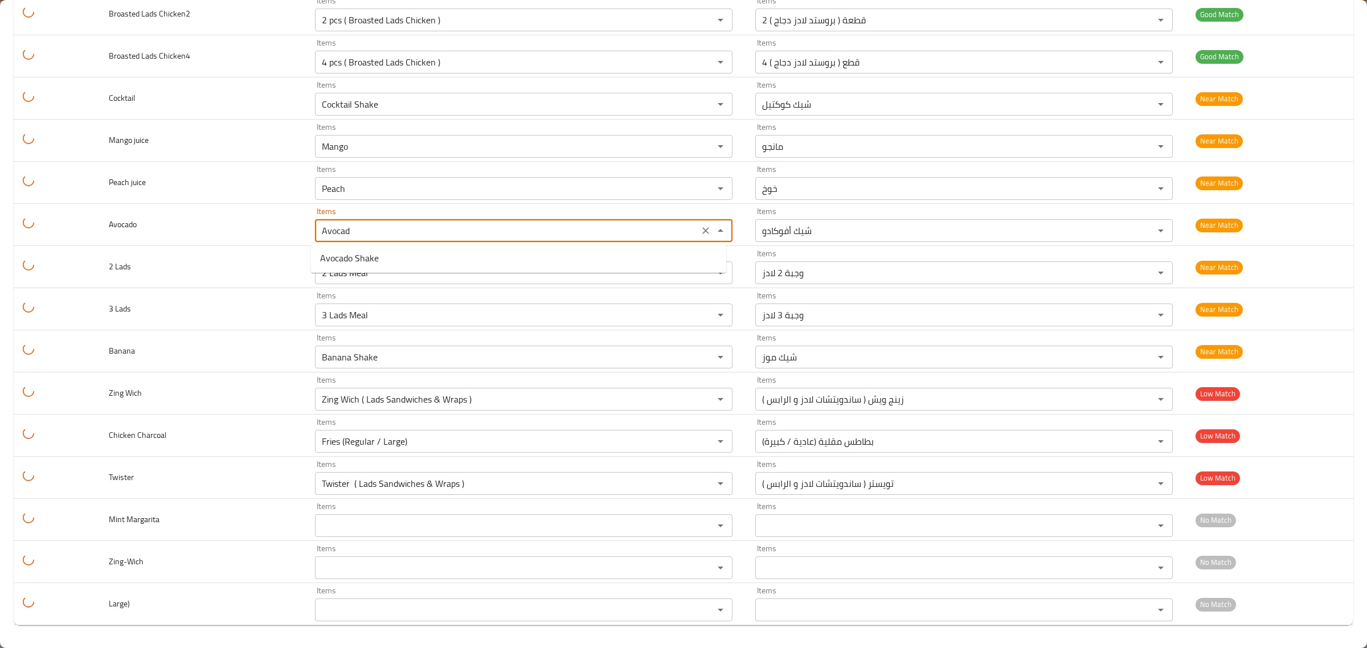
click at [363, 256] on span "Avocado Shake" at bounding box center [349, 258] width 59 height 14
type input "Avocado Shake"
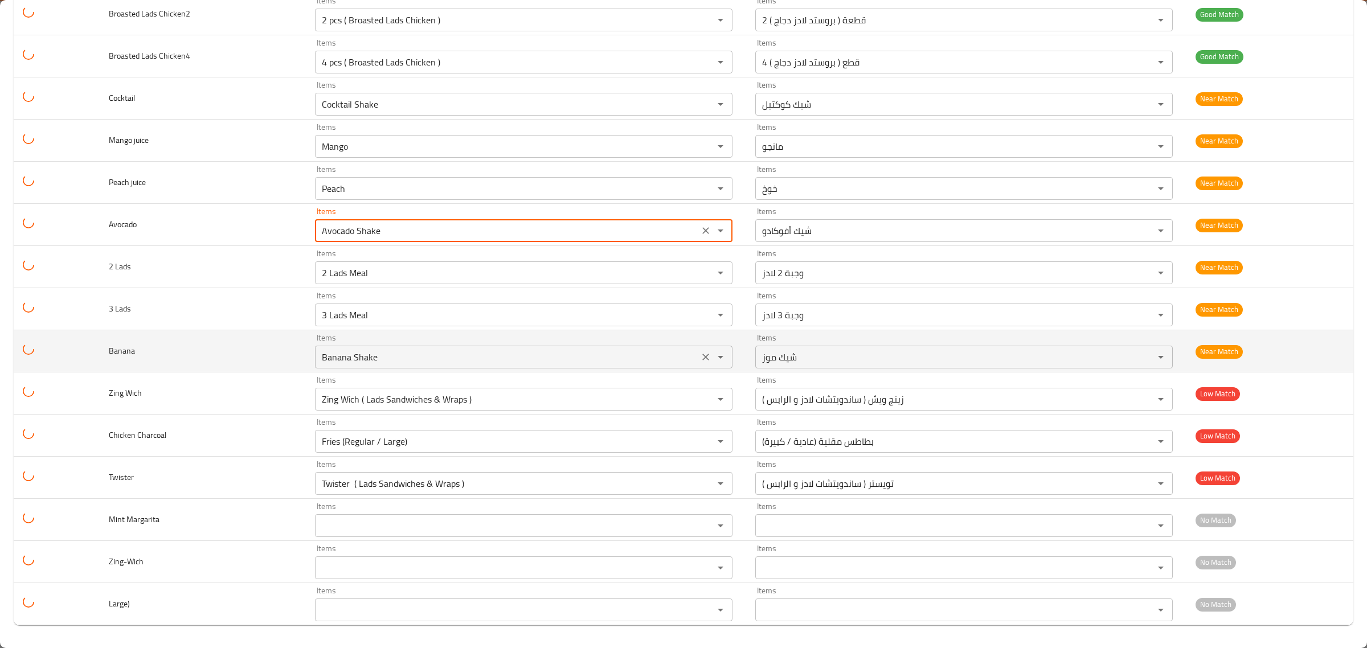
click at [402, 357] on input "Banana Shake" at bounding box center [506, 357] width 377 height 16
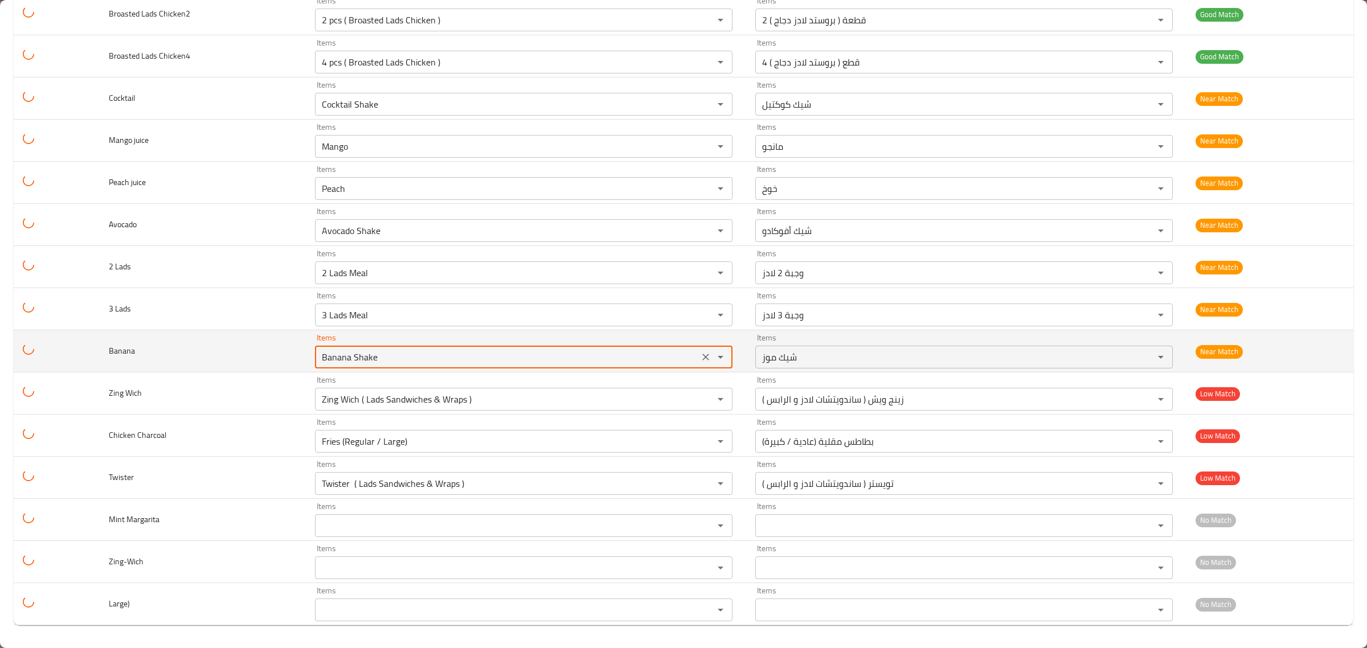
click at [352, 355] on input "Banana Shake" at bounding box center [506, 357] width 377 height 16
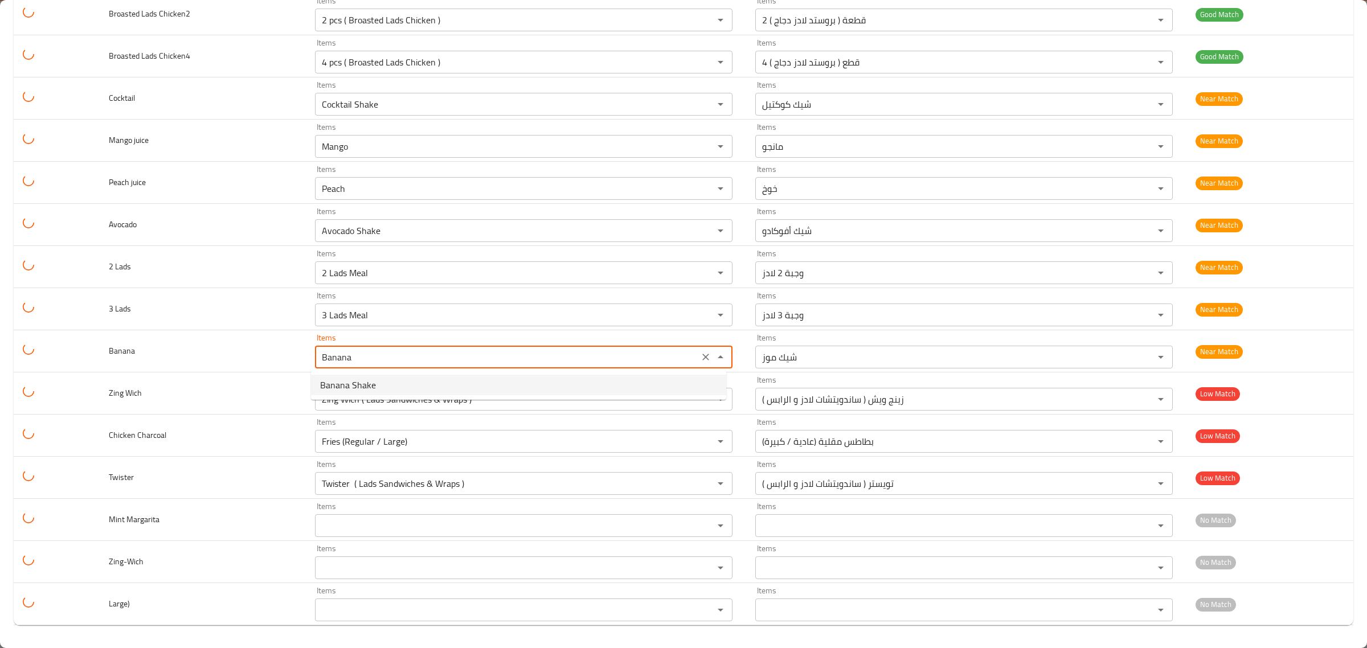
click at [363, 385] on span "Banana Shake" at bounding box center [348, 385] width 56 height 14
type input "Banana Shake"
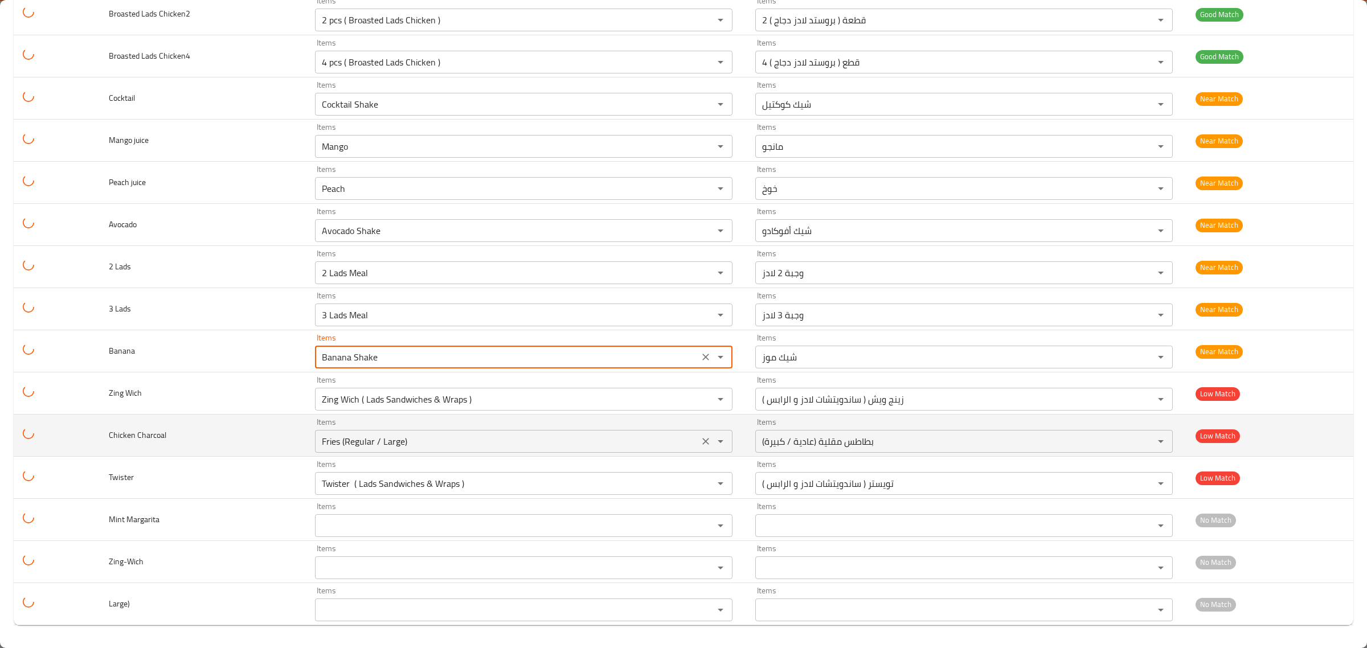
click at [362, 440] on Charcoal "Fries (Regular / Large)" at bounding box center [506, 442] width 377 height 16
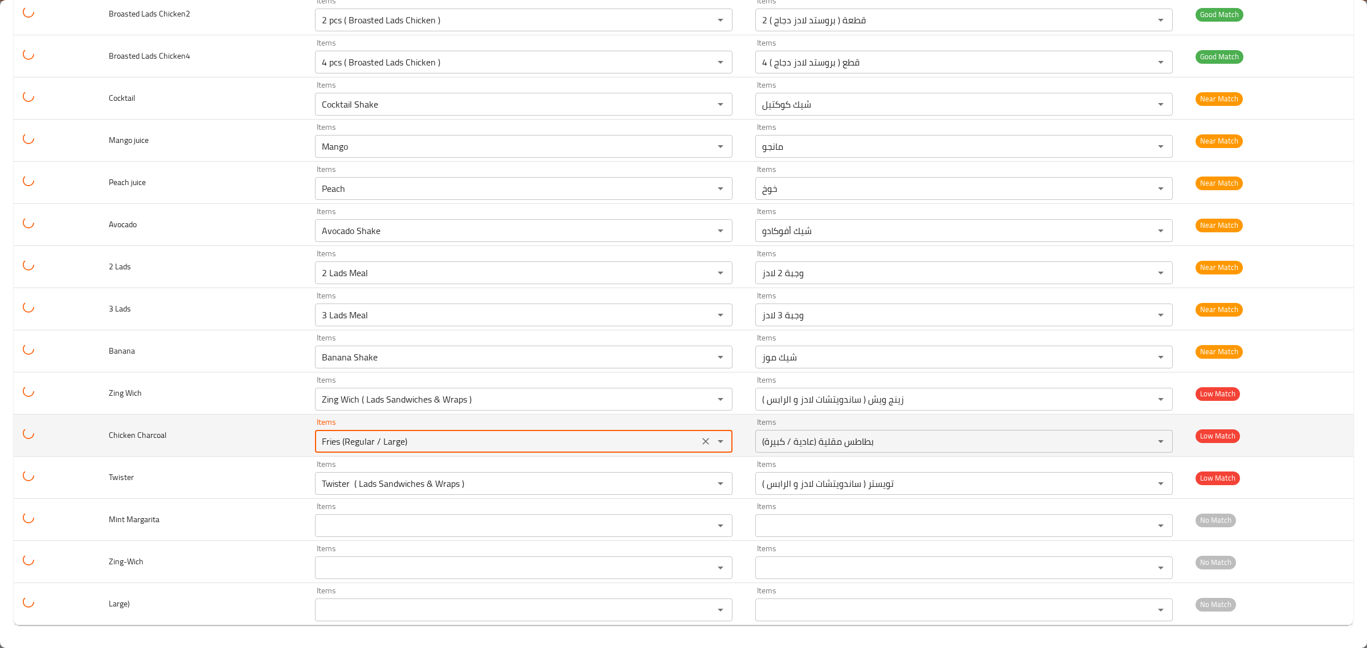
click at [362, 440] on Charcoal "Fries (Regular / Large)" at bounding box center [506, 442] width 377 height 16
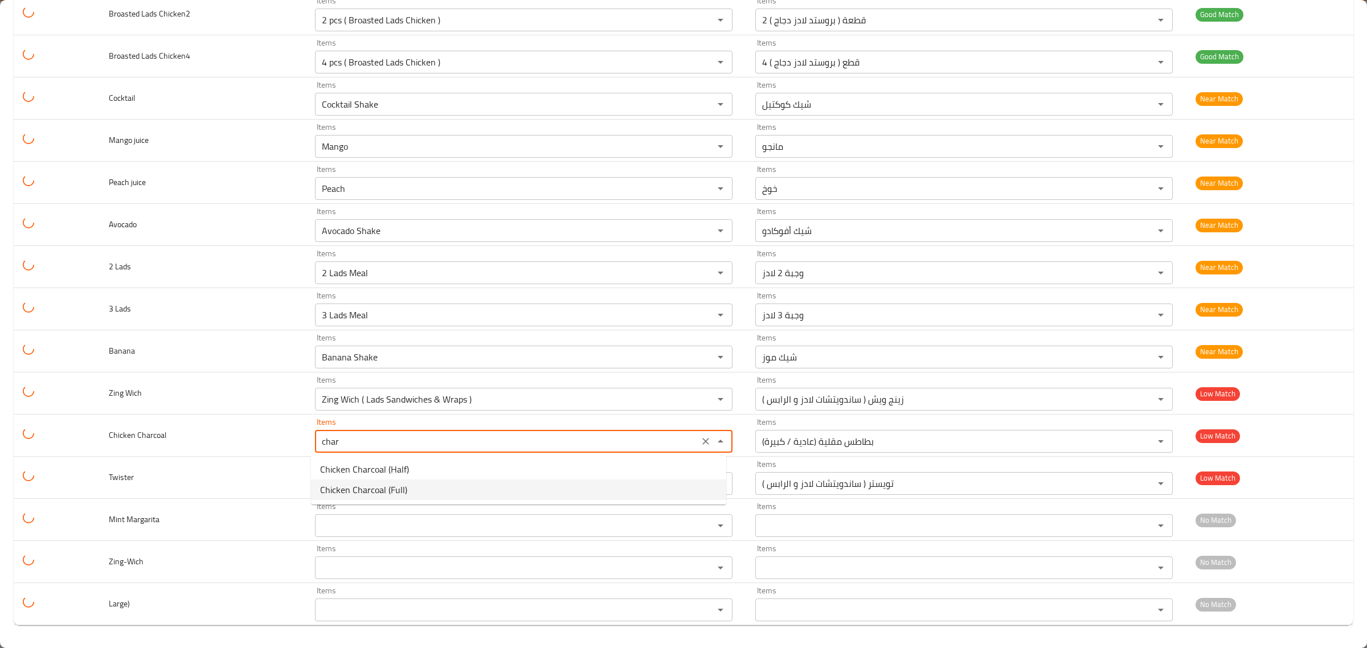
click at [404, 484] on span "Chicken Charcoal (Full)" at bounding box center [363, 490] width 87 height 14
type Charcoal "Chicken Charcoal (Full)"
type Charcoal-ar "دجاجة فحم (كاملة)"
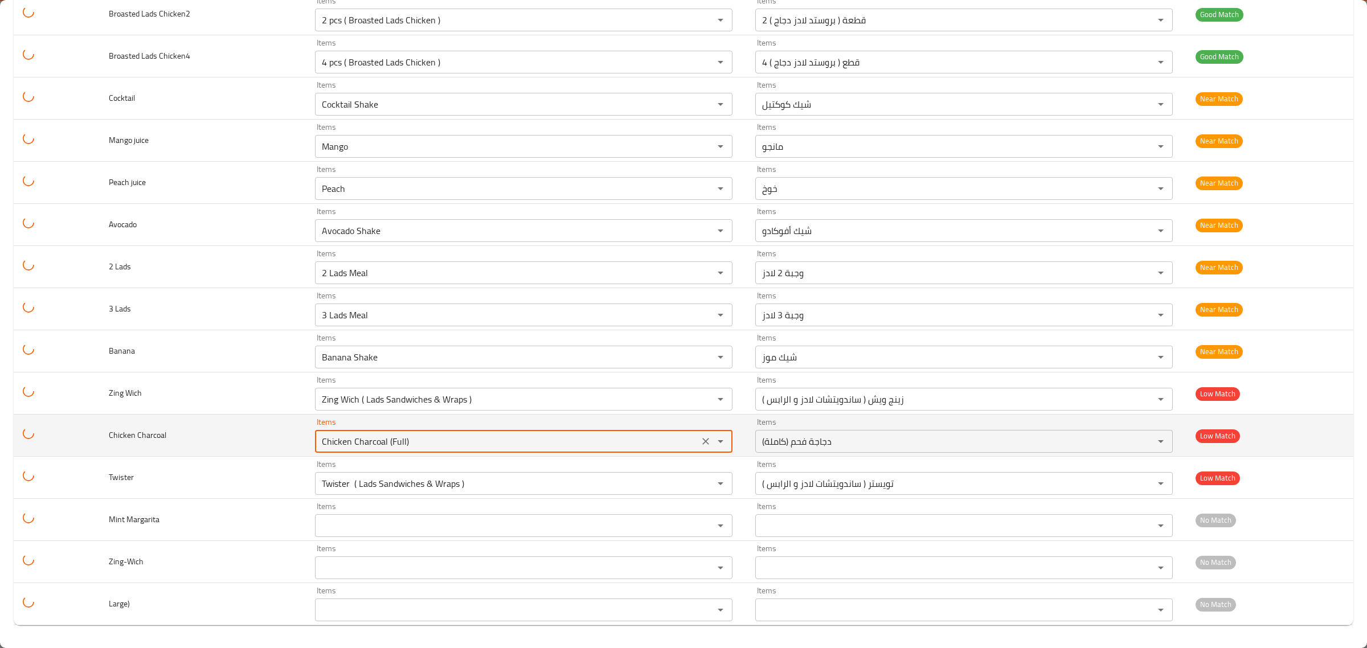
drag, startPoint x: 415, startPoint y: 440, endPoint x: 243, endPoint y: 425, distance: 172.2
click at [243, 425] on tr "Chicken Charcoal Items Chicken Charcoal (Full) Items Items دجاجة فحم (كاملة) It…" at bounding box center [684, 436] width 1340 height 42
type Charcoal "Chicken Charcoal (Full)"
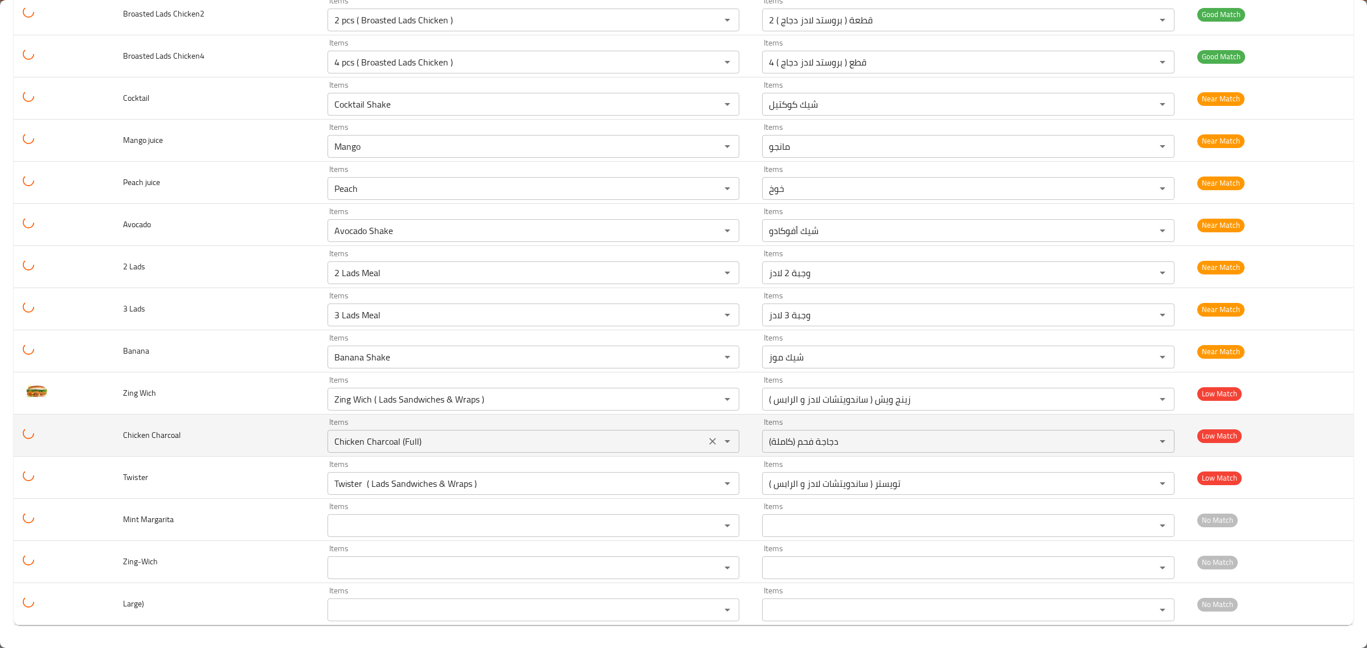
click at [710, 442] on icon "Clear" at bounding box center [713, 441] width 7 height 7
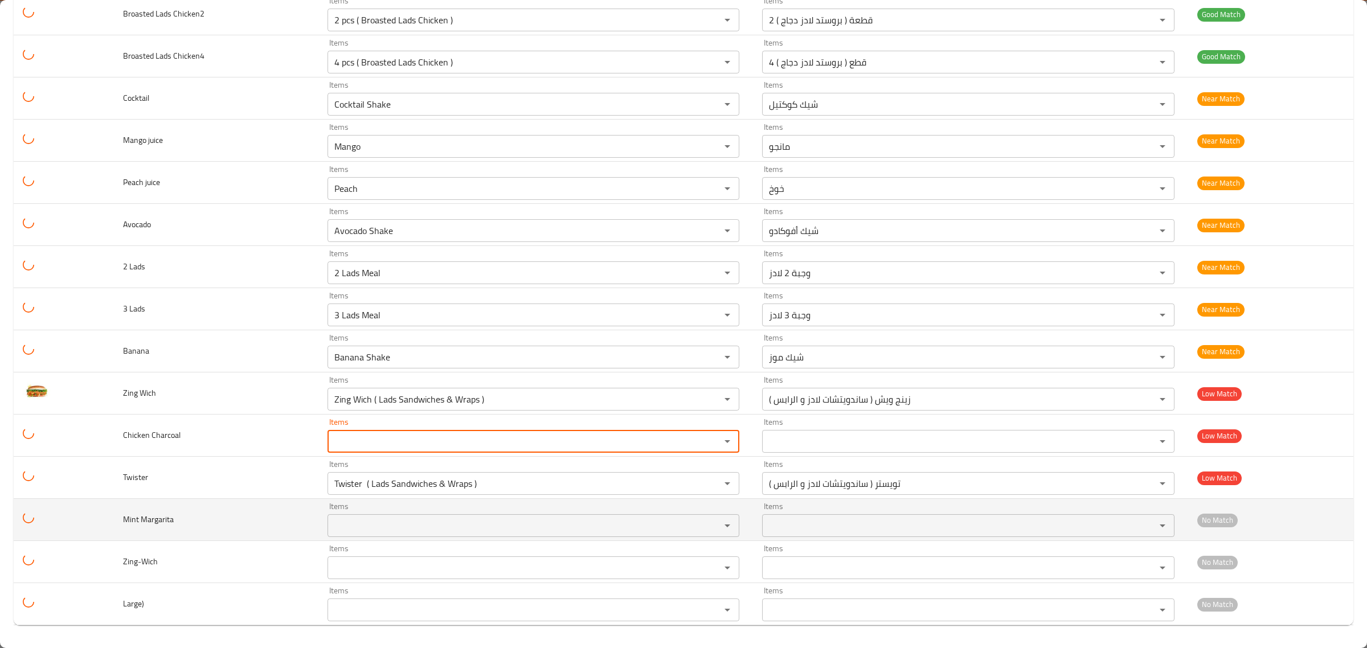
click at [445, 522] on Margarita "Items" at bounding box center [517, 526] width 372 height 16
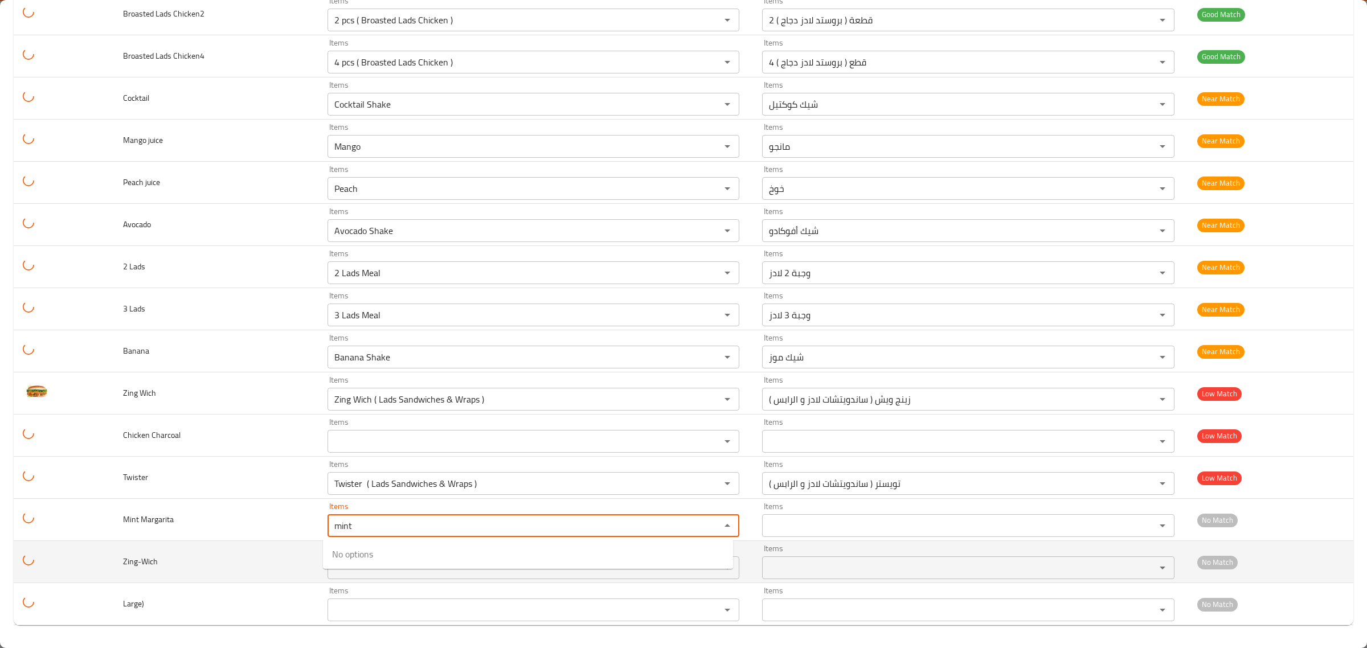
type Margarita "mint"
click at [272, 554] on td "Zing-Wich" at bounding box center [216, 562] width 204 height 42
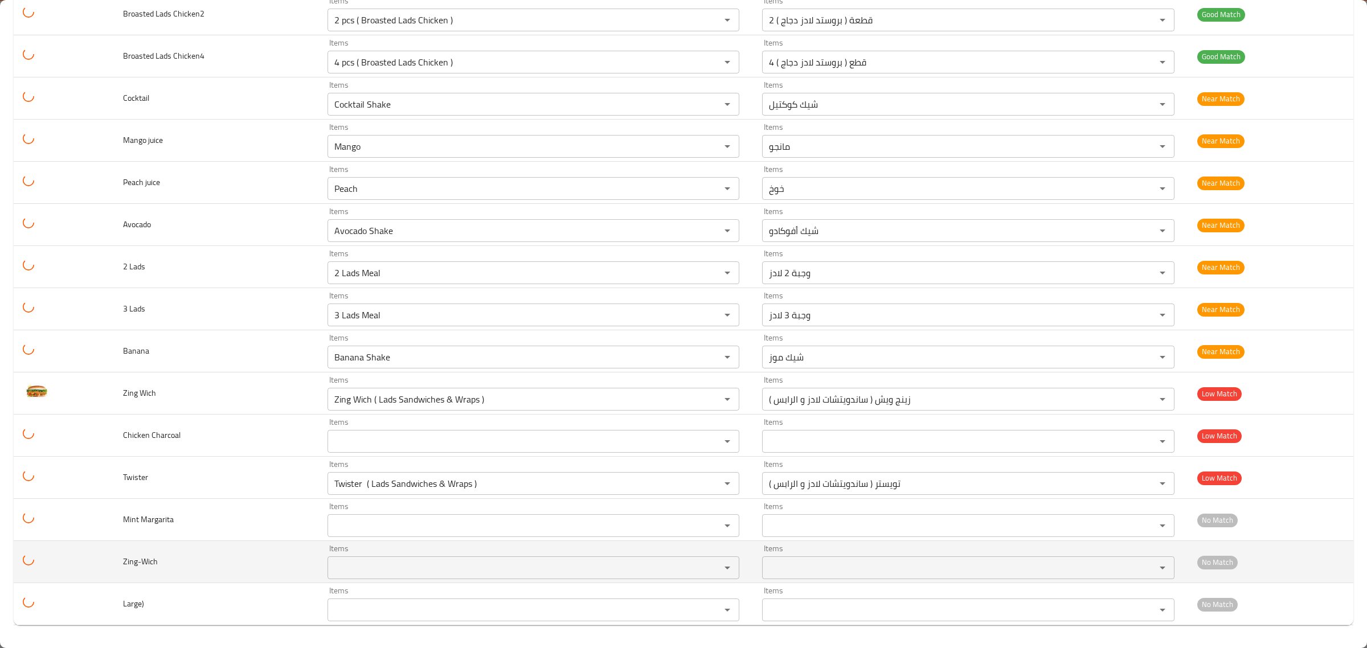
click at [352, 571] on input "Items" at bounding box center [517, 568] width 372 height 16
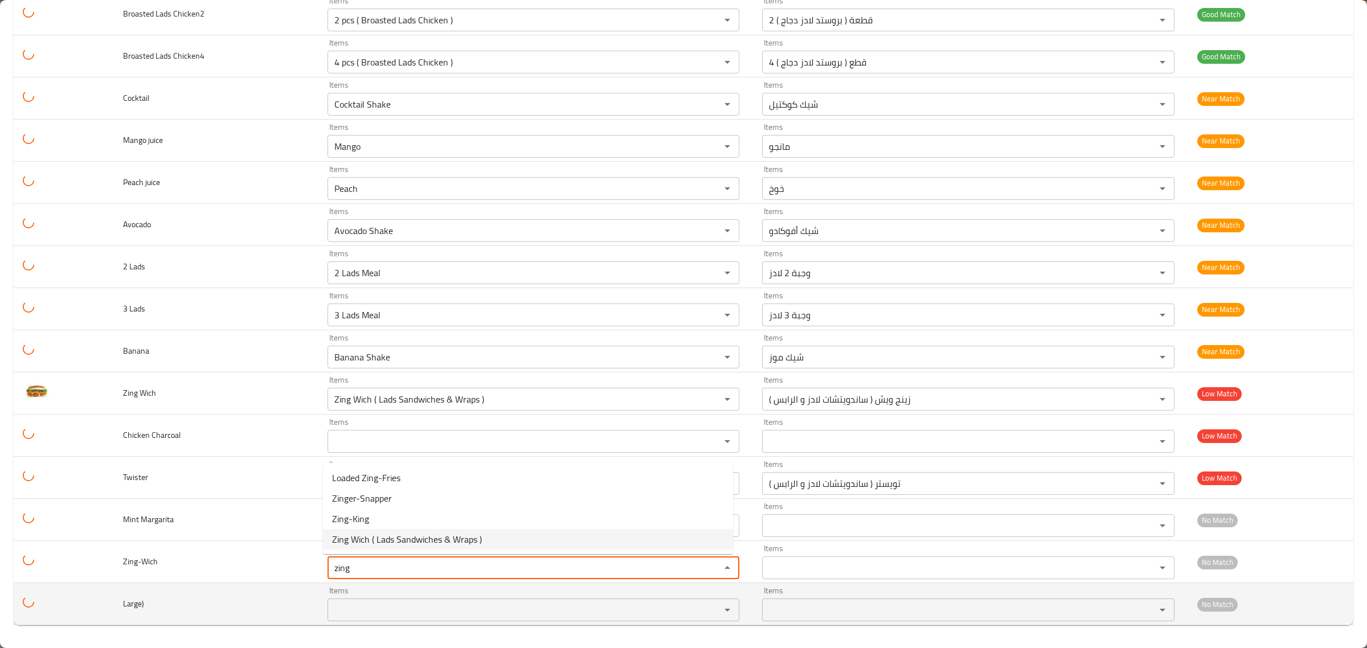
type input "zing"
click at [212, 602] on td "Large)" at bounding box center [216, 604] width 204 height 42
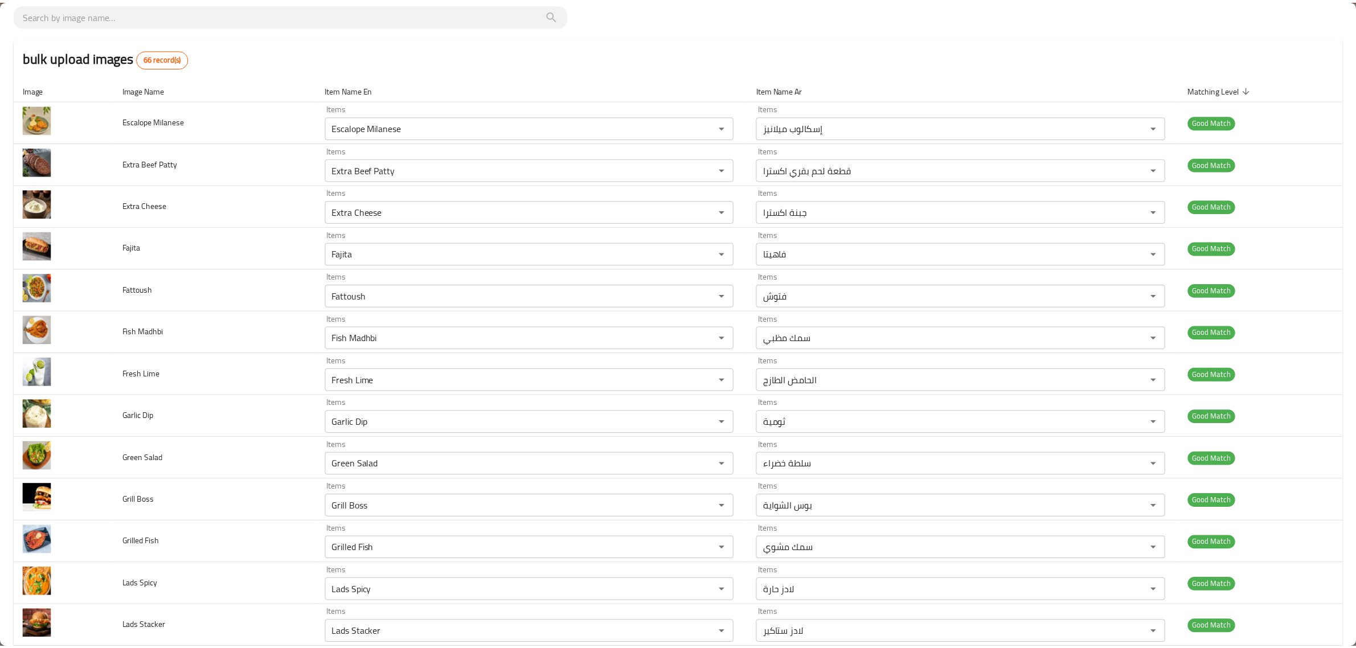
scroll to position [0, 0]
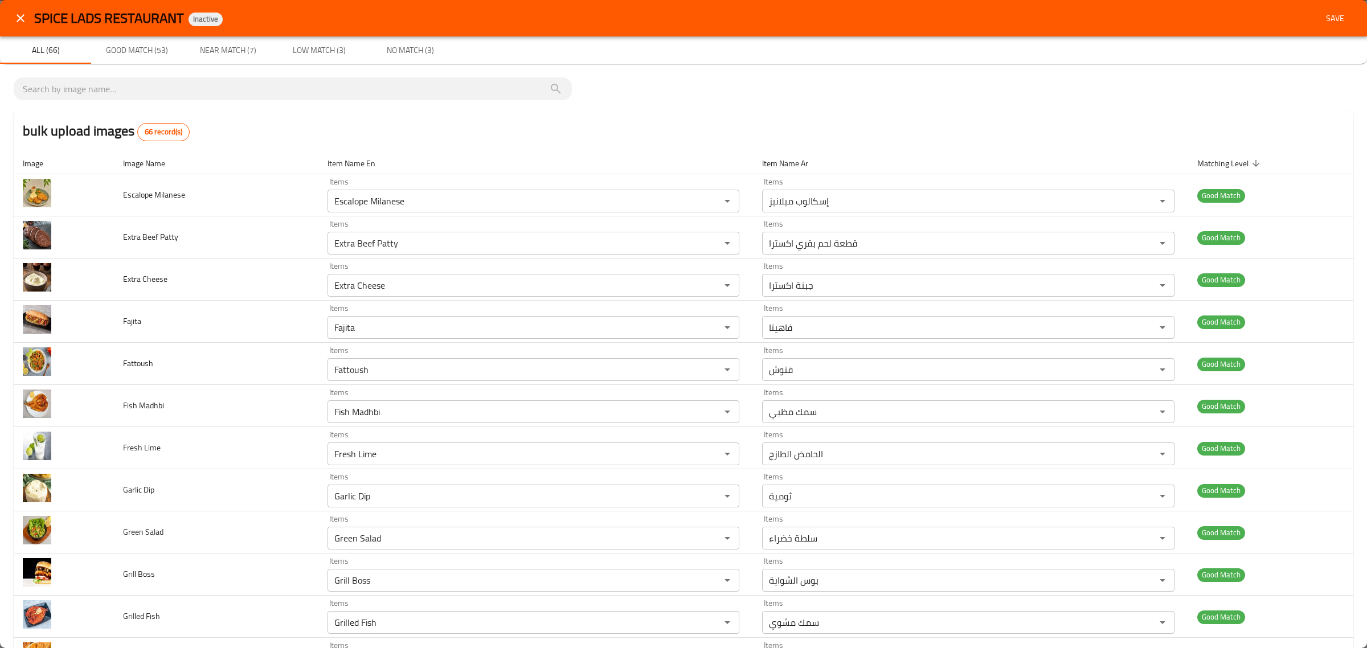
click at [1336, 21] on span "Save" at bounding box center [1335, 18] width 27 height 14
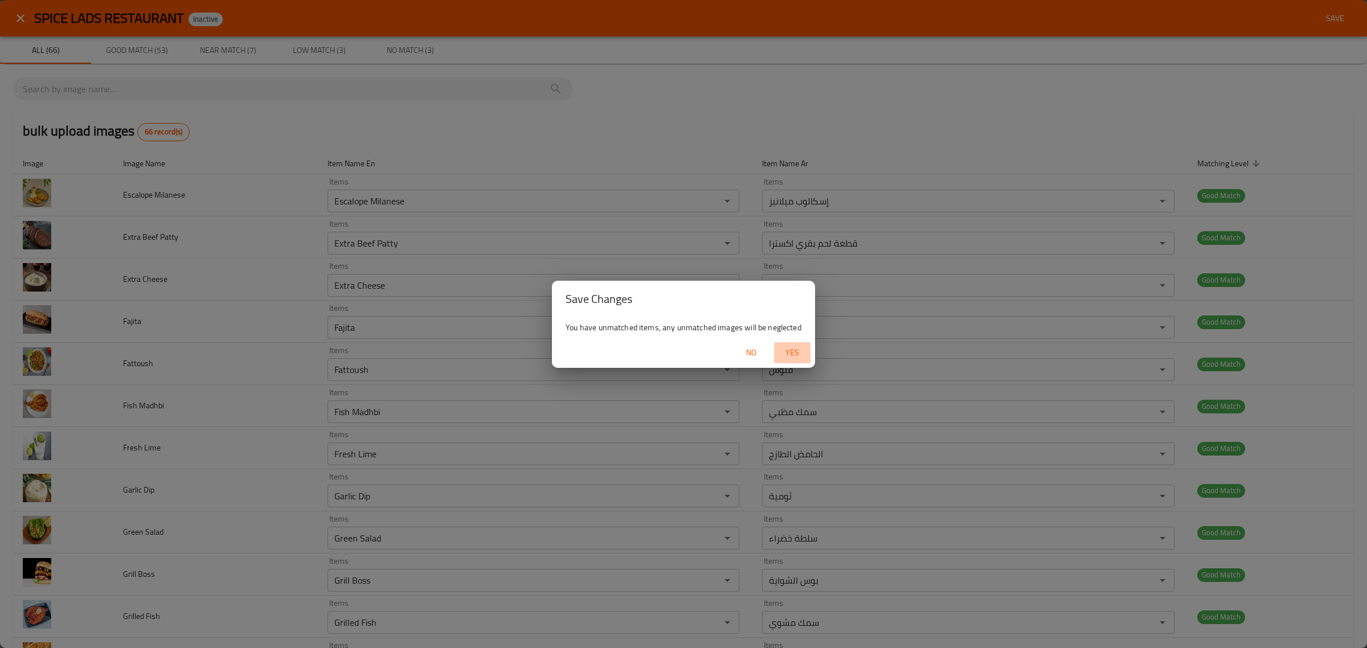
click at [784, 355] on span "Yes" at bounding box center [792, 353] width 27 height 14
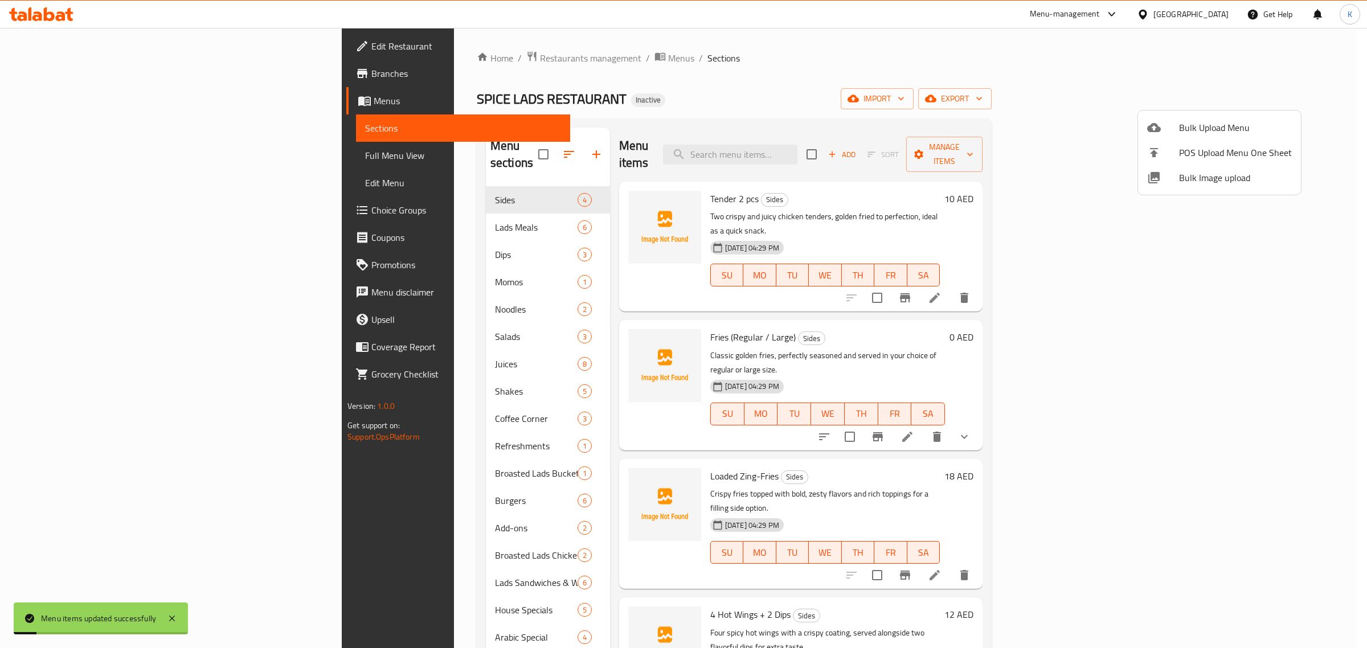
click at [92, 158] on div at bounding box center [683, 324] width 1367 height 648
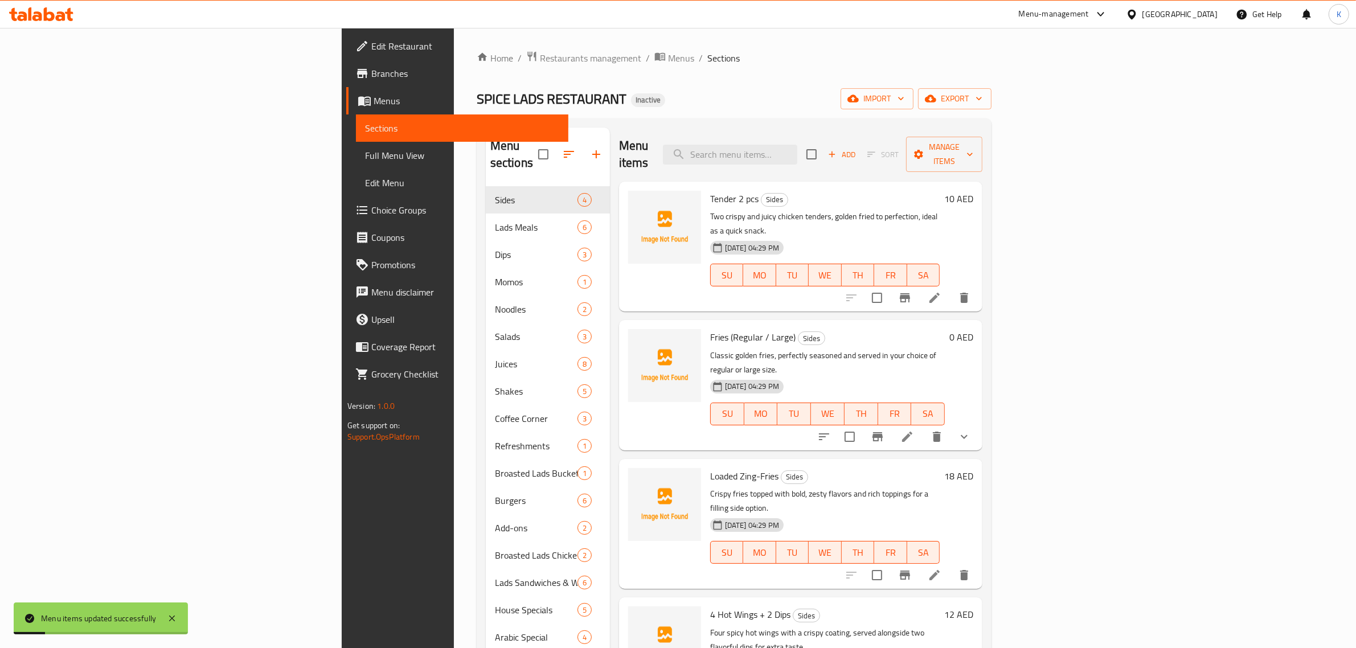
drag, startPoint x: 92, startPoint y: 158, endPoint x: 434, endPoint y: 85, distance: 349.5
click at [365, 158] on span "Full Menu View" at bounding box center [462, 156] width 194 height 14
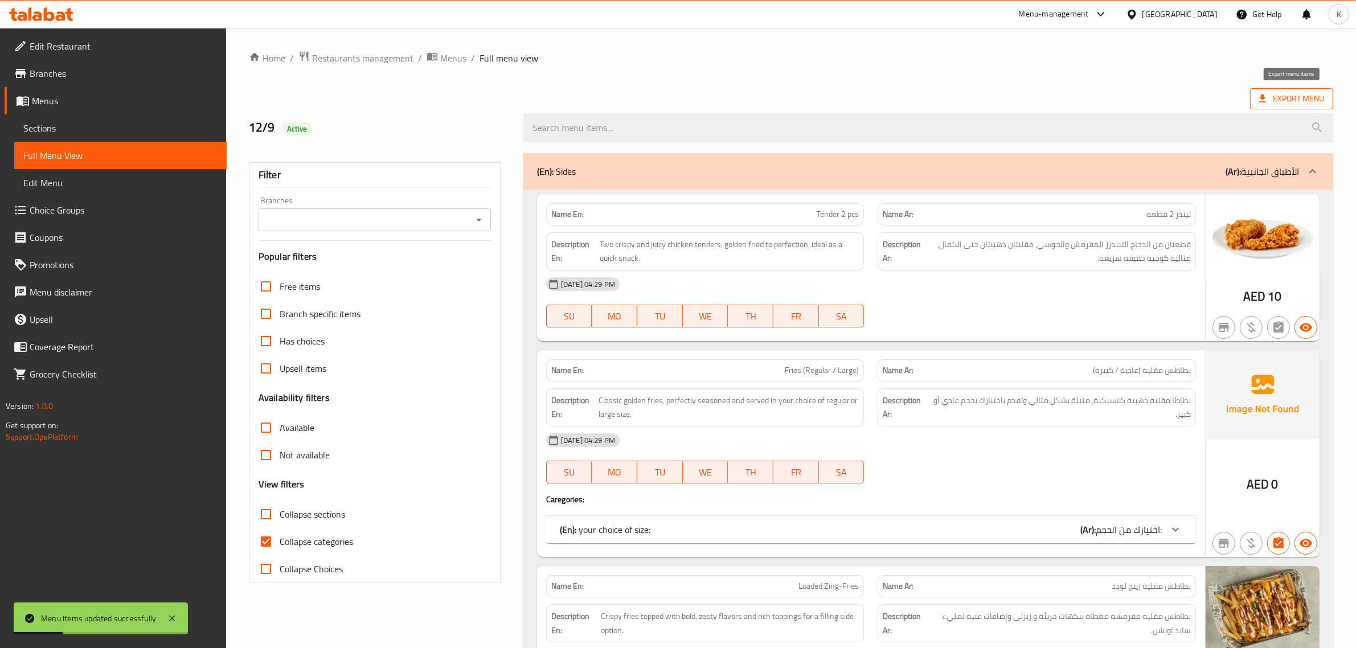
click at [1294, 100] on span "Export Menu" at bounding box center [1292, 99] width 65 height 14
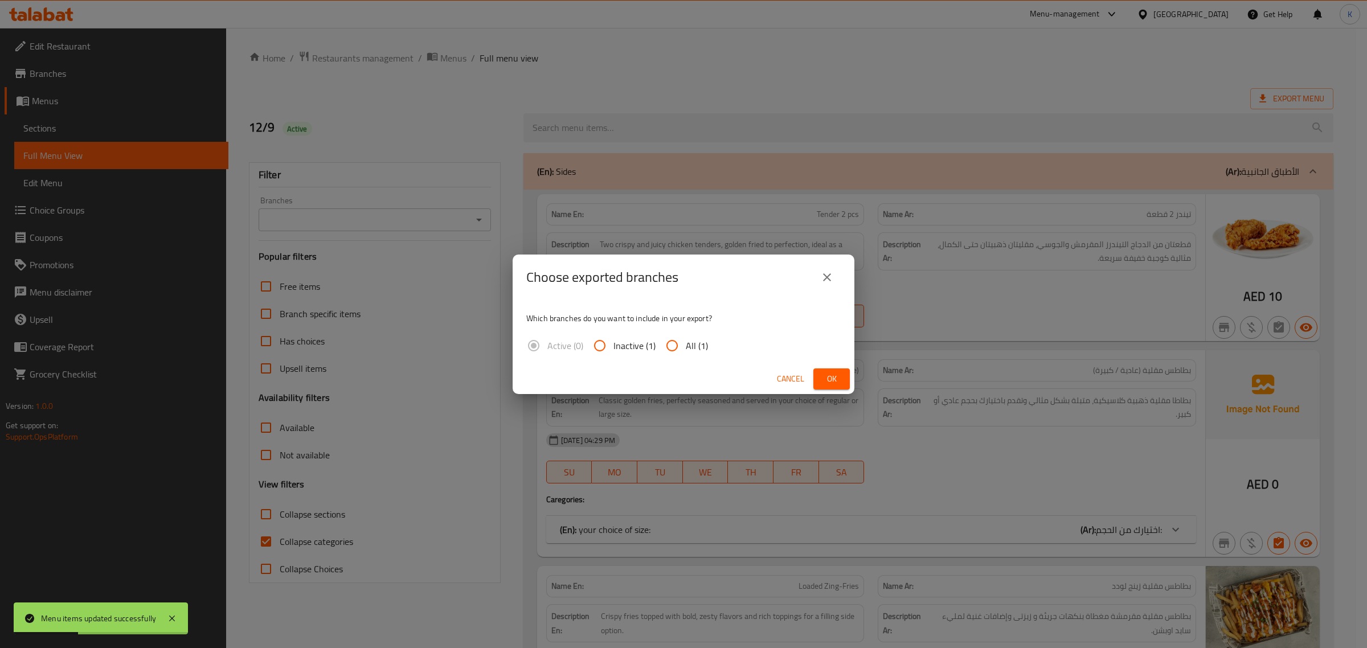
click at [673, 346] on input "All (1)" at bounding box center [672, 345] width 27 height 27
radio input "true"
click at [836, 379] on span "Ok" at bounding box center [832, 379] width 18 height 14
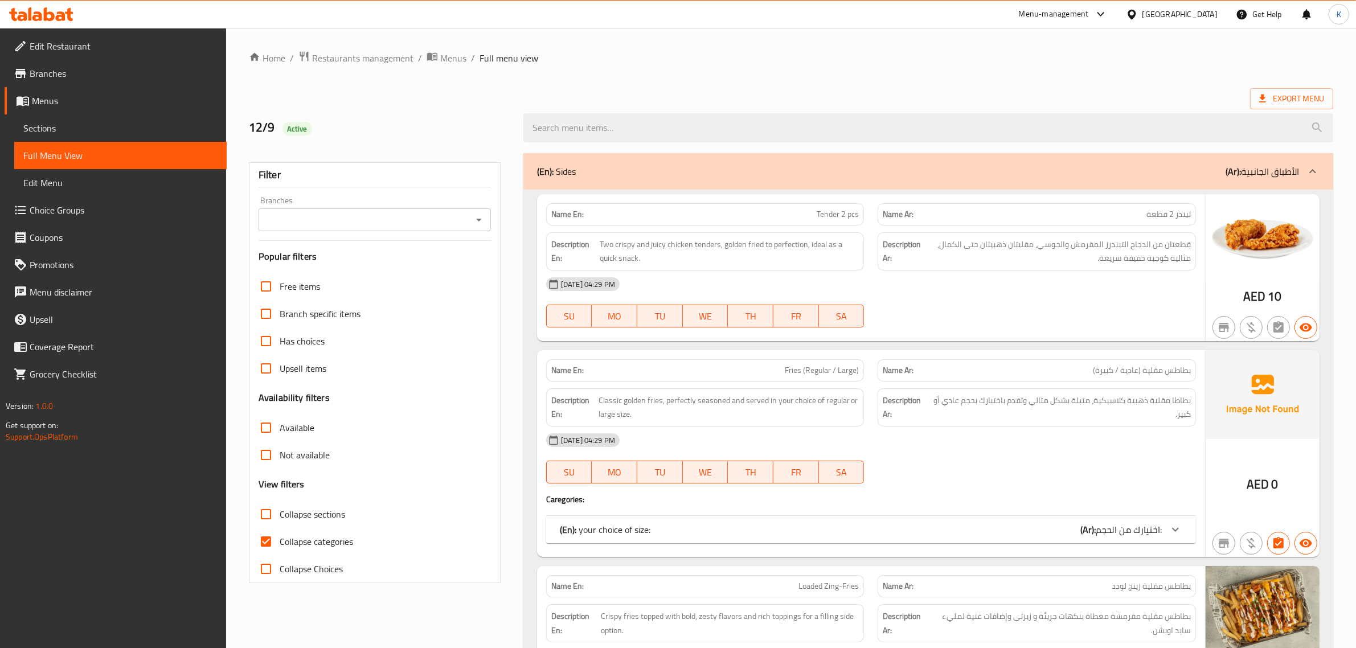
click at [38, 17] on icon at bounding box center [37, 16] width 10 height 10
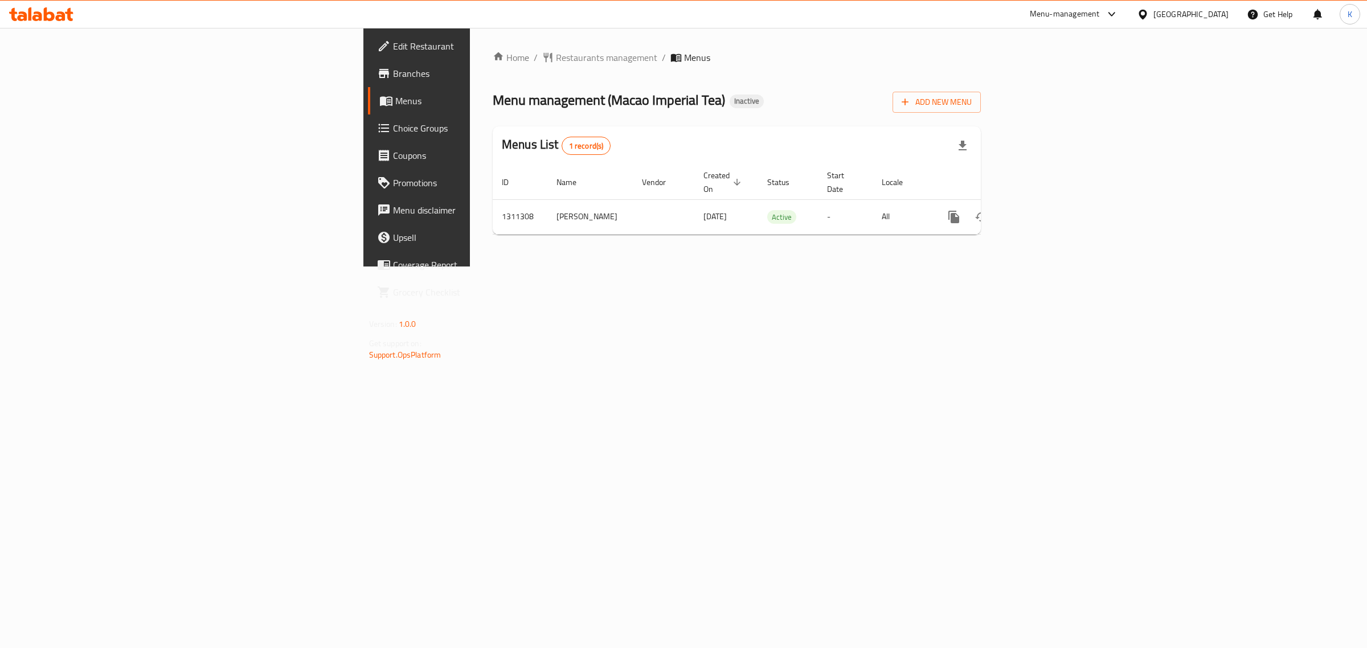
click at [1003, 267] on div "Home / Restaurants management / Menus Menu management ( Macao Imperial Tea ) In…" at bounding box center [737, 147] width 534 height 239
click at [1043, 210] on icon "enhanced table" at bounding box center [1036, 217] width 14 height 14
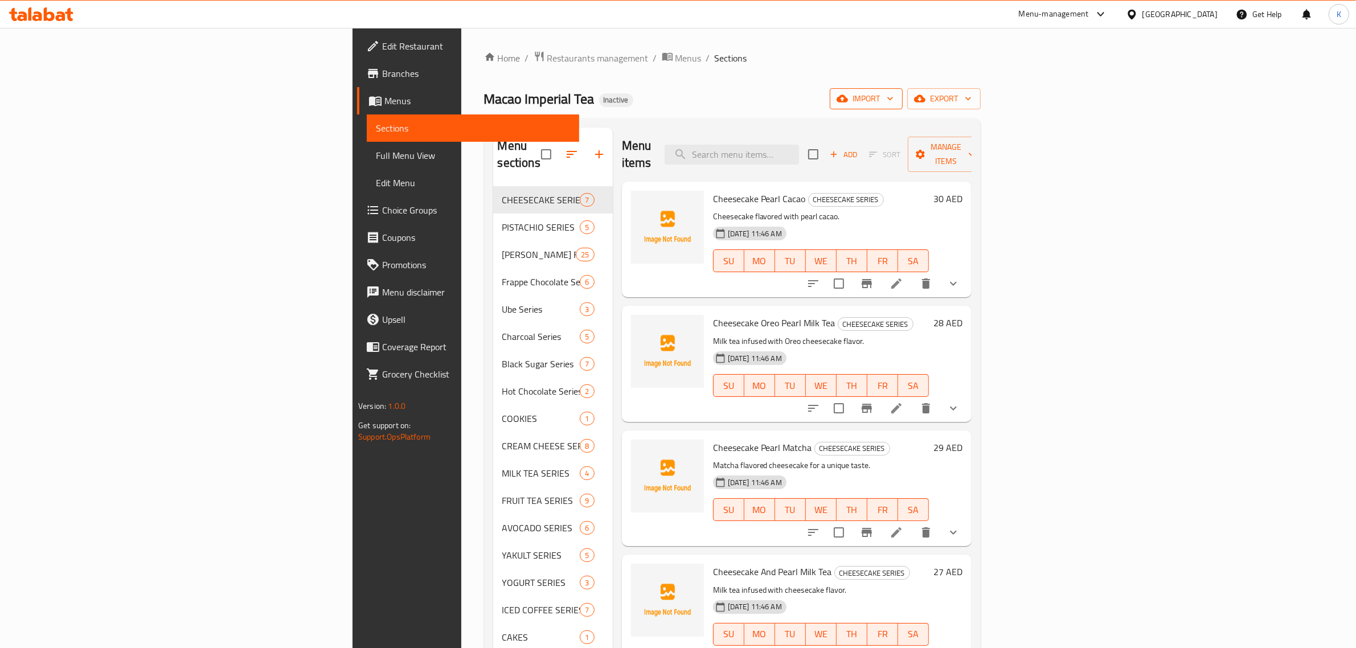
click at [894, 105] on span "import" at bounding box center [866, 99] width 55 height 14
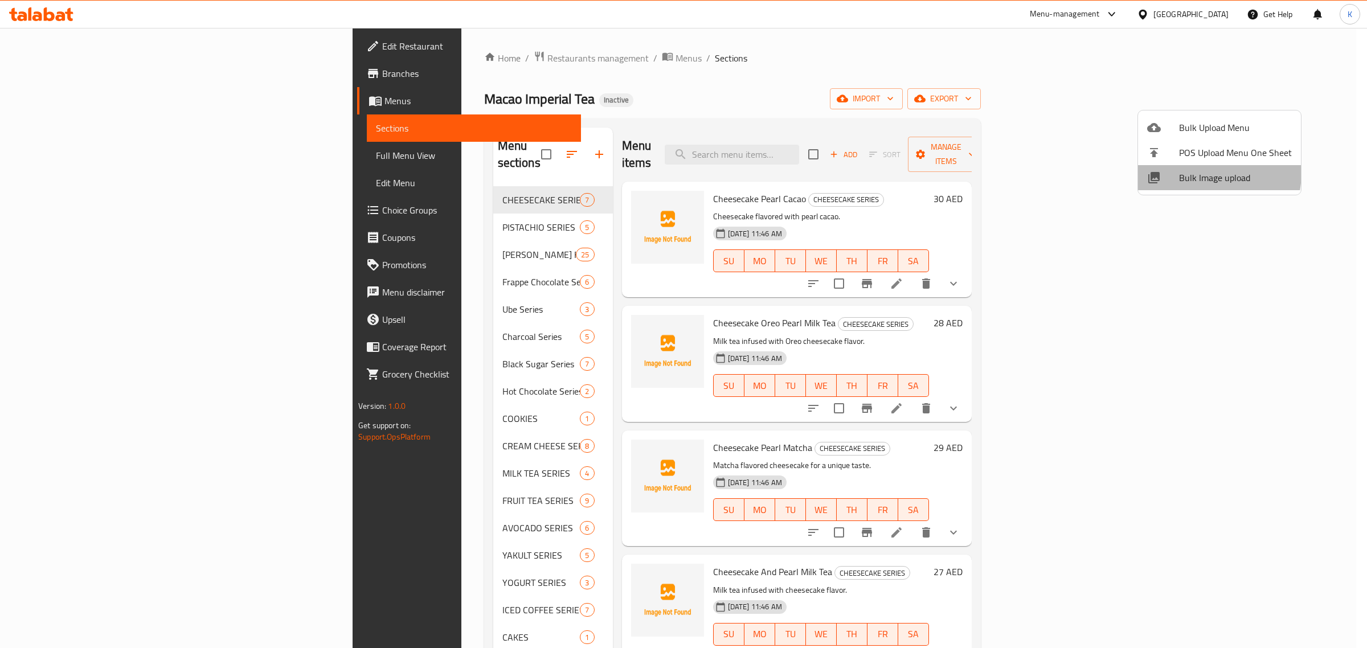
click at [1186, 171] on span "Bulk Image upload" at bounding box center [1235, 178] width 113 height 14
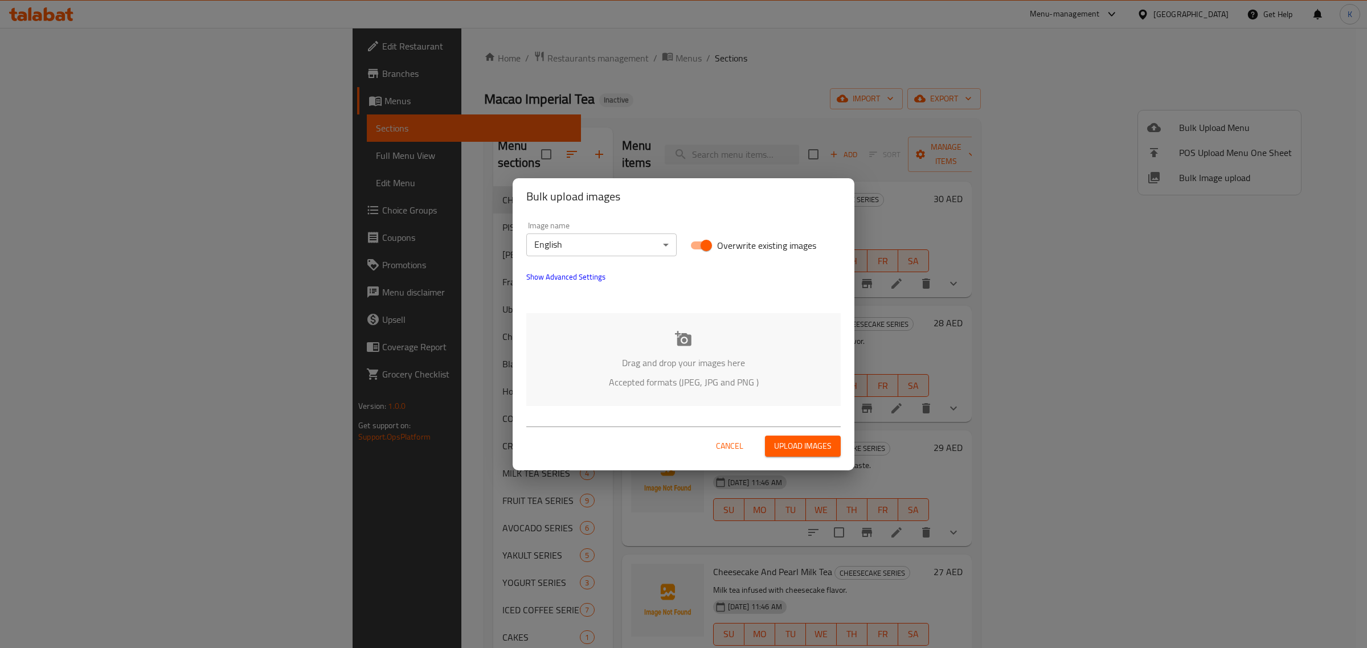
click at [678, 342] on icon at bounding box center [683, 338] width 17 height 15
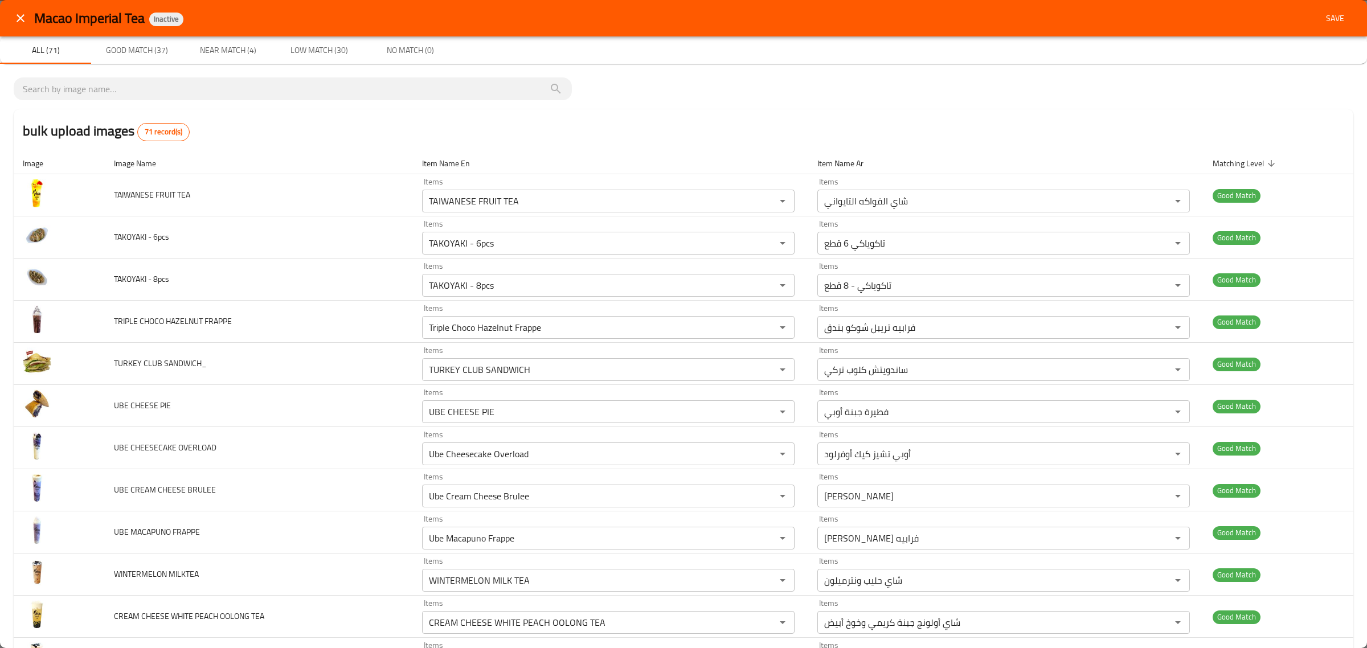
click at [1326, 14] on span "Save" at bounding box center [1335, 18] width 27 height 14
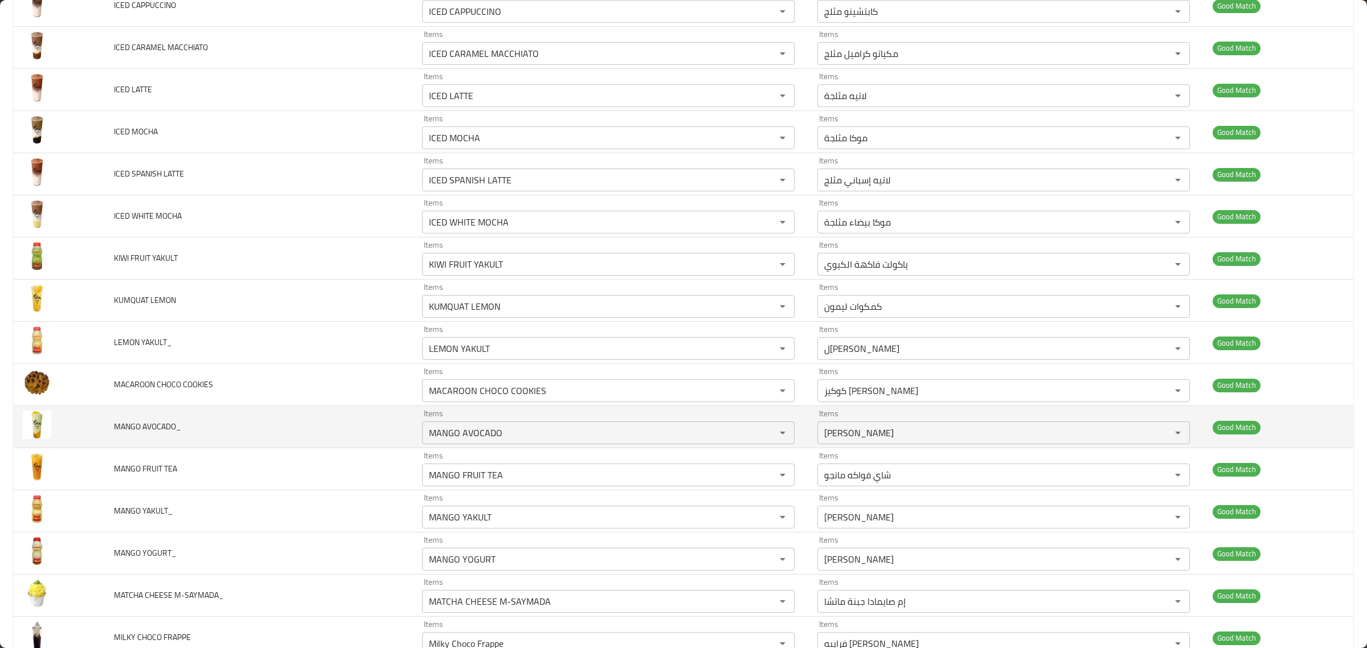
scroll to position [997, 0]
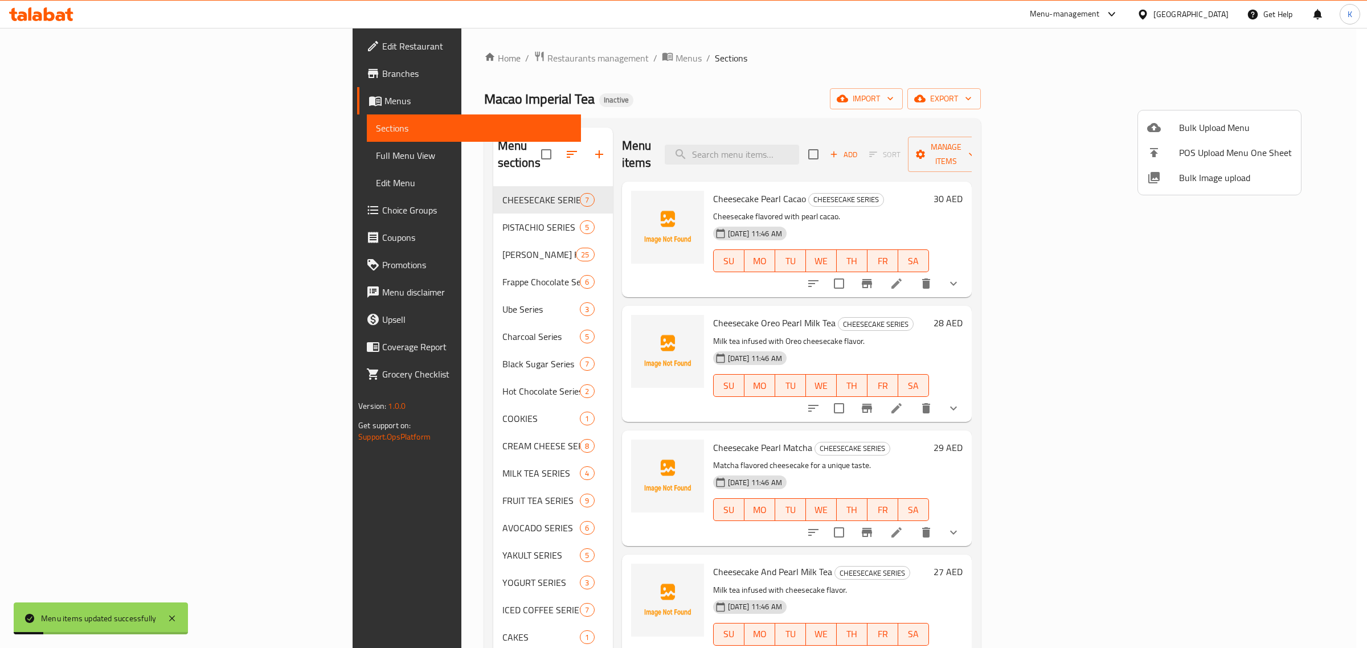
click at [919, 60] on div at bounding box center [683, 324] width 1367 height 648
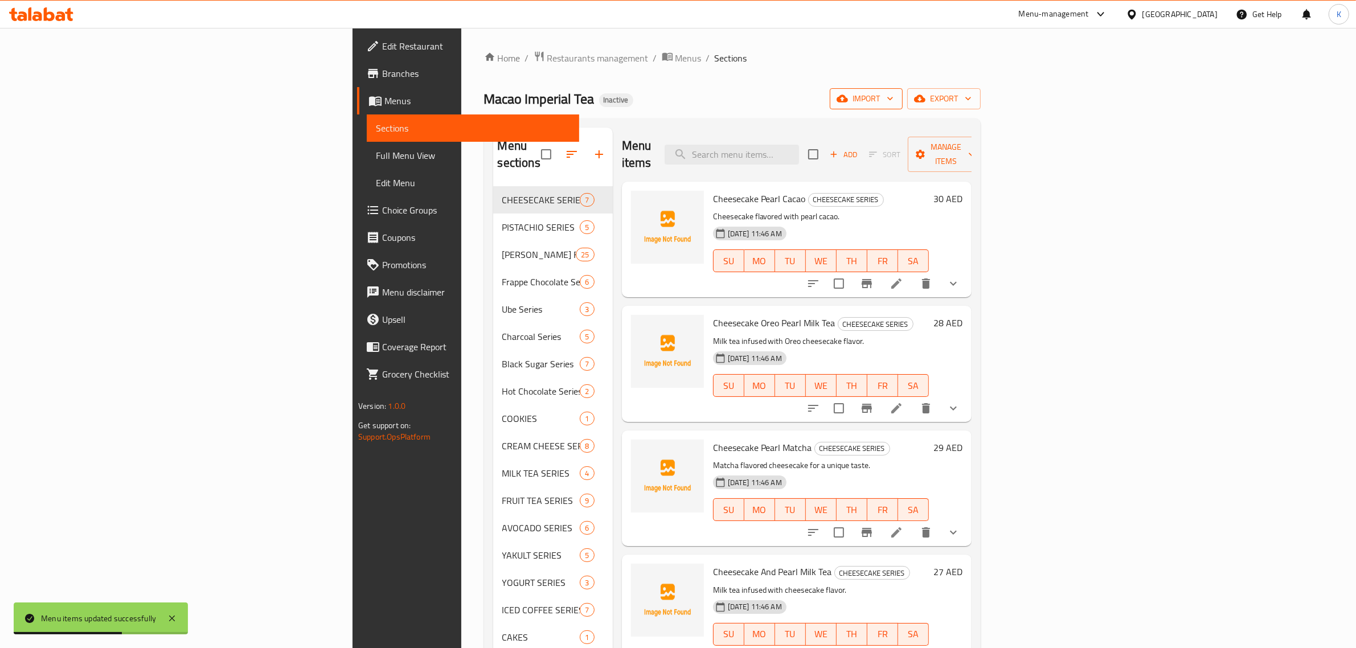
click at [894, 95] on span "import" at bounding box center [866, 99] width 55 height 14
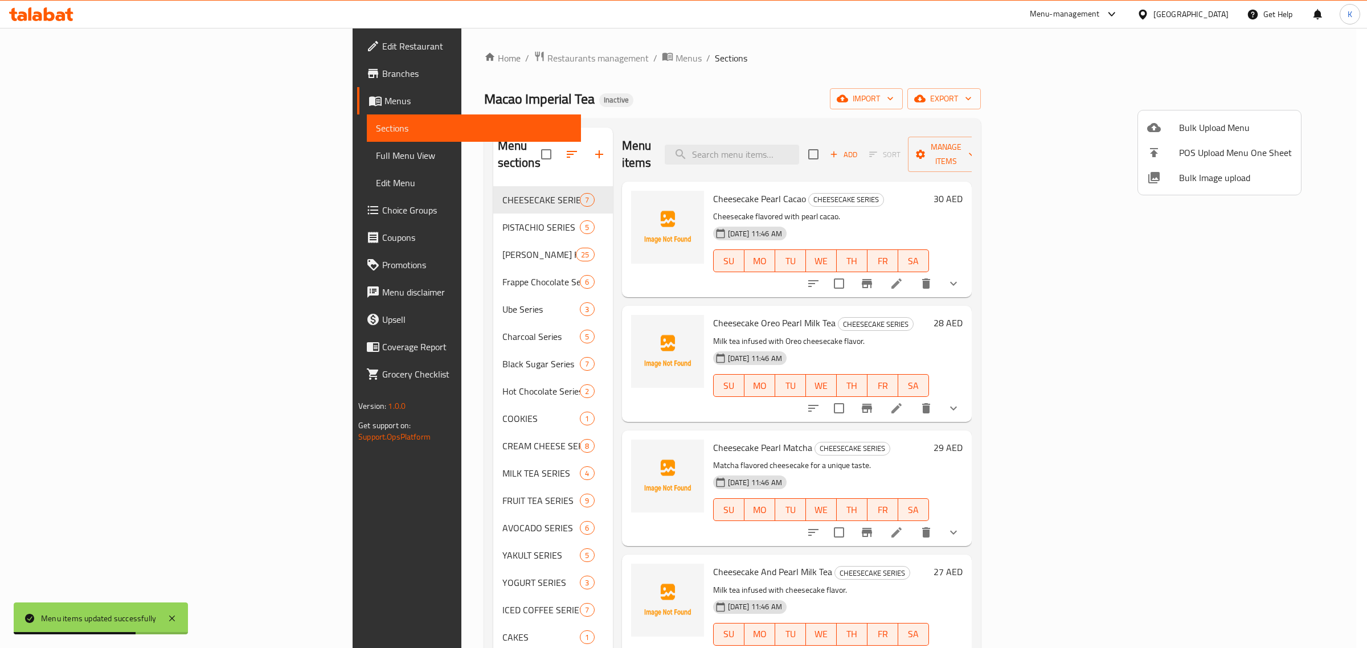
click at [1181, 179] on span "Bulk Image upload" at bounding box center [1235, 178] width 113 height 14
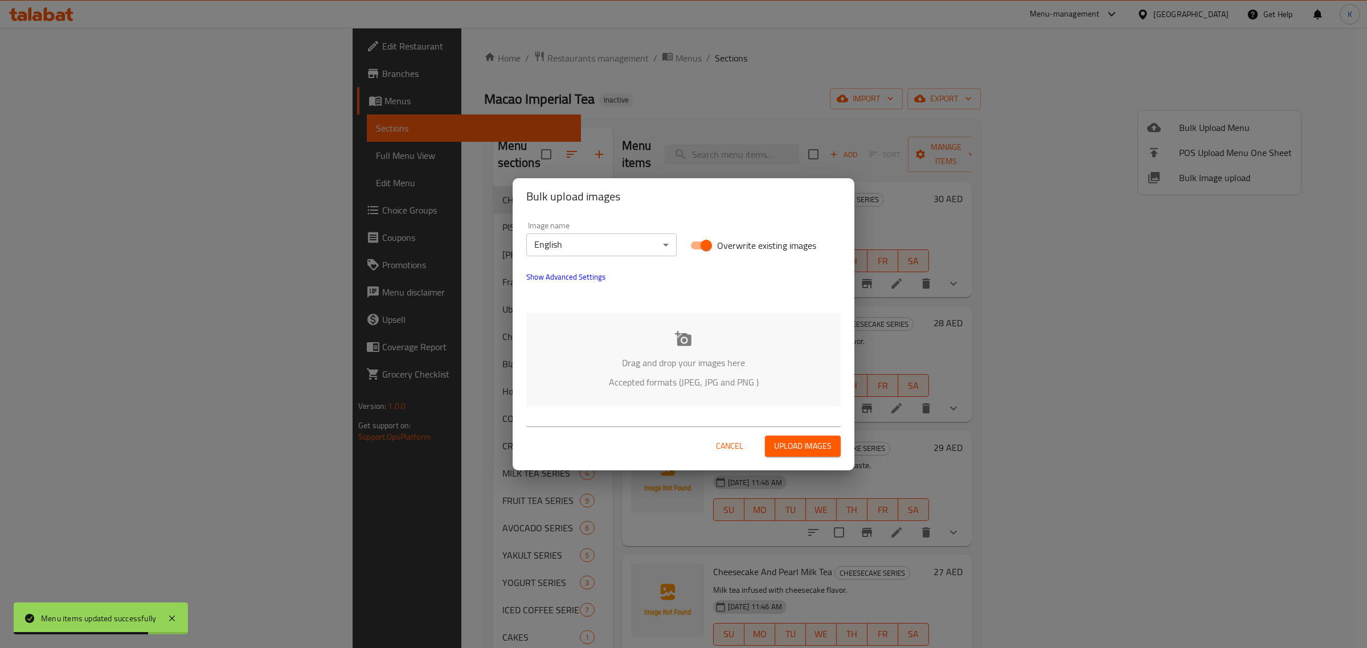
click at [655, 365] on p "Drag and drop your images here" at bounding box center [683, 363] width 280 height 14
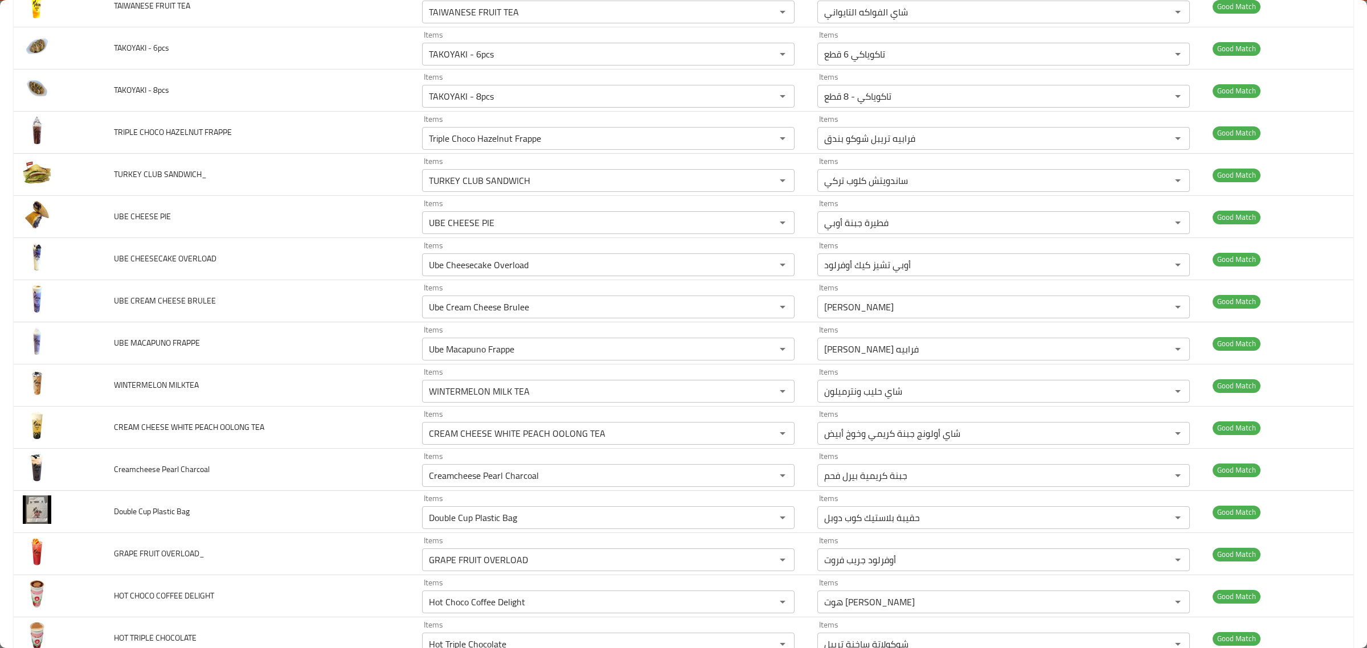
scroll to position [0, 0]
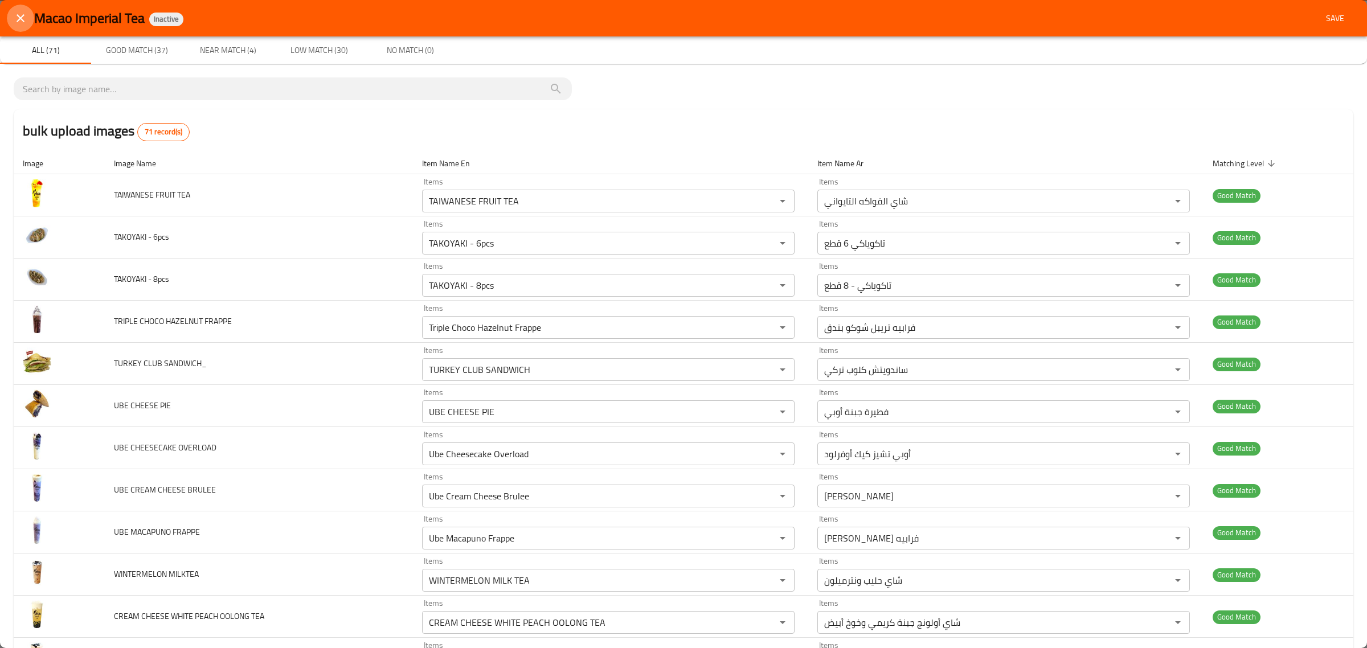
click at [18, 15] on icon "close" at bounding box center [21, 18] width 8 height 8
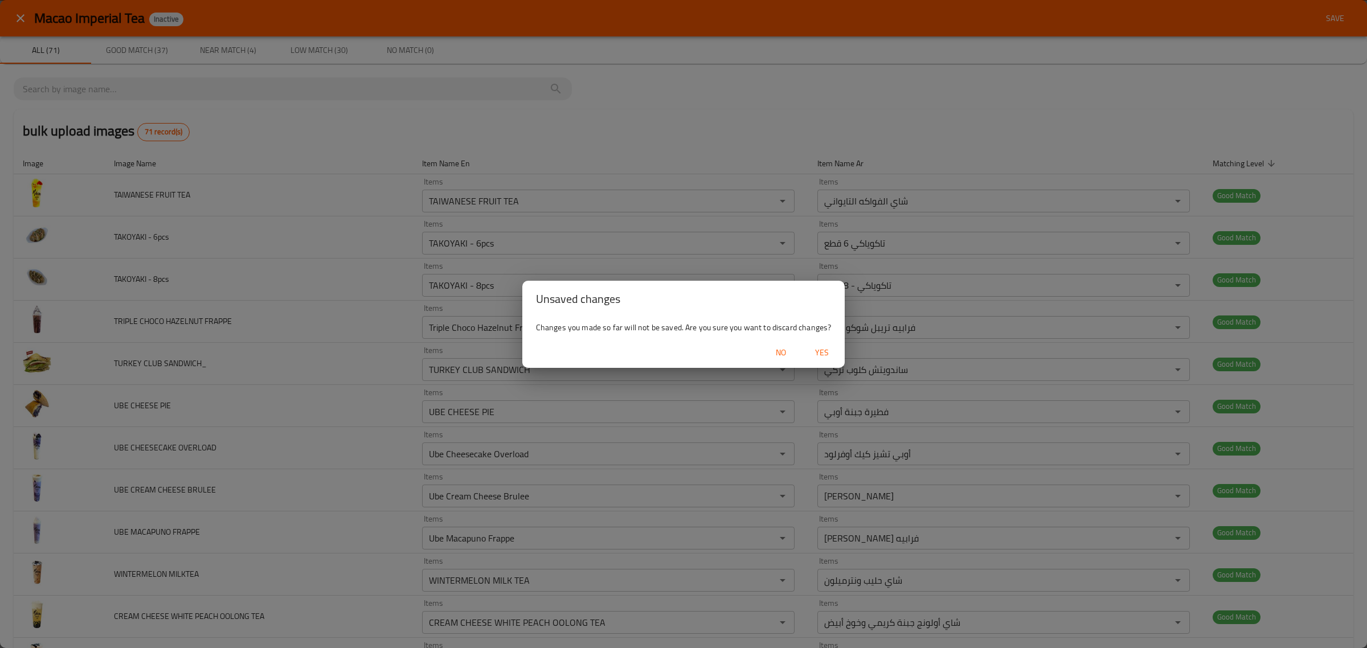
click at [825, 358] on span "Yes" at bounding box center [821, 353] width 27 height 14
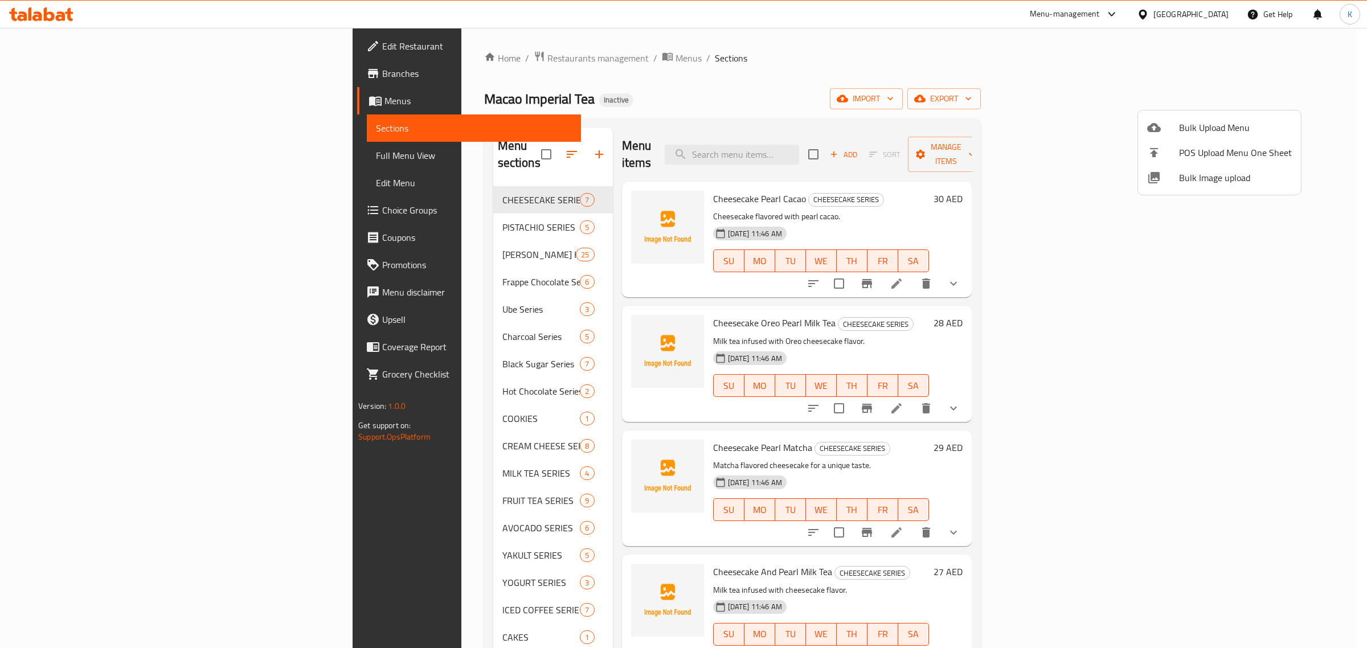
click at [1272, 98] on div at bounding box center [683, 324] width 1367 height 648
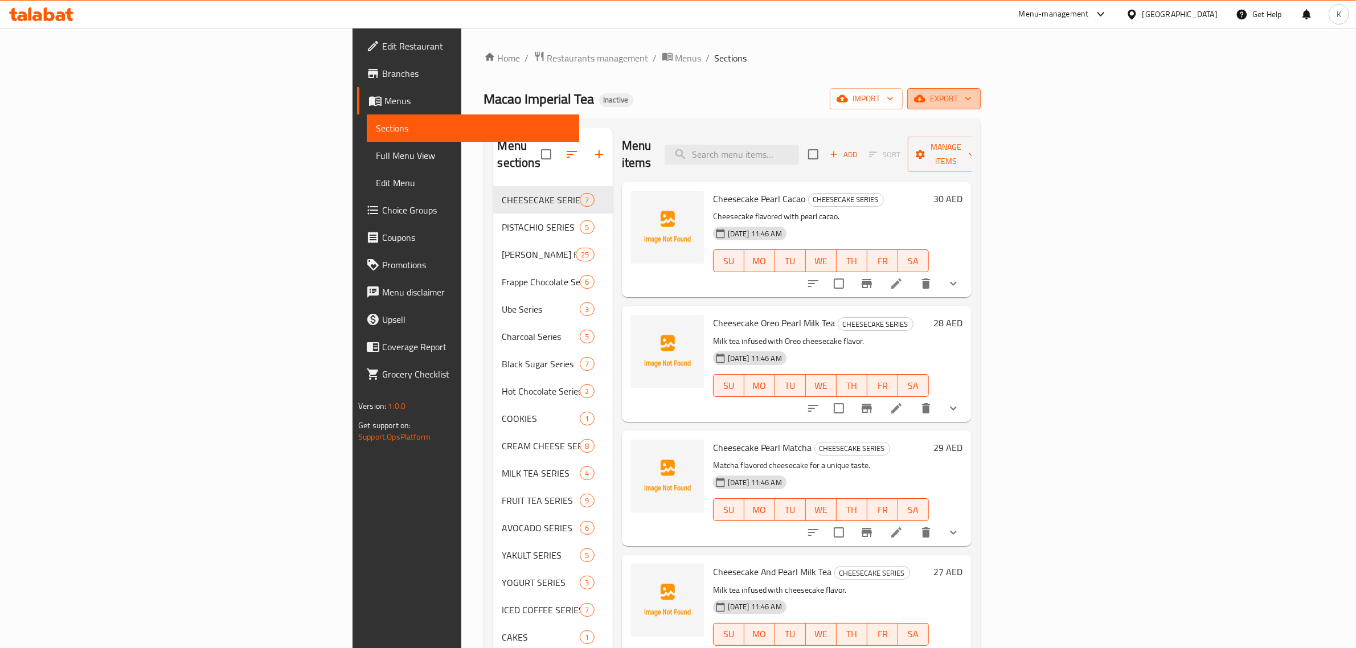
click at [926, 100] on icon "button" at bounding box center [919, 98] width 11 height 7
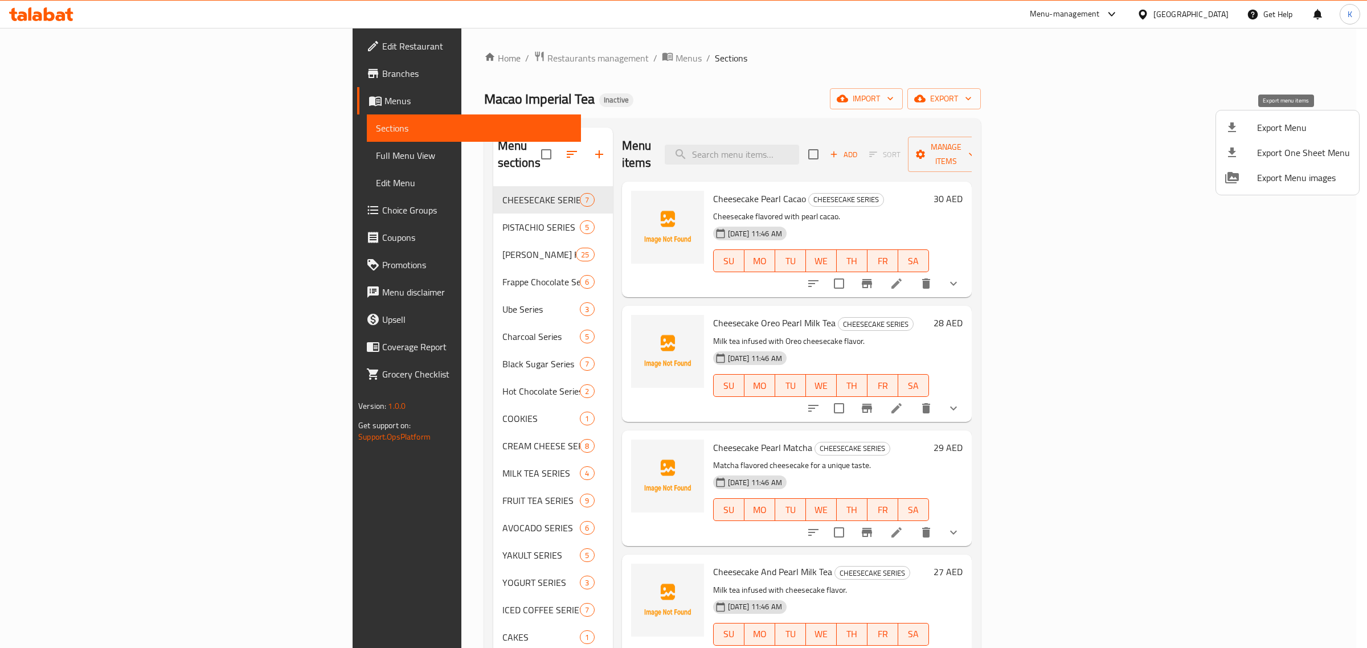
click at [1279, 126] on span "Export Menu" at bounding box center [1303, 128] width 93 height 14
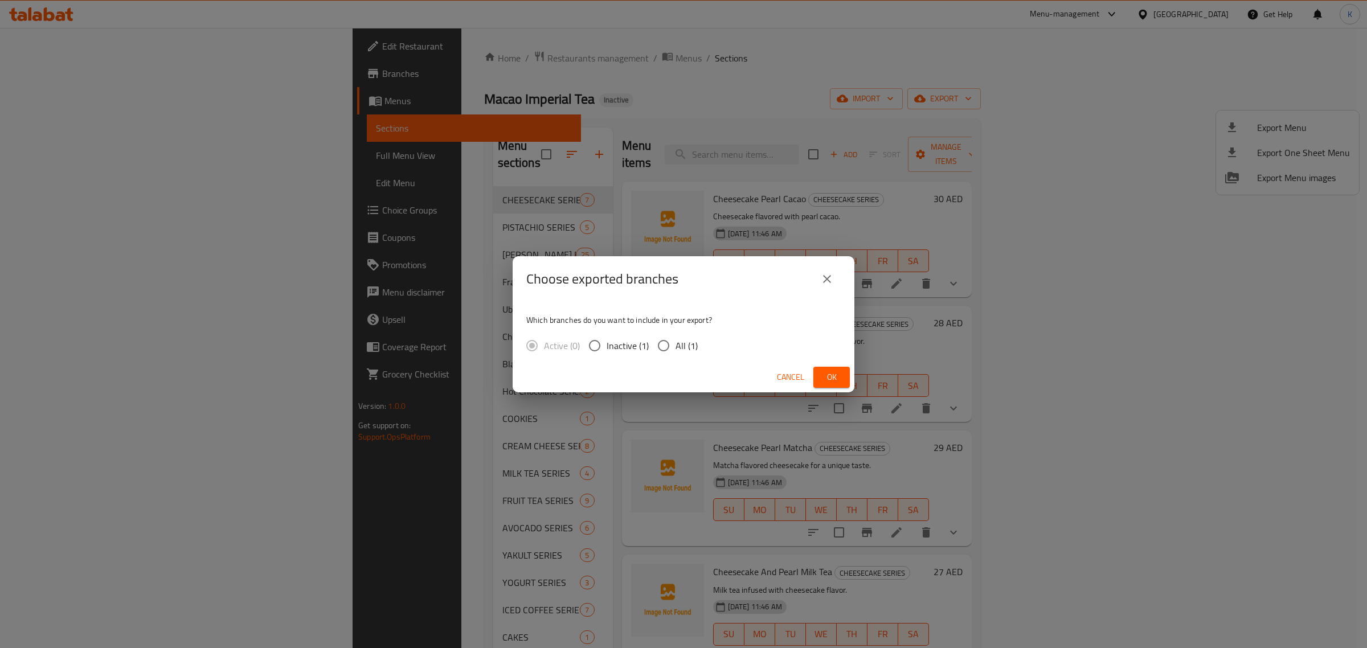
click at [682, 345] on span "All (1)" at bounding box center [687, 346] width 22 height 14
click at [676, 345] on input "All (1)" at bounding box center [664, 346] width 24 height 24
radio input "true"
click at [824, 367] on button "Ok" at bounding box center [832, 377] width 36 height 21
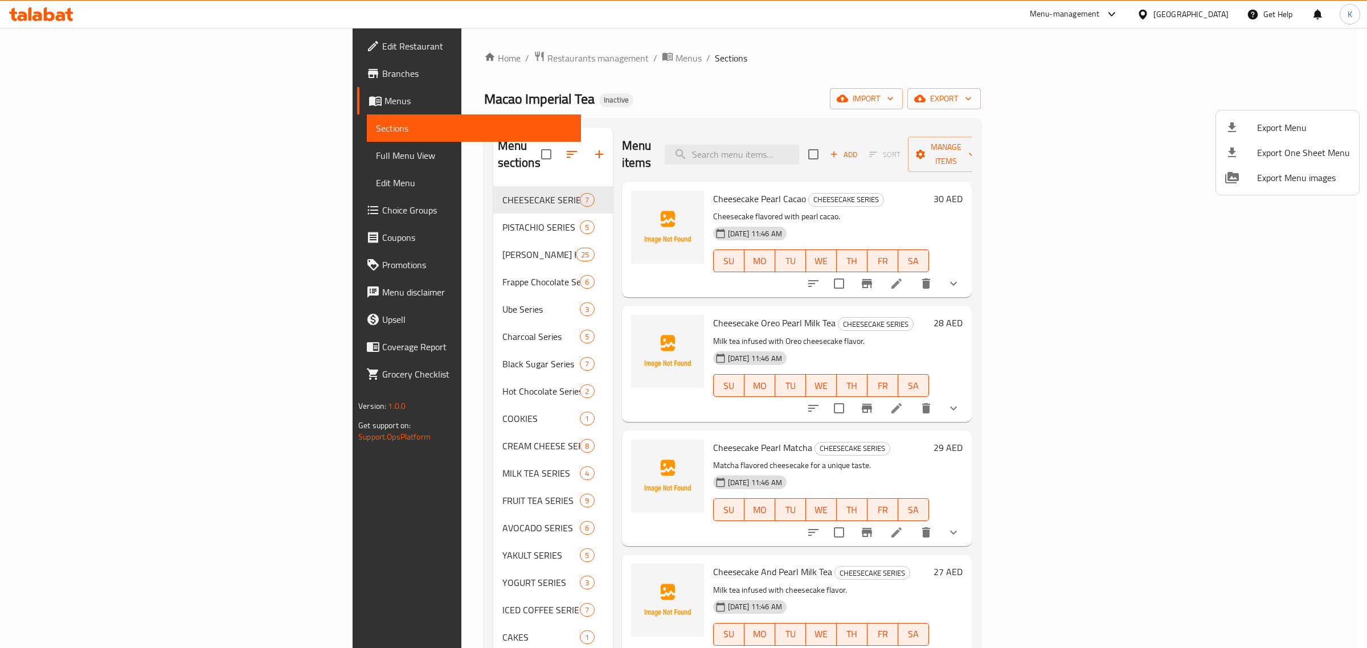
click at [40, 103] on div at bounding box center [683, 324] width 1367 height 648
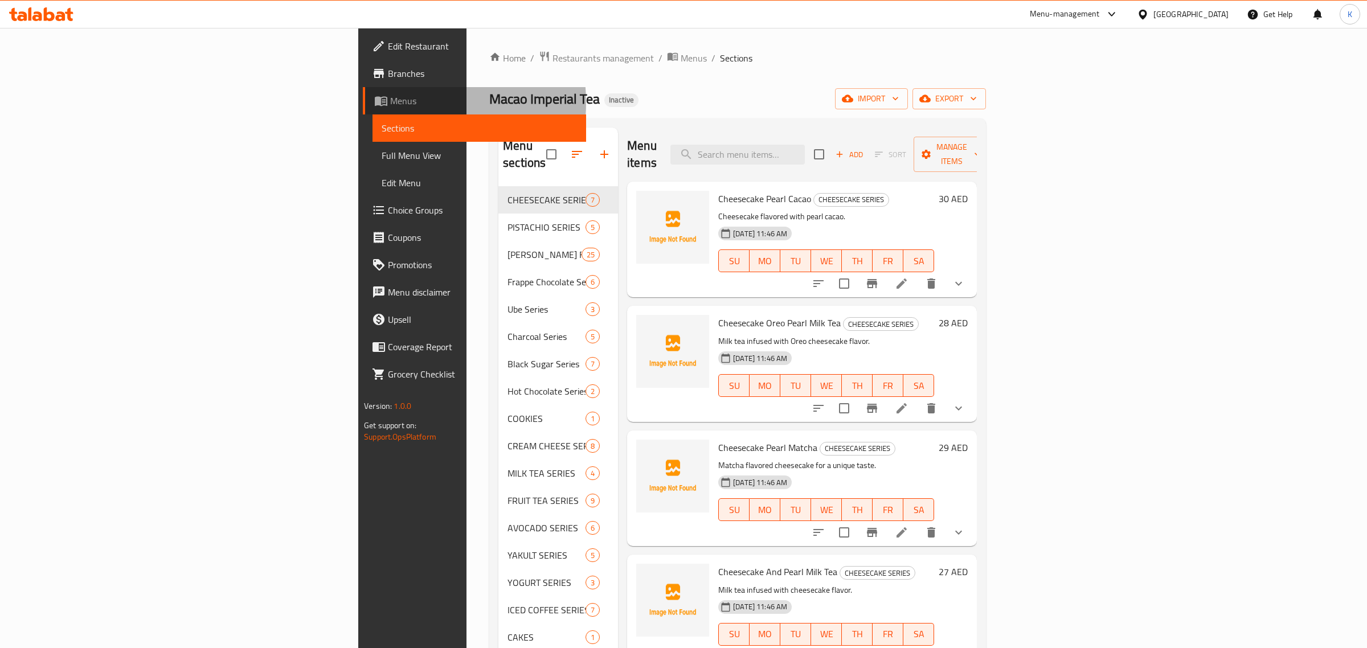
click at [390, 103] on span "Menus" at bounding box center [483, 101] width 187 height 14
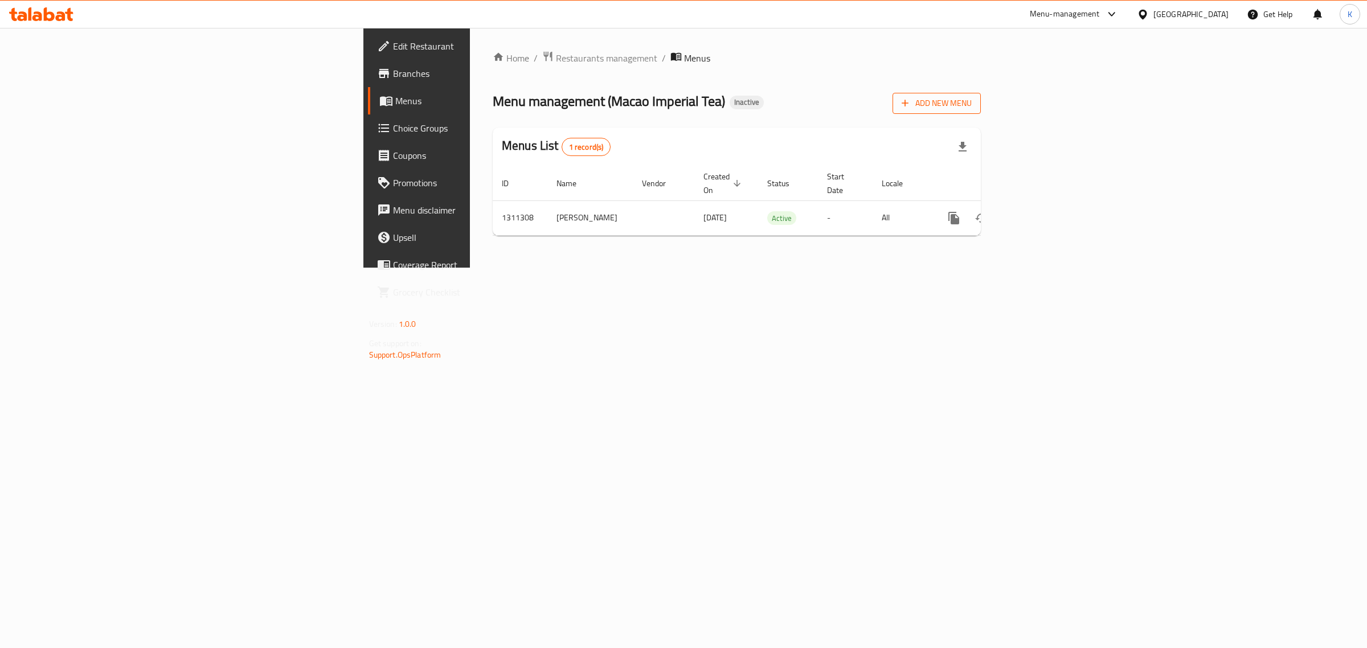
click at [972, 104] on span "Add New Menu" at bounding box center [937, 103] width 70 height 14
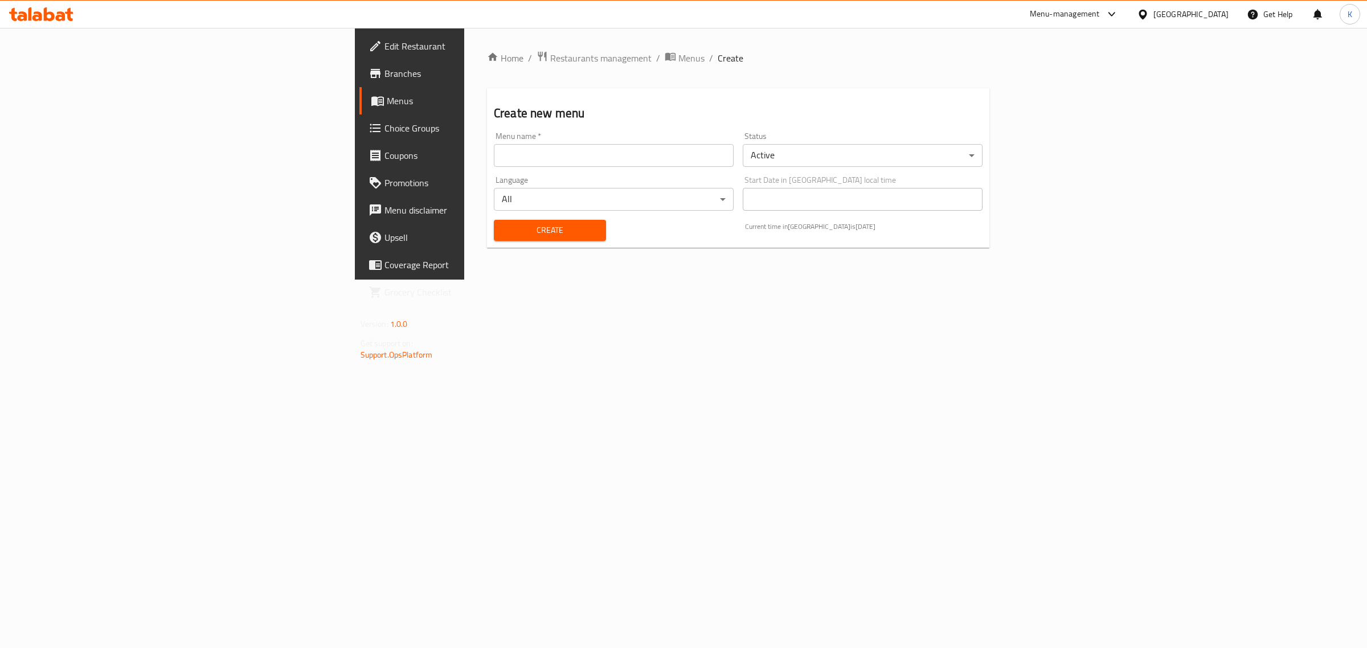
click at [530, 162] on input "text" at bounding box center [614, 155] width 240 height 23
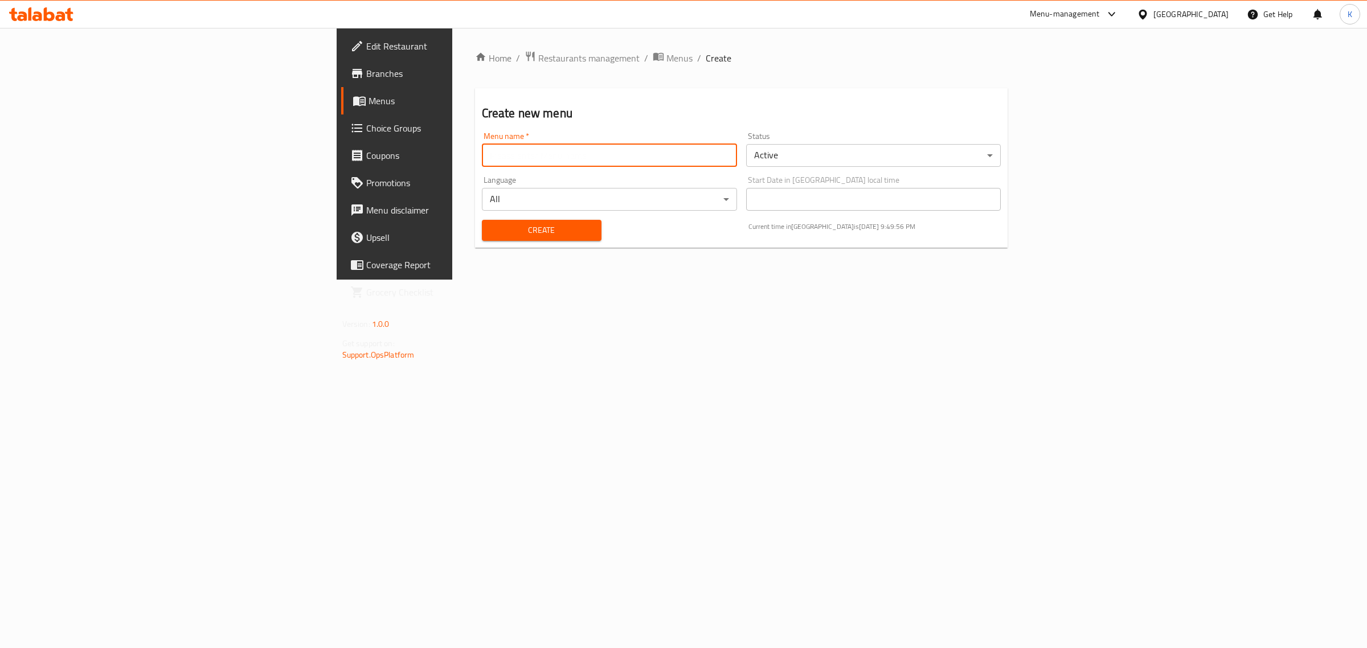
type input "images added"
click at [491, 235] on span "Create" at bounding box center [541, 230] width 101 height 14
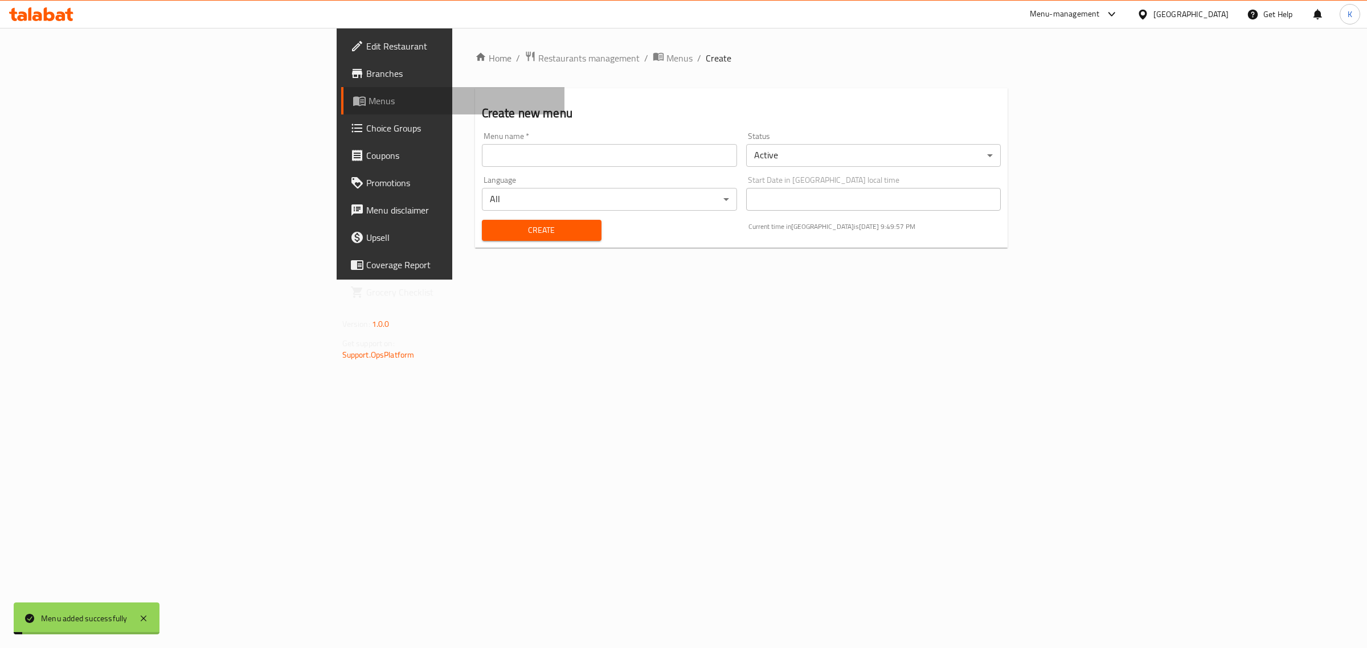
click at [369, 97] on span "Menus" at bounding box center [462, 101] width 187 height 14
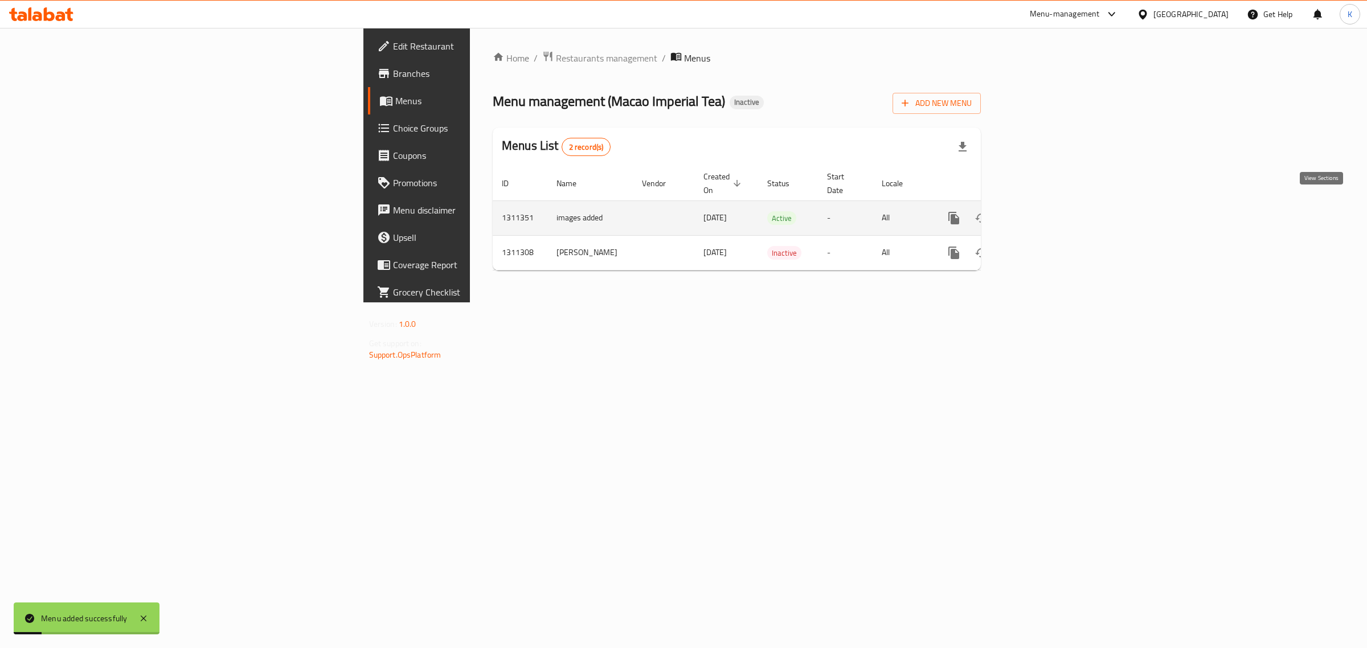
click at [1041, 213] on icon "enhanced table" at bounding box center [1036, 218] width 10 height 10
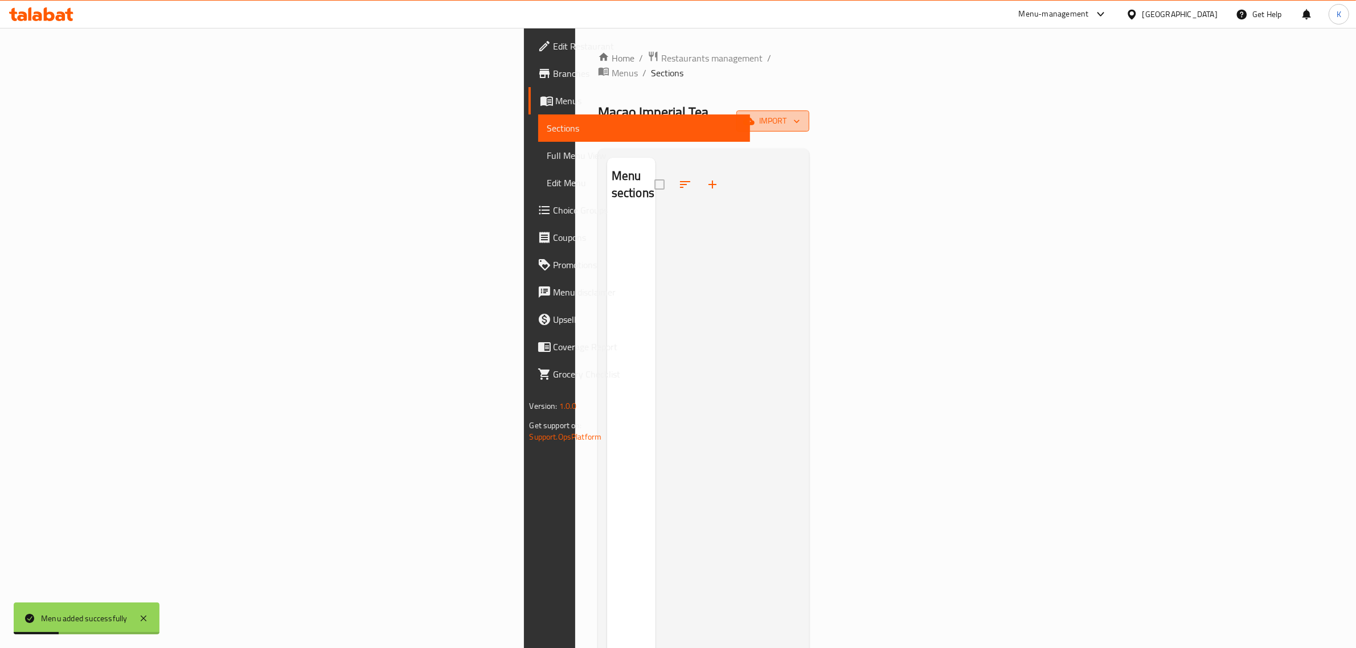
click at [800, 114] on span "import" at bounding box center [773, 121] width 55 height 14
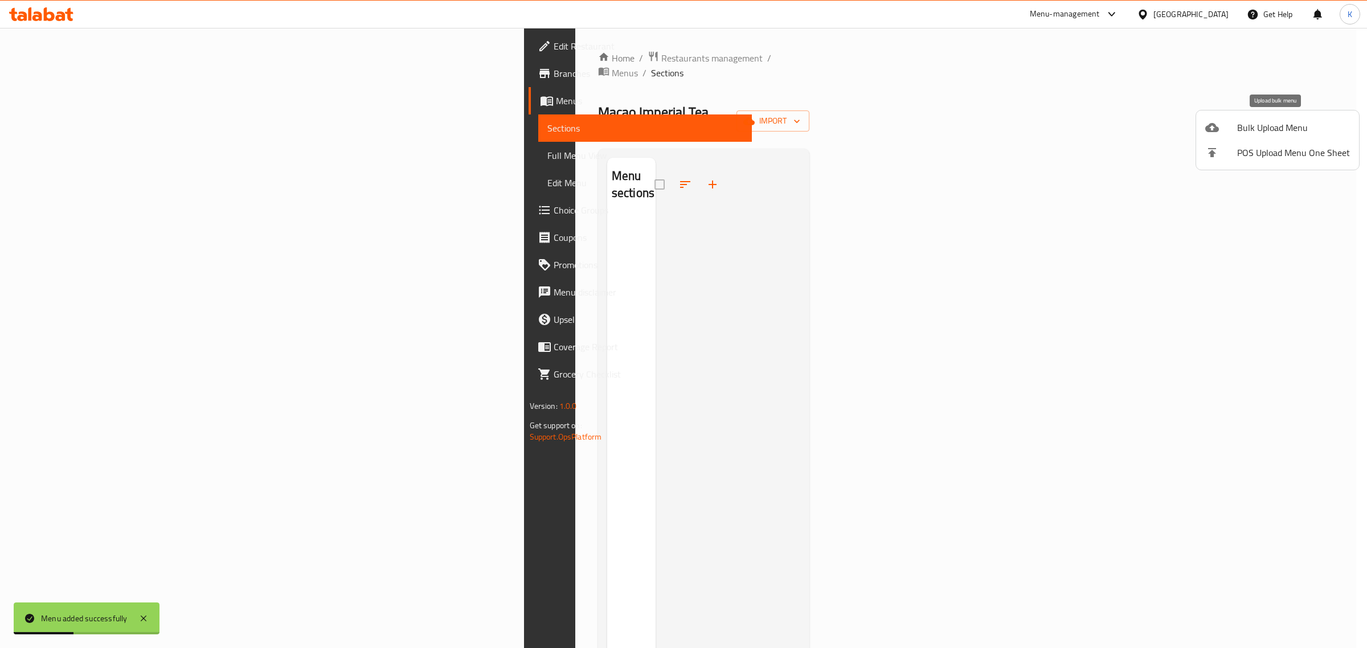
click at [1282, 122] on span "Bulk Upload Menu" at bounding box center [1293, 128] width 113 height 14
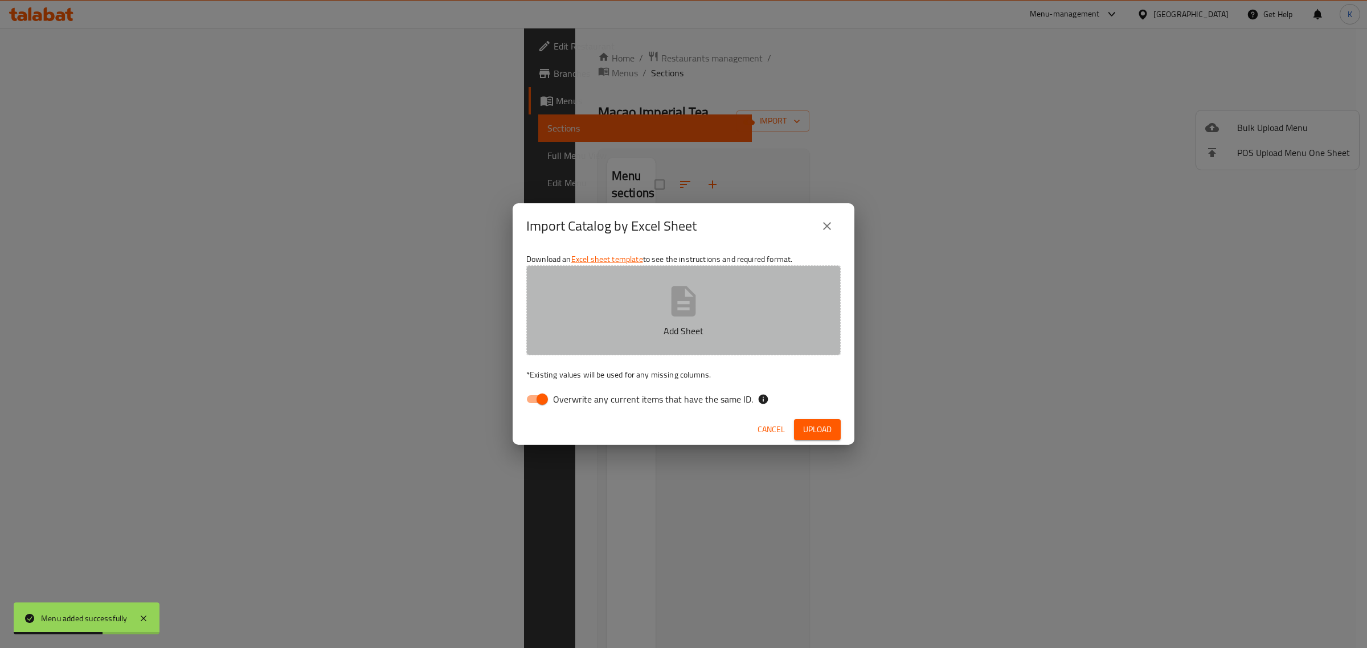
click at [656, 313] on button "Add Sheet" at bounding box center [683, 310] width 314 height 90
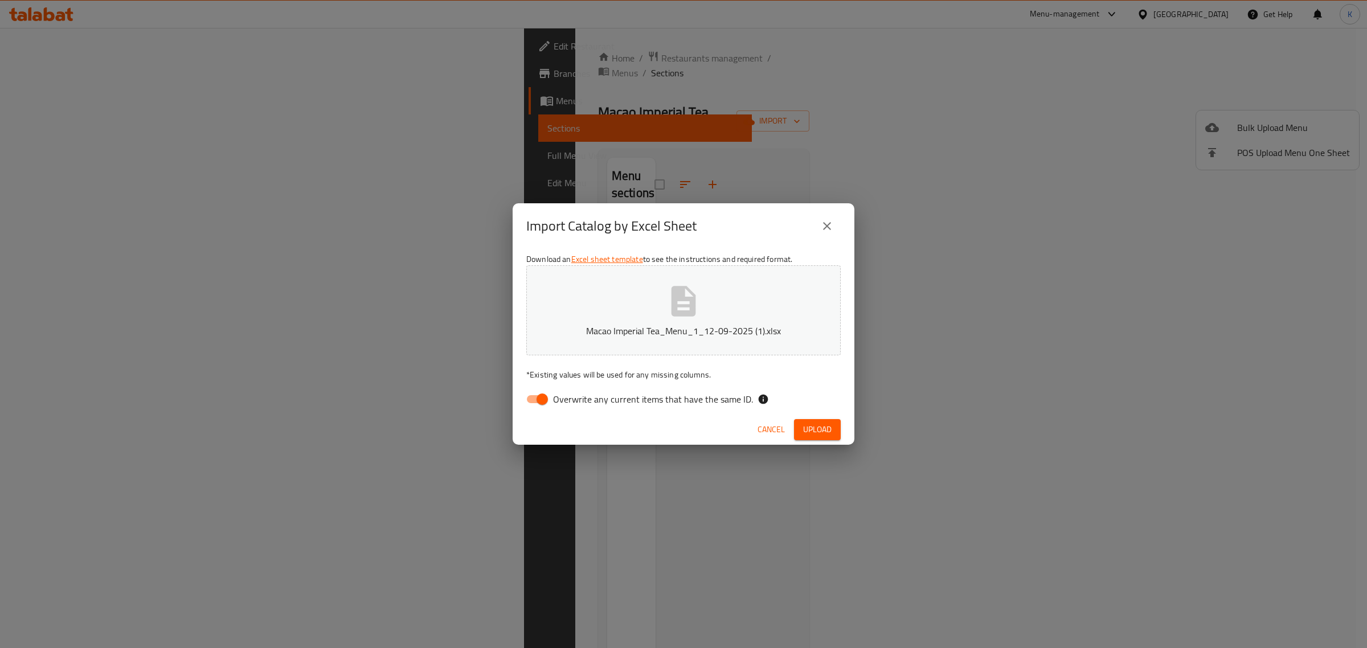
click at [832, 423] on span "Upload" at bounding box center [817, 430] width 28 height 14
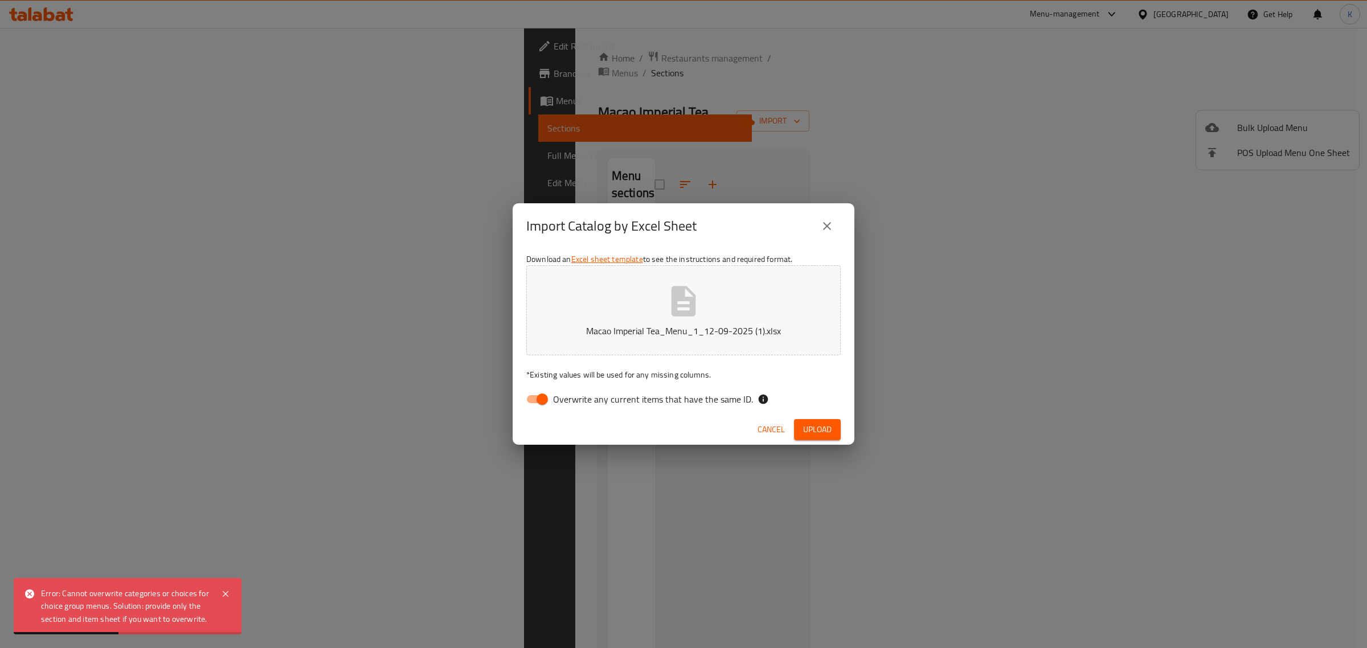
click at [618, 399] on span "Overwrite any current items that have the same ID." at bounding box center [653, 400] width 200 height 14
click at [575, 399] on input "Overwrite any current items that have the same ID." at bounding box center [542, 400] width 65 height 22
checkbox input "false"
click at [829, 431] on span "Upload" at bounding box center [817, 430] width 28 height 14
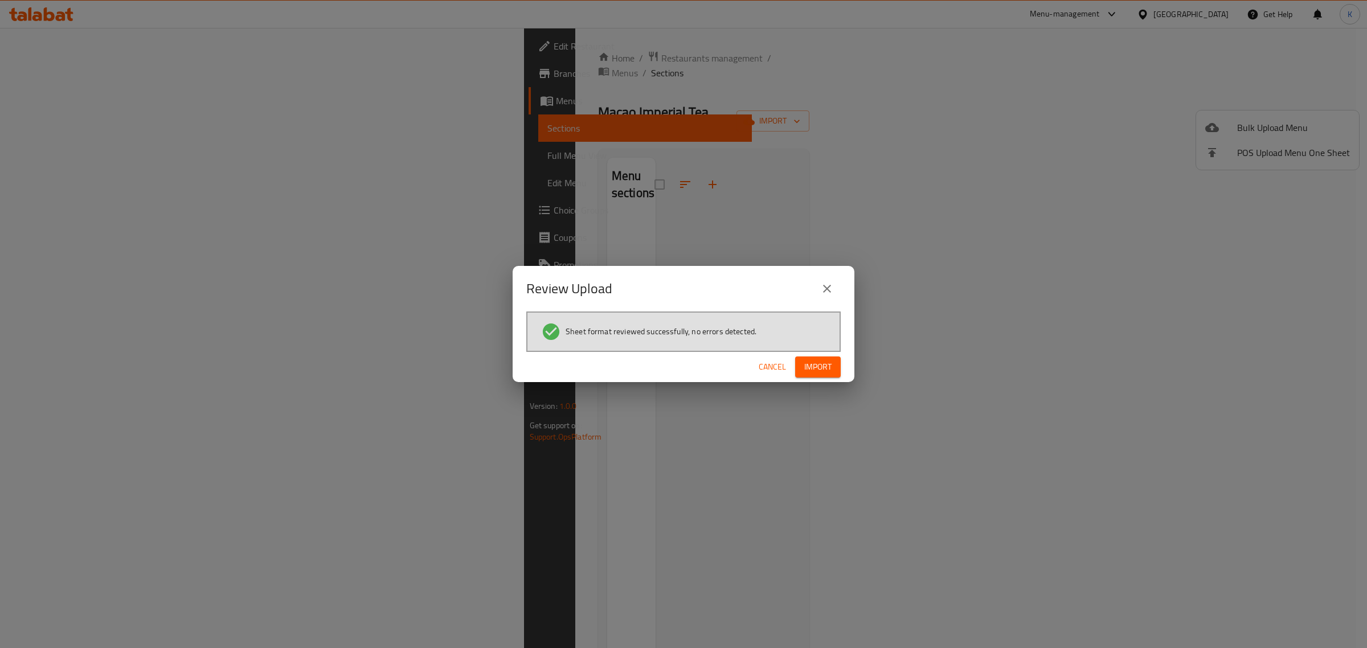
click at [809, 370] on span "Import" at bounding box center [817, 367] width 27 height 14
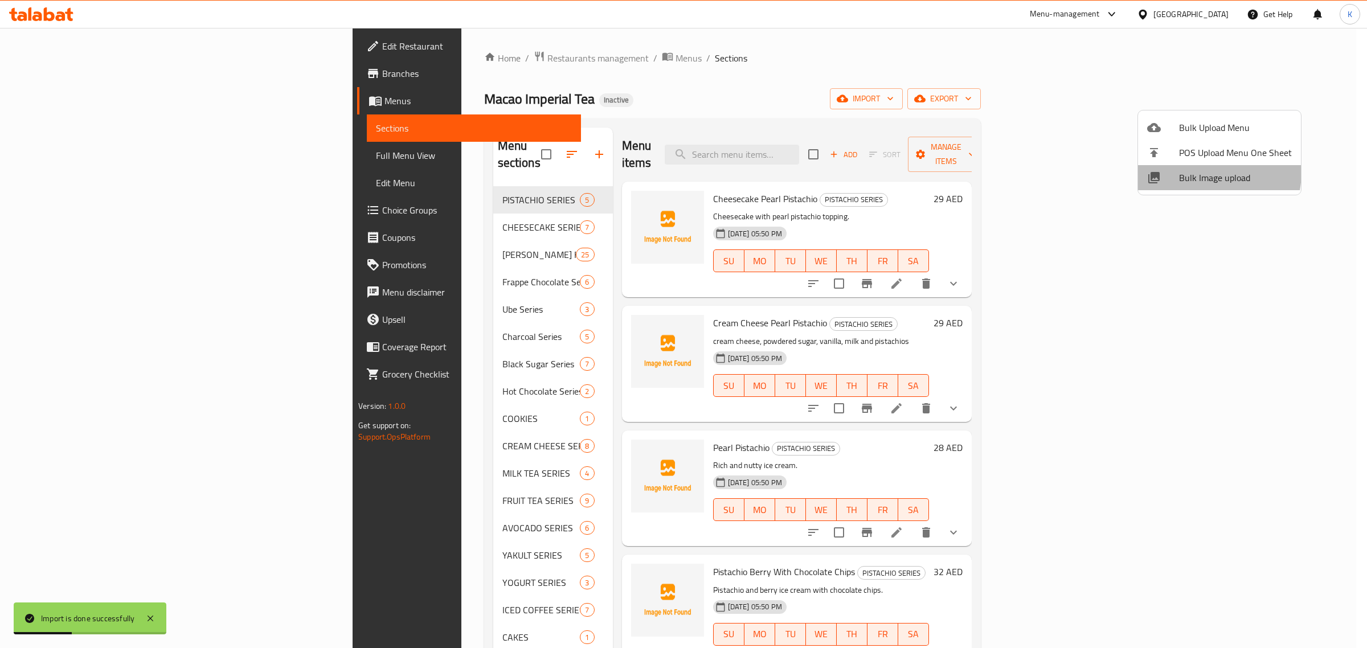
click at [1193, 171] on span "Bulk Image upload" at bounding box center [1235, 178] width 113 height 14
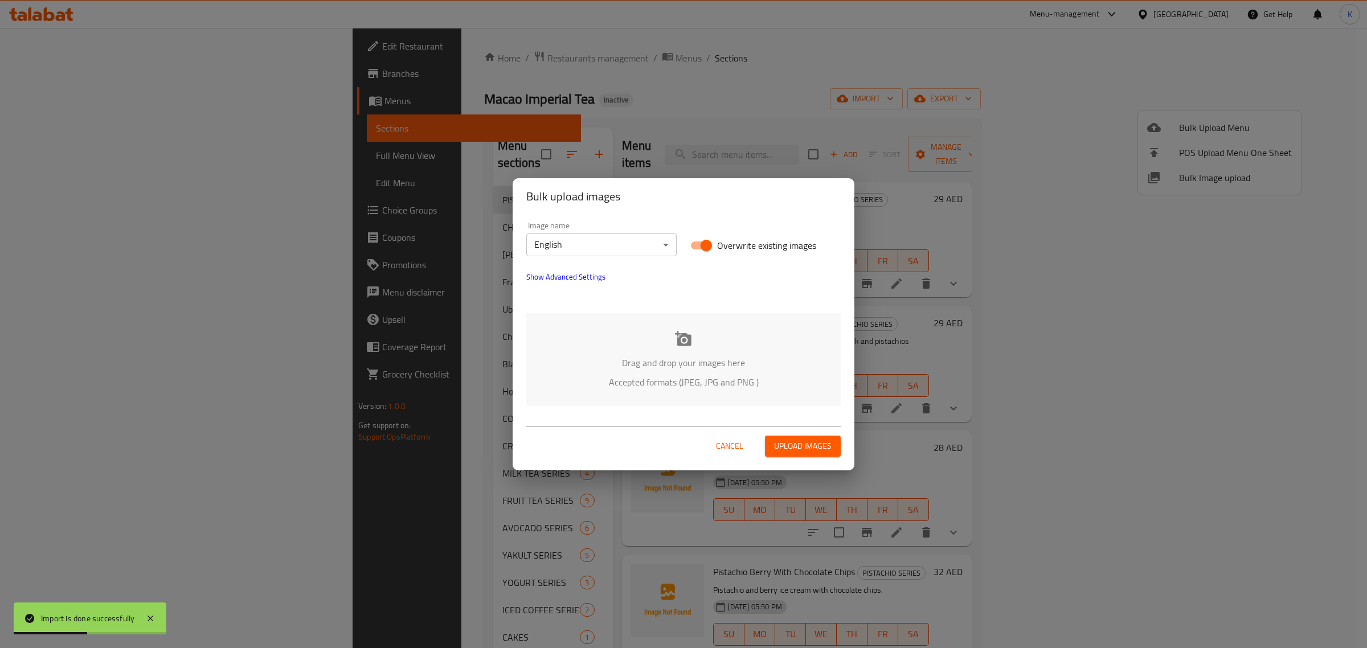
click at [700, 343] on div "Drag and drop your images here Accepted formats (JPEG, JPG and PNG )" at bounding box center [683, 359] width 314 height 93
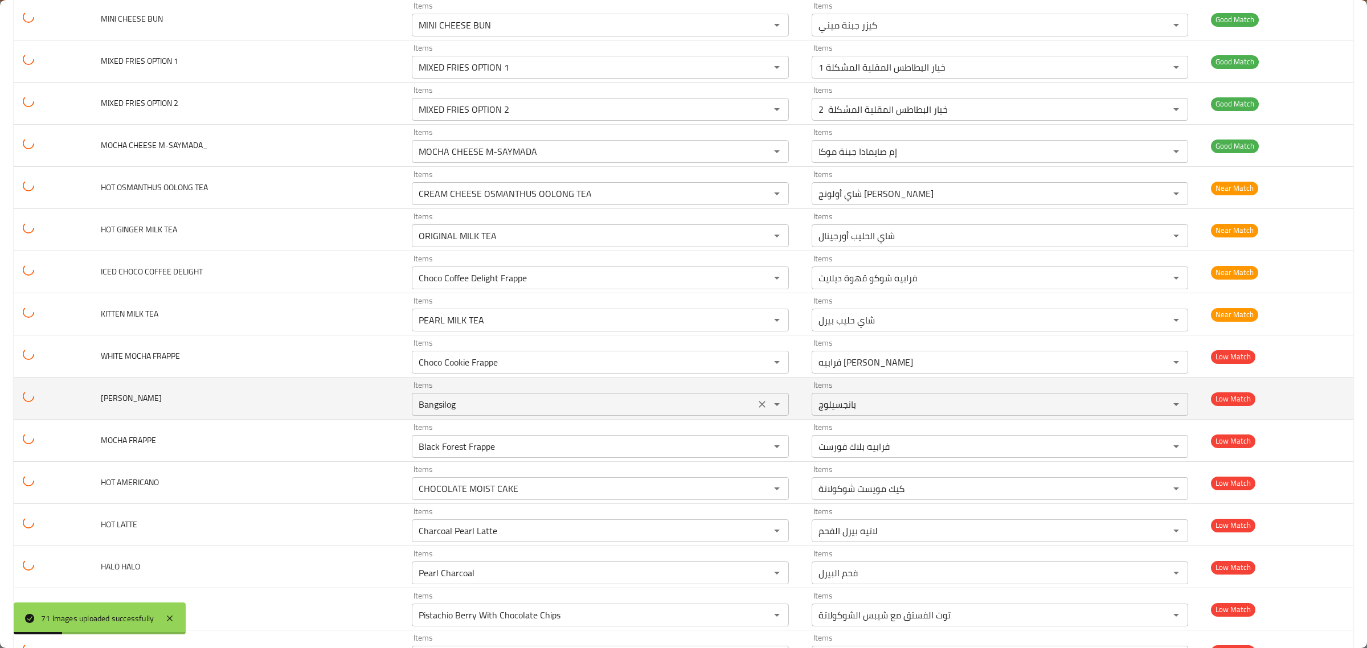
scroll to position [1567, 0]
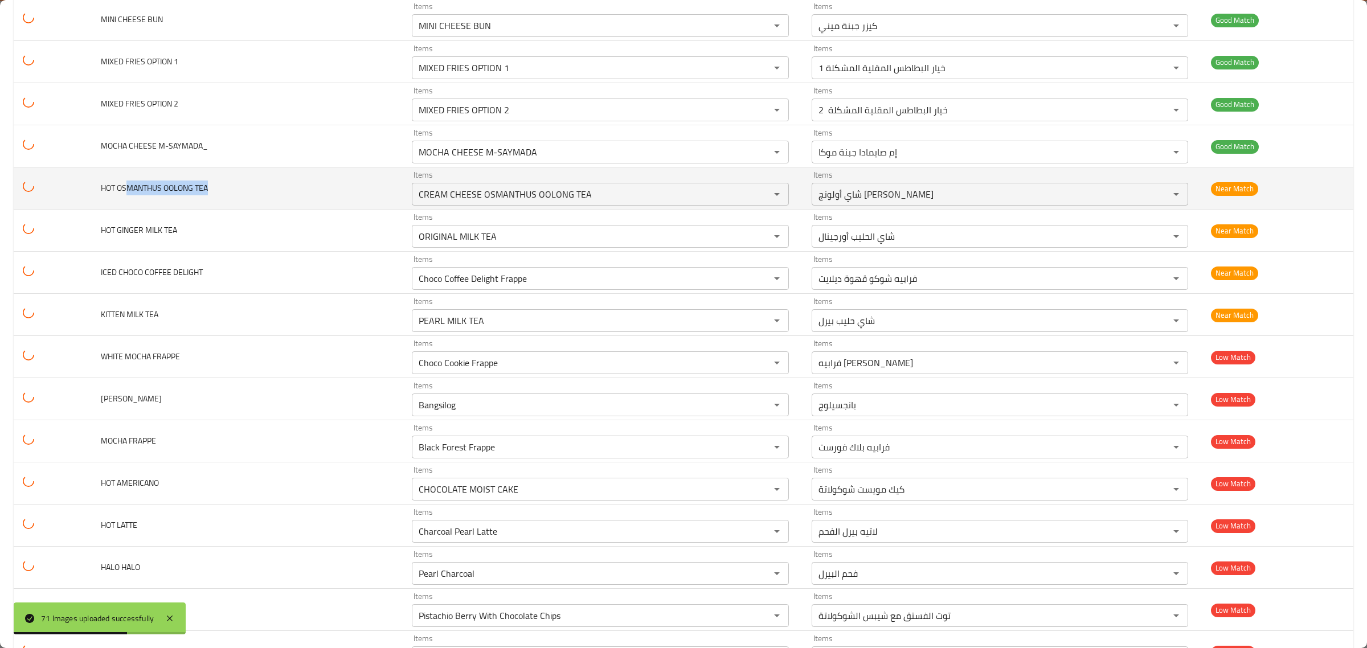
drag, startPoint x: 209, startPoint y: 191, endPoint x: 126, endPoint y: 198, distance: 82.9
click at [126, 198] on td "HOT OSMANTHUS OOLONG TEA" at bounding box center [248, 188] width 312 height 42
click at [759, 198] on icon "Clear" at bounding box center [762, 194] width 11 height 11
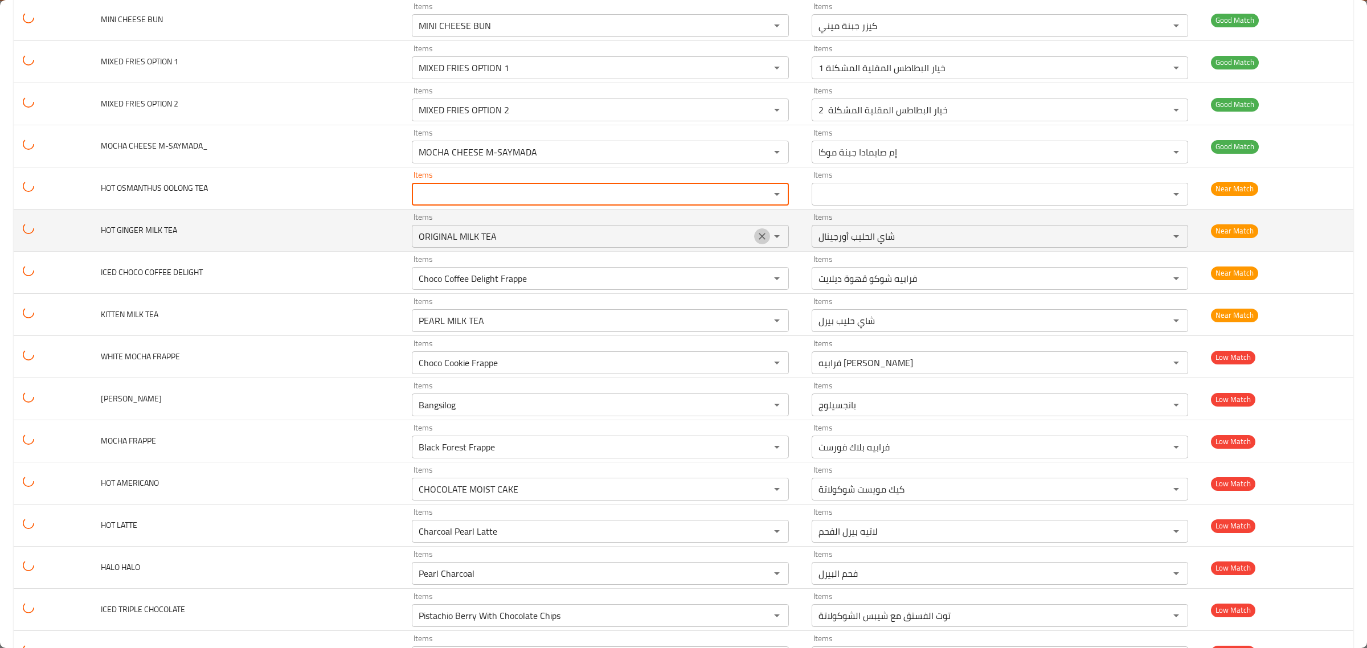
click at [757, 242] on icon "Clear" at bounding box center [762, 236] width 11 height 11
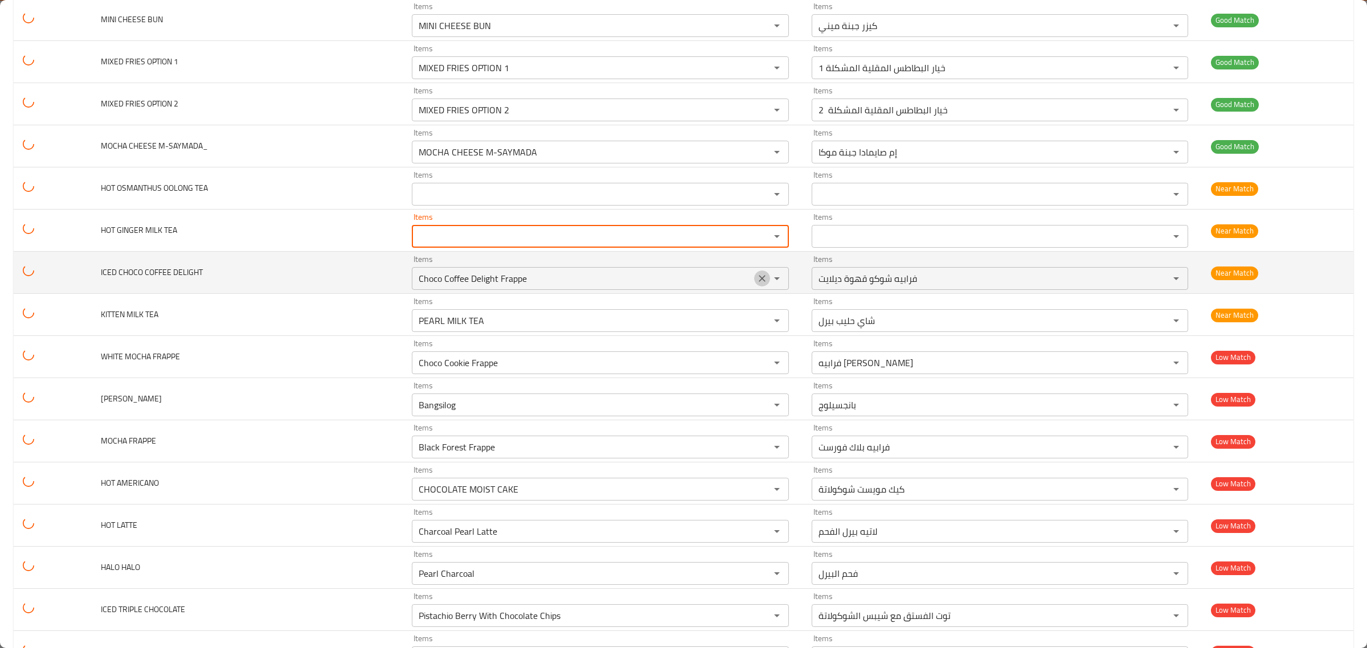
click at [759, 282] on icon "Clear" at bounding box center [762, 278] width 7 height 7
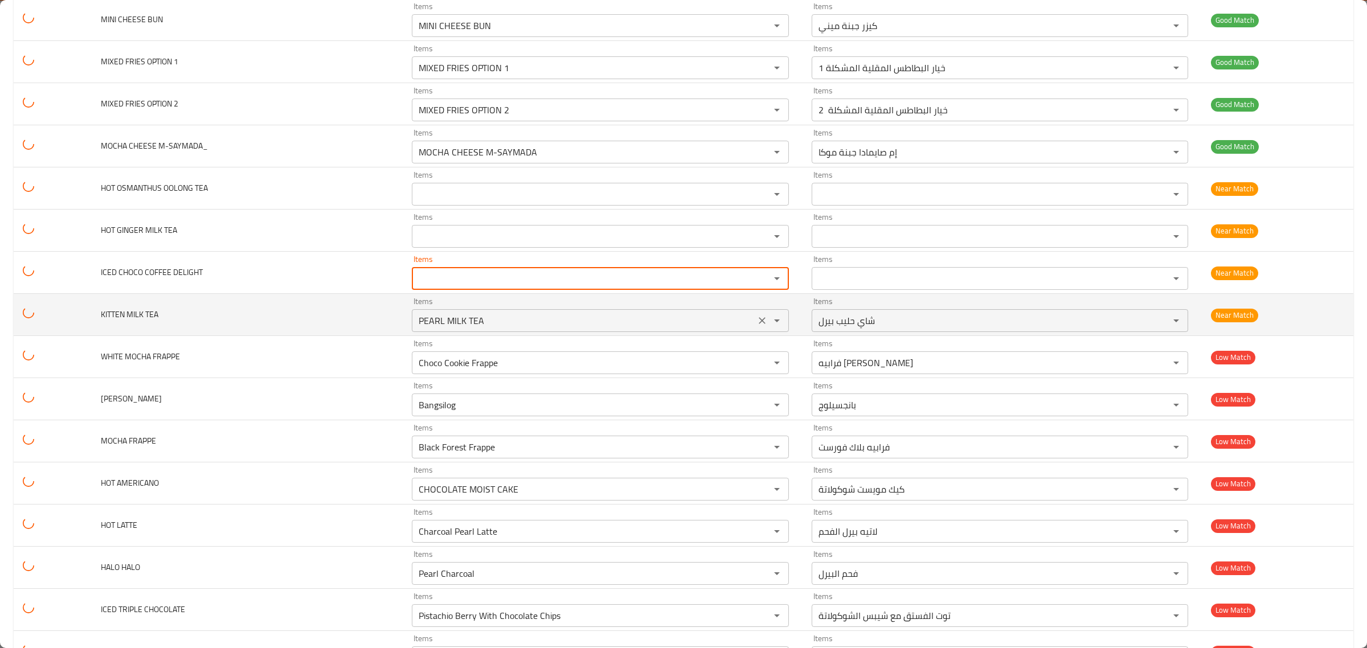
drag, startPoint x: 753, startPoint y: 321, endPoint x: 757, endPoint y: 332, distance: 12.1
click at [757, 321] on icon "Clear" at bounding box center [762, 320] width 11 height 11
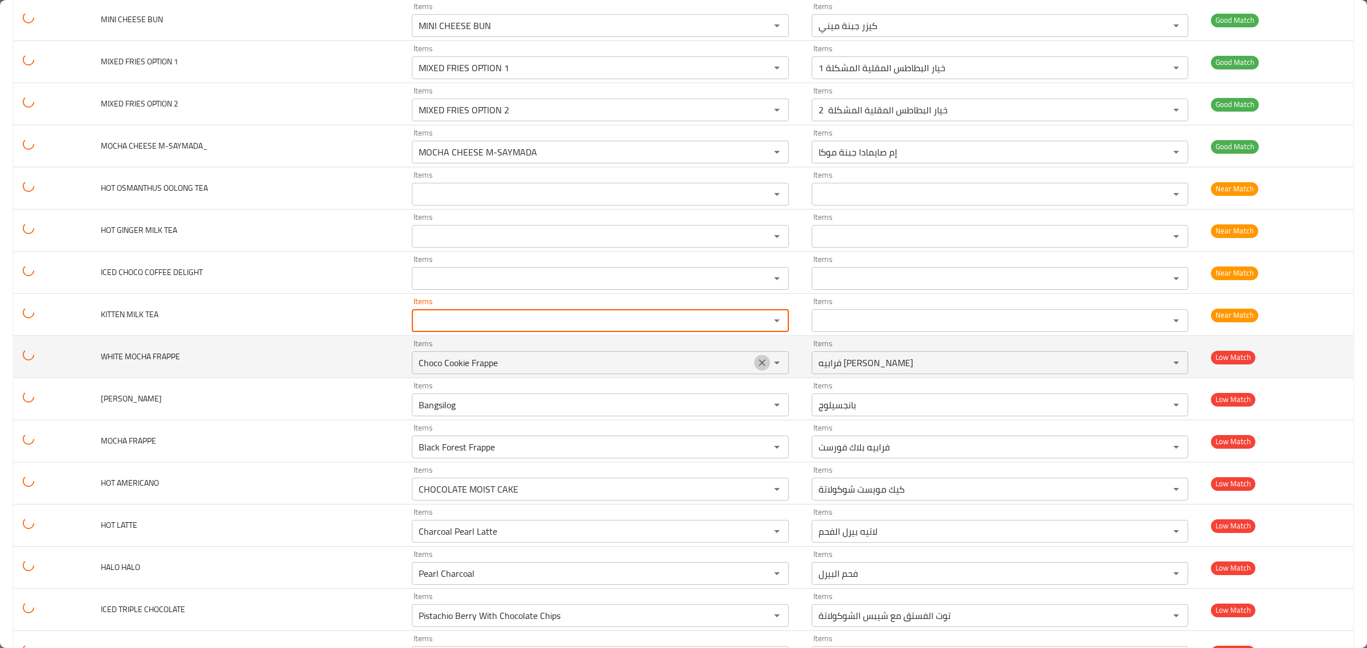
click at [754, 365] on button "Clear" at bounding box center [762, 363] width 16 height 16
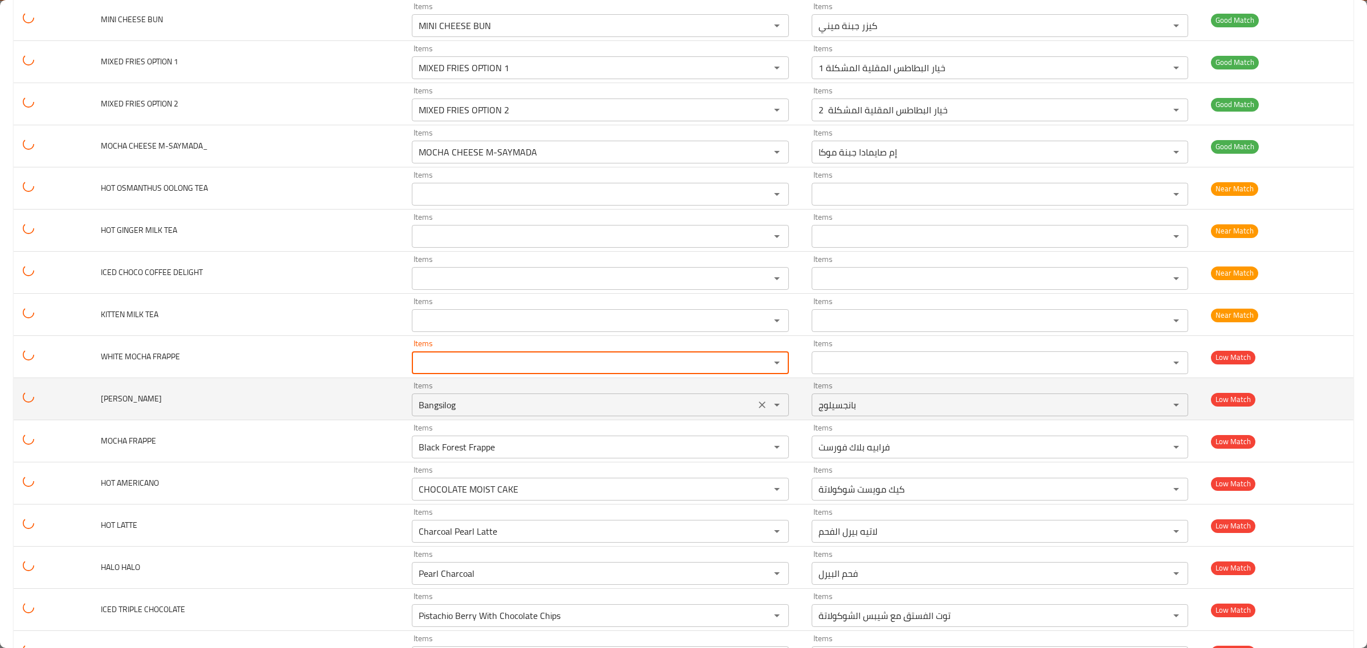
click at [757, 408] on icon "Clear" at bounding box center [762, 404] width 11 height 11
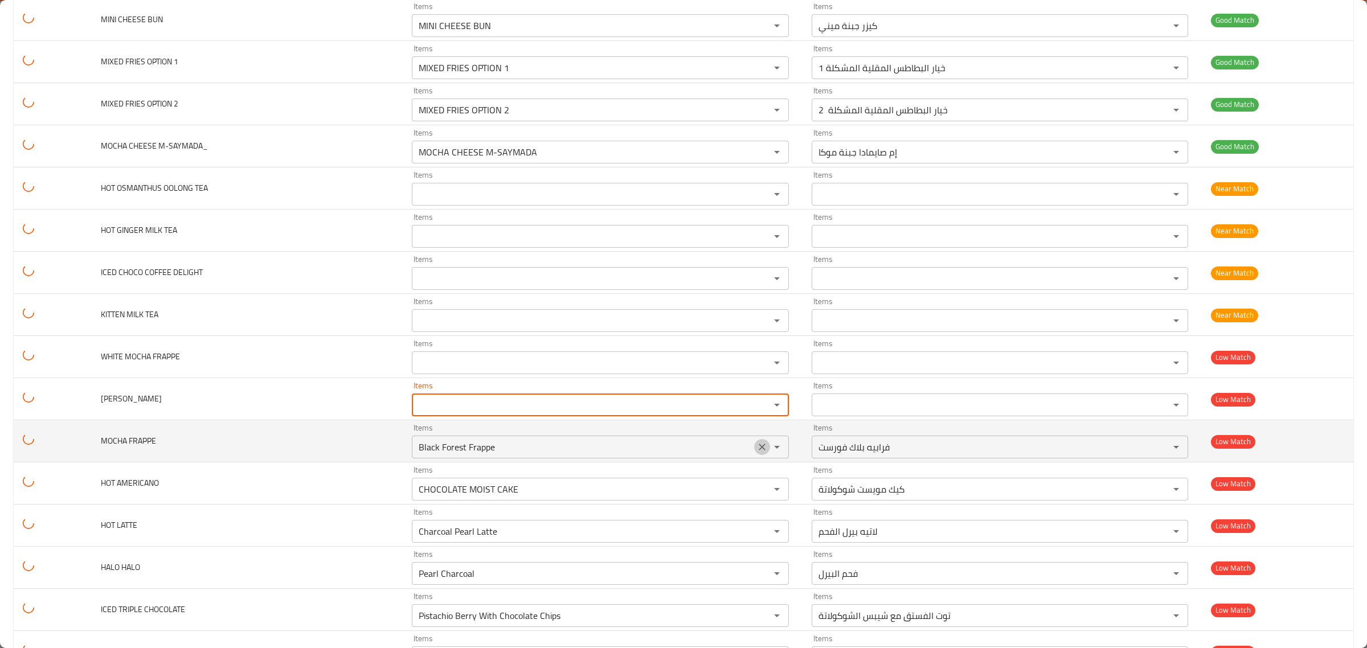
click at [757, 451] on icon "Clear" at bounding box center [762, 447] width 11 height 11
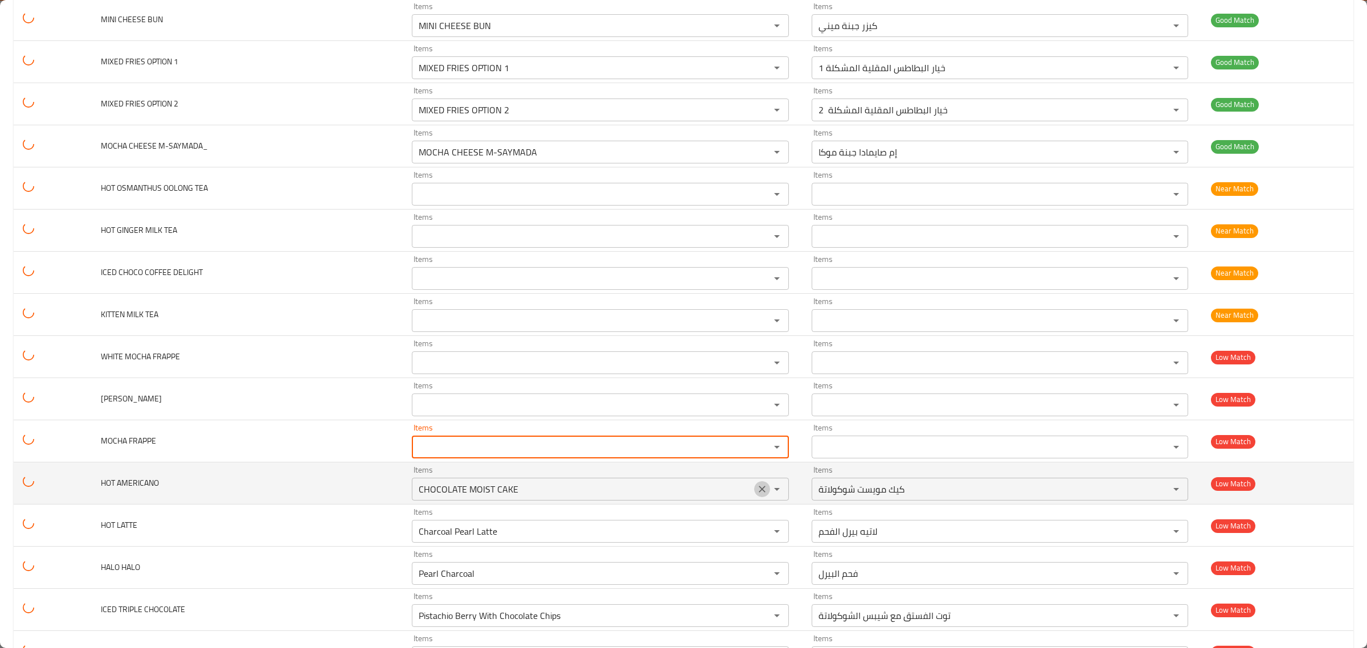
click at [762, 495] on icon "Clear" at bounding box center [762, 489] width 11 height 11
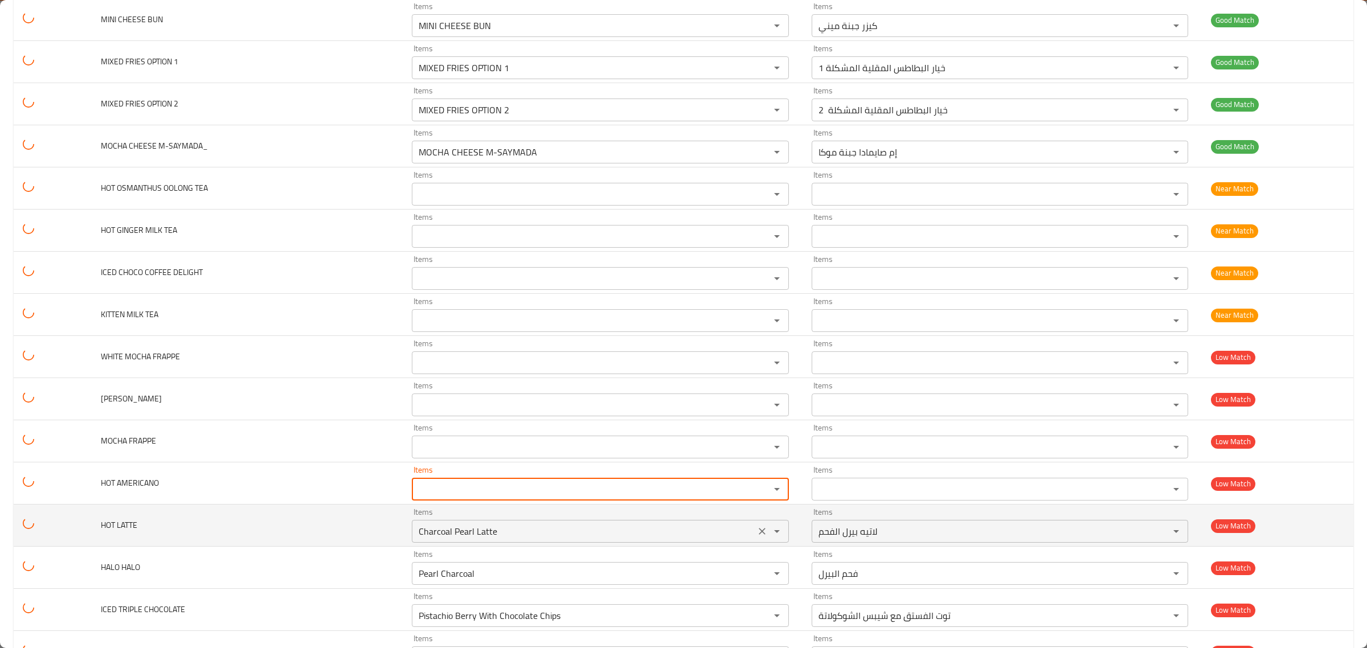
click at [758, 534] on icon "Clear" at bounding box center [762, 531] width 11 height 11
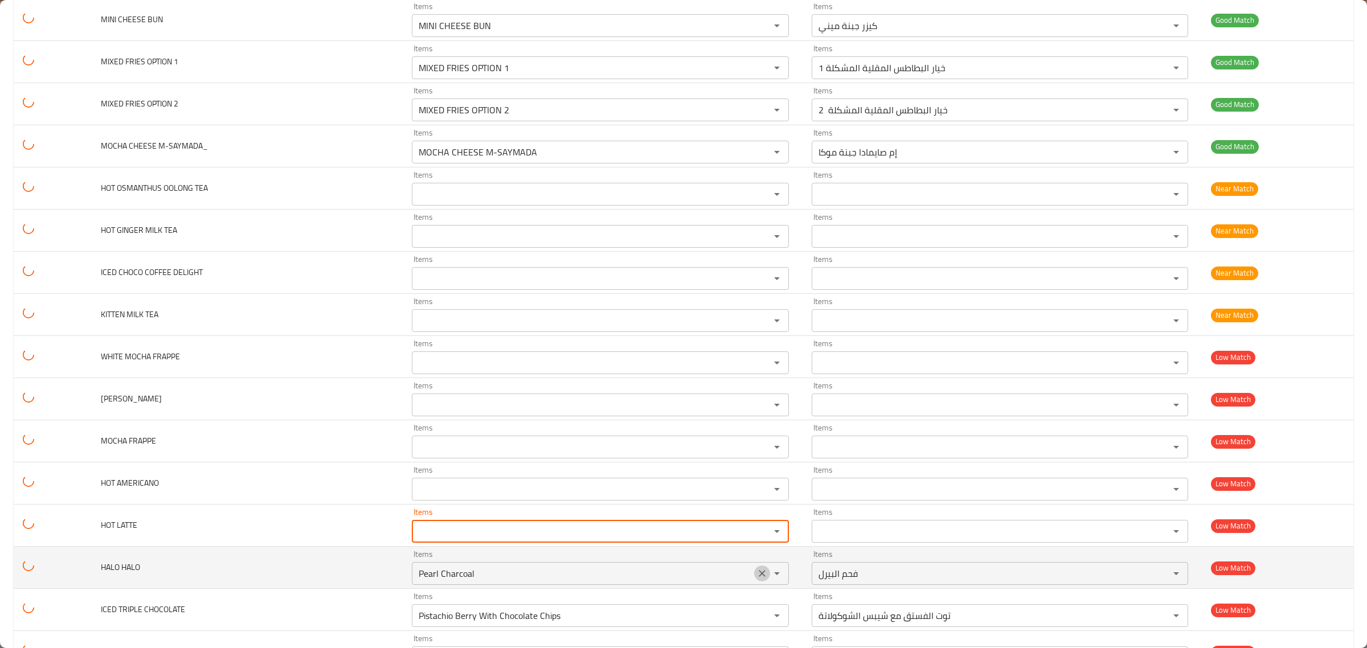
click at [757, 579] on icon "Clear" at bounding box center [762, 573] width 11 height 11
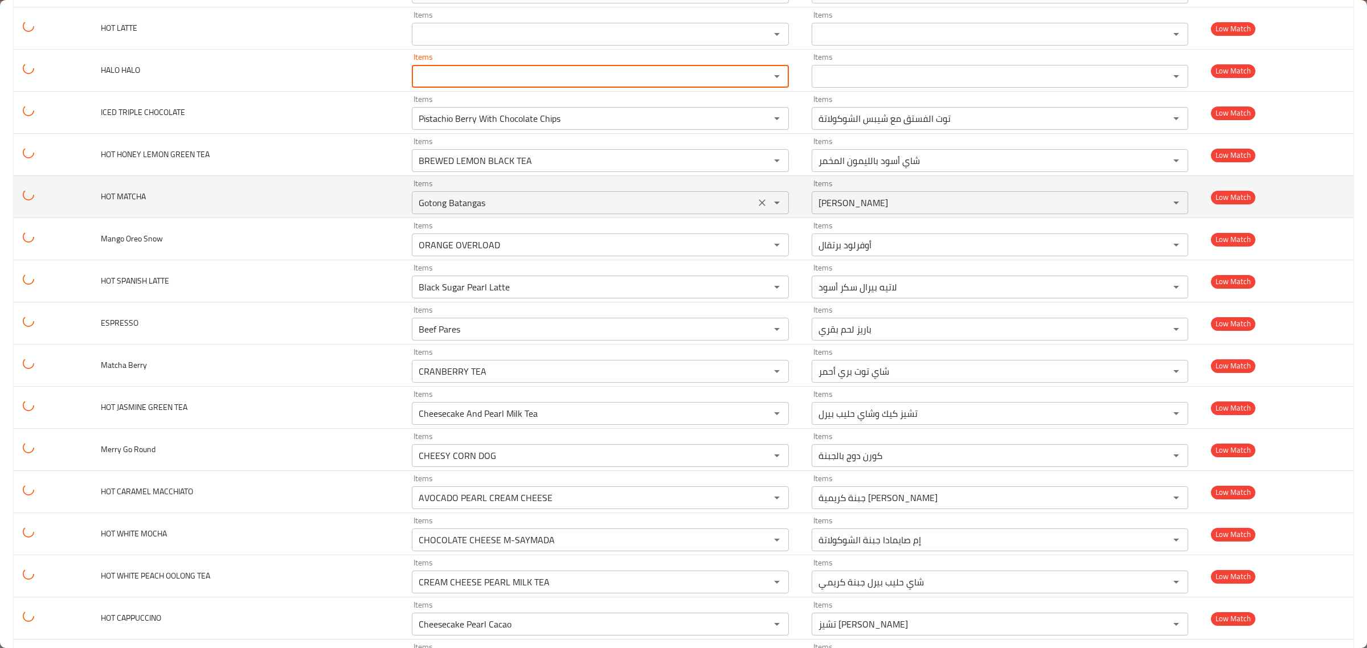
scroll to position [2065, 0]
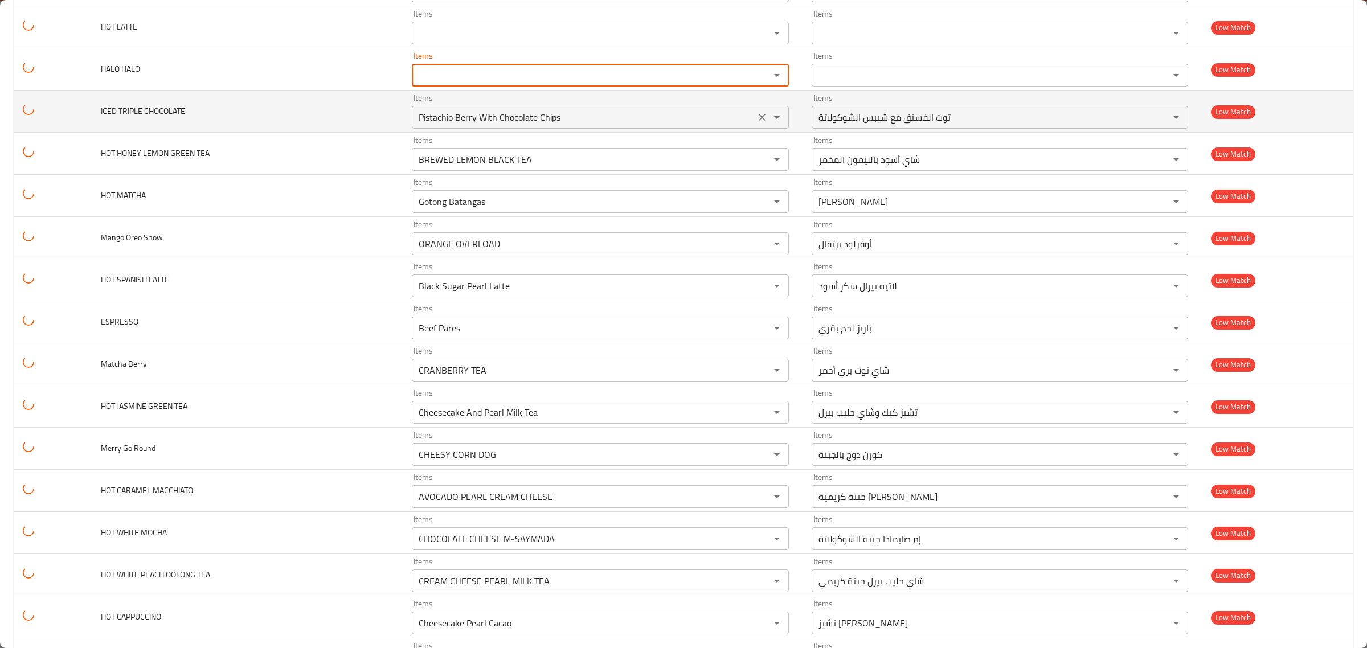
click at [757, 118] on icon "Clear" at bounding box center [762, 117] width 11 height 11
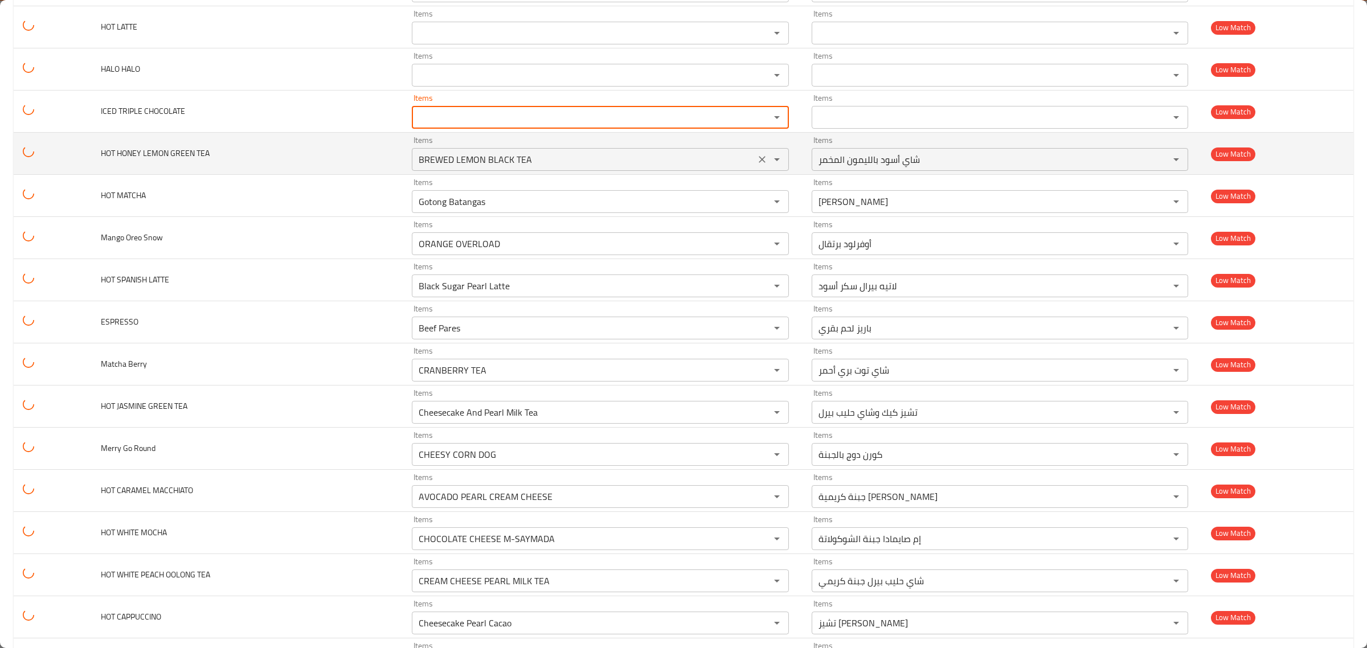
click at [757, 164] on icon "Clear" at bounding box center [762, 159] width 11 height 11
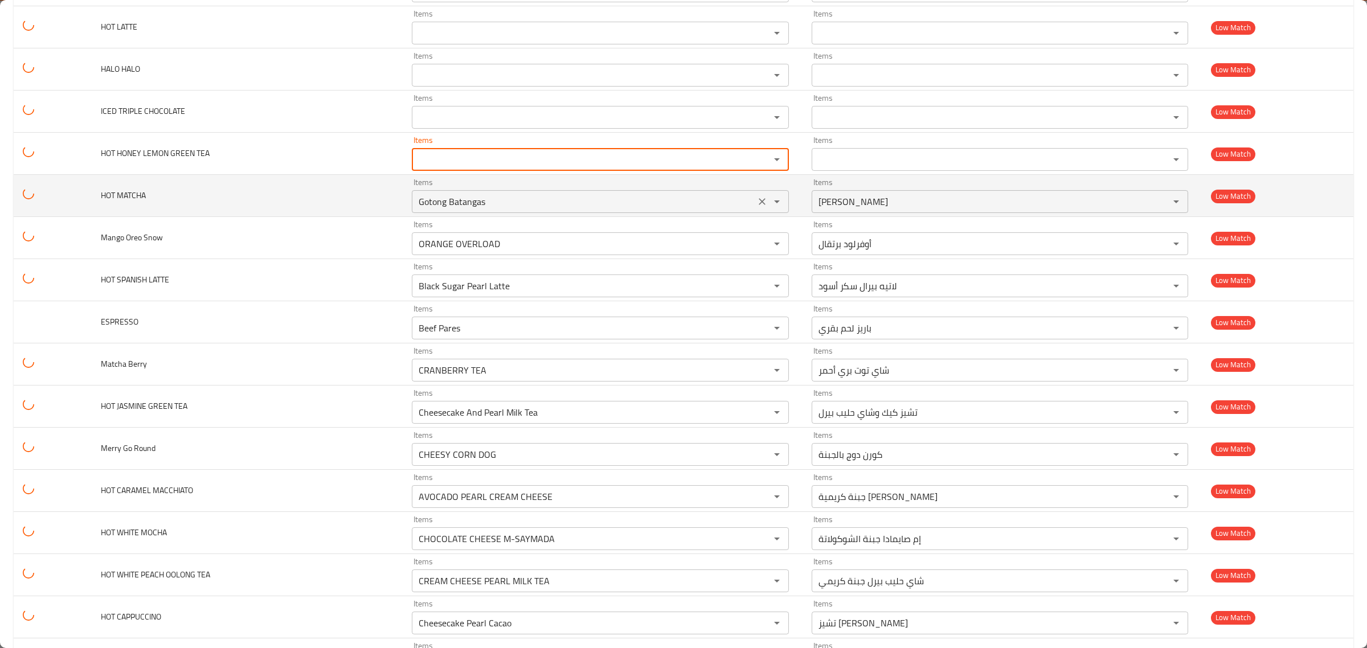
click at [755, 207] on button "Clear" at bounding box center [762, 202] width 16 height 16
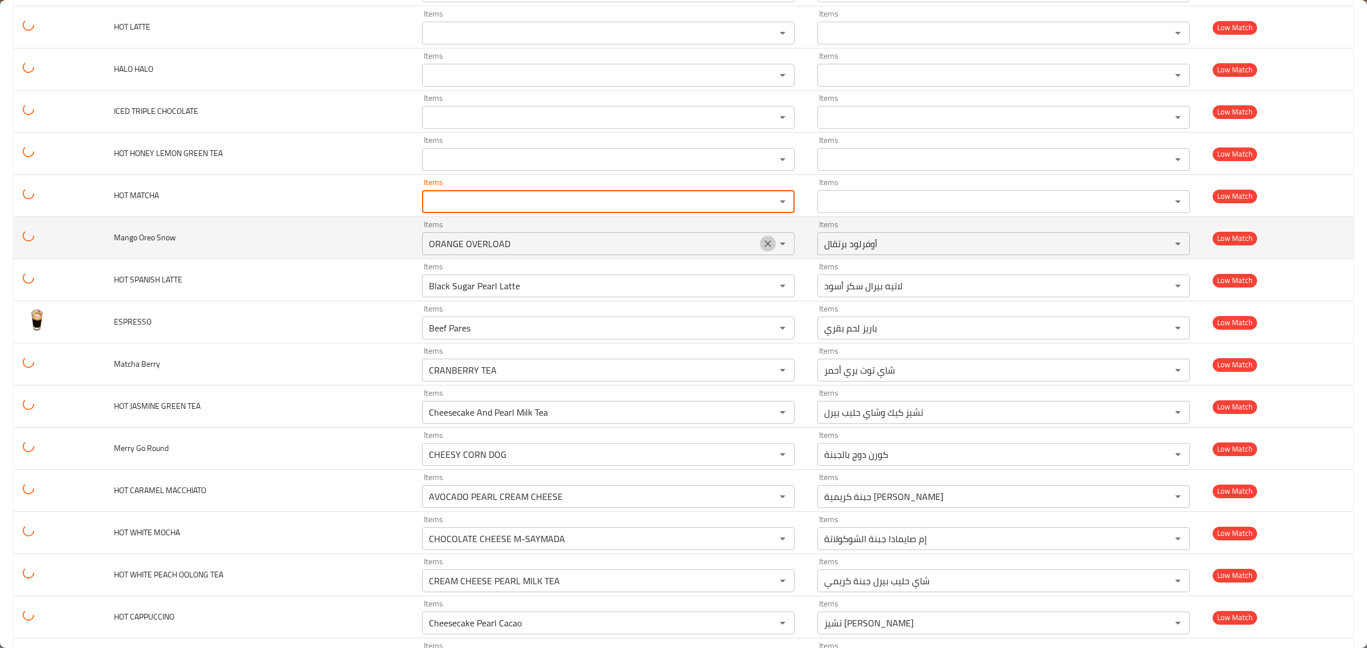
click at [765, 247] on icon "Clear" at bounding box center [768, 243] width 7 height 7
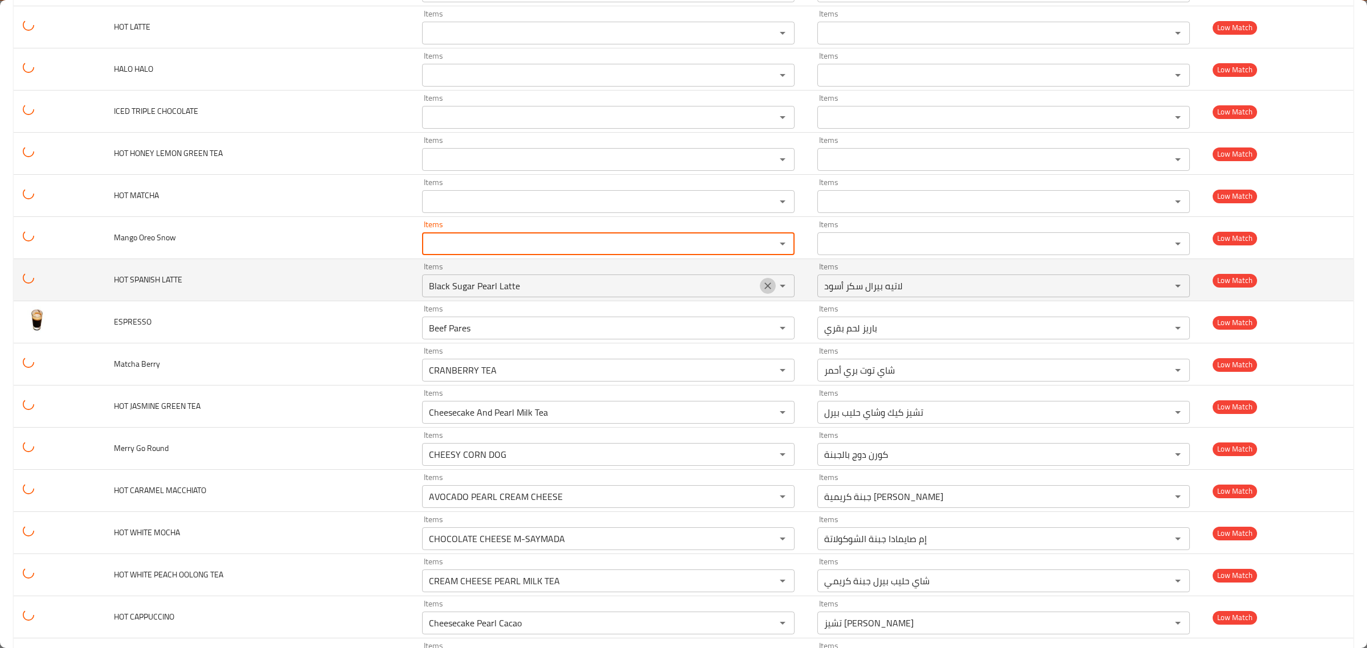
click at [767, 292] on icon "Clear" at bounding box center [767, 285] width 11 height 11
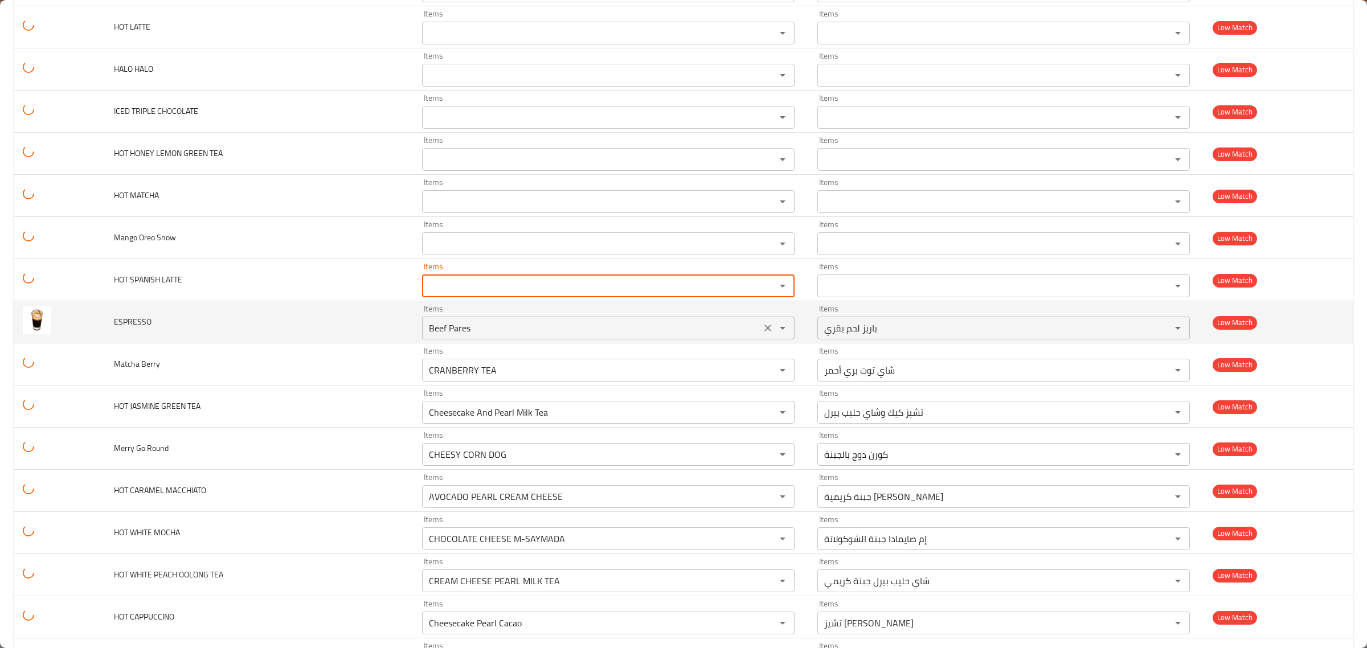
click at [762, 334] on icon "Clear" at bounding box center [767, 327] width 11 height 11
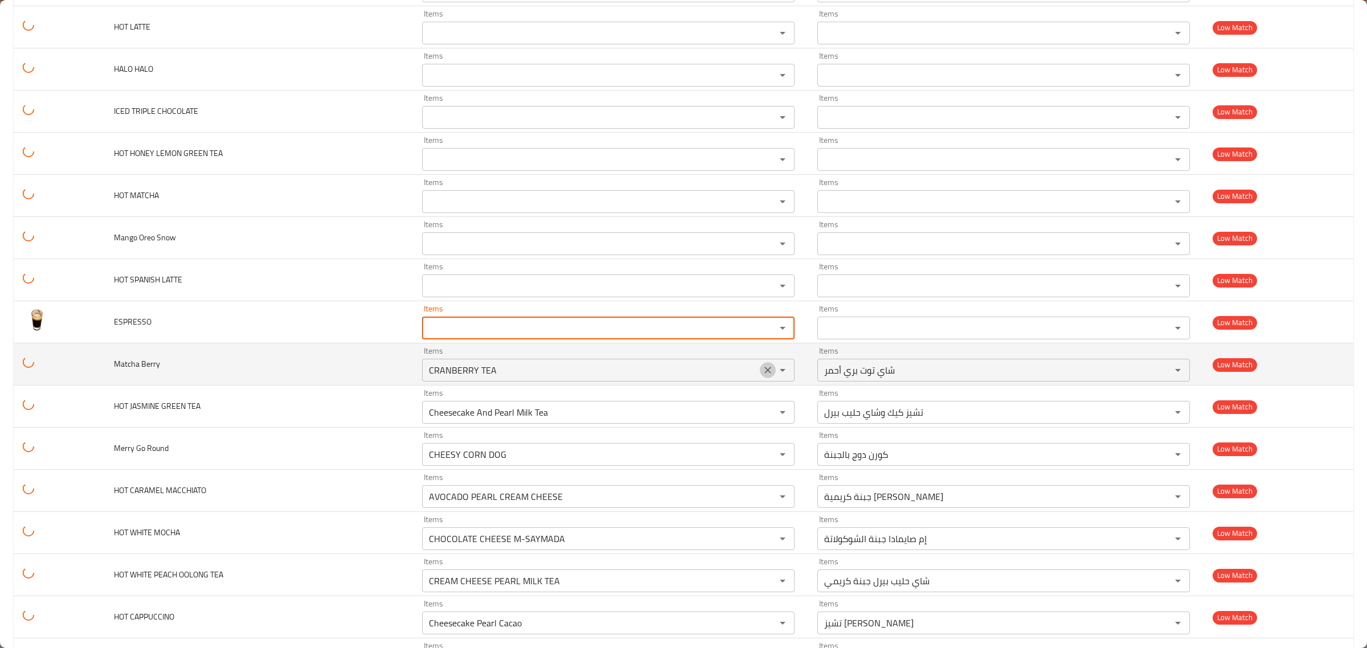
click at [762, 375] on icon "Clear" at bounding box center [767, 370] width 11 height 11
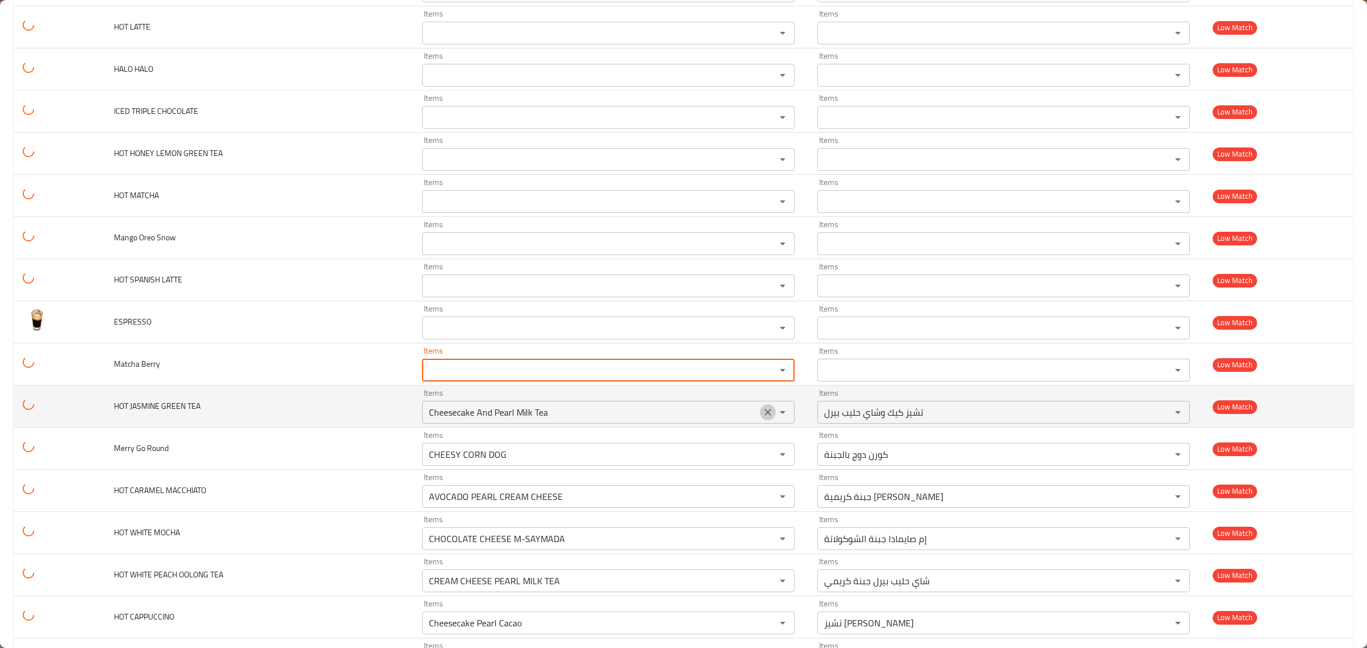
click at [765, 416] on icon "Clear" at bounding box center [768, 412] width 7 height 7
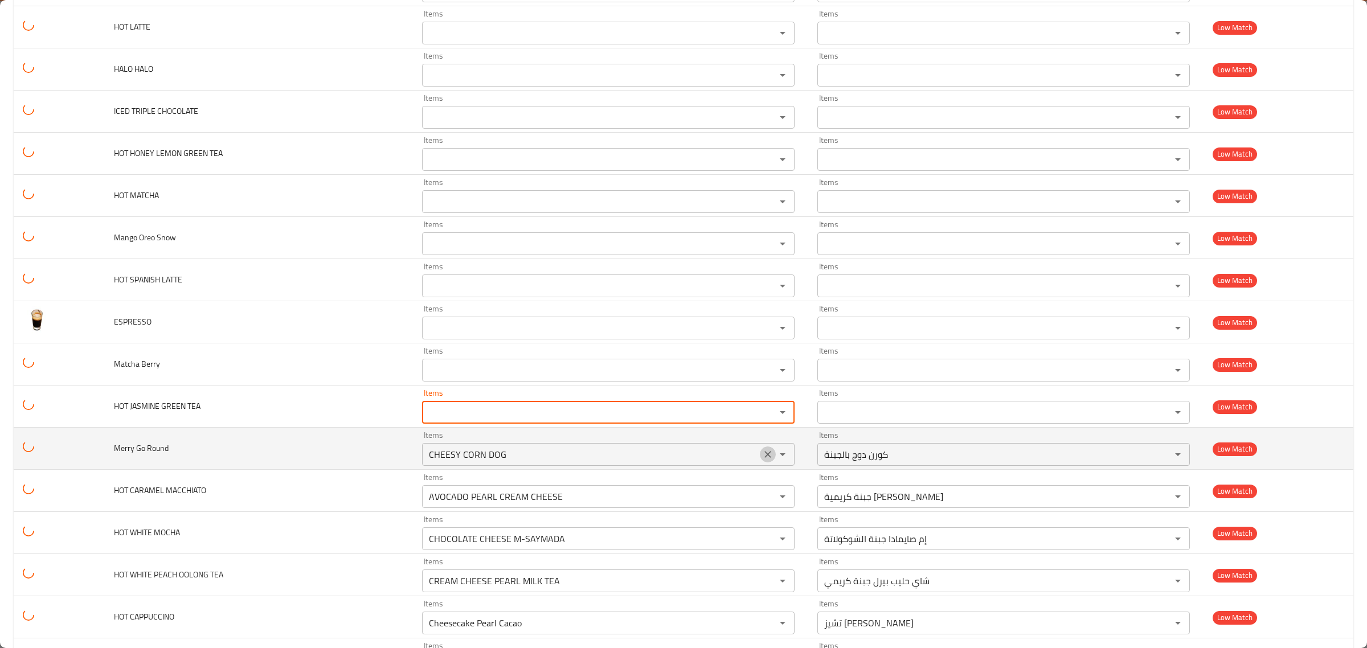
click at [771, 458] on icon "Clear" at bounding box center [768, 454] width 7 height 7
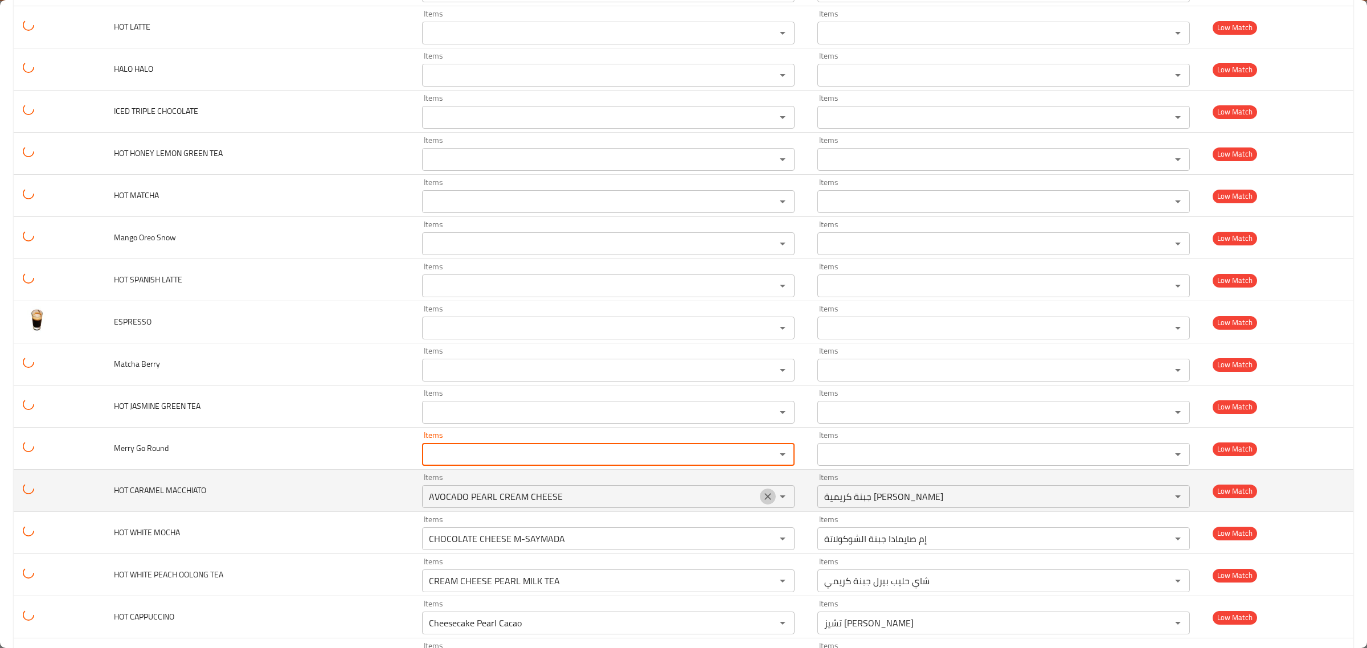
click at [773, 502] on icon "Clear" at bounding box center [767, 496] width 11 height 11
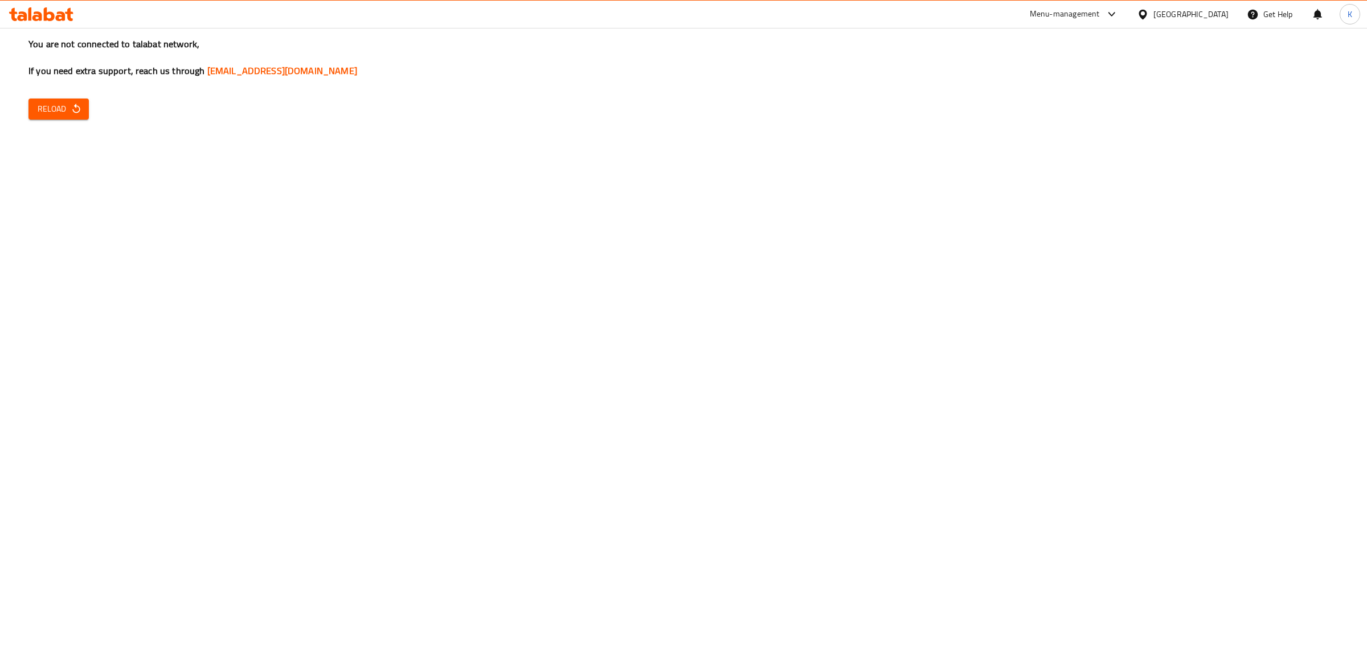
click at [63, 112] on span "Reload" at bounding box center [59, 109] width 42 height 14
click at [73, 115] on icon "button" at bounding box center [76, 108] width 11 height 11
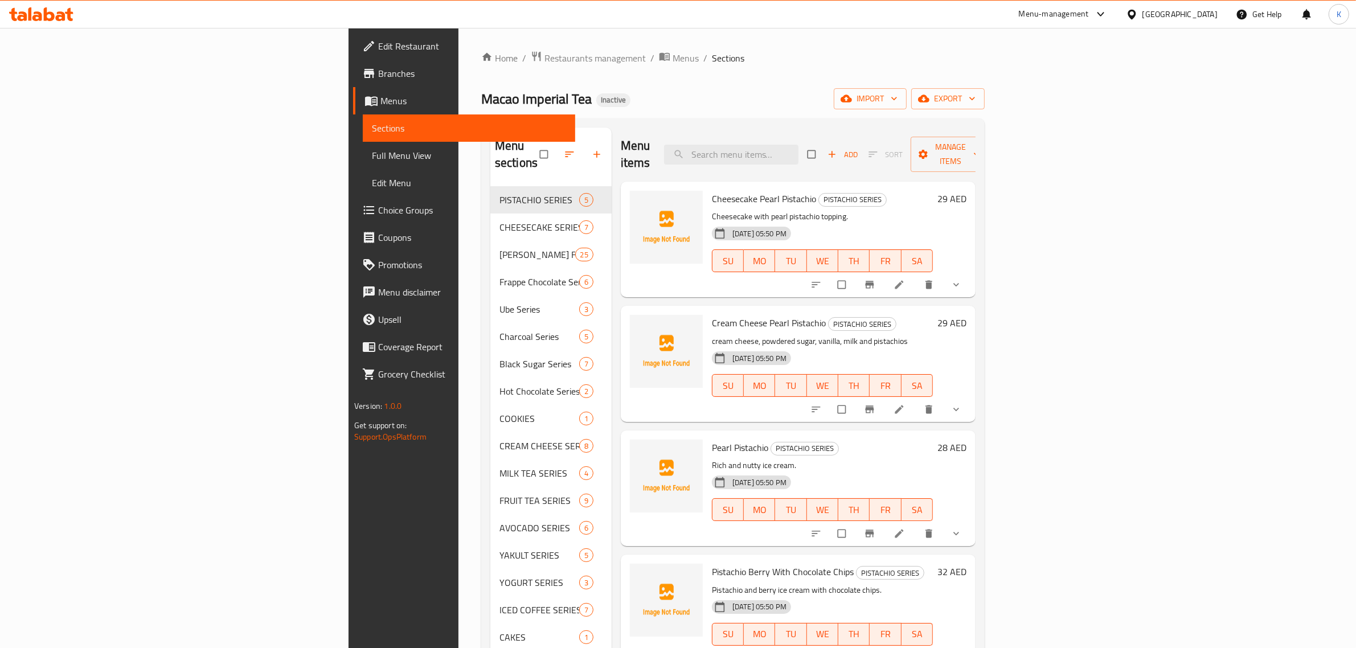
click at [985, 87] on div "Home / Restaurants management / Menus / Sections Macao Imperial Tea Inactive im…" at bounding box center [733, 467] width 504 height 833
click at [898, 92] on span "import" at bounding box center [870, 99] width 55 height 14
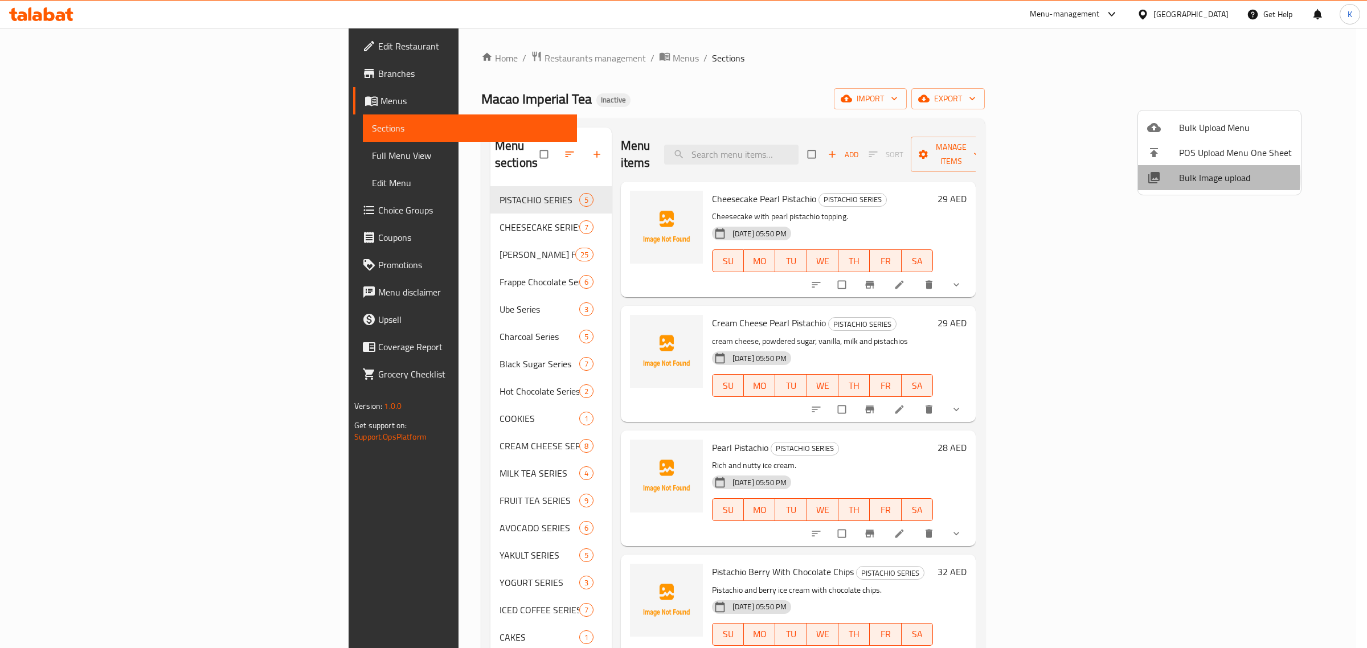
click at [1168, 177] on div at bounding box center [1163, 178] width 32 height 14
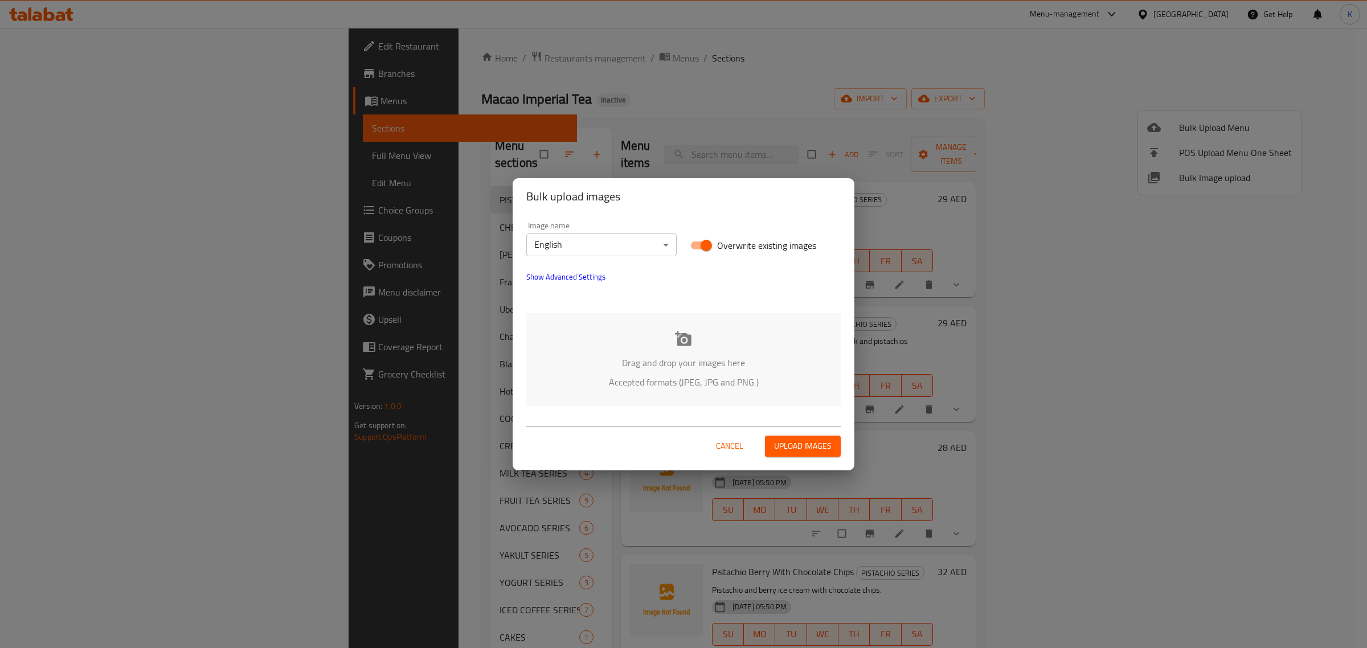
click at [685, 321] on div "Drag and drop your images here Accepted formats (JPEG, JPG and PNG )" at bounding box center [683, 359] width 314 height 93
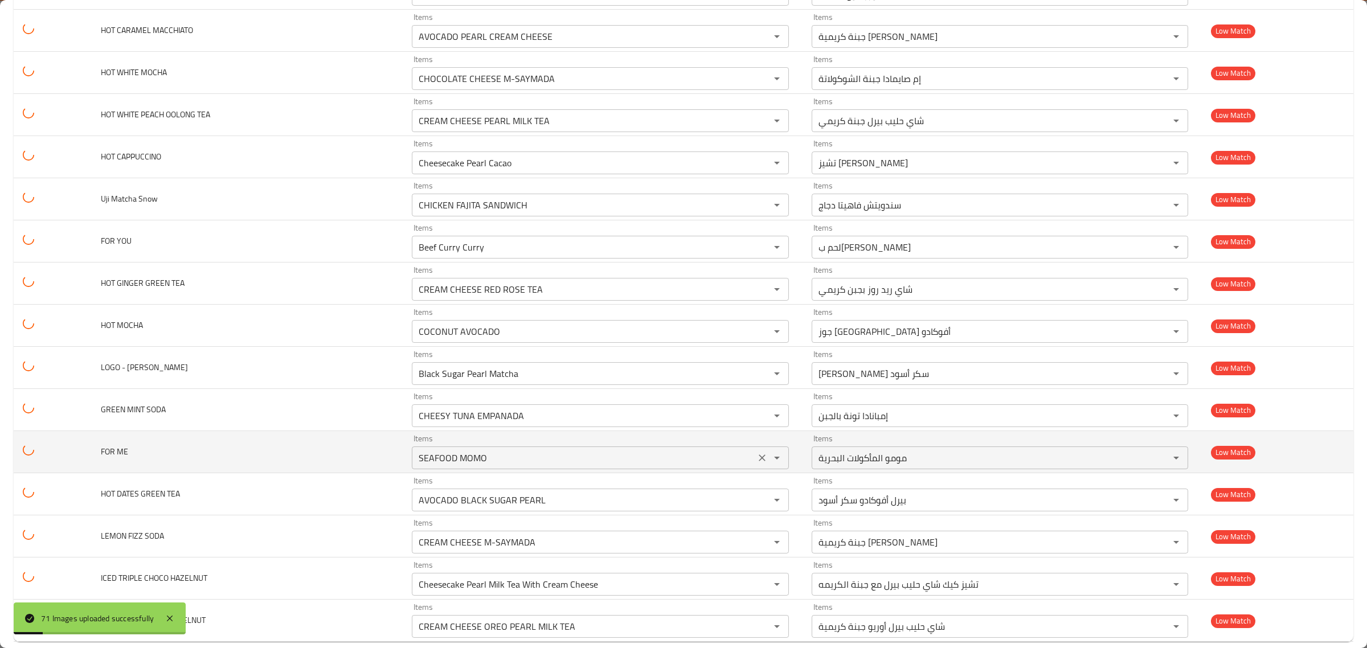
scroll to position [2550, 0]
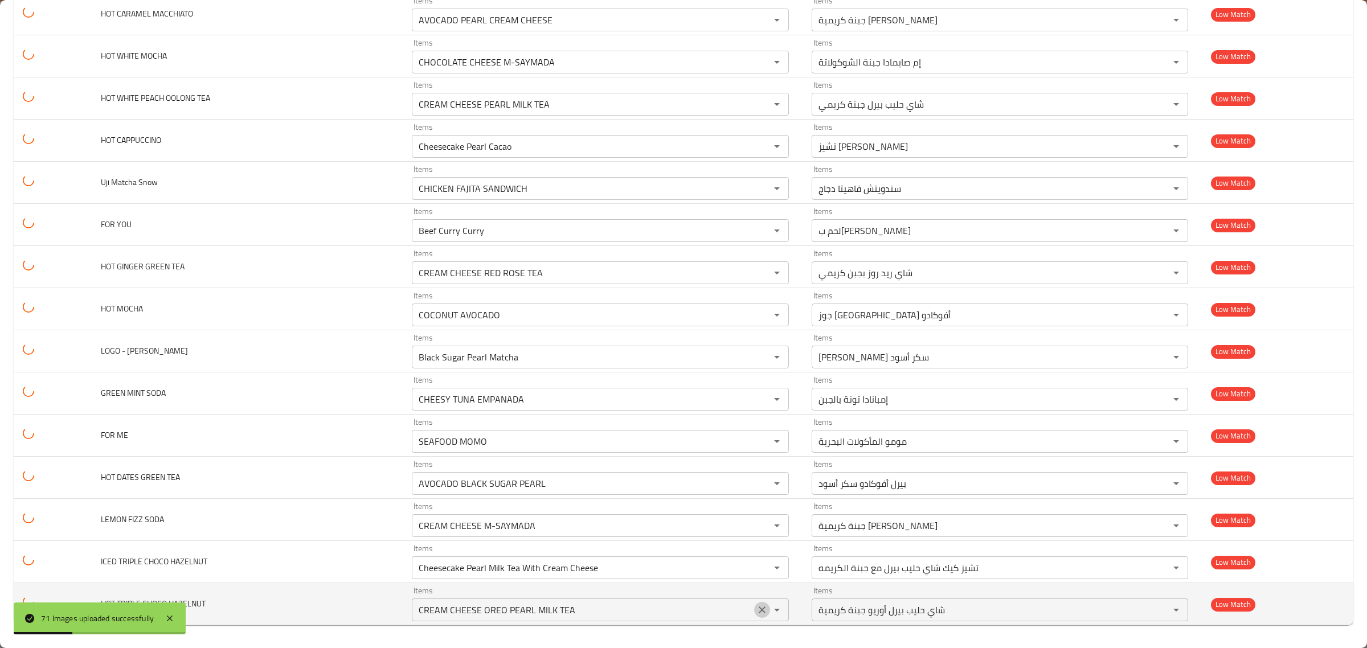
click at [757, 610] on icon "Clear" at bounding box center [762, 609] width 11 height 11
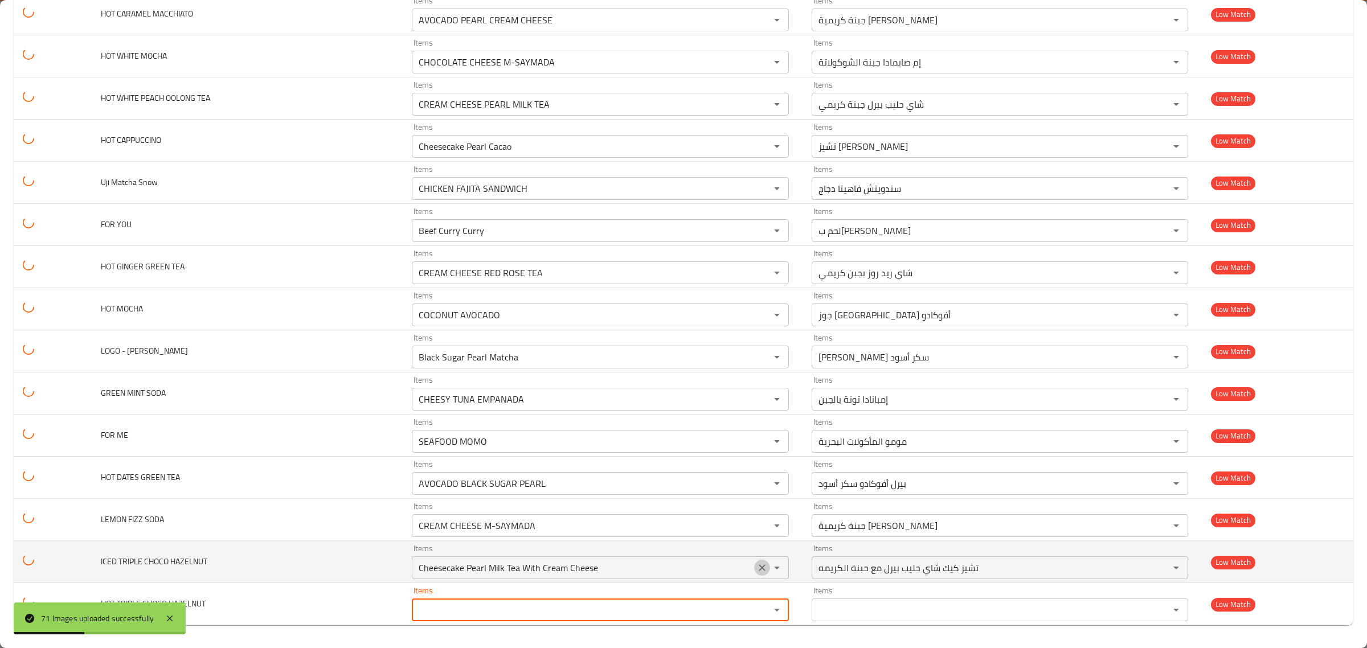
click at [757, 564] on icon "Clear" at bounding box center [762, 567] width 11 height 11
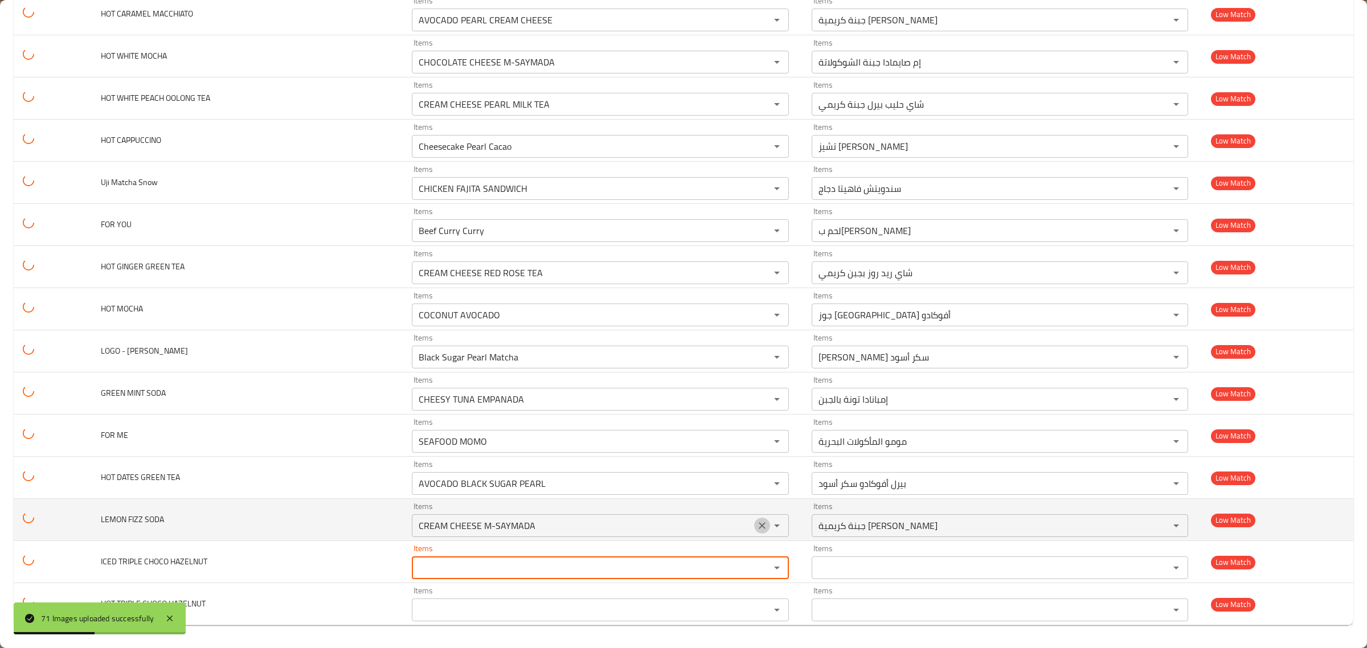
click at [757, 525] on icon "Clear" at bounding box center [762, 525] width 11 height 11
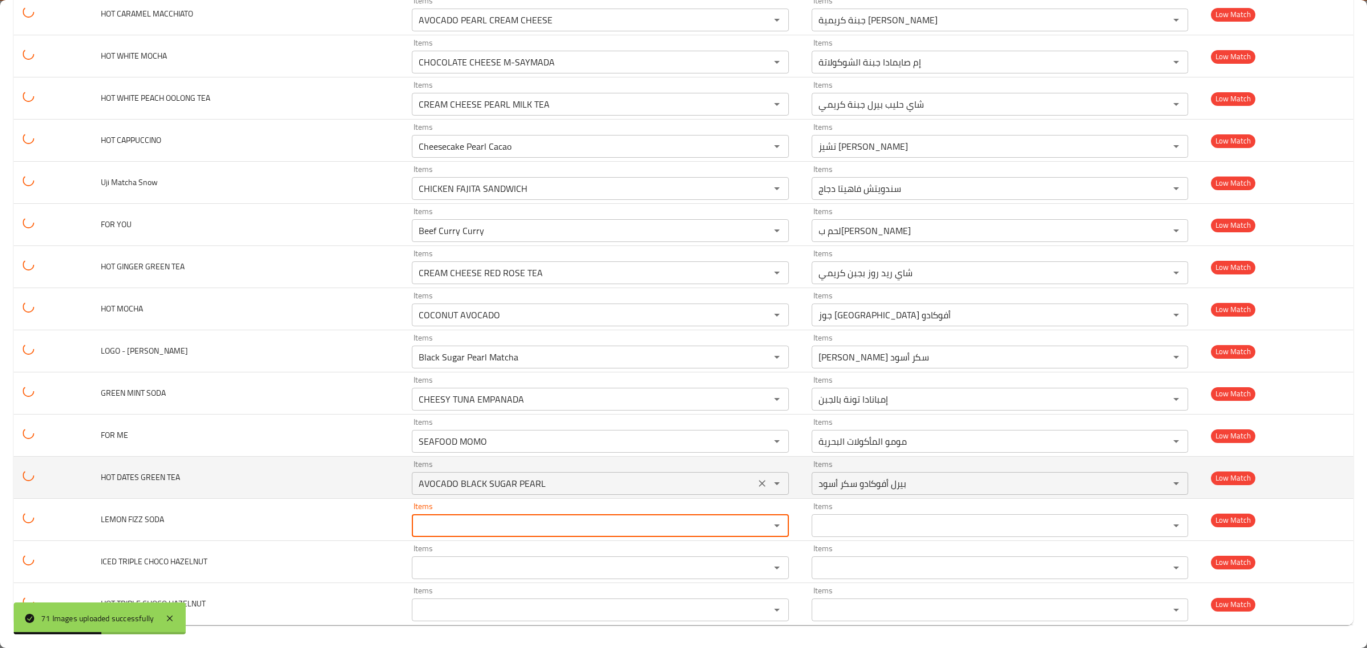
click at [757, 480] on icon "Clear" at bounding box center [762, 483] width 11 height 11
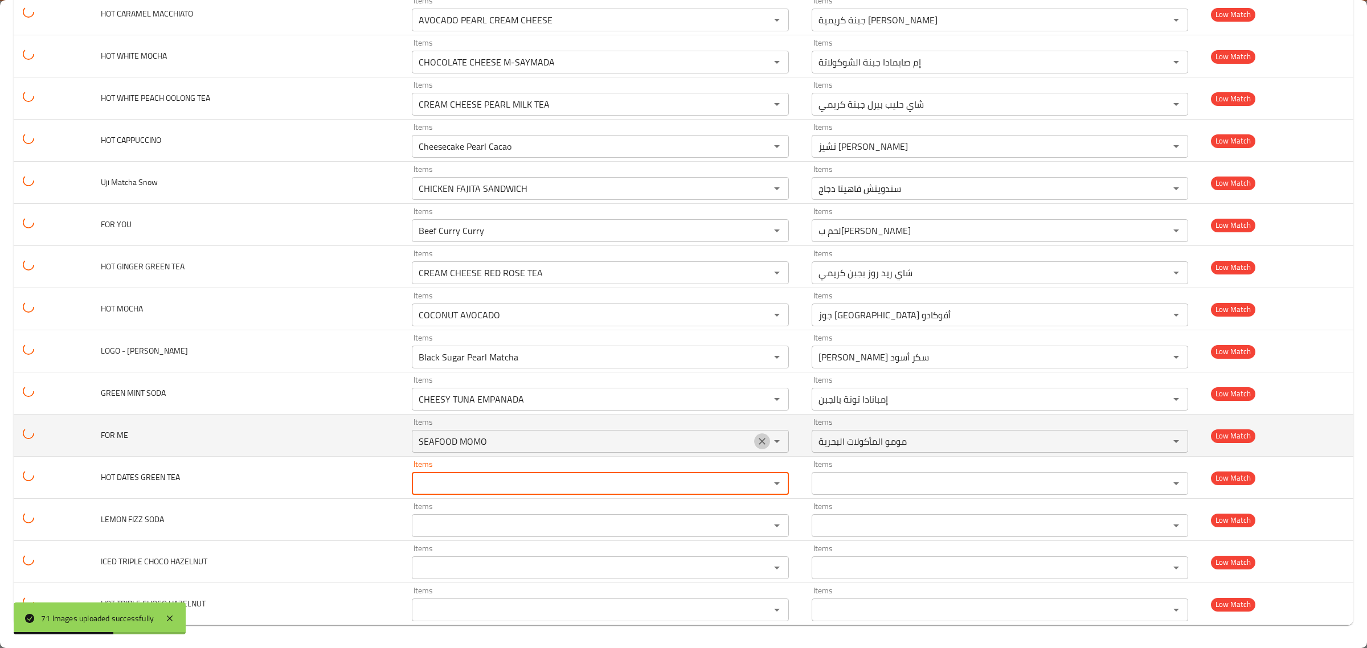
click at [757, 437] on icon "Clear" at bounding box center [762, 441] width 11 height 11
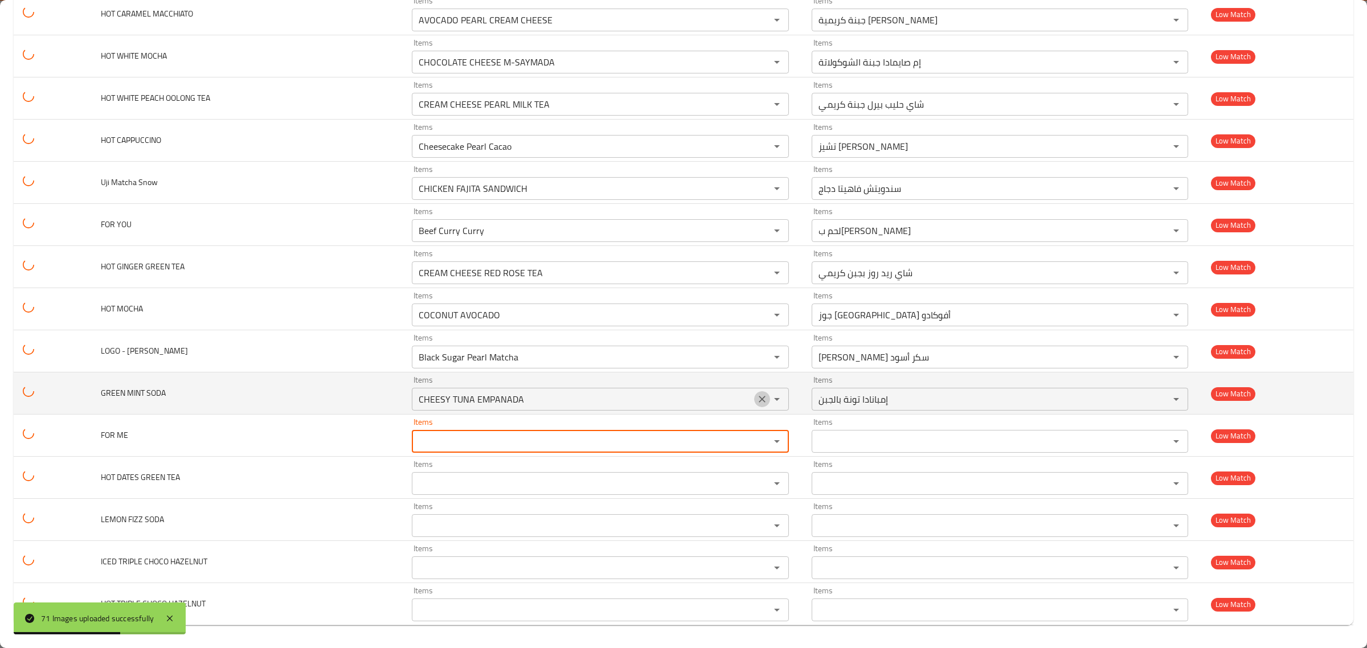
click at [757, 397] on icon "Clear" at bounding box center [762, 399] width 11 height 11
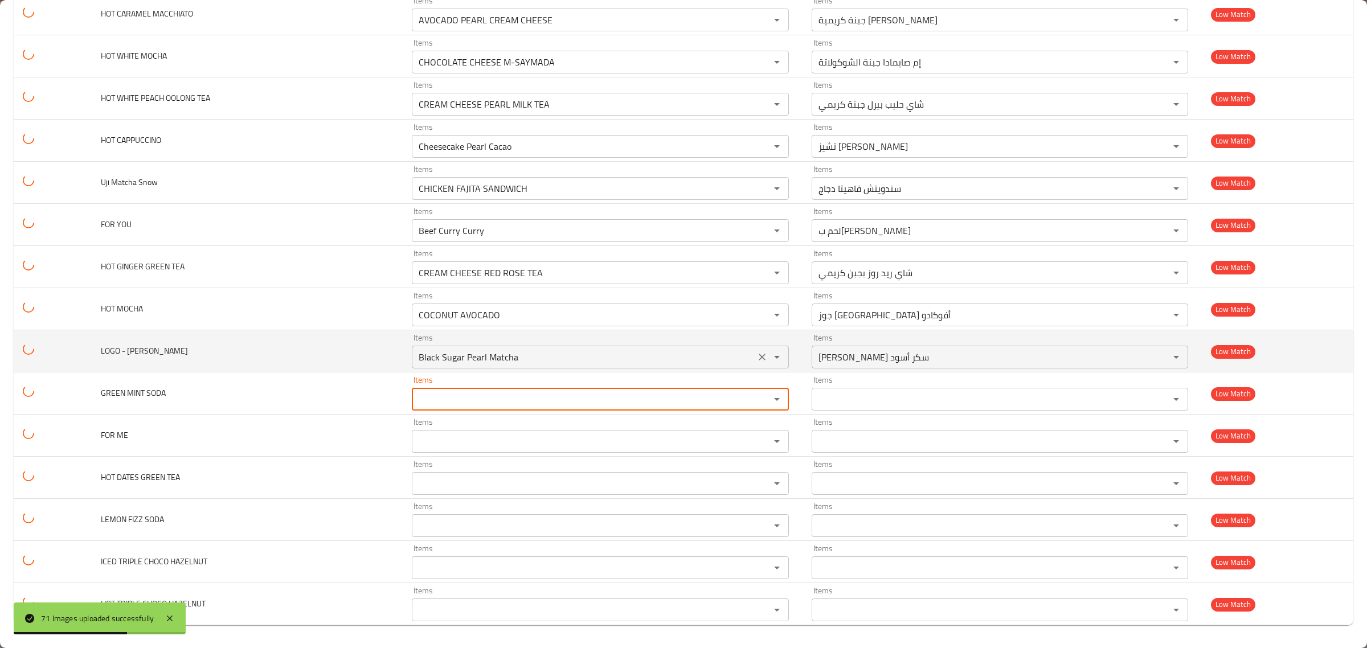
click at [757, 354] on icon "Clear" at bounding box center [762, 356] width 11 height 11
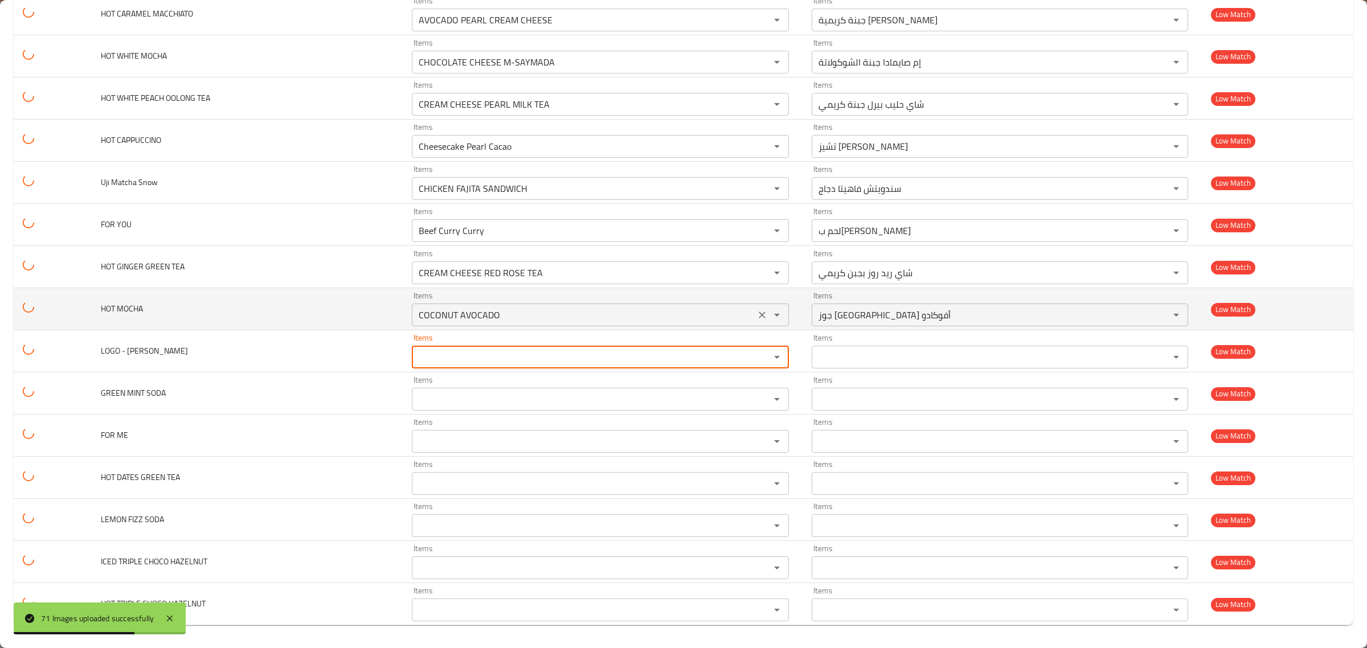
click at [757, 309] on icon "Clear" at bounding box center [762, 314] width 11 height 11
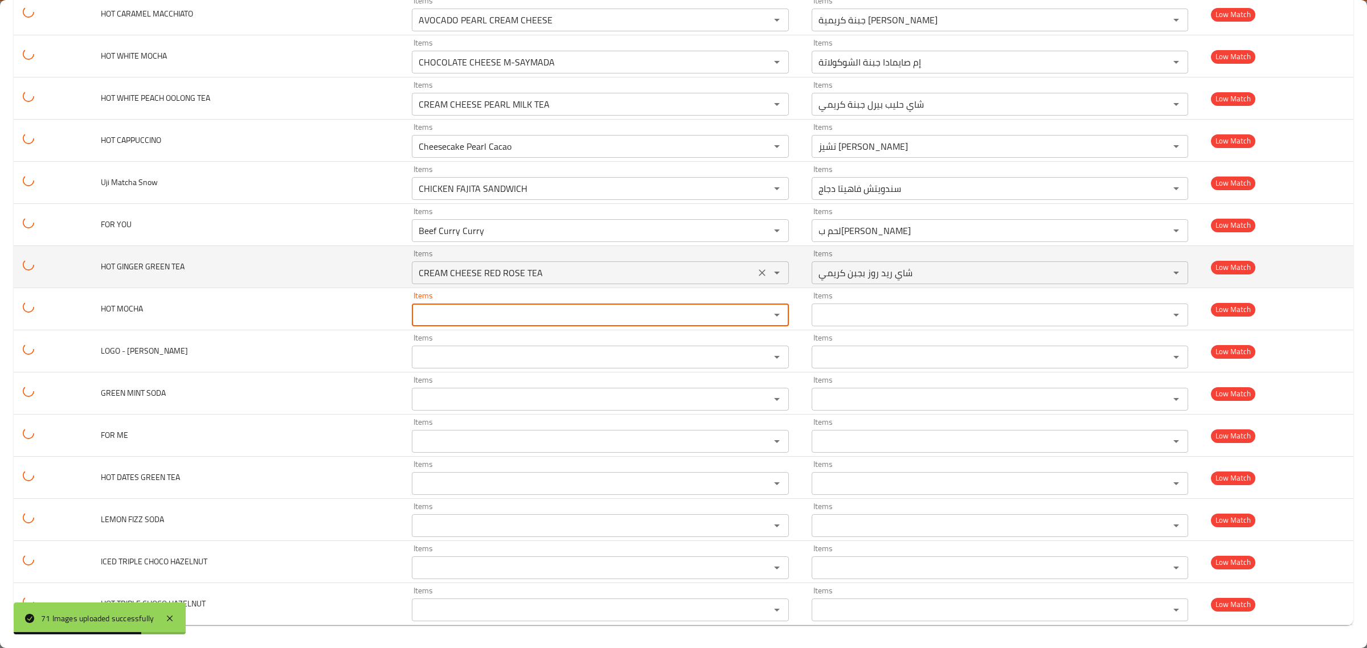
click at [759, 271] on icon "Clear" at bounding box center [762, 272] width 7 height 7
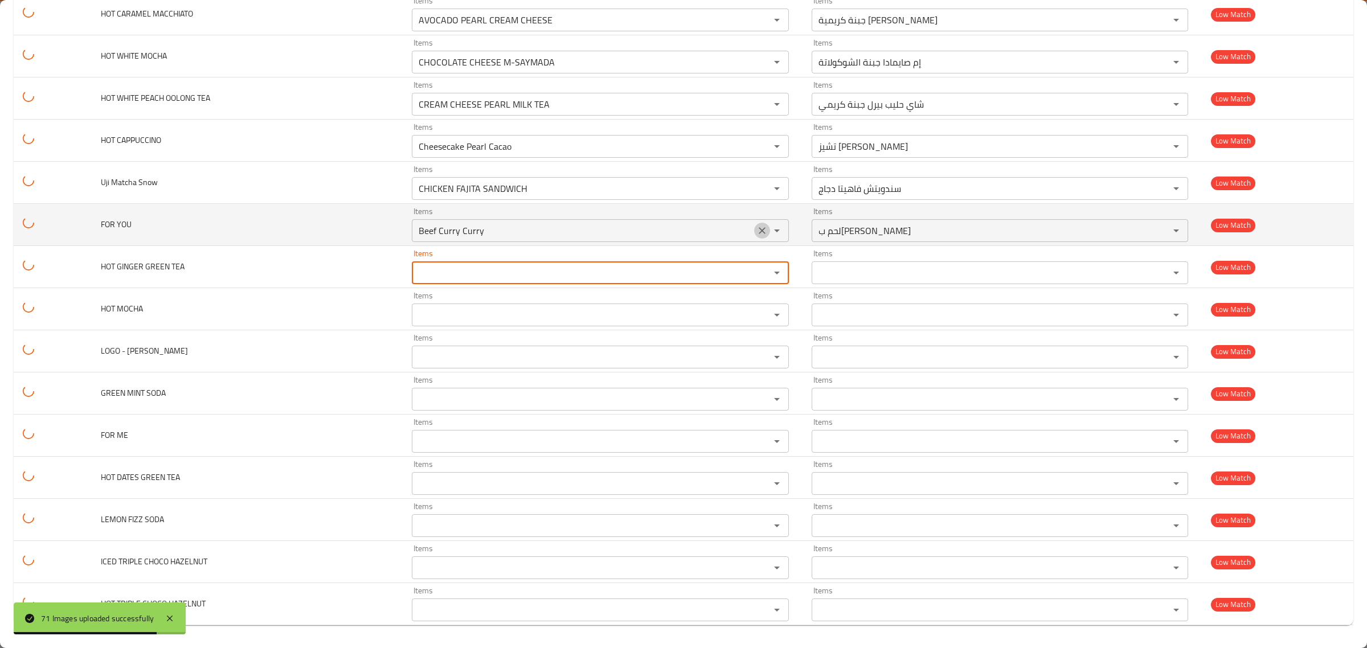
click at [759, 229] on icon "Clear" at bounding box center [762, 230] width 7 height 7
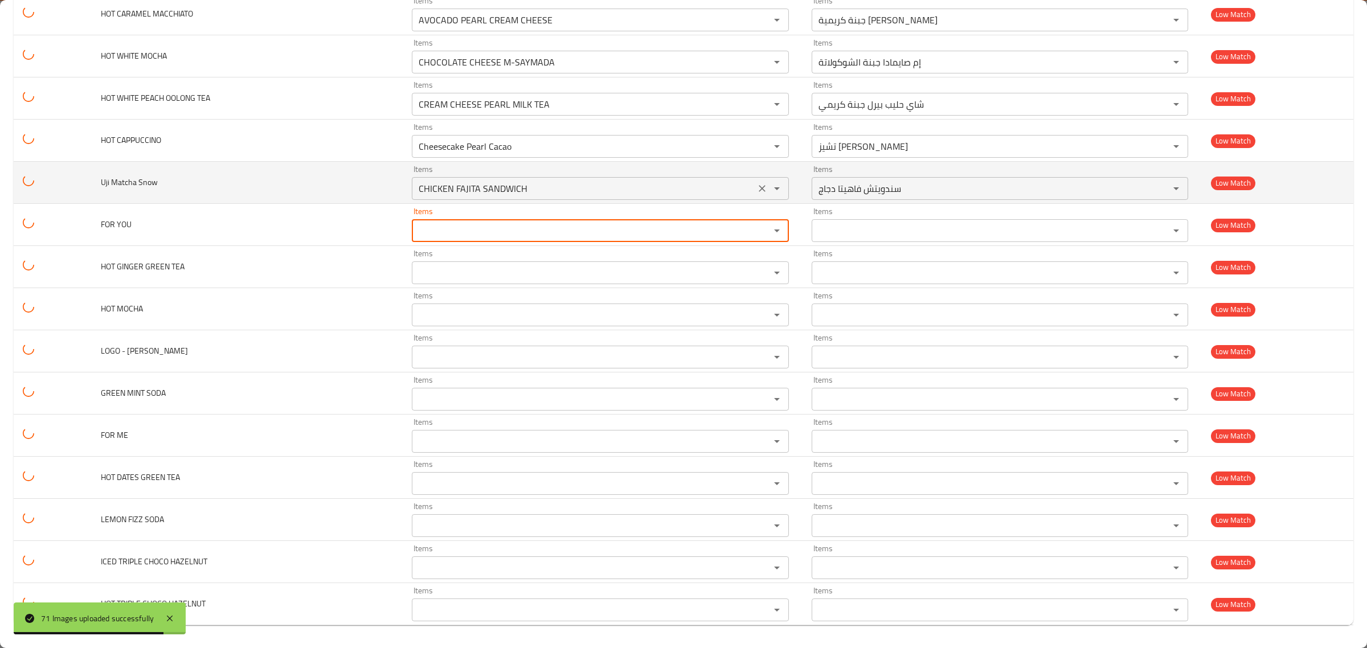
click at [754, 185] on button "Clear" at bounding box center [762, 189] width 16 height 16
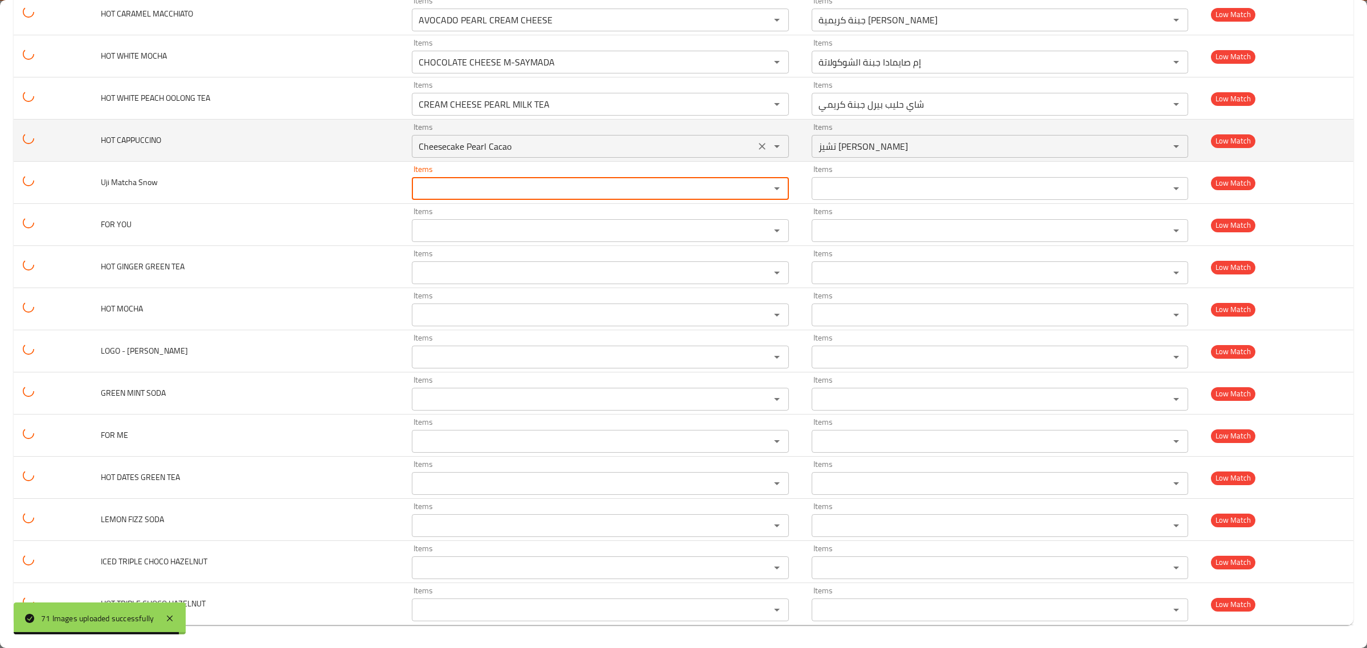
click at [759, 146] on icon "Clear" at bounding box center [762, 146] width 7 height 7
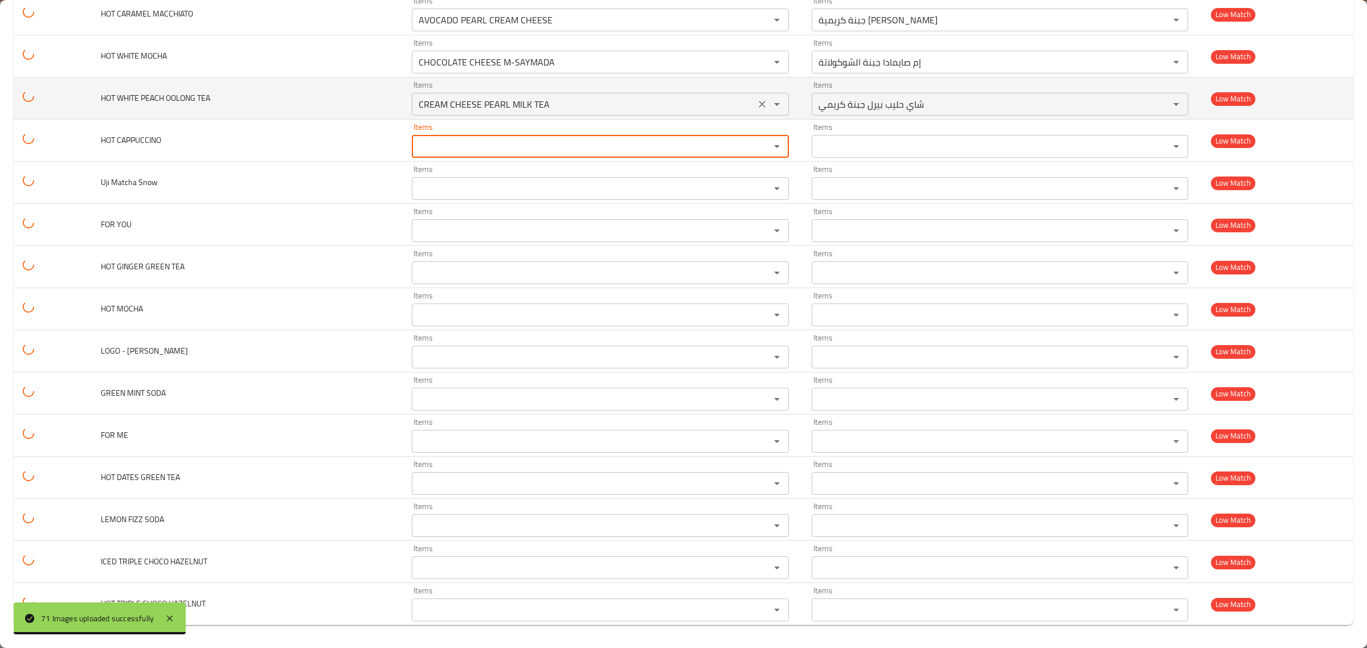
click at [759, 105] on icon "Clear" at bounding box center [762, 104] width 7 height 7
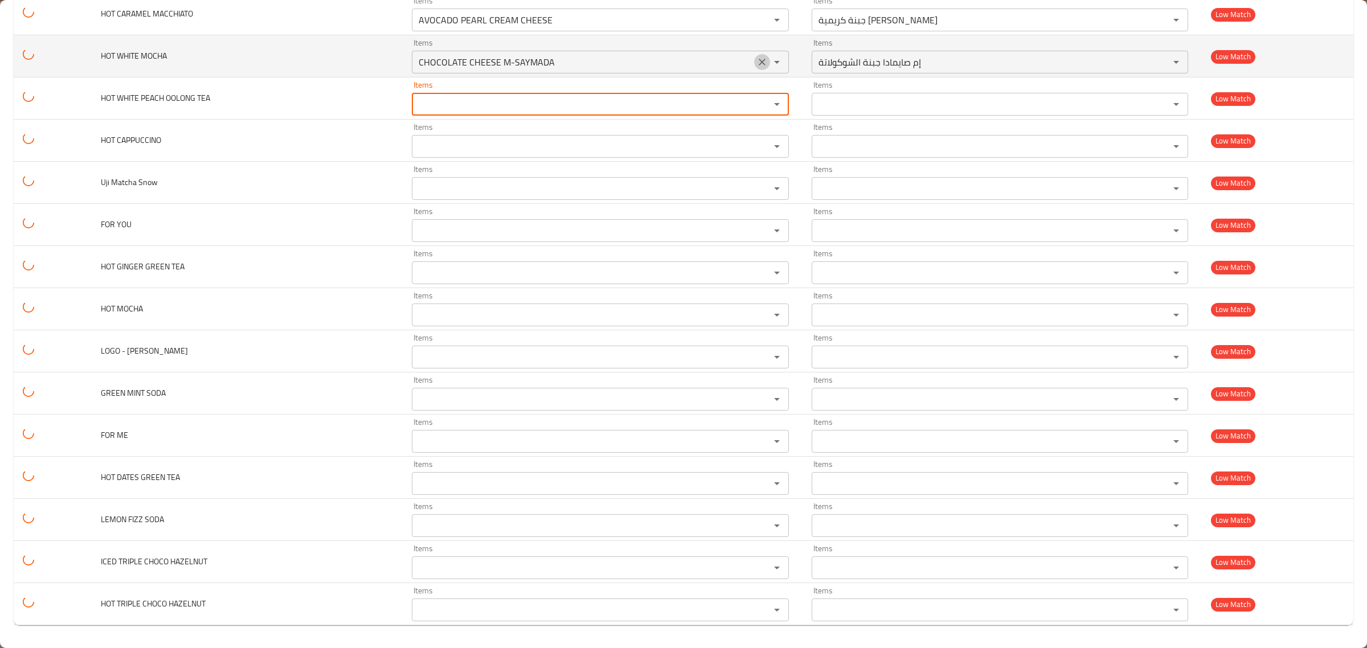
click at [757, 66] on icon "Clear" at bounding box center [762, 61] width 11 height 11
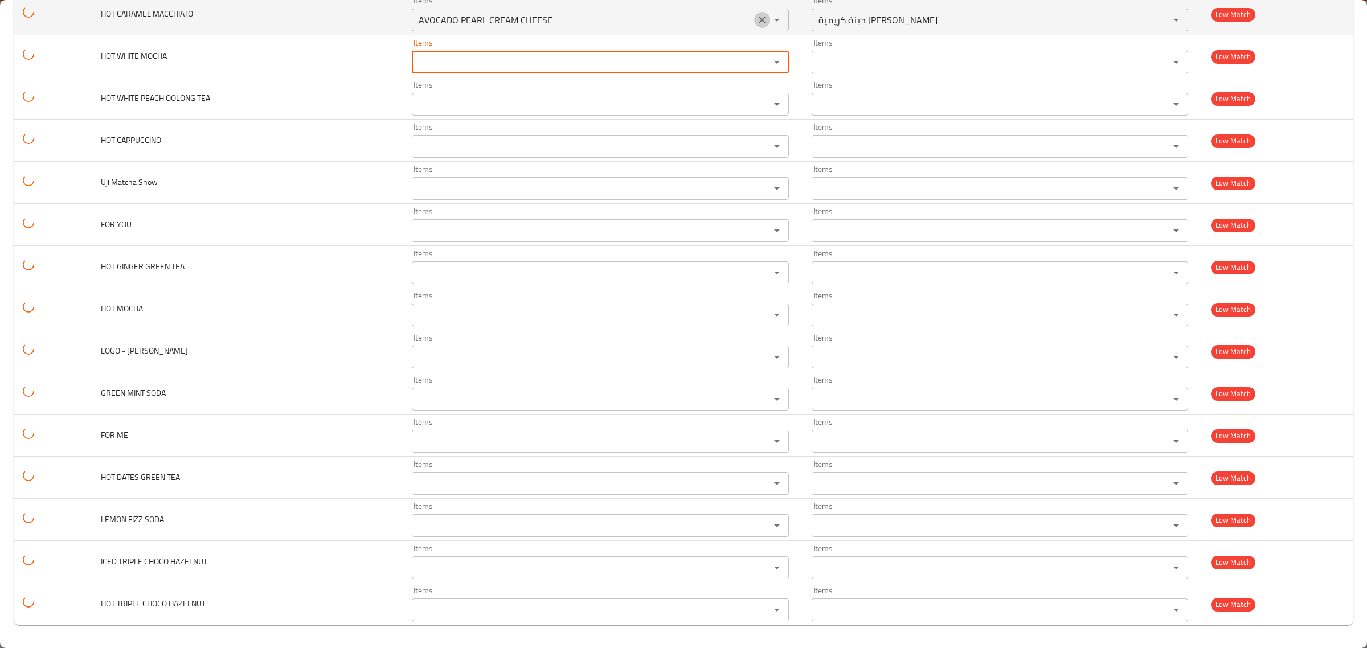
click at [757, 18] on icon "Clear" at bounding box center [762, 19] width 11 height 11
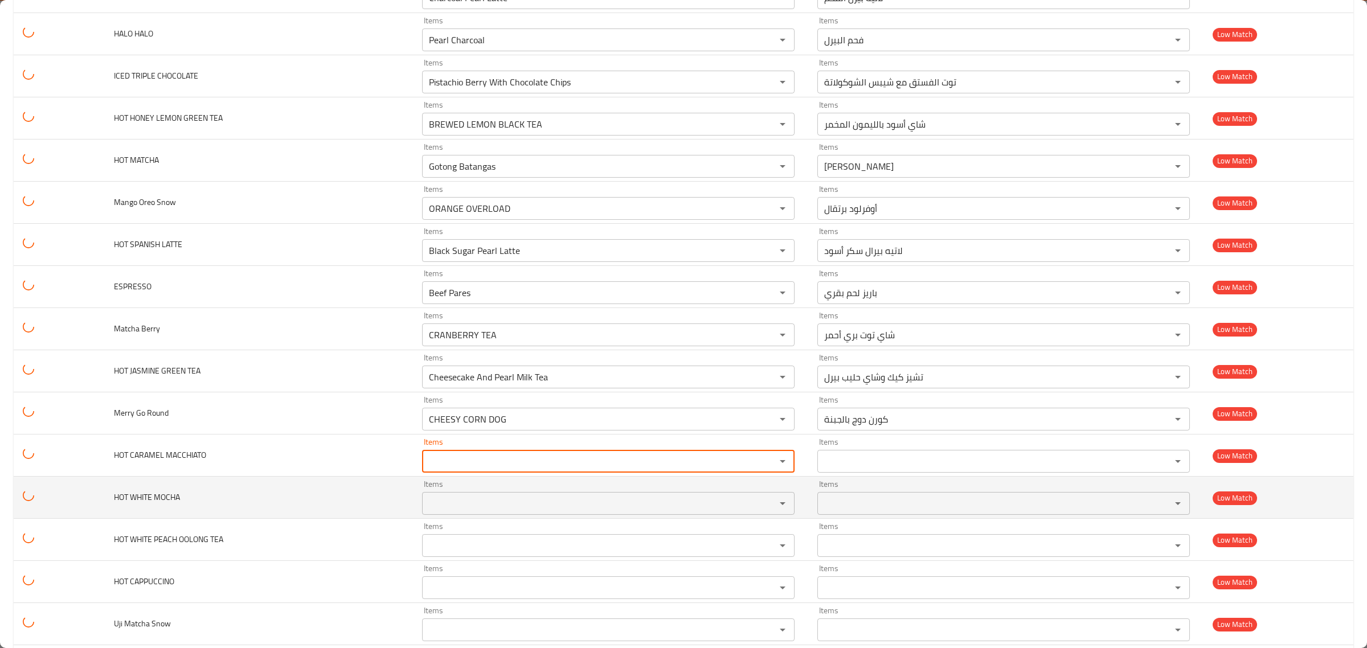
scroll to position [1980, 0]
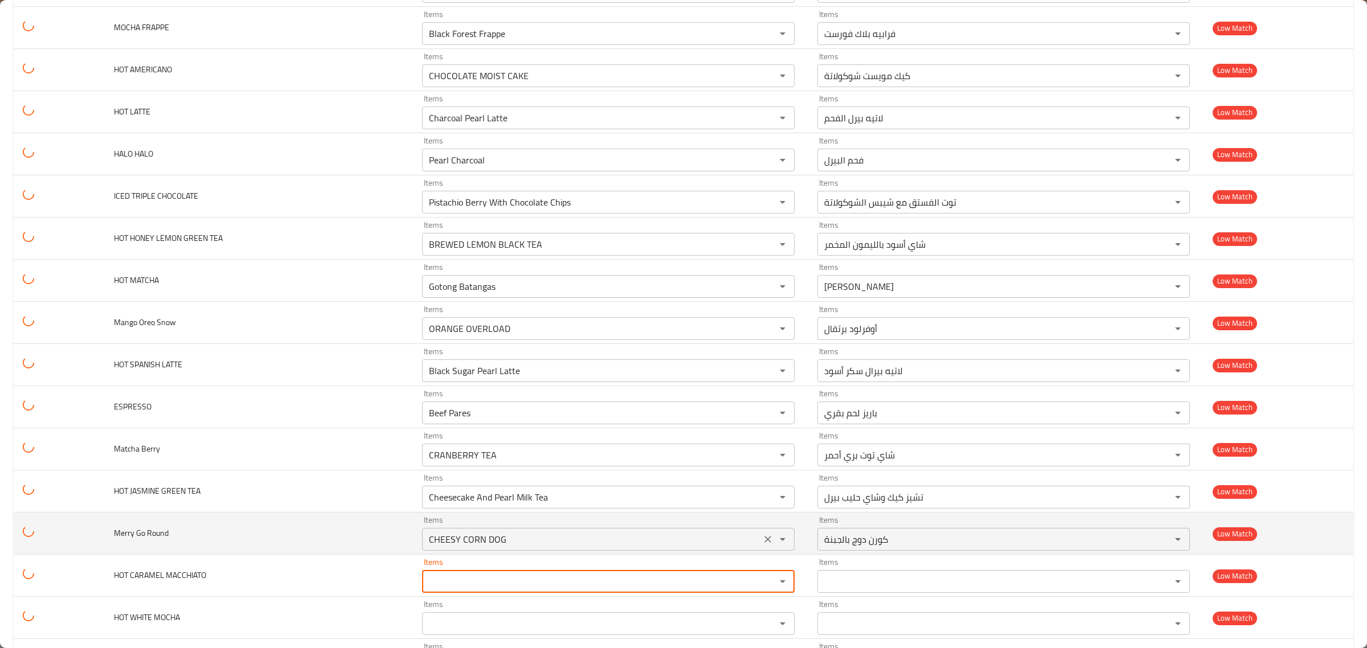
click at [762, 542] on icon "Clear" at bounding box center [767, 539] width 11 height 11
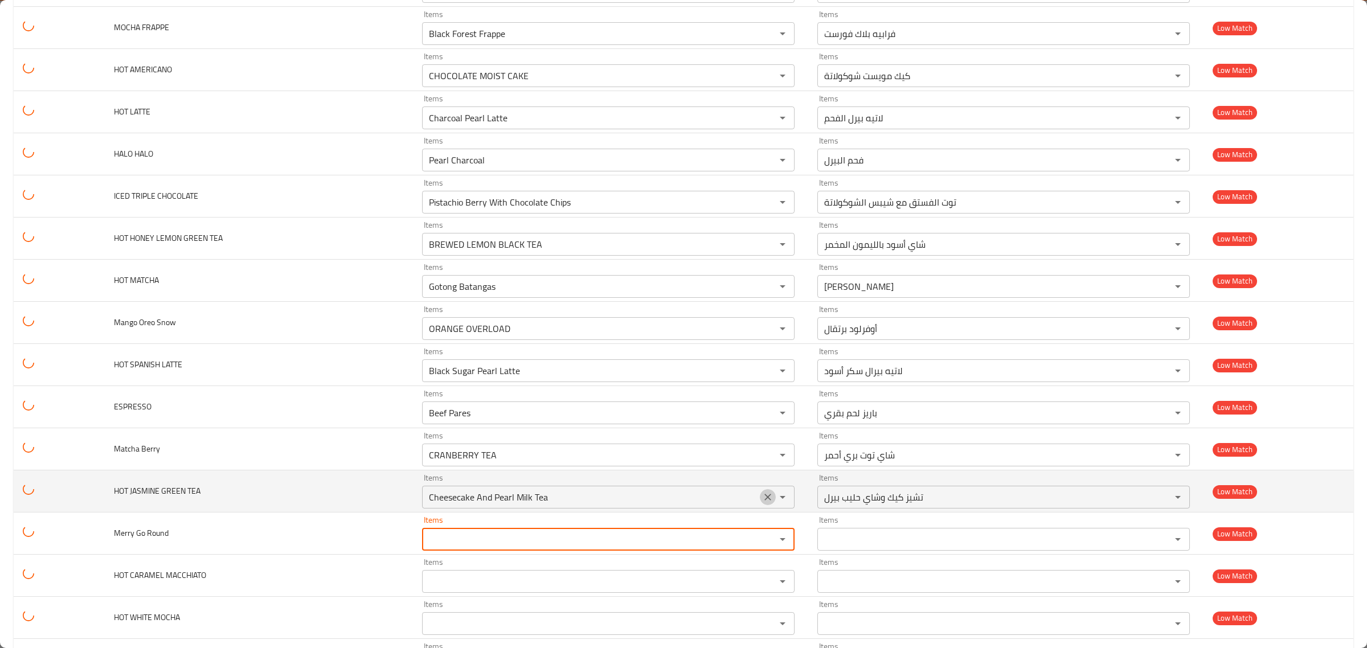
click at [762, 503] on icon "Clear" at bounding box center [767, 497] width 11 height 11
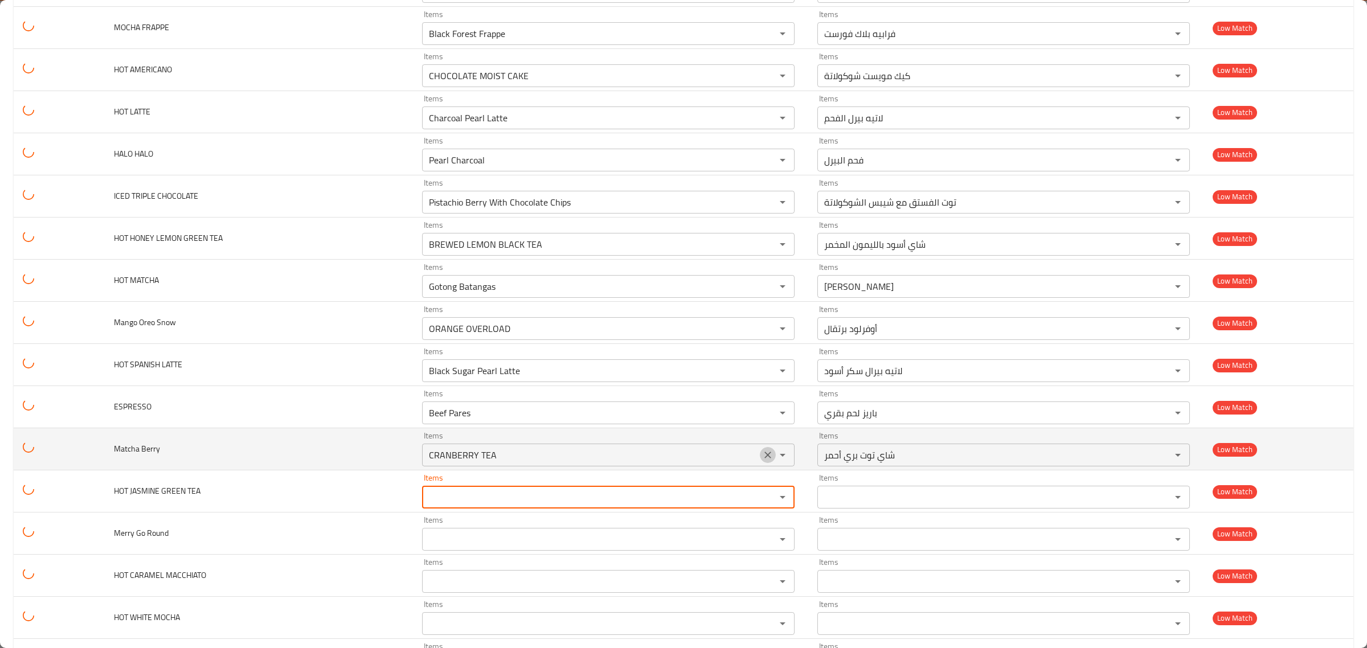
click at [767, 460] on icon "Clear" at bounding box center [767, 454] width 11 height 11
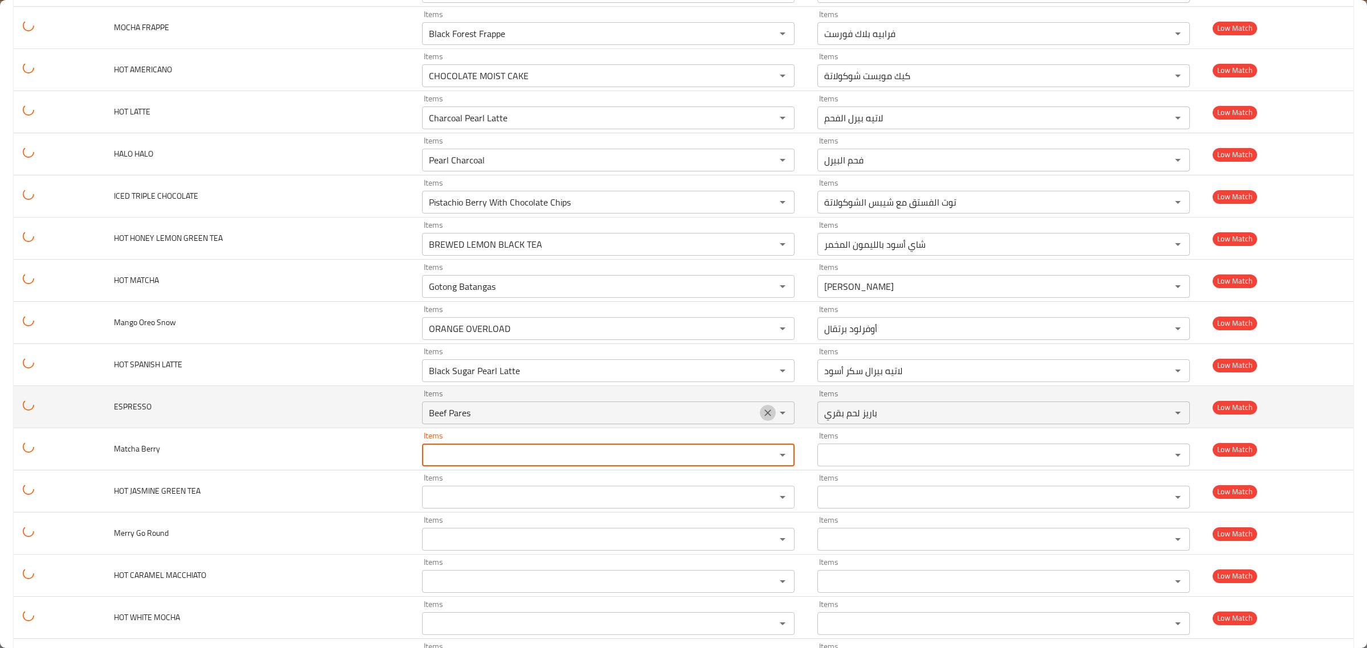
click at [762, 419] on icon "Clear" at bounding box center [767, 412] width 11 height 11
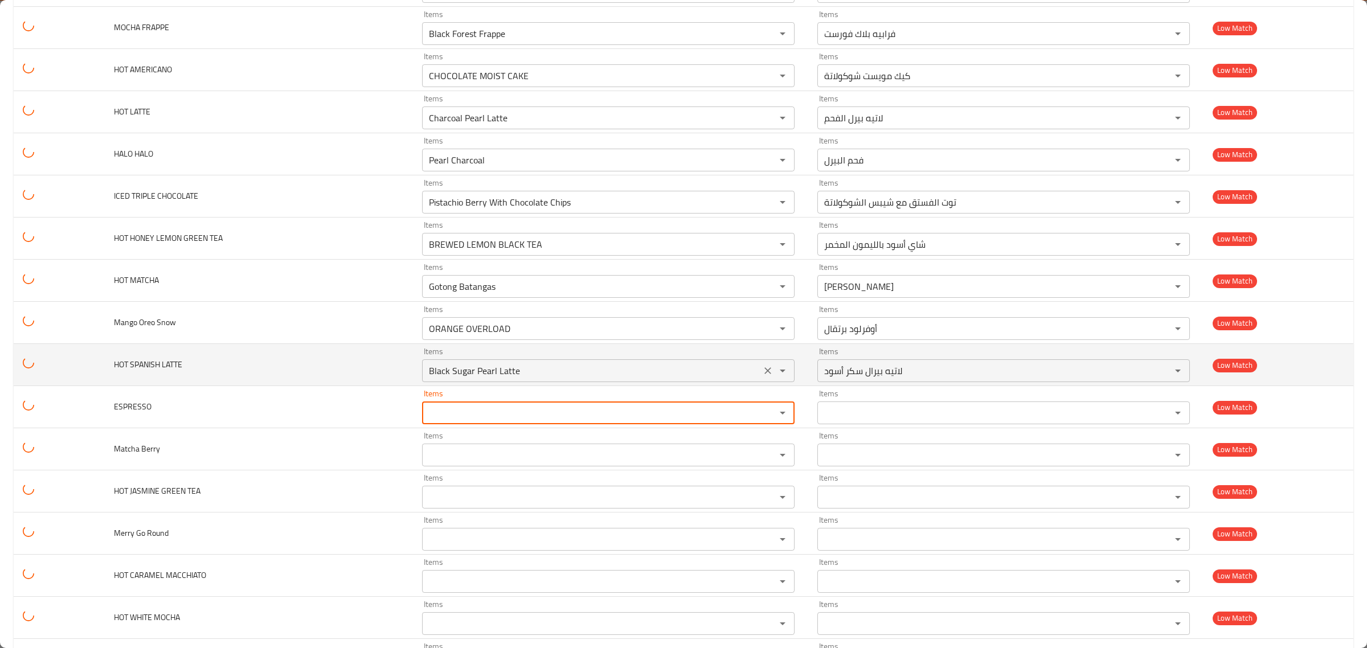
click at [764, 374] on icon "Clear" at bounding box center [767, 370] width 11 height 11
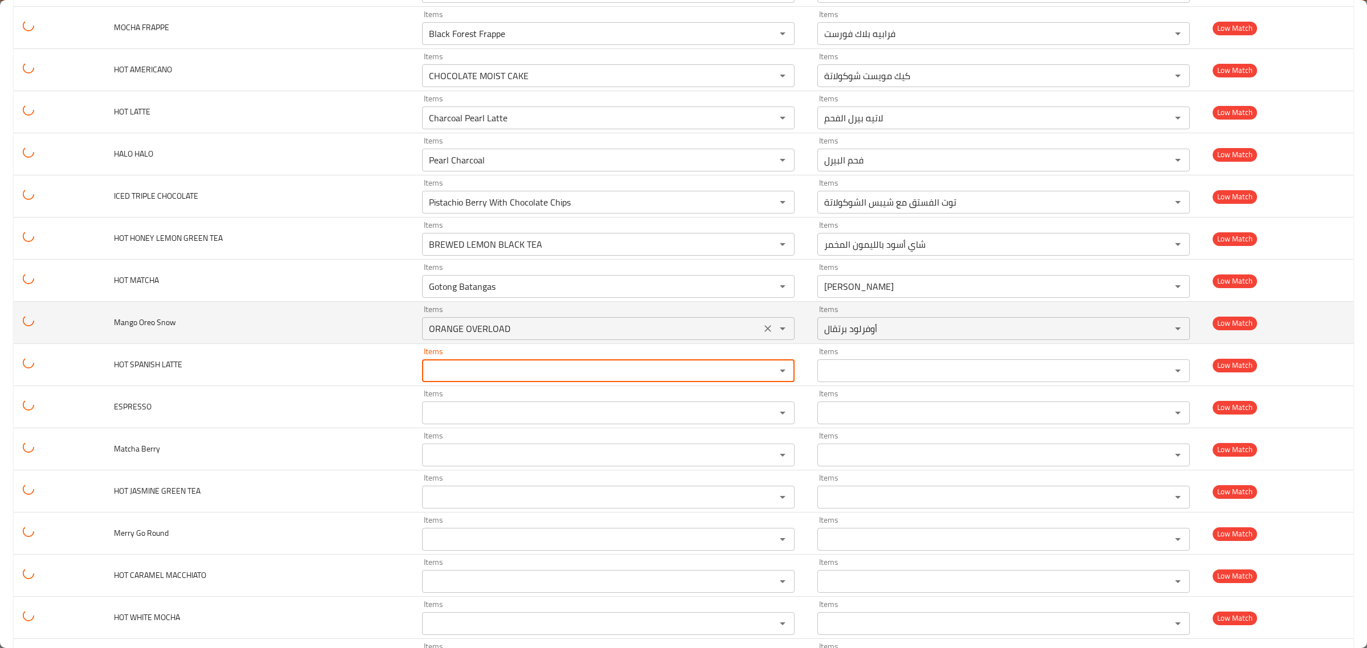
click at [761, 328] on button "Clear" at bounding box center [768, 329] width 16 height 16
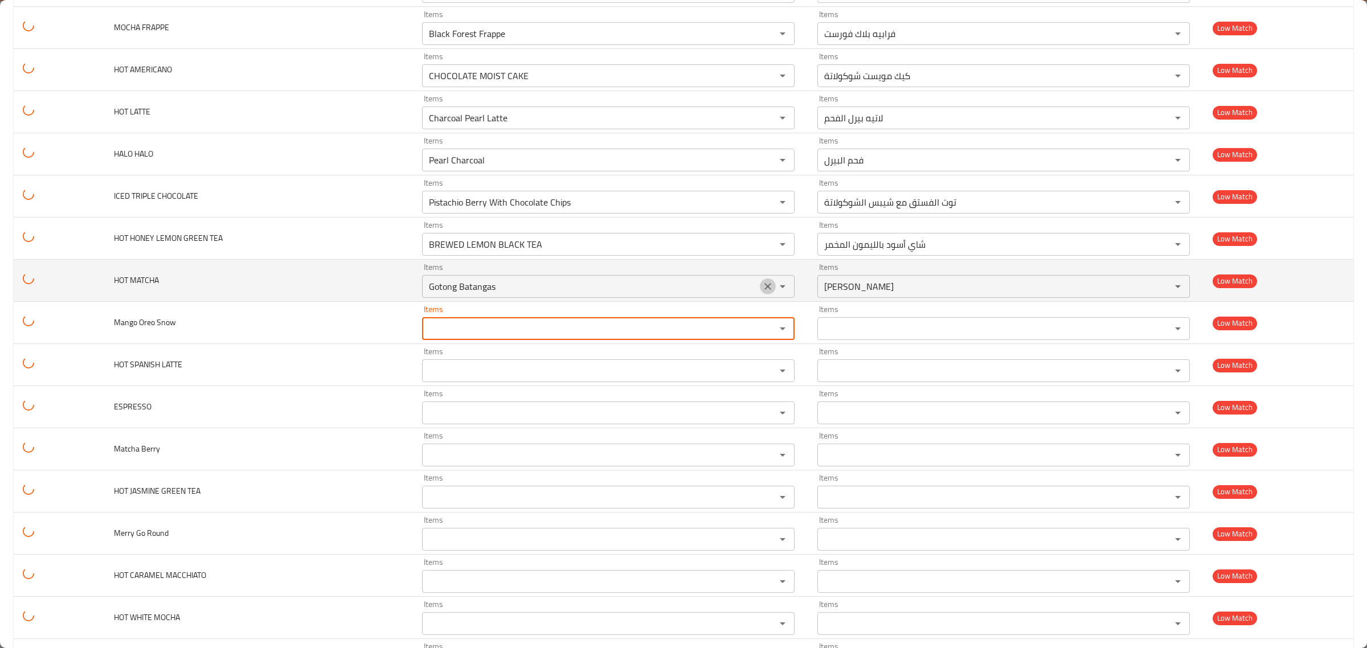
click at [762, 288] on icon "Clear" at bounding box center [767, 286] width 11 height 11
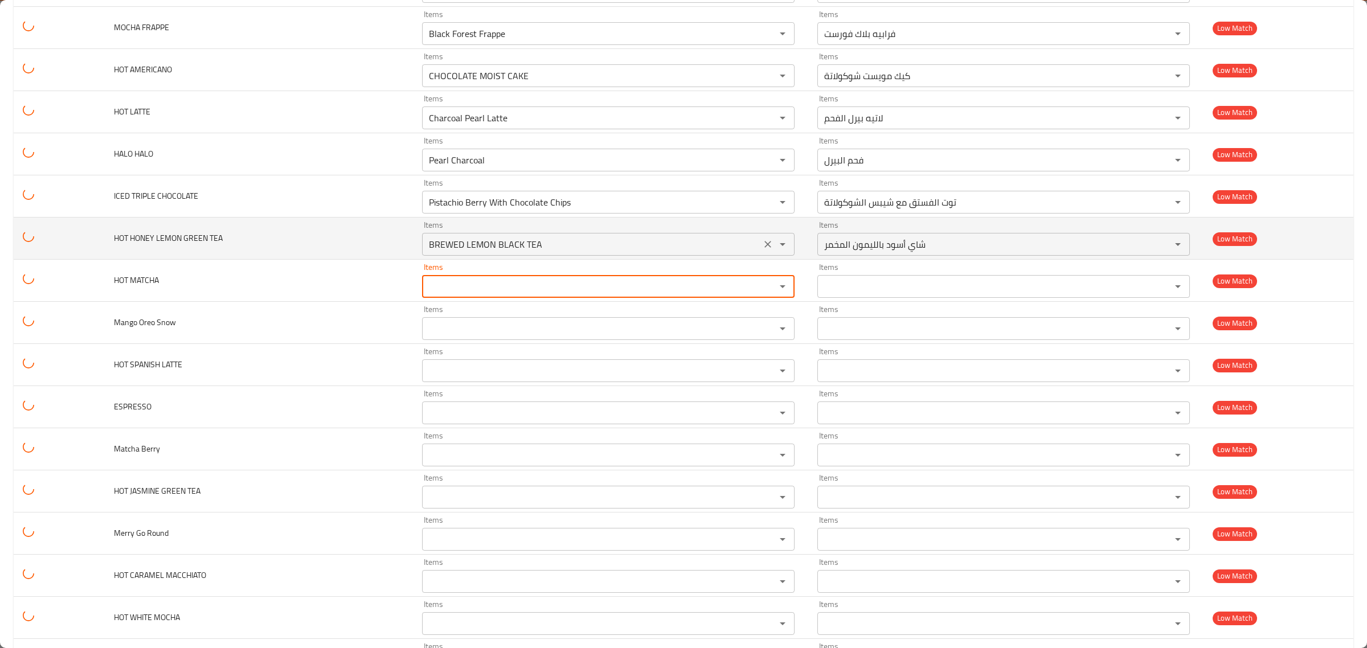
click at [765, 248] on icon "Clear" at bounding box center [768, 244] width 7 height 7
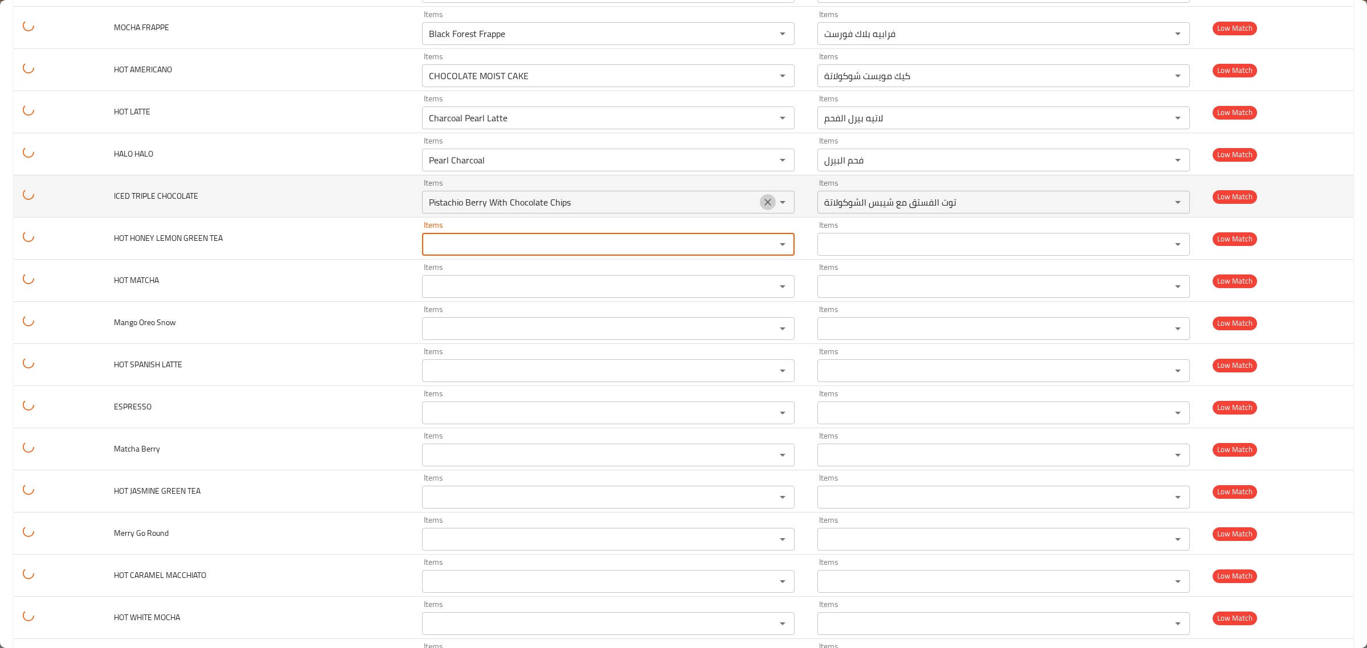
click at [762, 208] on icon "Clear" at bounding box center [767, 202] width 11 height 11
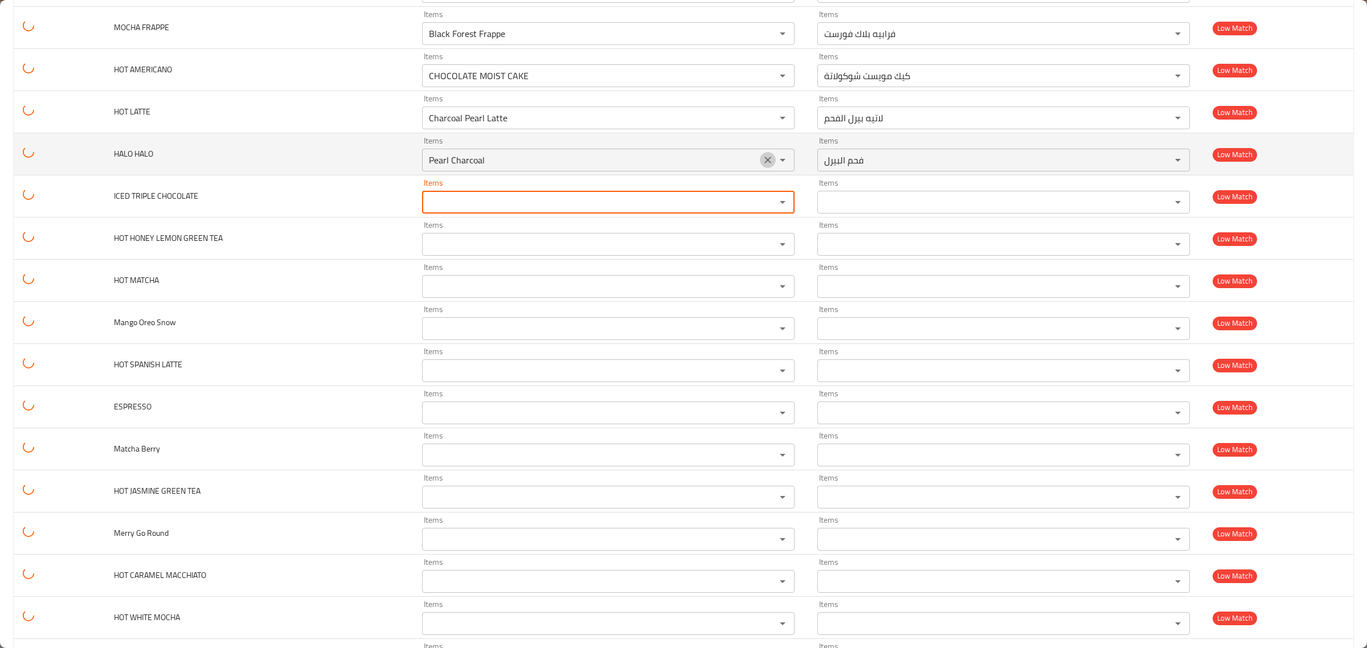
click at [760, 161] on button "Clear" at bounding box center [768, 160] width 16 height 16
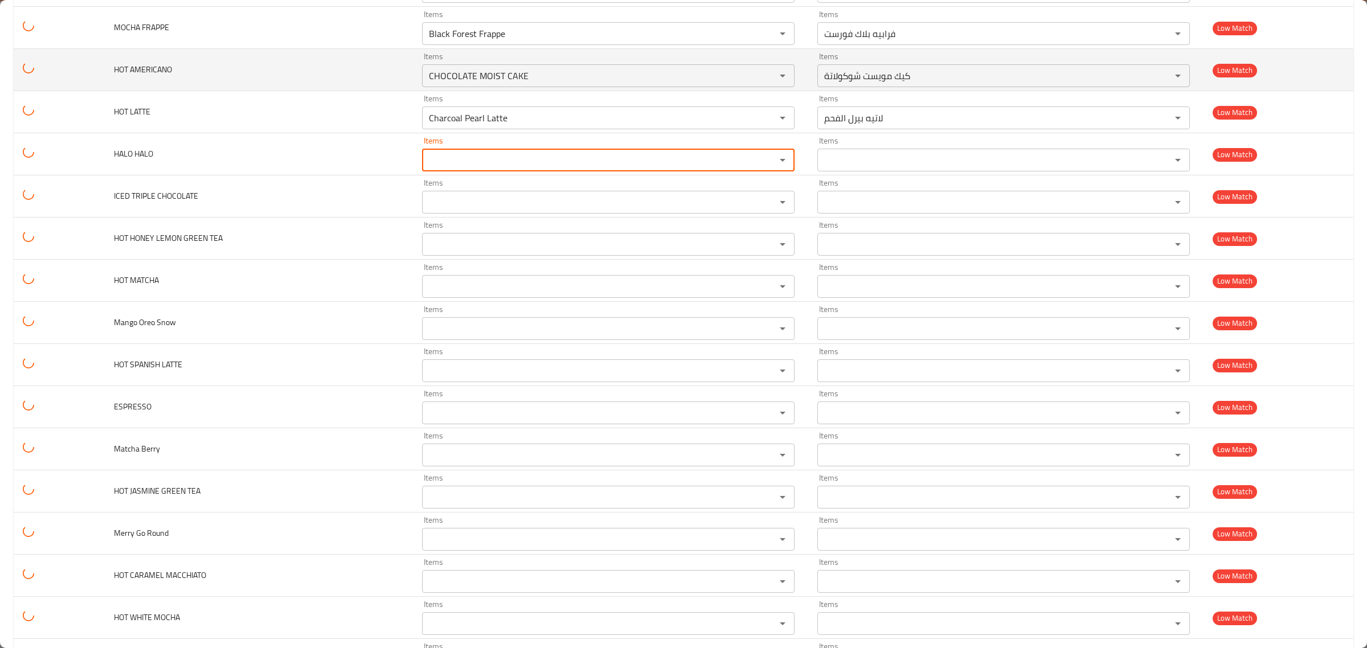
drag, startPoint x: 762, startPoint y: 124, endPoint x: 762, endPoint y: 95, distance: 28.5
click at [765, 121] on icon "Clear" at bounding box center [768, 118] width 7 height 7
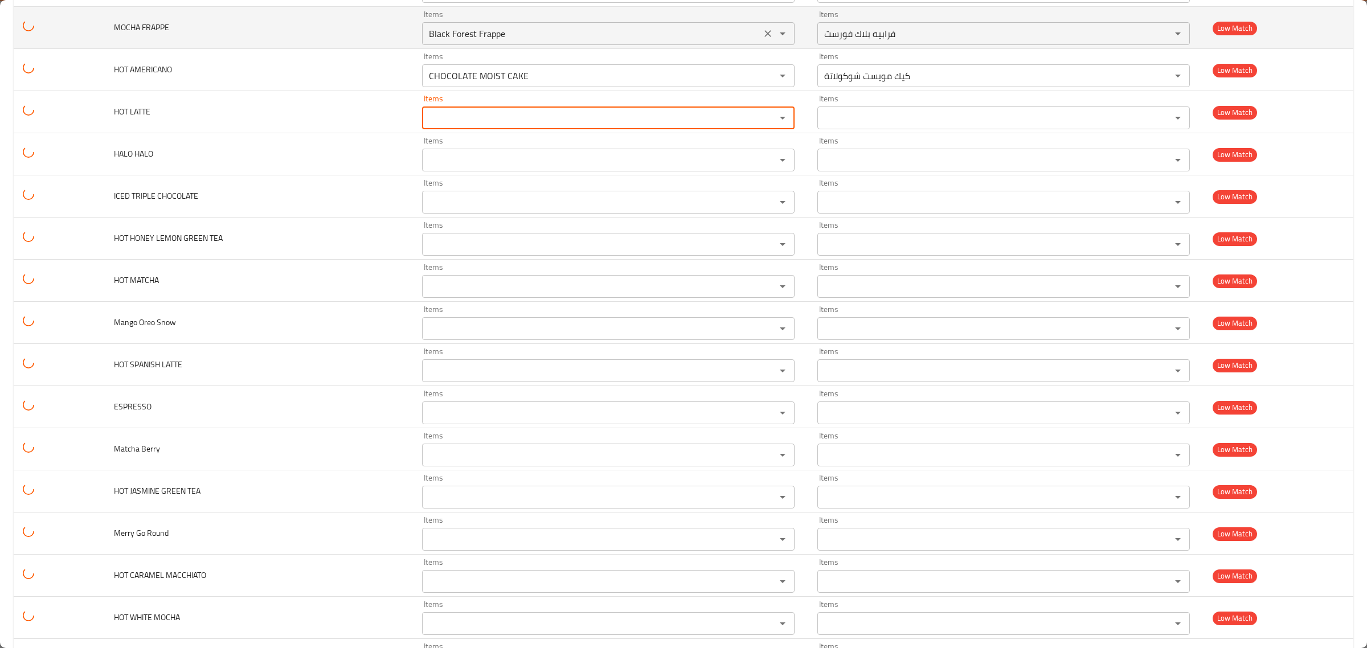
click at [765, 79] on icon "Clear" at bounding box center [768, 75] width 7 height 7
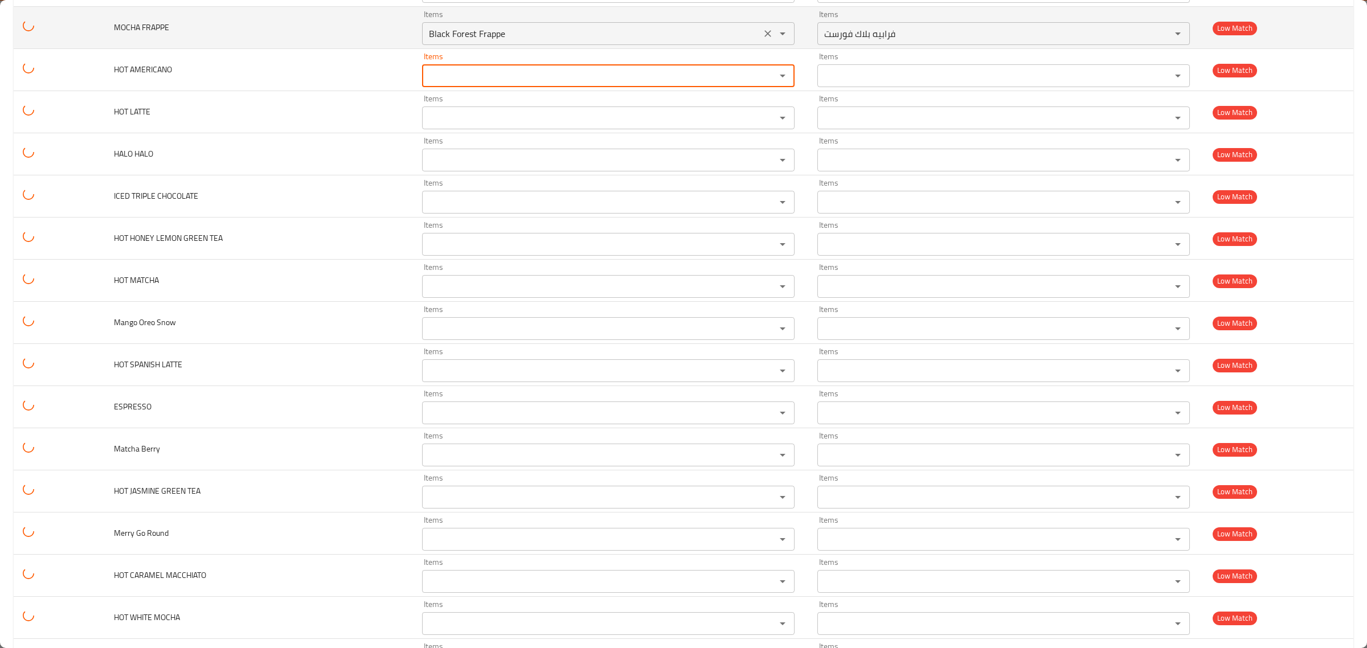
click at [762, 38] on icon "Clear" at bounding box center [767, 33] width 11 height 11
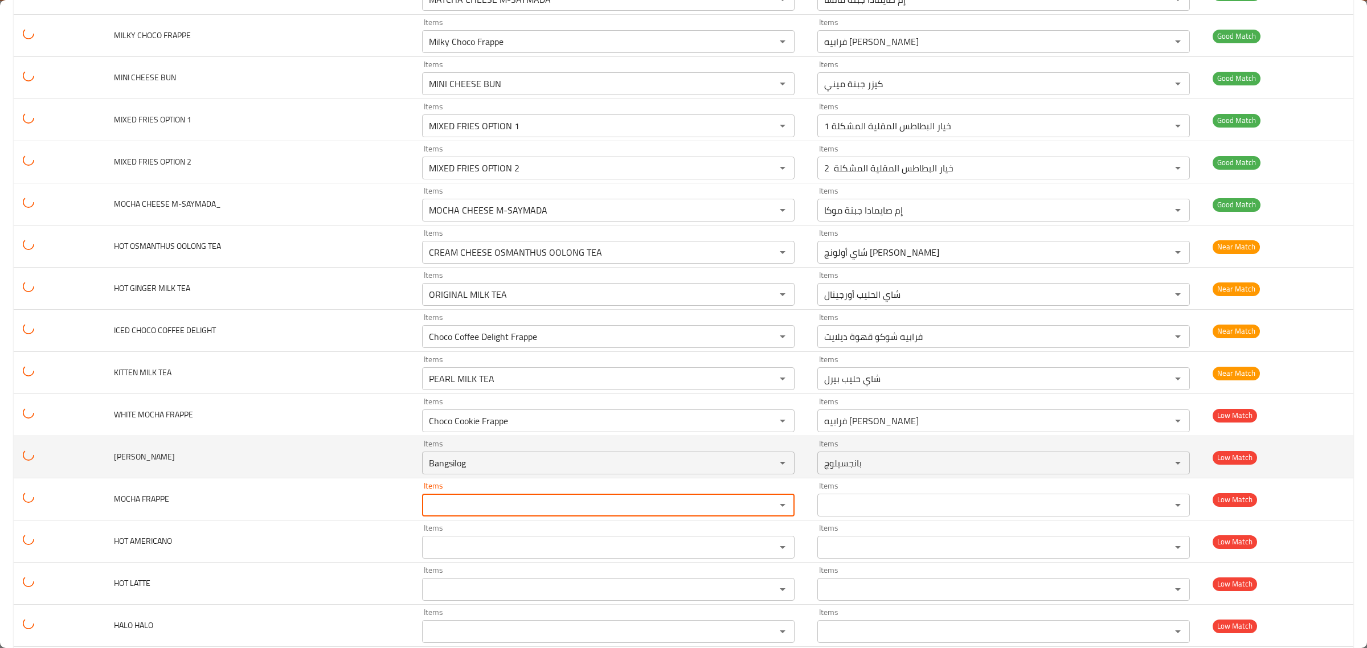
scroll to position [1482, 0]
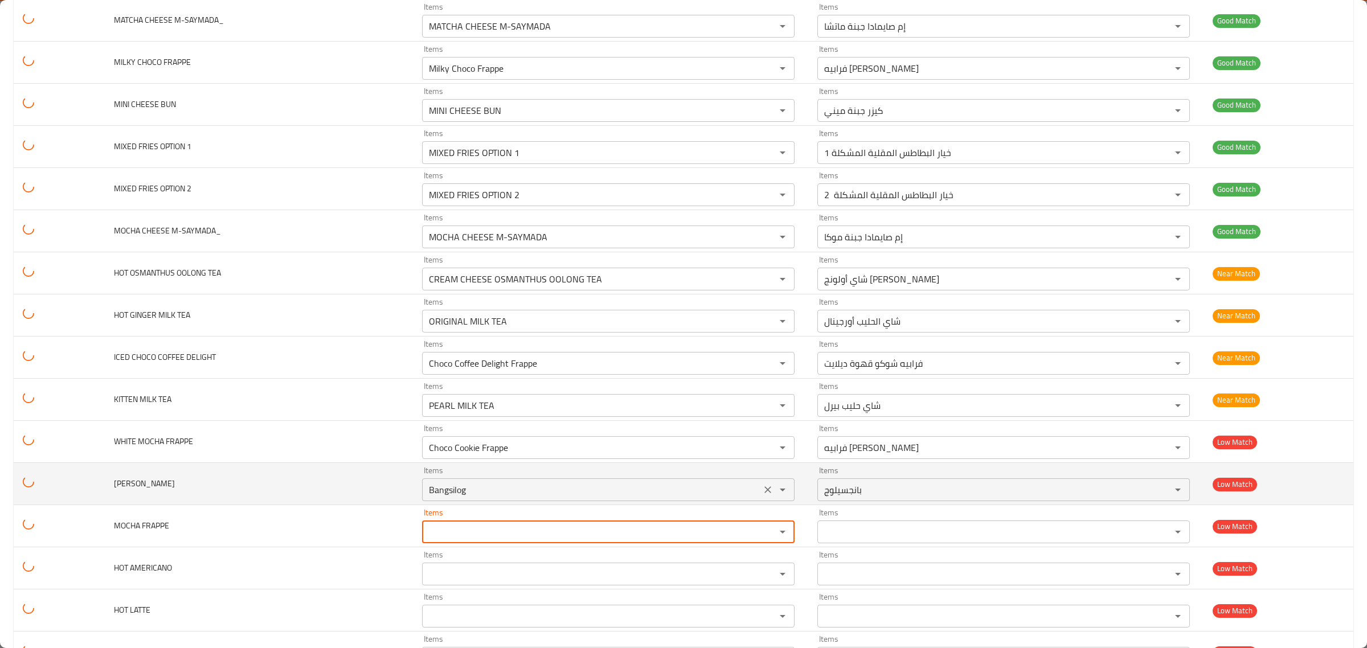
click at [762, 496] on icon "Clear" at bounding box center [767, 489] width 11 height 11
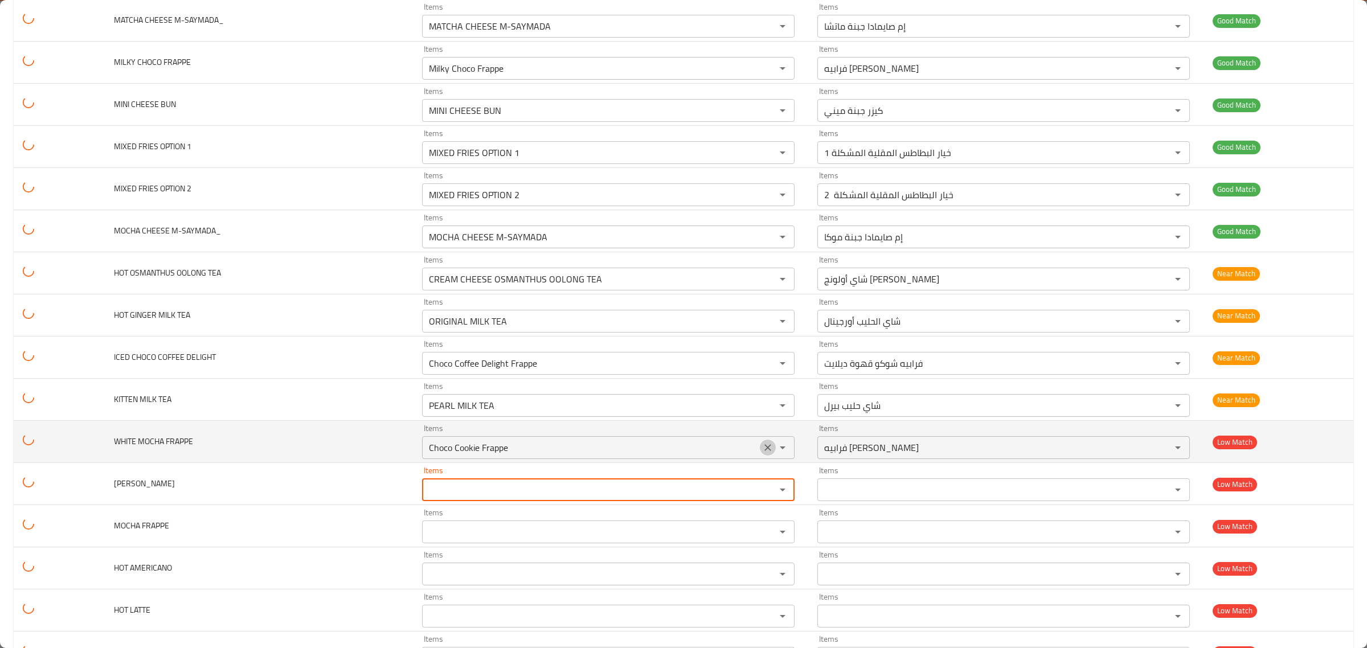
click at [765, 451] on icon "Clear" at bounding box center [767, 447] width 11 height 11
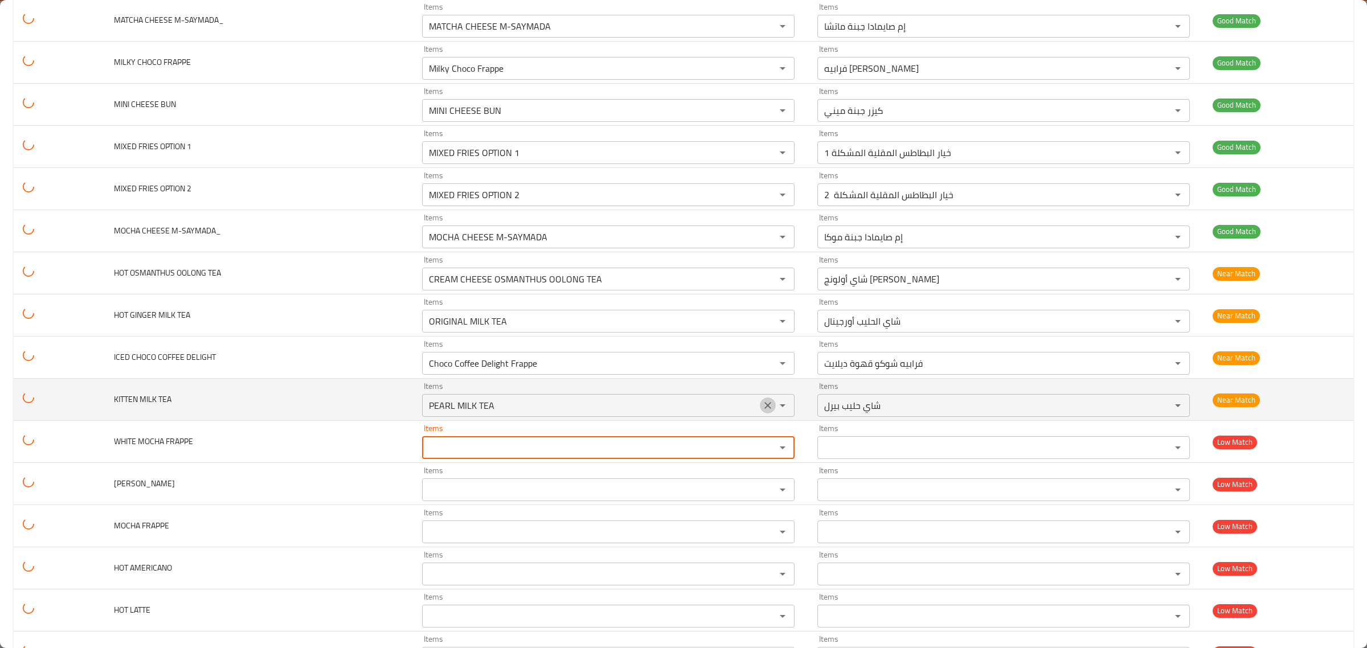
click at [762, 408] on icon "Clear" at bounding box center [767, 405] width 11 height 11
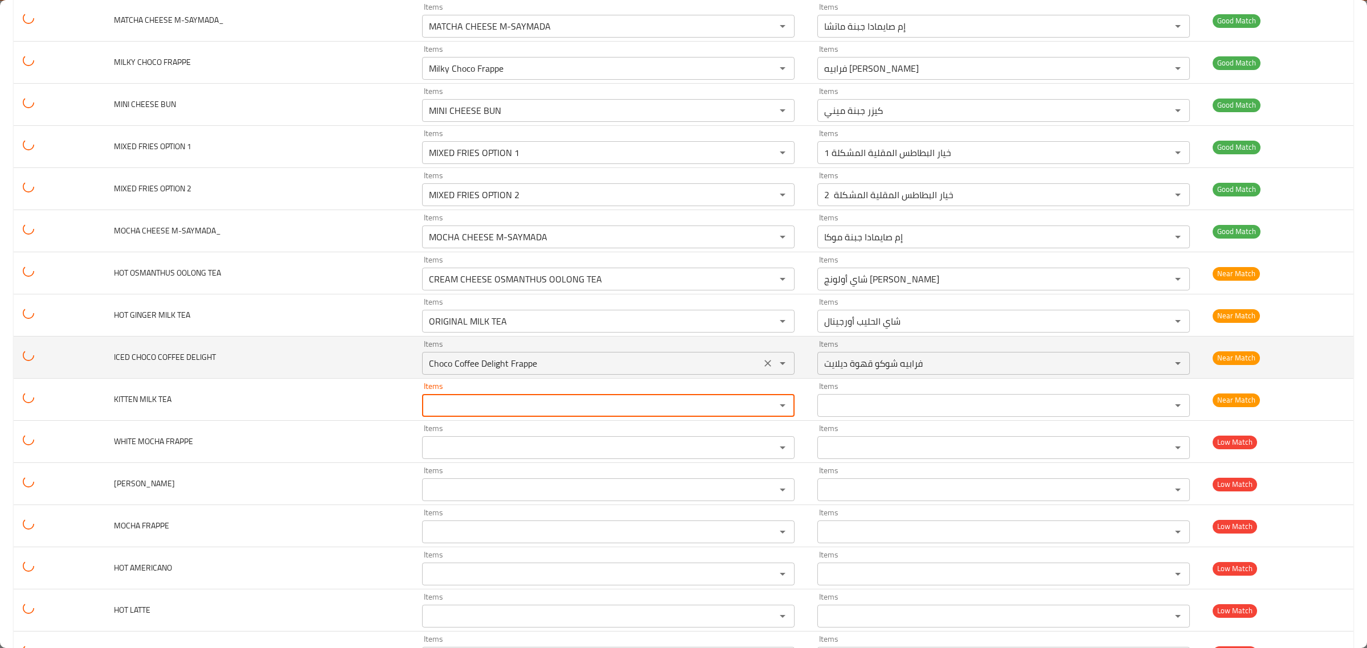
click at [760, 367] on button "Clear" at bounding box center [768, 363] width 16 height 16
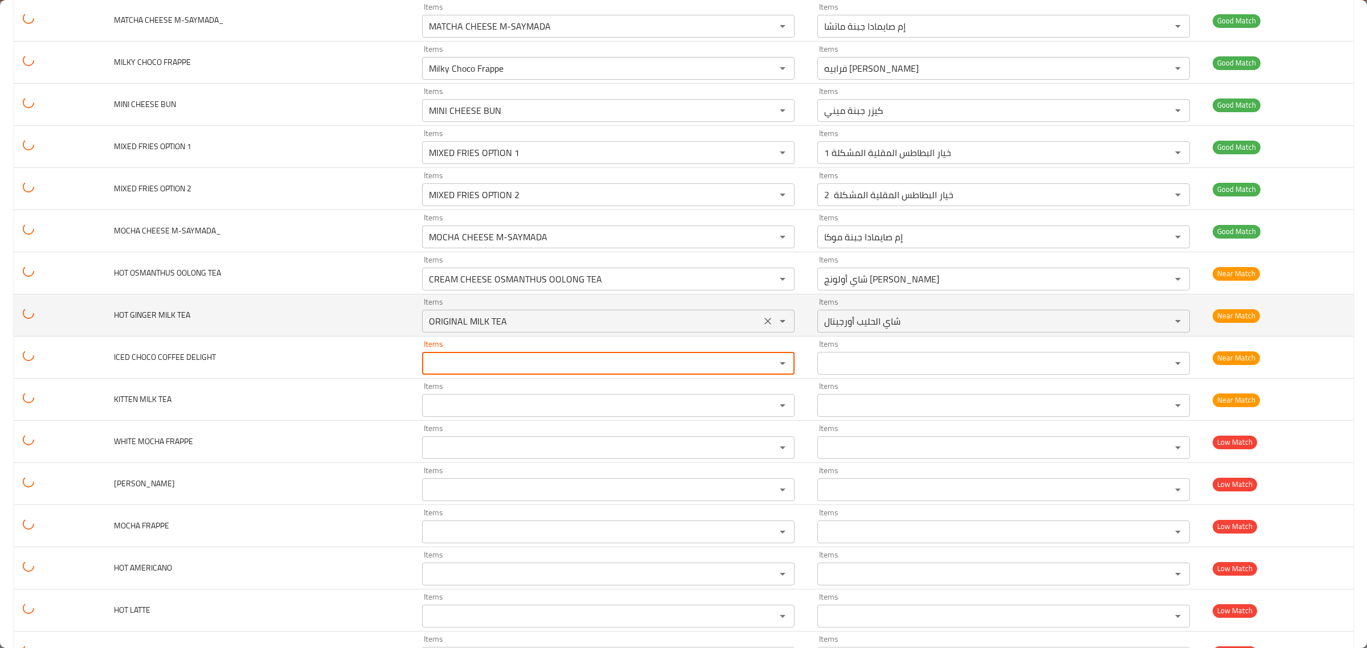
click at [765, 325] on icon "Clear" at bounding box center [768, 321] width 7 height 7
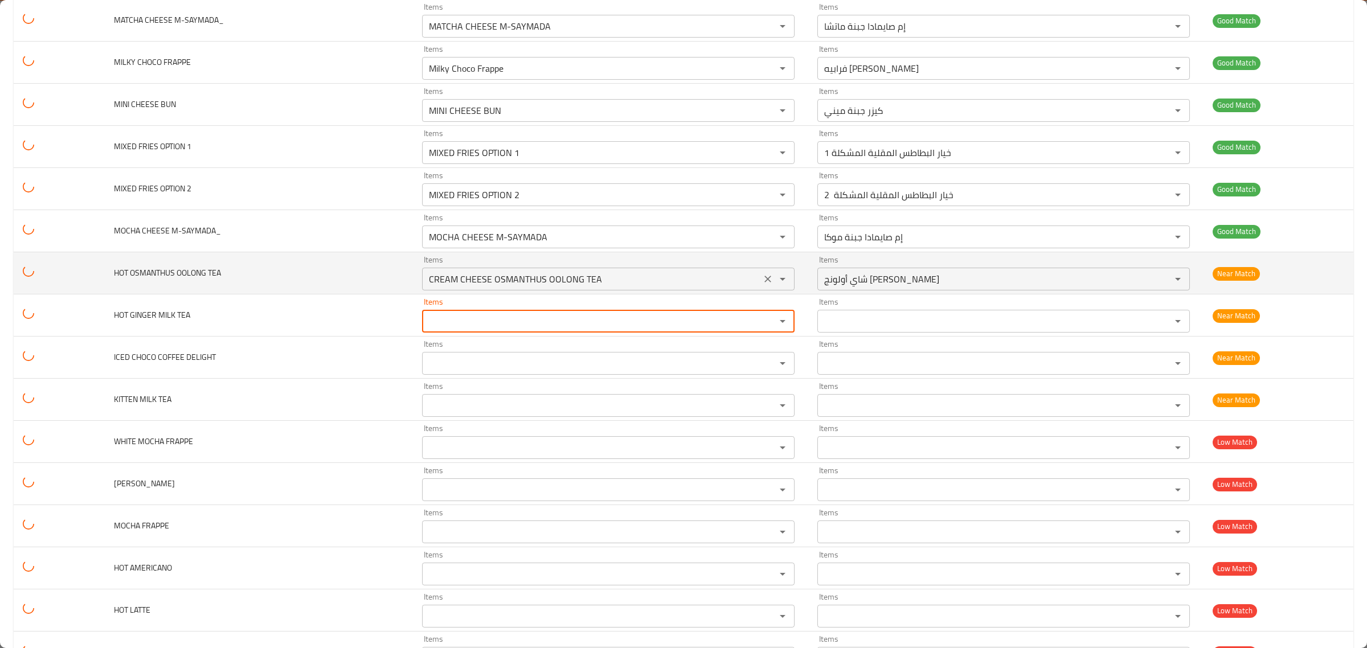
click at [760, 285] on button "Clear" at bounding box center [768, 279] width 16 height 16
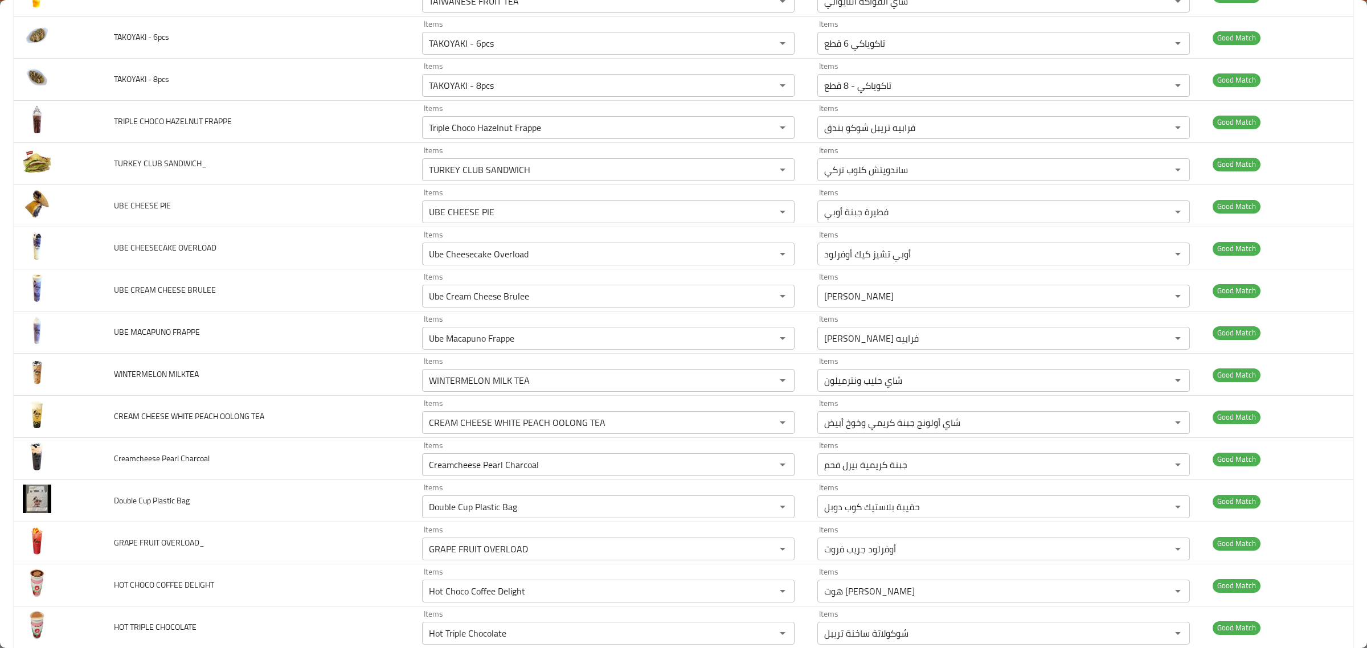
scroll to position [0, 0]
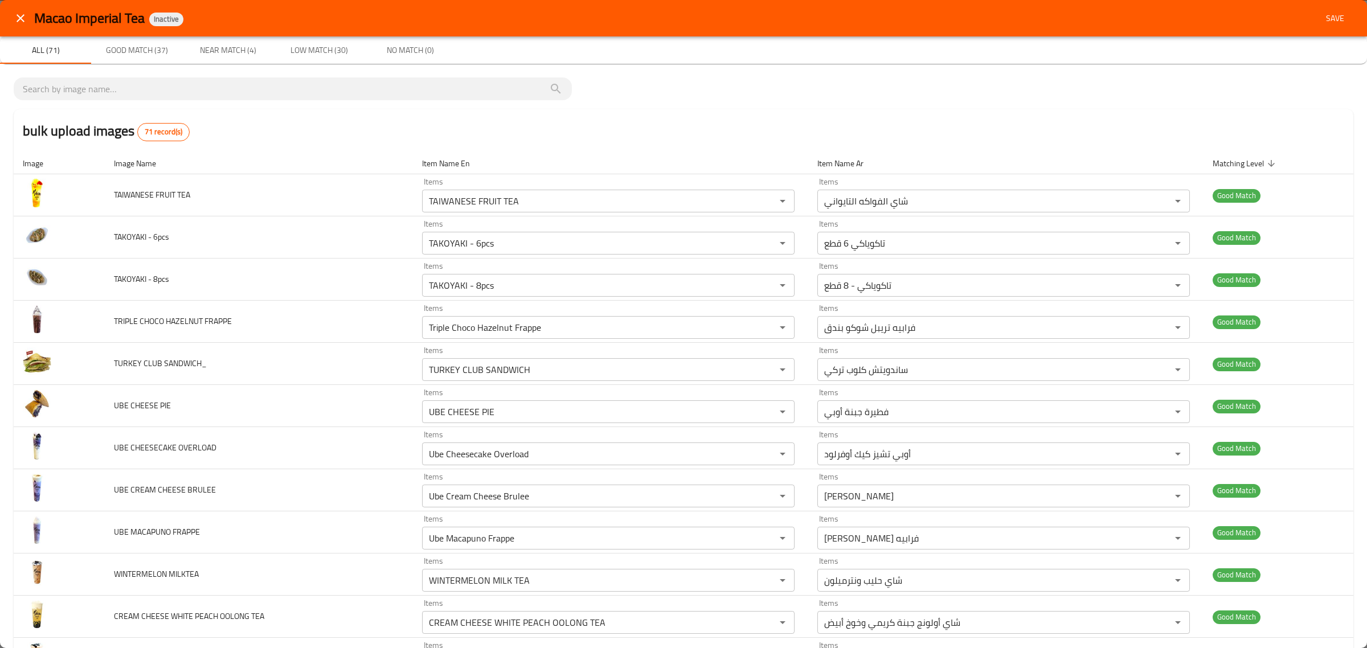
click at [1330, 8] on button "Save" at bounding box center [1335, 18] width 36 height 21
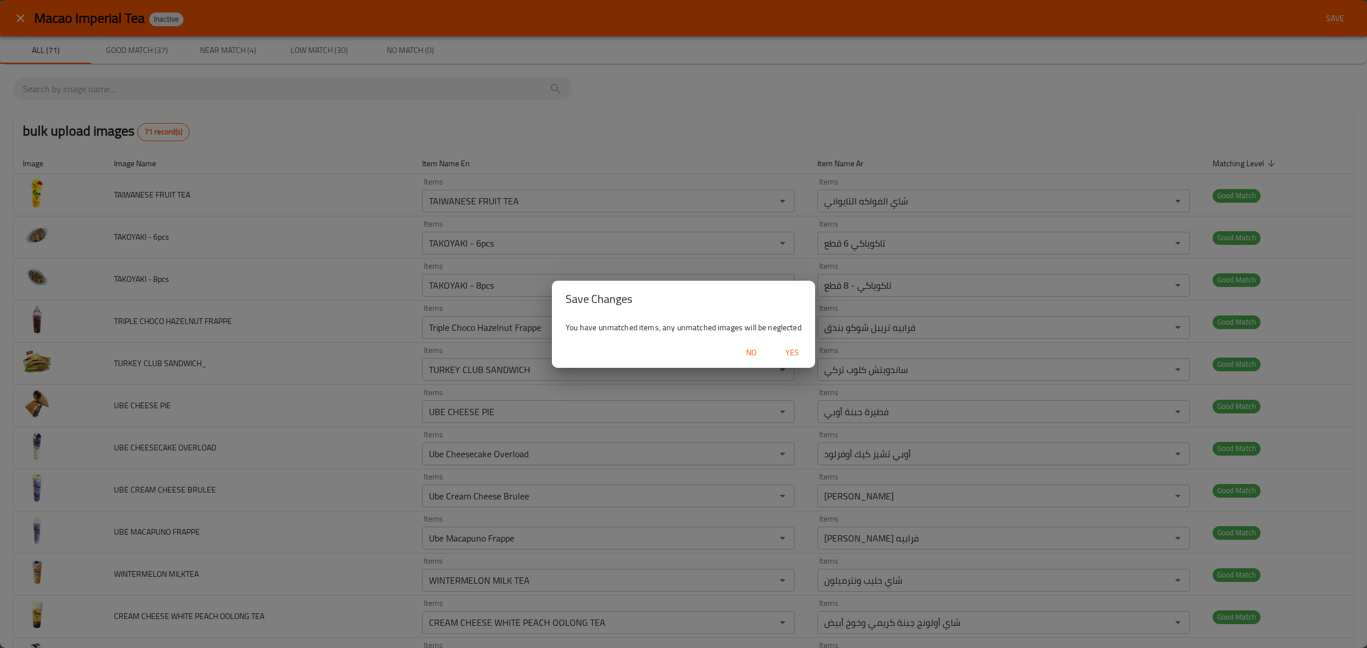
click at [789, 353] on span "Yes" at bounding box center [792, 353] width 27 height 14
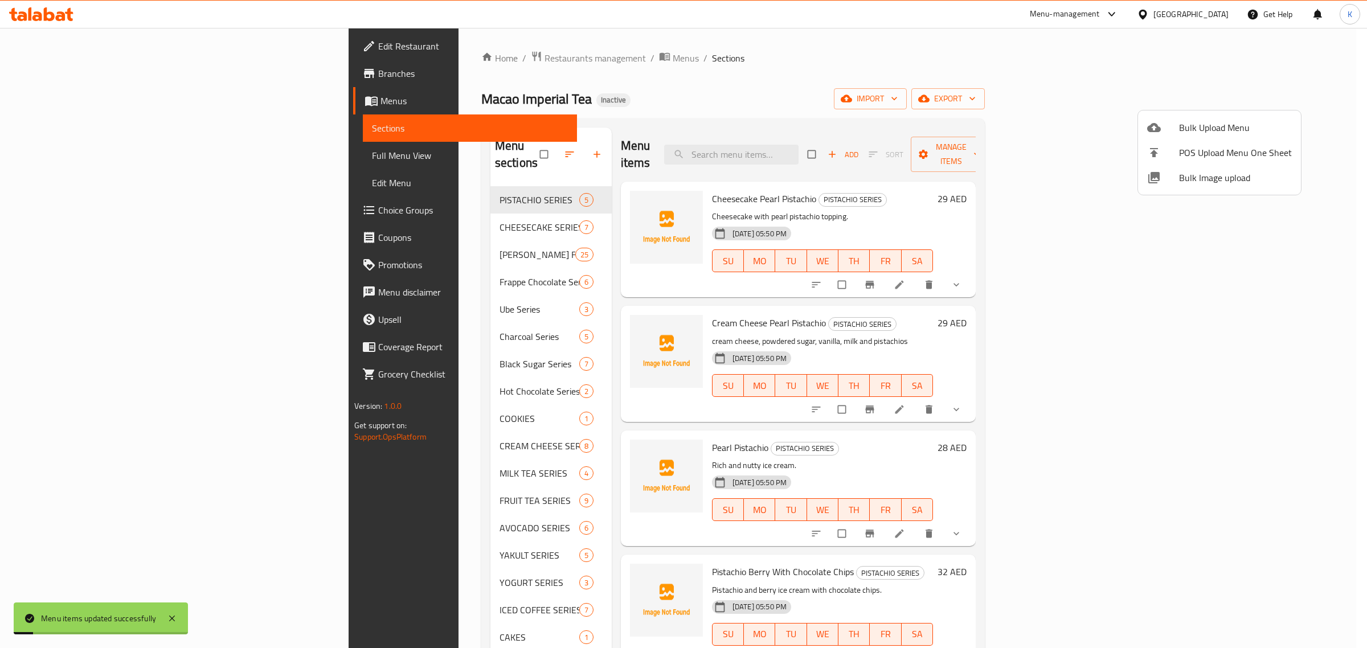
click at [1171, 182] on div at bounding box center [1163, 178] width 32 height 14
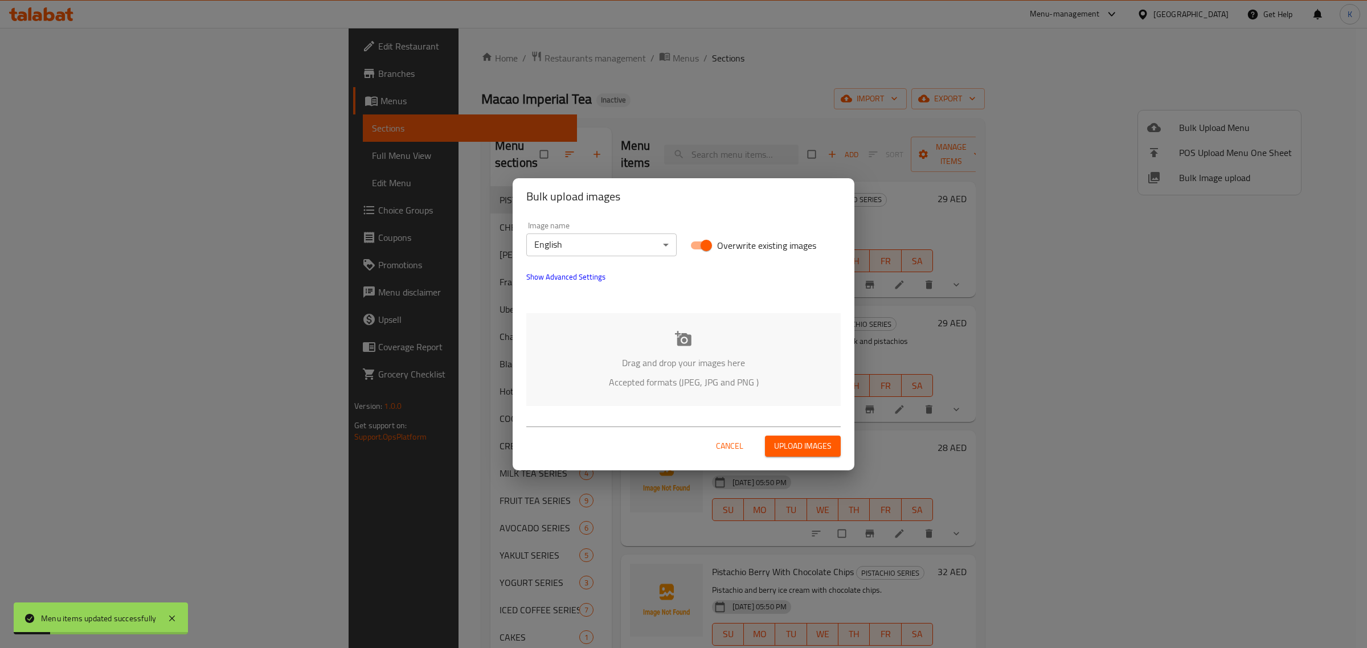
click at [684, 348] on icon at bounding box center [683, 338] width 17 height 17
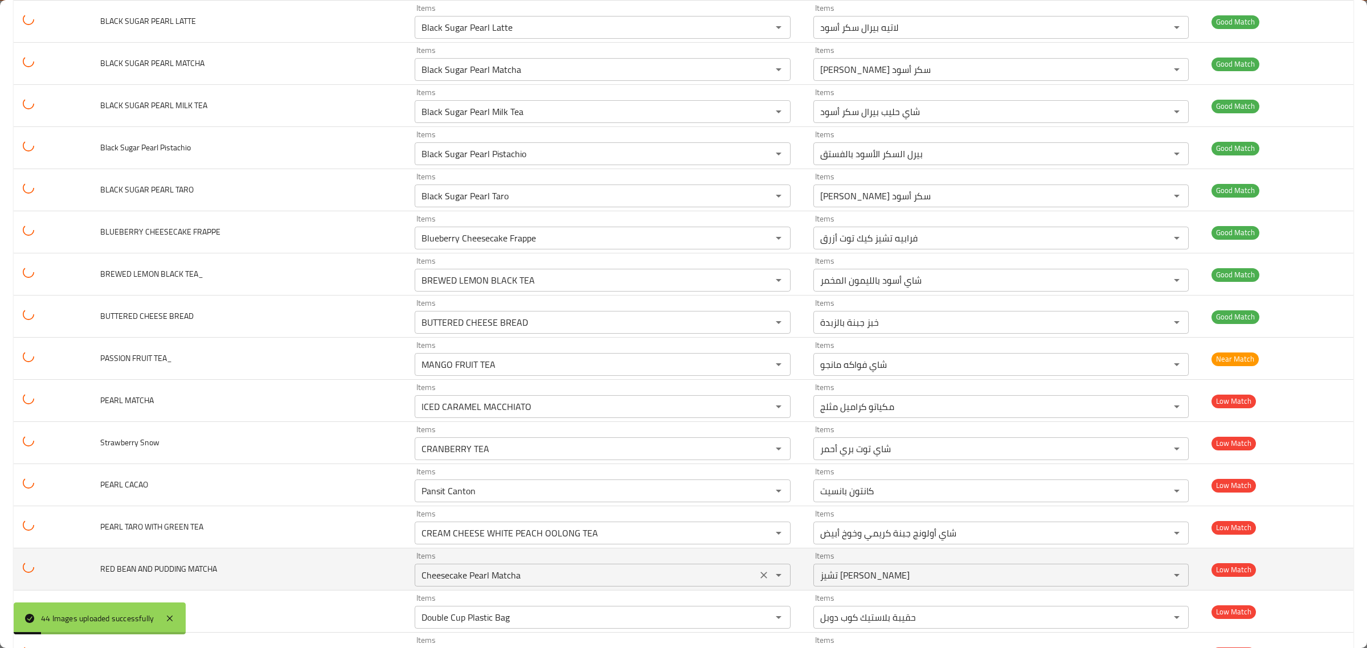
scroll to position [1409, 0]
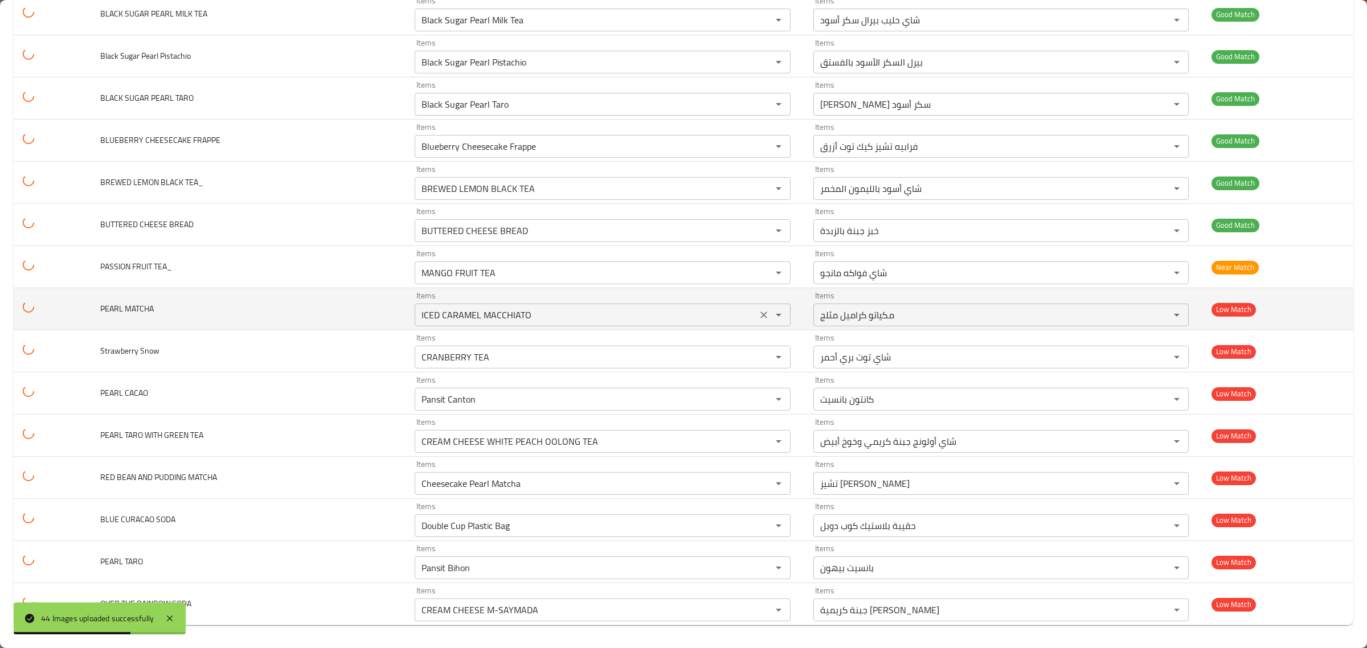
drag, startPoint x: 757, startPoint y: 271, endPoint x: 758, endPoint y: 312, distance: 41.0
click at [758, 271] on icon "Clear" at bounding box center [763, 272] width 11 height 11
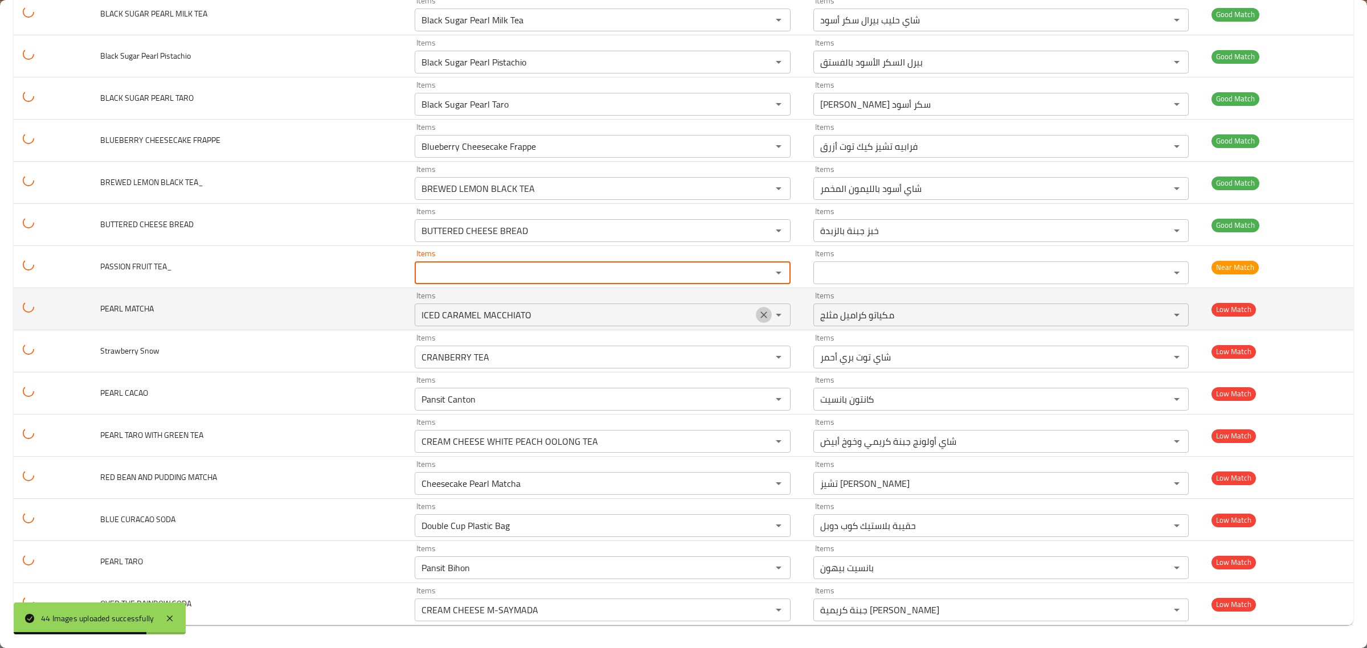
click at [758, 317] on icon "Clear" at bounding box center [763, 314] width 11 height 11
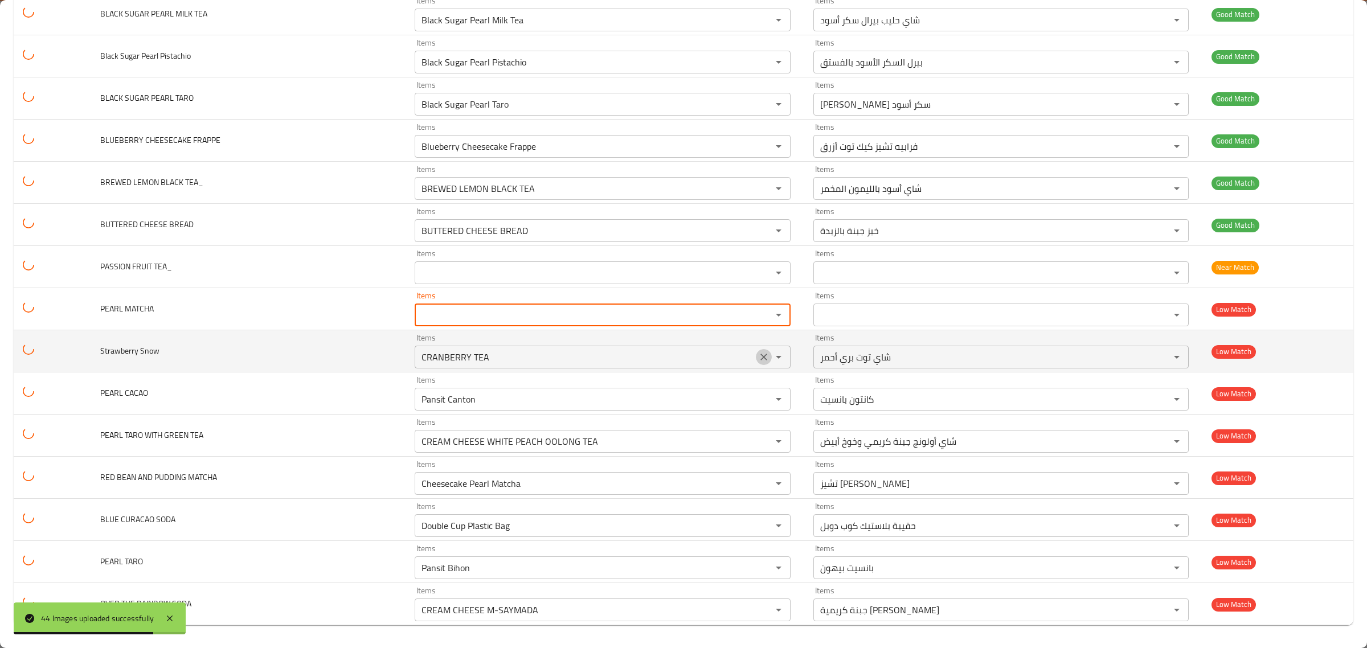
click at [758, 353] on icon "Clear" at bounding box center [763, 356] width 11 height 11
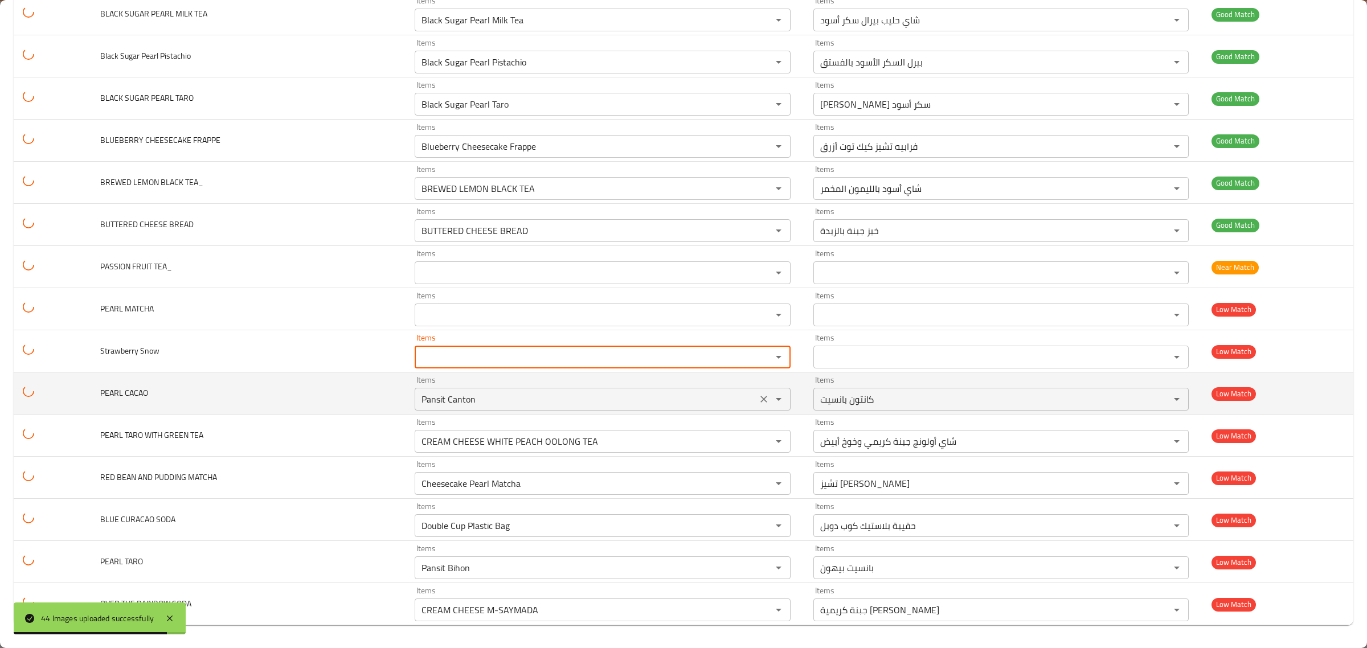
click at [758, 399] on icon "Clear" at bounding box center [763, 399] width 11 height 11
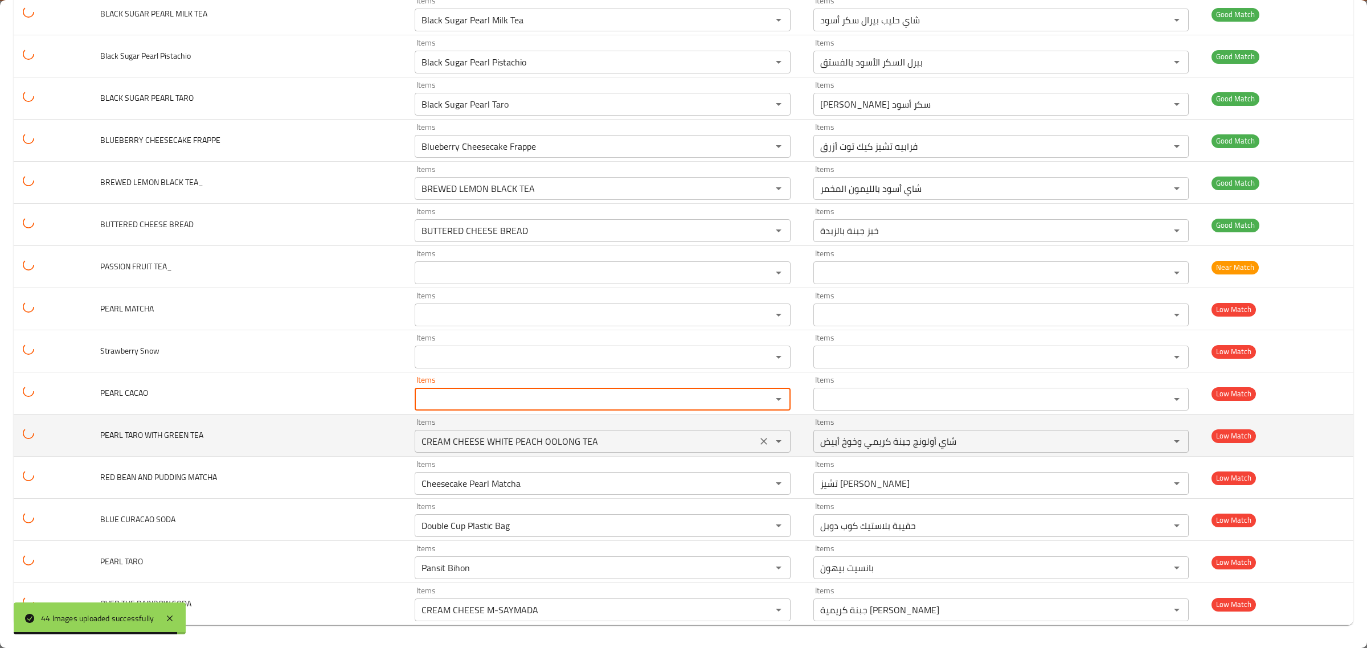
click at [756, 438] on button "Clear" at bounding box center [764, 442] width 16 height 16
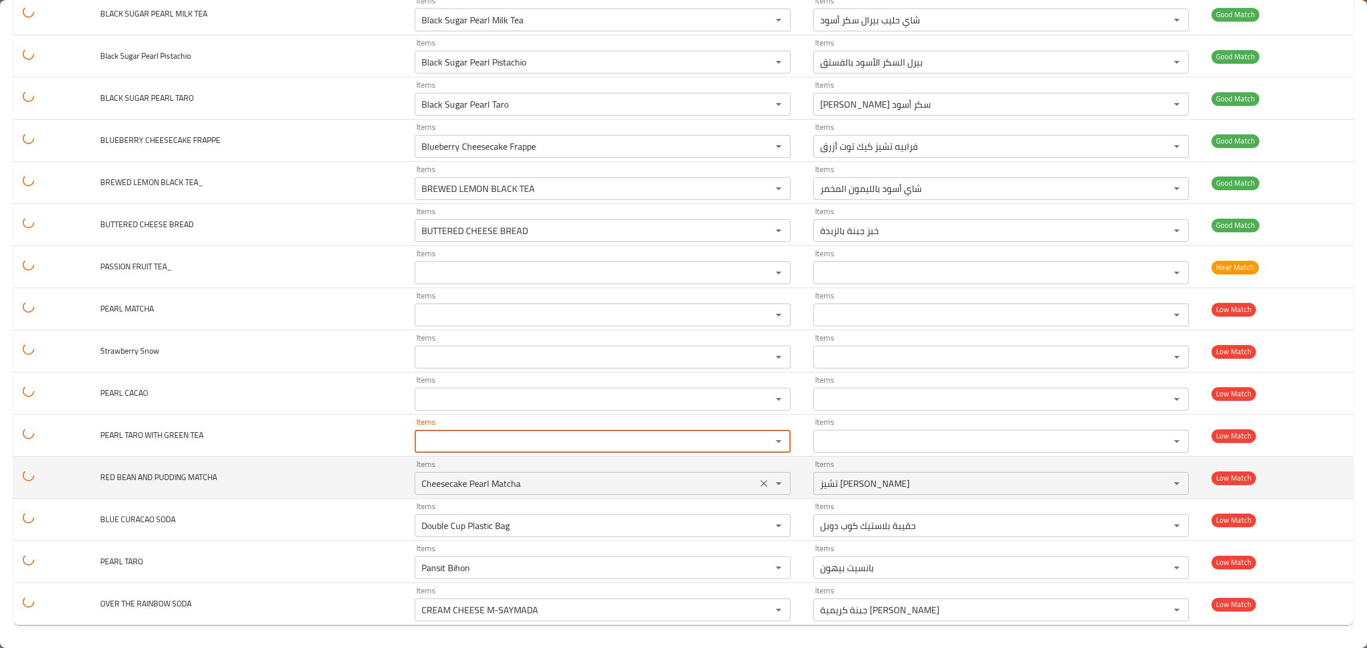
click at [759, 489] on button "Clear" at bounding box center [764, 484] width 16 height 16
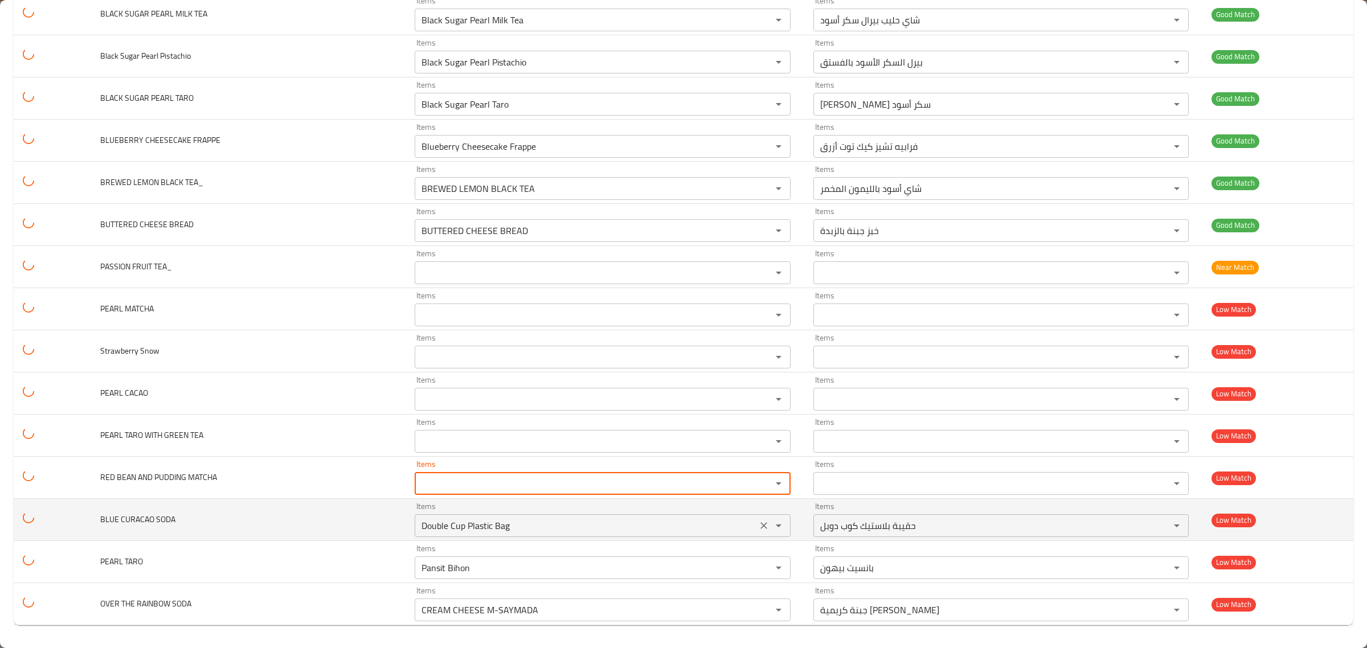
click at [758, 520] on icon "Clear" at bounding box center [763, 525] width 11 height 11
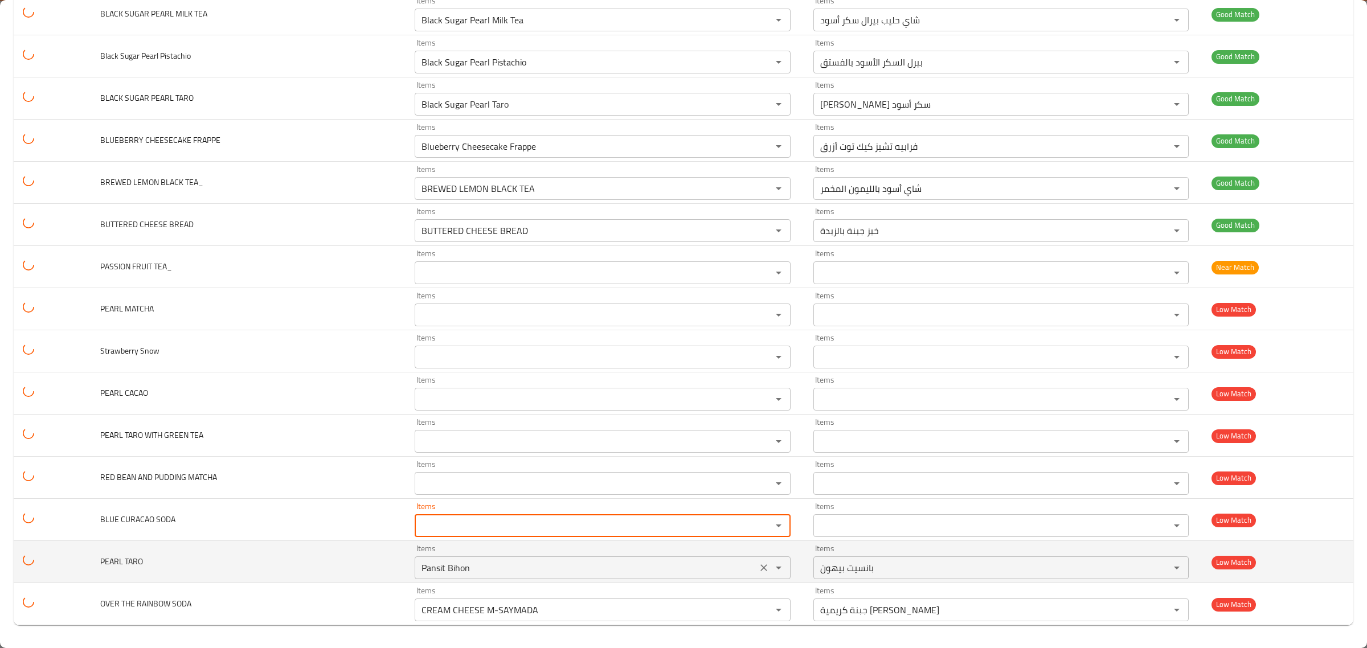
click at [758, 564] on icon "Clear" at bounding box center [763, 567] width 11 height 11
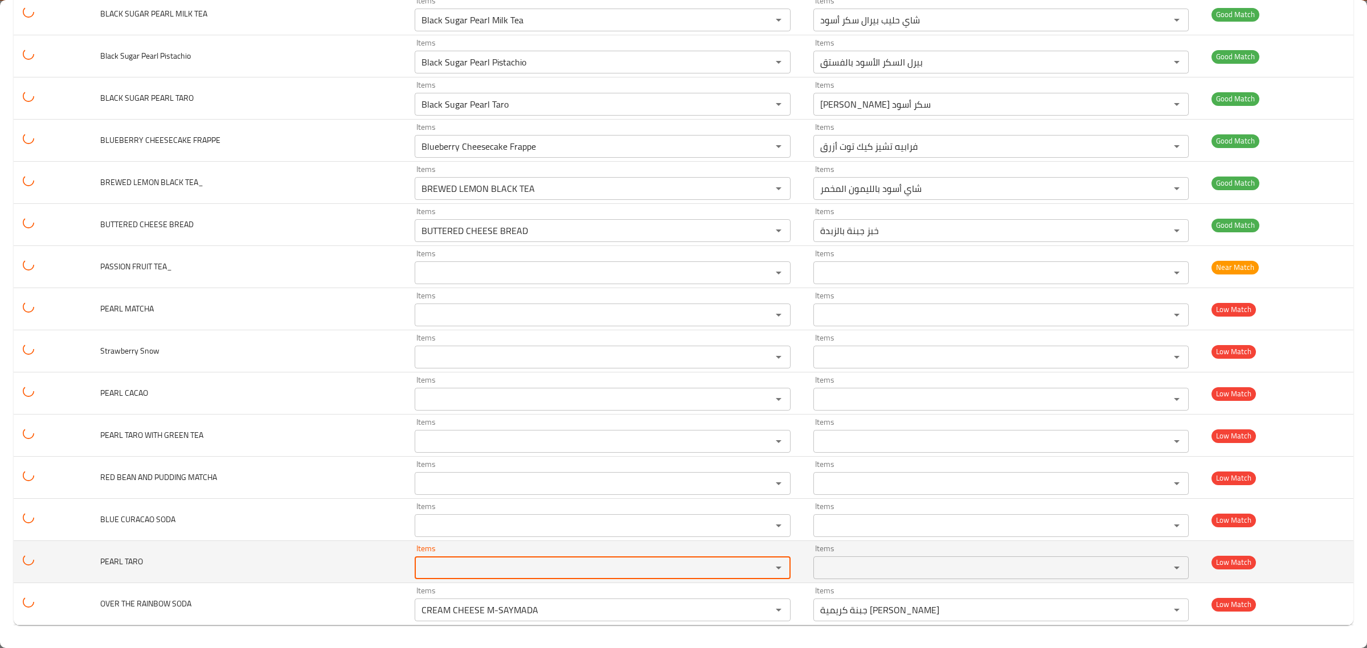
drag, startPoint x: 758, startPoint y: 608, endPoint x: 752, endPoint y: 580, distance: 29.0
click at [758, 610] on icon "Clear" at bounding box center [763, 609] width 11 height 11
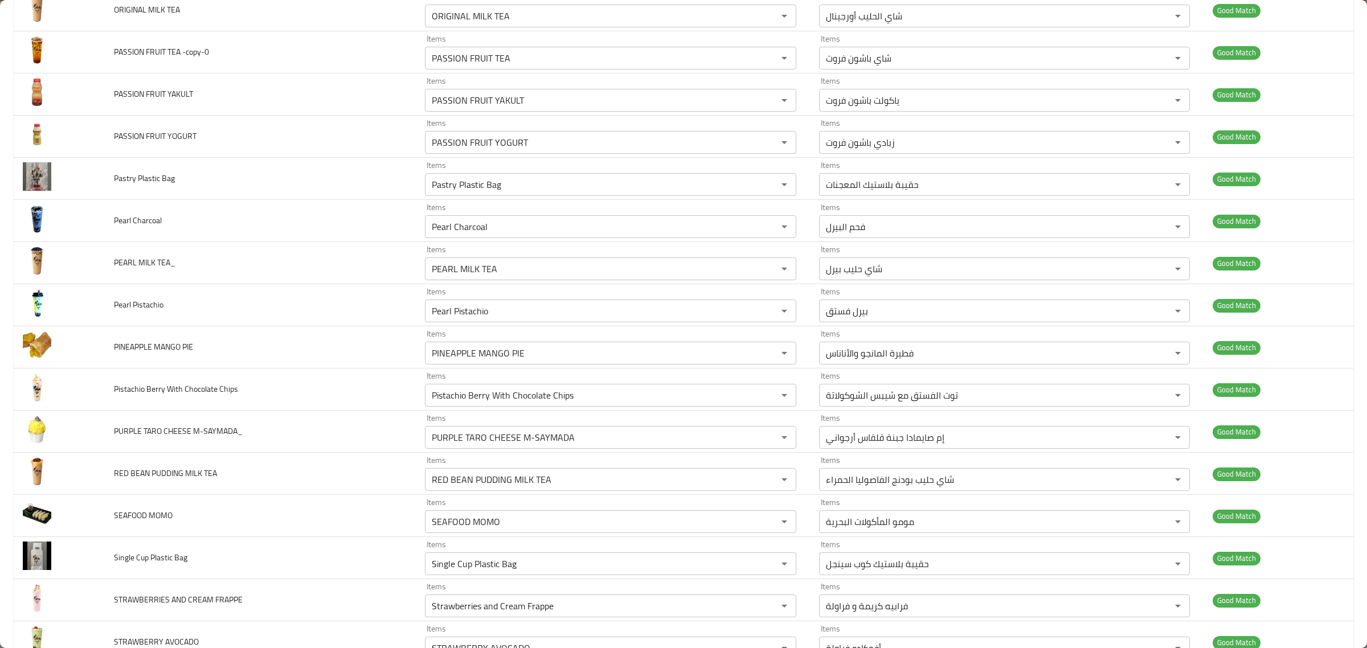
scroll to position [0, 0]
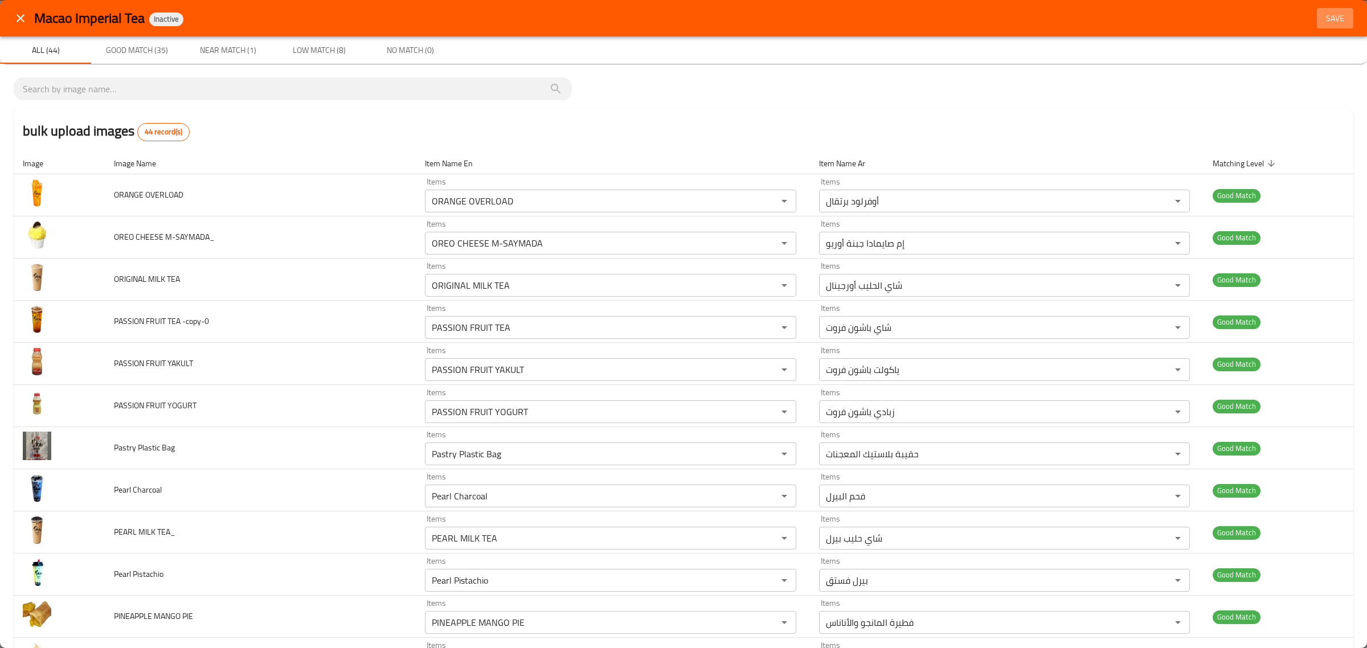
click at [1322, 13] on span "Save" at bounding box center [1335, 18] width 27 height 14
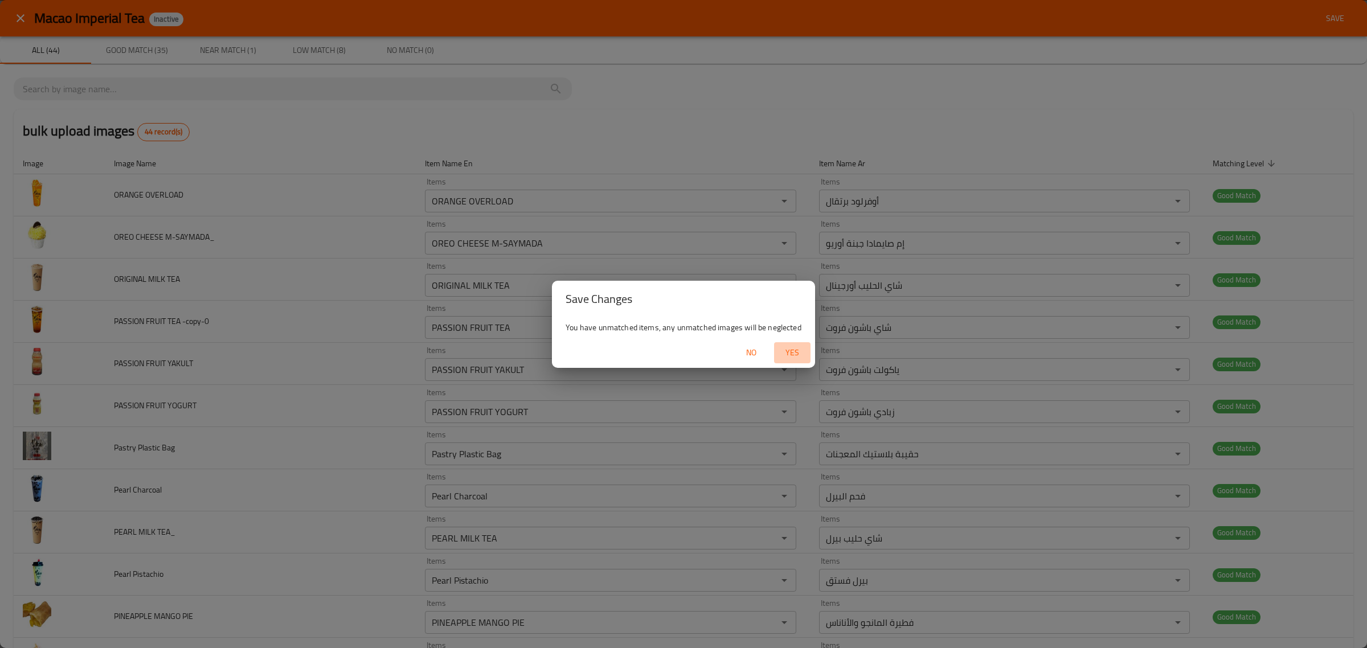
click at [792, 348] on span "Yes" at bounding box center [792, 353] width 27 height 14
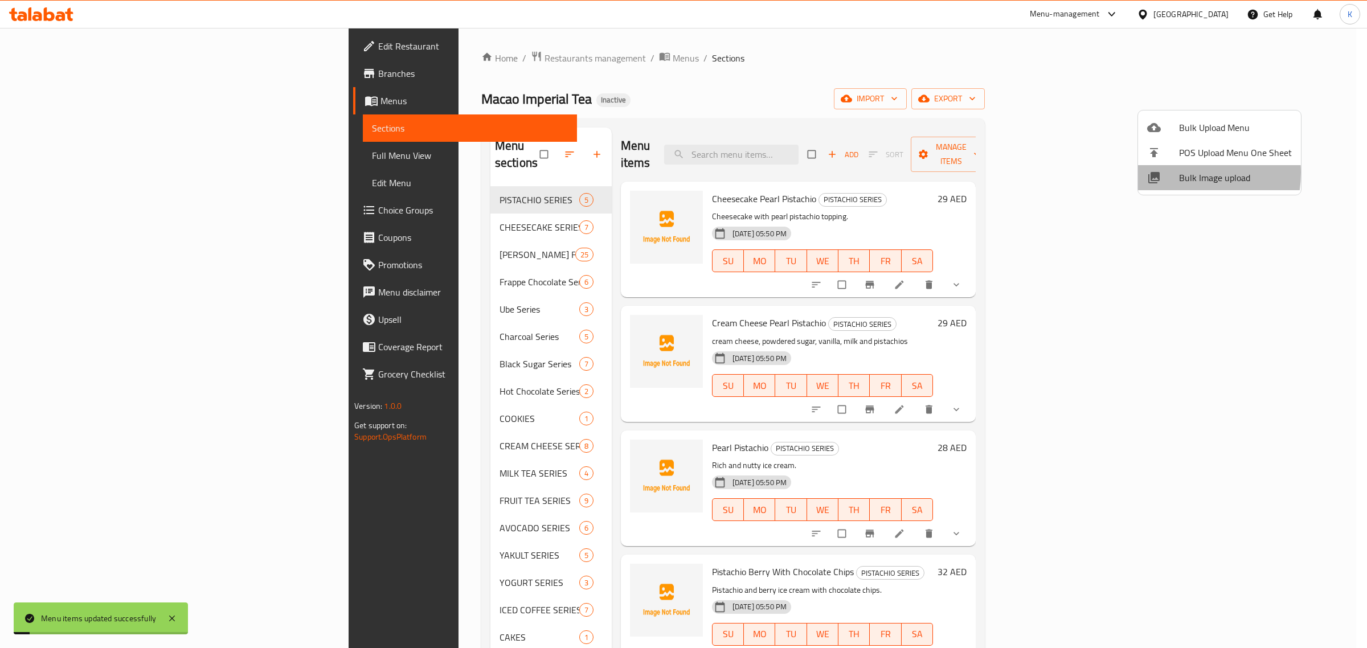
click at [1174, 173] on div at bounding box center [1163, 178] width 32 height 14
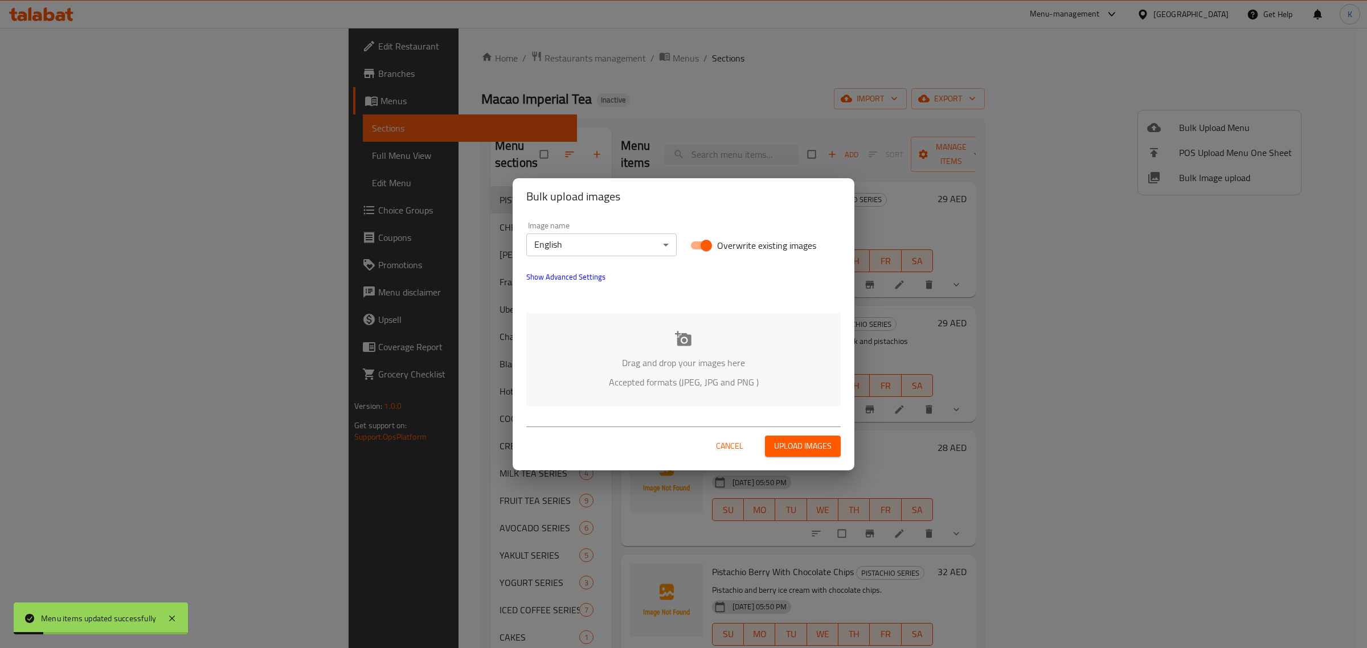
click at [705, 344] on div "Drag and drop your images here Accepted formats (JPEG, JPG and PNG )" at bounding box center [683, 359] width 314 height 93
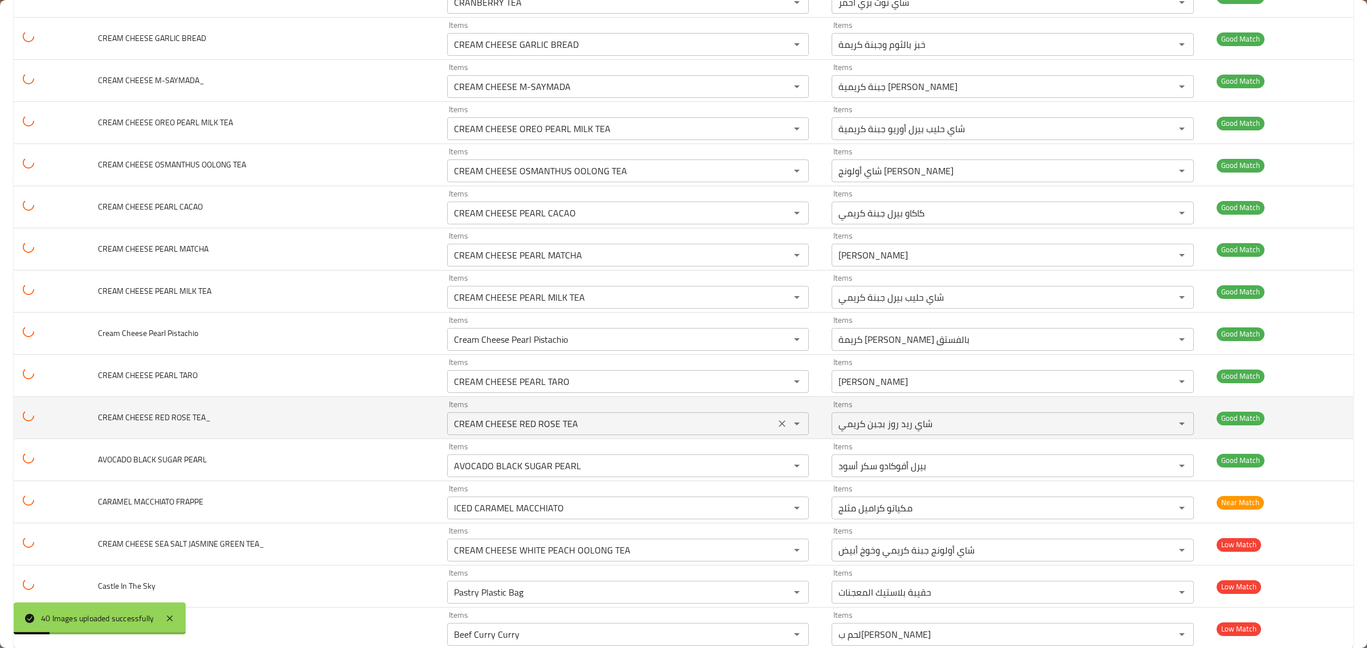
scroll to position [1240, 0]
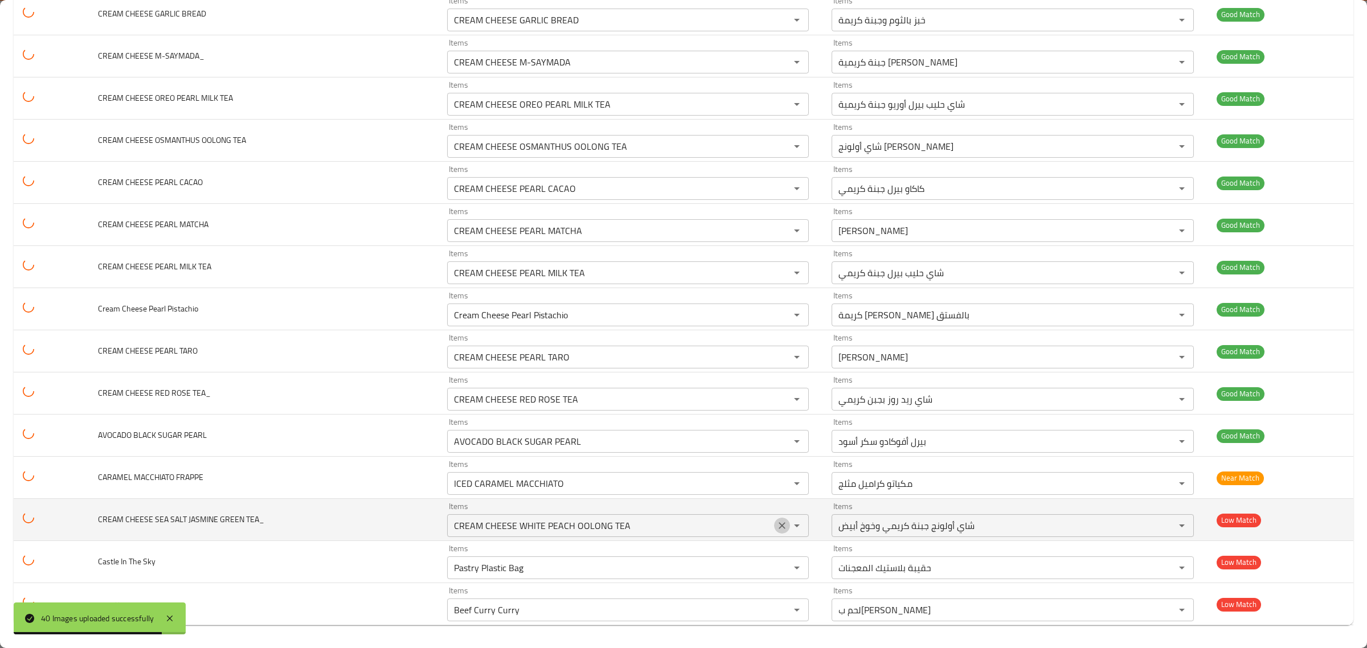
click at [776, 520] on icon "Clear" at bounding box center [781, 525] width 11 height 11
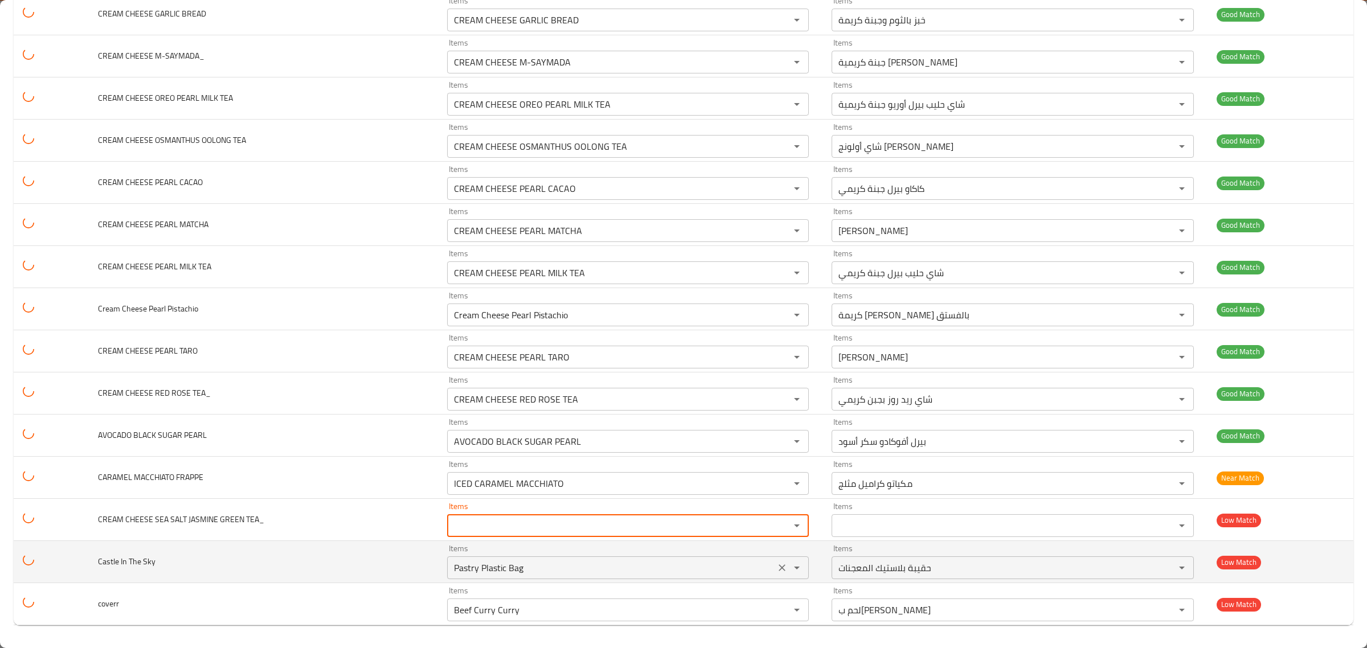
click at [778, 565] on icon "Clear" at bounding box center [781, 567] width 11 height 11
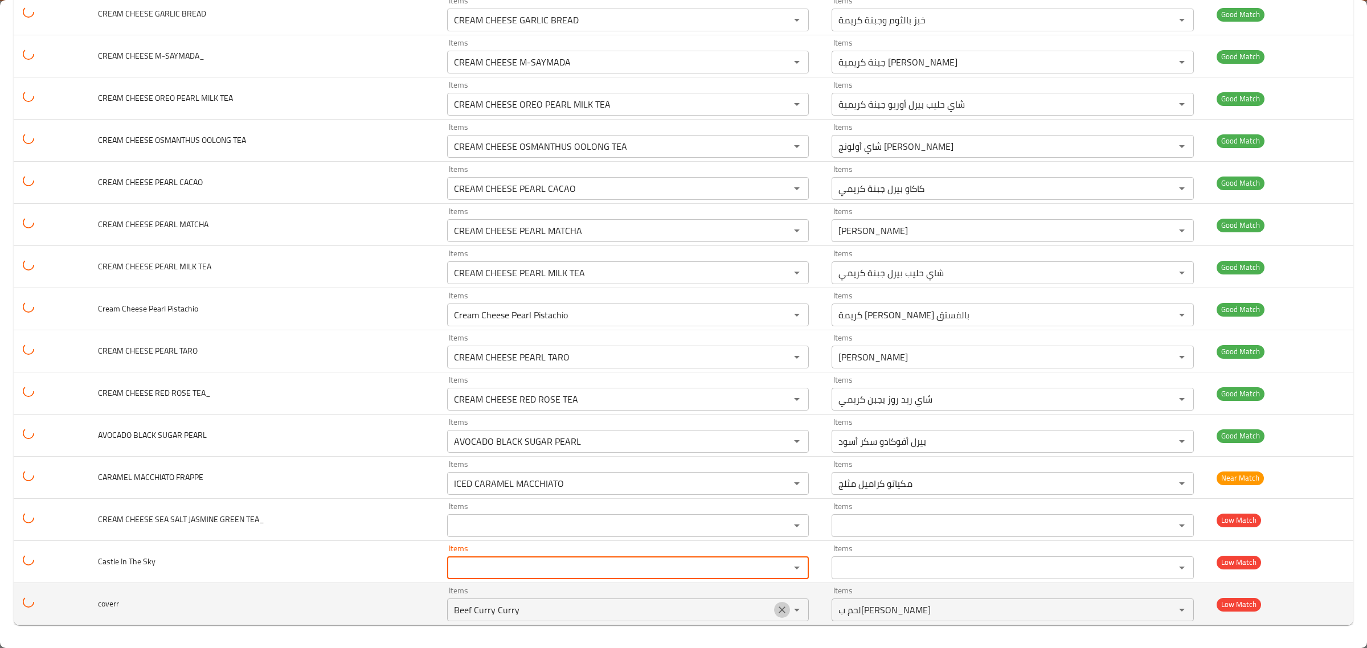
click at [779, 611] on icon "Clear" at bounding box center [782, 610] width 7 height 7
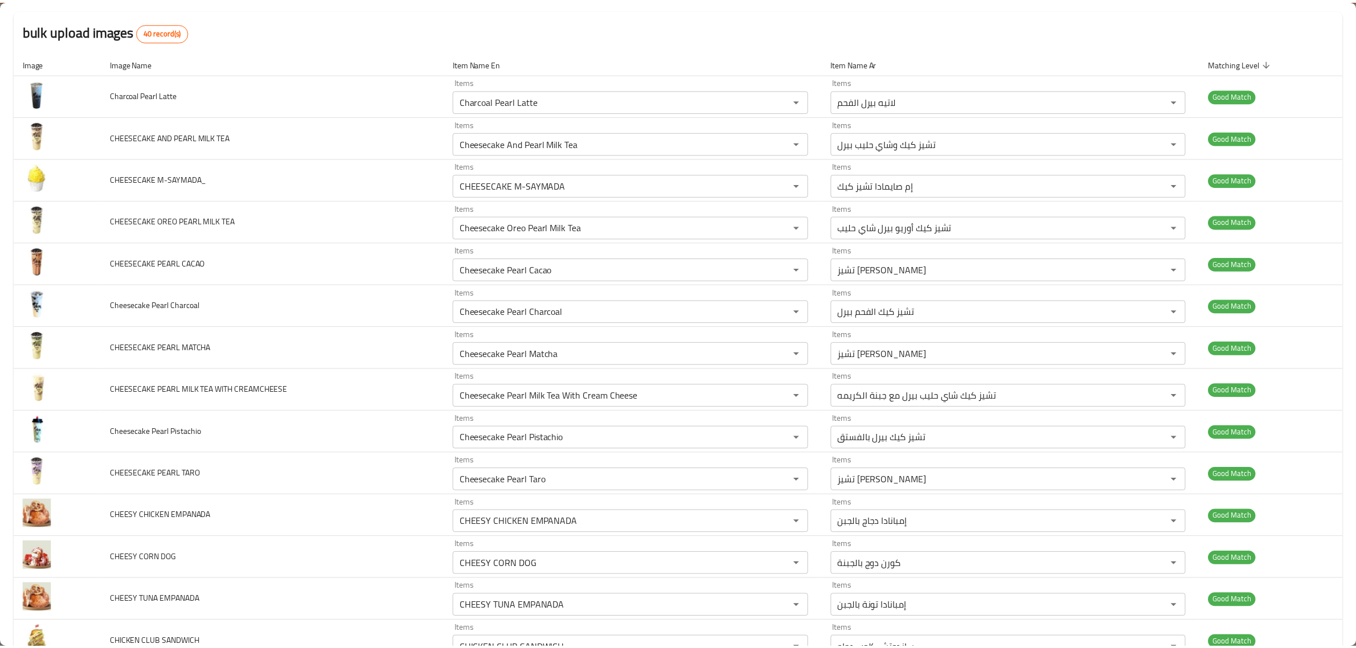
scroll to position [0, 0]
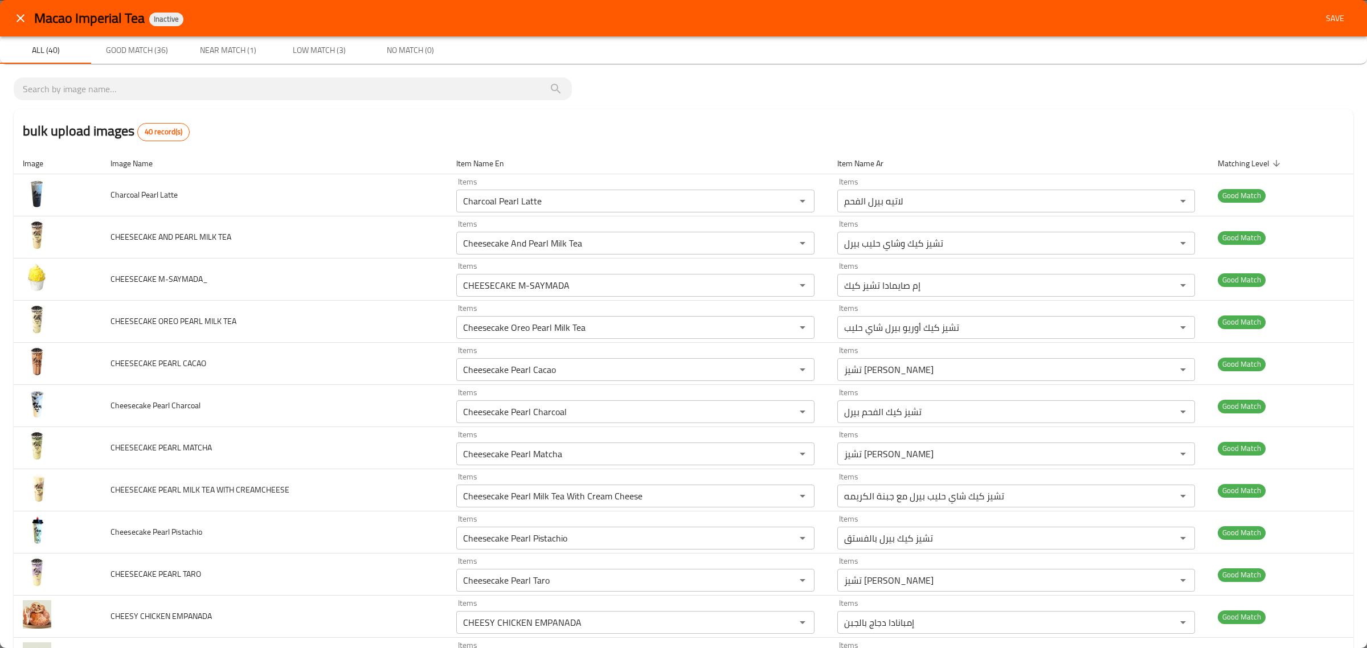
click at [1322, 29] on div "Macao Imperial Tea Inactive Save" at bounding box center [683, 18] width 1367 height 36
click at [1322, 17] on span "Save" at bounding box center [1335, 18] width 27 height 14
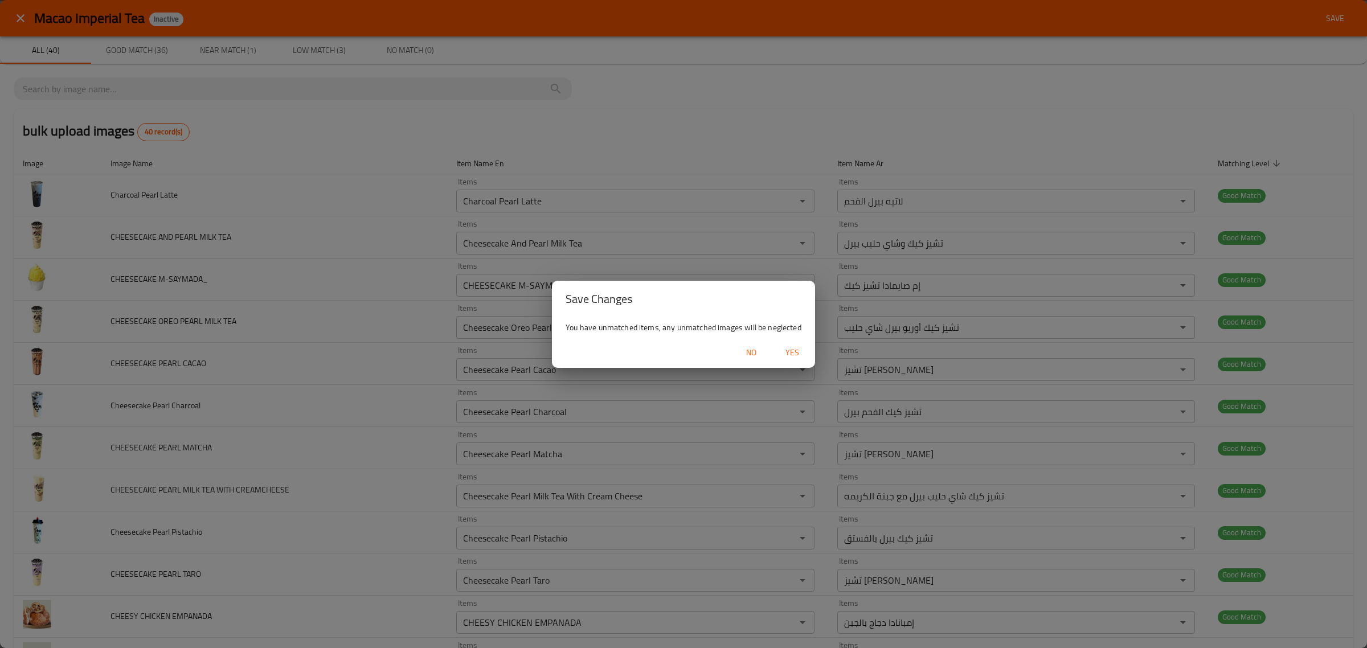
click at [780, 365] on div "No Yes" at bounding box center [683, 353] width 263 height 30
click at [785, 358] on span "Yes" at bounding box center [792, 353] width 27 height 14
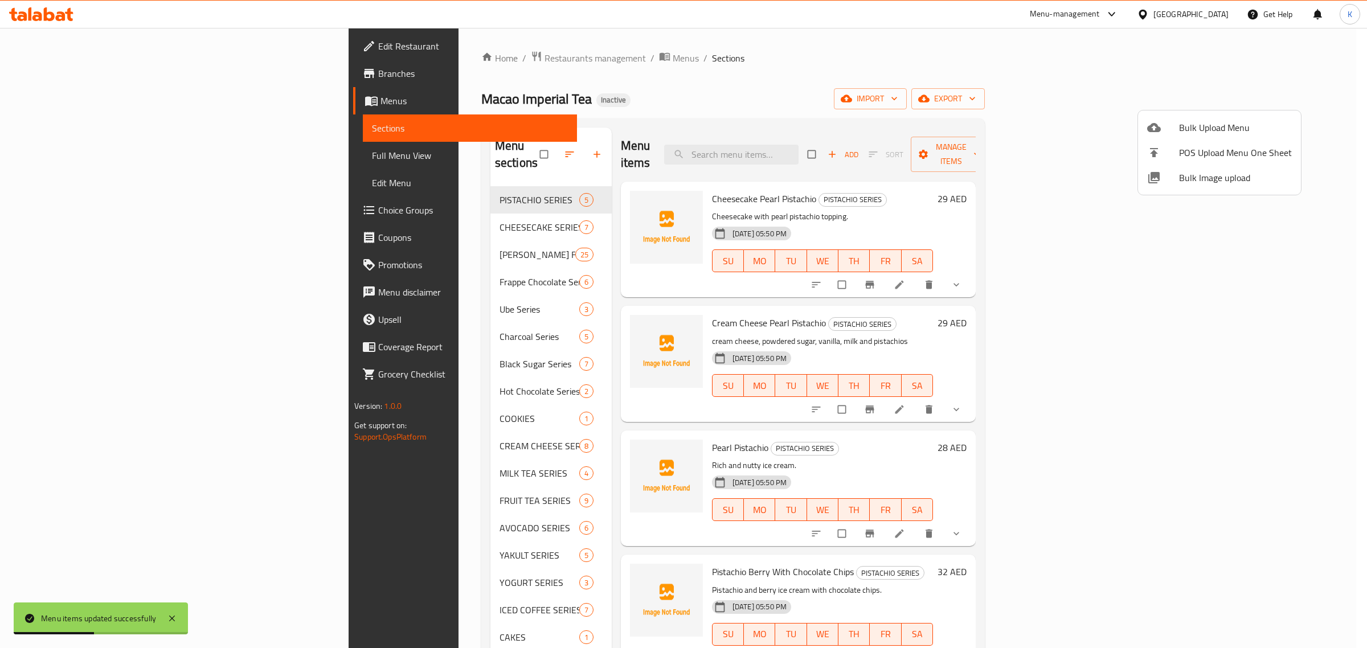
click at [969, 86] on div at bounding box center [683, 324] width 1367 height 648
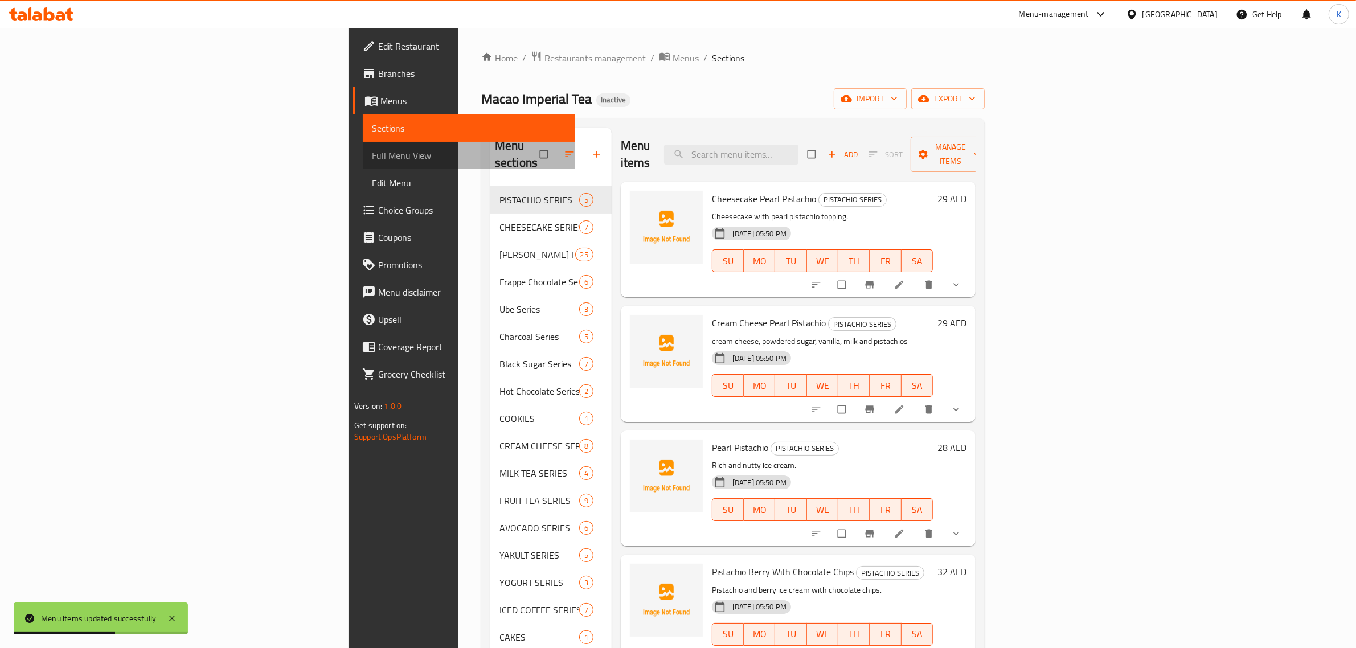
click at [372, 152] on span "Full Menu View" at bounding box center [469, 156] width 194 height 14
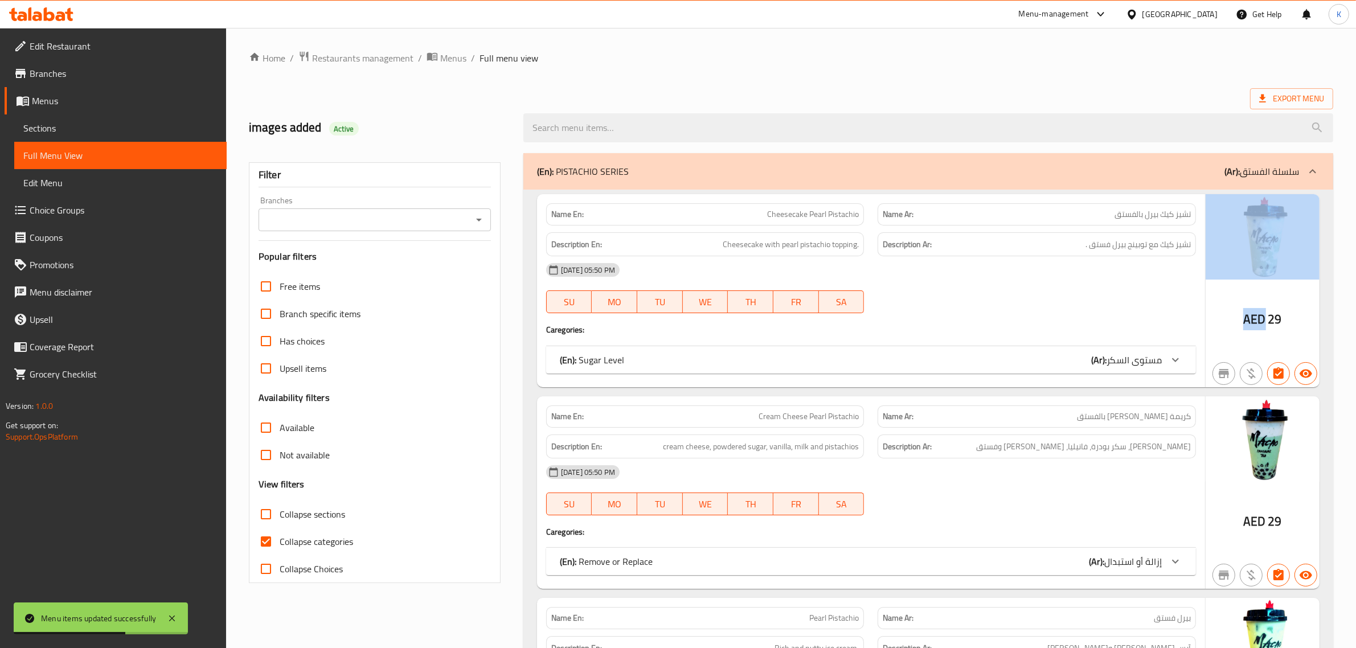
drag, startPoint x: 1257, startPoint y: 277, endPoint x: 1242, endPoint y: 279, distance: 14.9
click at [1242, 279] on div "AED 29" at bounding box center [1263, 290] width 114 height 193
click at [1252, 322] on span "AED" at bounding box center [1255, 319] width 22 height 22
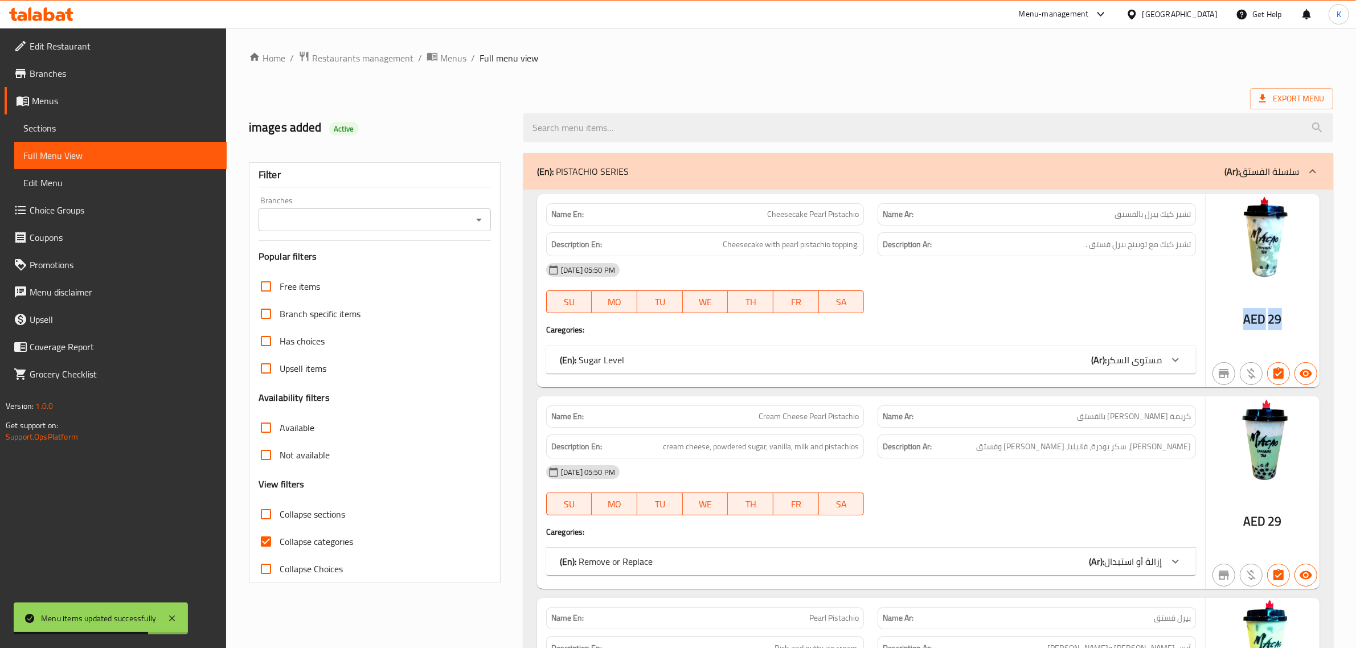
click at [1252, 322] on span "AED" at bounding box center [1255, 319] width 22 height 22
drag, startPoint x: 1256, startPoint y: 322, endPoint x: 1263, endPoint y: 322, distance: 6.9
click at [1263, 322] on div "AED 29" at bounding box center [1263, 290] width 114 height 193
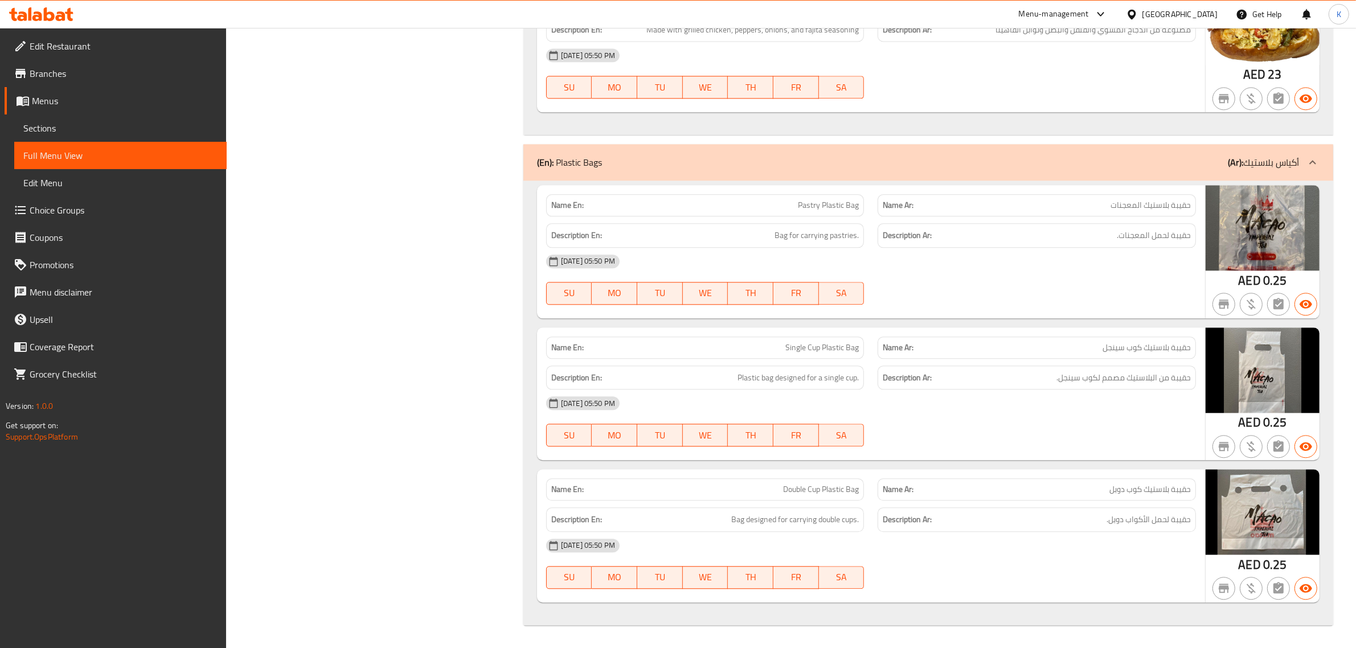
scroll to position [30534, 0]
click at [1097, 92] on div at bounding box center [1037, 99] width 332 height 14
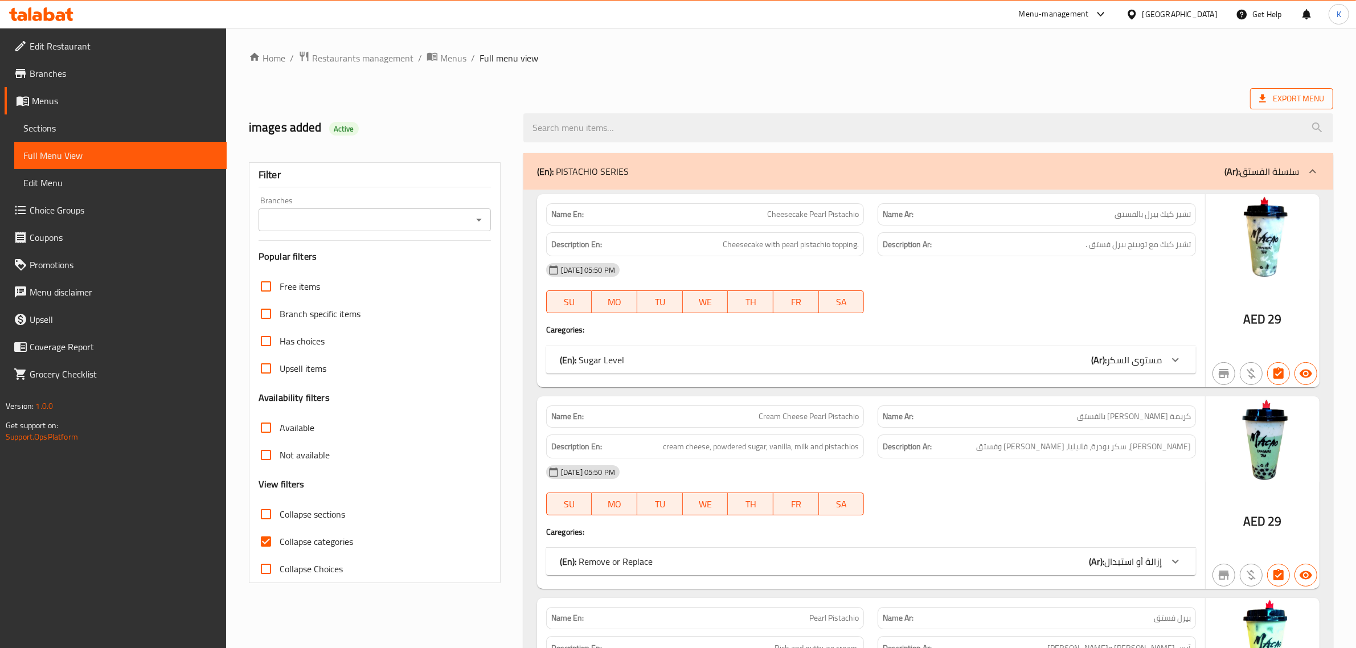
click at [1266, 101] on icon at bounding box center [1262, 98] width 11 height 11
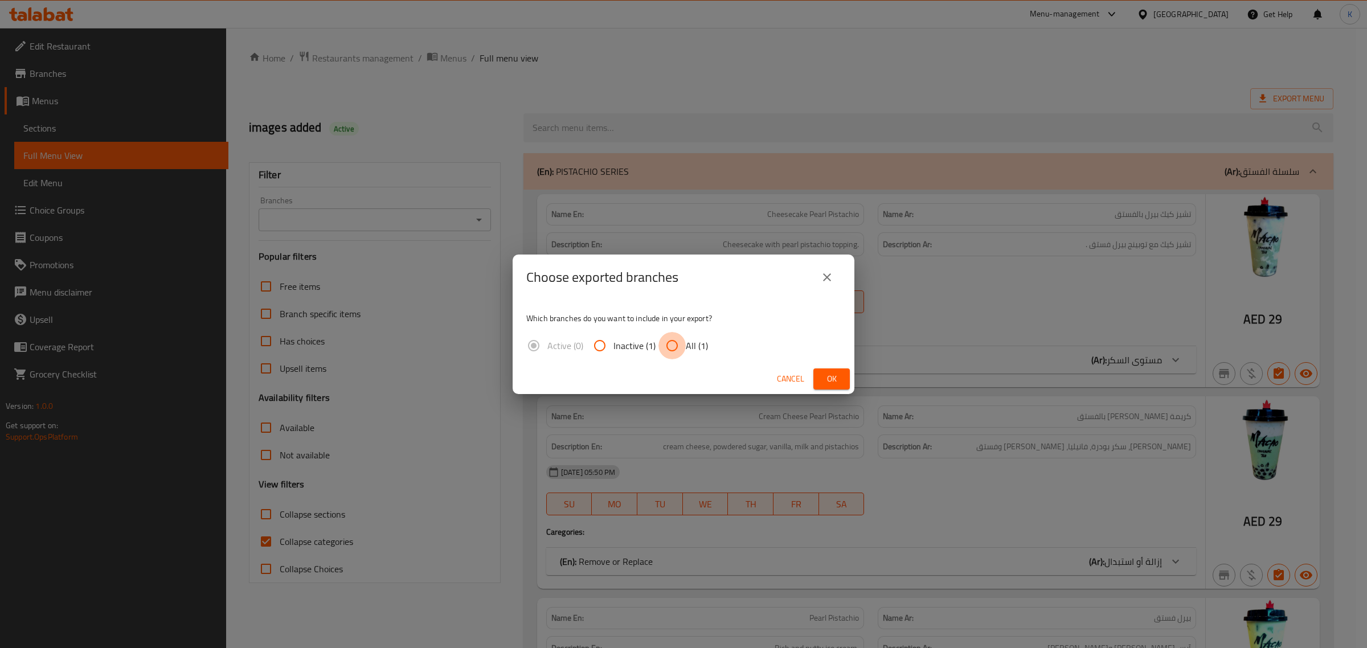
click at [674, 345] on input "All (1)" at bounding box center [672, 345] width 27 height 27
radio input "true"
click at [819, 374] on button "Ok" at bounding box center [832, 379] width 36 height 21
